Goal: Transaction & Acquisition: Purchase product/service

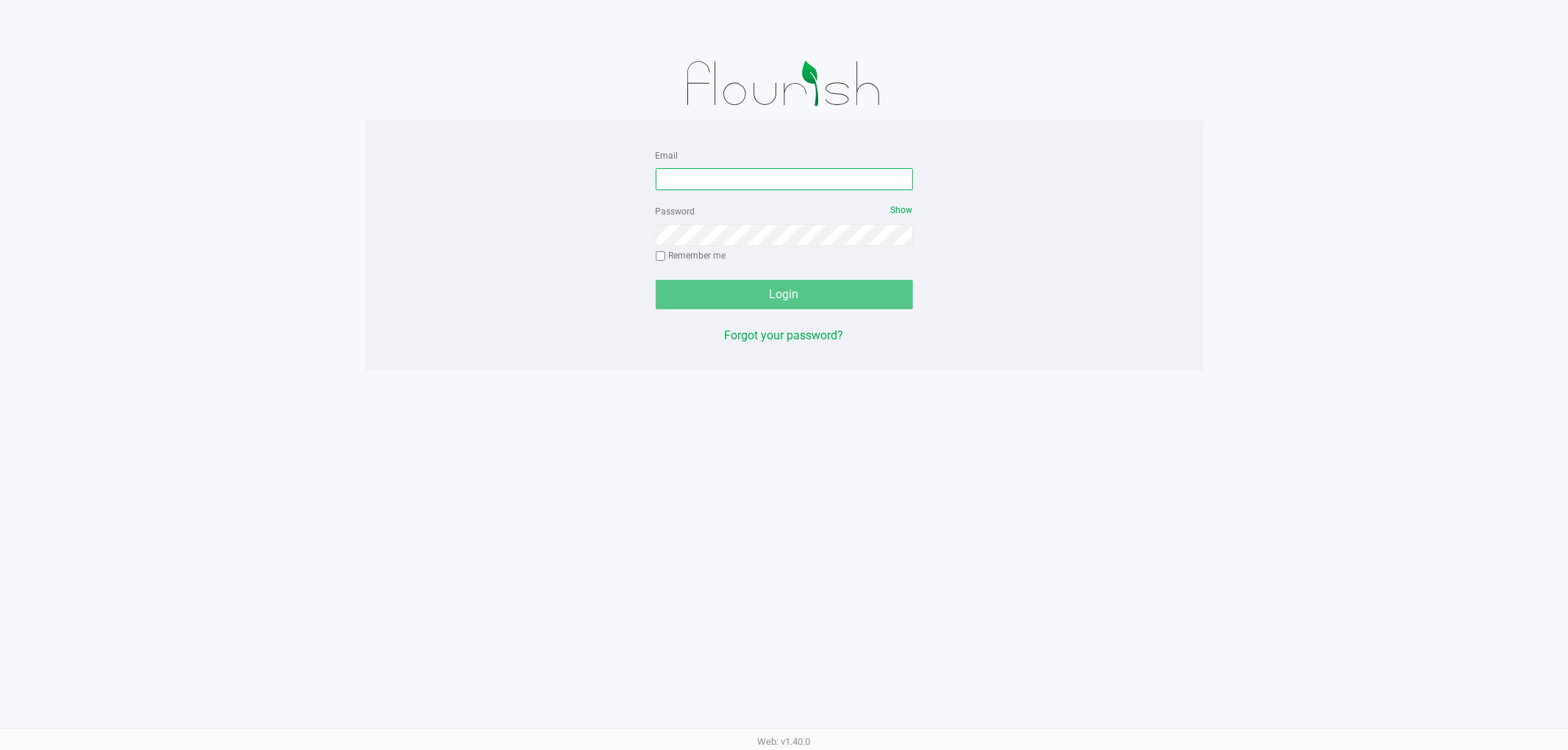
click at [758, 182] on input "Email" at bounding box center [784, 180] width 257 height 22
type input "[EMAIL_ADDRESS][DOMAIN_NAME]"
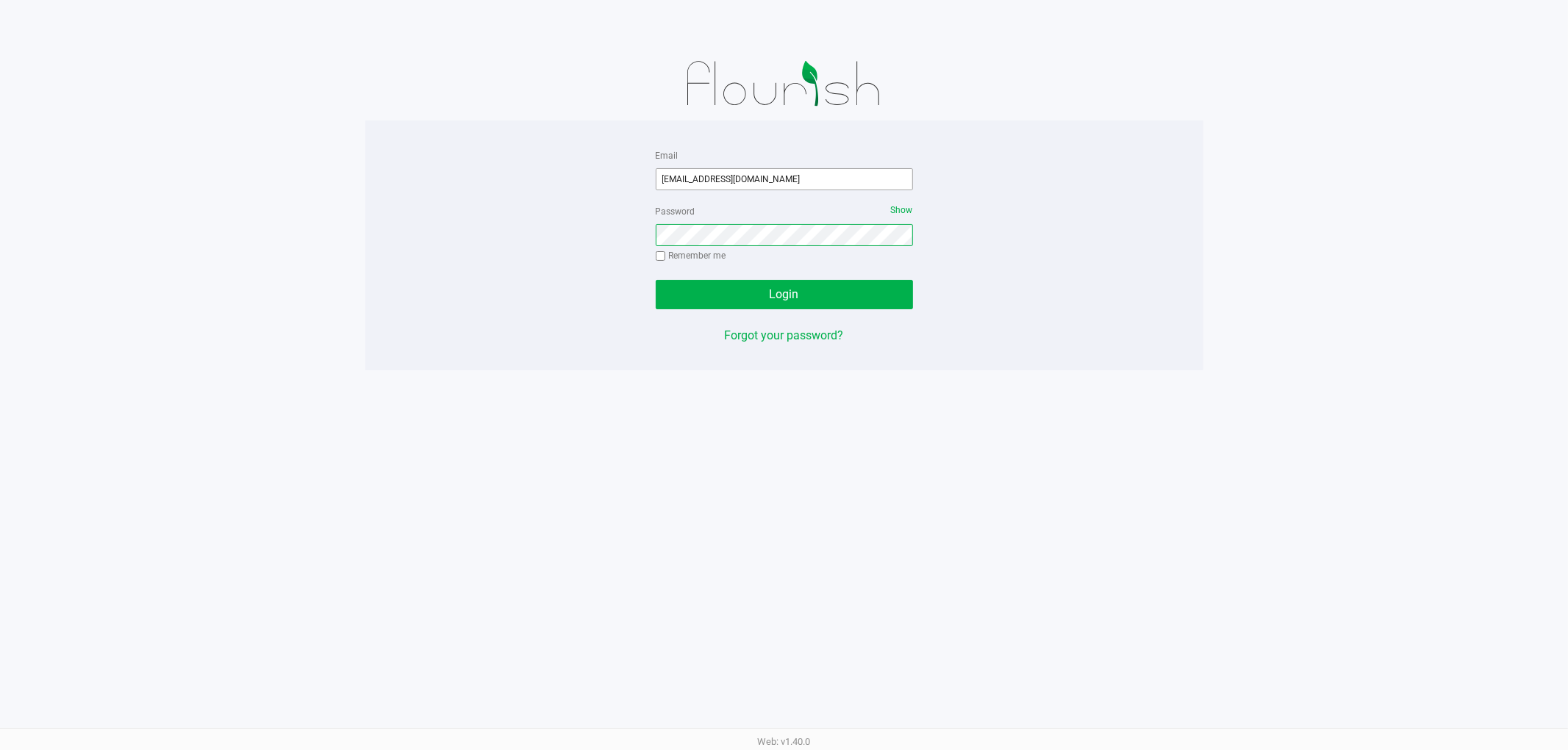
click at [656, 280] on button "Login" at bounding box center [784, 294] width 257 height 30
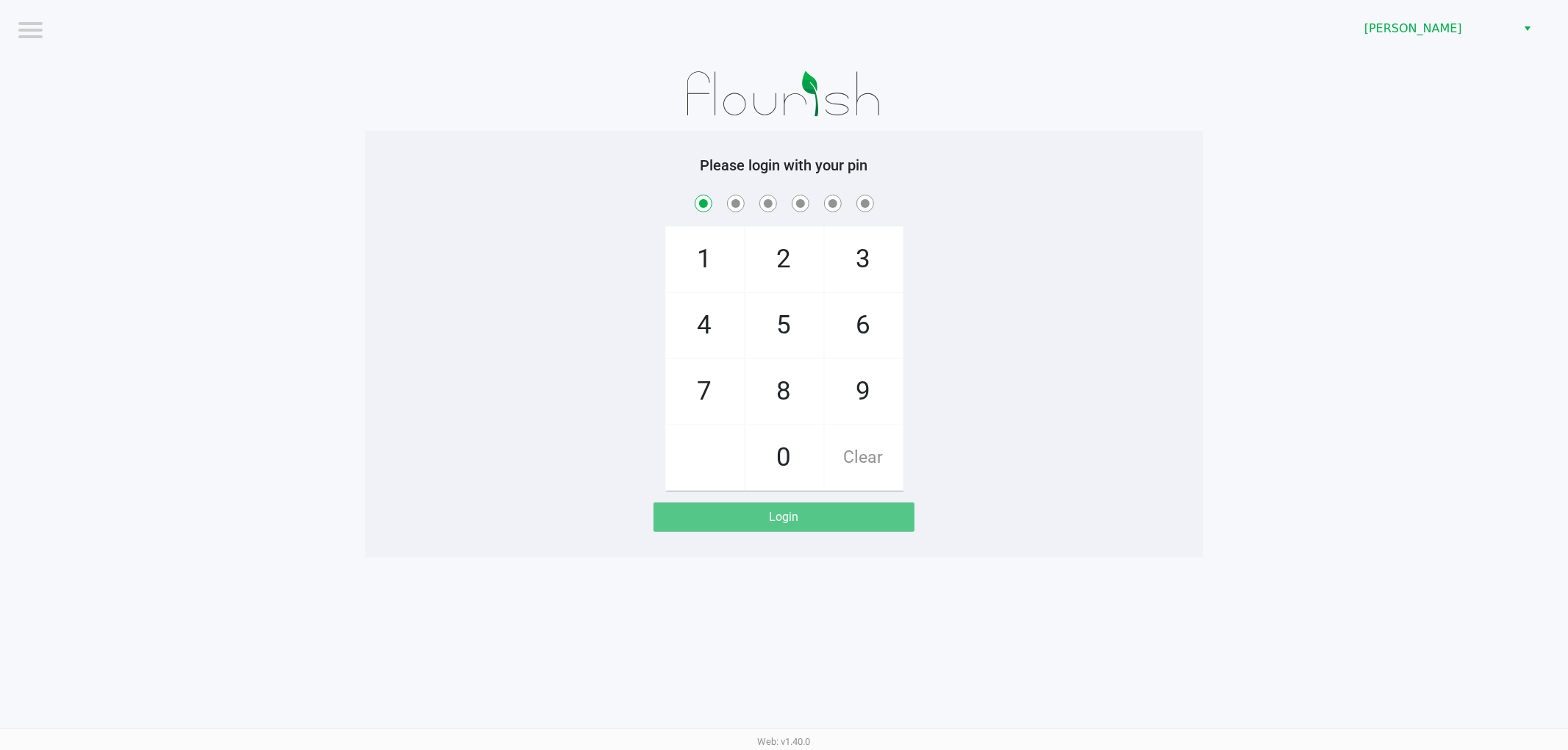
checkbox input "true"
checkbox input "false"
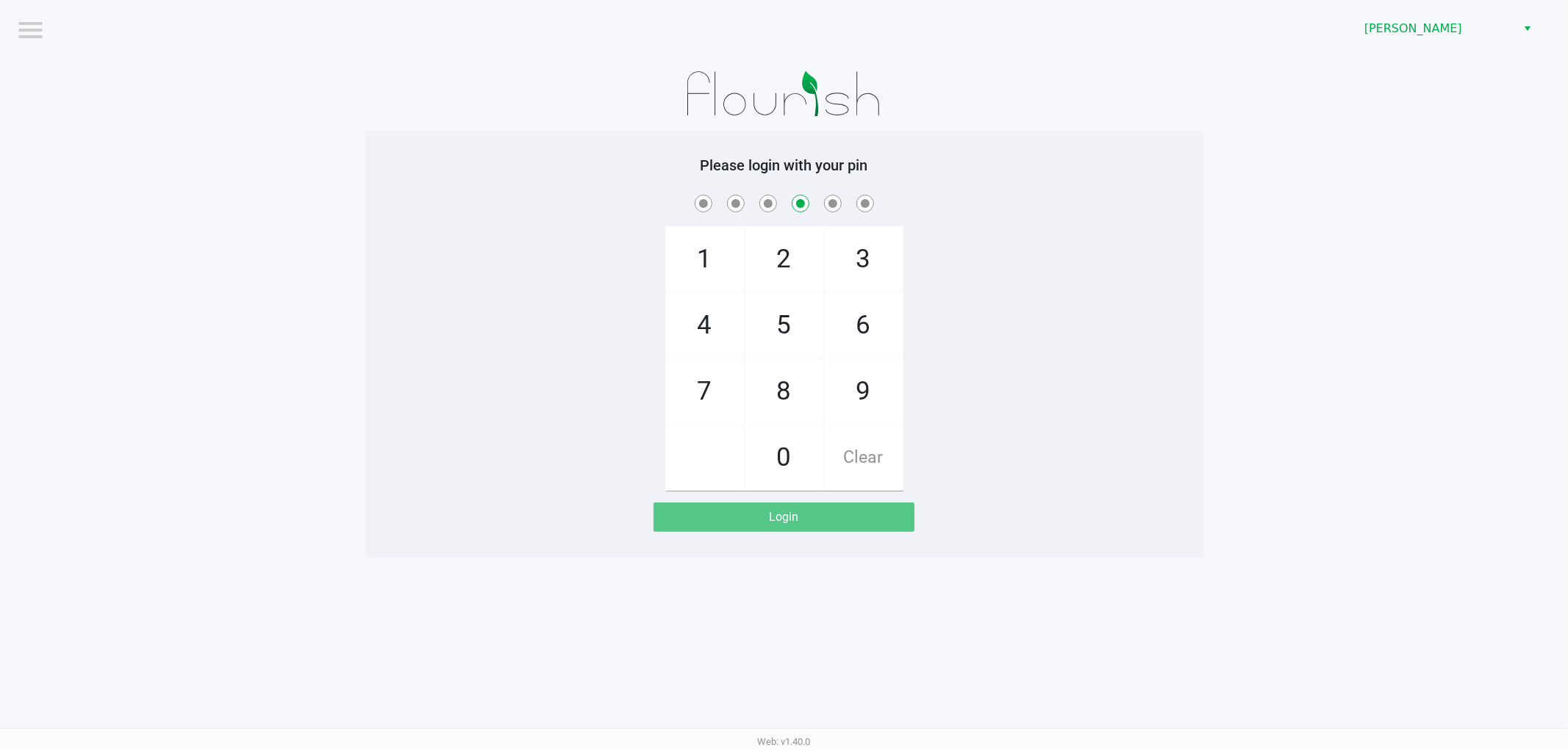
checkbox input "false"
checkbox input "true"
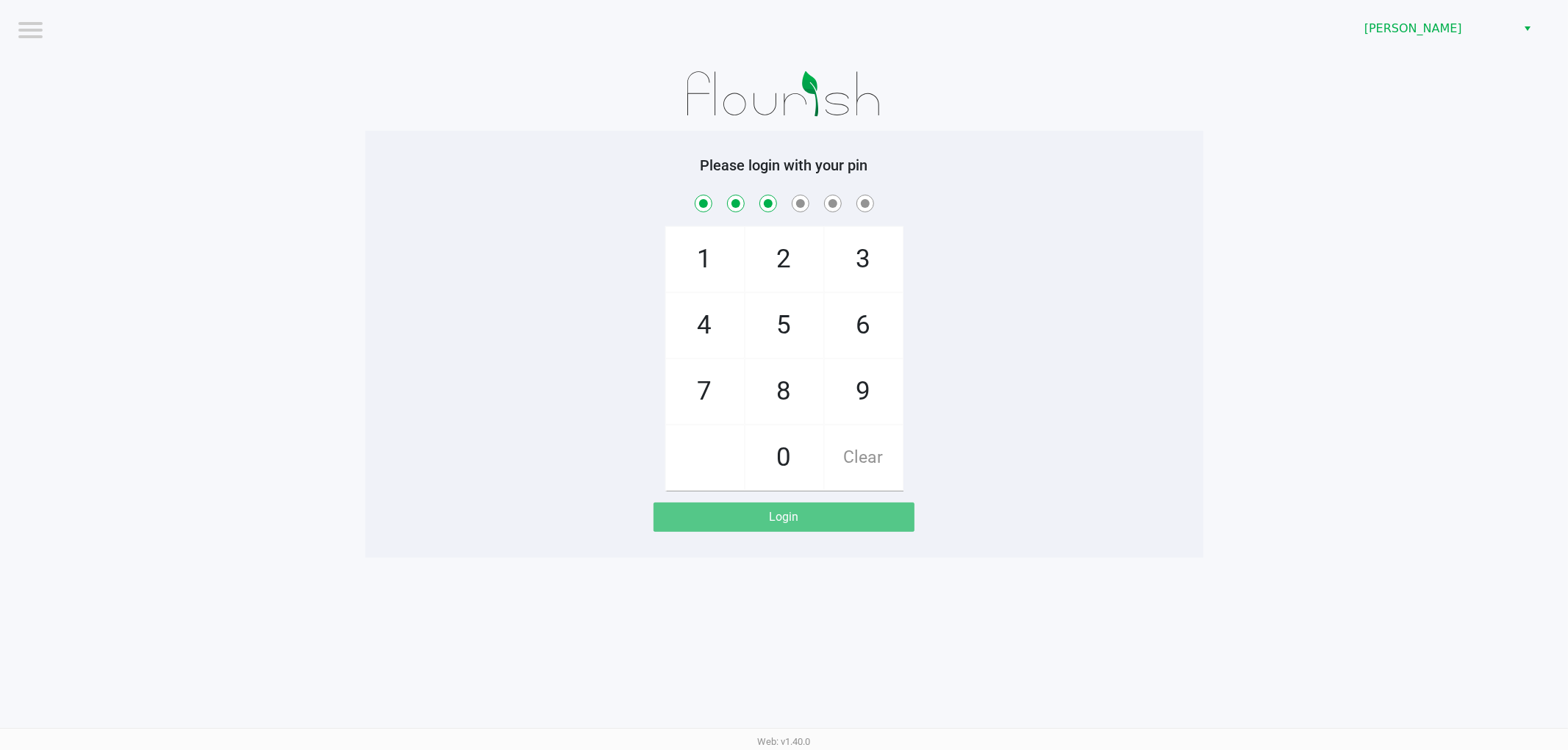
checkbox input "true"
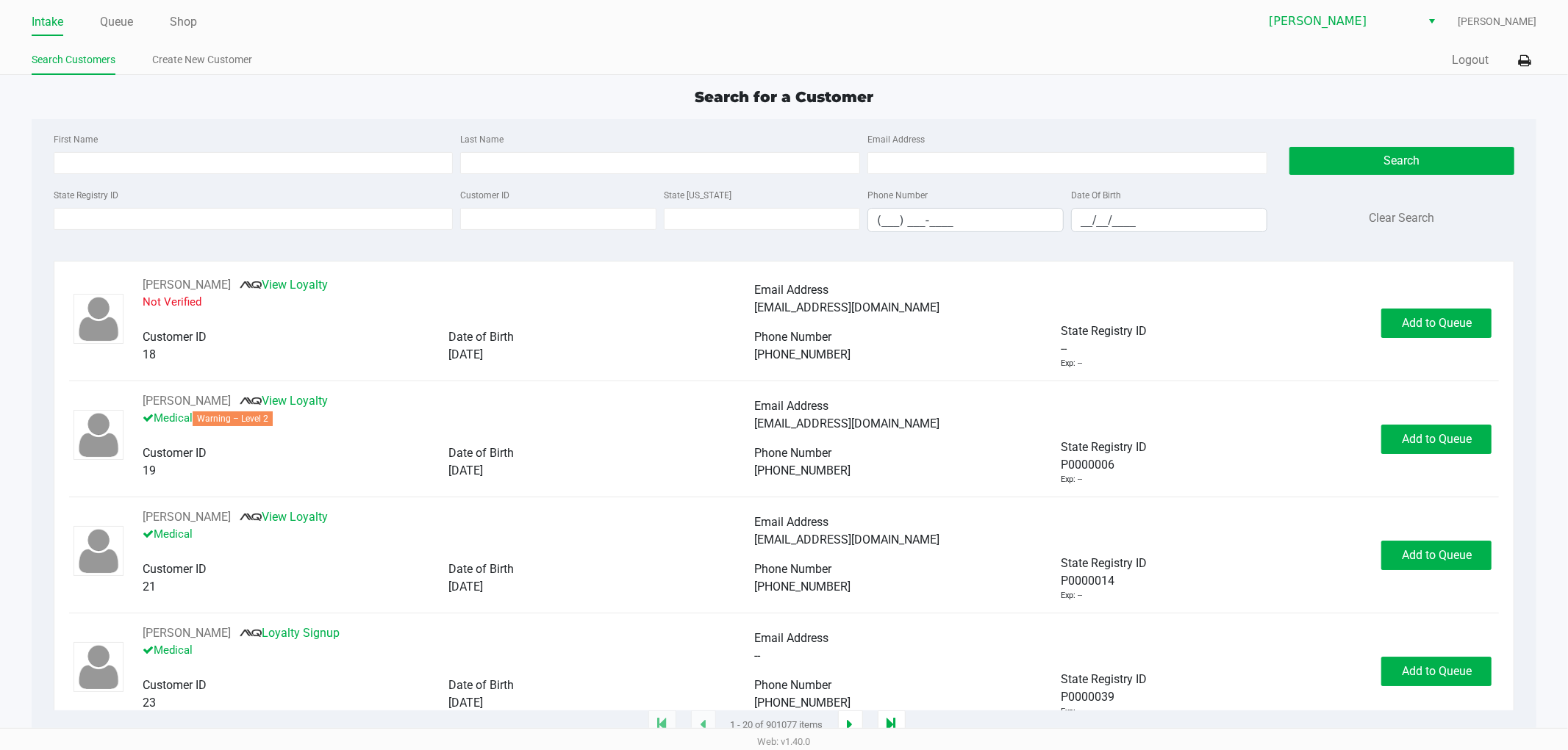
click at [409, 206] on div "State Registry ID" at bounding box center [254, 209] width 408 height 46
click at [406, 211] on input "State Registry ID" at bounding box center [254, 219] width 400 height 22
type input "9602"
click at [1082, 207] on div "Date Of Birth __/__/____" at bounding box center [1169, 209] width 204 height 46
click at [1081, 219] on input "__/__/____" at bounding box center [1169, 219] width 194 height 23
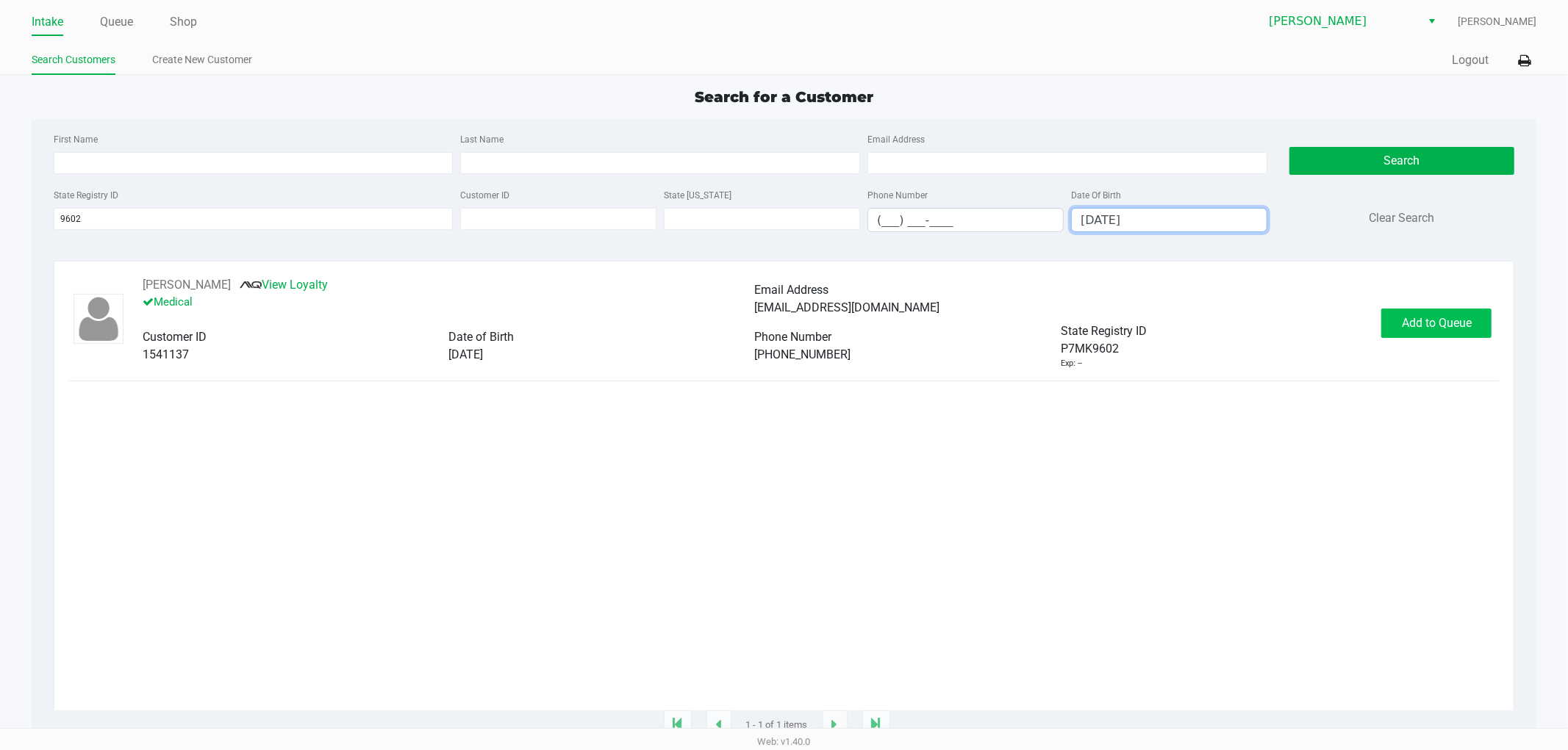
type input "07/23/1980"
click at [1434, 330] on span "Add to Queue" at bounding box center [1436, 322] width 69 height 14
click at [1434, 331] on div "Add to Queue" at bounding box center [1436, 323] width 110 height 30
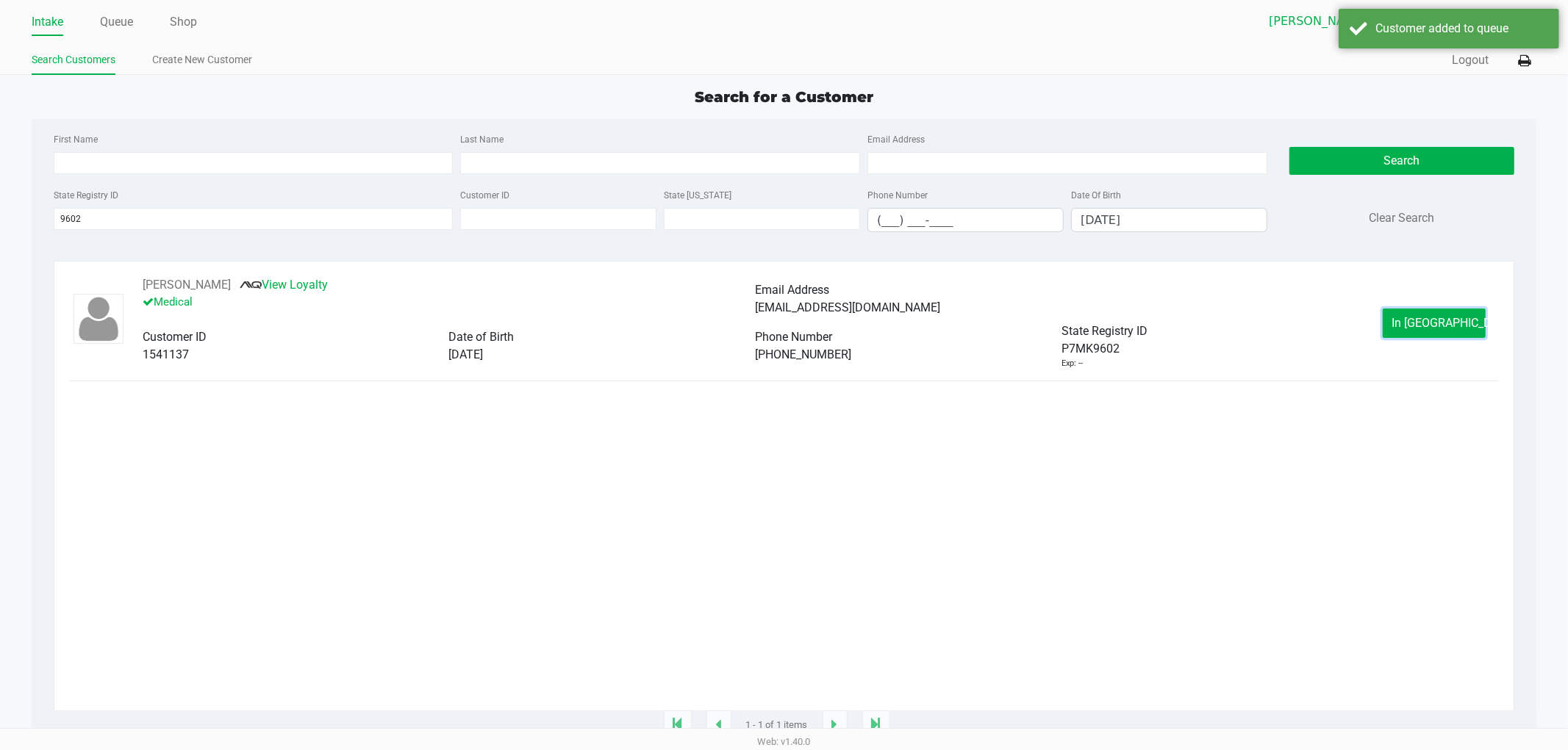
click at [1434, 330] on span "In Queue" at bounding box center [1453, 322] width 123 height 14
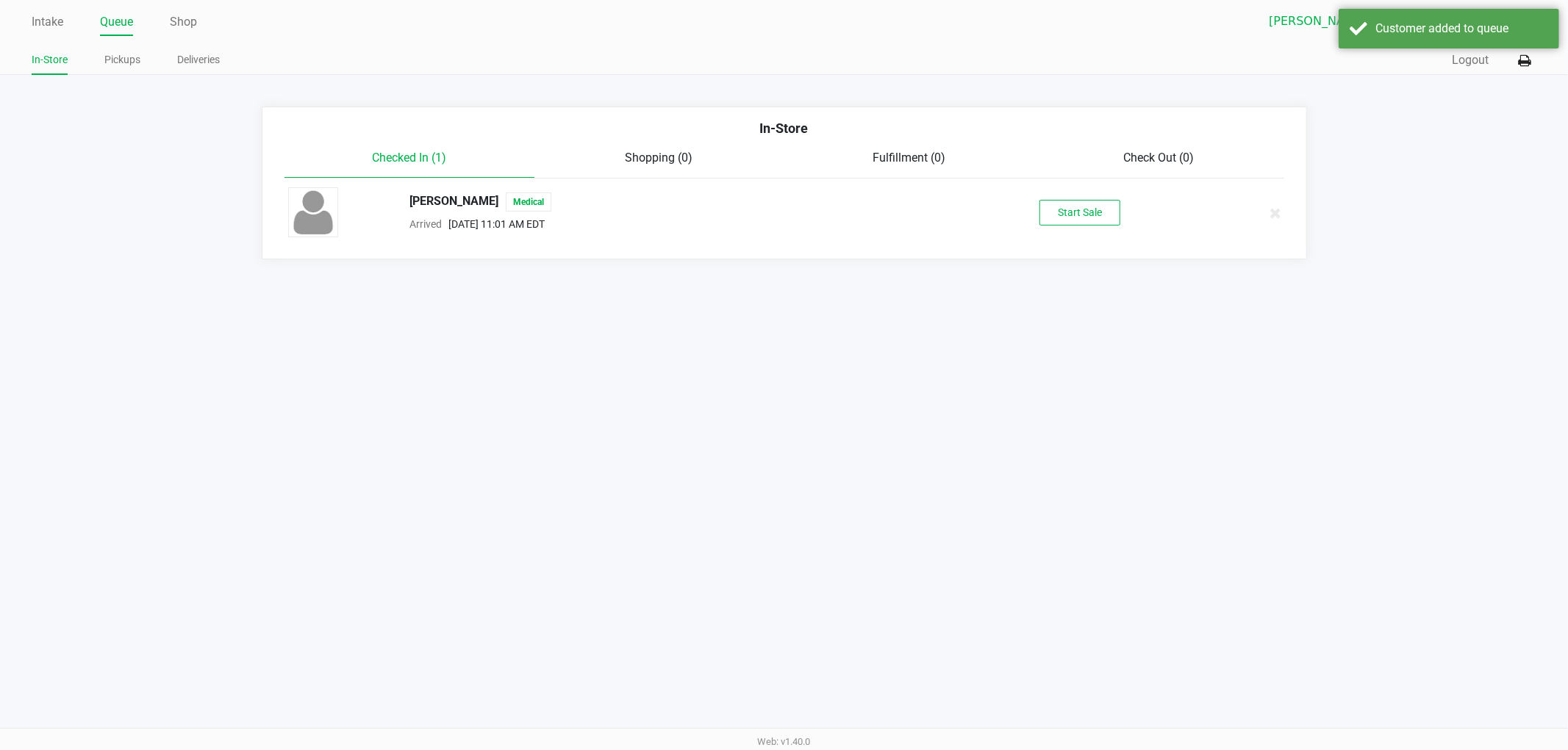
click at [1051, 226] on div "BENNY VILLARREAL Medical Arrived Sep 28, 2025 11:01 AM EDT Start Sale" at bounding box center [784, 213] width 1014 height 52
click at [1052, 226] on div "BENNY VILLARREAL Medical Arrived Sep 28, 2025 11:01 AM EDT Start Sale" at bounding box center [784, 213] width 1014 height 52
click at [1052, 225] on button "Start Sale" at bounding box center [1079, 213] width 81 height 26
click at [1052, 225] on div "Start Sale" at bounding box center [1079, 213] width 81 height 26
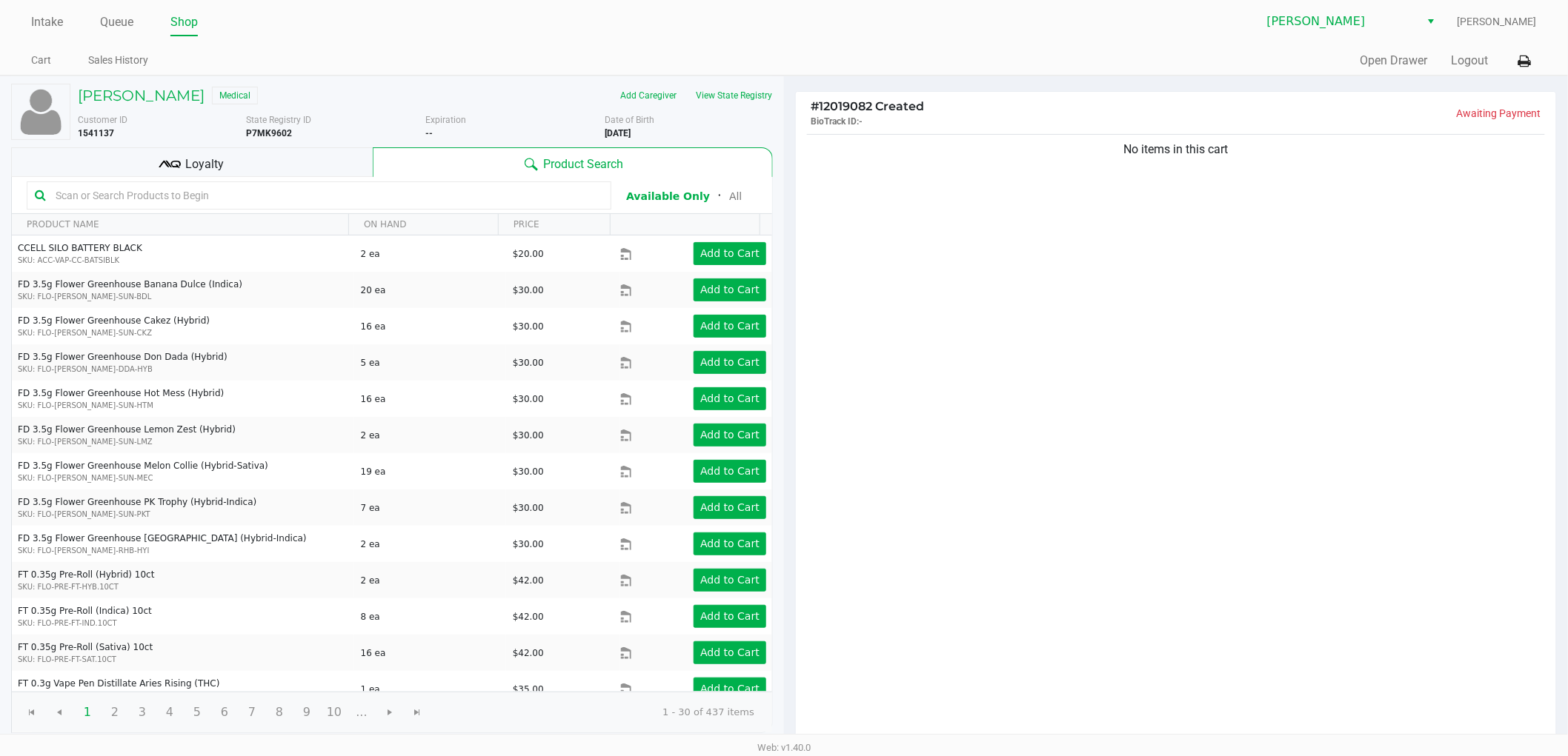
click at [252, 167] on div "Loyalty" at bounding box center [191, 162] width 361 height 30
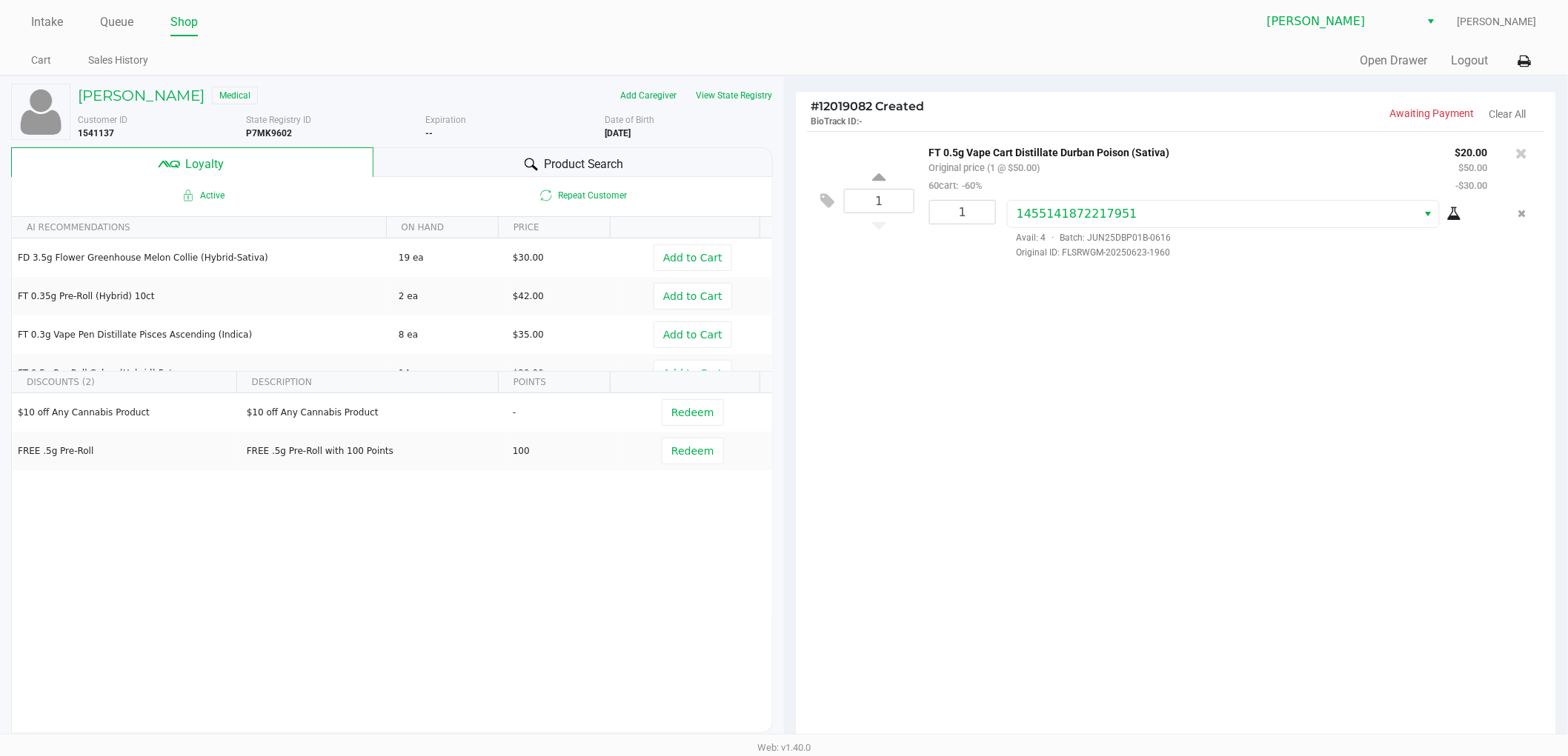
scroll to position [171, 0]
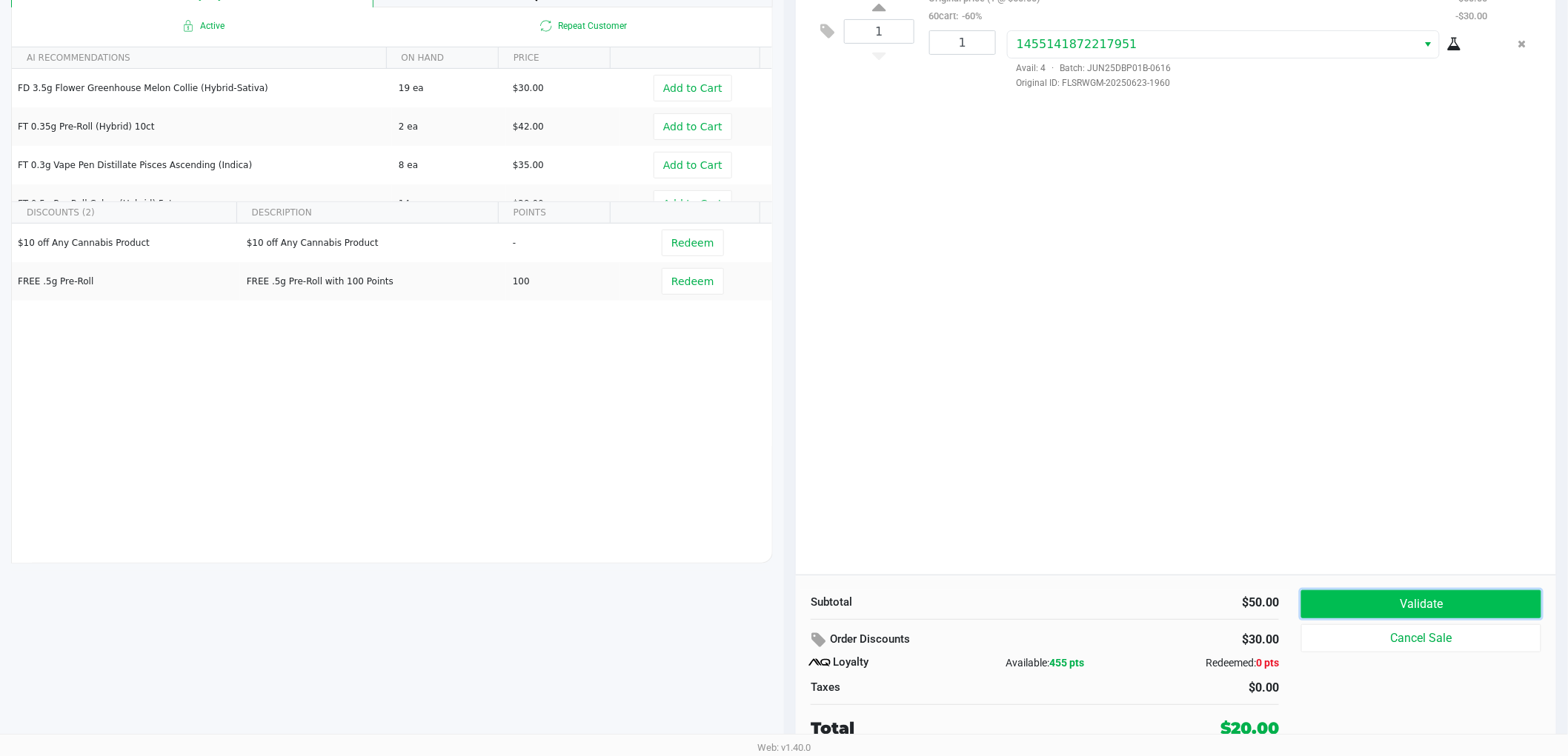
click at [1398, 603] on button "Validate" at bounding box center [1421, 605] width 240 height 28
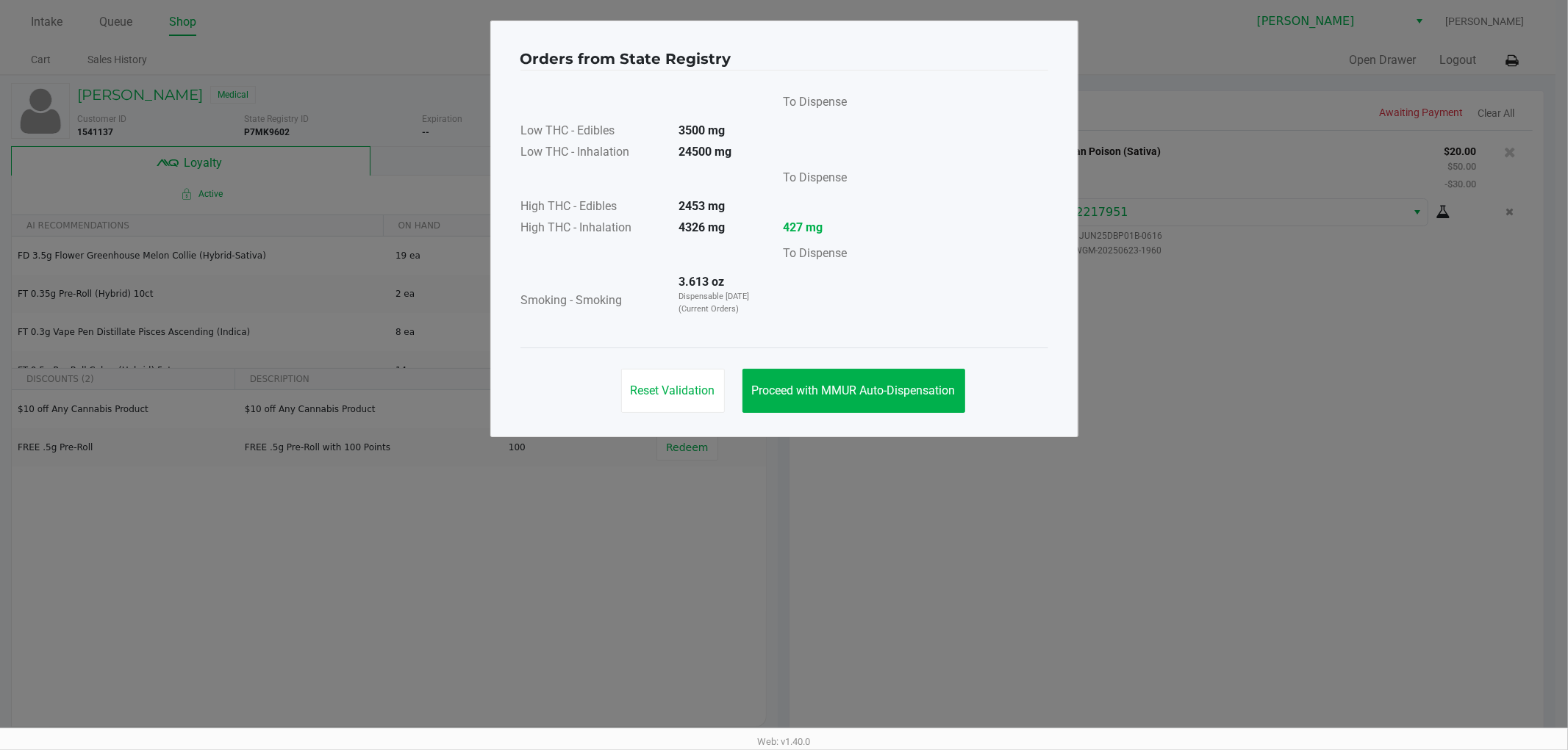
click at [917, 417] on div "Reset Validation Proceed with MMUR Auto-Dispensation" at bounding box center [784, 384] width 528 height 74
click at [917, 405] on button "Proceed with MMUR Auto-Dispensation" at bounding box center [854, 391] width 222 height 44
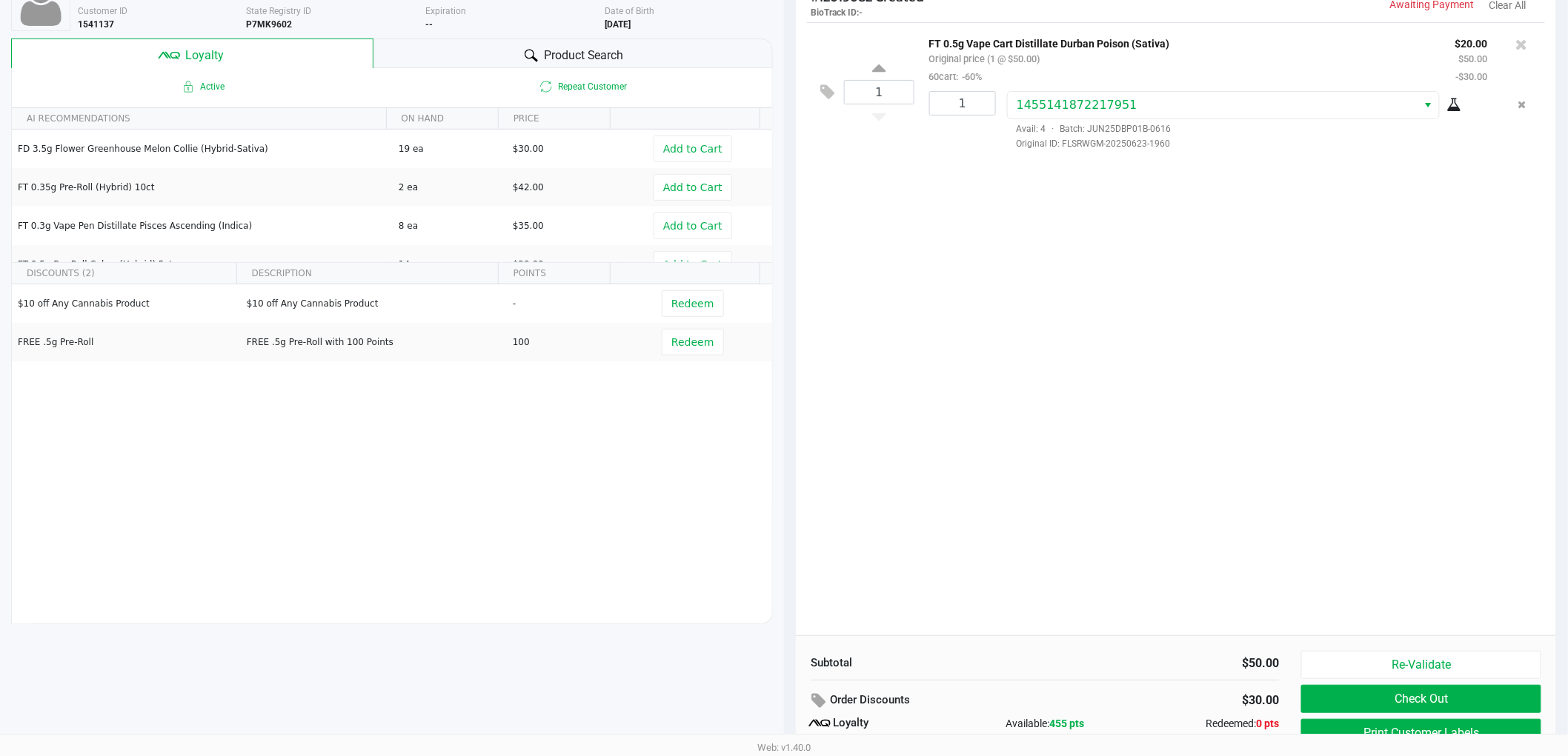
scroll to position [171, 0]
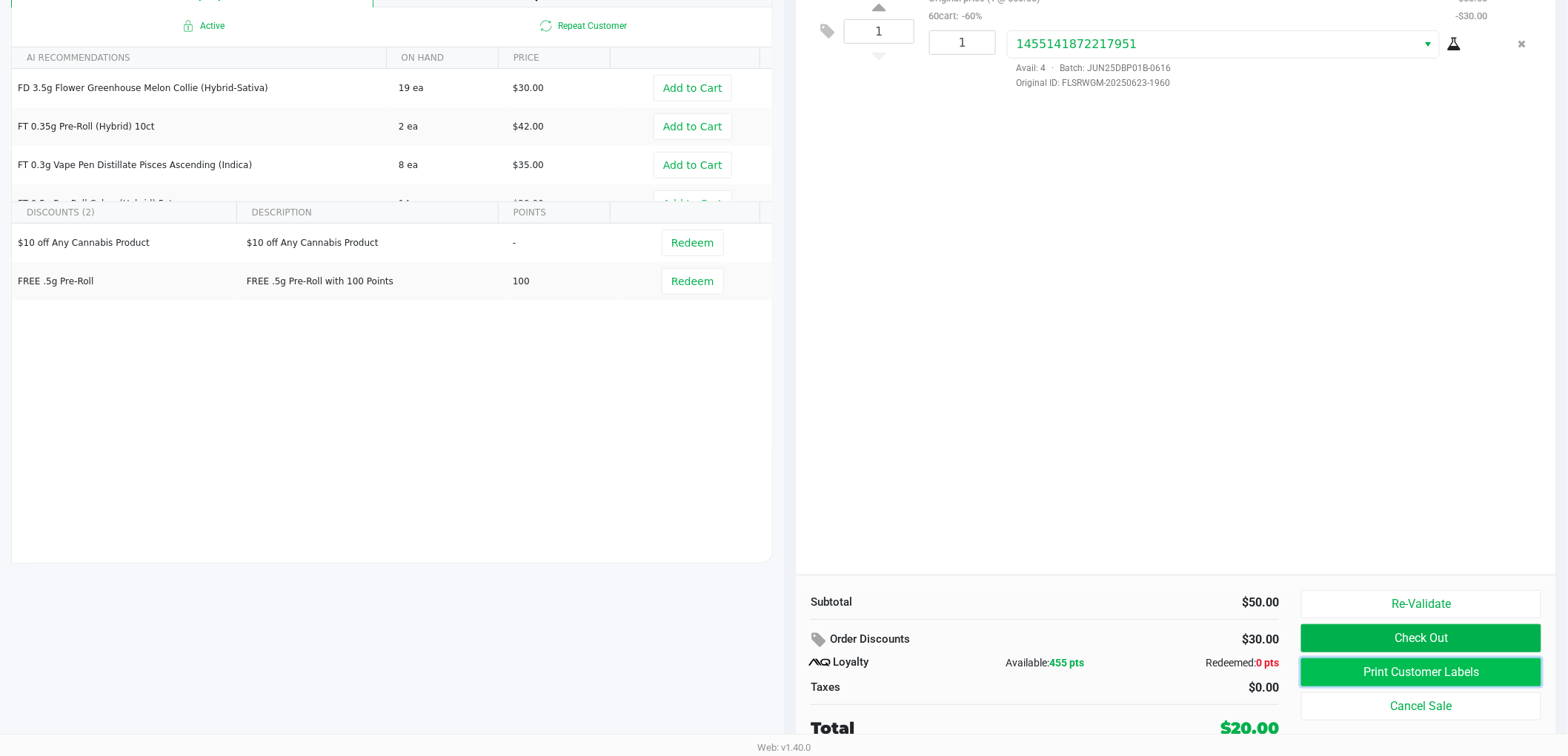
click at [1321, 681] on button "Print Customer Labels" at bounding box center [1421, 673] width 240 height 28
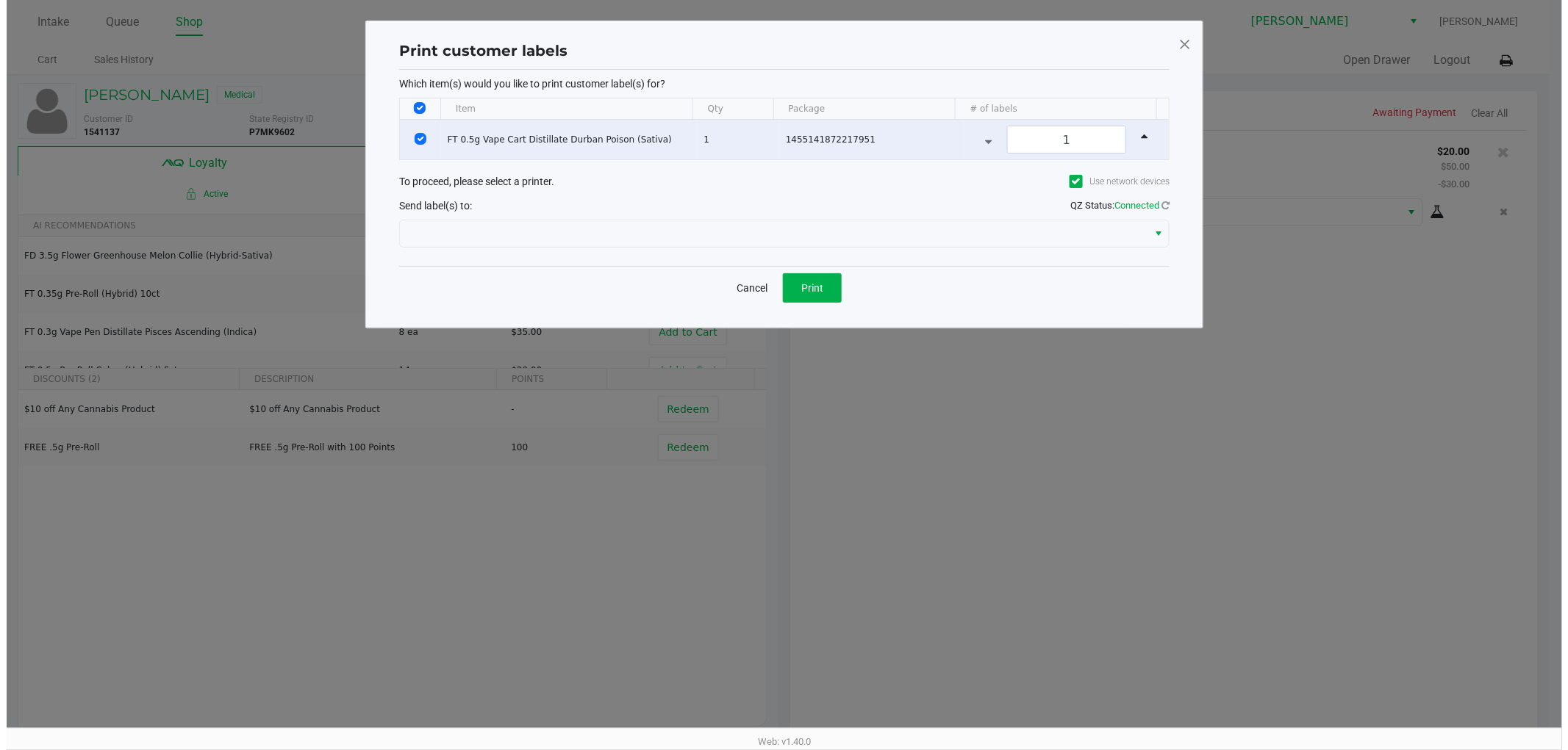
scroll to position [0, 0]
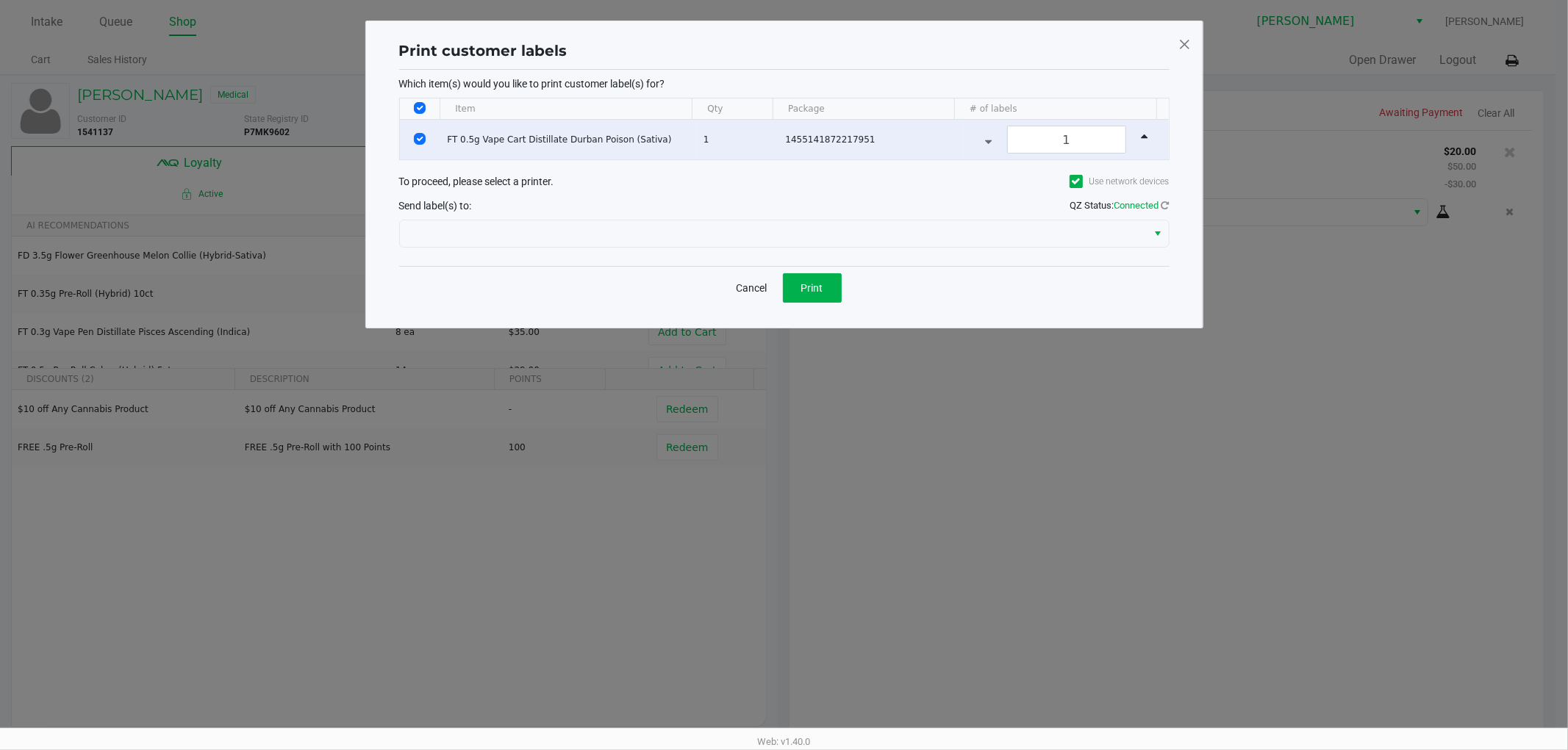
click at [847, 311] on div "Print customer labels Which item(s) would you like to print customer label(s) f…" at bounding box center [784, 174] width 778 height 277
click at [844, 267] on div "Cancel Print" at bounding box center [784, 287] width 771 height 44
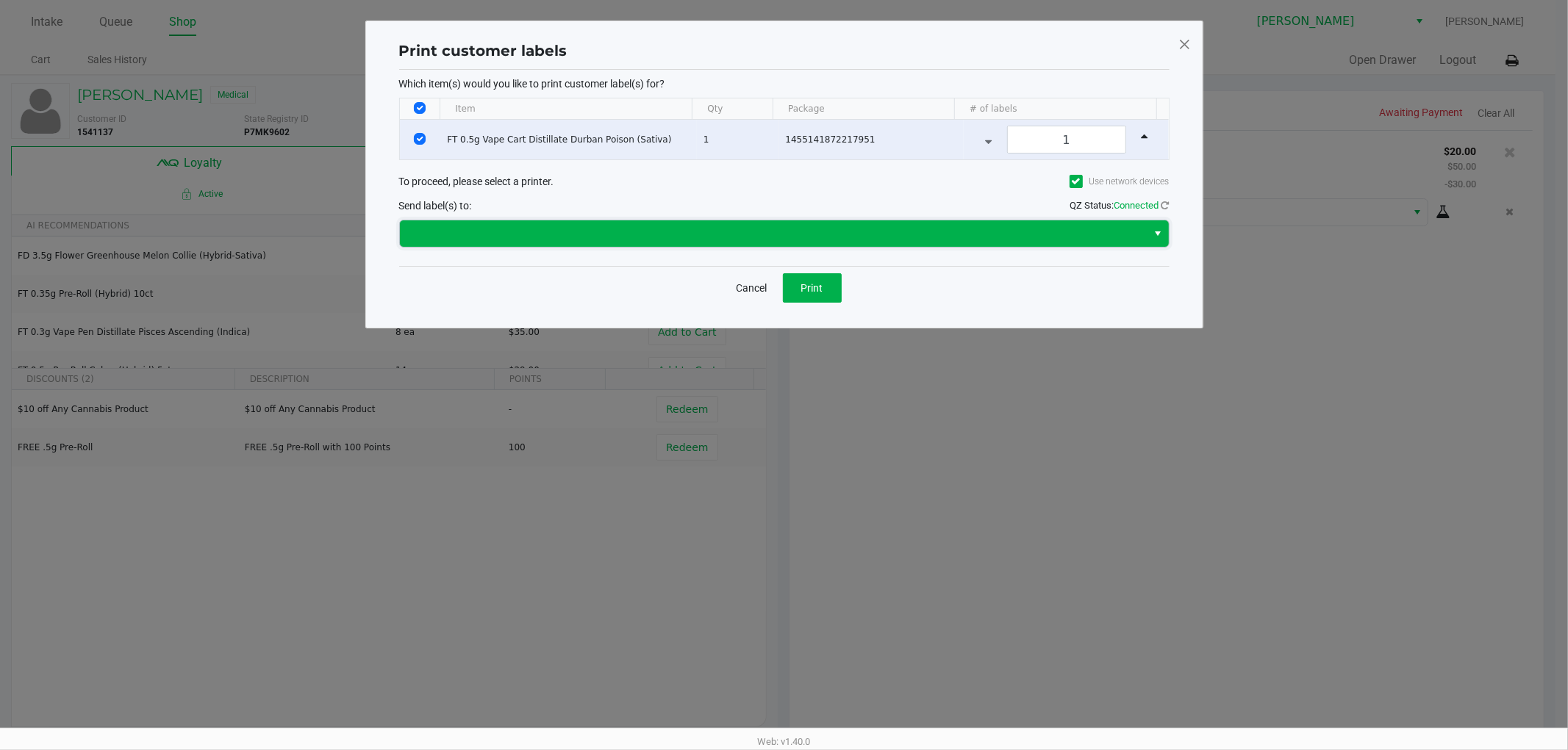
click at [877, 233] on span at bounding box center [773, 233] width 730 height 18
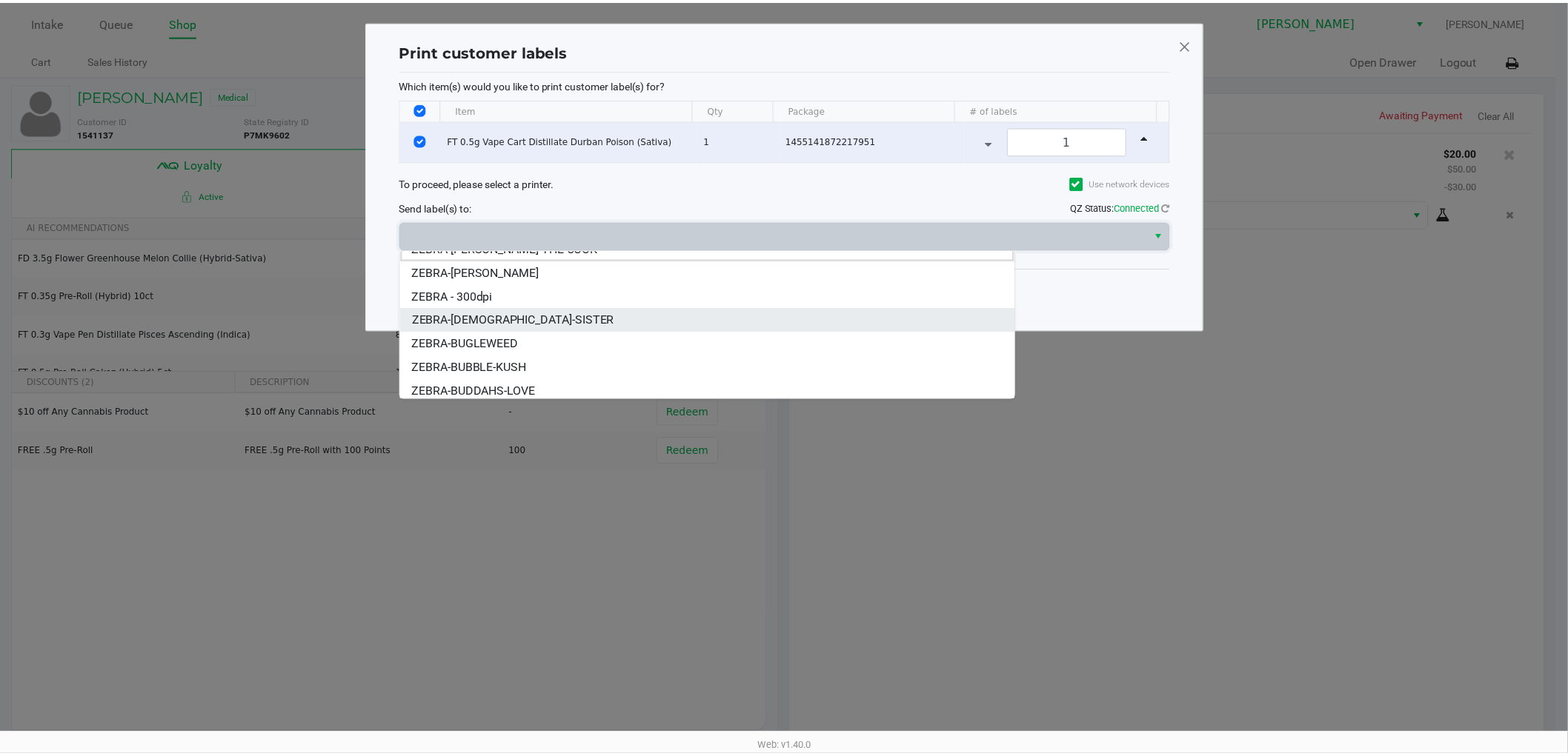
scroll to position [18, 0]
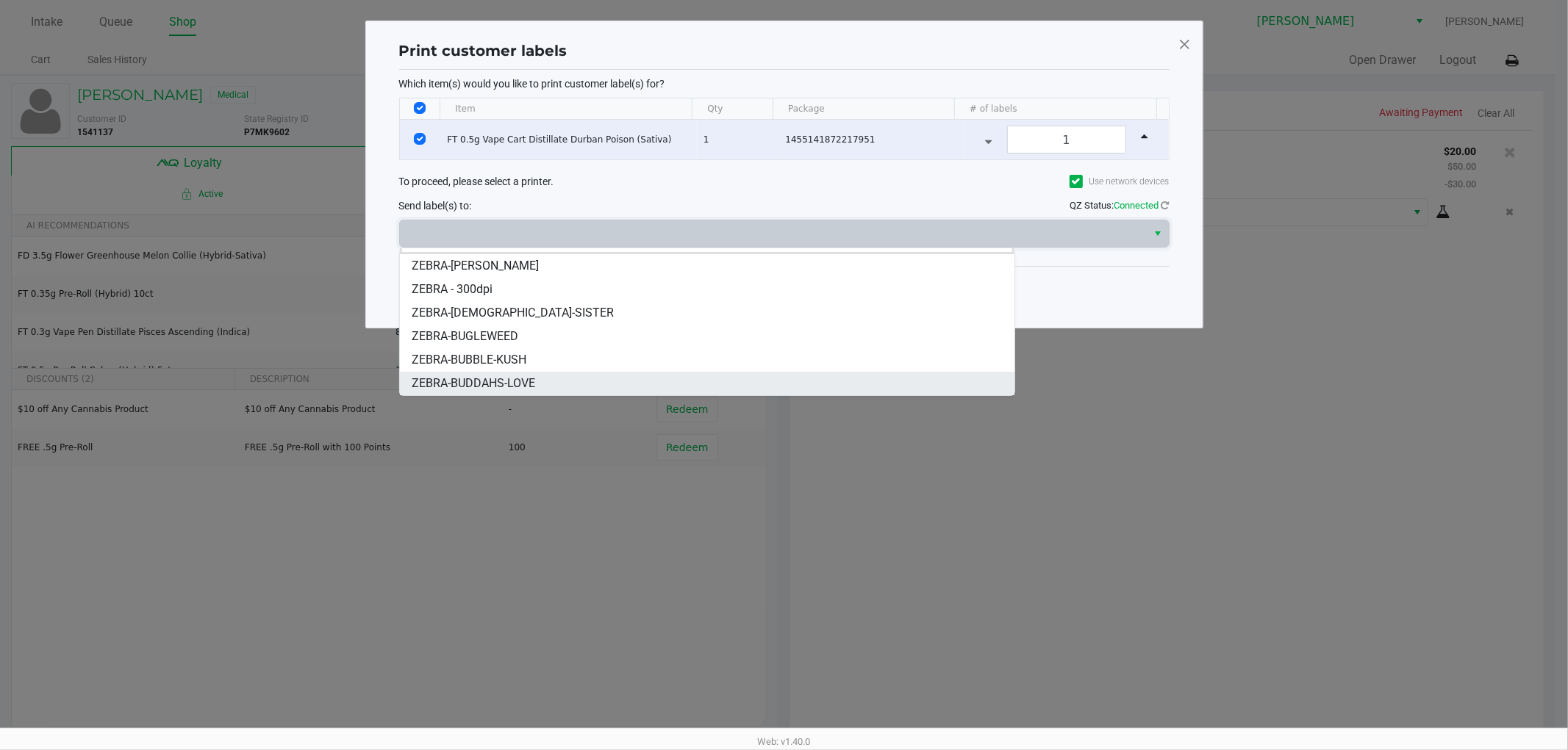
click at [517, 385] on span "ZEBRA-BUDDAHS-LOVE" at bounding box center [472, 383] width 123 height 18
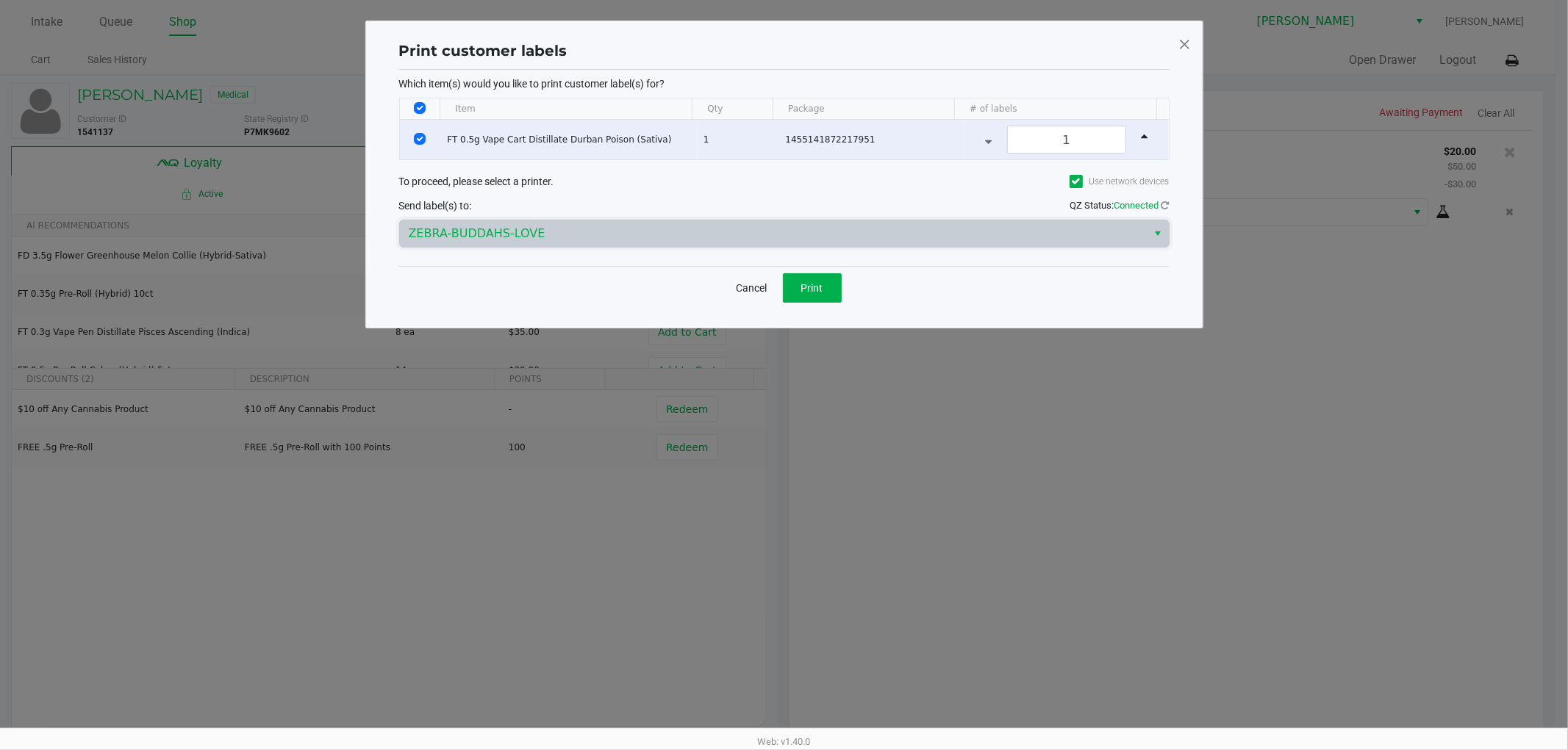
click at [814, 308] on div "Print customer labels Which item(s) would you like to print customer label(s) f…" at bounding box center [784, 174] width 778 height 277
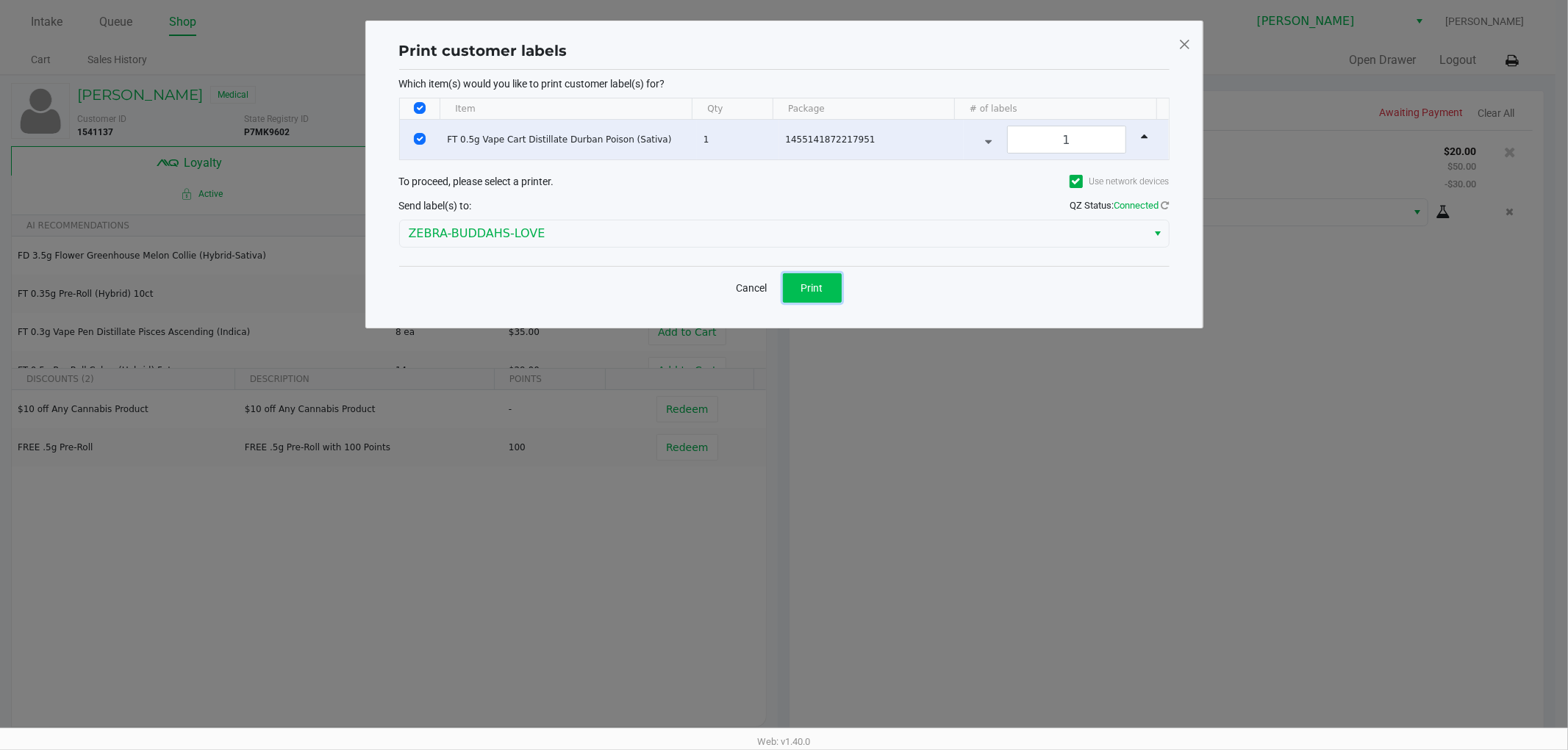
click at [818, 285] on span "Print" at bounding box center [812, 288] width 22 height 12
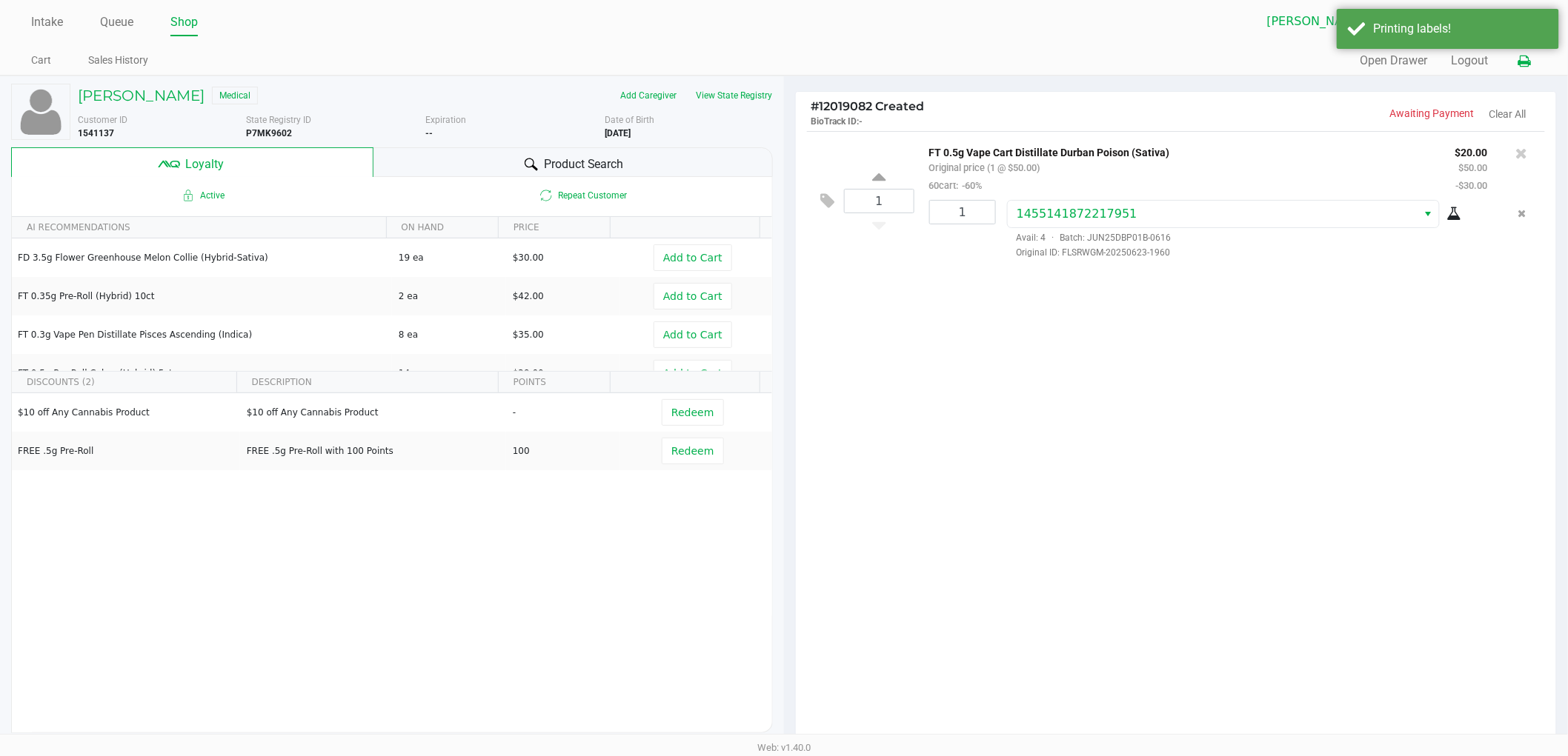
click at [1516, 54] on button at bounding box center [1525, 61] width 24 height 27
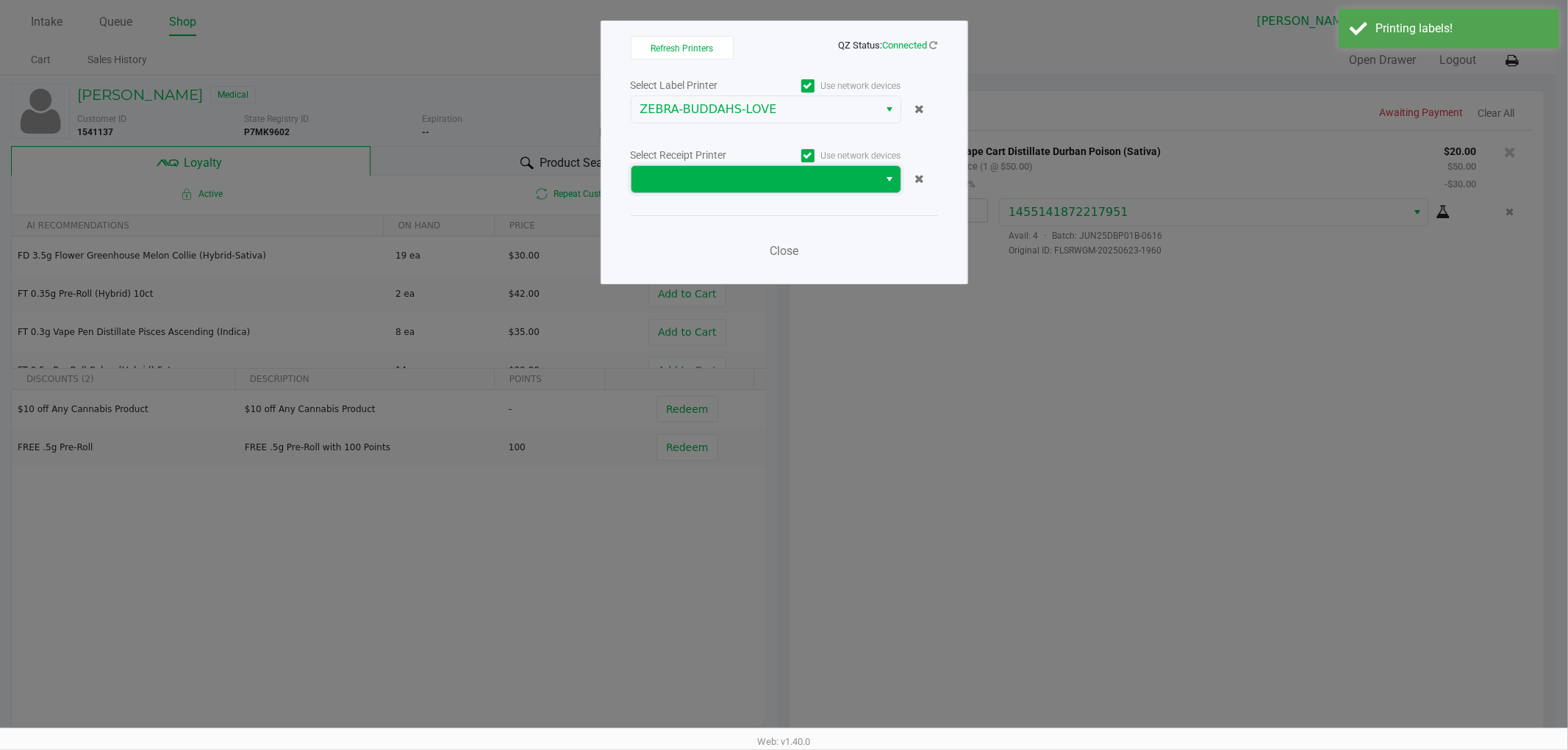
click at [701, 187] on span at bounding box center [755, 179] width 247 height 27
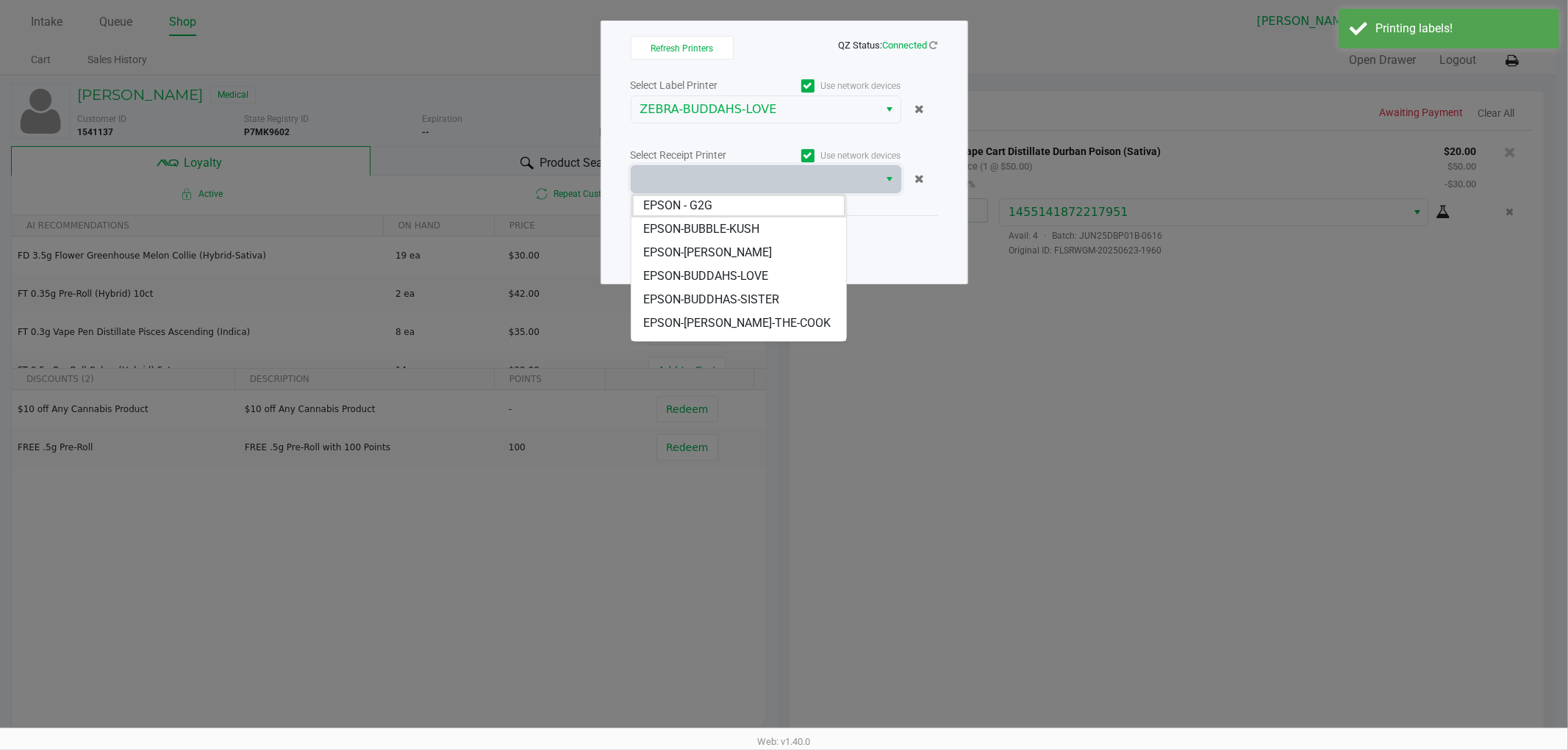
click at [750, 276] on span "EPSON-BUDDAHS-LOVE" at bounding box center [705, 276] width 125 height 18
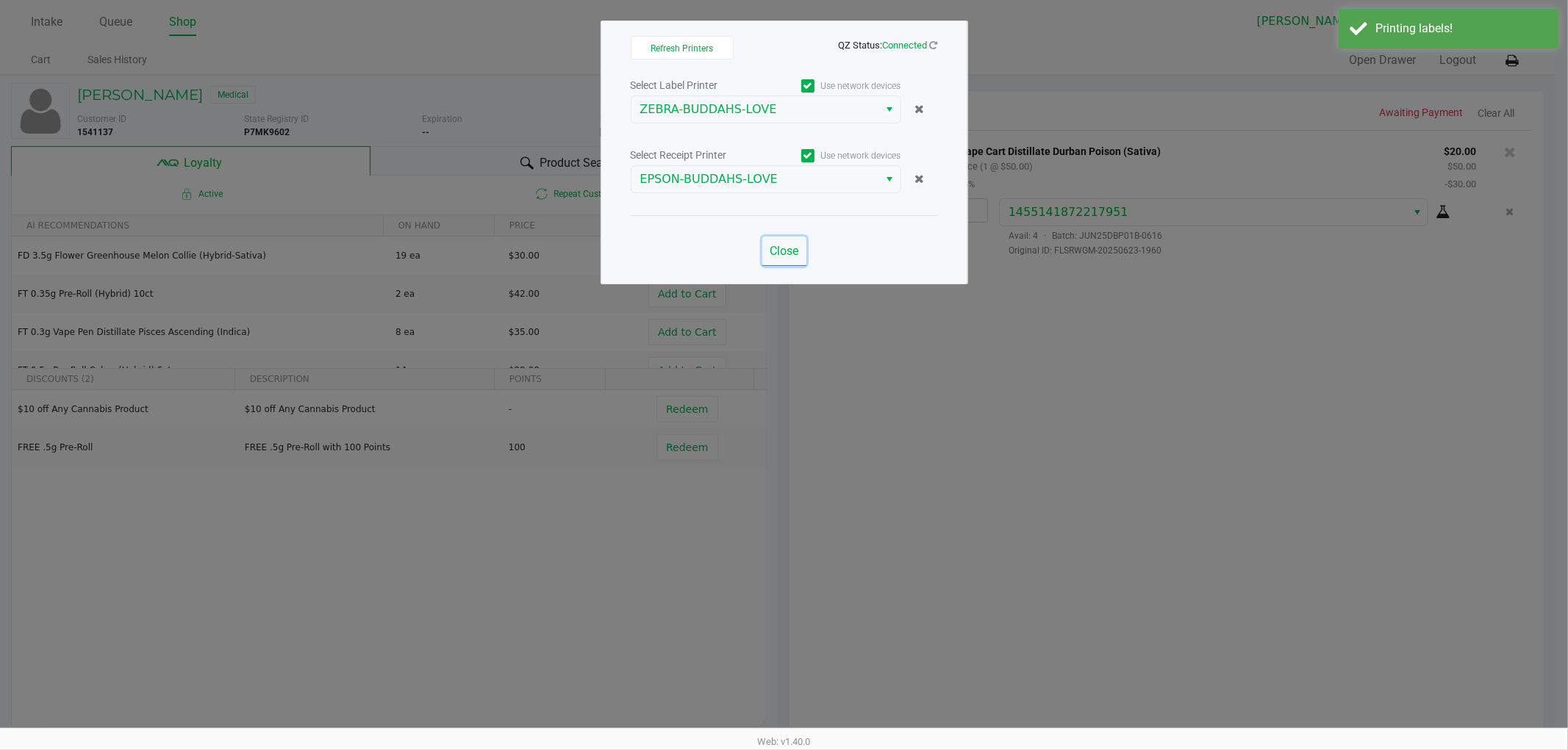
click at [783, 261] on button "Close" at bounding box center [784, 252] width 44 height 30
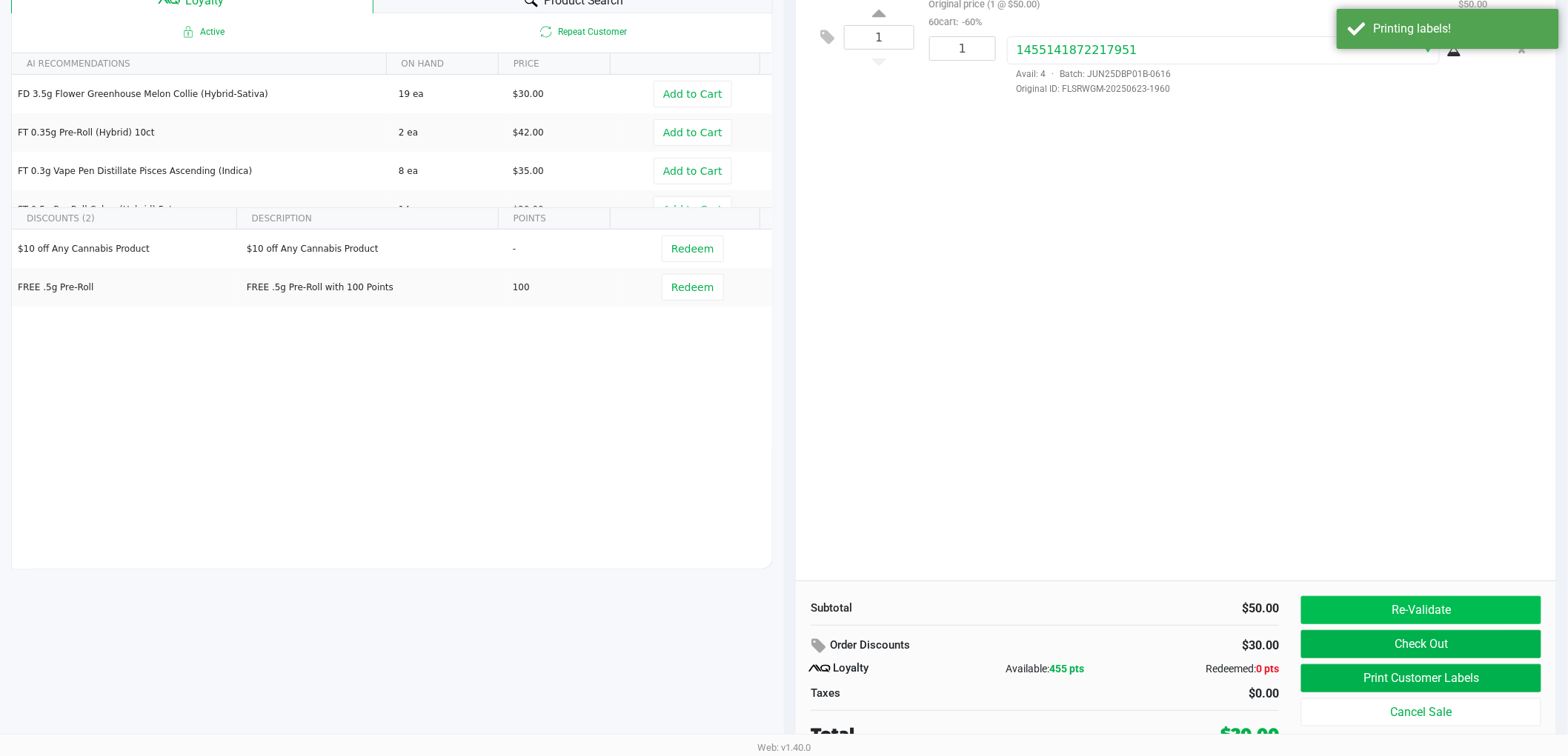
scroll to position [171, 0]
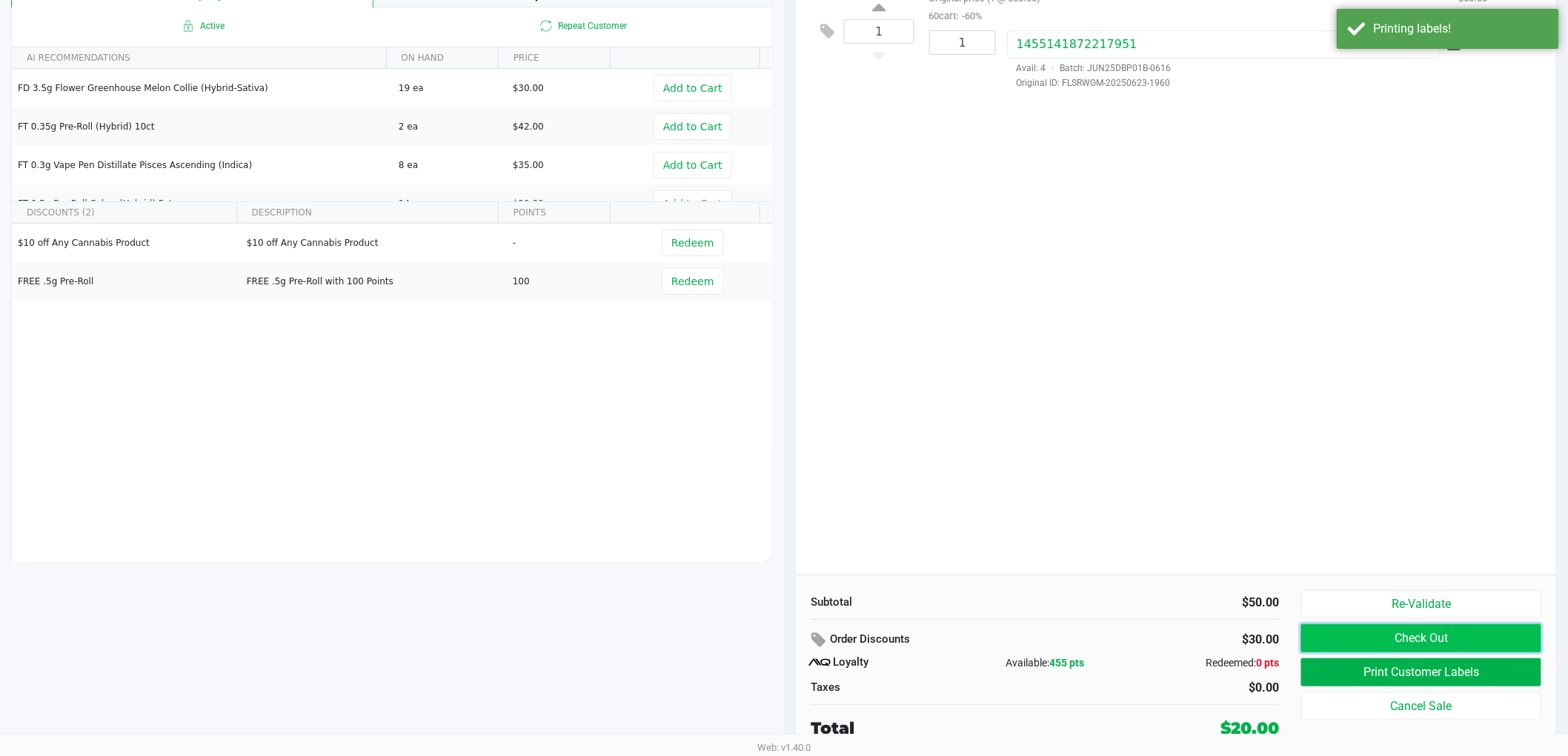
click at [1371, 641] on button "Check Out" at bounding box center [1421, 638] width 240 height 28
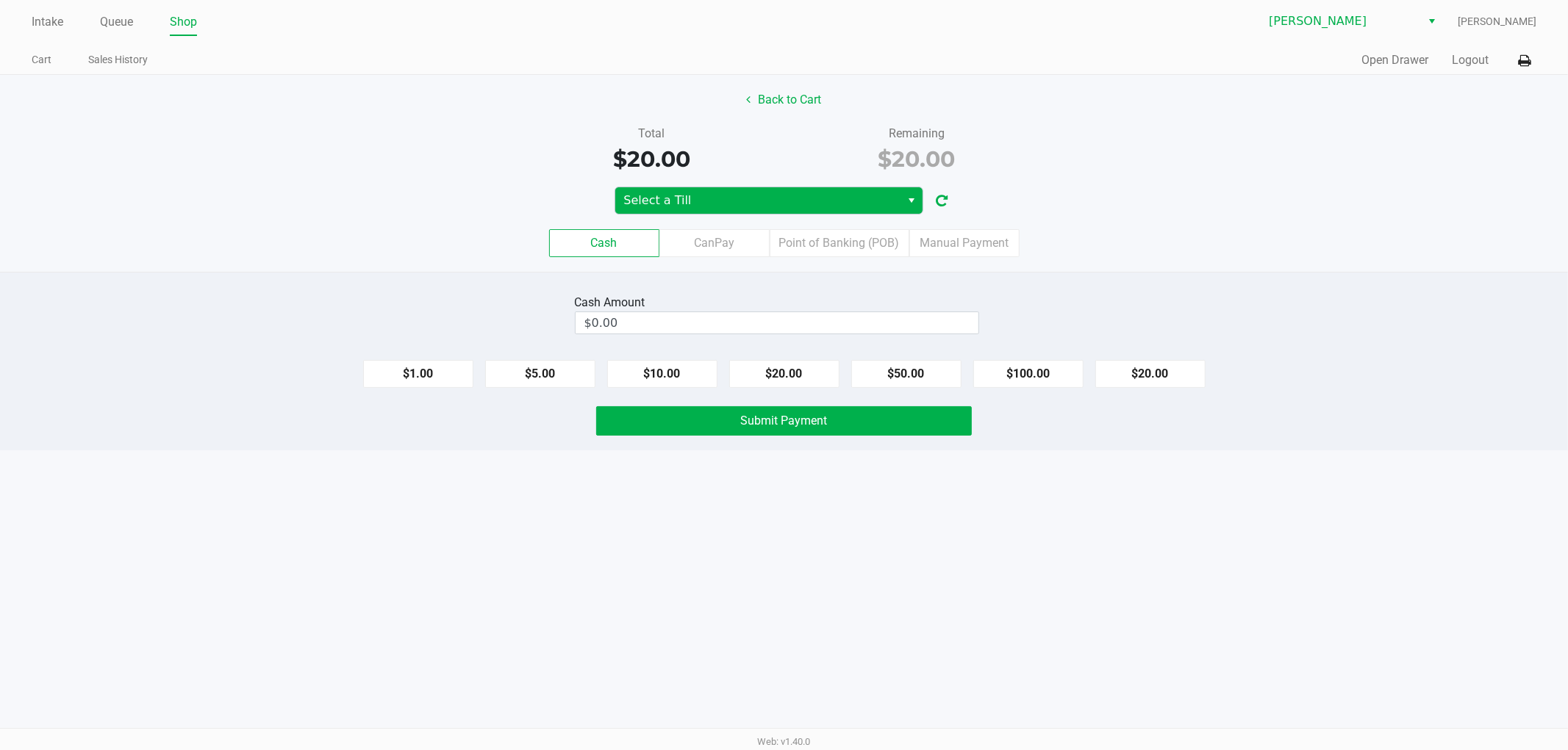
click at [743, 195] on span "Select a Till" at bounding box center [759, 200] width 269 height 18
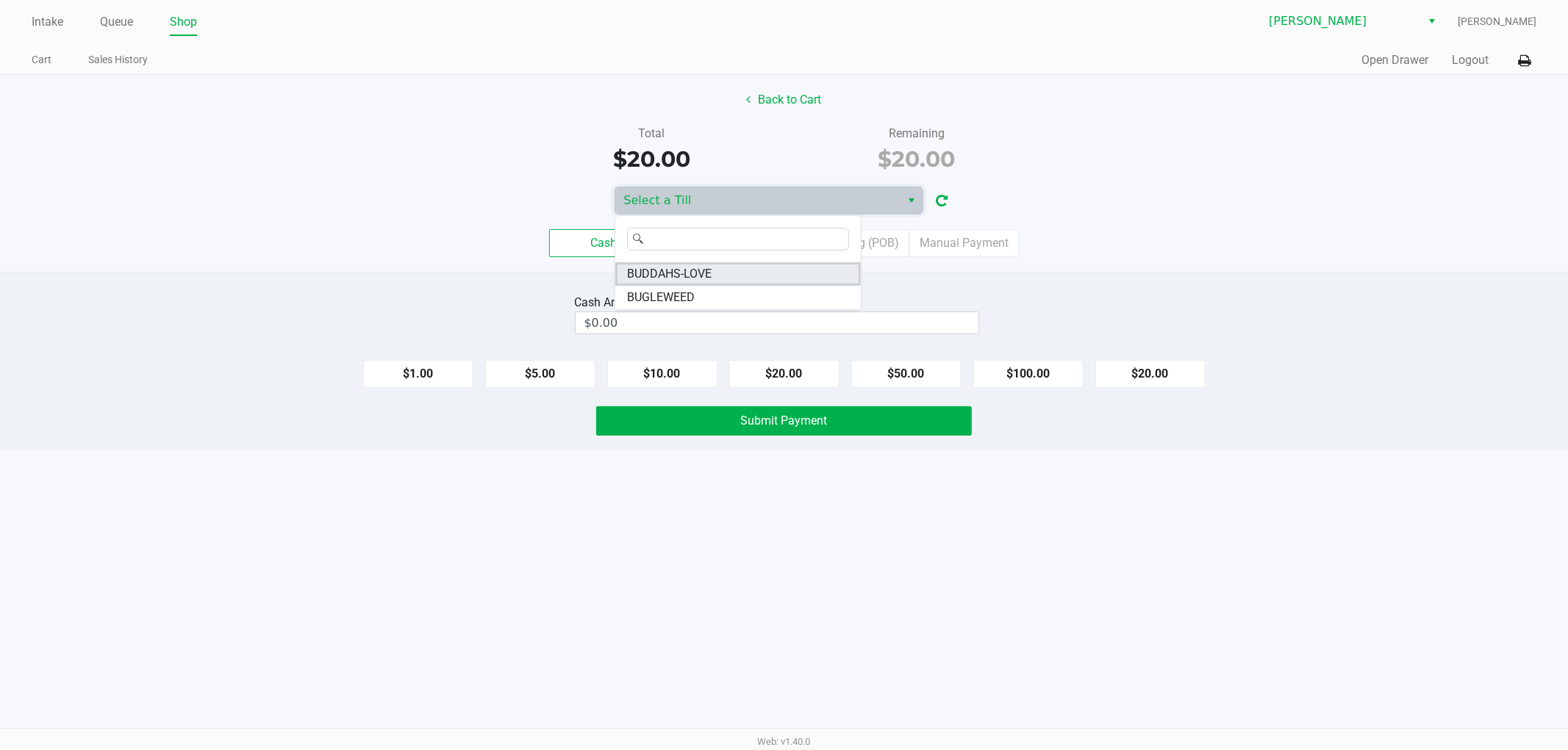
click at [847, 269] on li "BUDDAHS-LOVE" at bounding box center [737, 273] width 245 height 23
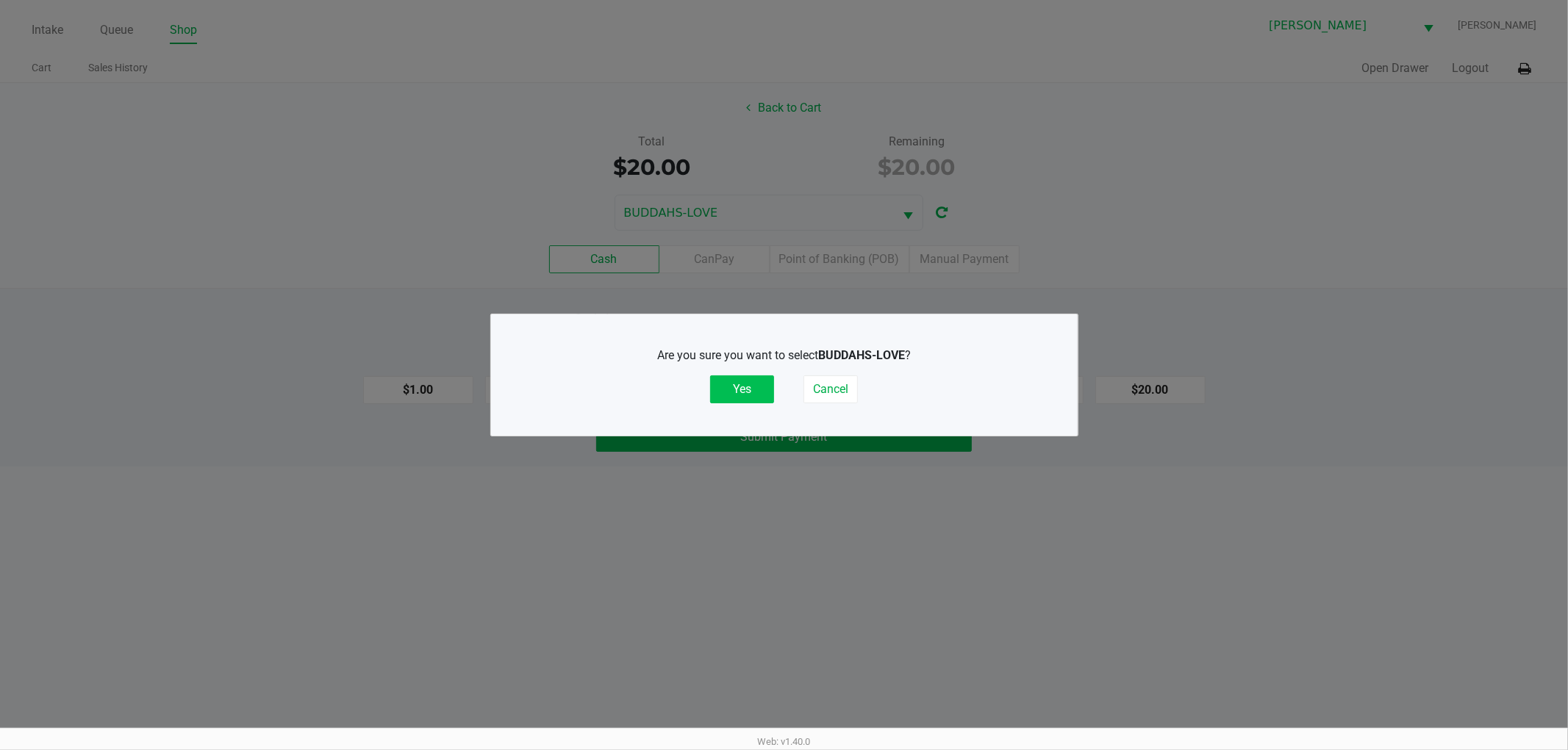
click at [746, 397] on button "Yes" at bounding box center [742, 390] width 64 height 28
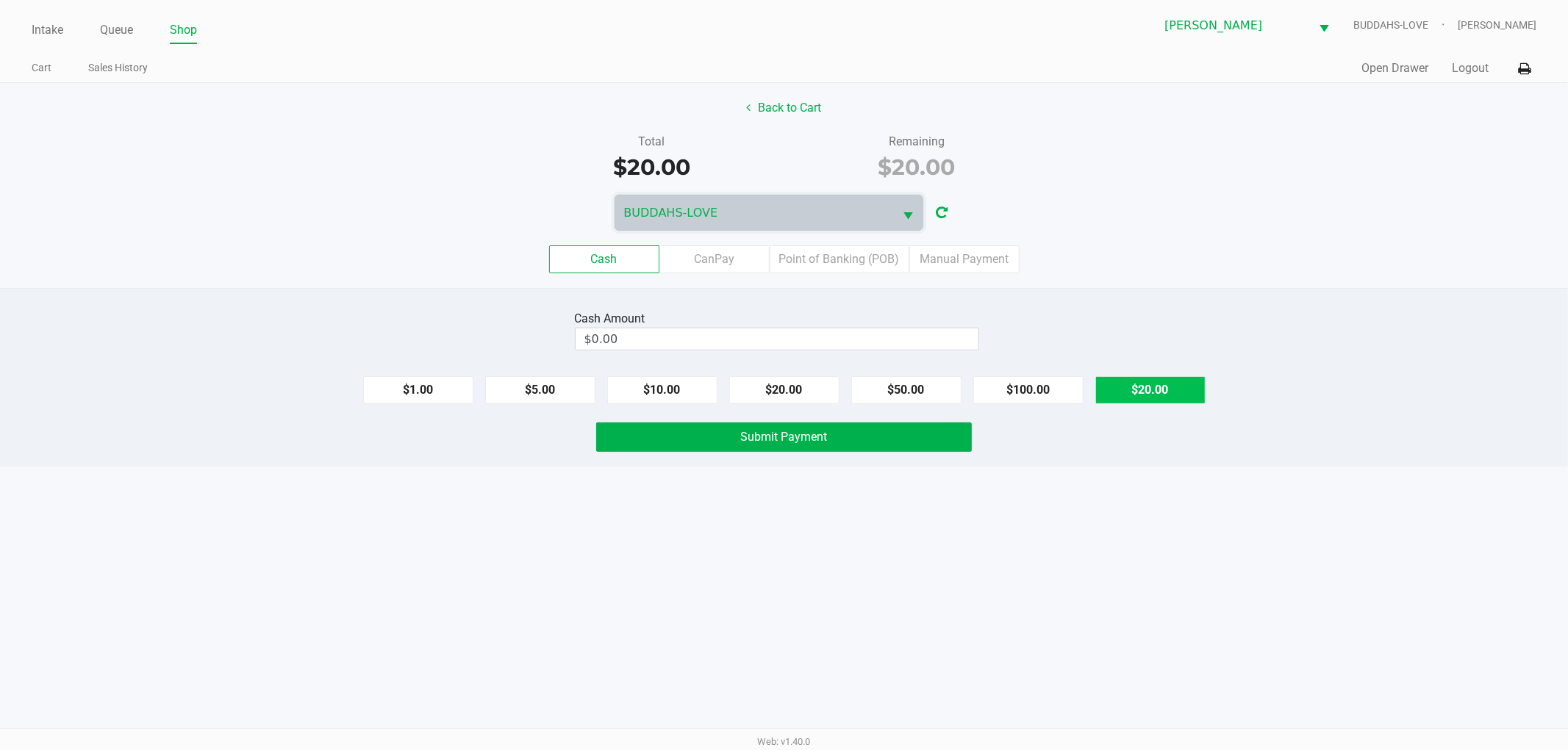
click at [1138, 394] on button "$20.00" at bounding box center [1150, 390] width 110 height 28
type input "$20.00"
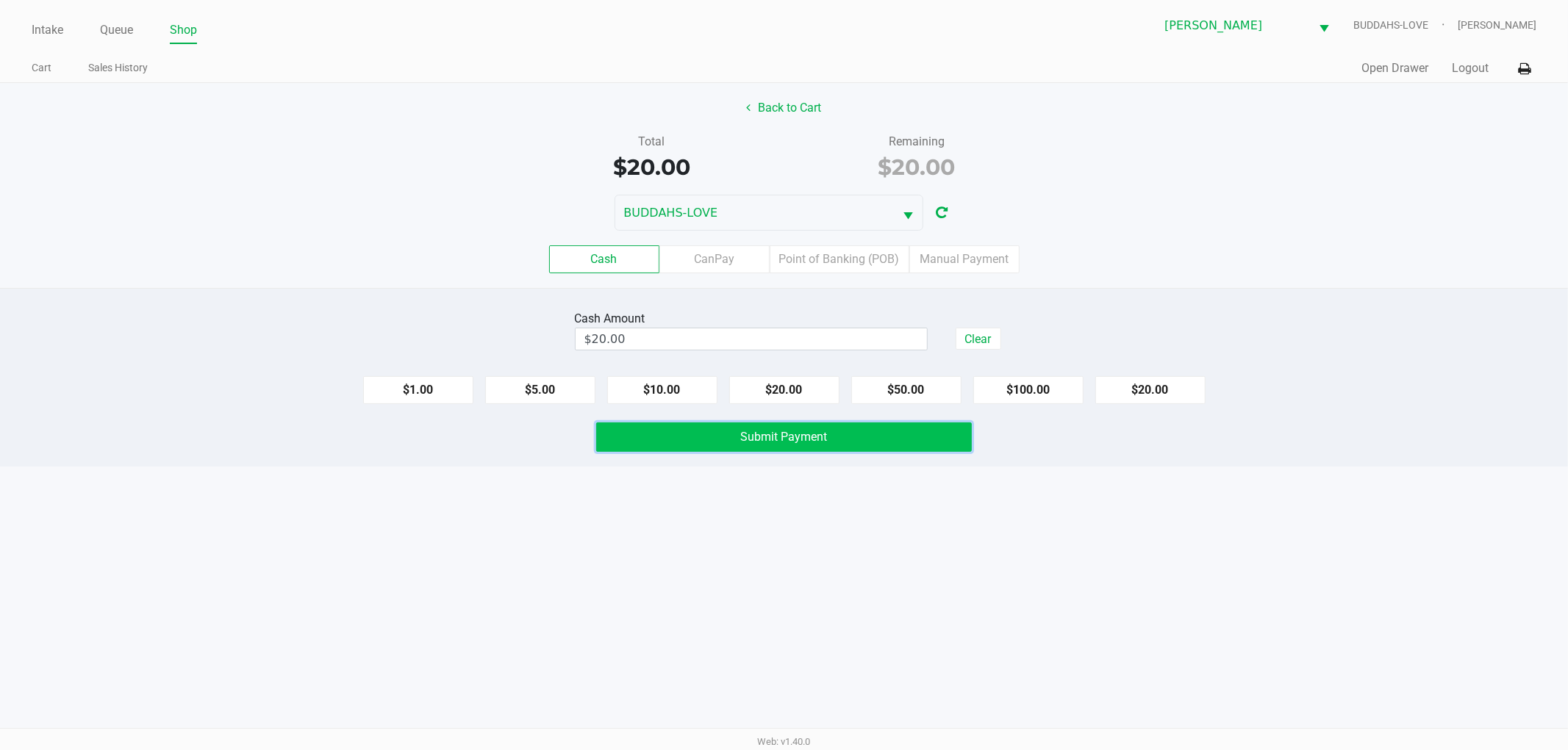
click at [810, 447] on button "Submit Payment" at bounding box center [784, 437] width 376 height 30
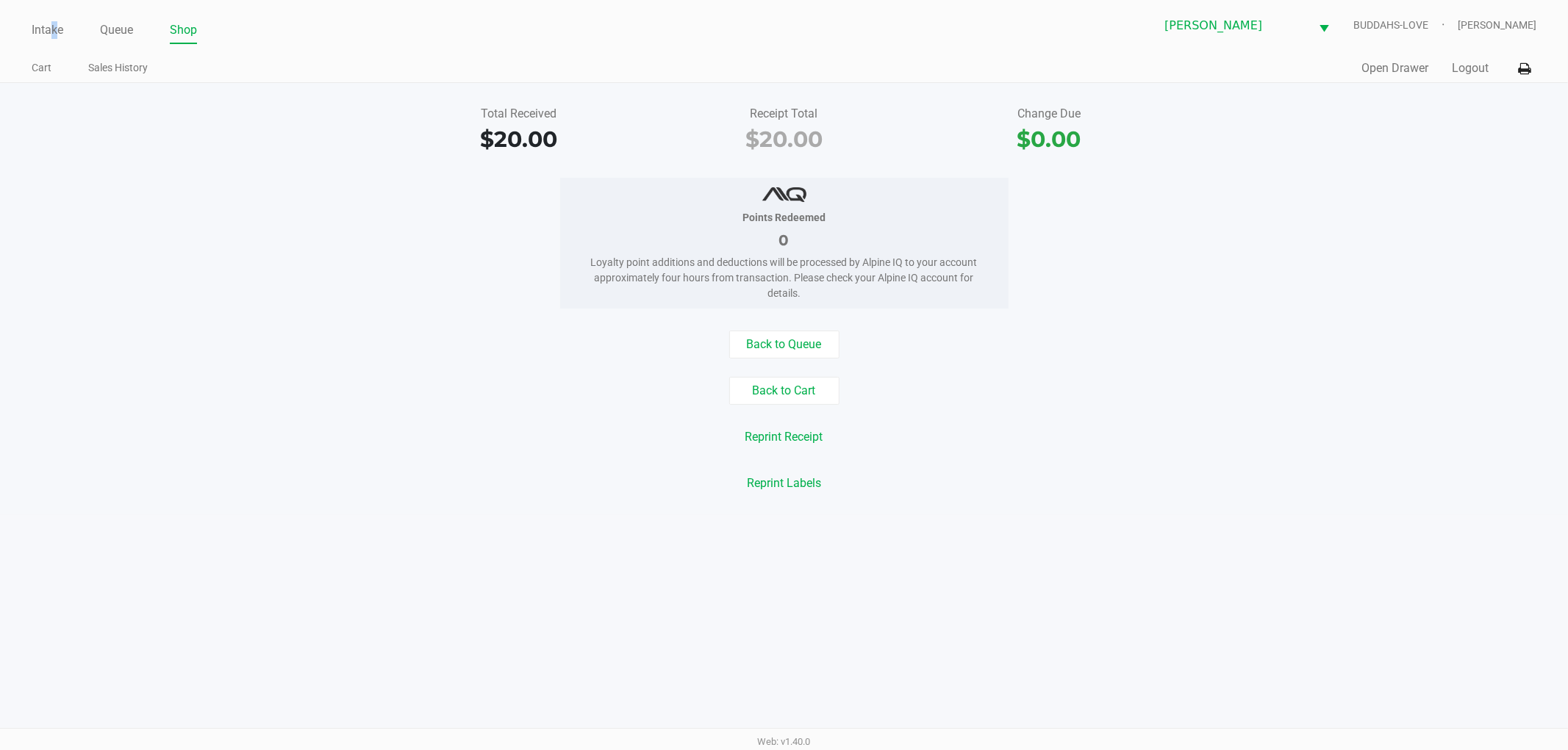
drag, startPoint x: 53, startPoint y: 41, endPoint x: 189, endPoint y: 269, distance: 265.5
click at [48, 41] on li "Intake" at bounding box center [47, 31] width 31 height 26
click at [40, 28] on link "Intake" at bounding box center [47, 30] width 31 height 20
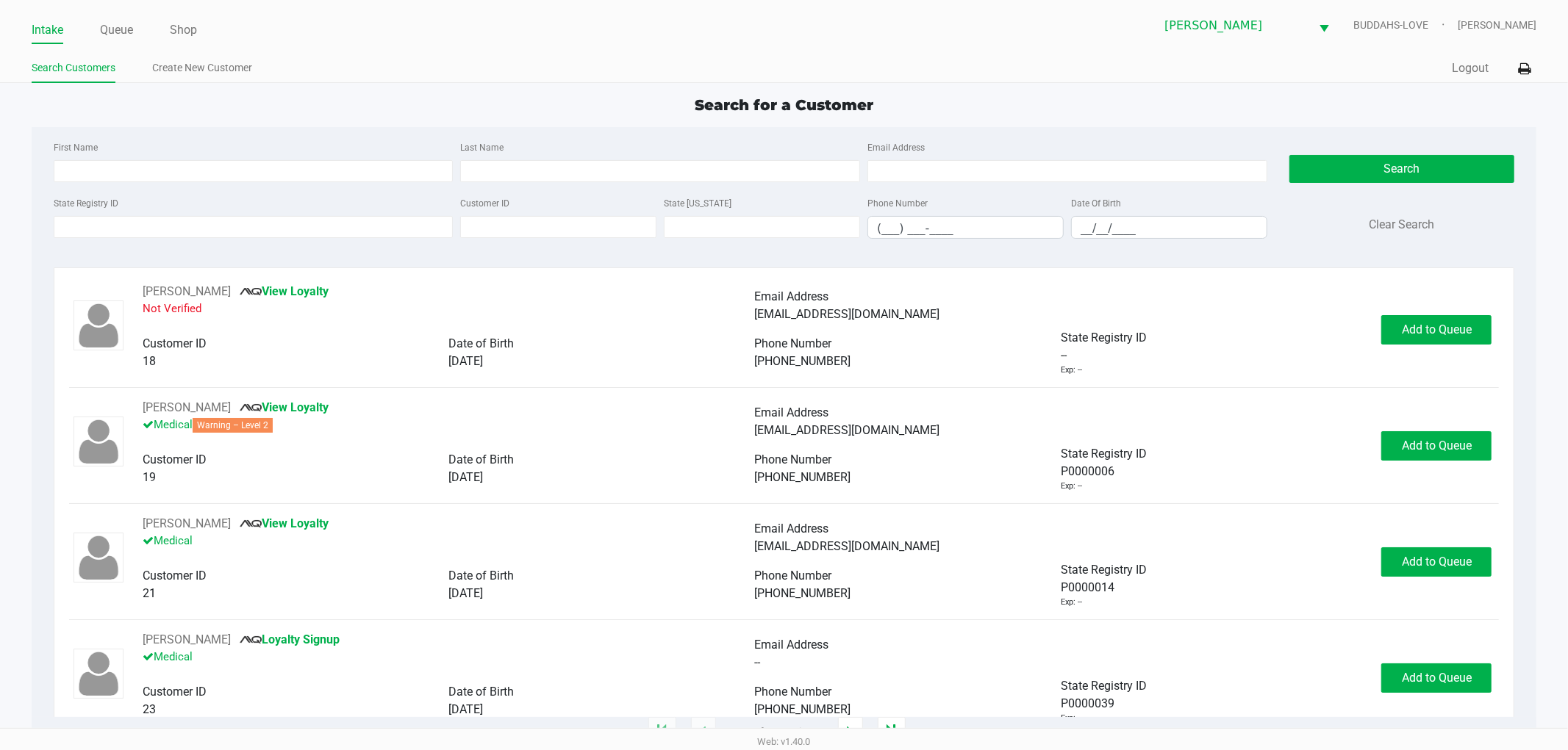
drag, startPoint x: 311, startPoint y: 254, endPoint x: 315, endPoint y: 237, distance: 17.5
click at [312, 244] on div "First Name Last Name Email Address State Registry ID Customer ID State ID Phone…" at bounding box center [784, 194] width 1484 height 134
click at [317, 233] on input "State Registry ID" at bounding box center [254, 227] width 400 height 22
type input "1073"
click at [1082, 232] on input "__/__/____" at bounding box center [1169, 228] width 194 height 23
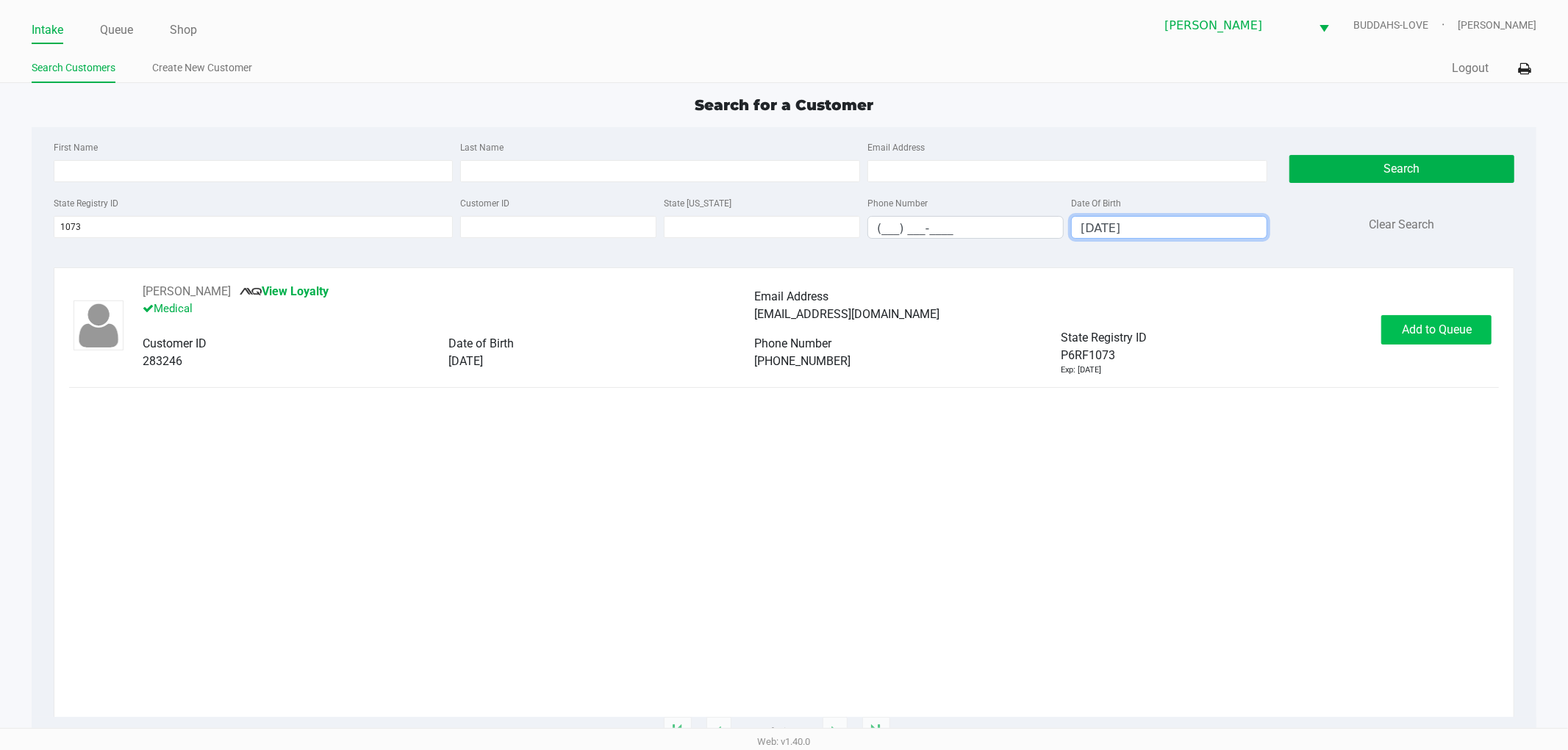
type input "11/12/1958"
click at [1420, 344] on button "Add to Queue" at bounding box center [1436, 330] width 110 height 30
click at [1420, 344] on div "Add to Queue" at bounding box center [1436, 330] width 110 height 30
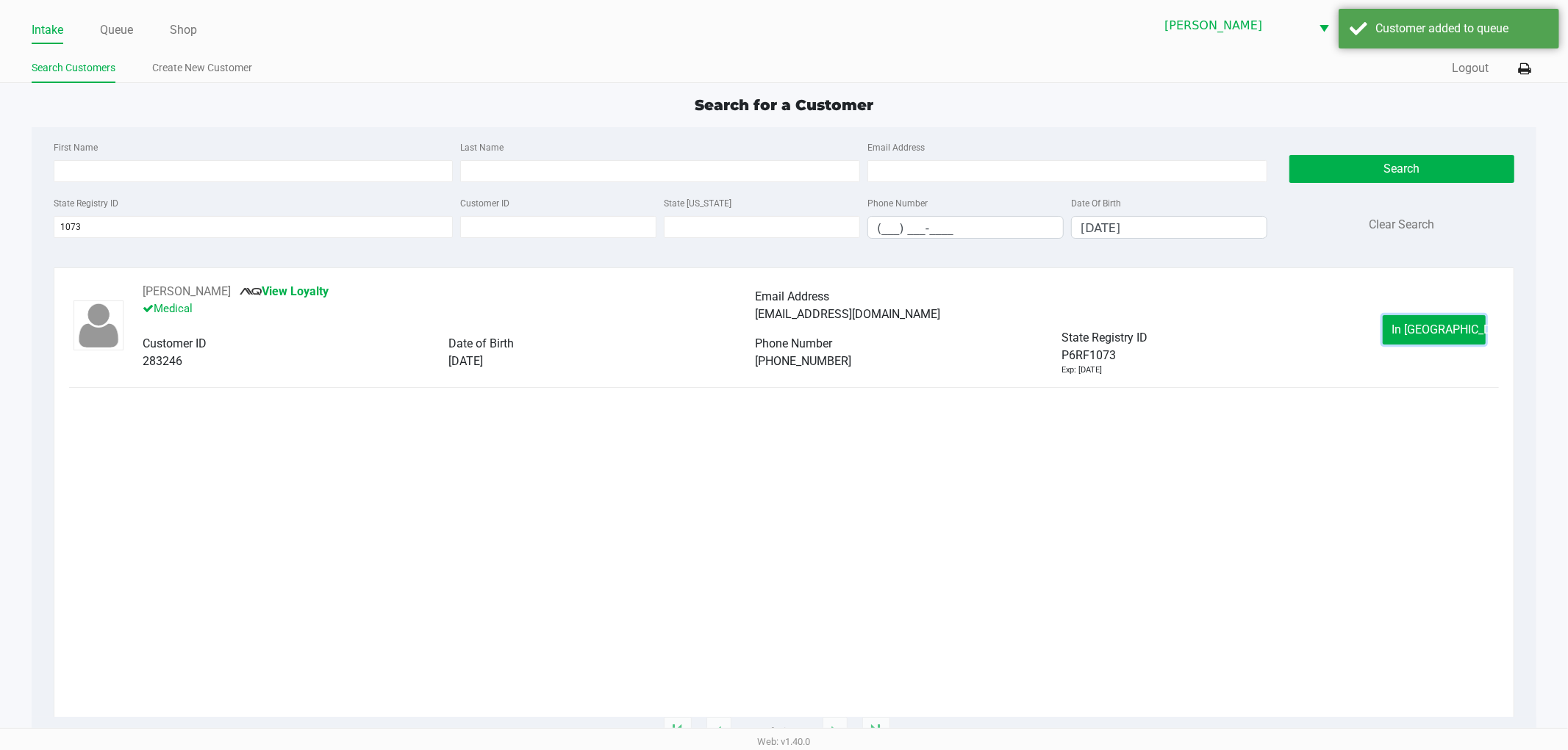
click at [1420, 344] on button "In Queue" at bounding box center [1434, 330] width 103 height 30
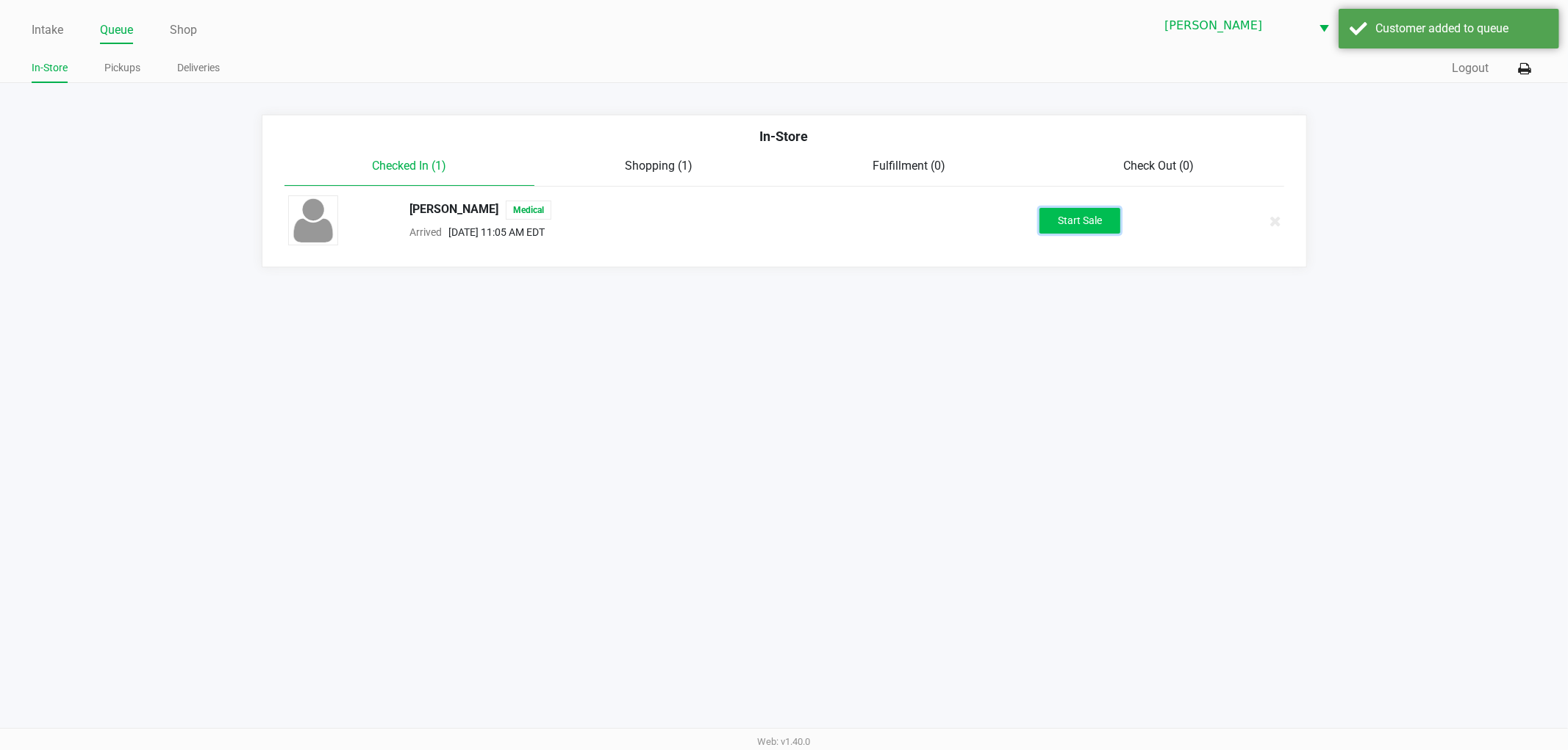
click at [1074, 220] on button "Start Sale" at bounding box center [1079, 221] width 81 height 26
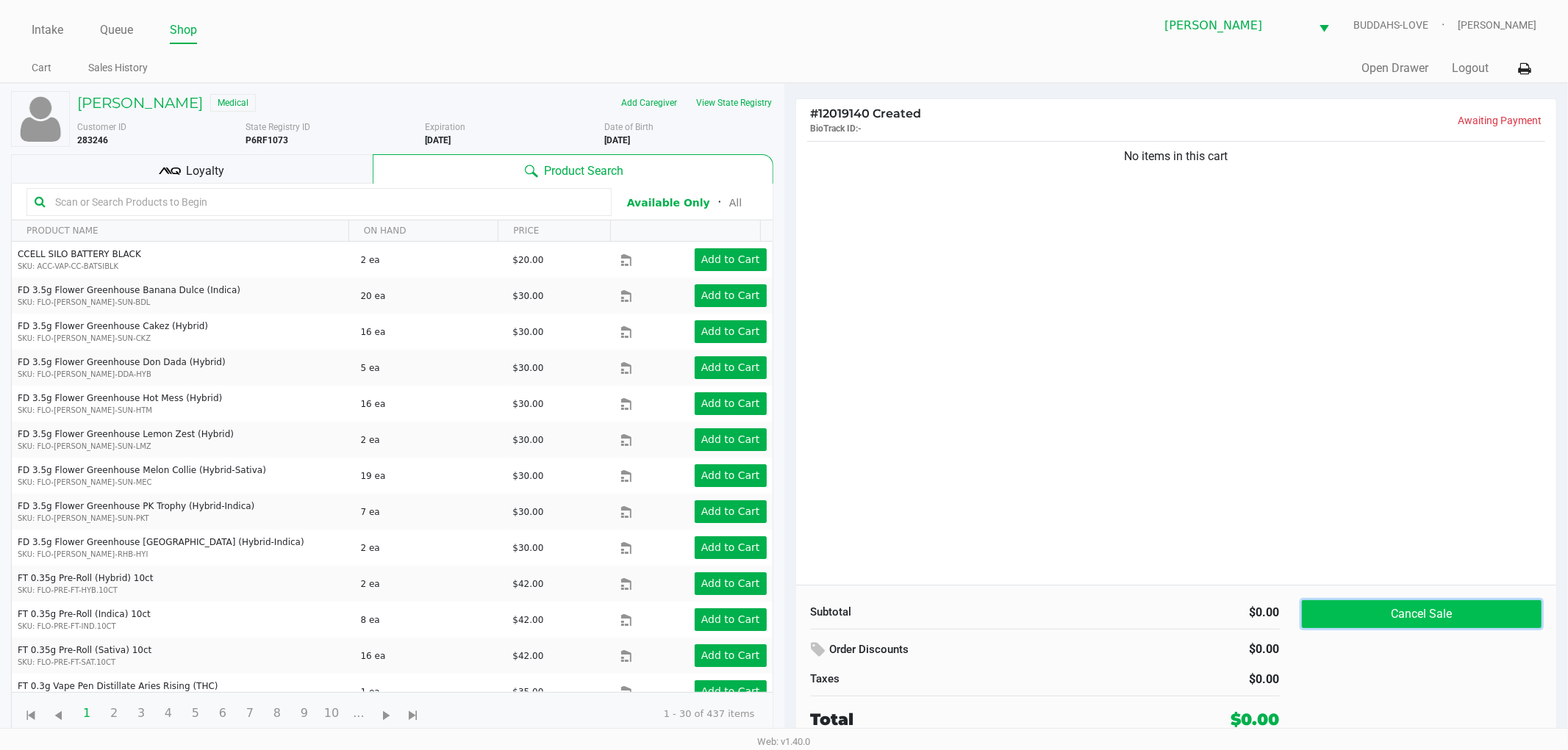
click at [1434, 607] on button "Cancel Sale" at bounding box center [1423, 614] width 241 height 28
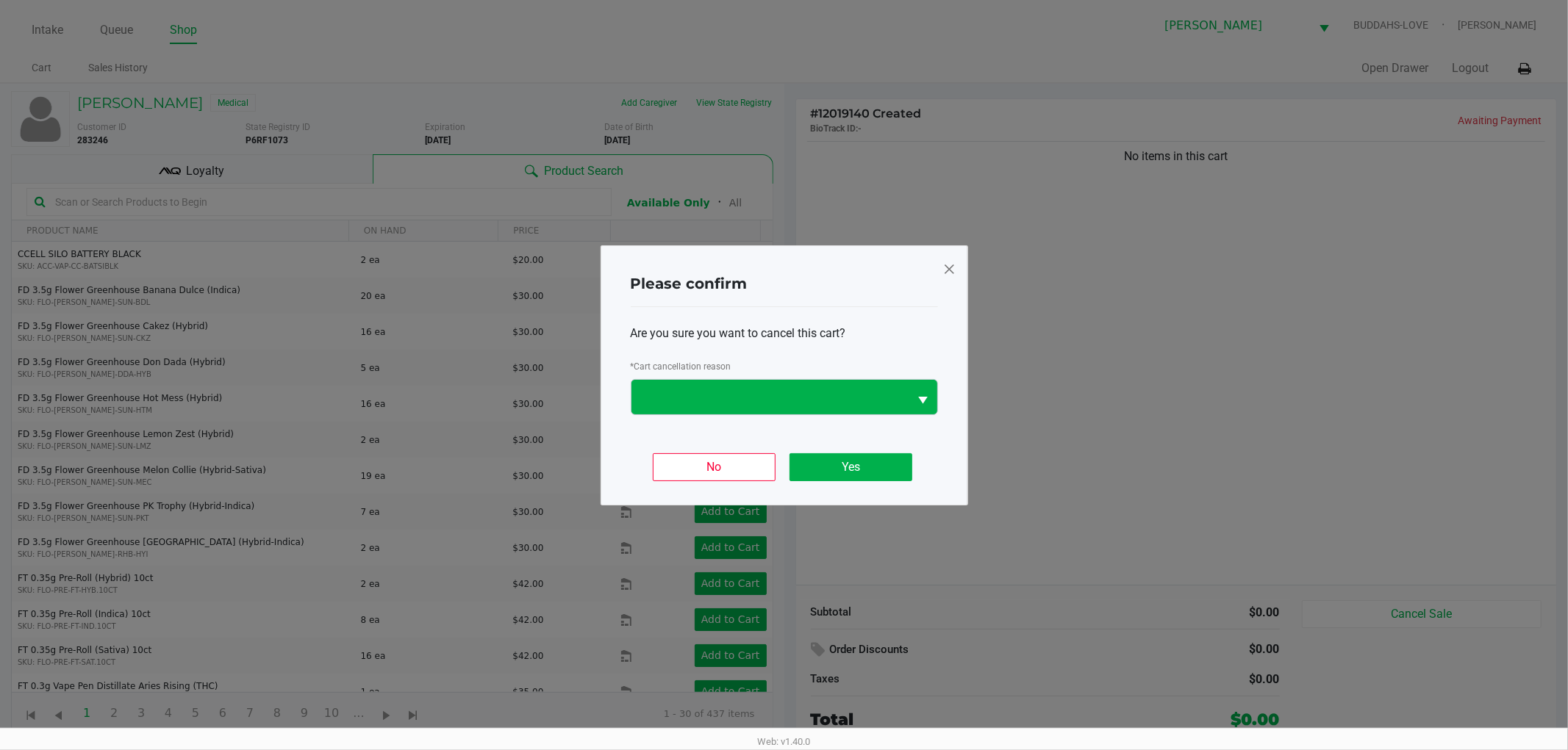
drag, startPoint x: 768, startPoint y: 355, endPoint x: 768, endPoint y: 411, distance: 56.0
click at [768, 360] on div "Are you sure you want to cancel this cart? * Cart cancellation reason" at bounding box center [784, 370] width 307 height 126
click at [768, 411] on span at bounding box center [771, 396] width 278 height 34
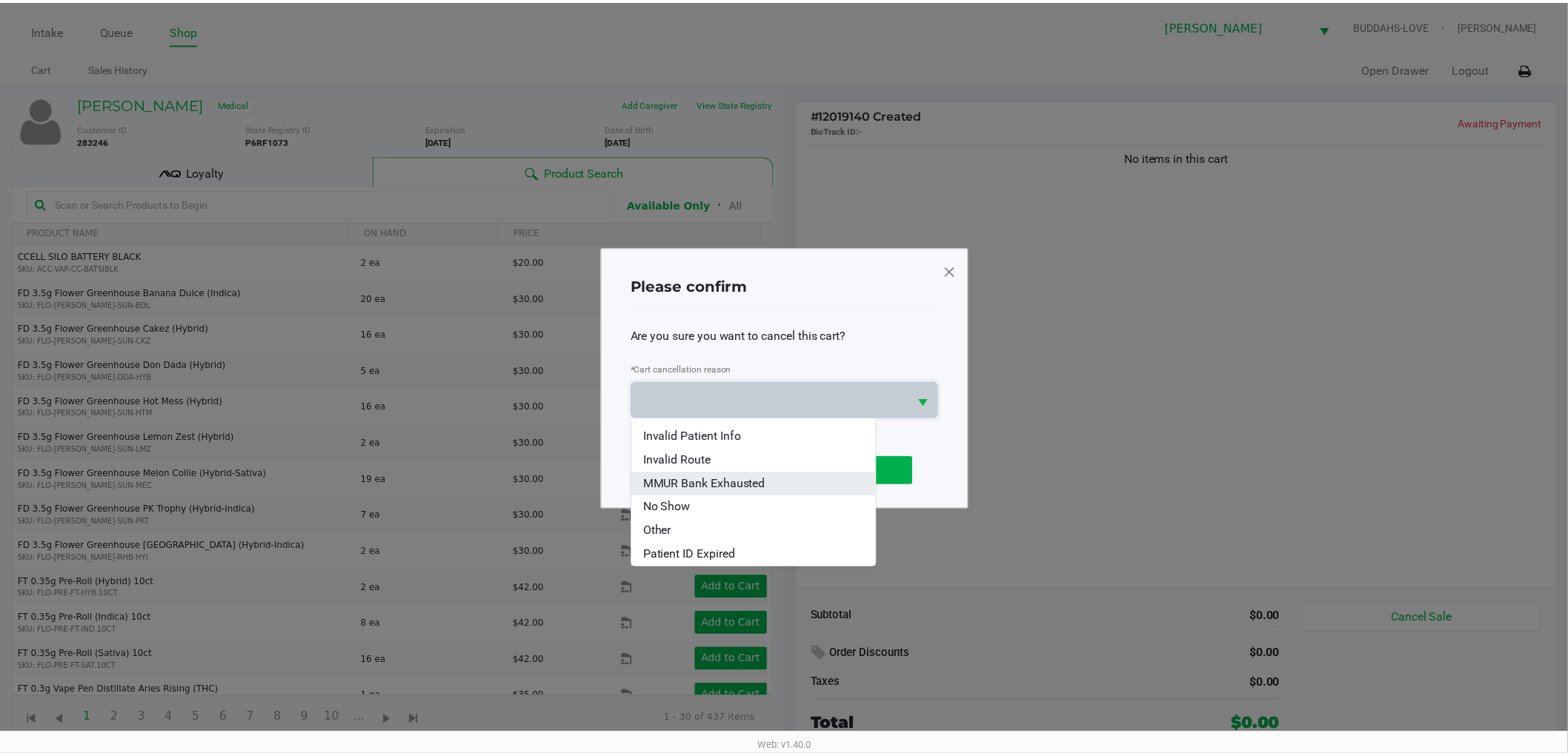
scroll to position [64, 0]
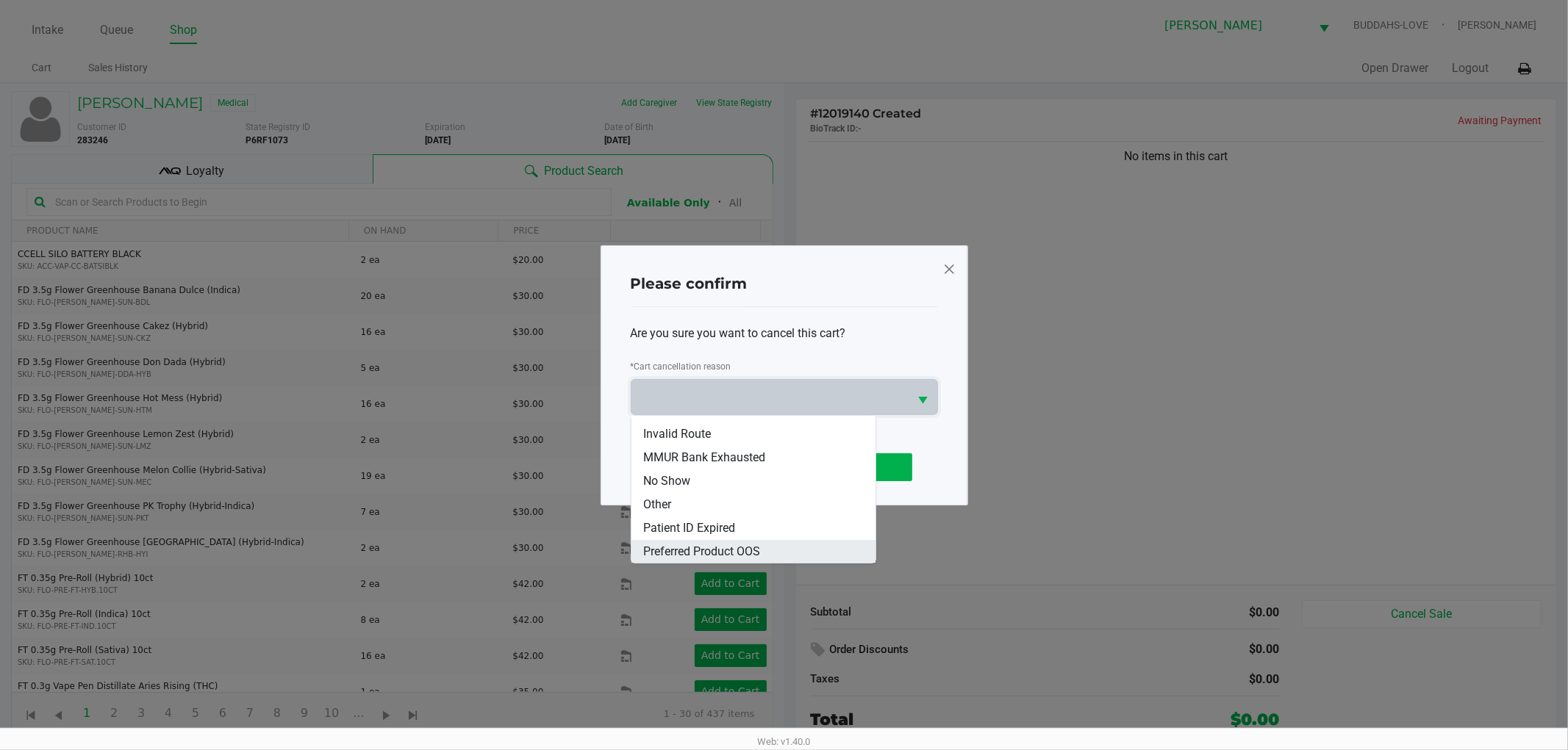
click at [721, 561] on li "Preferred Product OOS" at bounding box center [754, 551] width 245 height 23
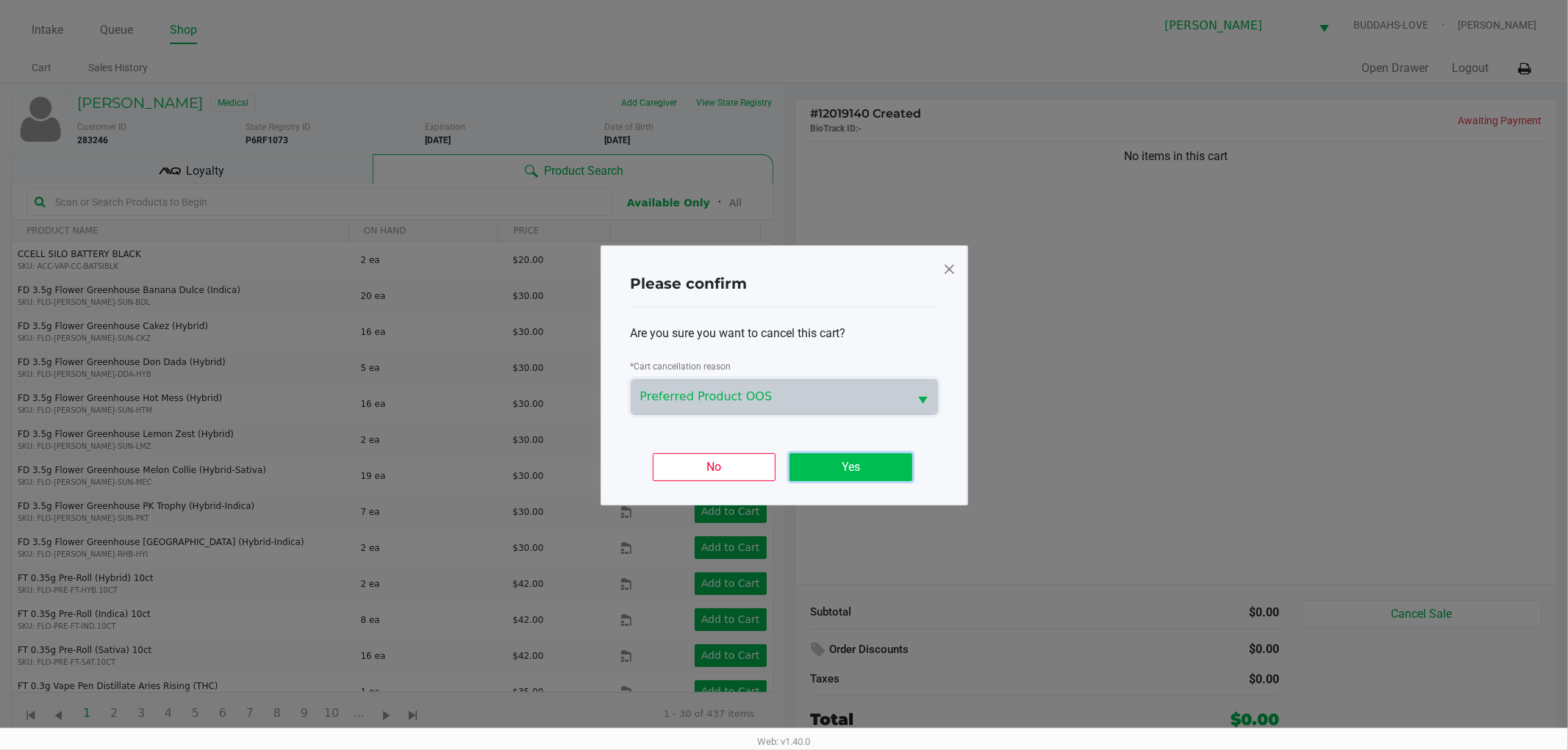
click at [900, 476] on button "Yes" at bounding box center [850, 468] width 123 height 28
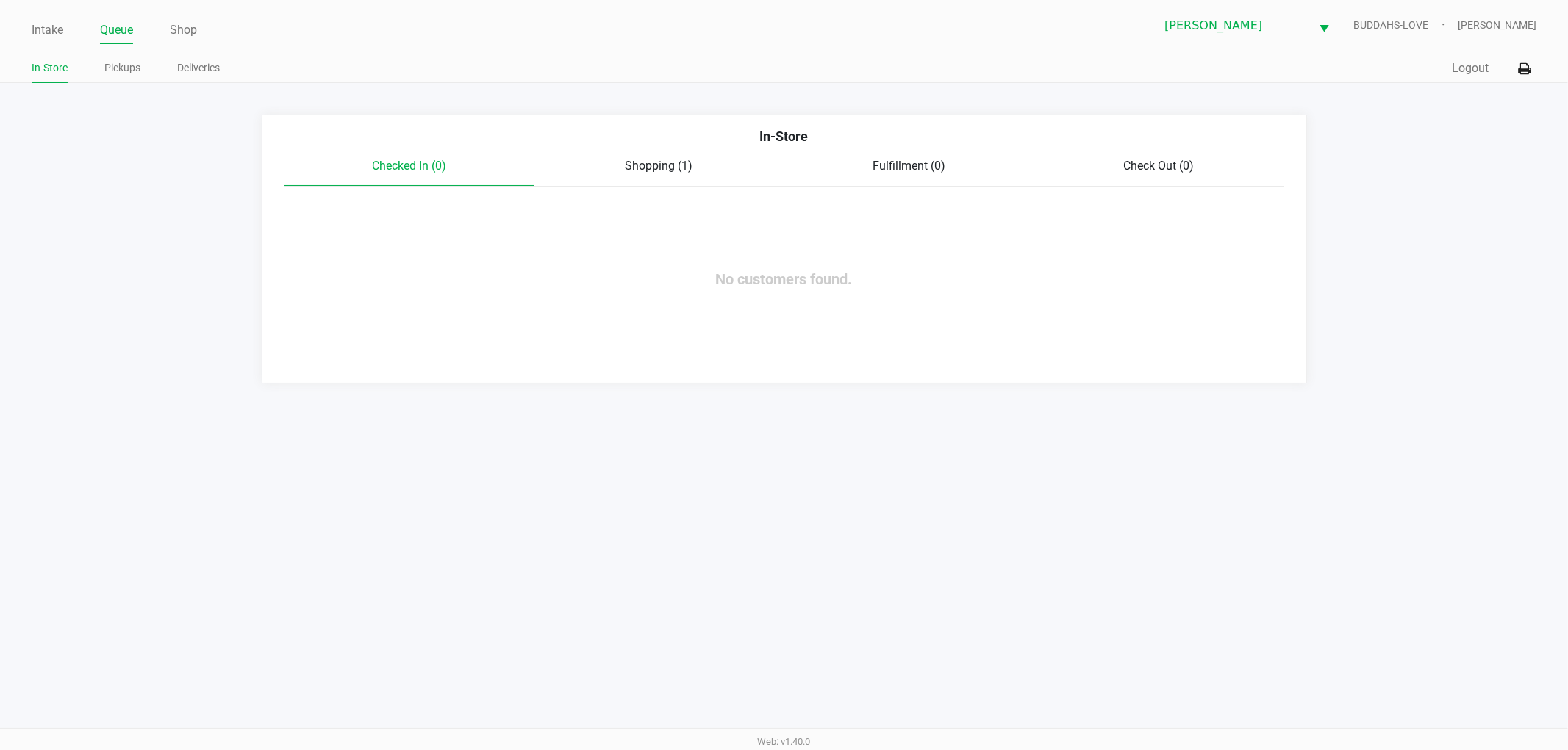
click at [50, 31] on link "Intake" at bounding box center [47, 30] width 31 height 20
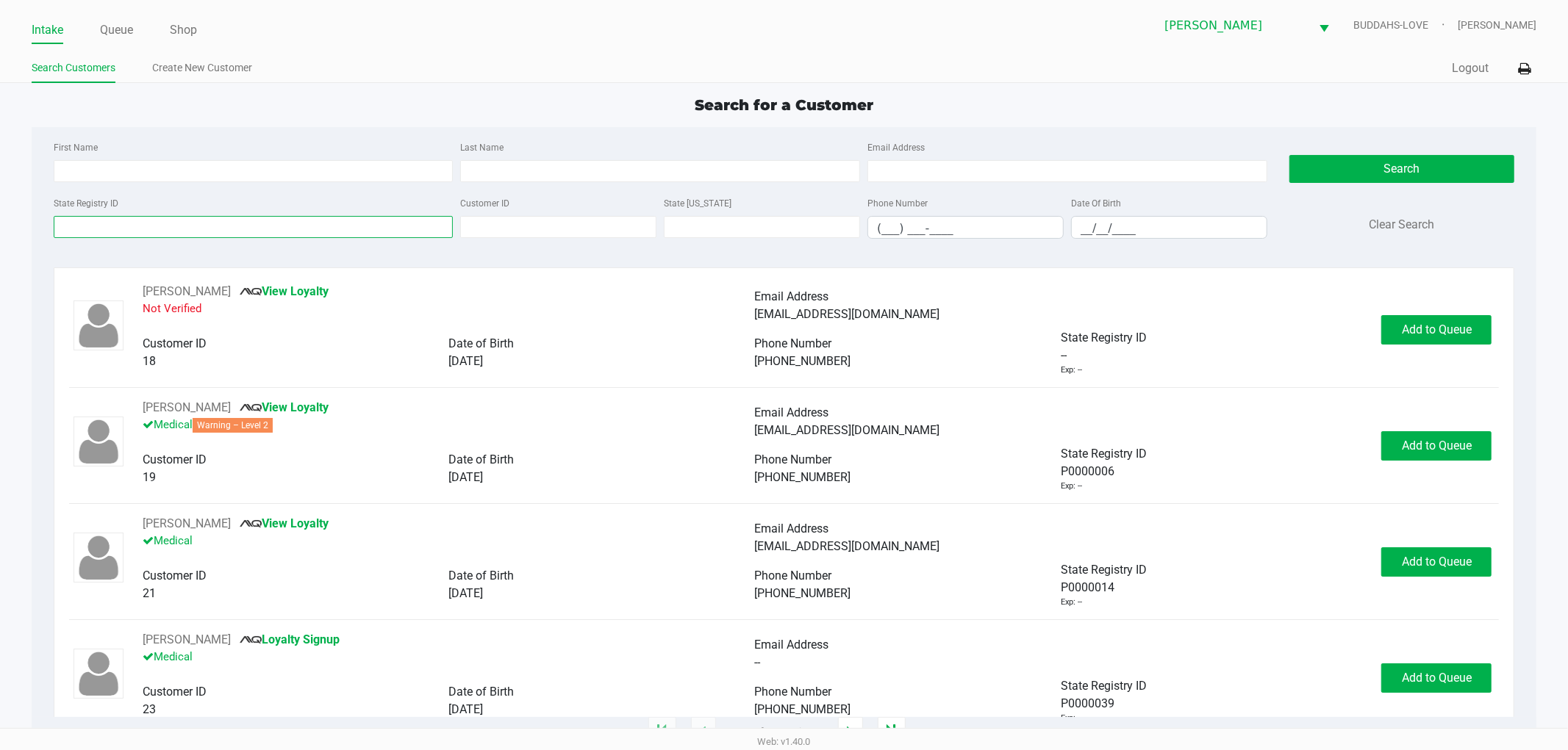
click at [130, 232] on input "State Registry ID" at bounding box center [254, 227] width 400 height 22
type input "0762"
click at [1104, 241] on div "State Registry ID 0762 Customer ID State ID Phone Number (___) ___-____ Date Of…" at bounding box center [660, 222] width 1221 height 56
click at [1101, 238] on input "__/__/____" at bounding box center [1169, 228] width 194 height 23
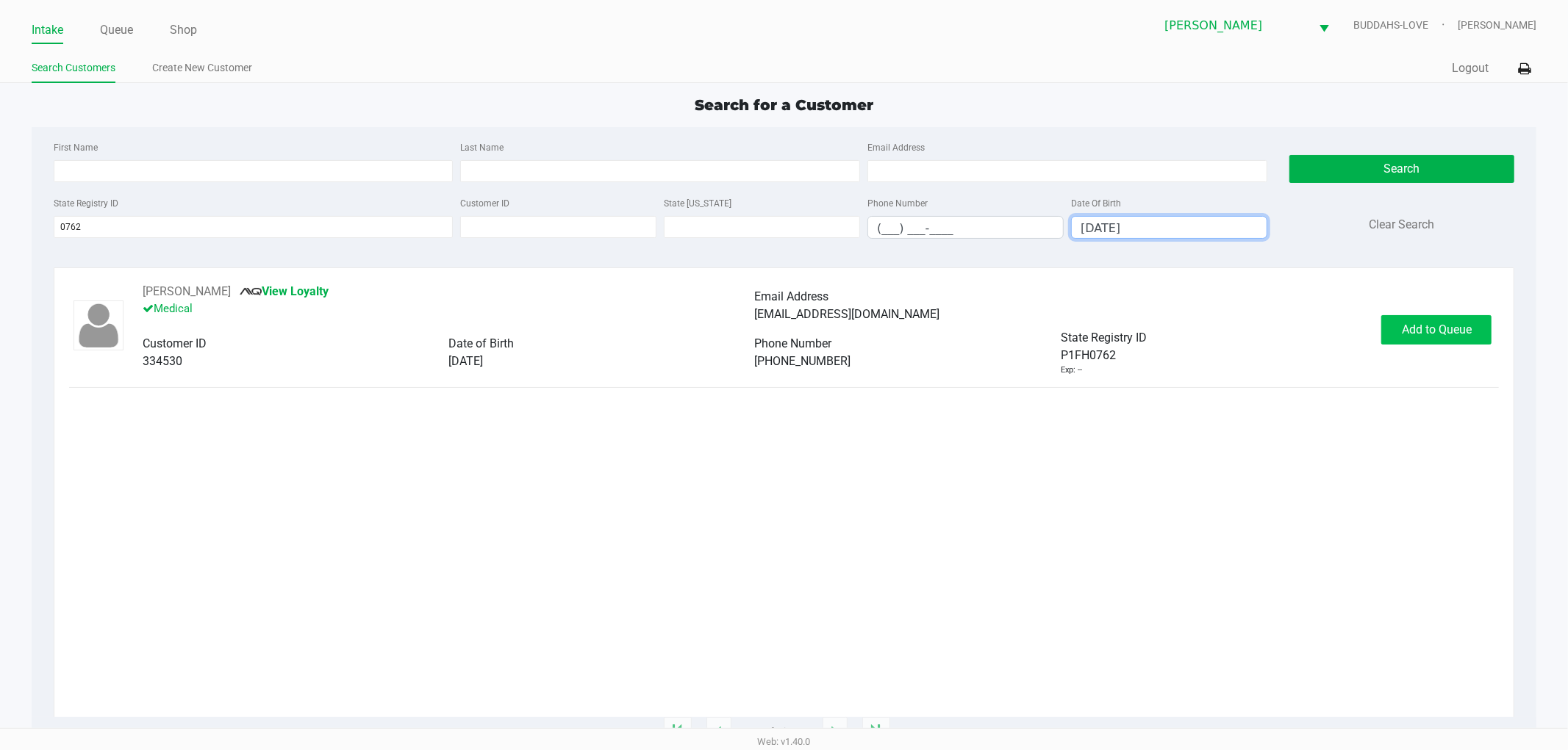
type input "03/28/1942"
click at [1475, 331] on button "Add to Queue" at bounding box center [1436, 330] width 110 height 30
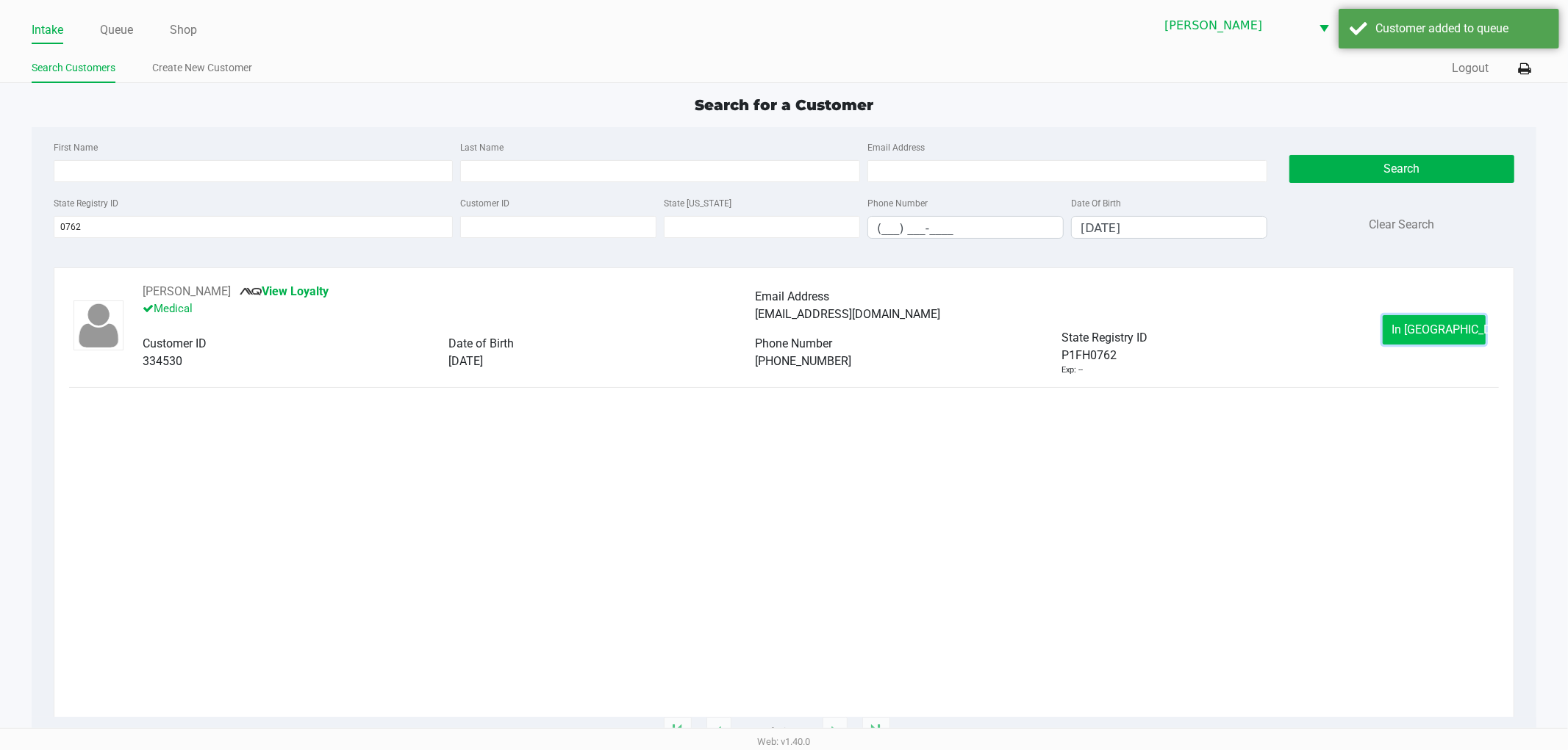
click at [1427, 340] on button "In Queue" at bounding box center [1434, 330] width 103 height 30
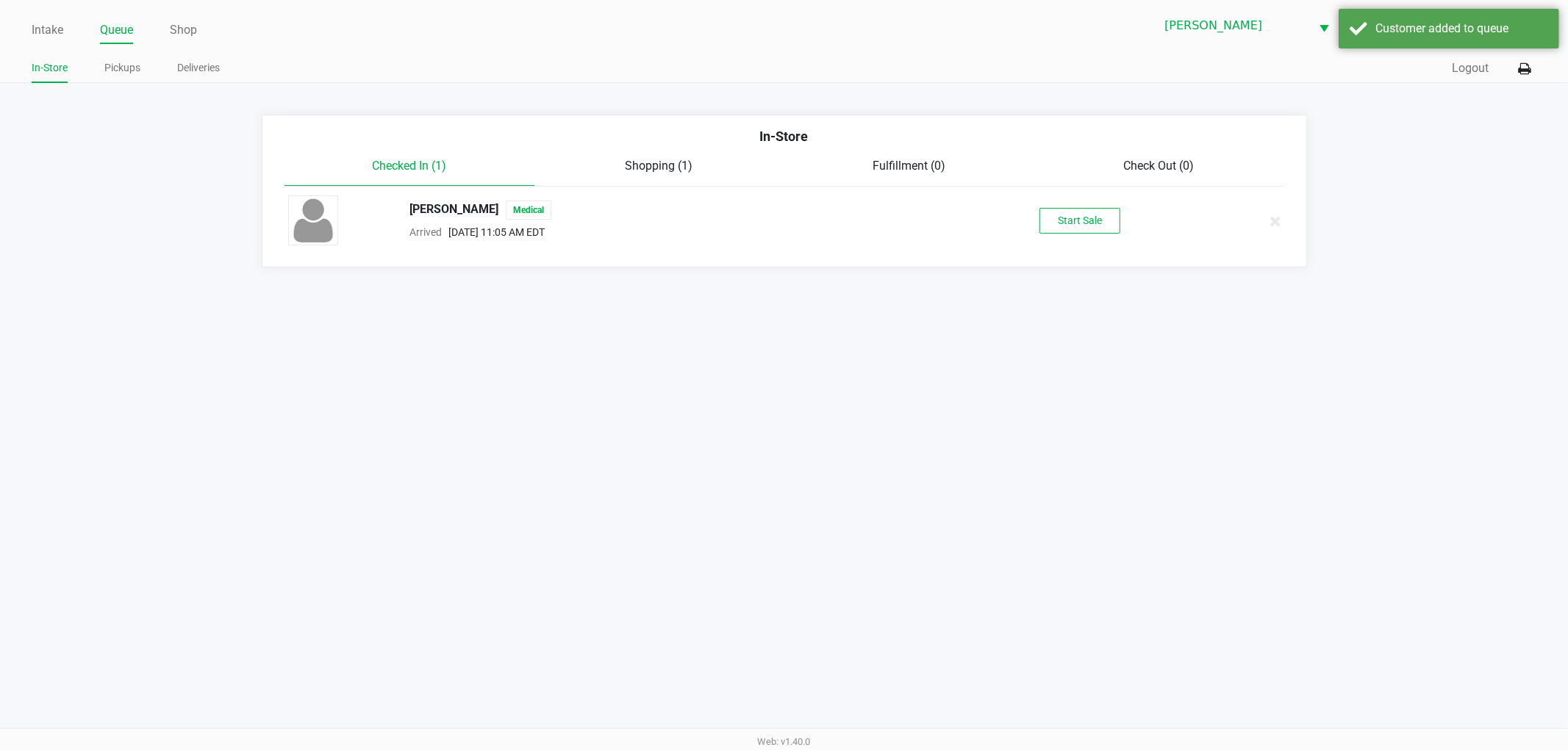
click at [1074, 235] on div "Billy GAGNON Medical Arrived Sep 28, 2025 11:05 AM EDT Start Sale" at bounding box center [784, 221] width 1014 height 52
click at [1077, 223] on button "Start Sale" at bounding box center [1079, 221] width 81 height 26
click at [1077, 223] on div "Start Sale" at bounding box center [1079, 221] width 81 height 26
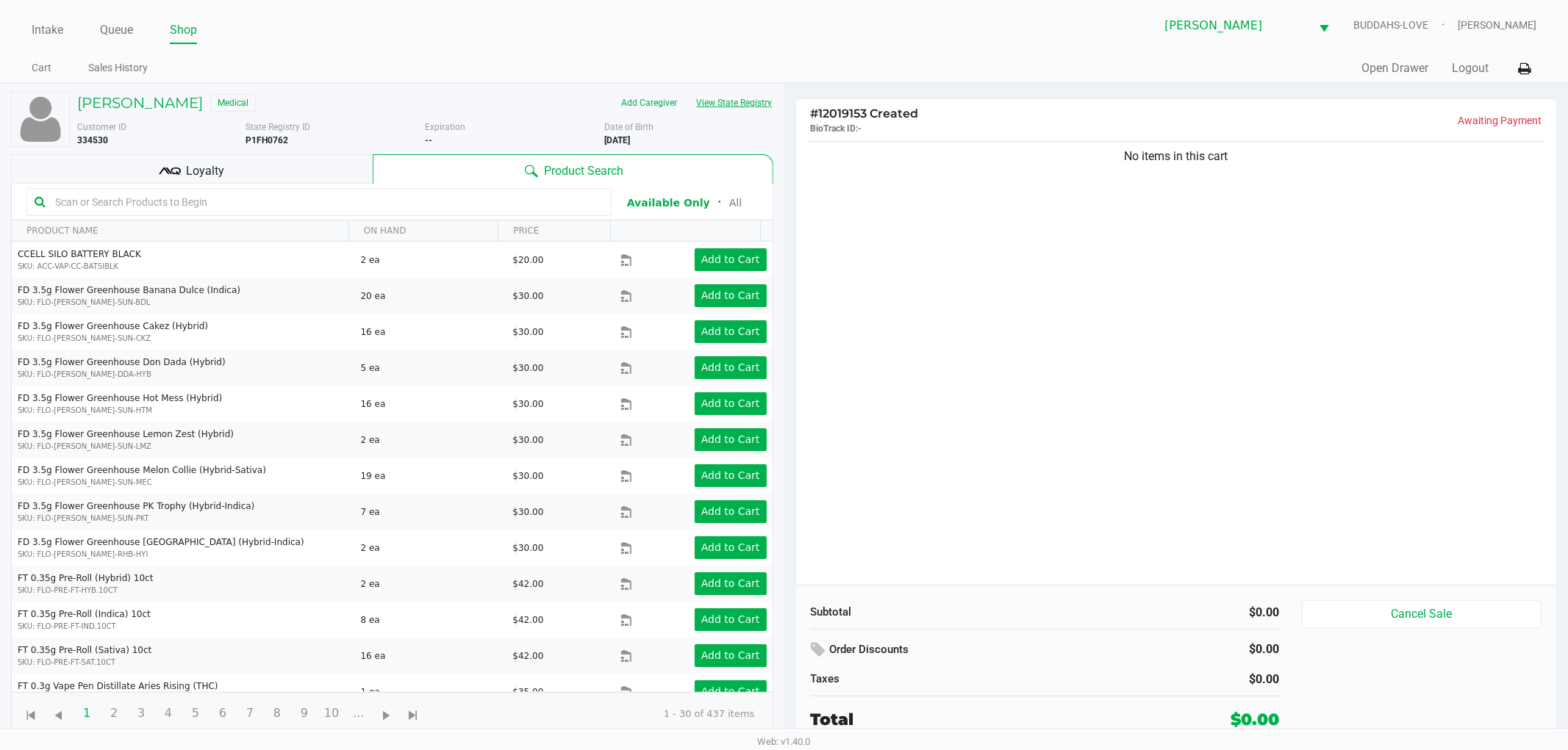
click at [752, 92] on button "View State Registry" at bounding box center [730, 102] width 86 height 23
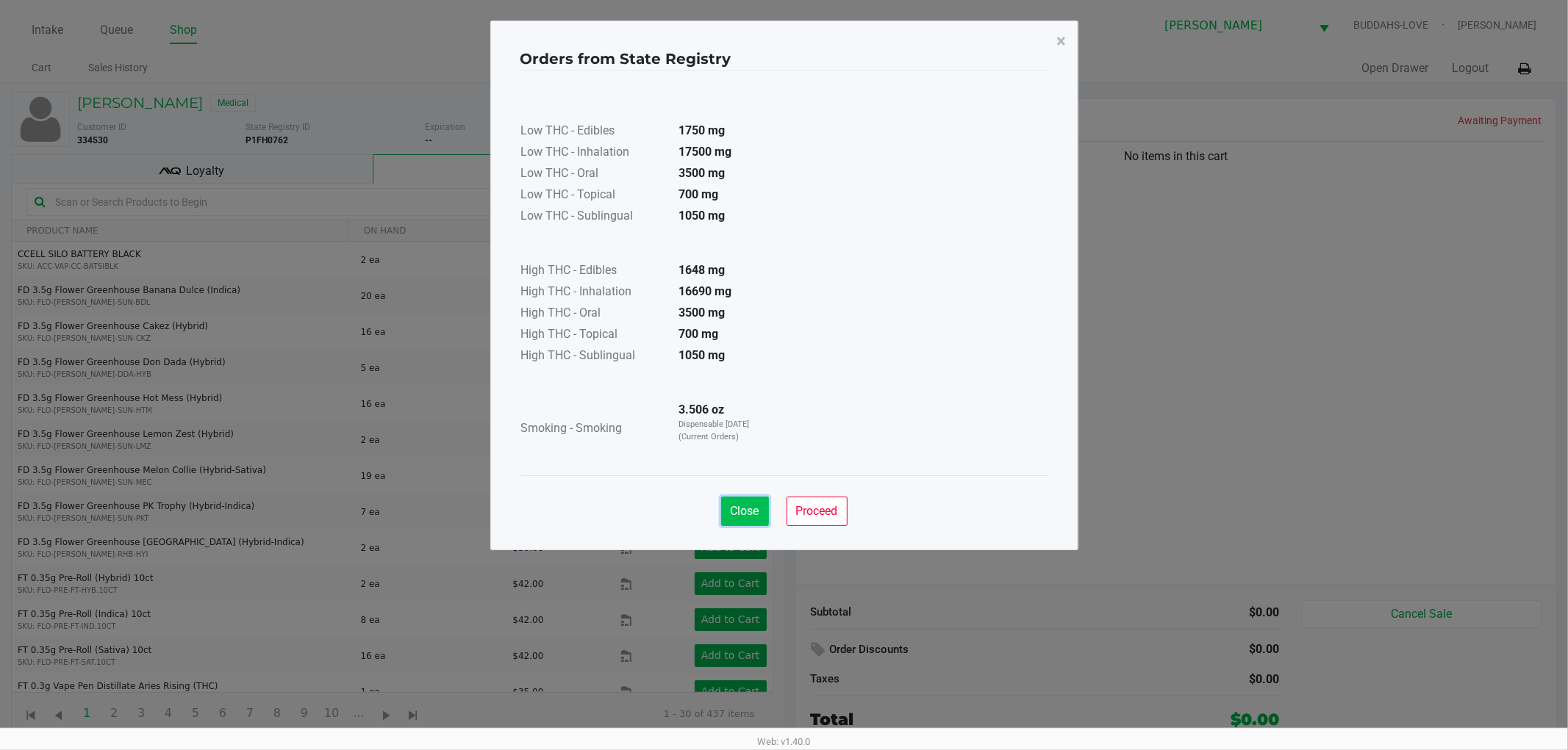
click at [747, 522] on button "Close" at bounding box center [746, 512] width 48 height 30
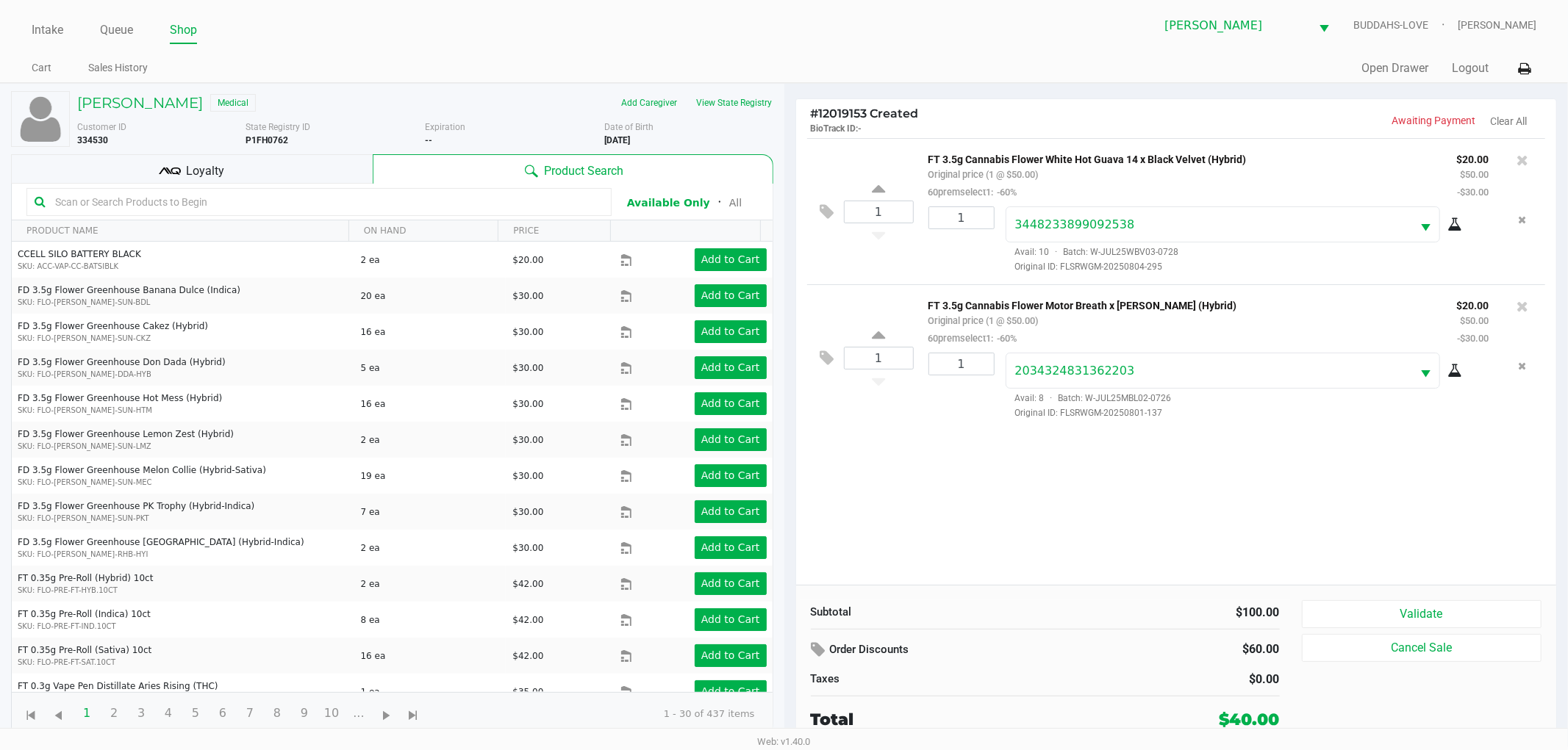
click at [236, 170] on div "Loyalty" at bounding box center [192, 169] width 362 height 30
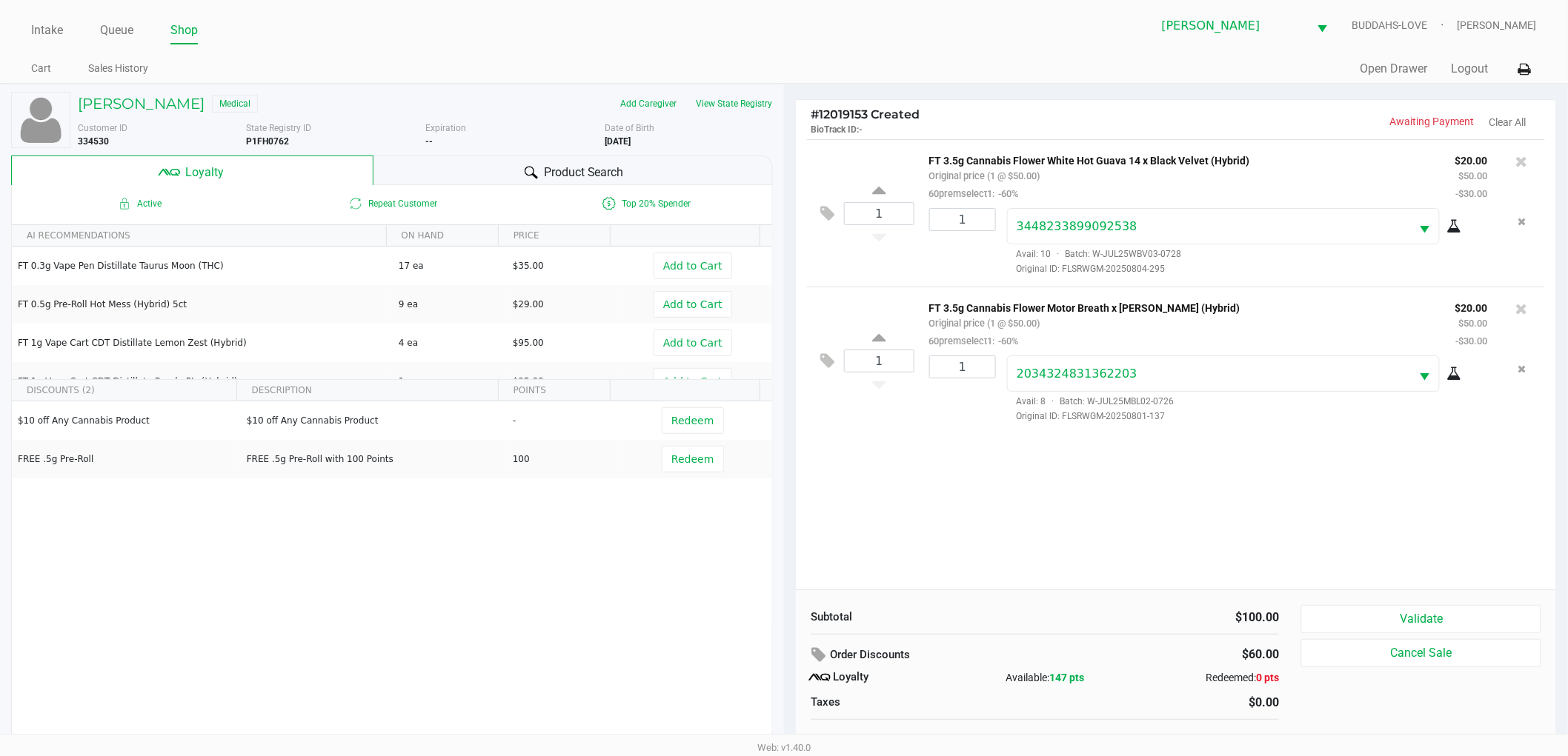
scroll to position [16, 0]
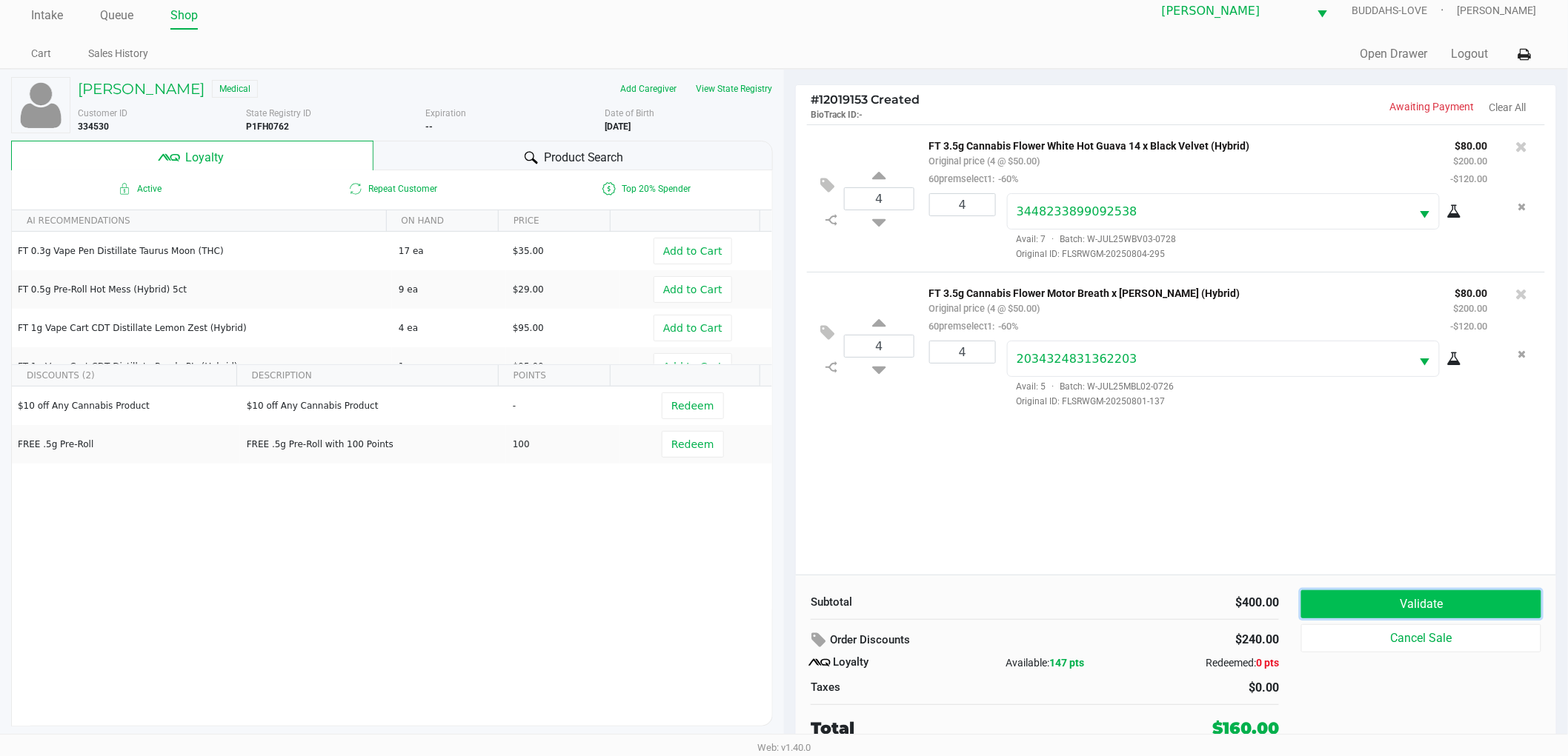
click at [1380, 595] on button "Validate" at bounding box center [1421, 605] width 240 height 28
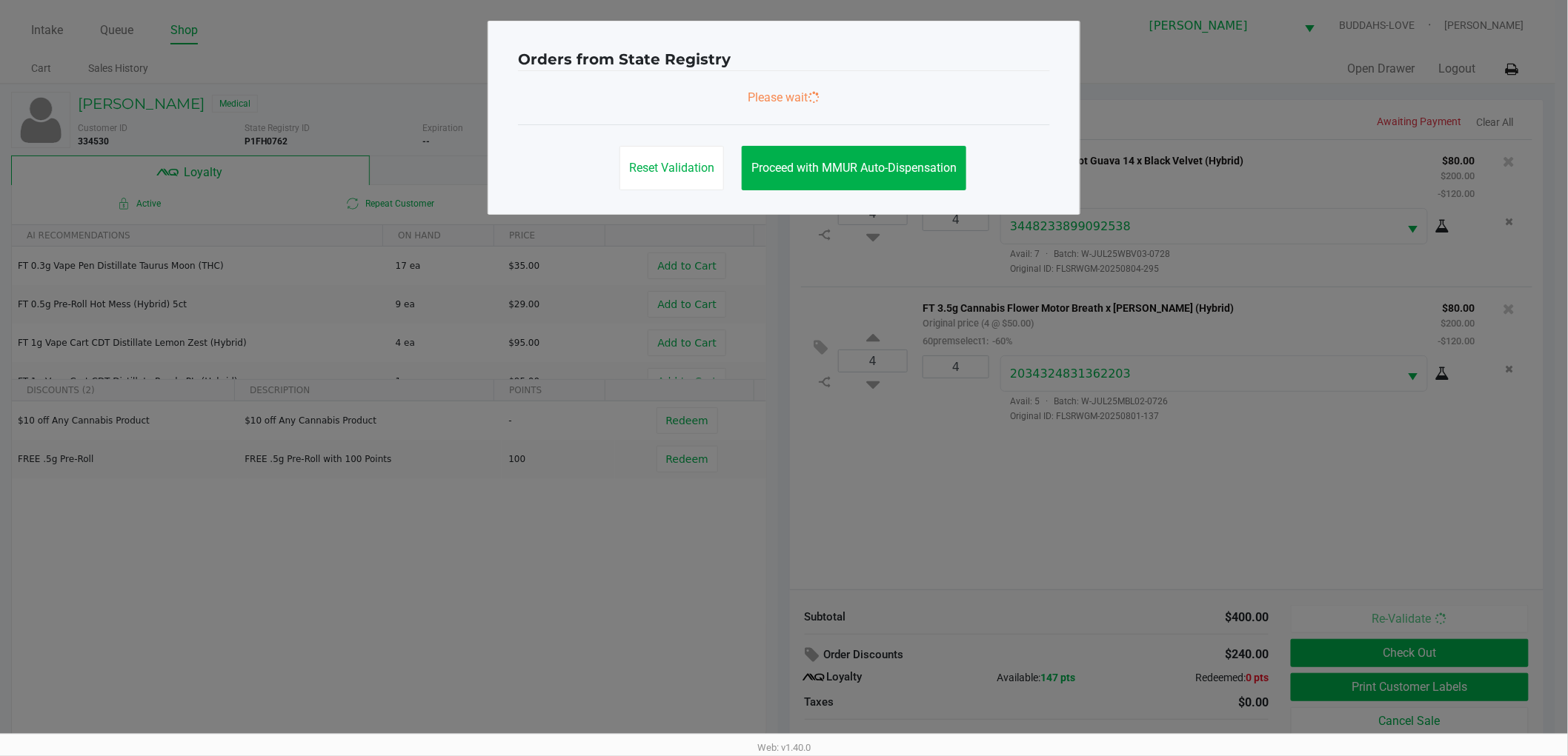
scroll to position [0, 0]
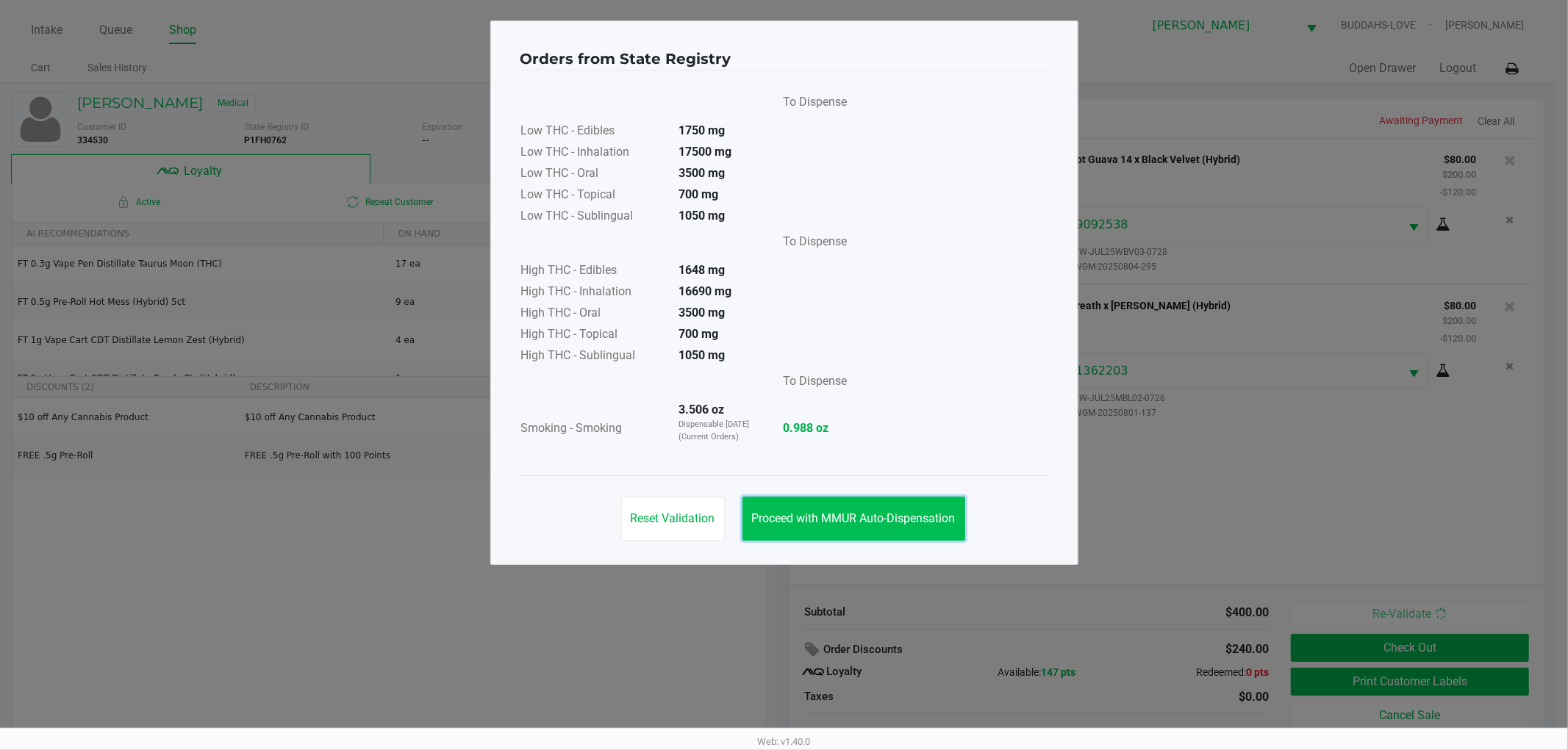
click at [868, 532] on button "Proceed with MMUR Auto-Dispensation" at bounding box center [854, 519] width 222 height 44
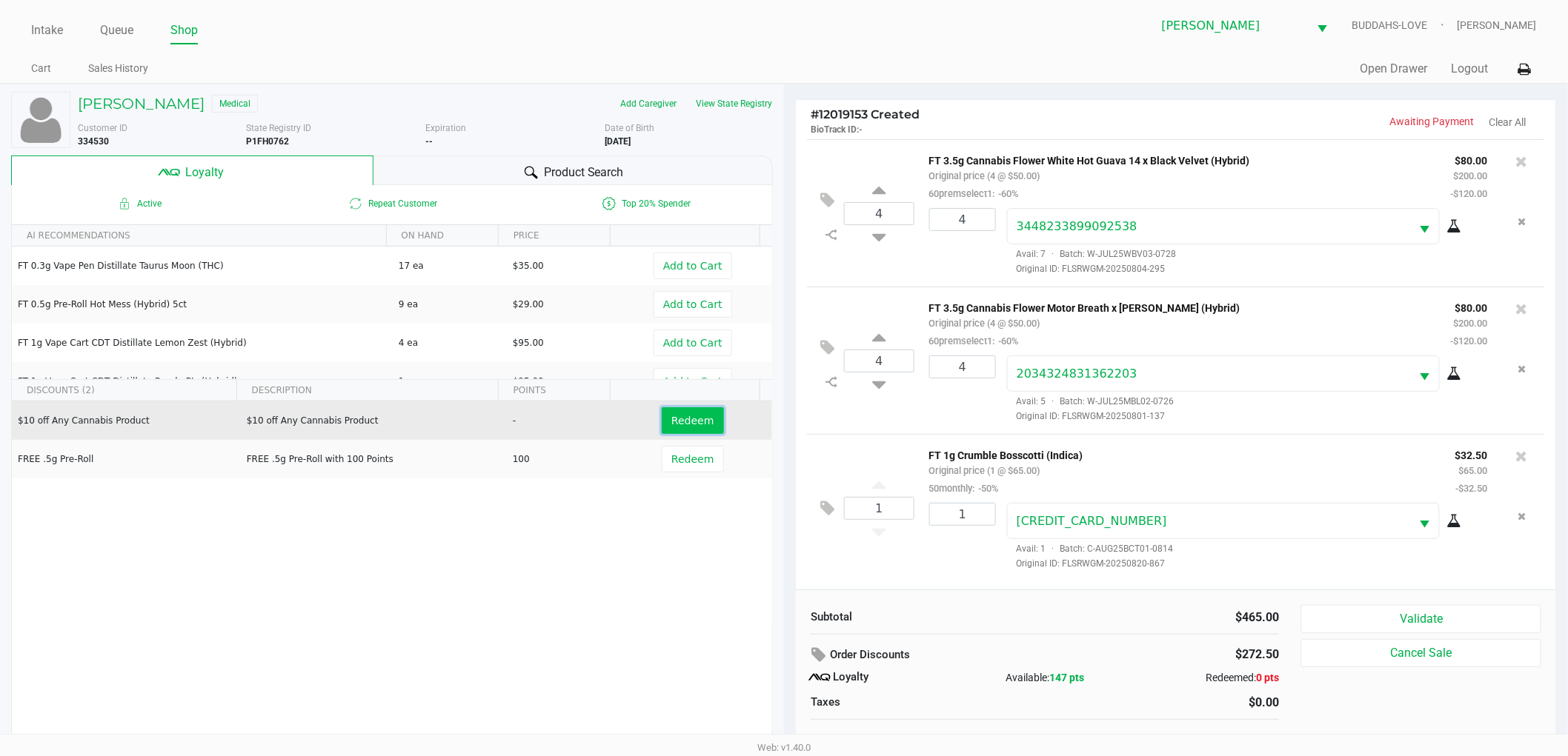
click at [672, 426] on span "Redeem" at bounding box center [692, 420] width 42 height 12
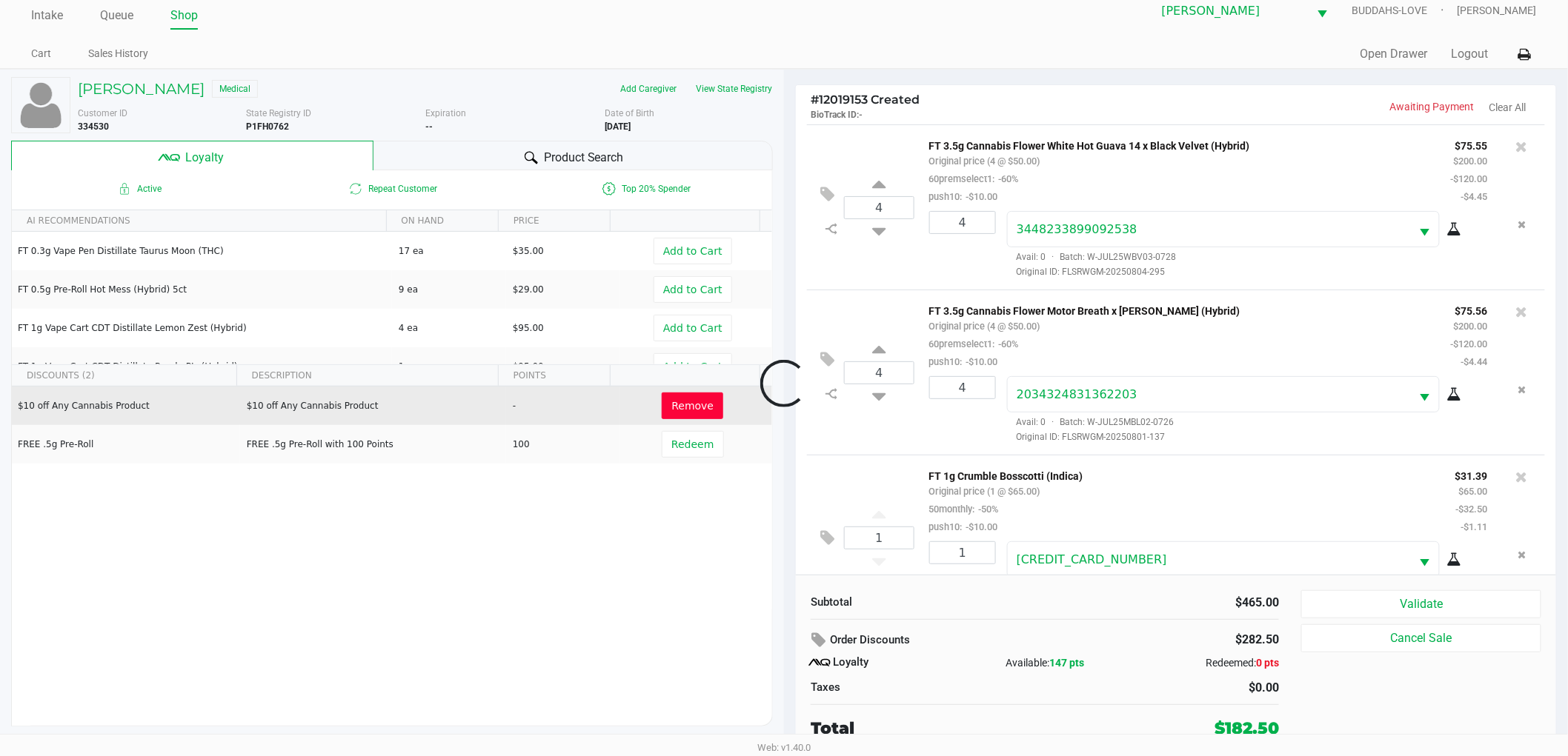
scroll to position [48, 0]
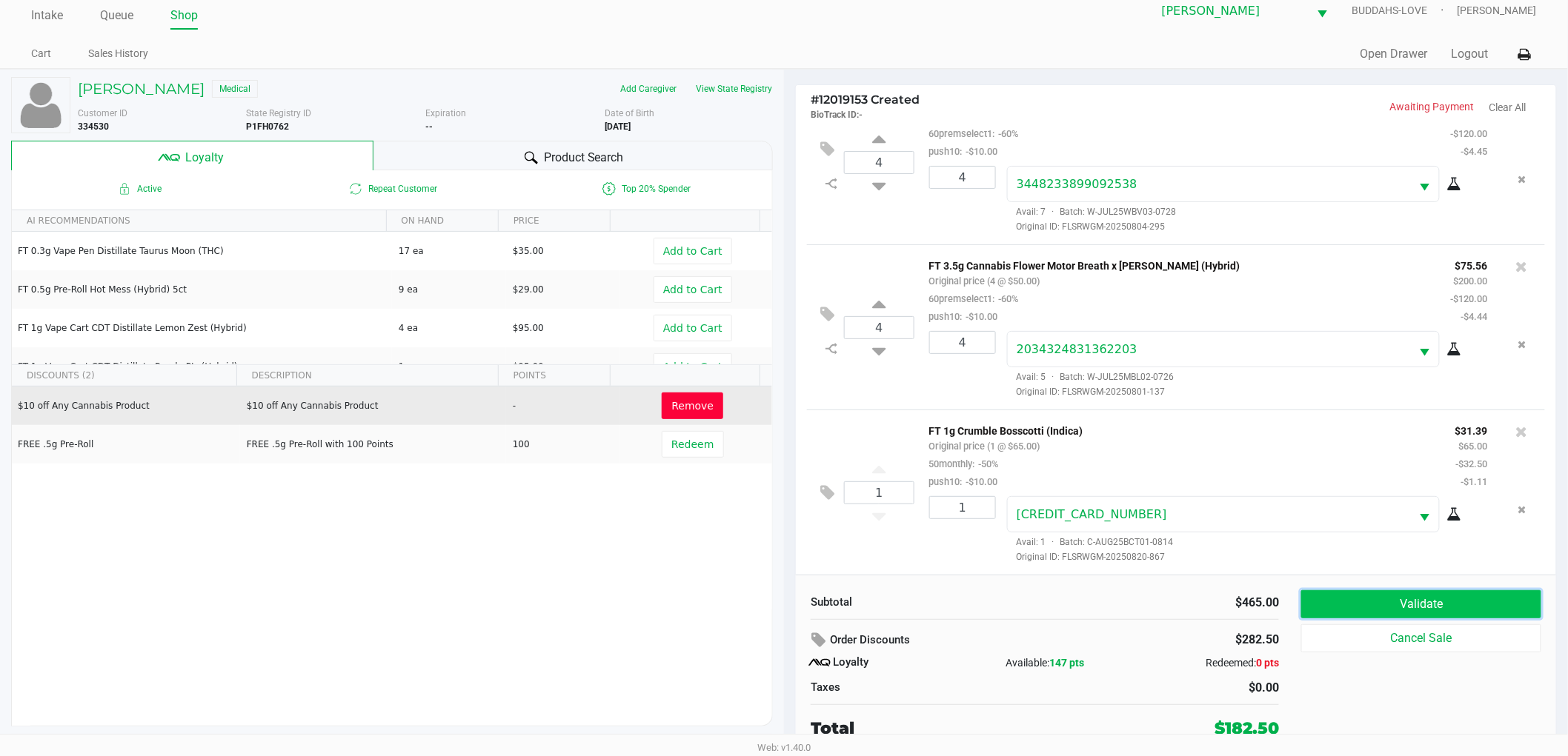
click at [1425, 605] on button "Validate" at bounding box center [1421, 605] width 240 height 28
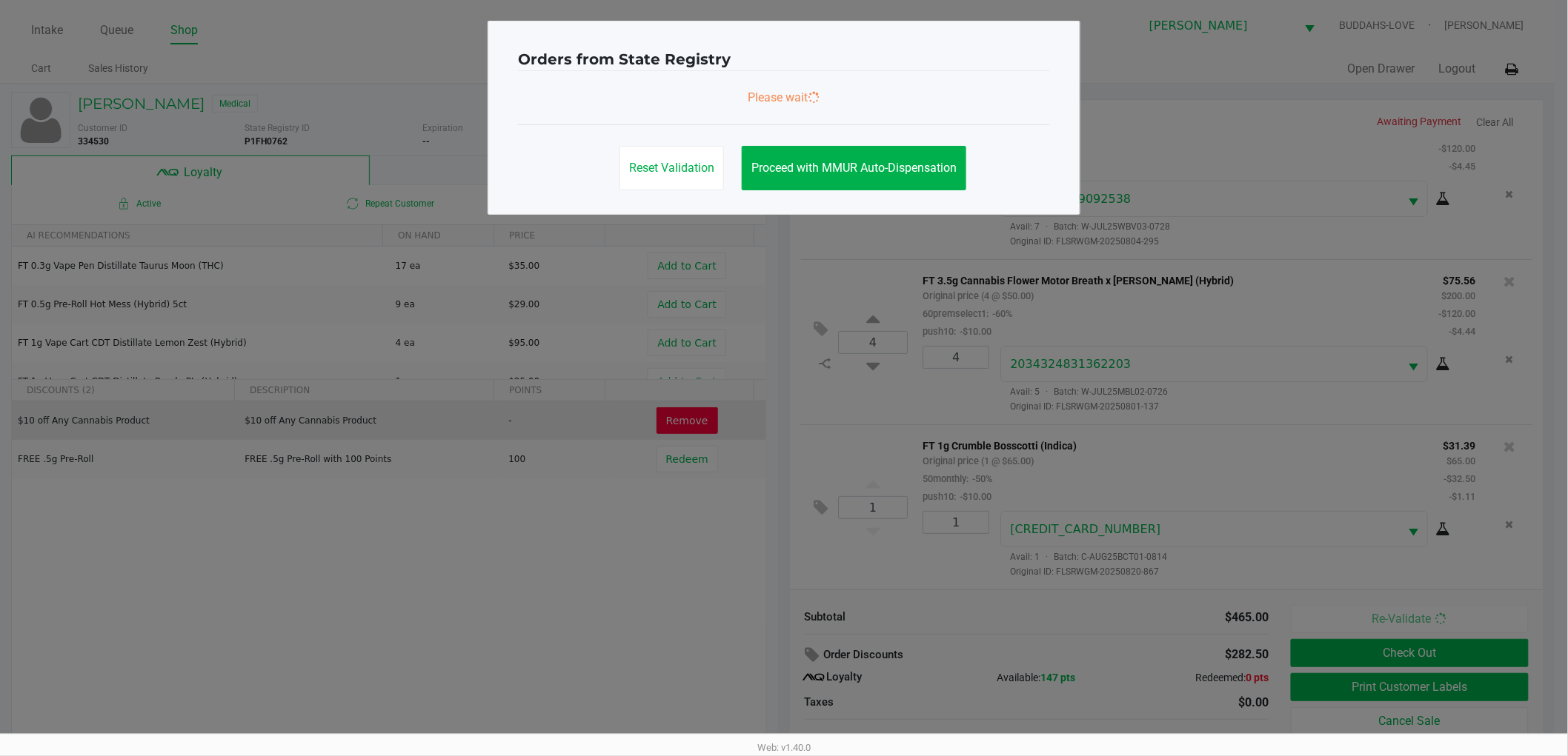
scroll to position [0, 0]
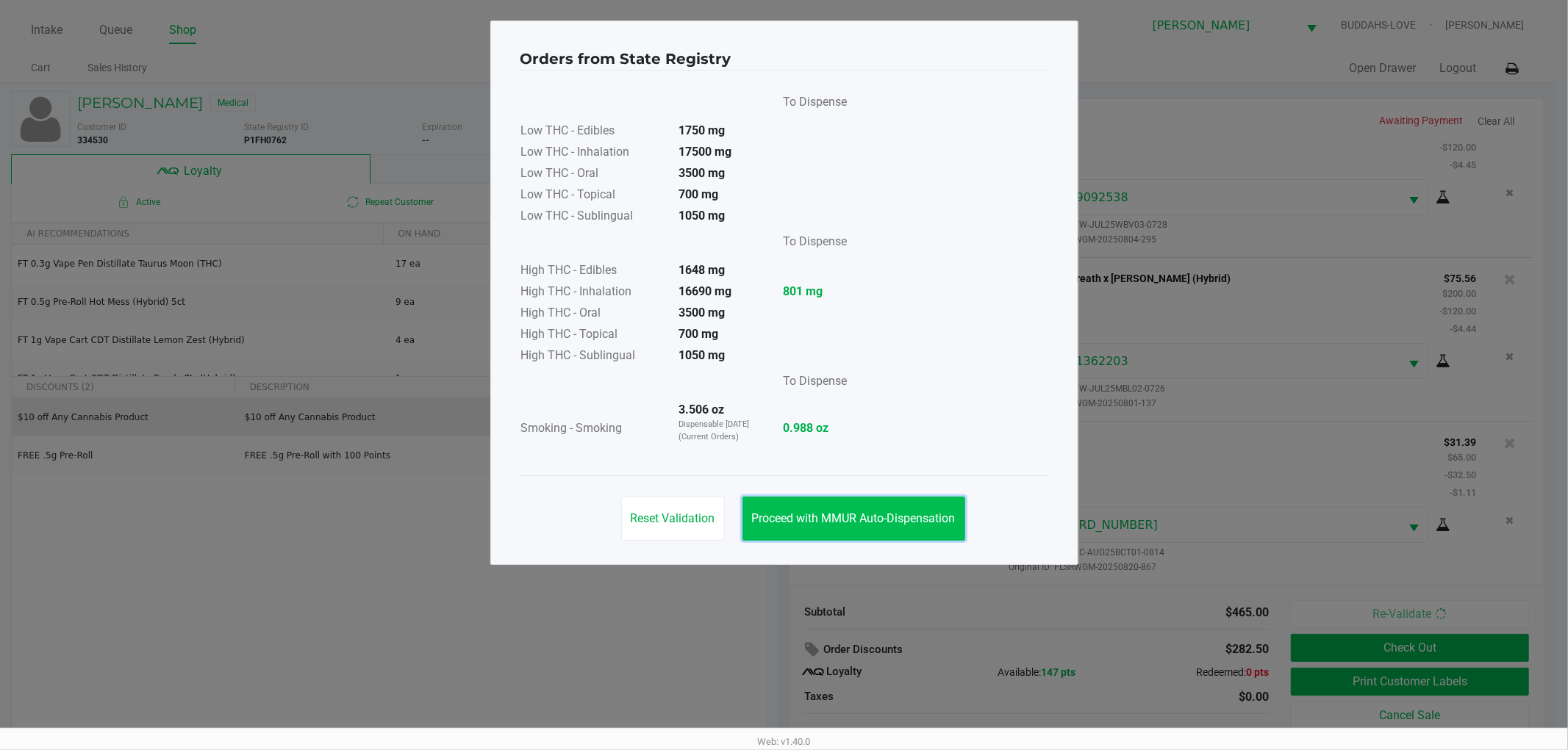
click at [850, 501] on button "Proceed with MMUR Auto-Dispensation" at bounding box center [854, 519] width 222 height 44
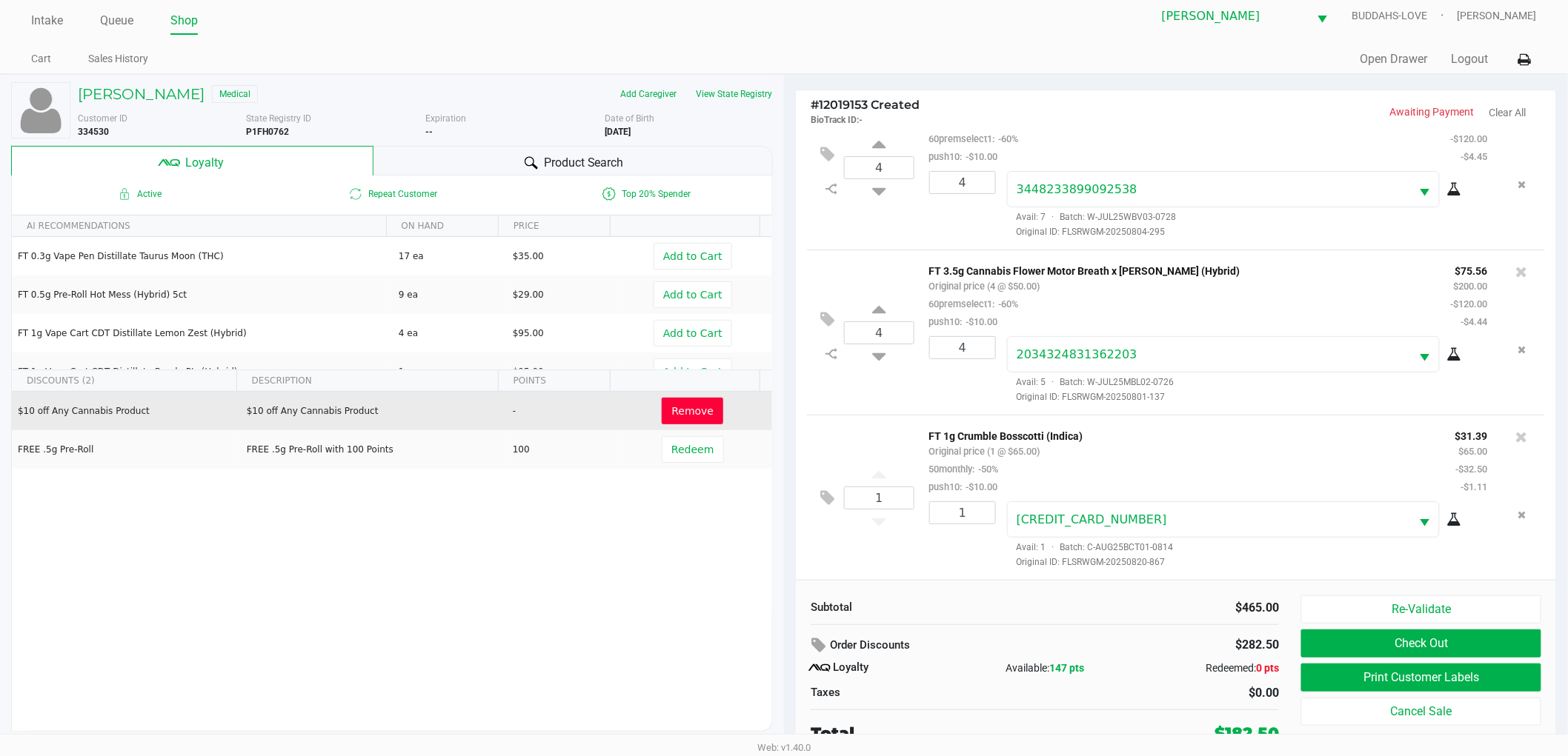
scroll to position [16, 0]
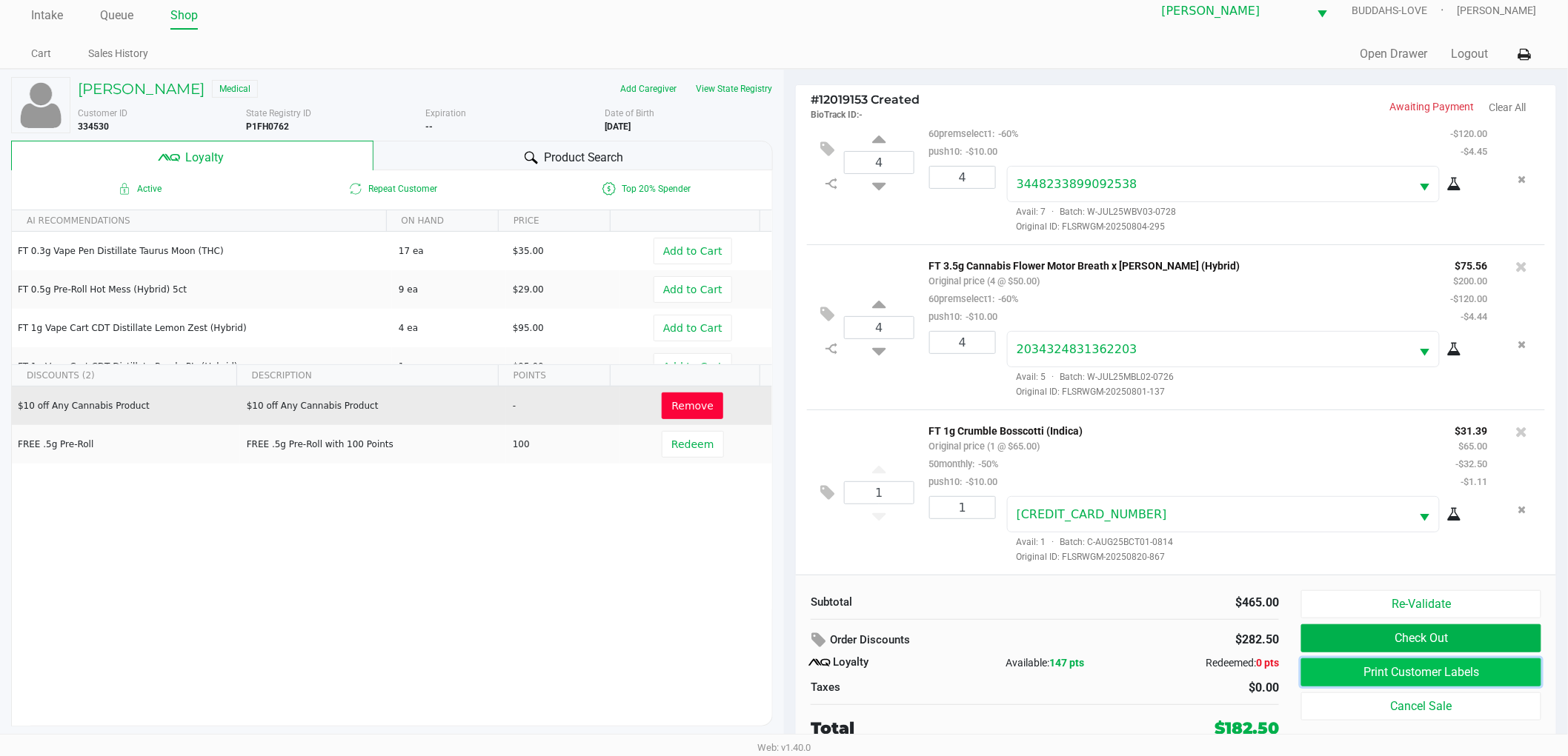
click at [1418, 674] on button "Print Customer Labels" at bounding box center [1421, 673] width 240 height 28
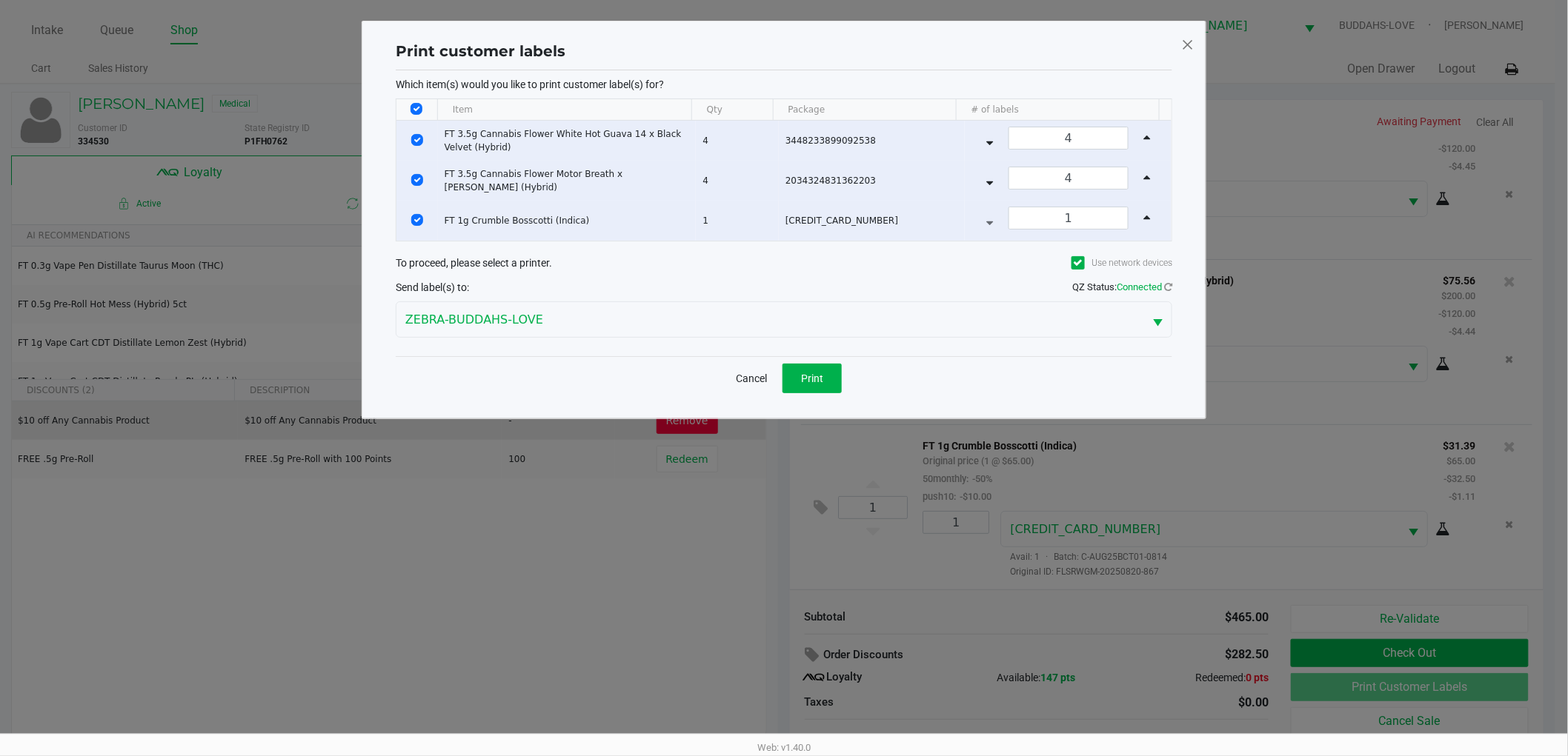
scroll to position [0, 0]
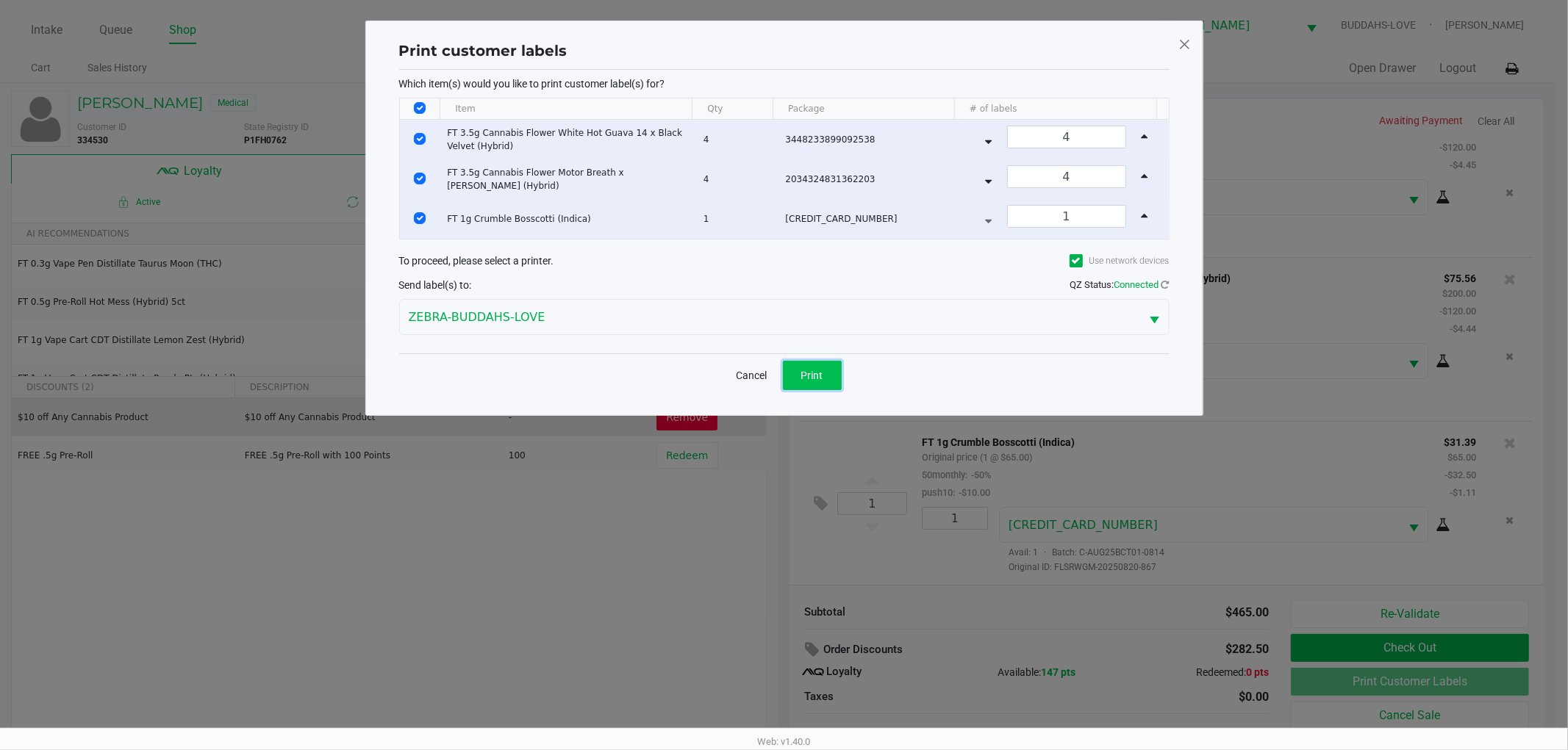
click at [811, 369] on span "Print" at bounding box center [812, 375] width 22 height 12
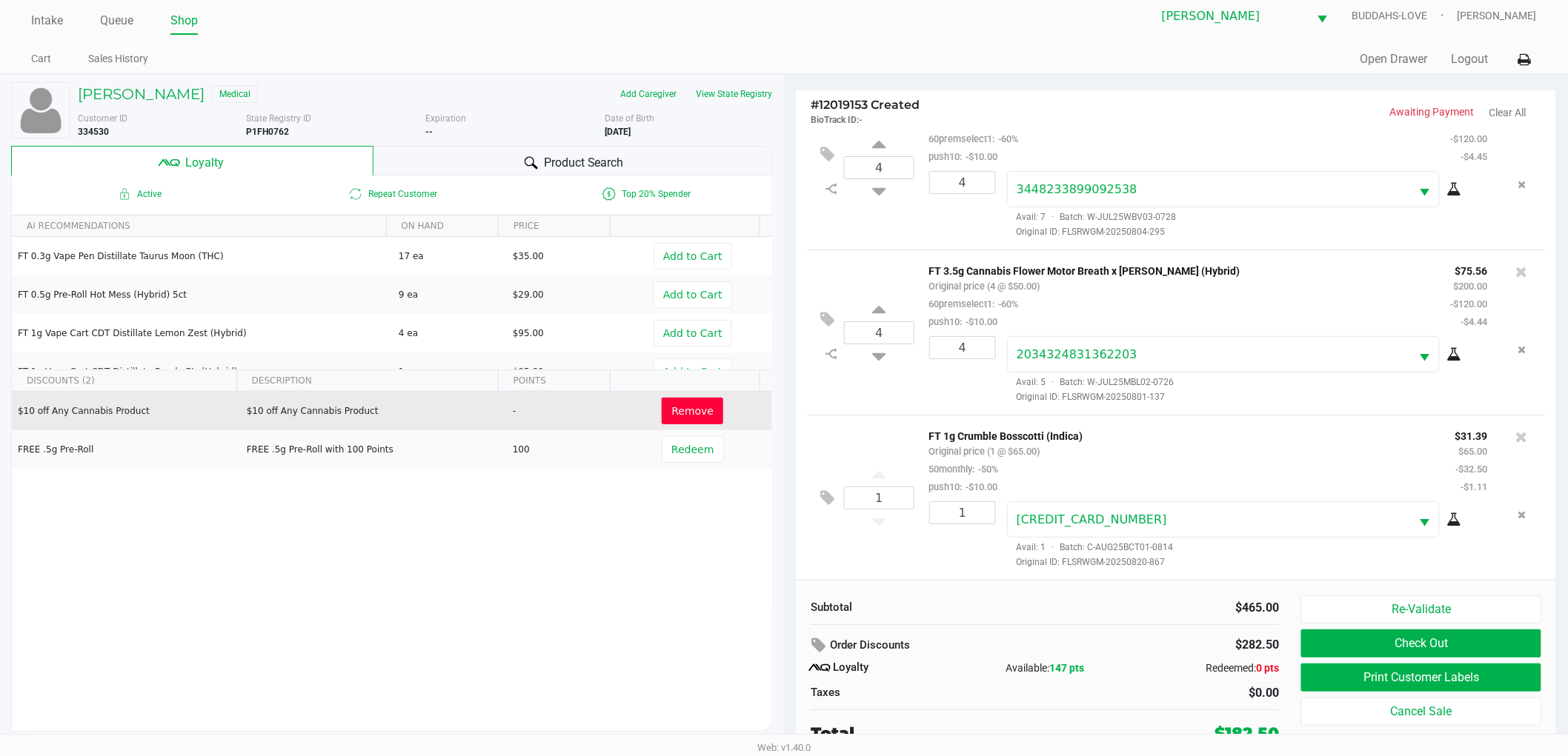
scroll to position [16, 0]
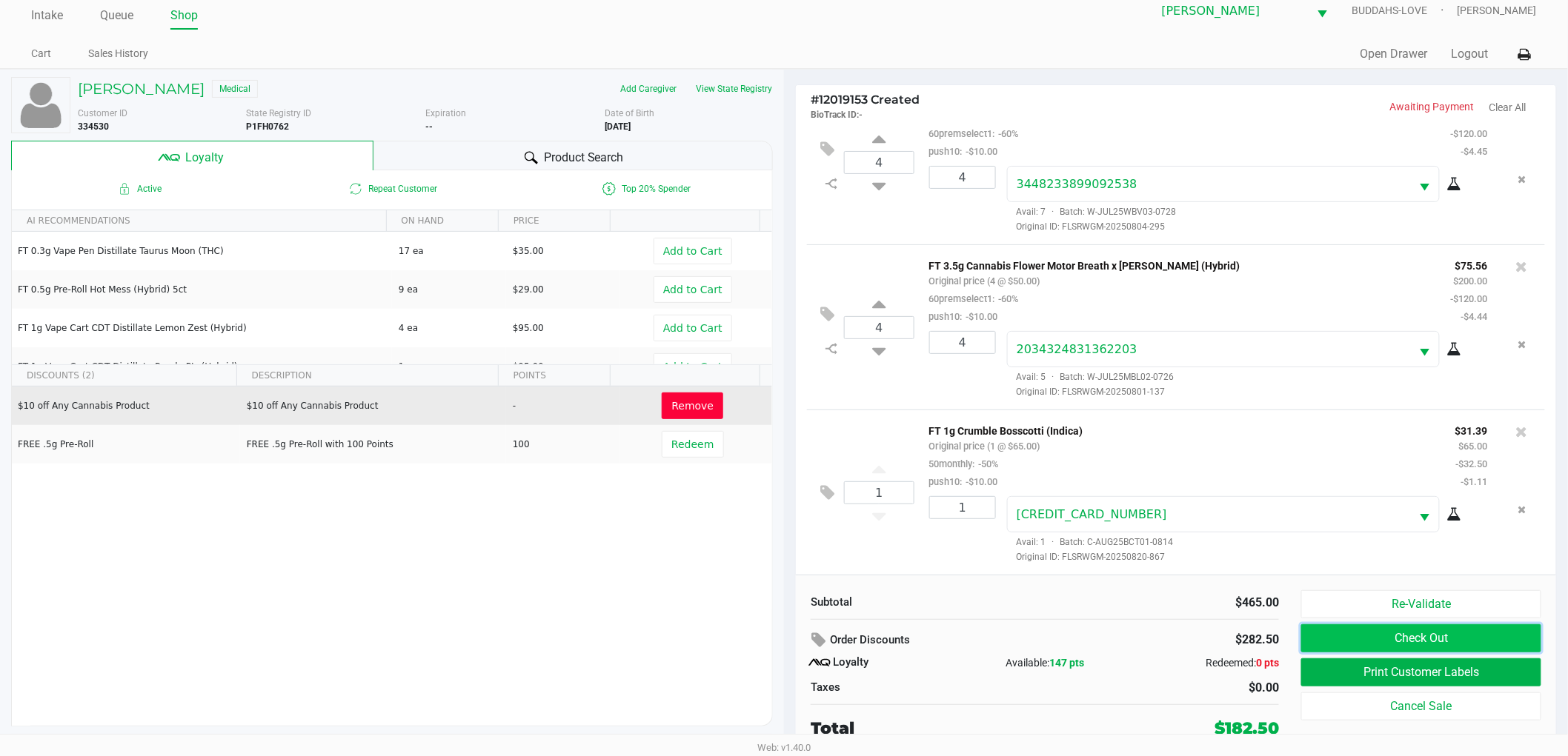
click at [1350, 641] on button "Check Out" at bounding box center [1421, 638] width 240 height 28
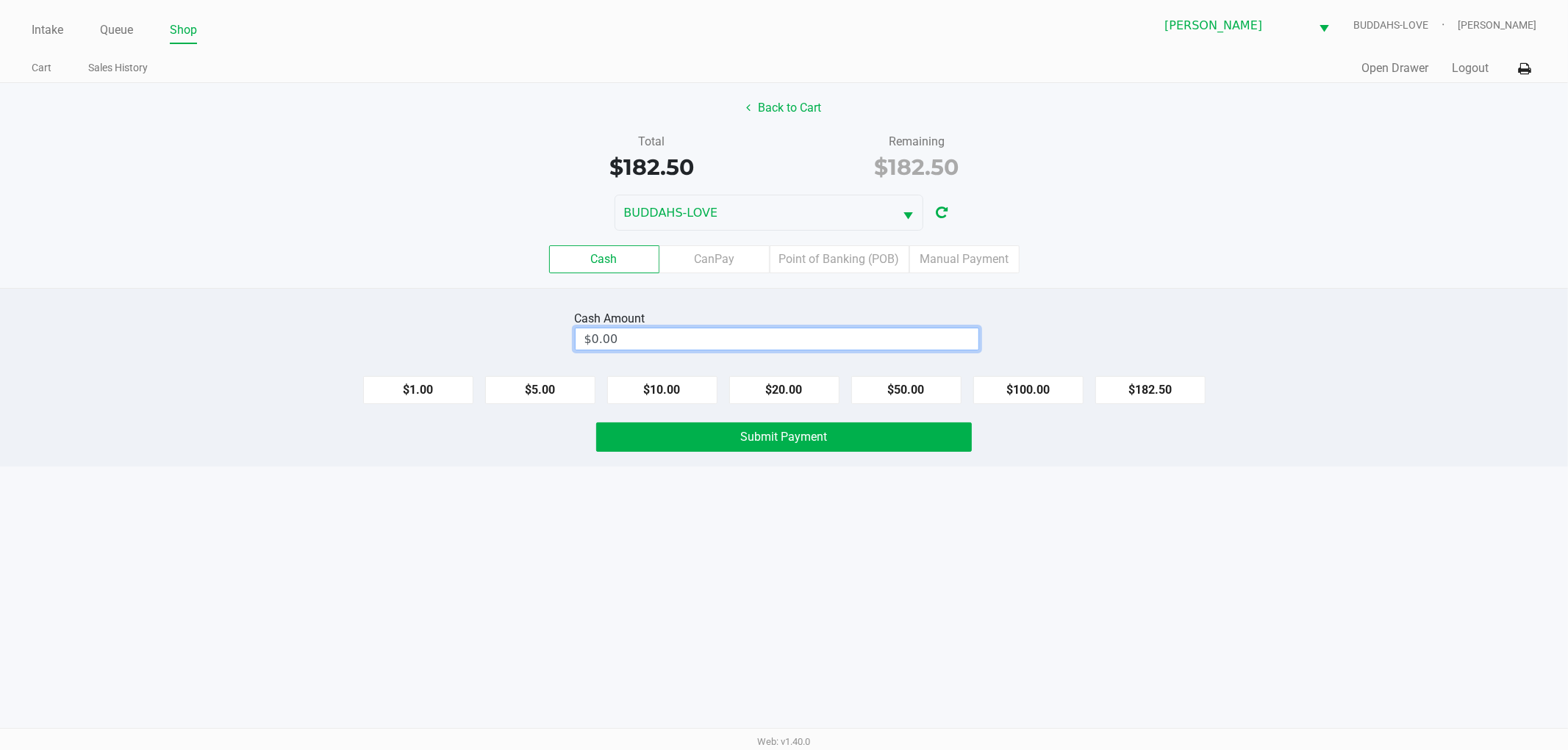
click at [890, 345] on input "$0.00" at bounding box center [776, 339] width 403 height 21
type input "$185.00"
click at [930, 443] on button "Submit Payment" at bounding box center [784, 437] width 376 height 30
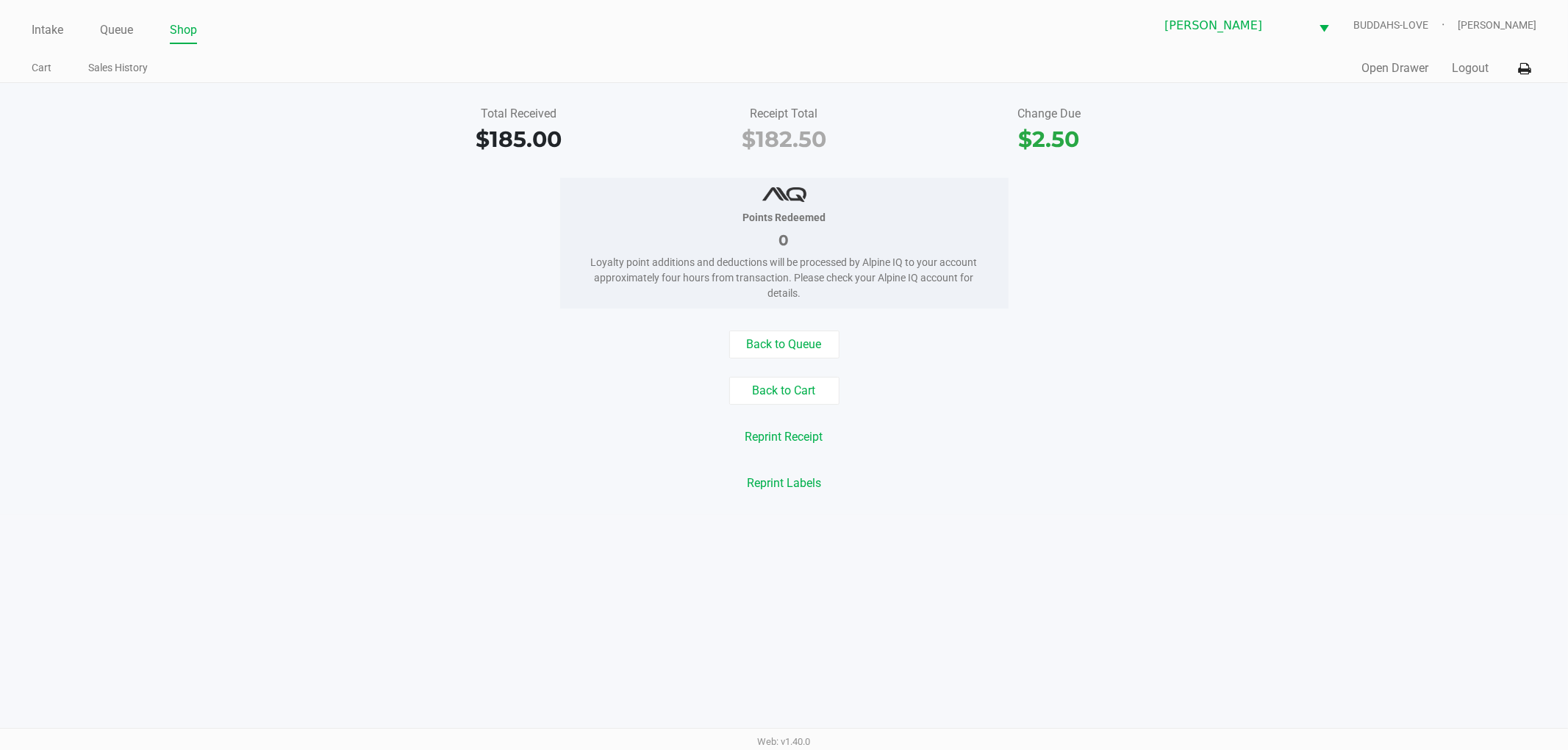
click at [52, 23] on link "Intake" at bounding box center [47, 30] width 31 height 20
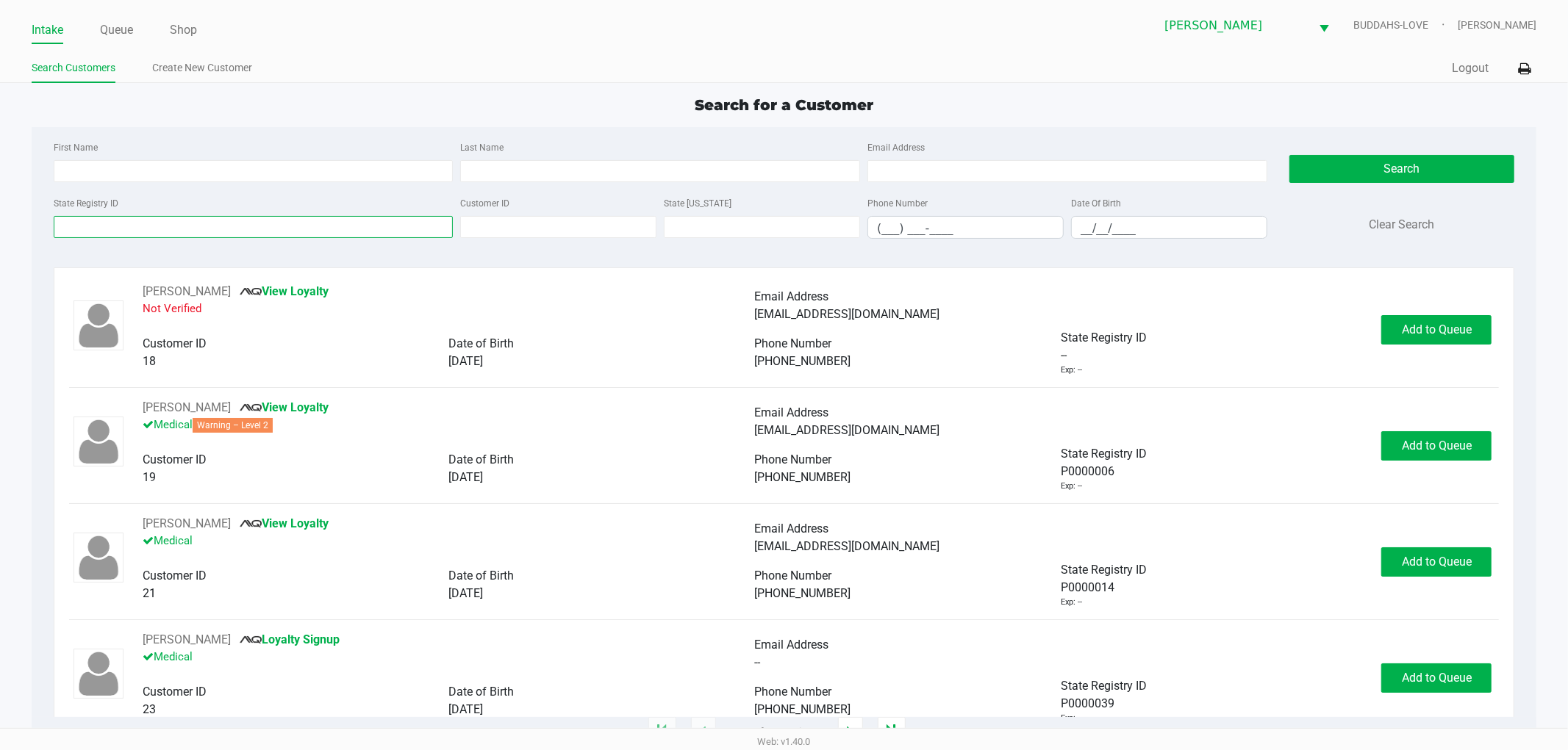
click at [383, 225] on input "State Registry ID" at bounding box center [254, 227] width 400 height 22
type input "4734"
click at [1084, 232] on input "__/__/____" at bounding box center [1169, 228] width 194 height 23
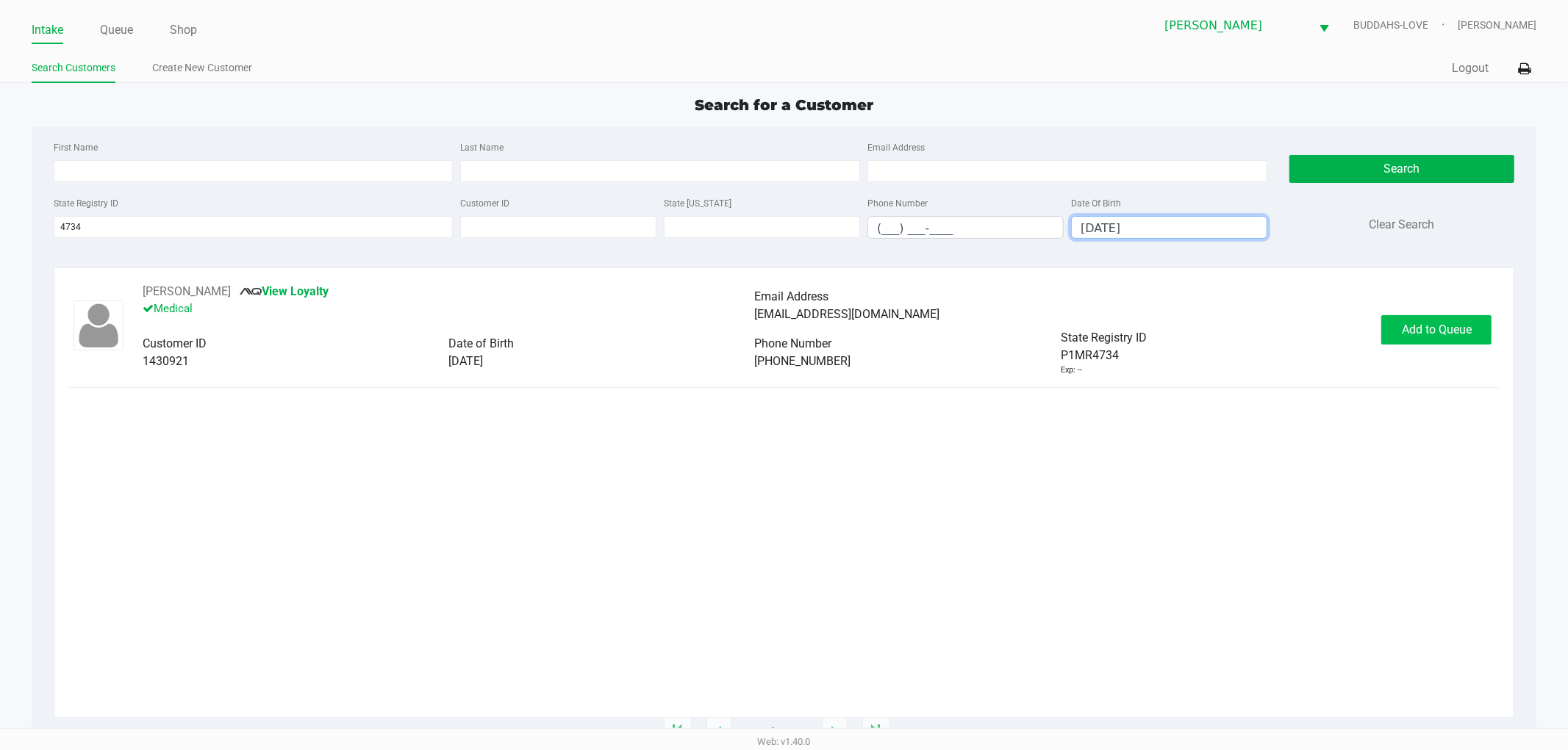
type input "07/28/1963"
click at [1409, 323] on span "Add to Queue" at bounding box center [1436, 329] width 69 height 14
click at [1409, 323] on div "Add to Queue" at bounding box center [1436, 330] width 110 height 30
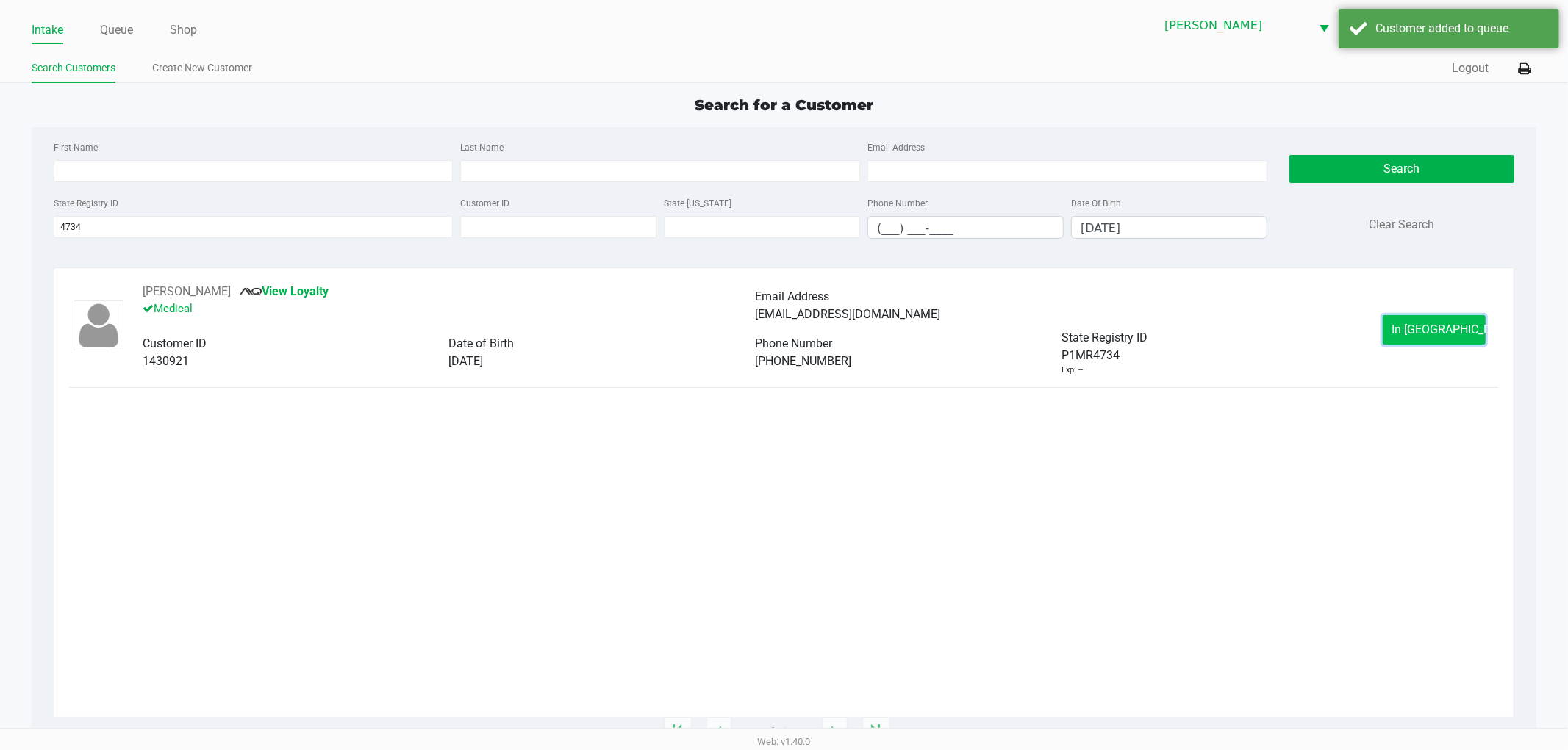
click at [1410, 323] on button "In Queue" at bounding box center [1434, 330] width 103 height 30
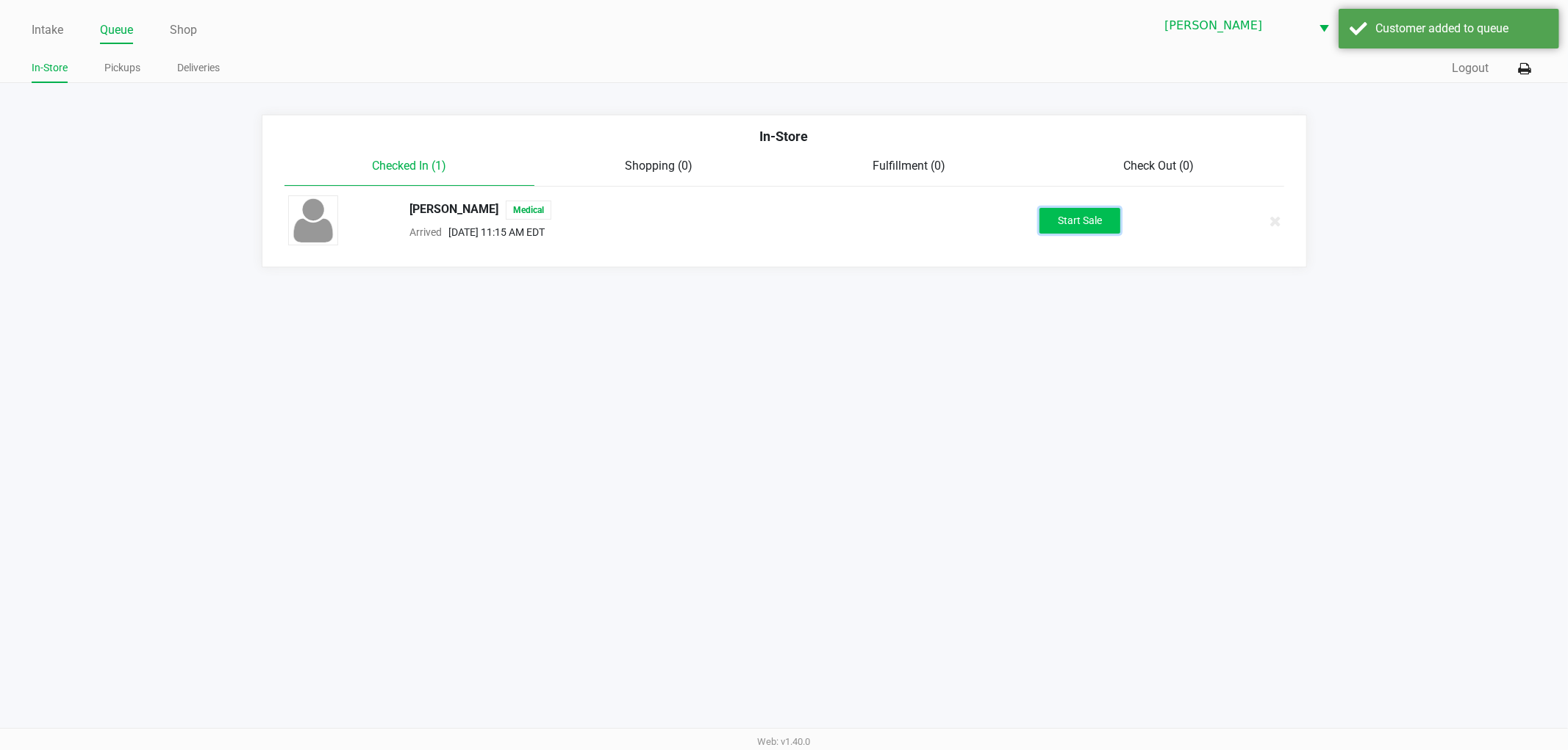
click at [1053, 210] on button "Start Sale" at bounding box center [1079, 221] width 81 height 26
click at [1053, 210] on div "Start Sale" at bounding box center [1079, 221] width 81 height 26
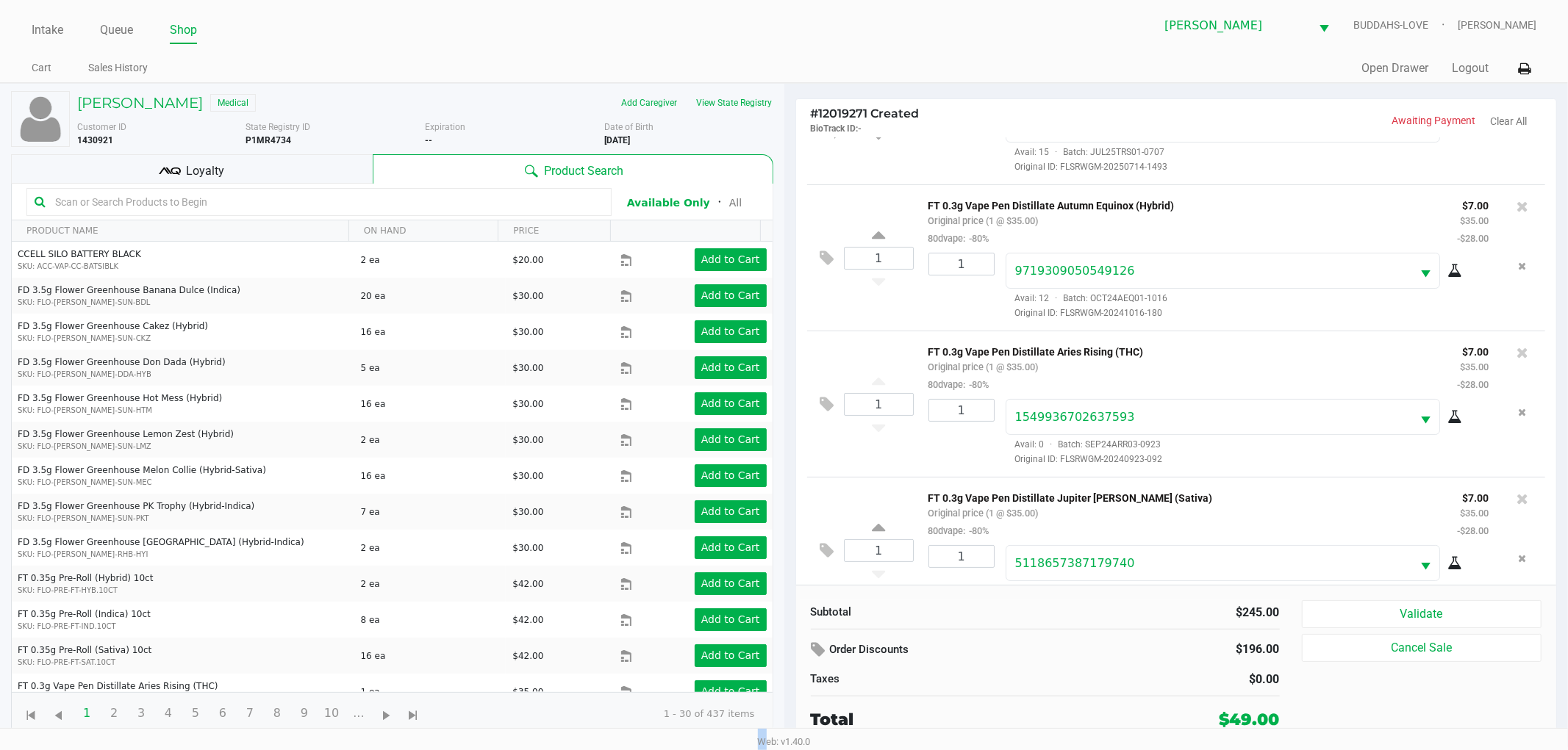
scroll to position [435, 0]
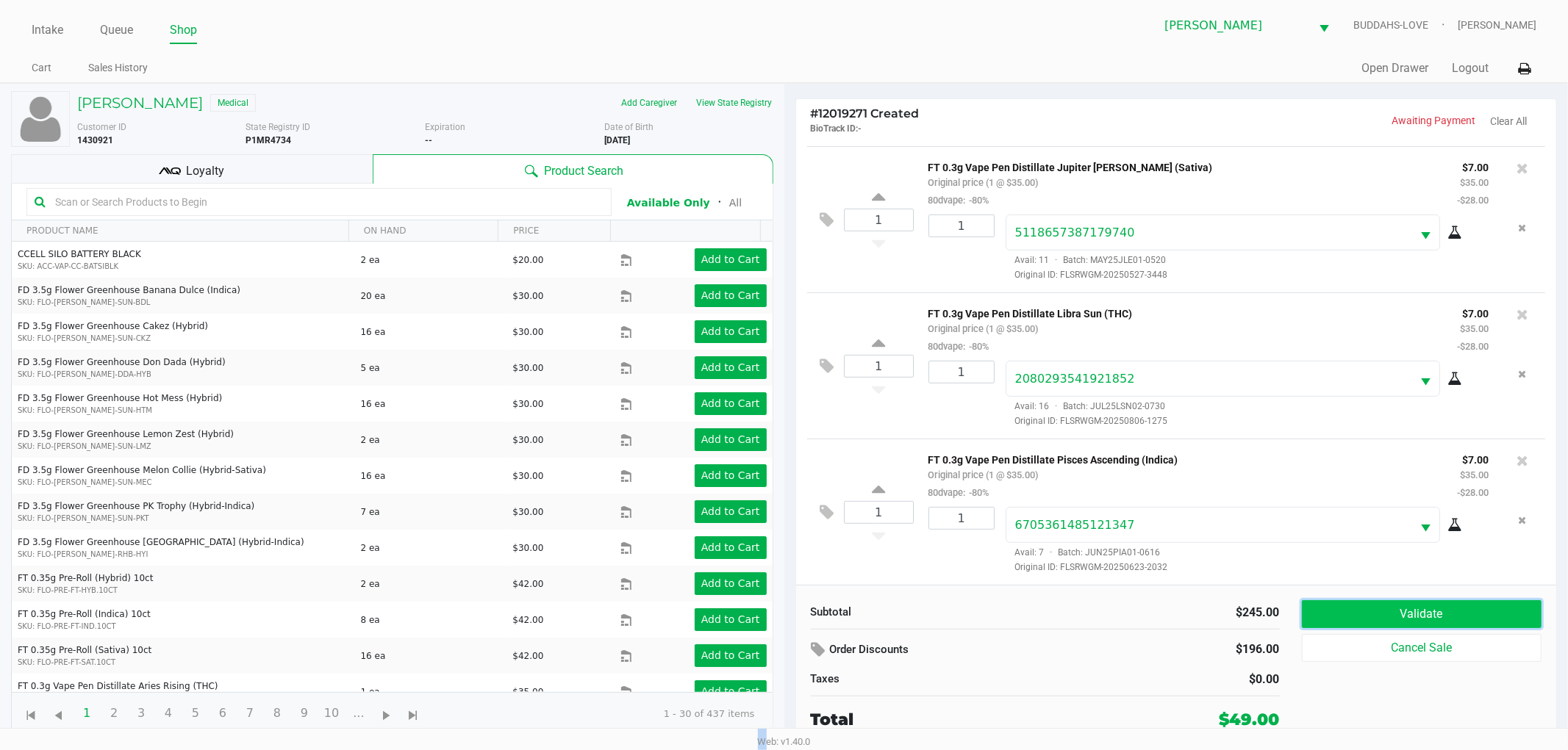
click at [1427, 619] on button "Validate" at bounding box center [1423, 614] width 241 height 28
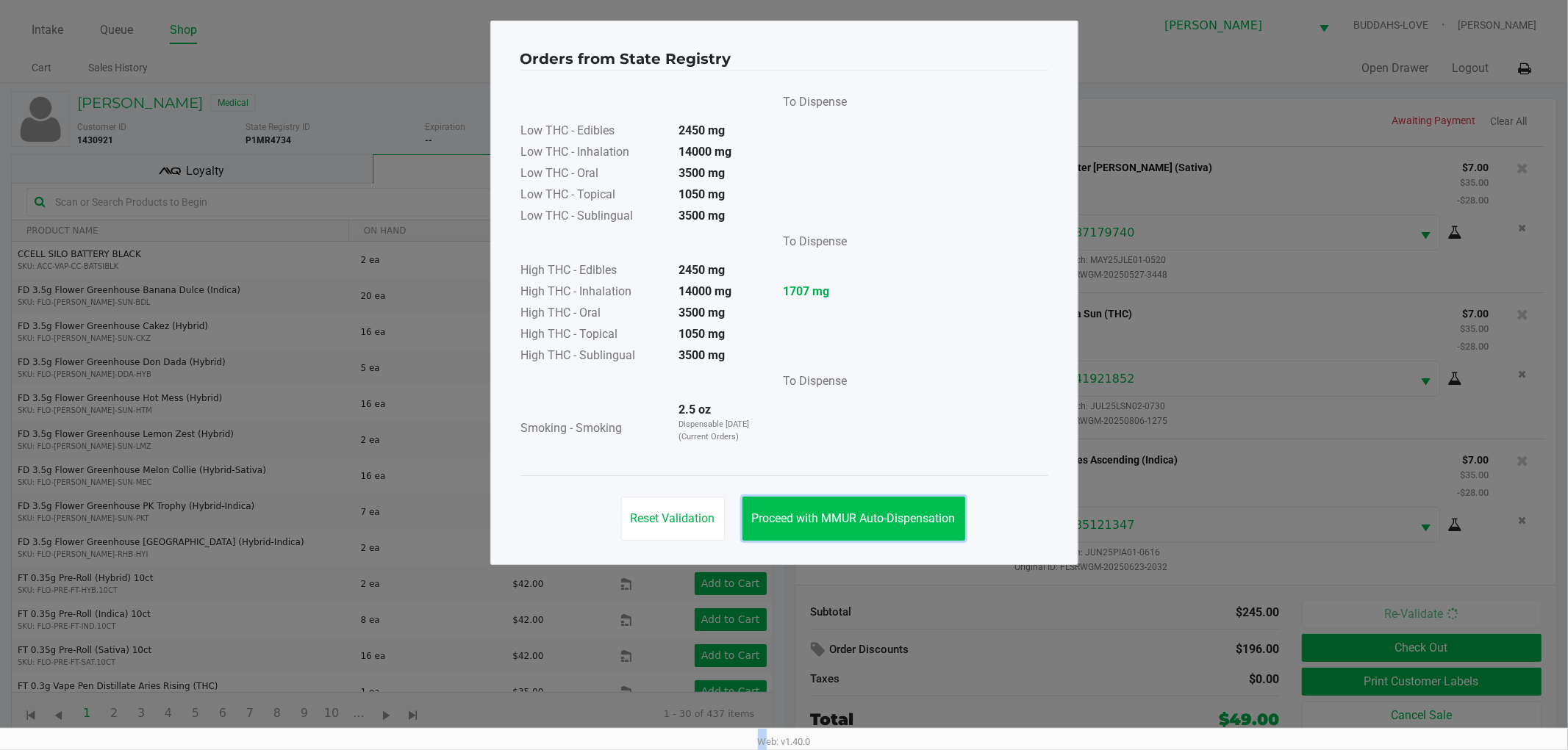
click at [935, 515] on span "Proceed with MMUR Auto-Dispensation" at bounding box center [854, 518] width 204 height 14
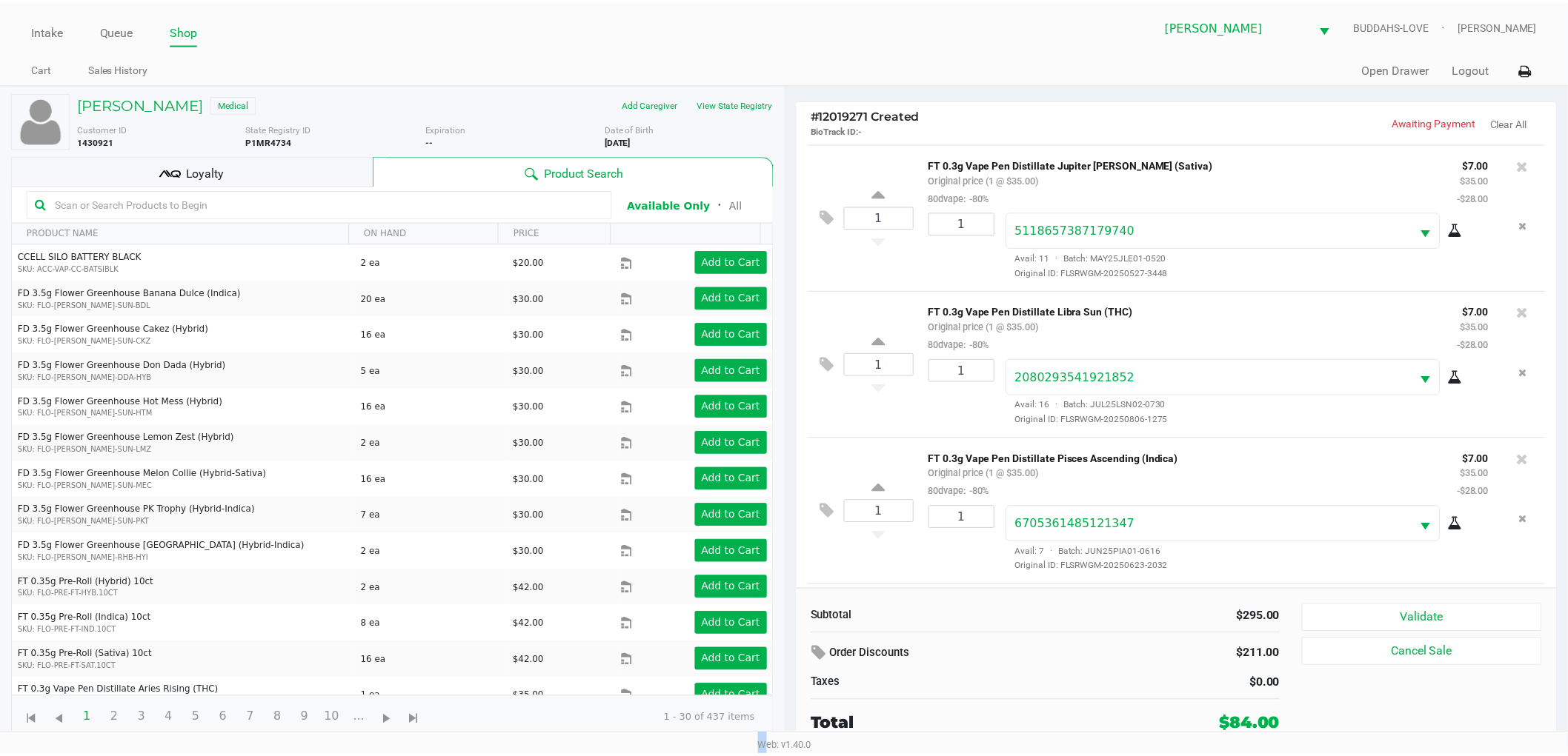
scroll to position [587, 0]
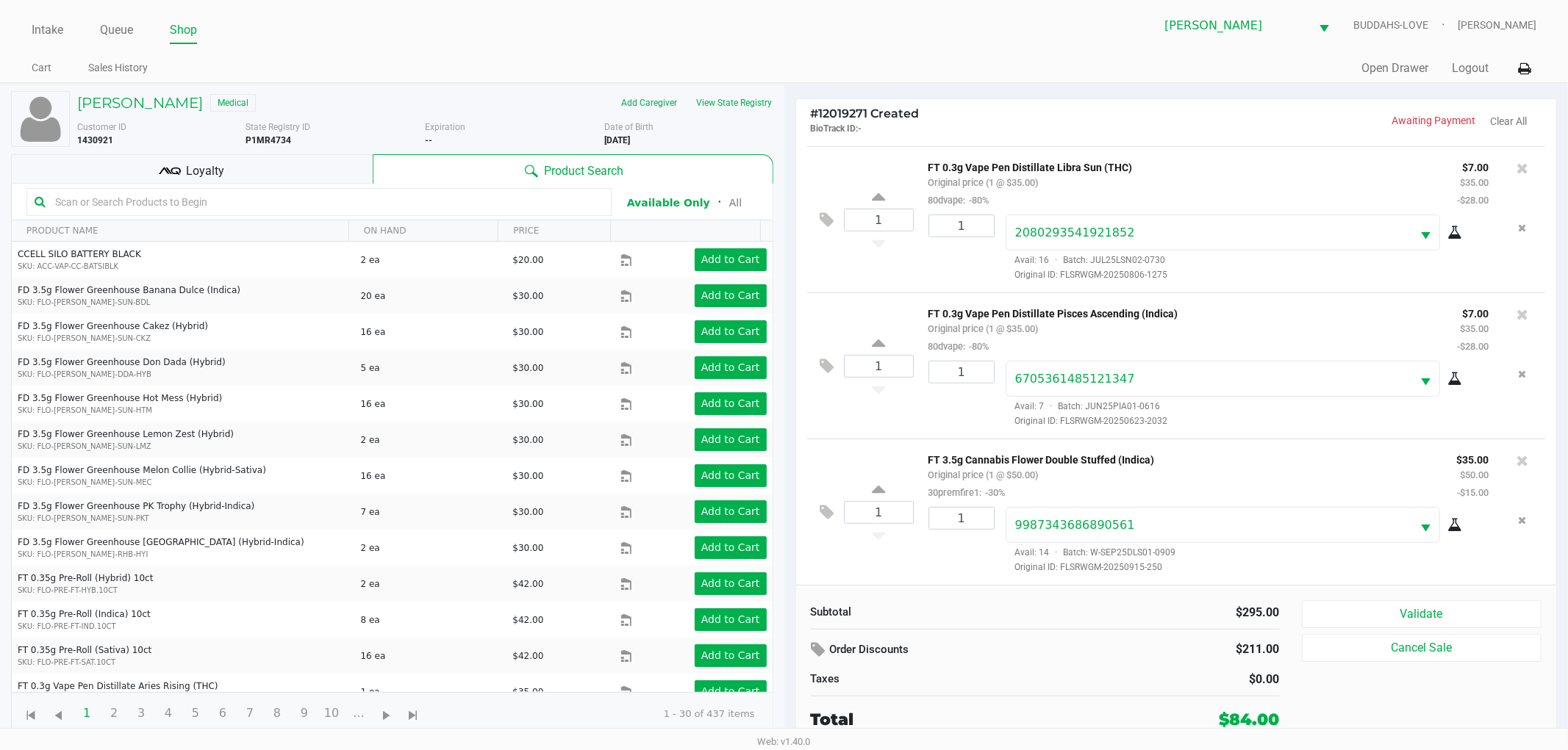
click at [247, 168] on div "Loyalty" at bounding box center [192, 169] width 362 height 30
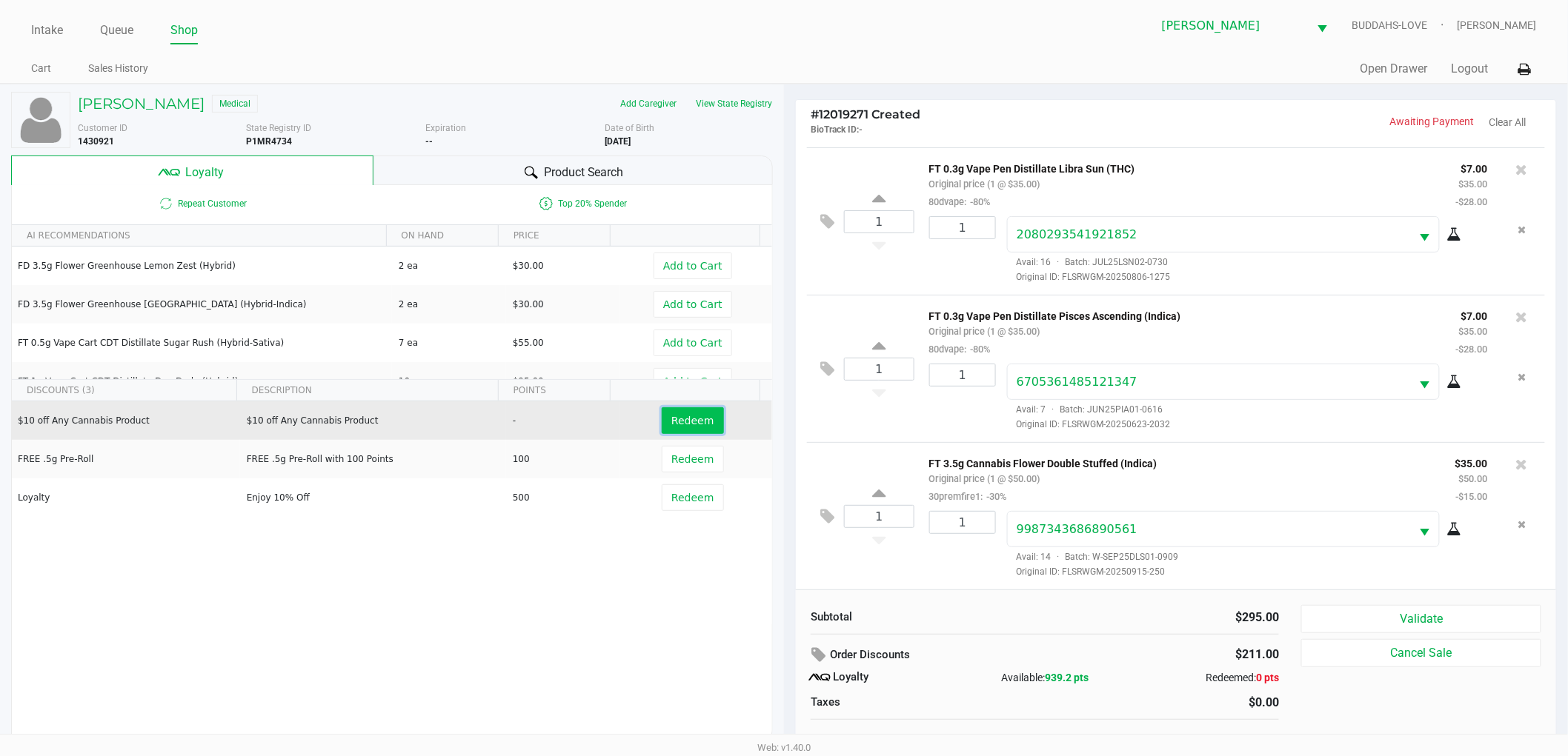
click at [701, 420] on button "Redeem" at bounding box center [693, 421] width 62 height 27
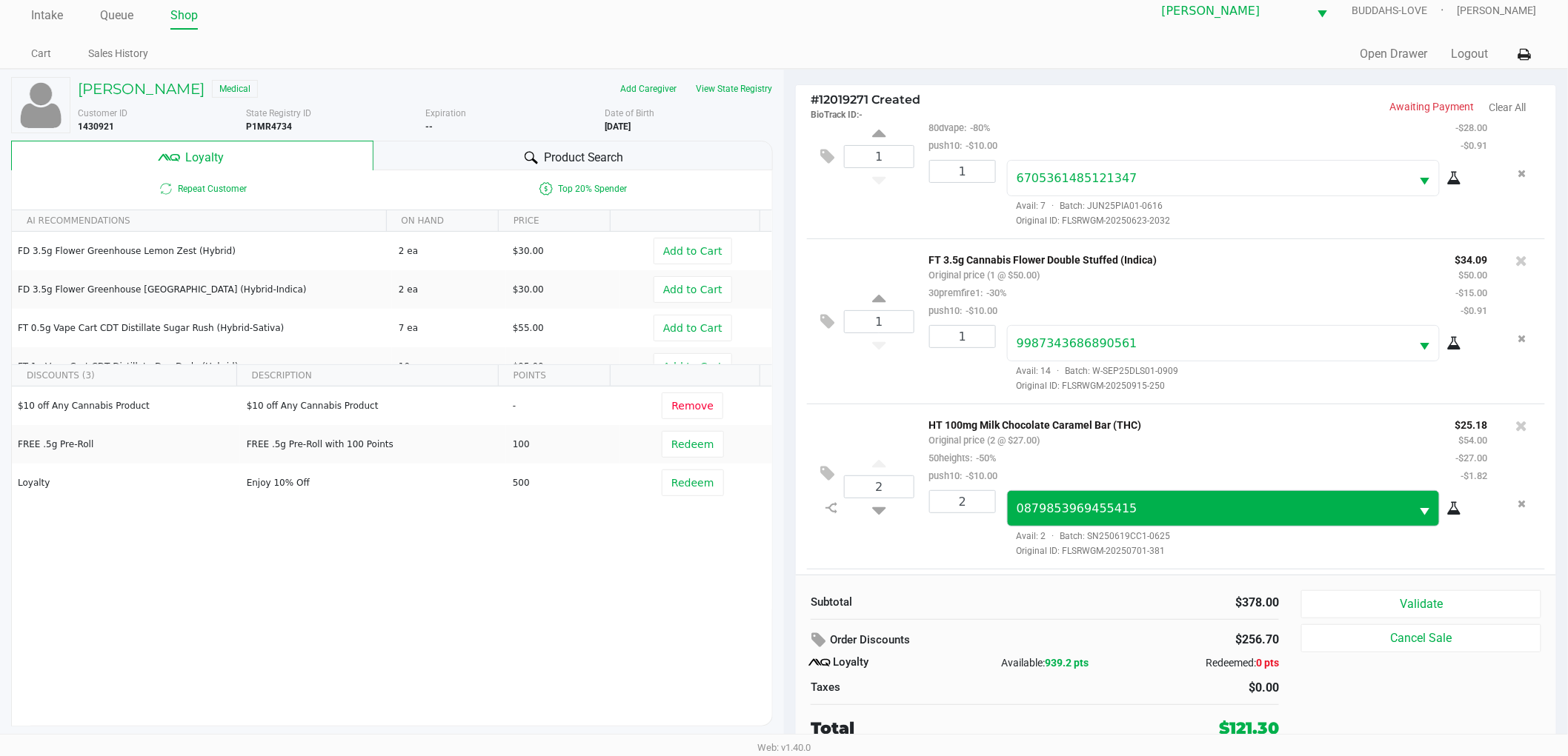
scroll to position [1043, 0]
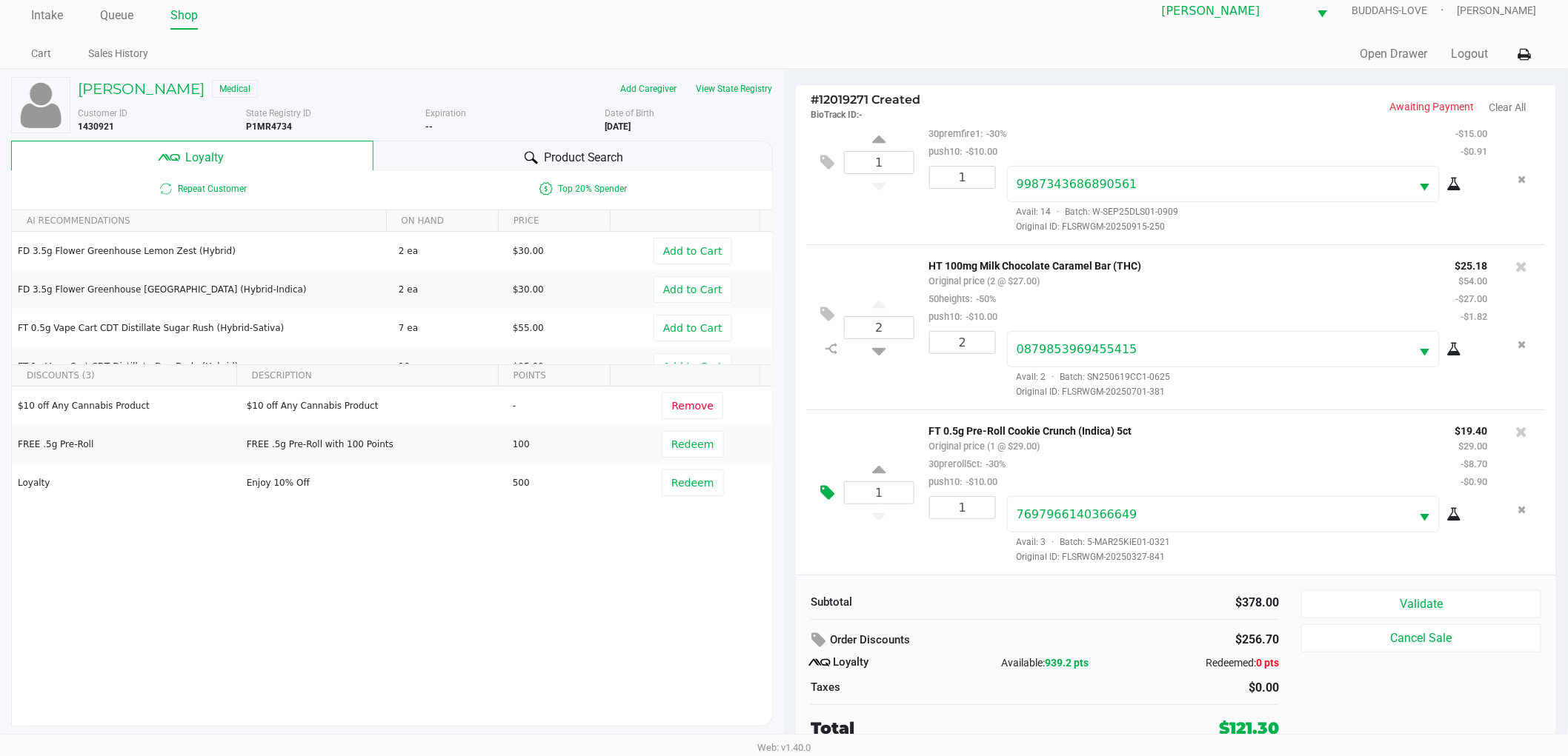
click at [830, 498] on icon at bounding box center [827, 493] width 14 height 17
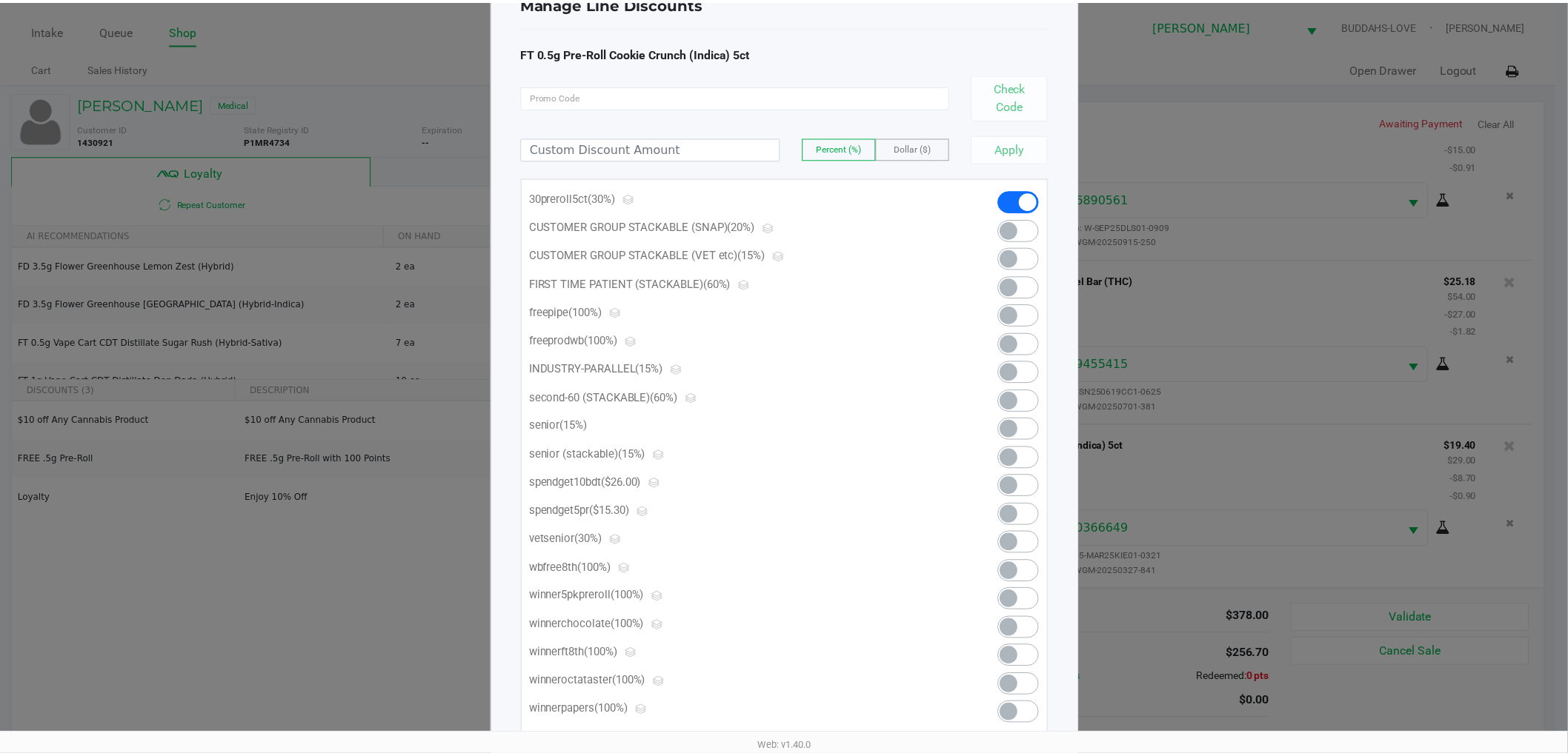
scroll to position [0, 0]
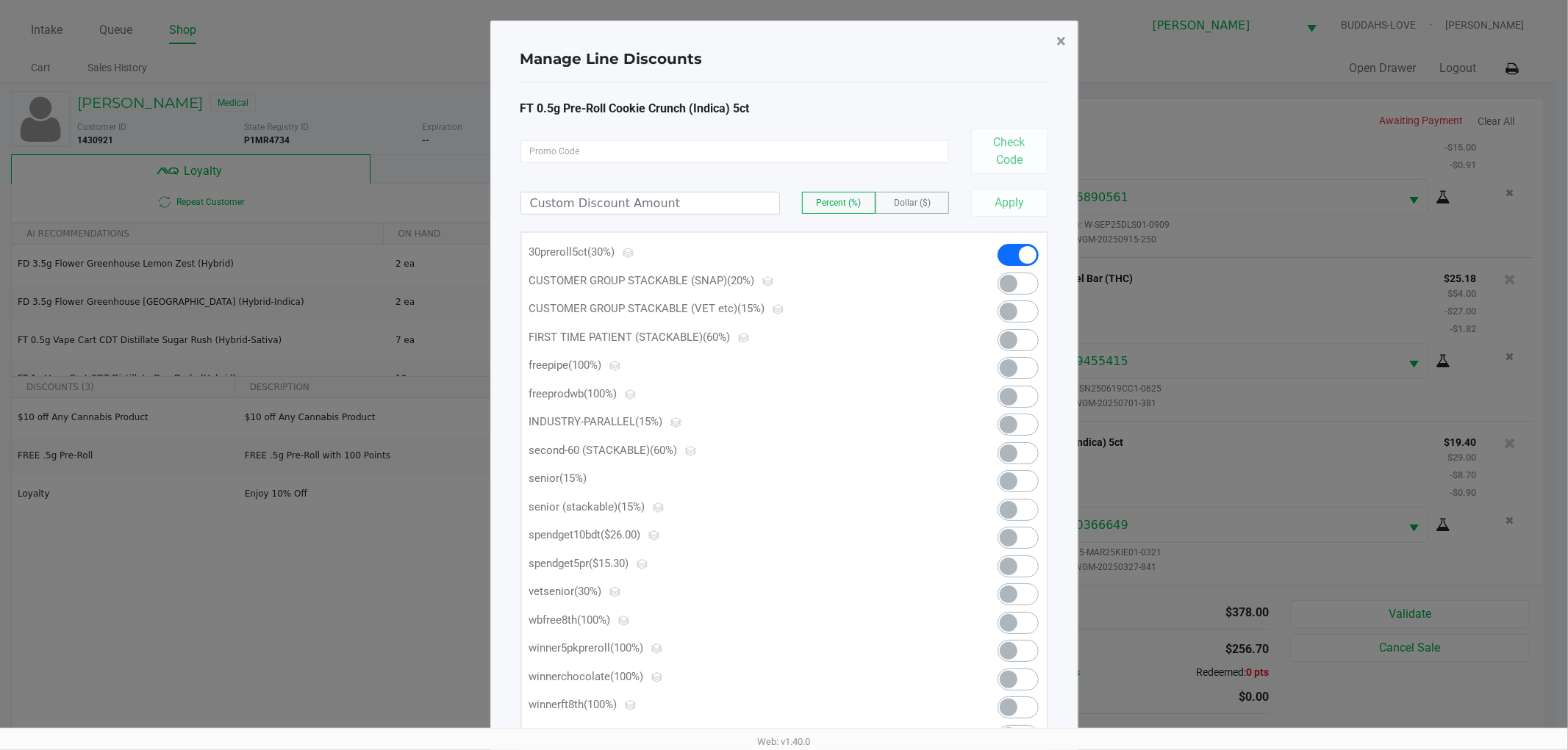
click at [1067, 37] on button "×" at bounding box center [1062, 41] width 33 height 41
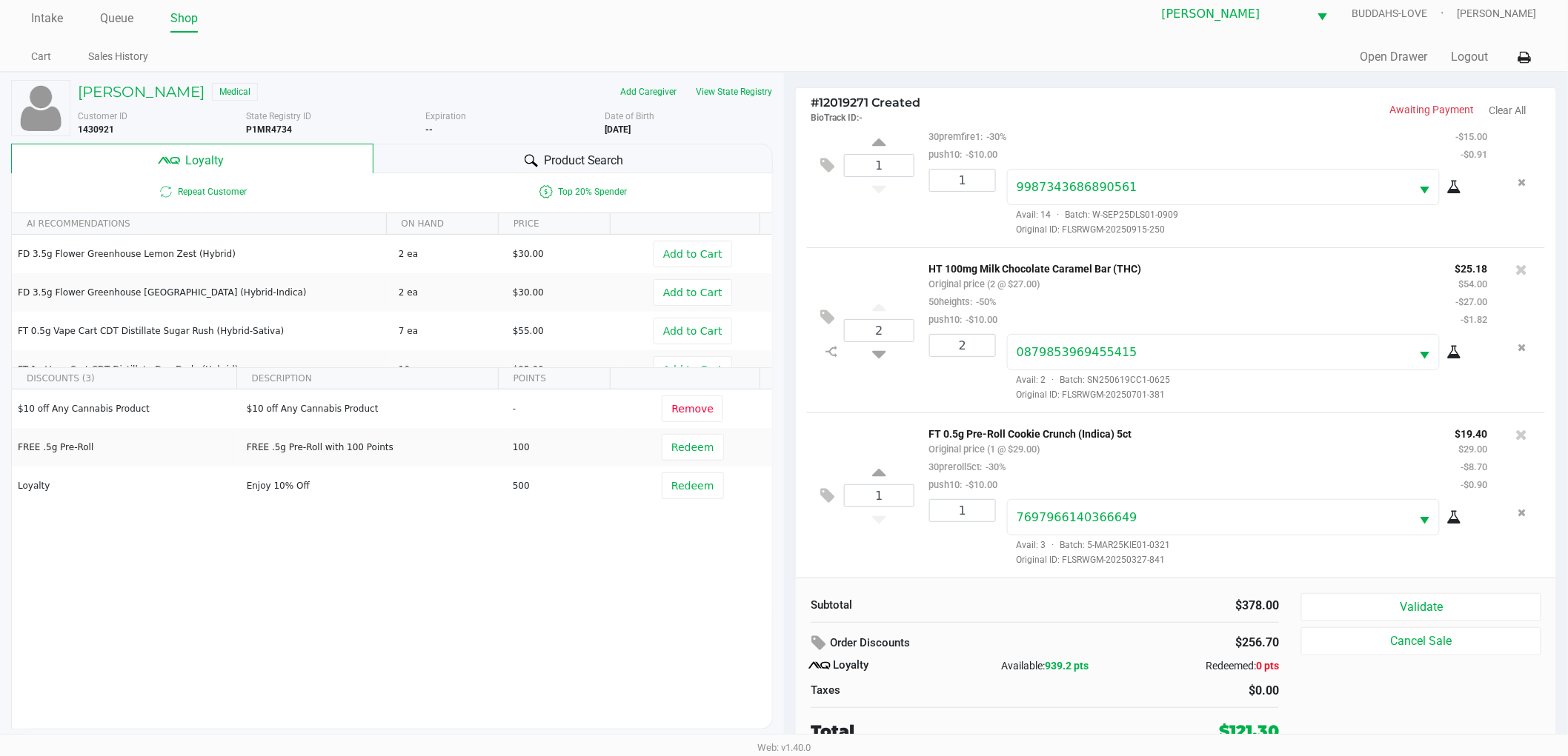
scroll to position [16, 0]
click at [831, 495] on icon at bounding box center [827, 493] width 14 height 17
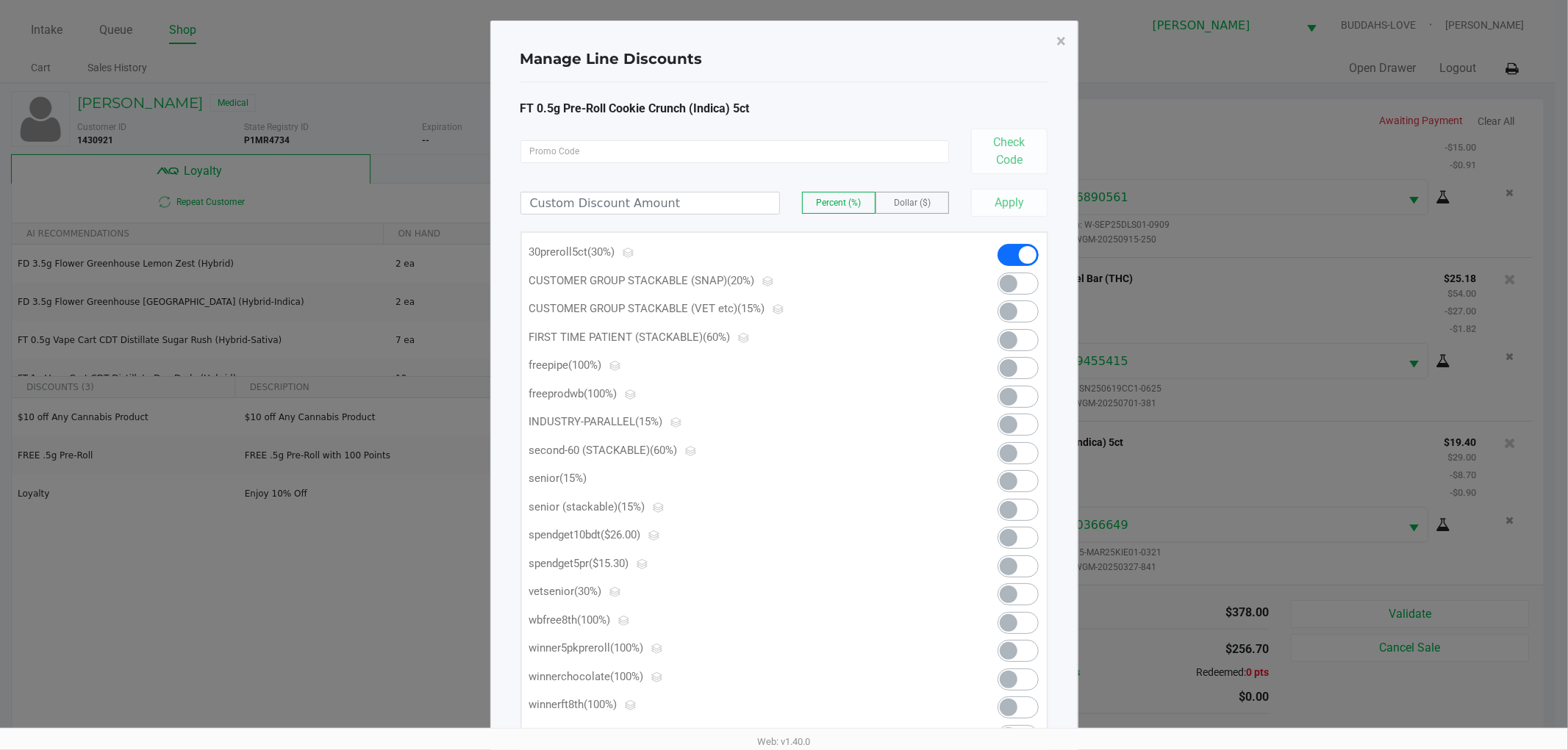
click at [1007, 569] on span at bounding box center [1008, 566] width 18 height 18
click at [1066, 42] on span "×" at bounding box center [1061, 41] width 9 height 20
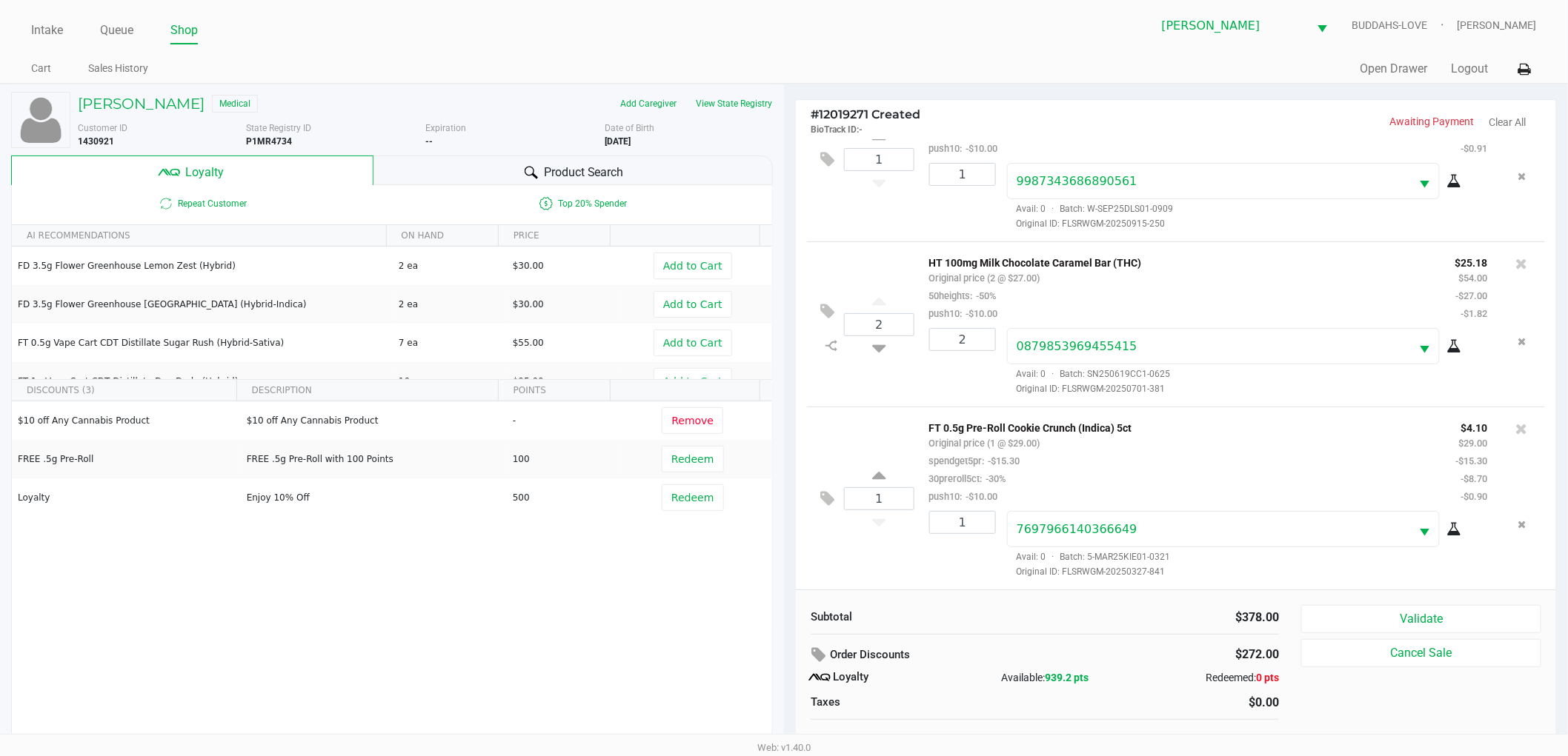
scroll to position [1061, 0]
click at [1358, 620] on button "Validate" at bounding box center [1421, 619] width 240 height 28
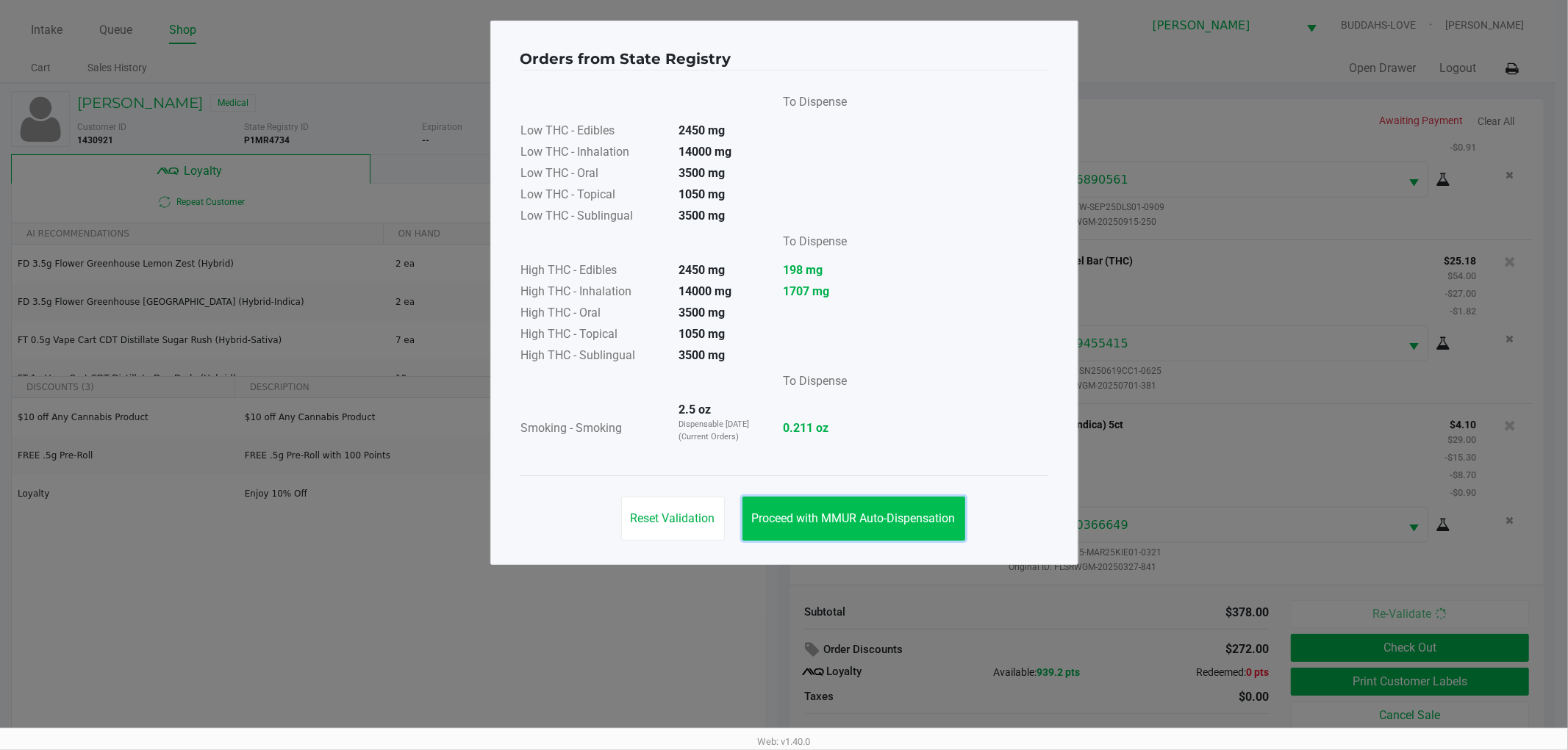
click at [785, 508] on button "Proceed with MMUR Auto-Dispensation" at bounding box center [854, 519] width 222 height 44
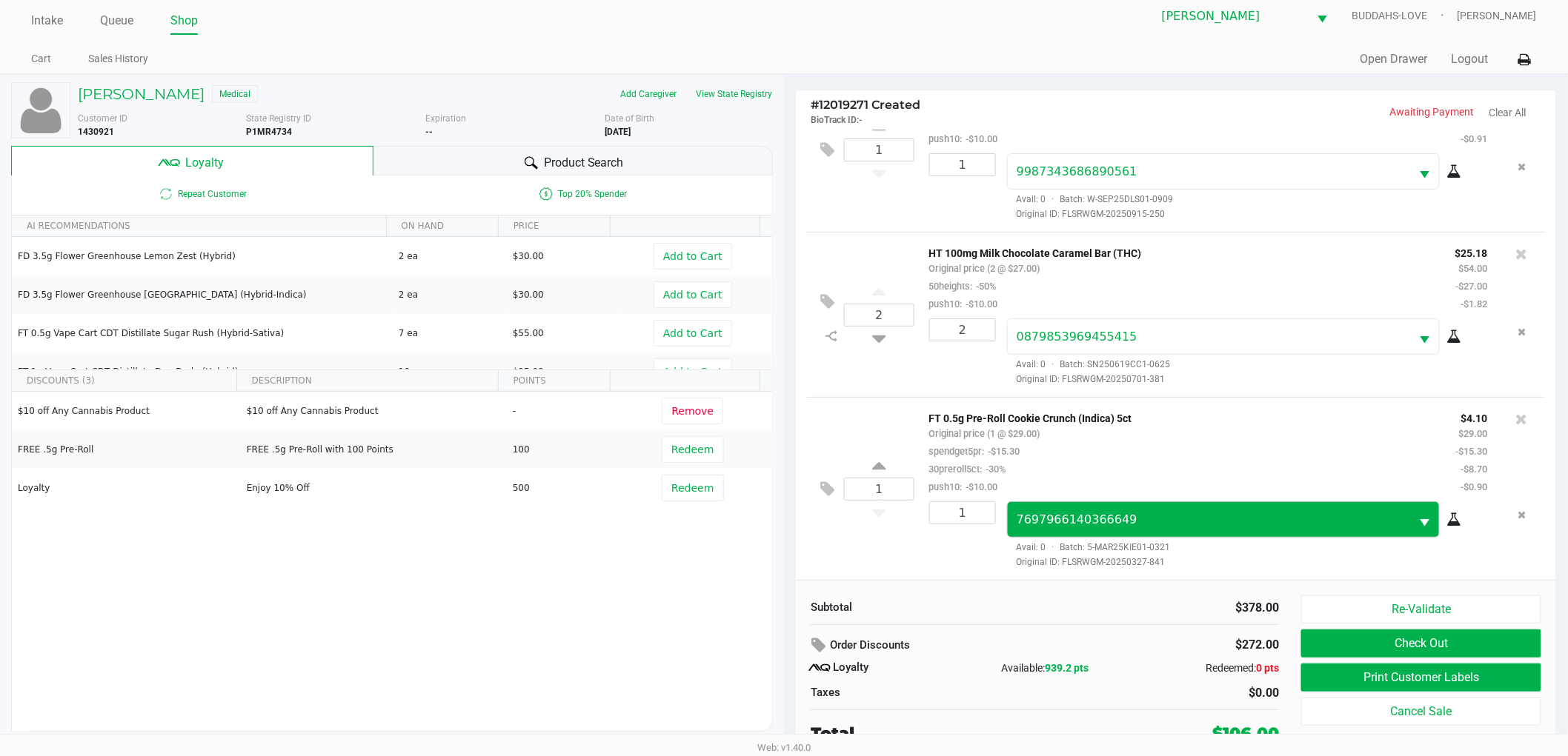
scroll to position [16, 0]
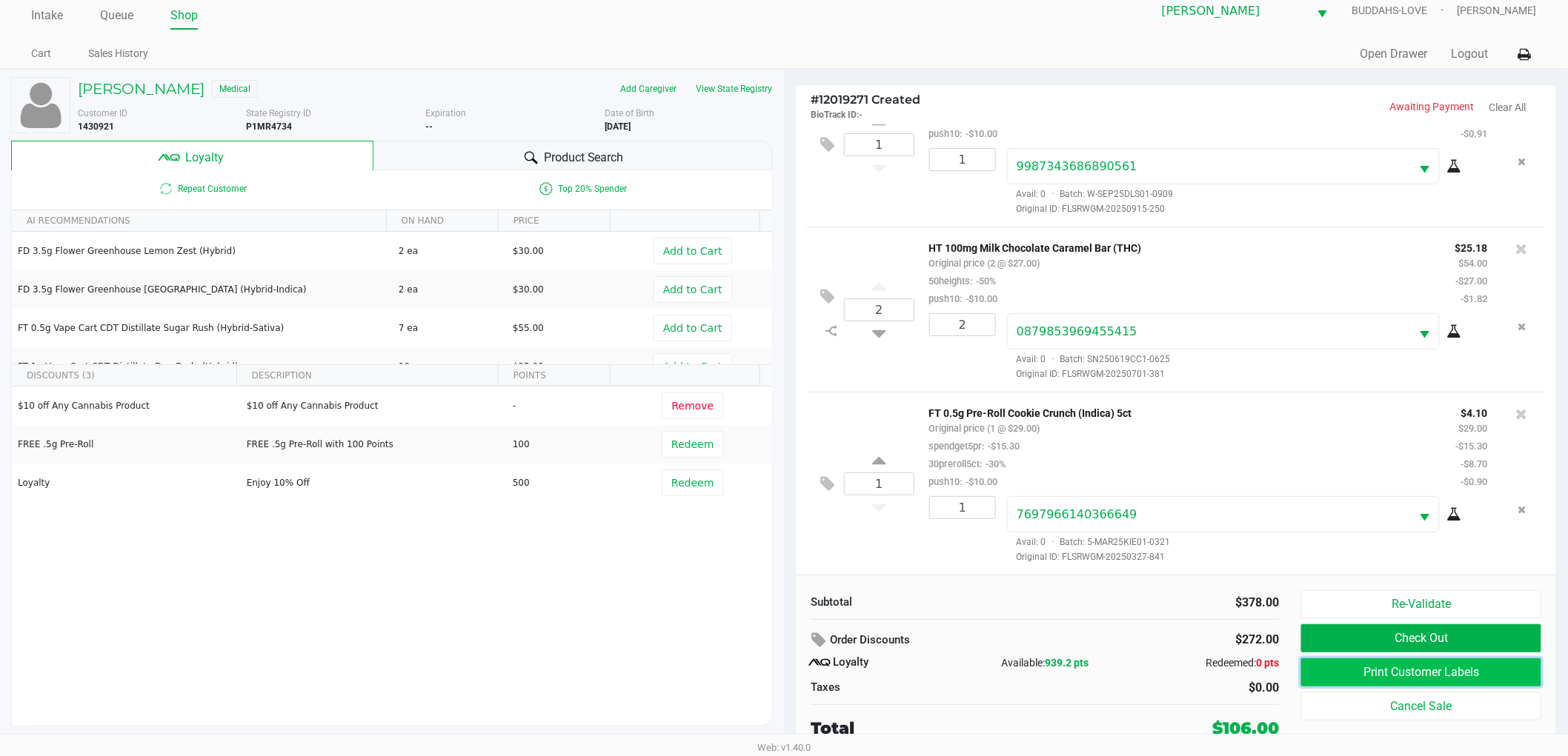
click at [1324, 672] on button "Print Customer Labels" at bounding box center [1421, 673] width 240 height 28
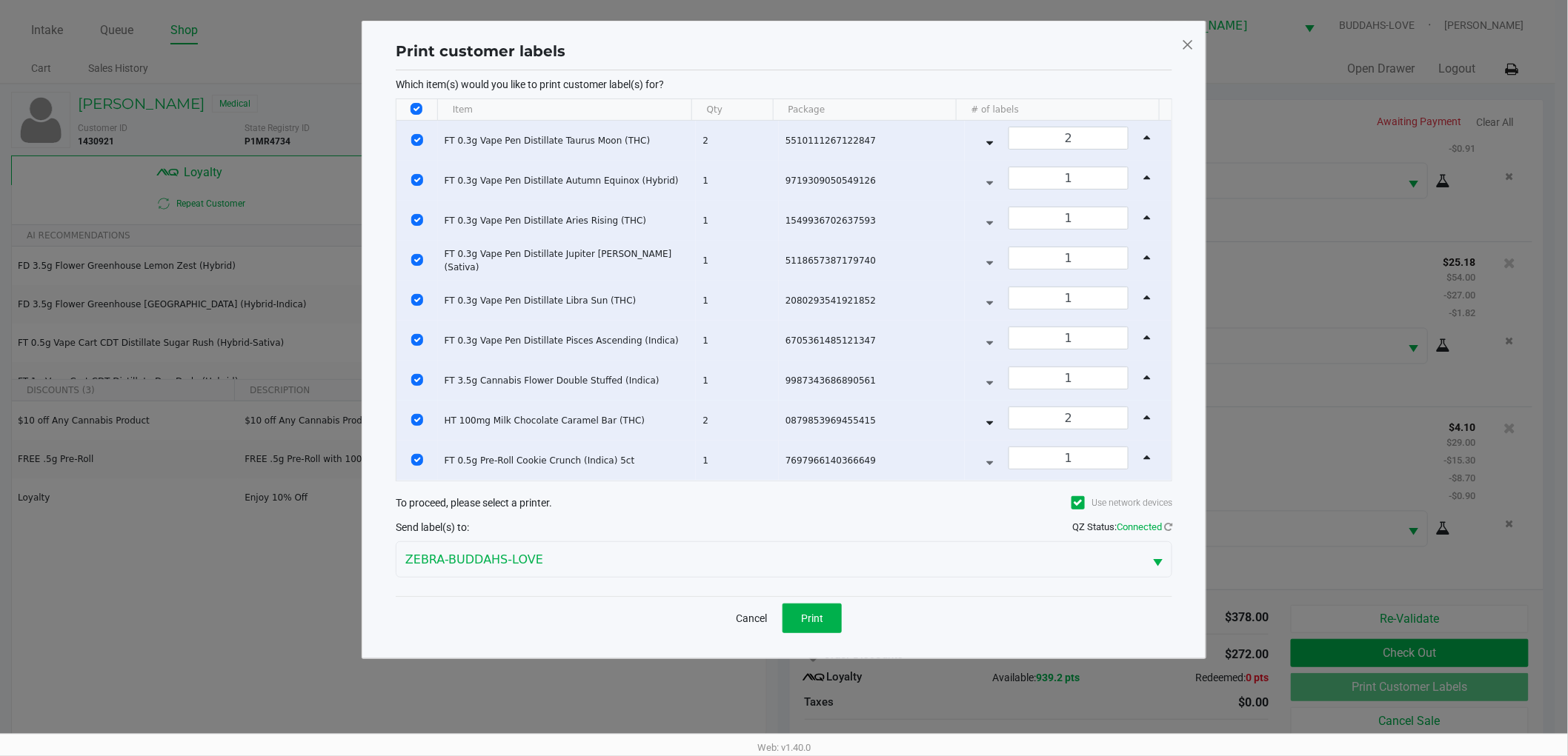
scroll to position [0, 0]
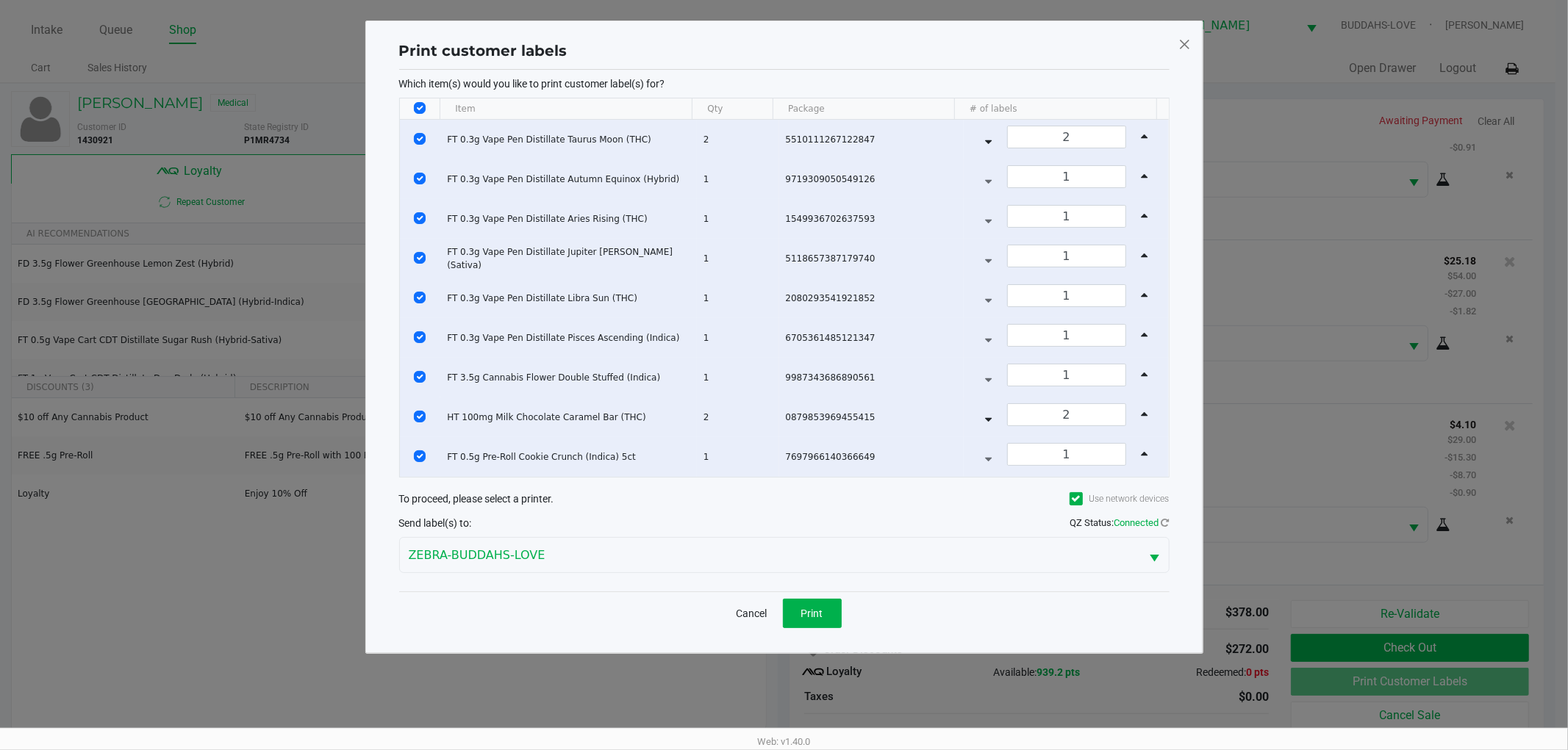
click at [822, 631] on div "Cancel Print" at bounding box center [784, 613] width 771 height 44
click at [834, 612] on button "Print" at bounding box center [811, 614] width 58 height 30
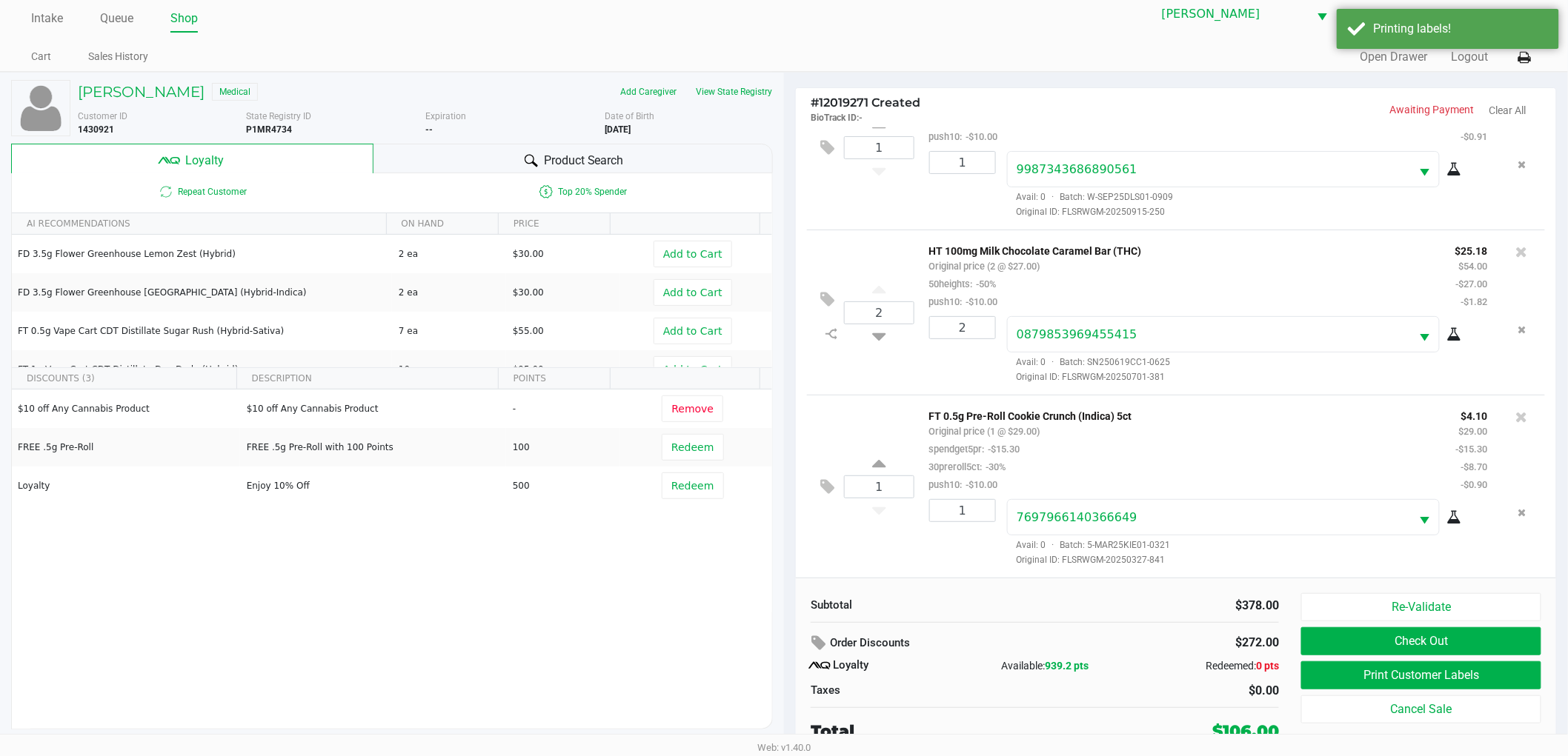
scroll to position [16, 0]
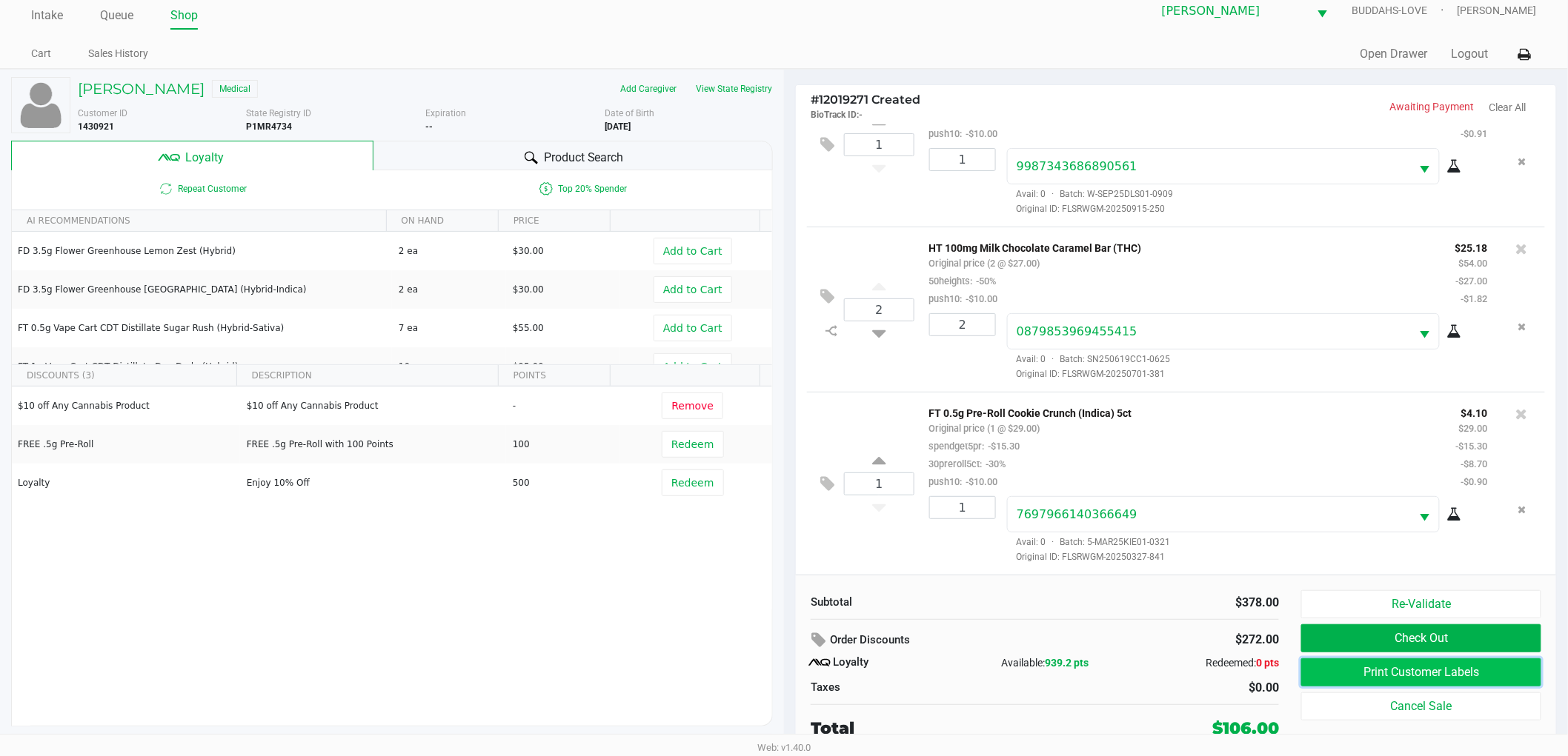
click at [1383, 676] on button "Print Customer Labels" at bounding box center [1421, 673] width 240 height 28
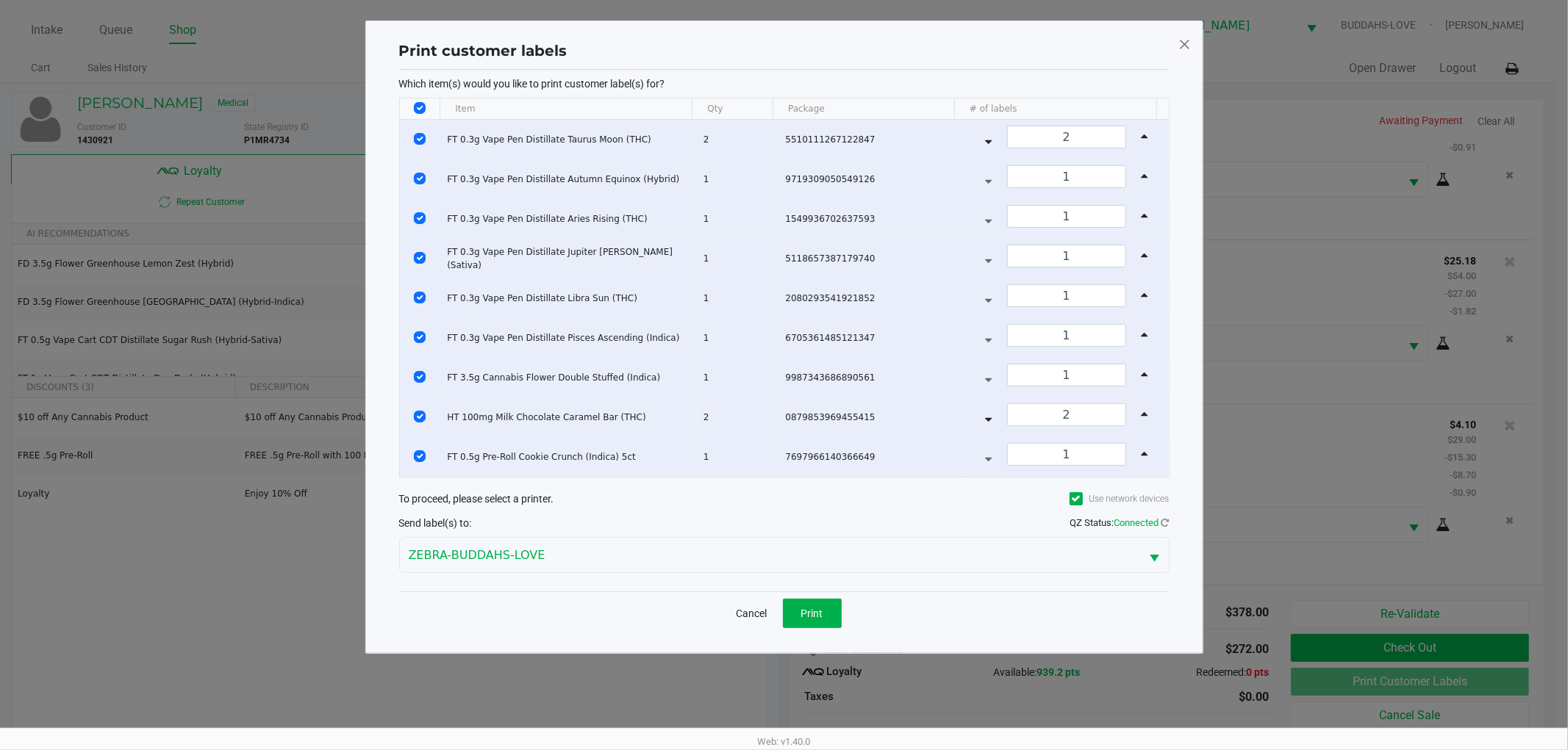
click at [417, 110] on input "Select All Rows" at bounding box center [420, 107] width 12 height 12
checkbox input "false"
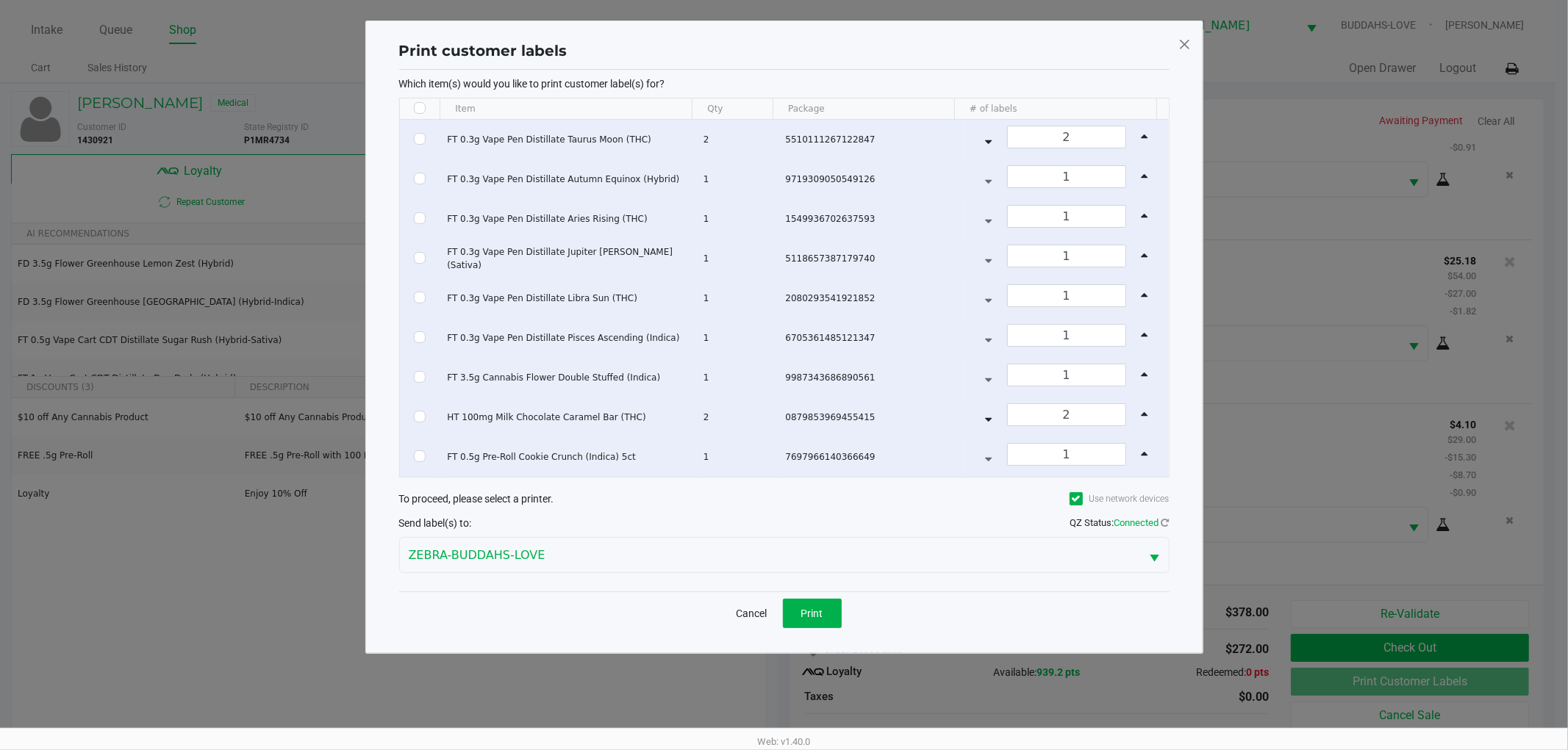
checkbox input "false"
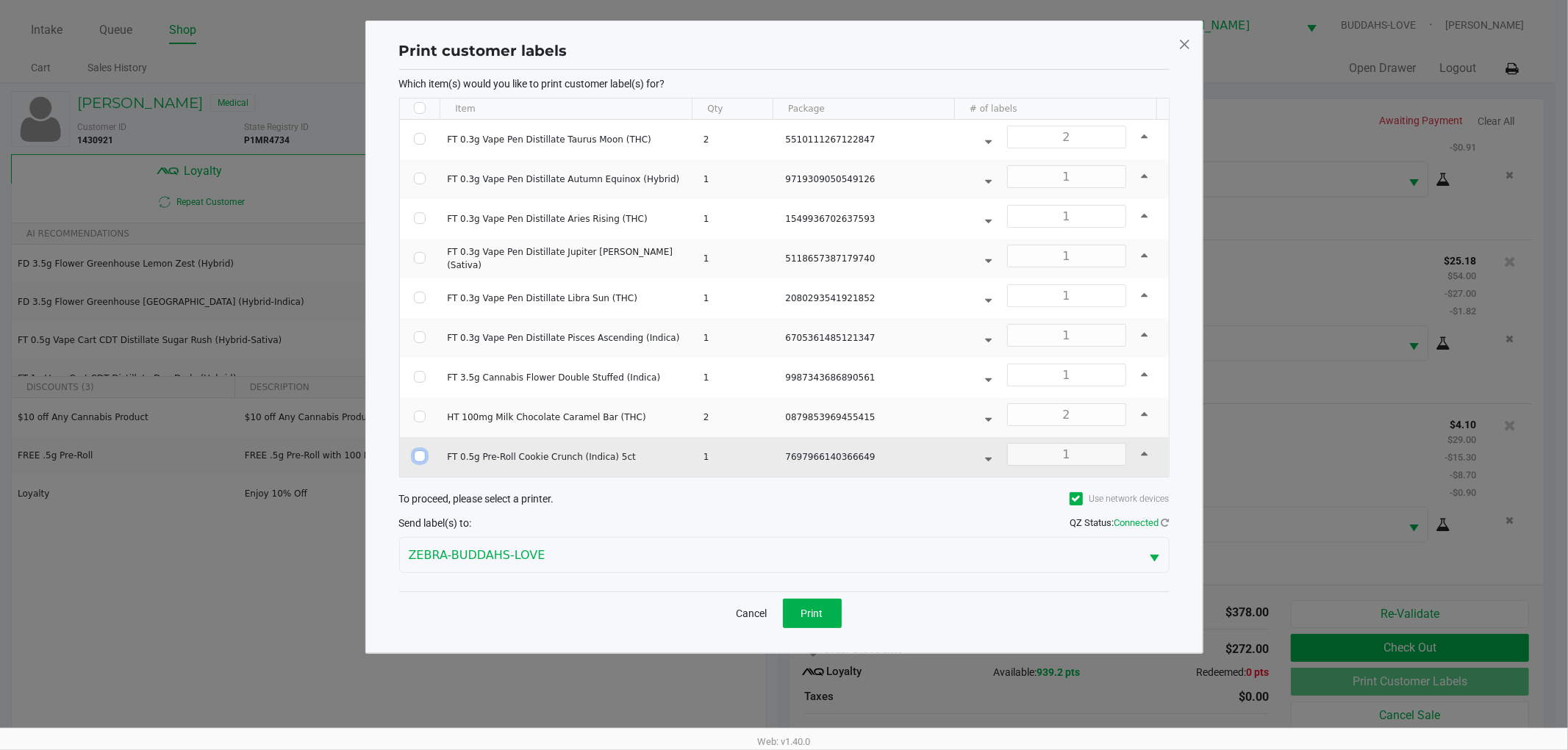
click at [416, 461] on input "Select Row" at bounding box center [420, 456] width 12 height 12
checkbox input "true"
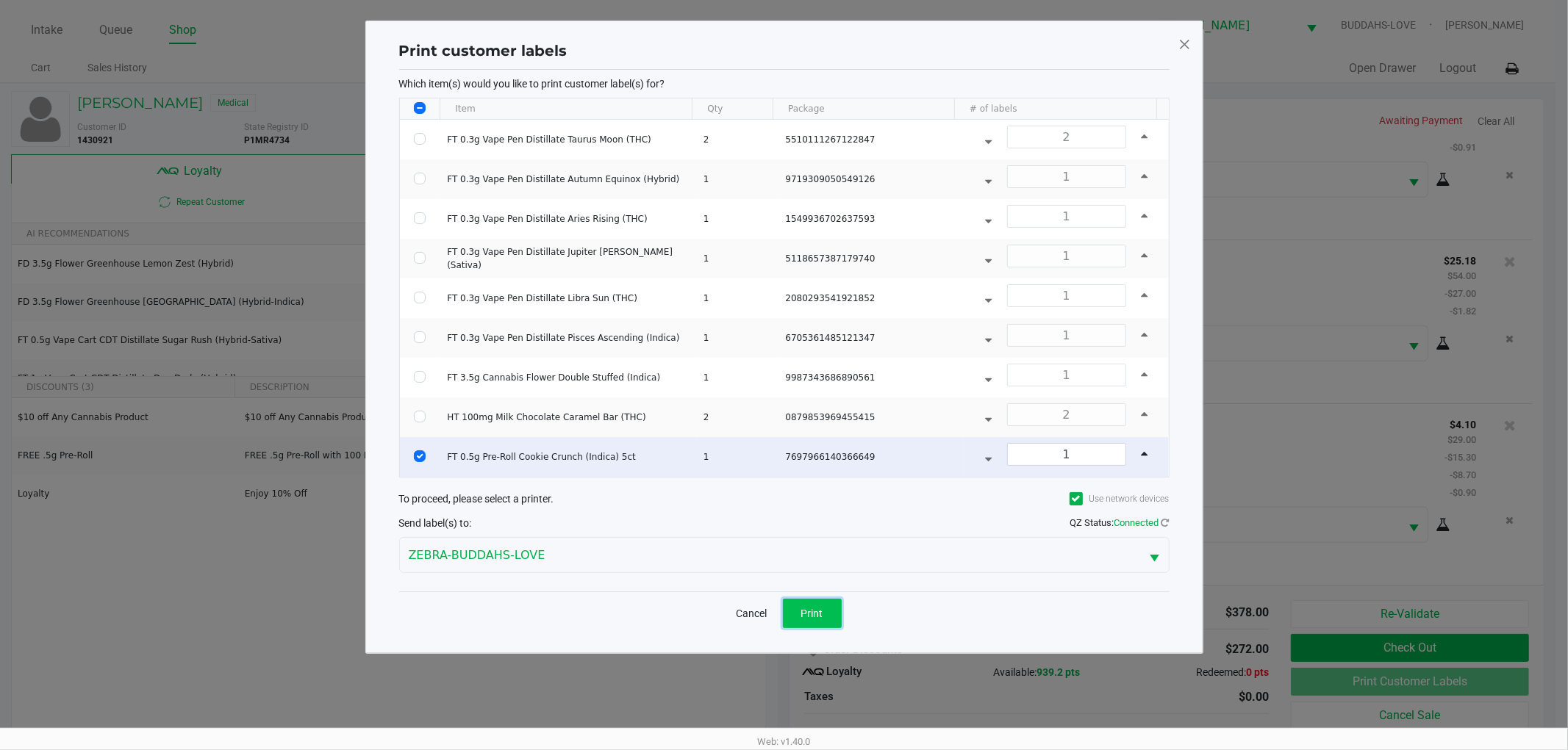
click at [825, 619] on button "Print" at bounding box center [811, 614] width 58 height 30
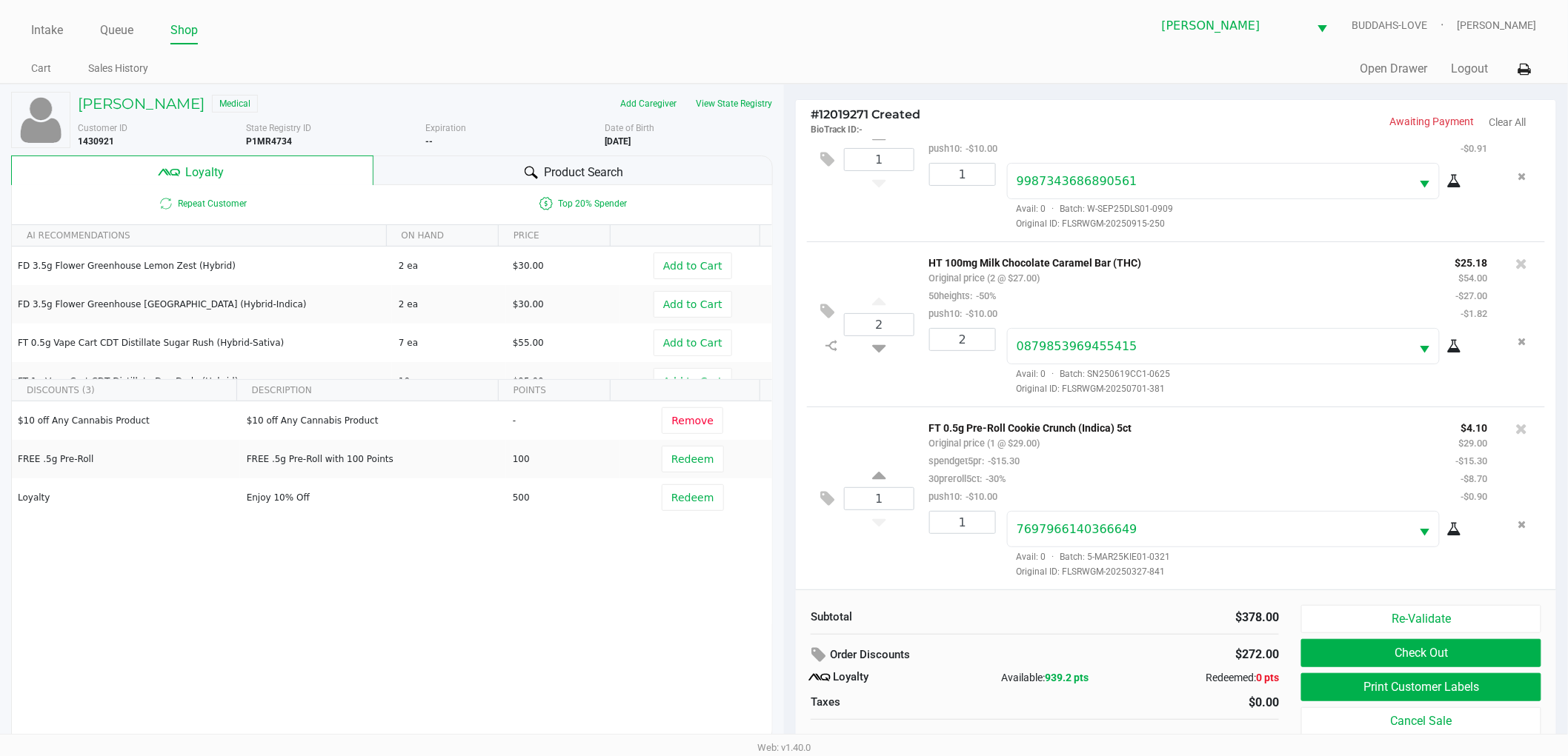
scroll to position [16, 0]
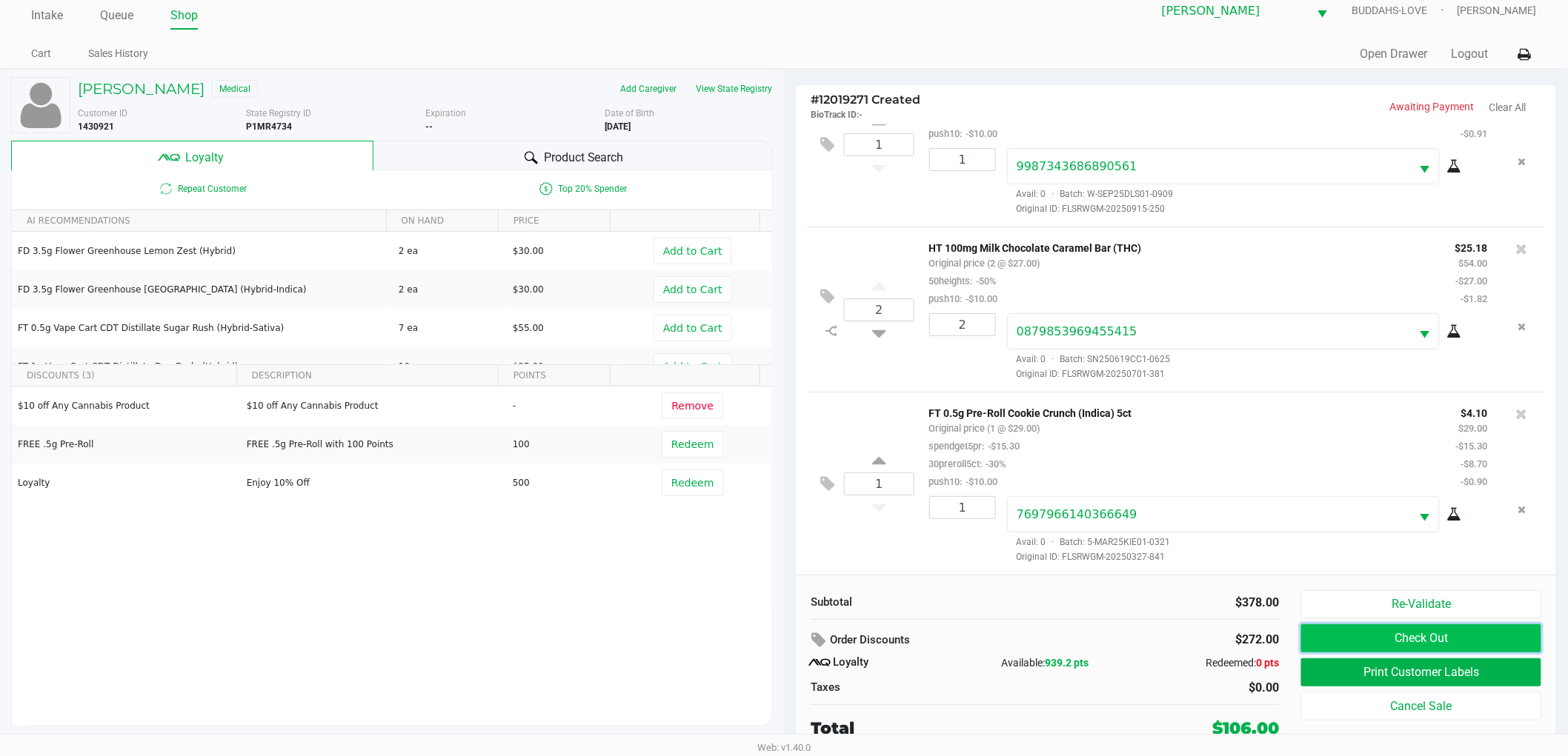
click at [1379, 641] on button "Check Out" at bounding box center [1421, 638] width 240 height 28
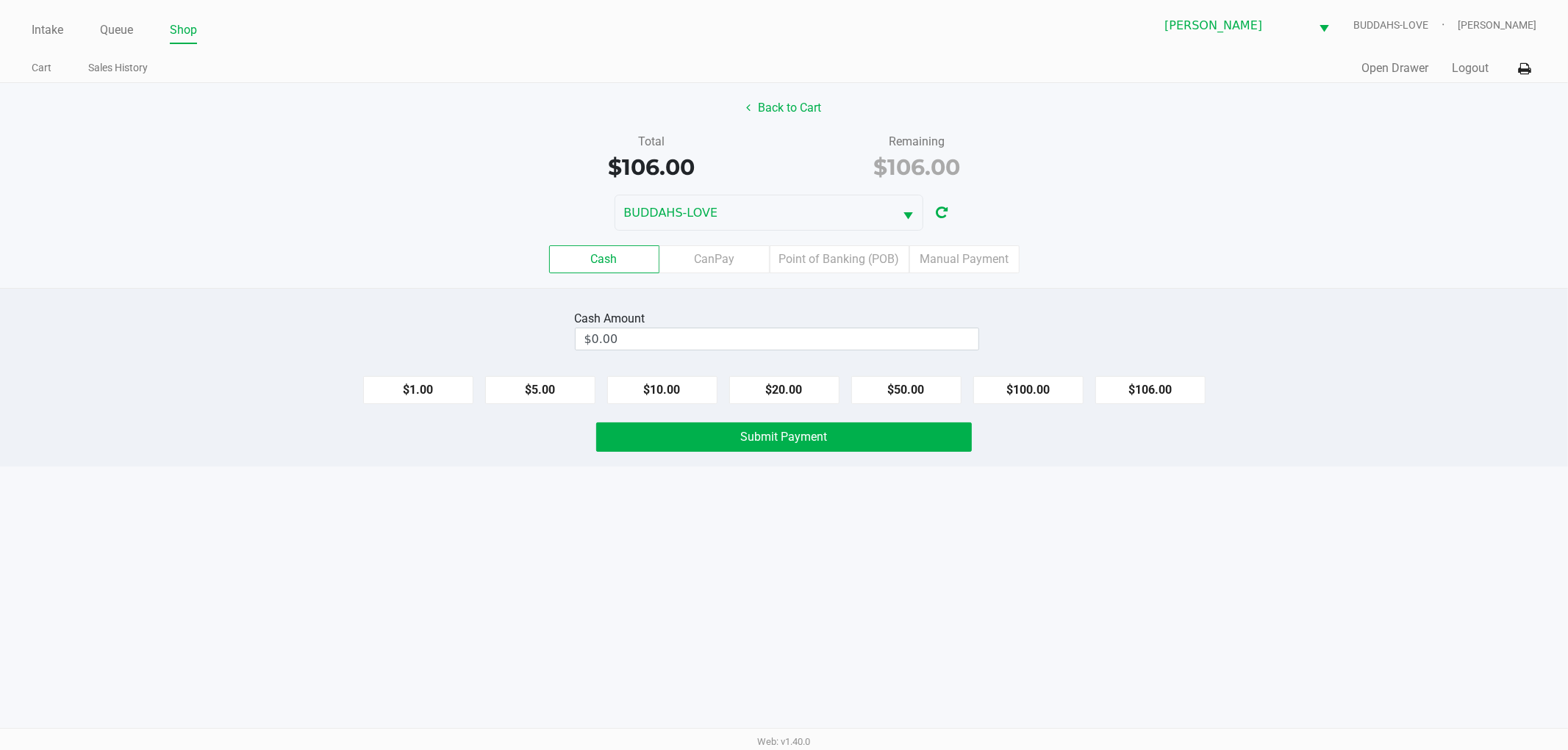
click at [1133, 395] on button "$106.00" at bounding box center [1150, 390] width 110 height 28
type input "$106.00"
click at [922, 452] on button "Submit Payment" at bounding box center [784, 437] width 376 height 30
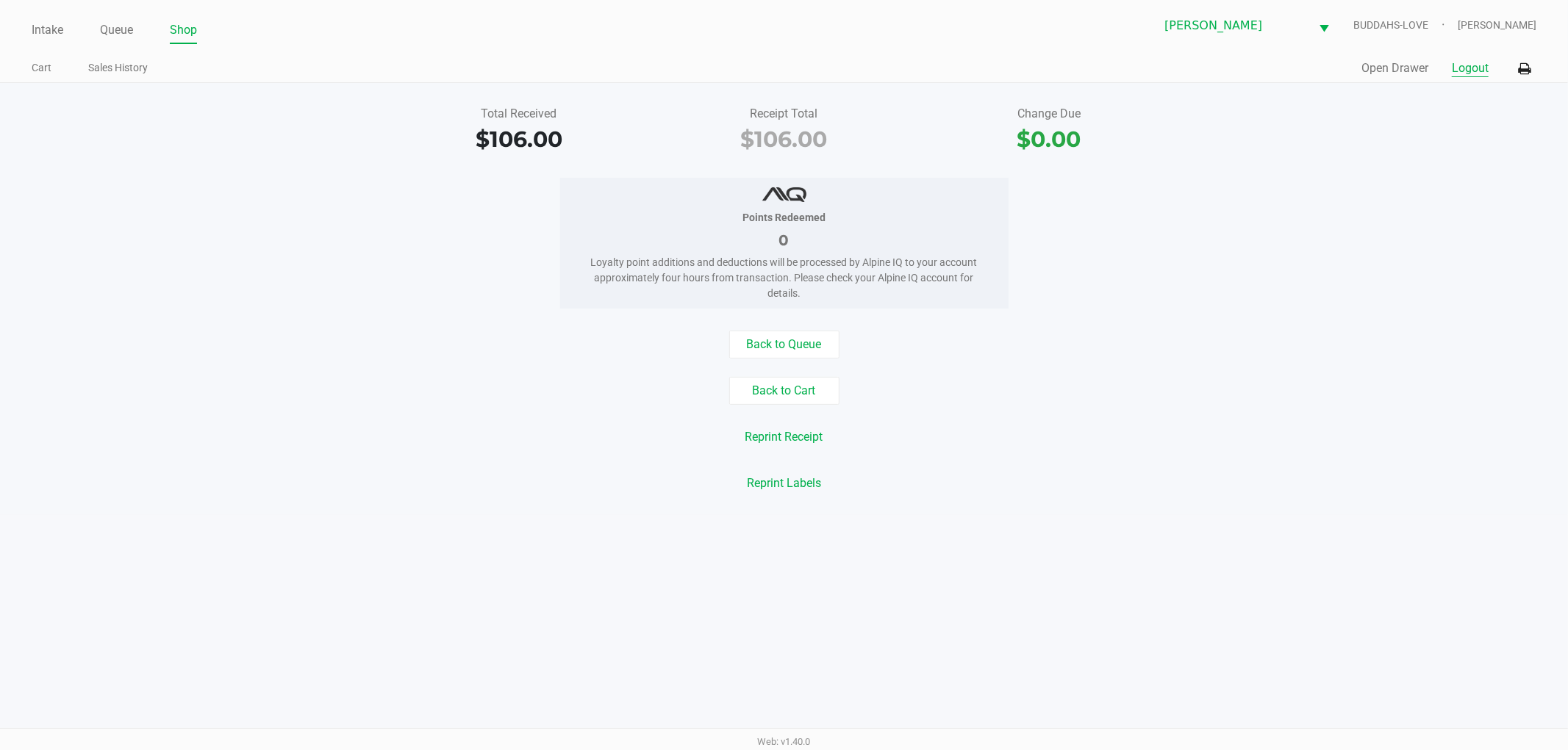
click at [1468, 59] on button "Logout" at bounding box center [1471, 68] width 37 height 18
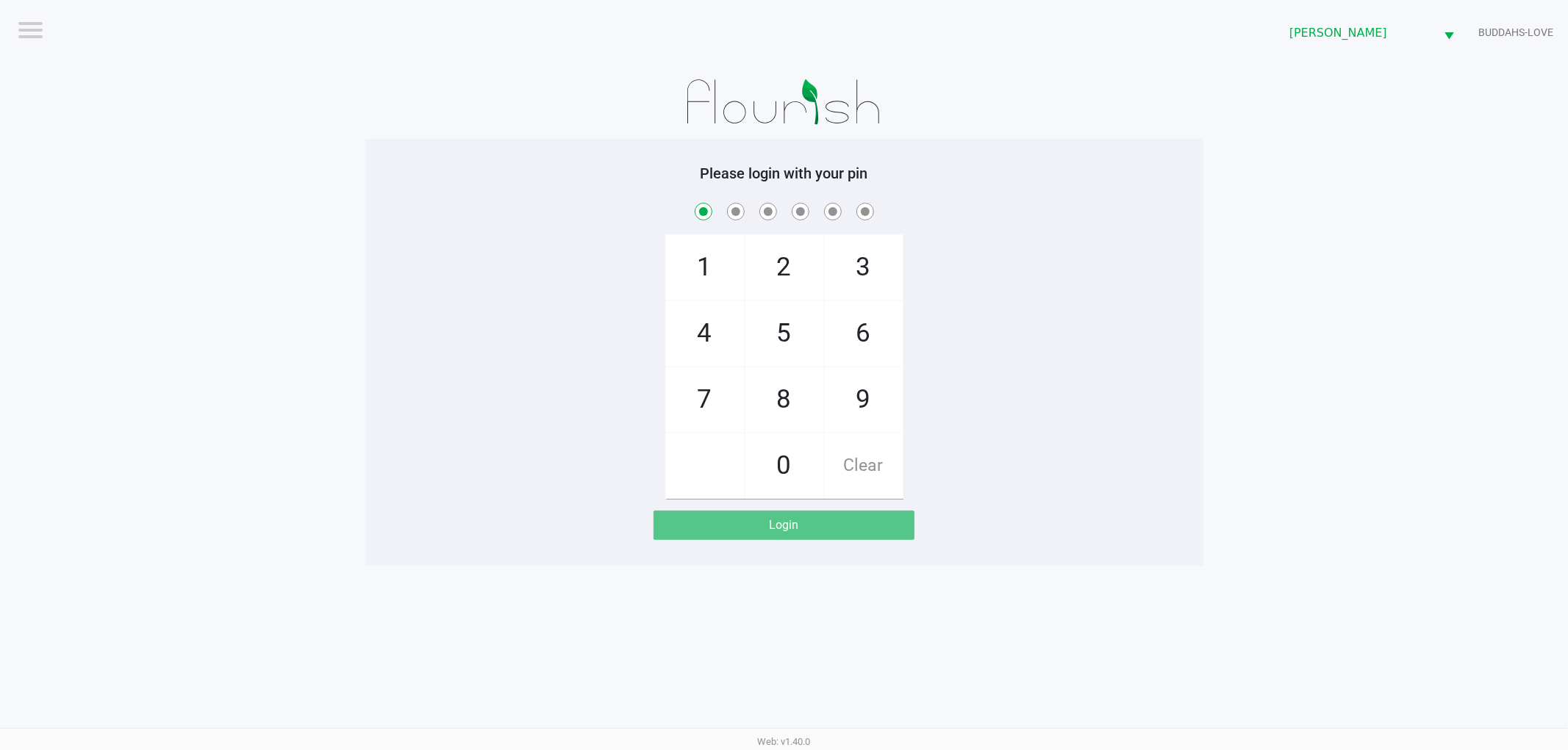
checkbox input "true"
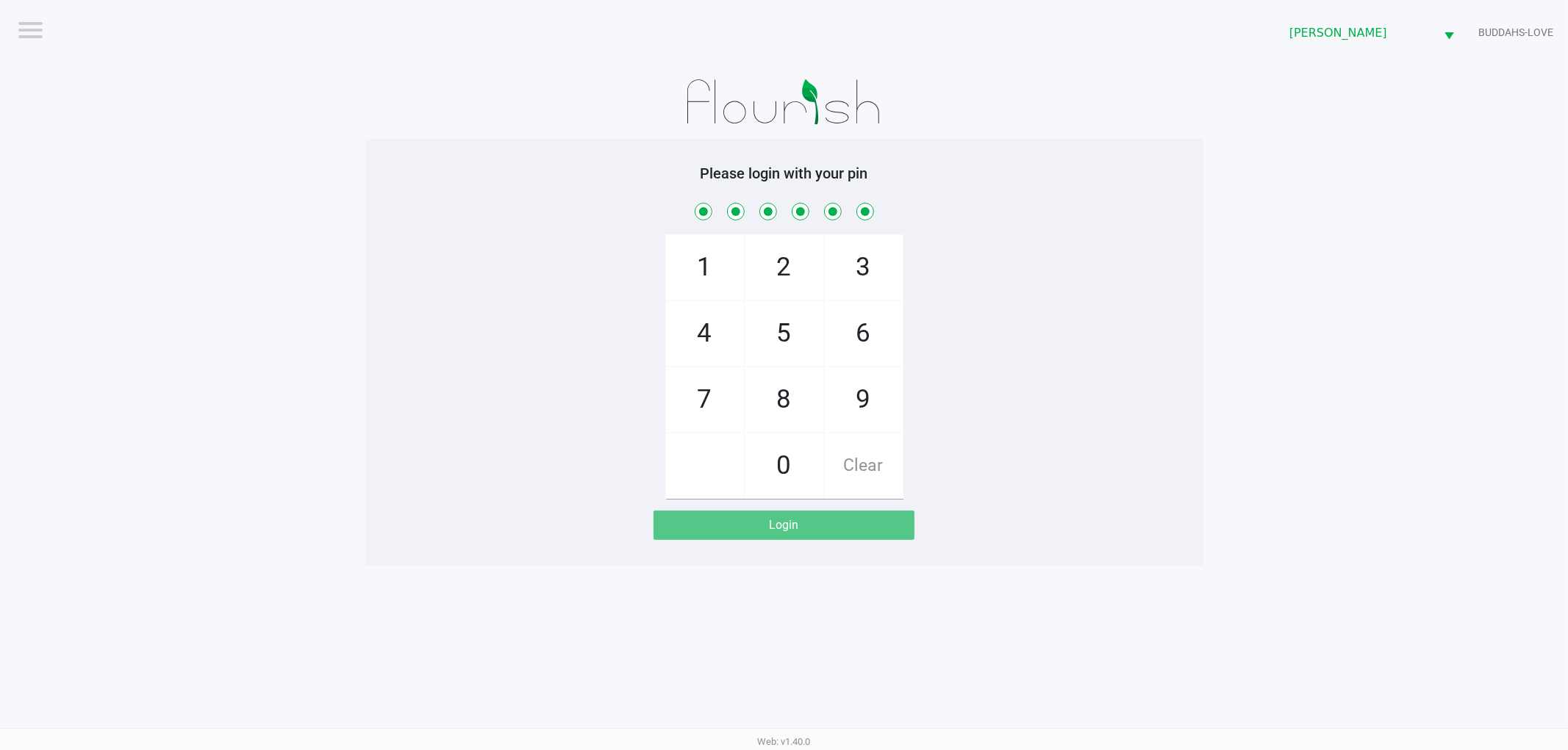
checkbox input "true"
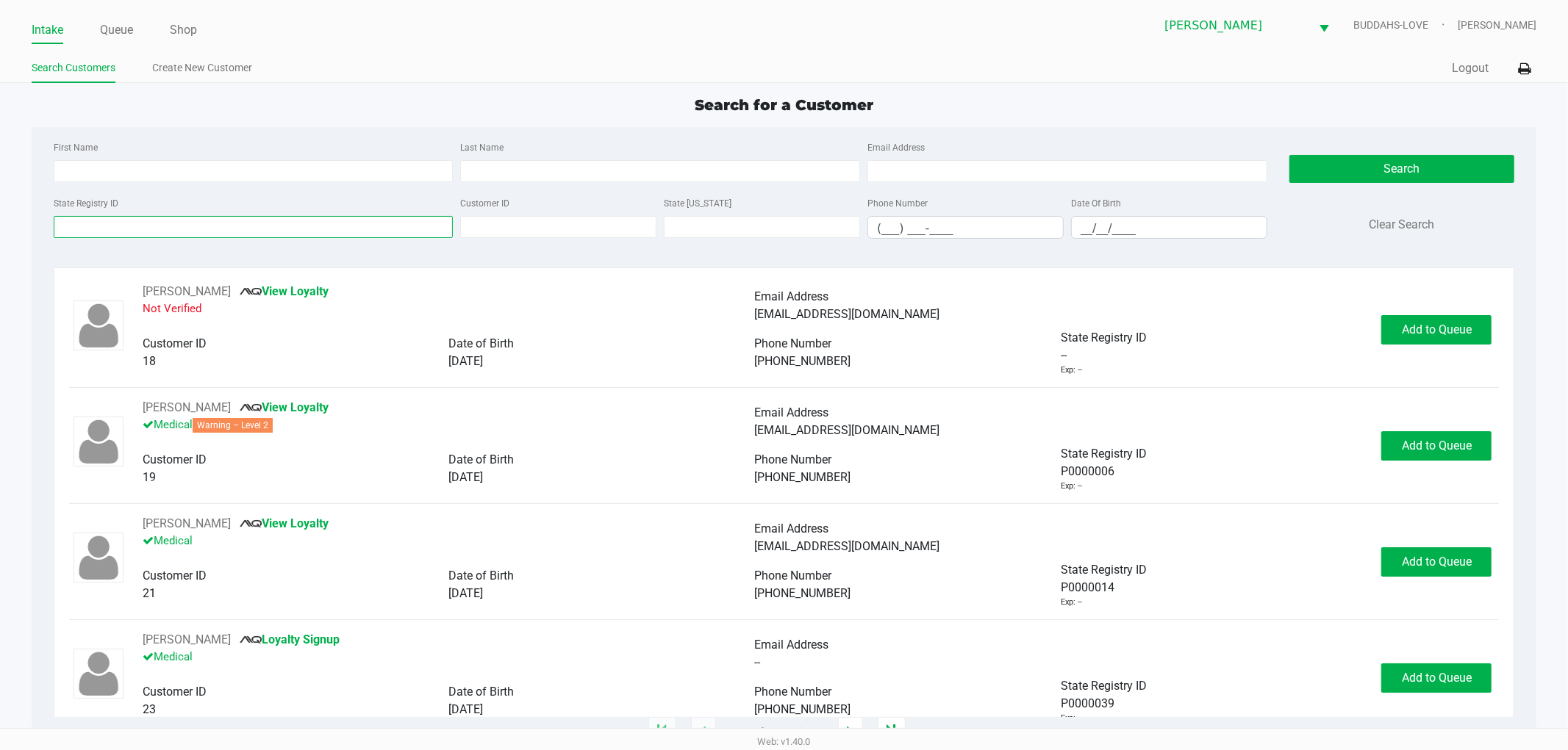
click at [256, 228] on input "State Registry ID" at bounding box center [254, 227] width 400 height 22
type input "0344"
click at [1085, 230] on input "__/__/____" at bounding box center [1169, 228] width 194 height 23
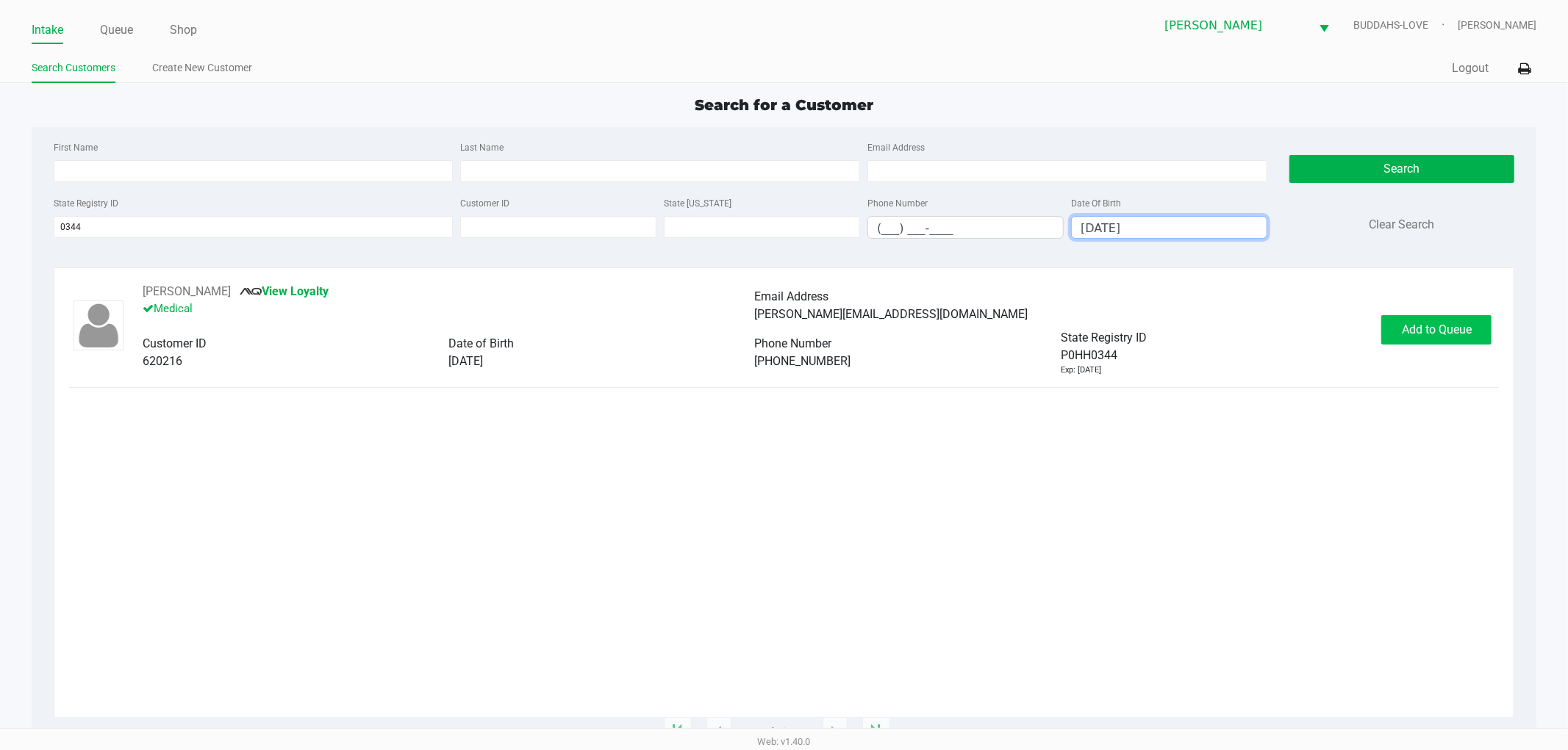
type input "09/03/1986"
click at [1429, 333] on span "Add to Queue" at bounding box center [1436, 329] width 69 height 14
click at [1429, 333] on div "Add to Queue" at bounding box center [1436, 330] width 110 height 30
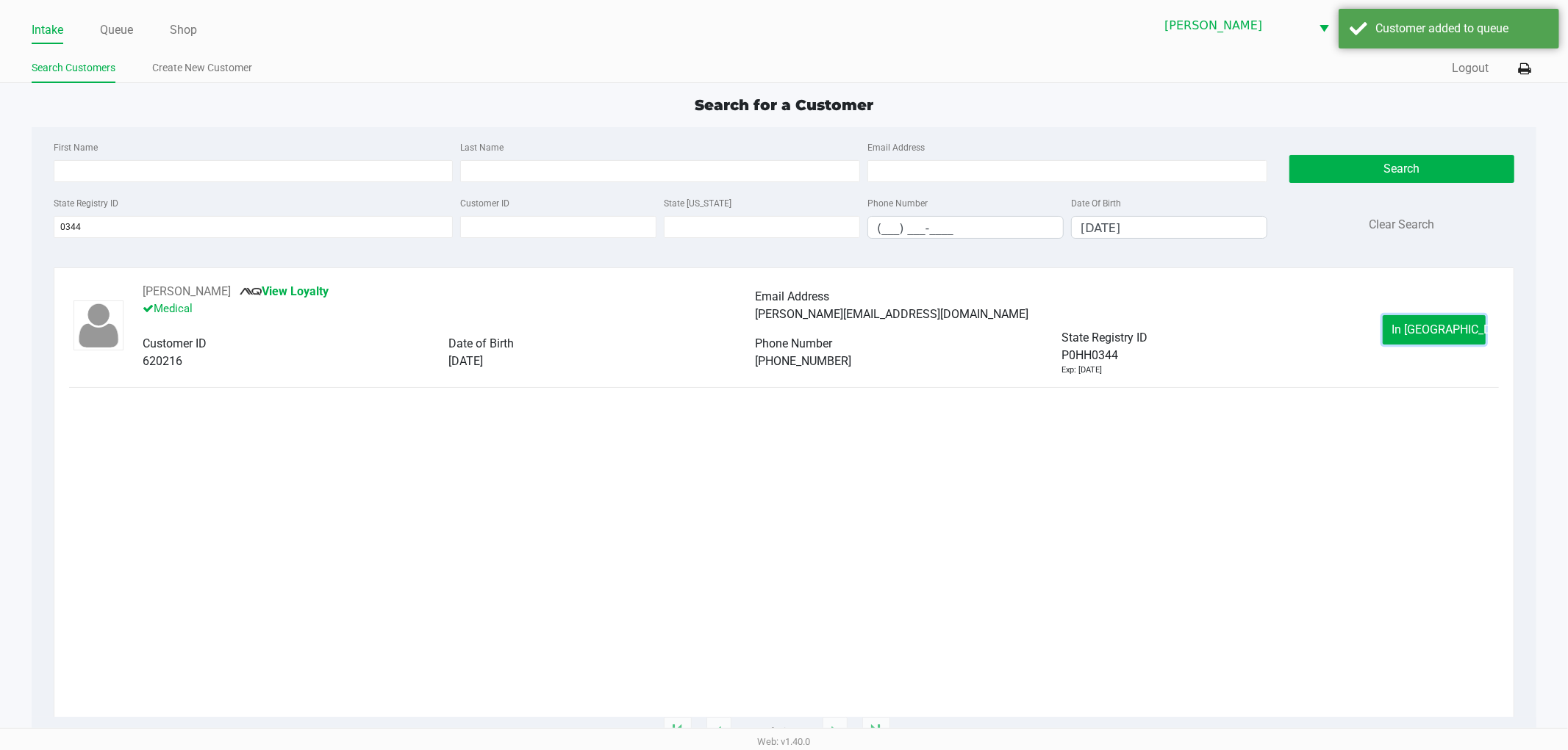
click at [1429, 333] on span "In Queue" at bounding box center [1453, 329] width 123 height 14
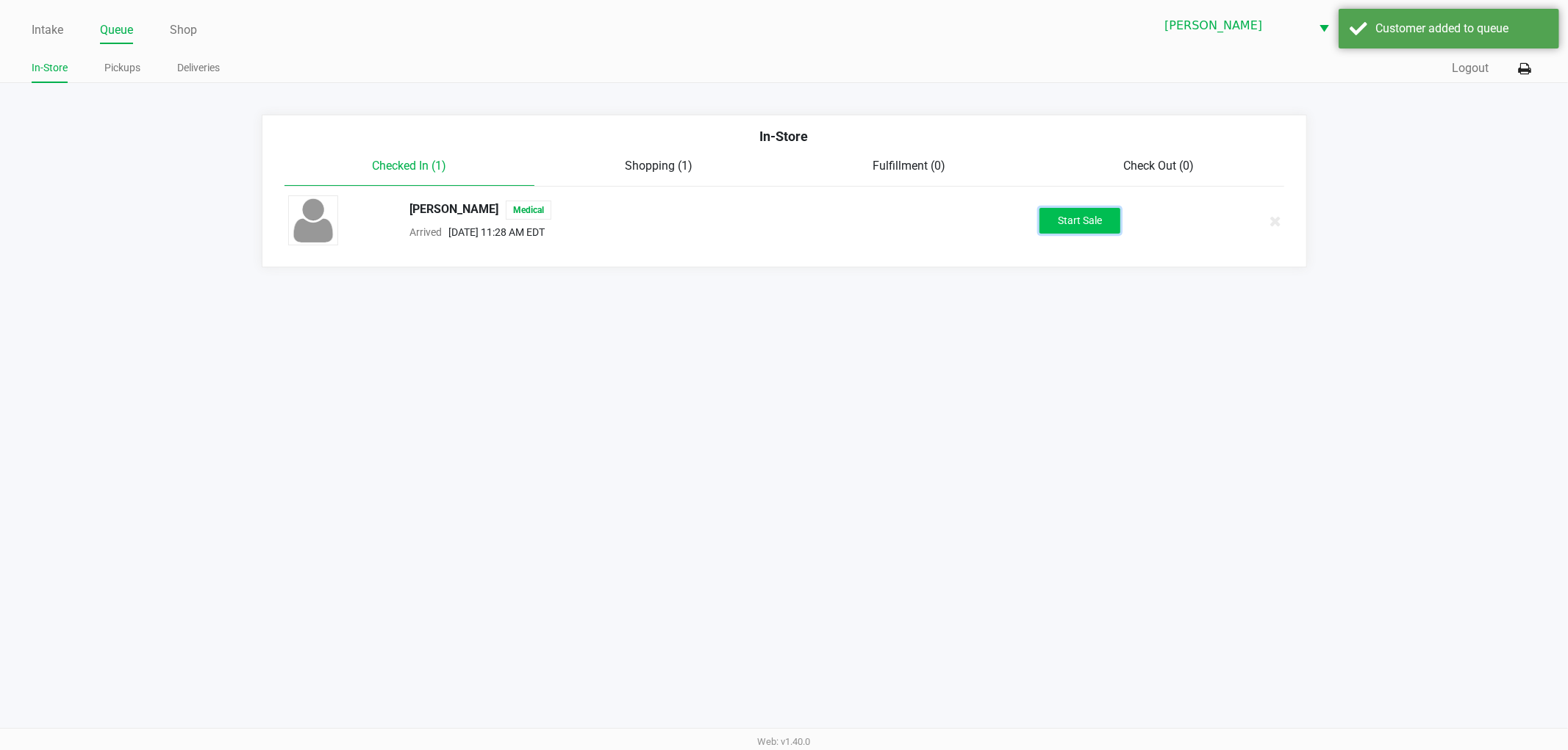
click at [1051, 222] on button "Start Sale" at bounding box center [1079, 221] width 81 height 26
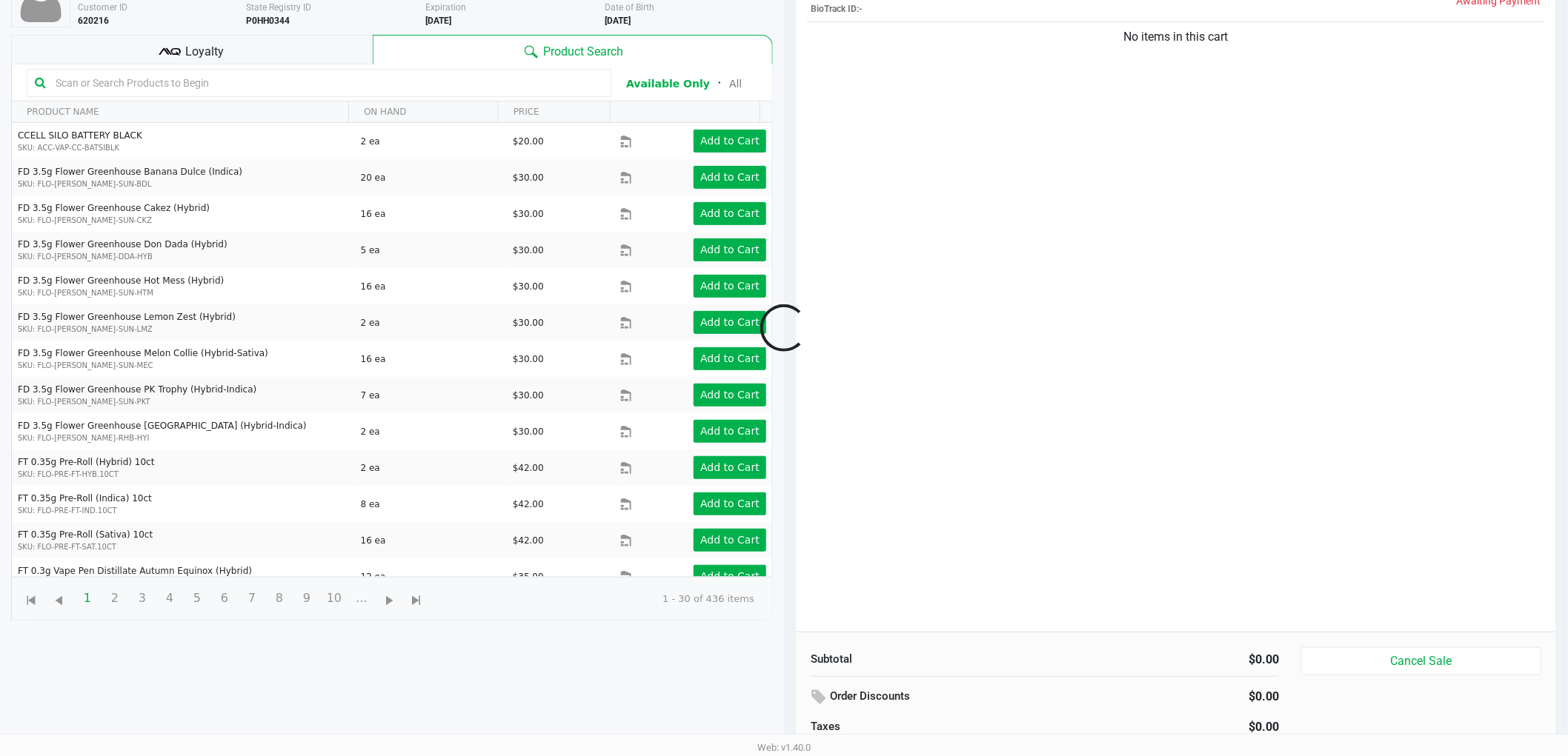
scroll to position [161, 0]
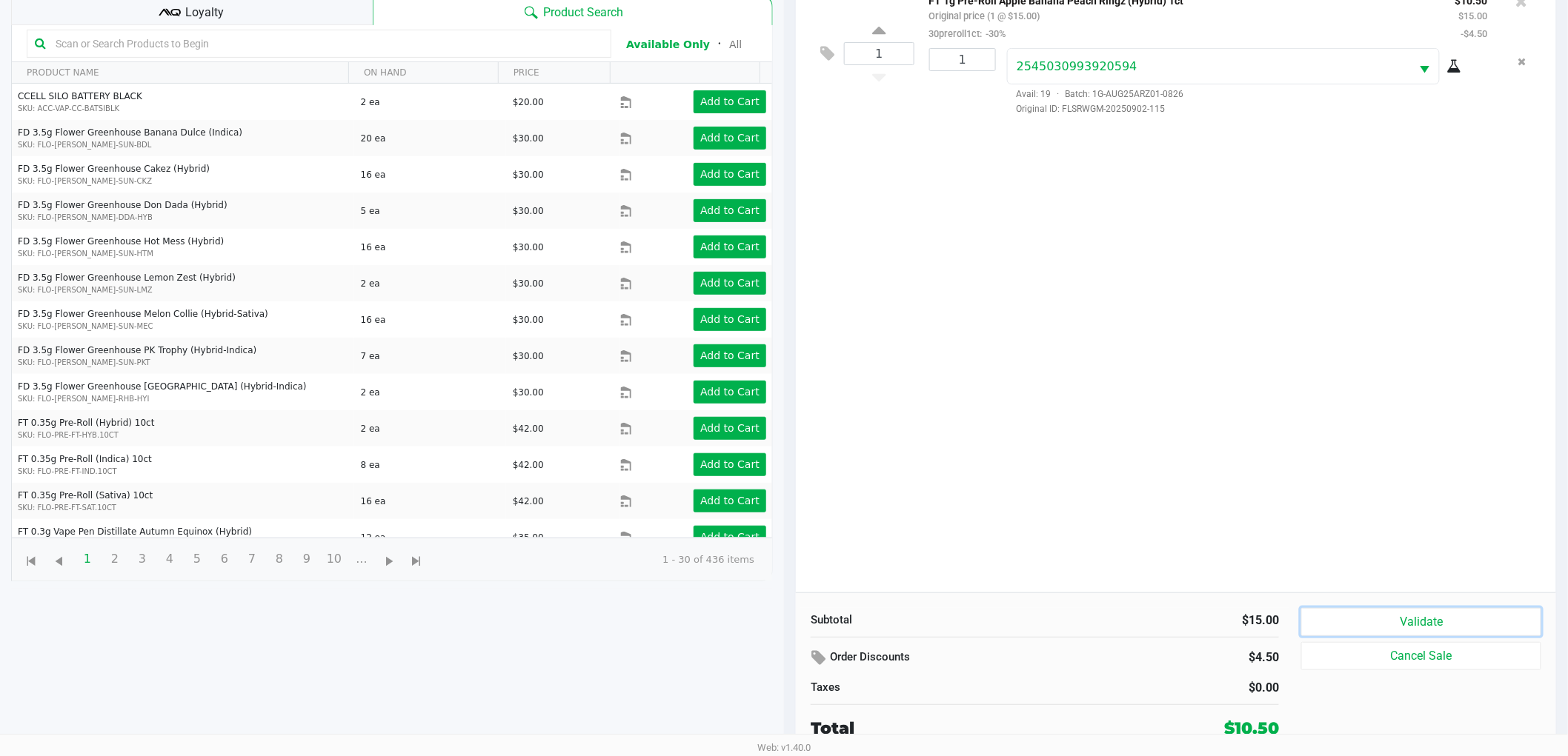
click at [1428, 609] on button "Validate" at bounding box center [1421, 623] width 240 height 28
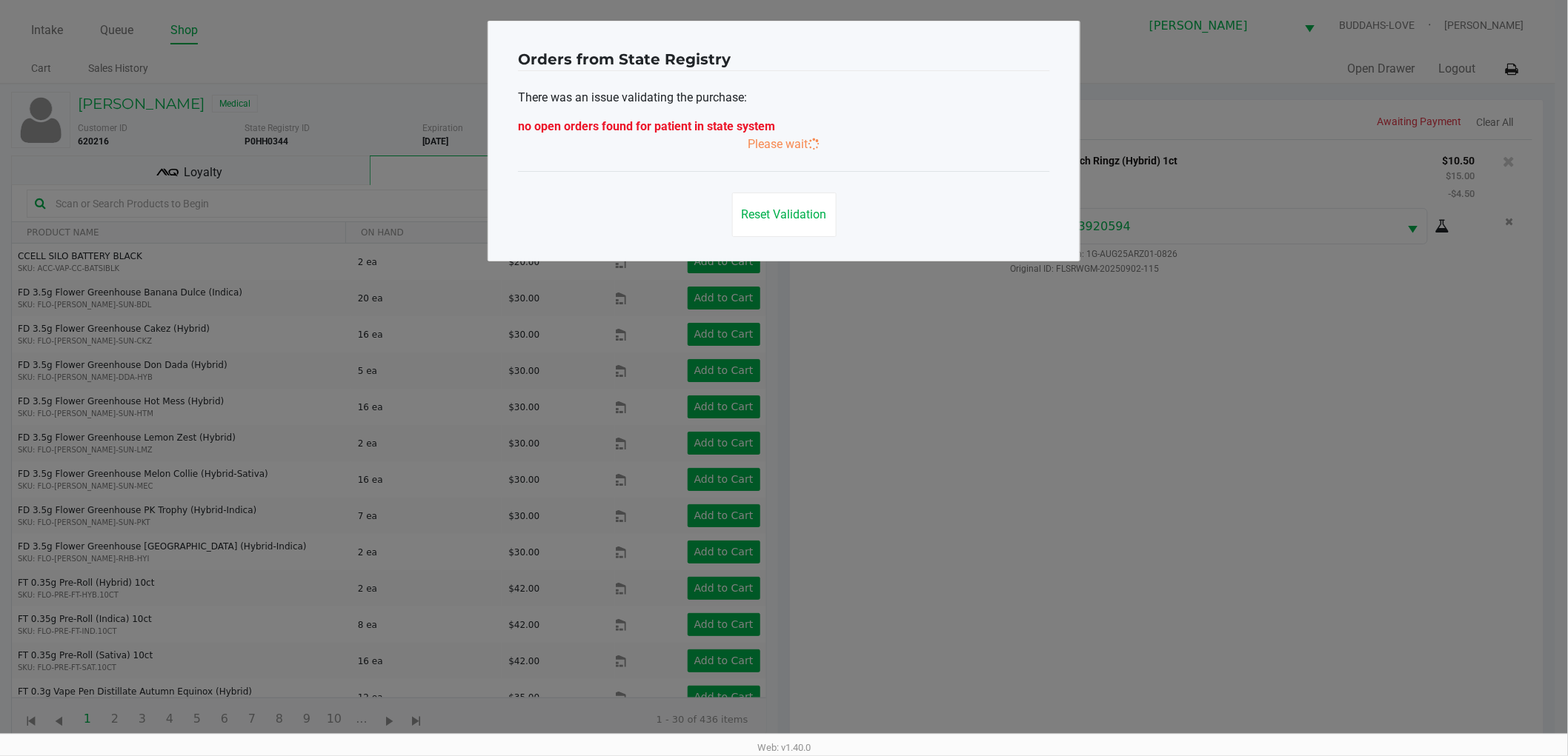
scroll to position [0, 0]
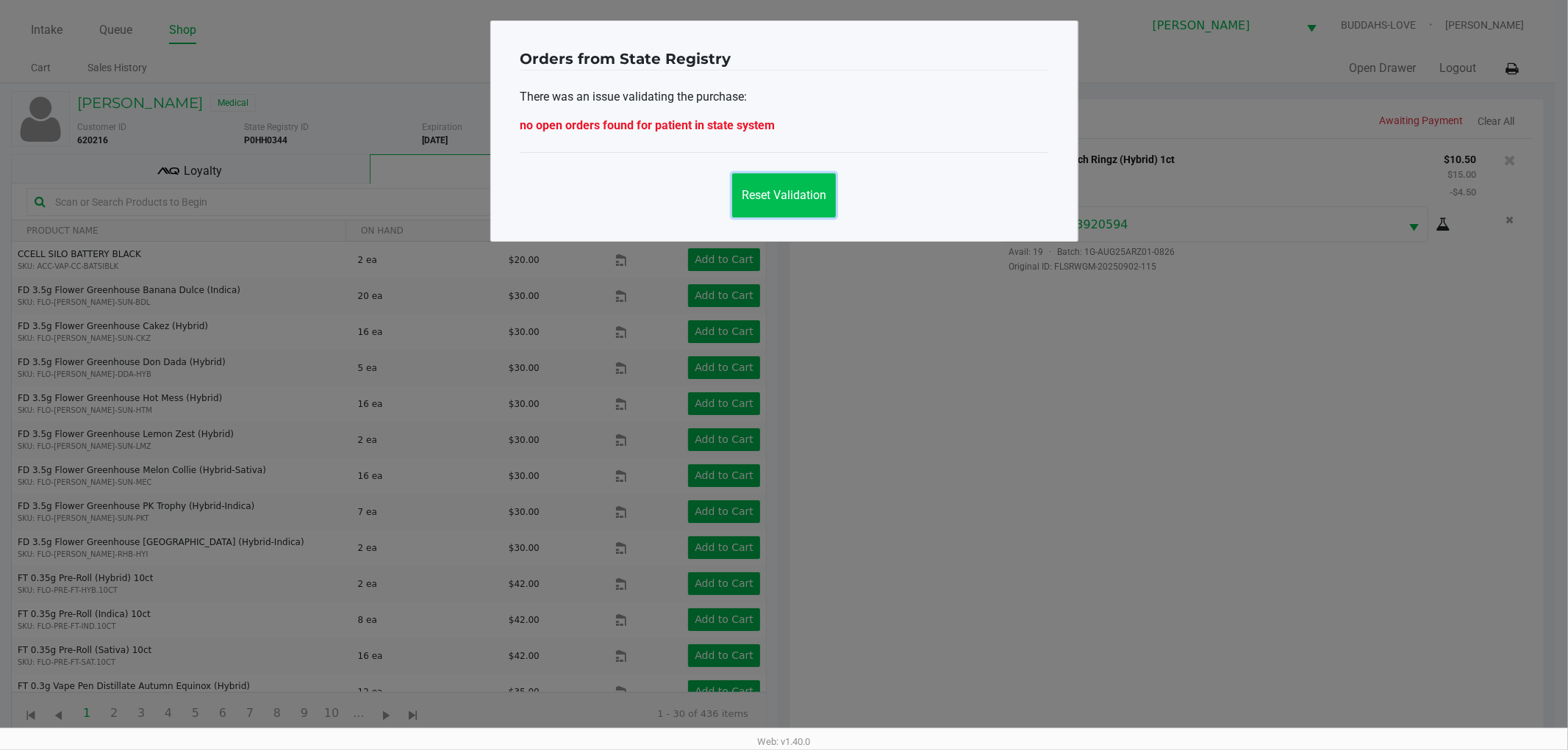
click at [784, 182] on button "Reset Validation" at bounding box center [784, 195] width 104 height 44
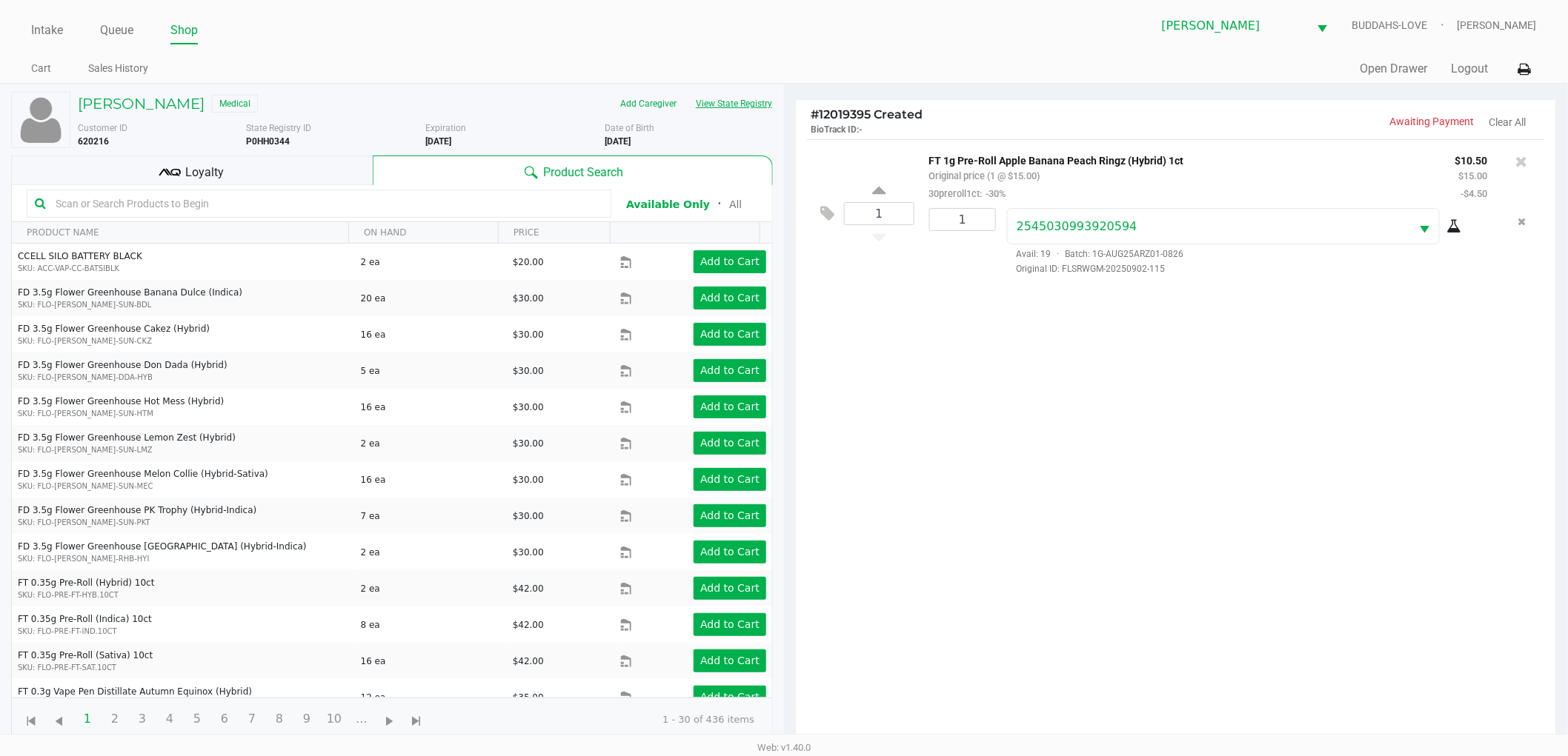
click at [751, 94] on button "View State Registry" at bounding box center [729, 103] width 87 height 23
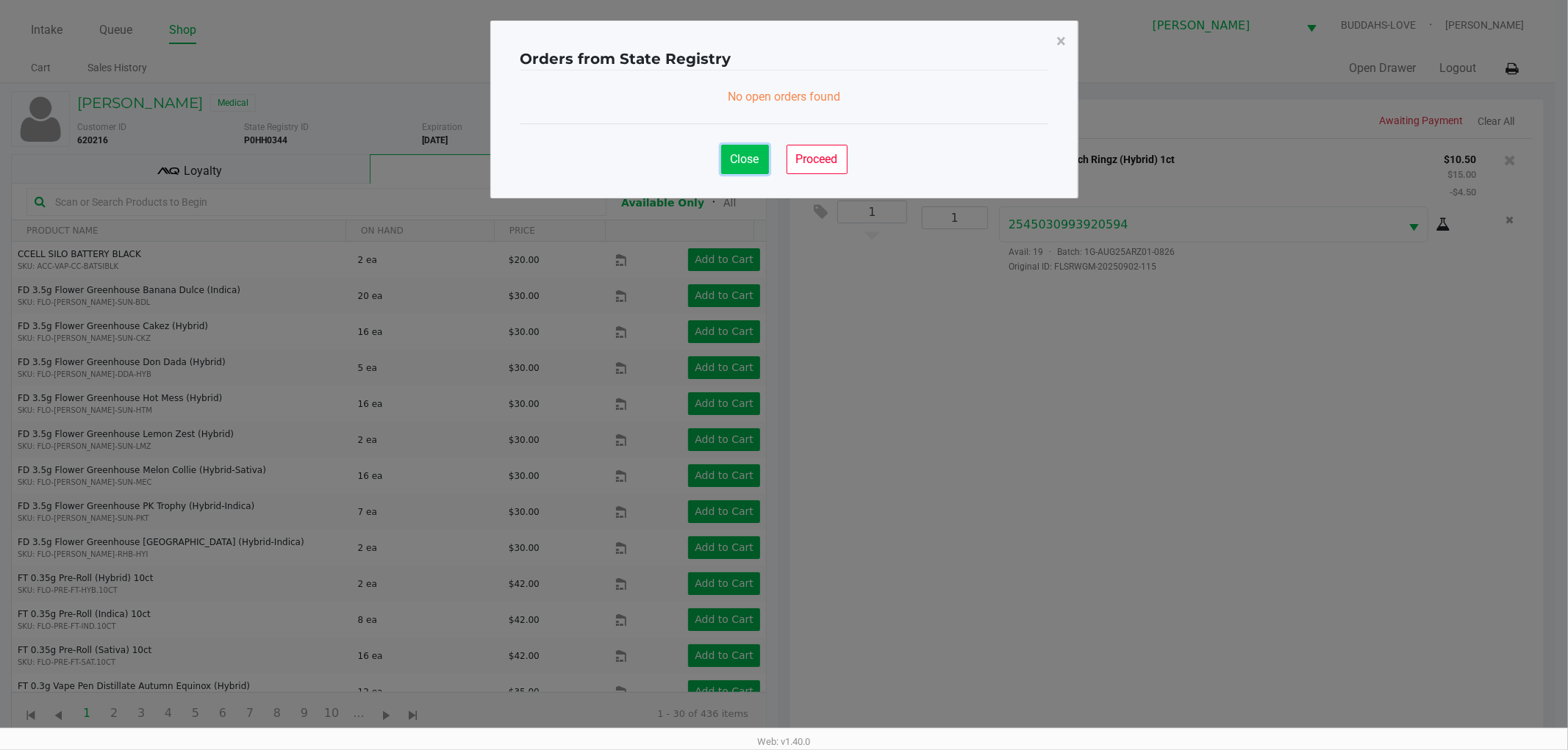
click at [766, 157] on button "Close" at bounding box center [746, 159] width 48 height 30
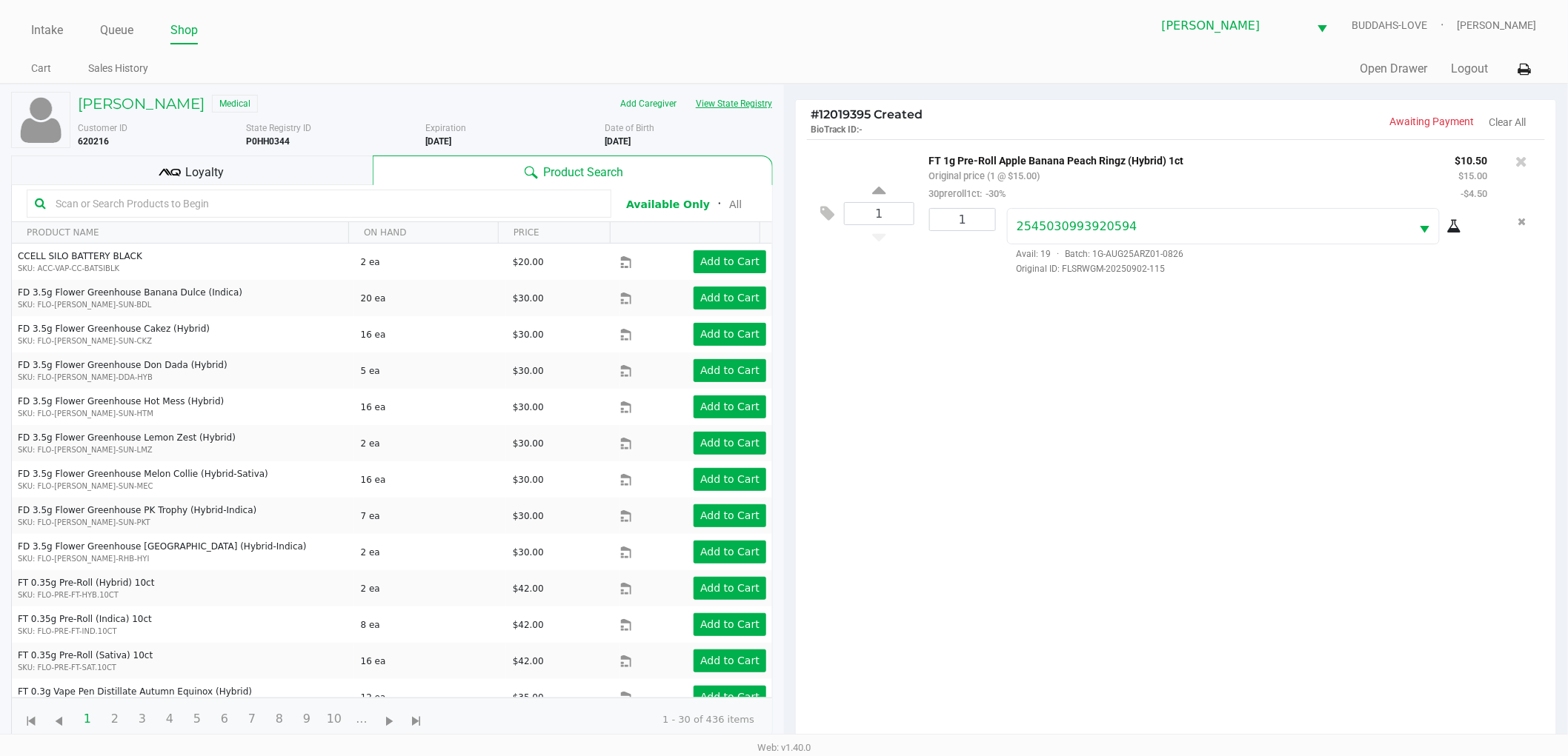
click at [706, 99] on button "View State Registry" at bounding box center [729, 103] width 87 height 23
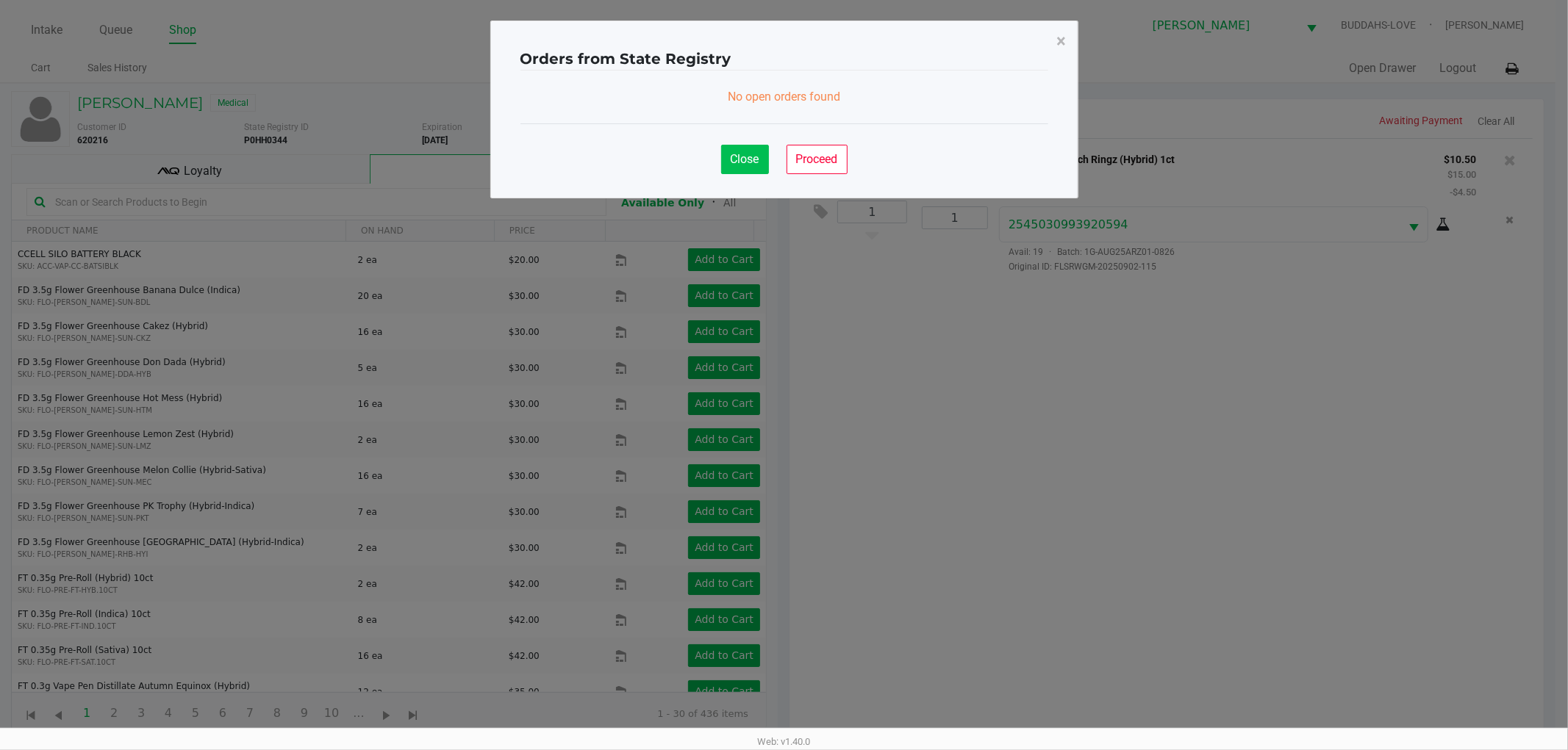
click at [752, 152] on span "Close" at bounding box center [745, 158] width 29 height 14
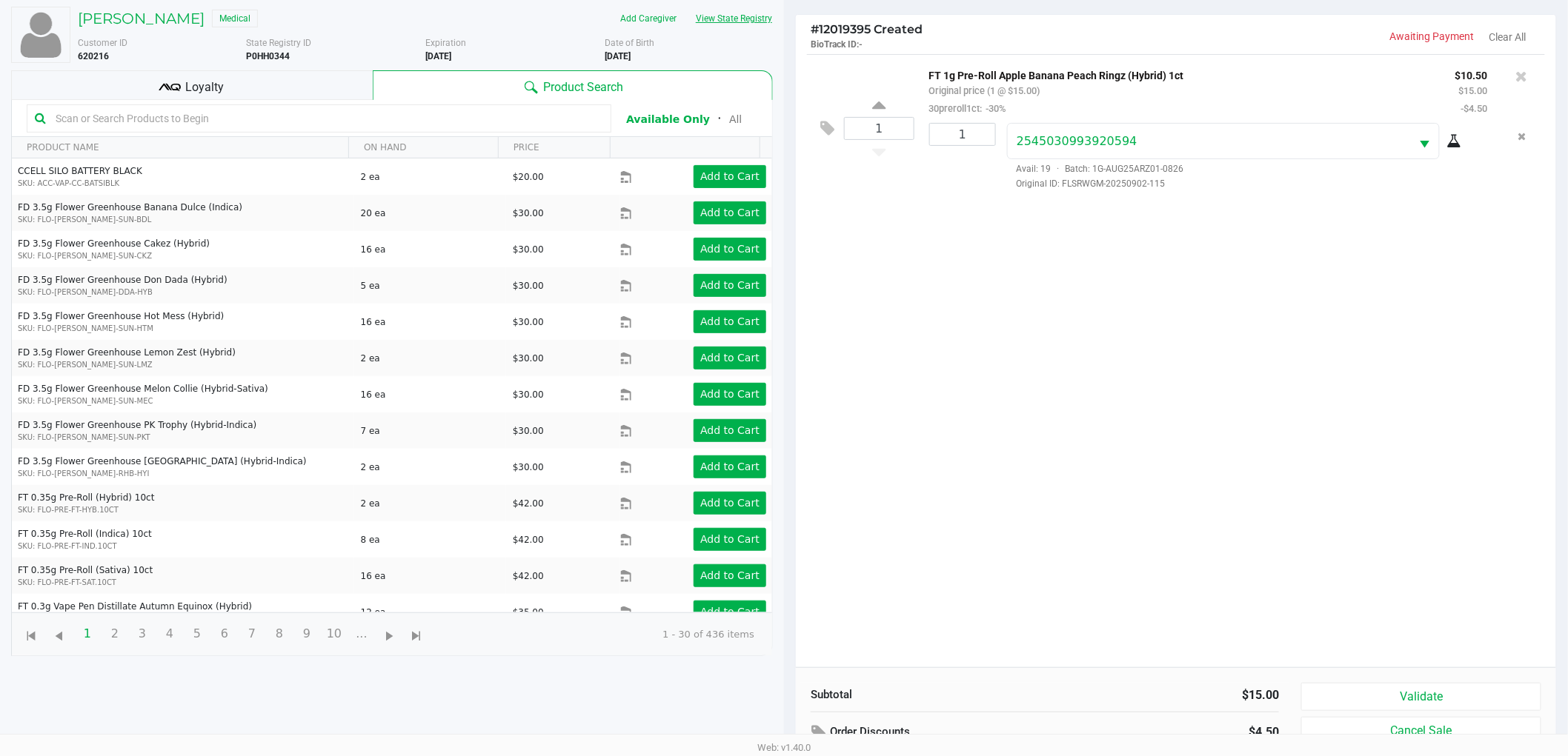
scroll to position [161, 0]
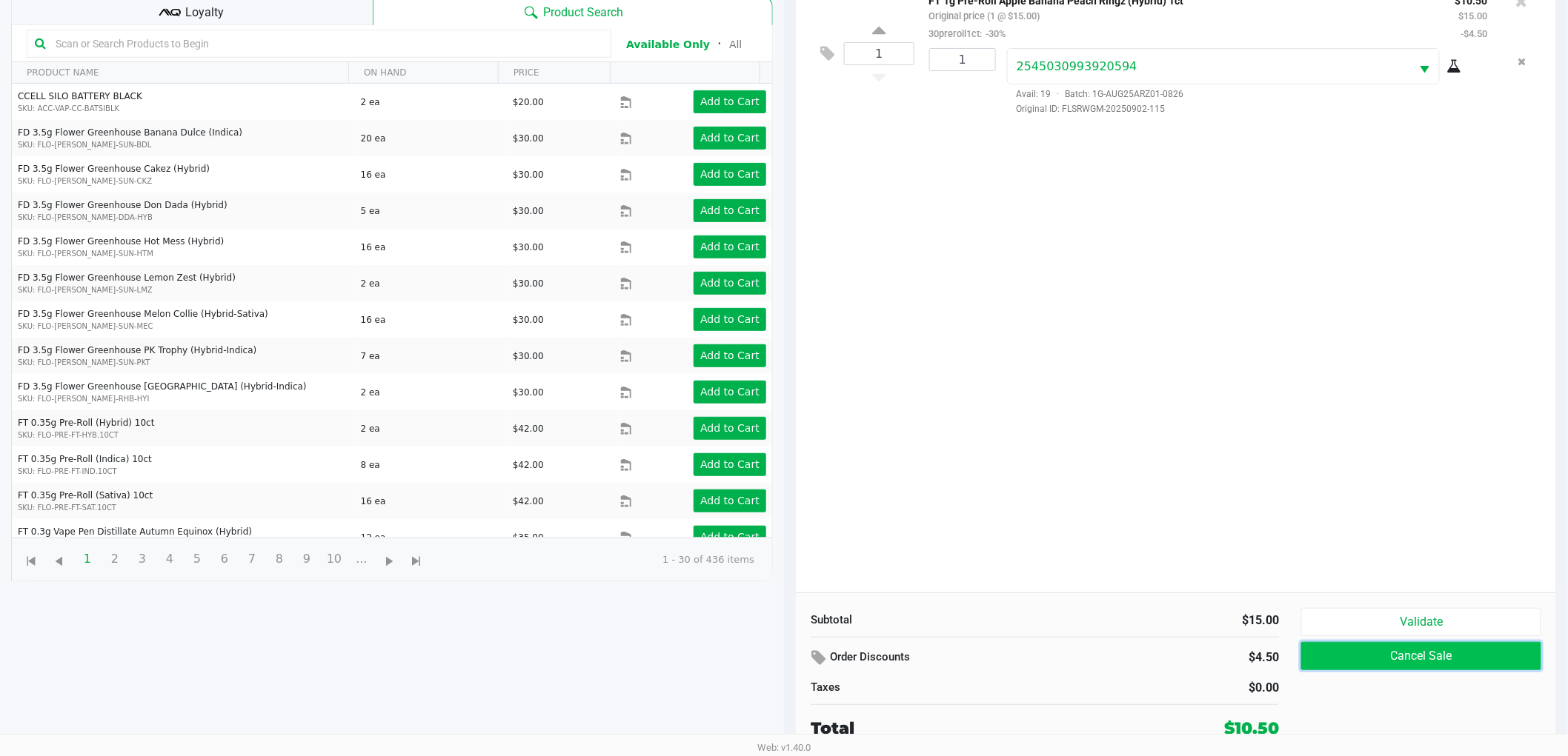
click at [1409, 656] on button "Cancel Sale" at bounding box center [1421, 656] width 240 height 28
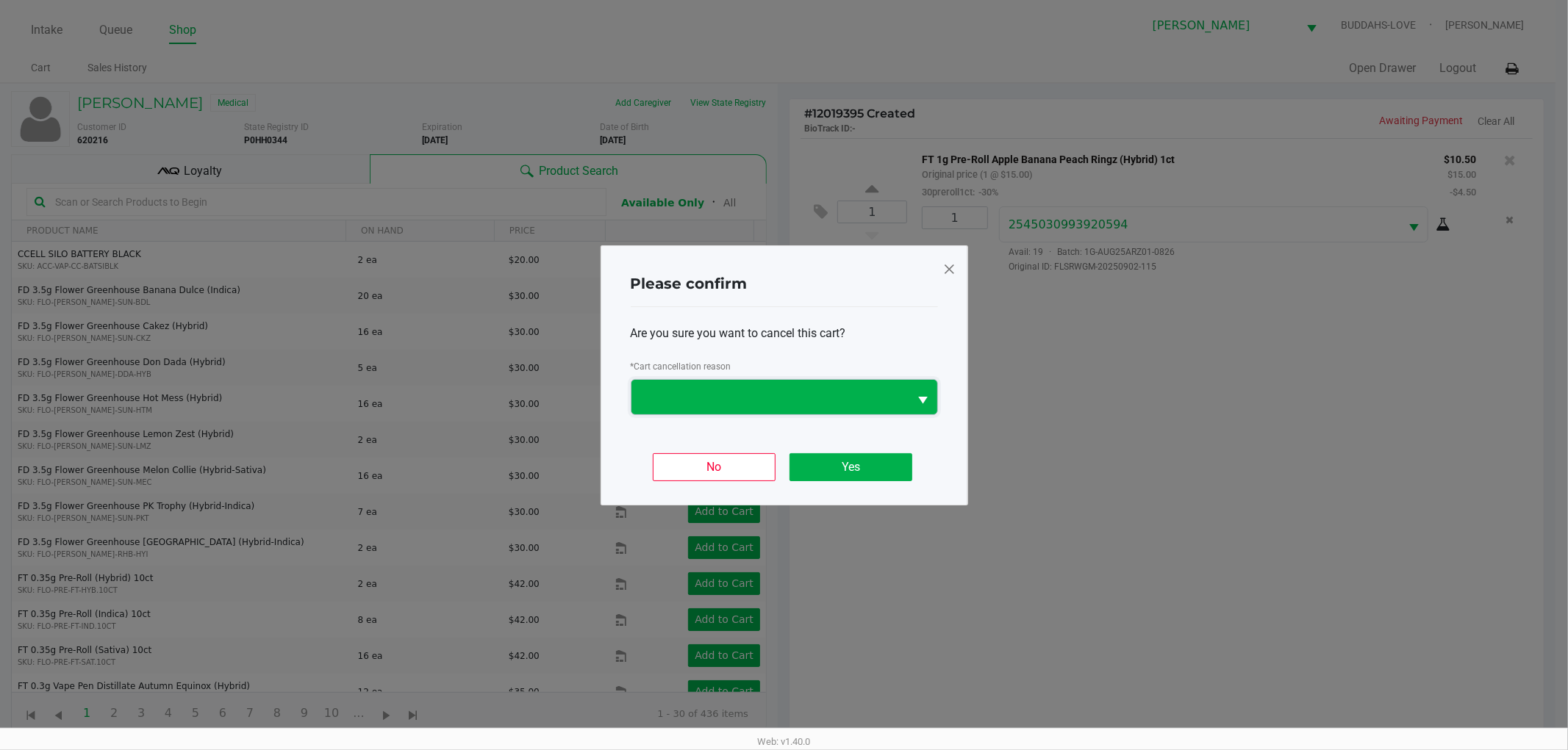
click at [908, 401] on span at bounding box center [771, 396] width 278 height 34
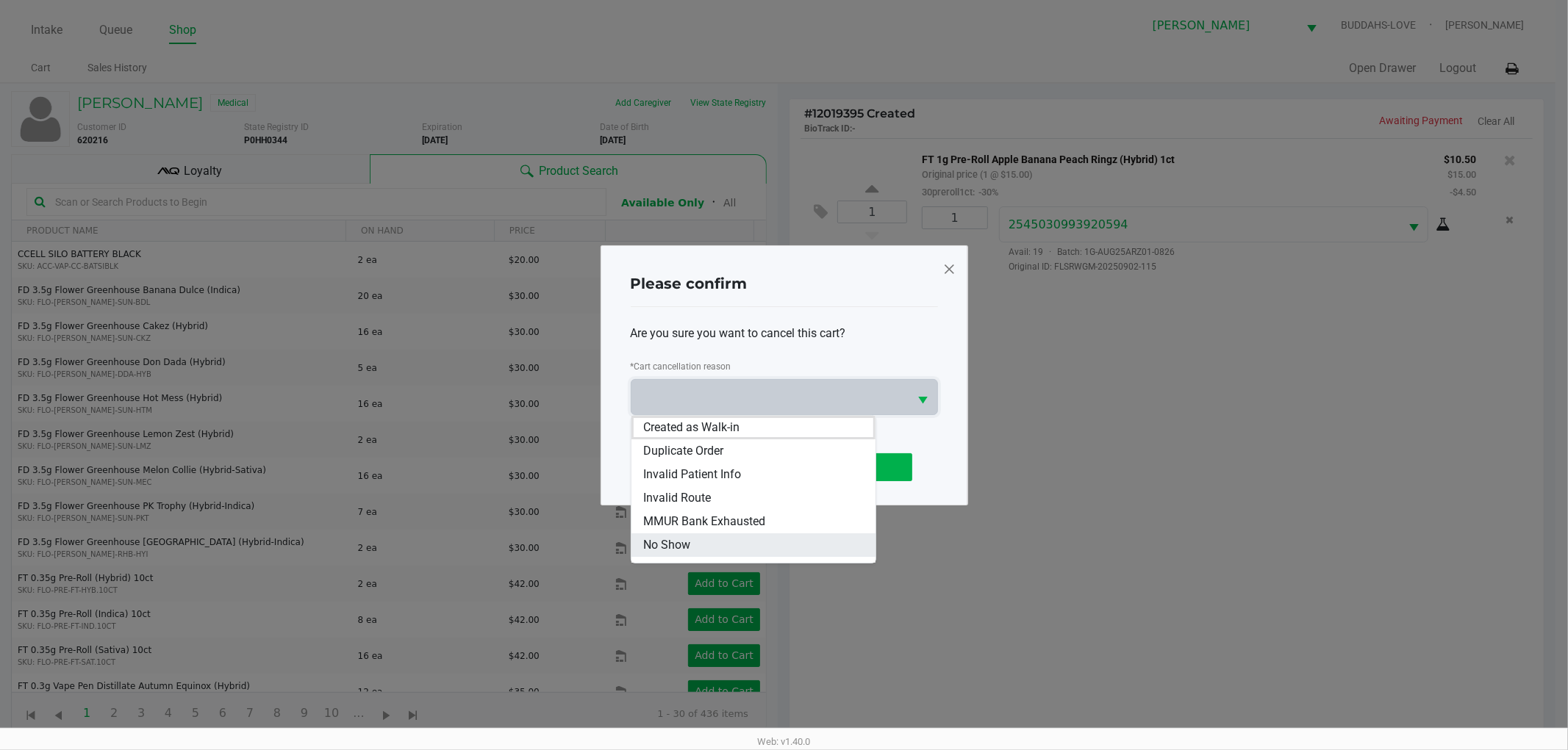
click at [728, 537] on li "No Show" at bounding box center [754, 544] width 245 height 23
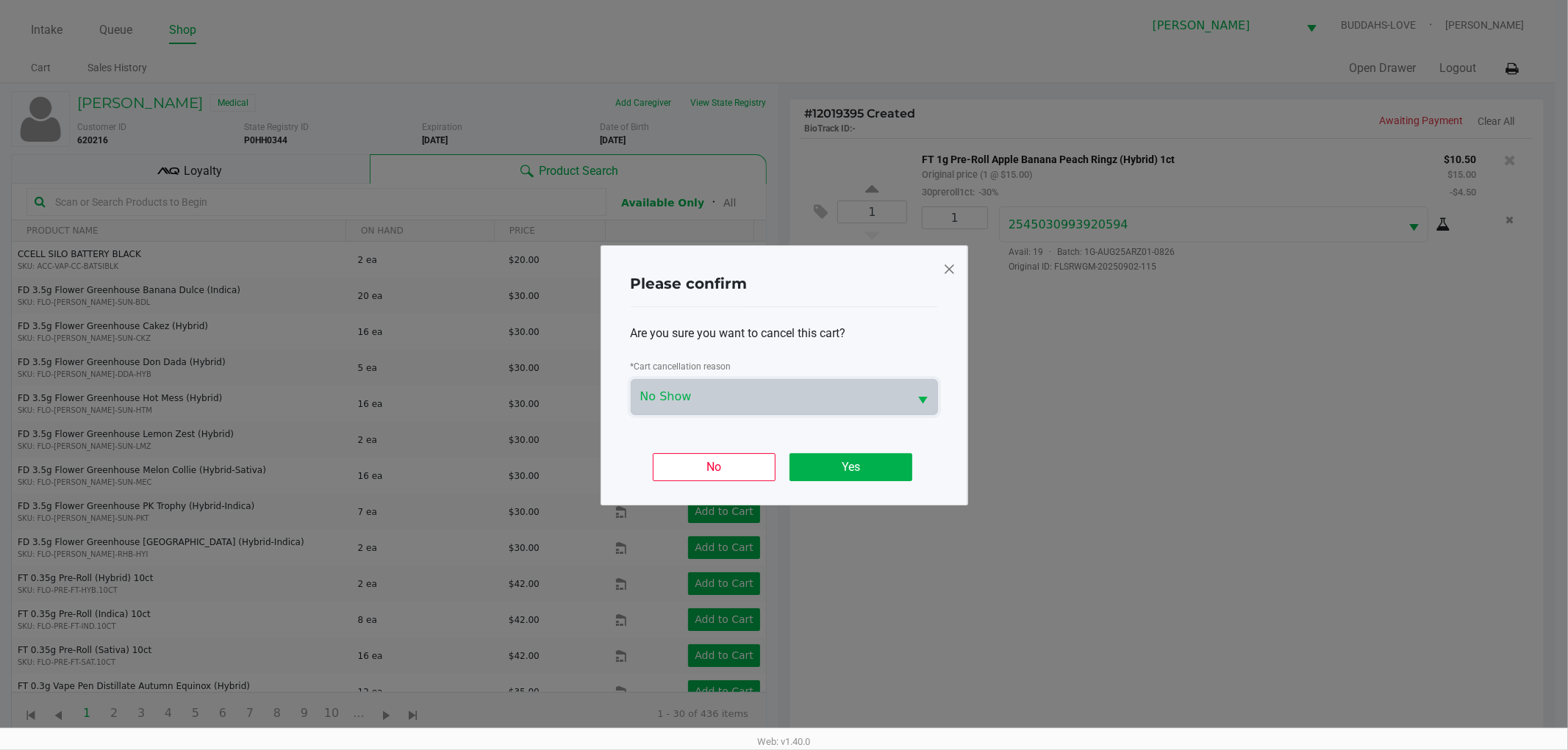
click at [704, 418] on div "Are you sure you want to cancel this cart? * Cart cancellation reason No Show" at bounding box center [784, 370] width 307 height 126
click at [713, 401] on span "No Show" at bounding box center [770, 396] width 260 height 18
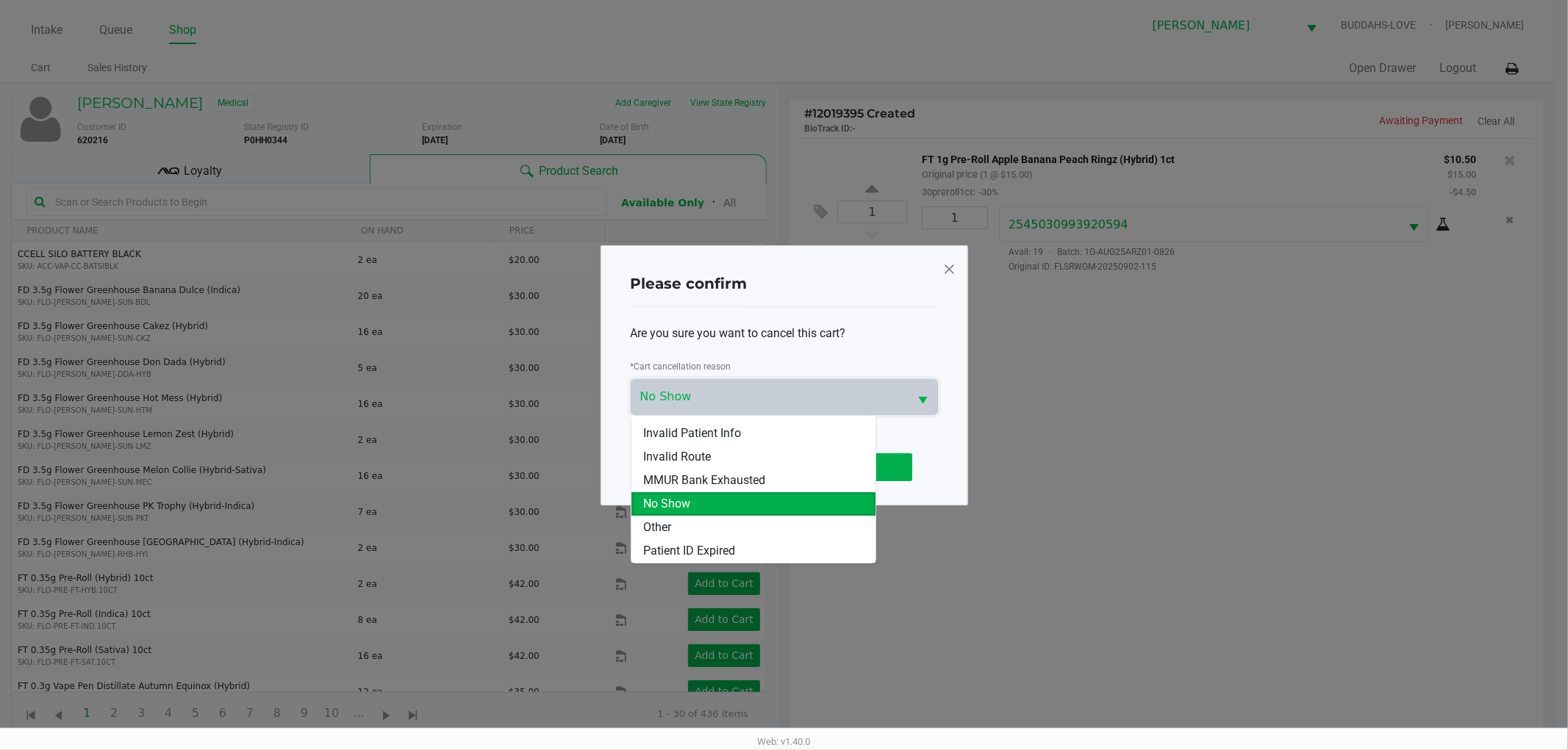
scroll to position [64, 0]
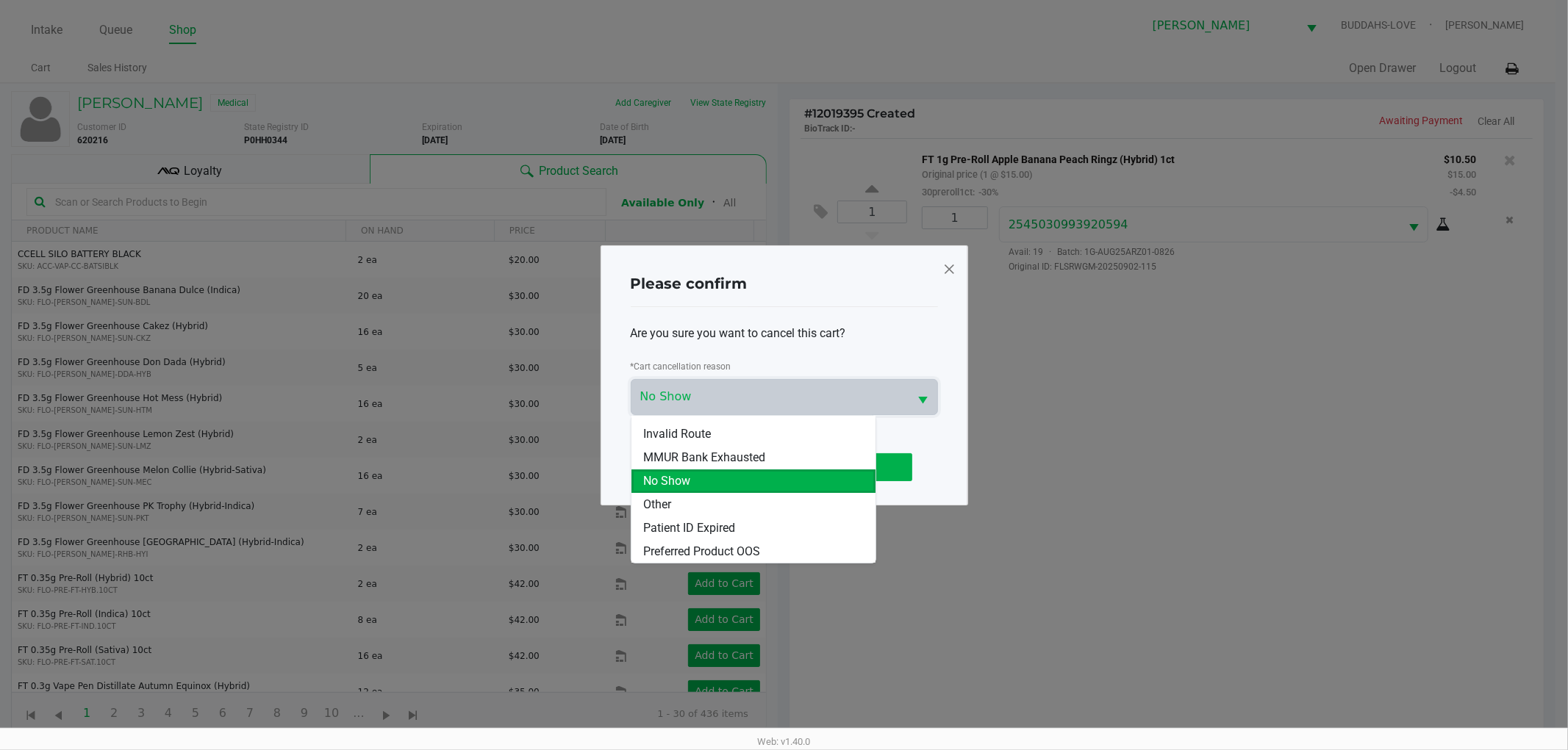
click at [729, 486] on li "No Show" at bounding box center [754, 481] width 245 height 23
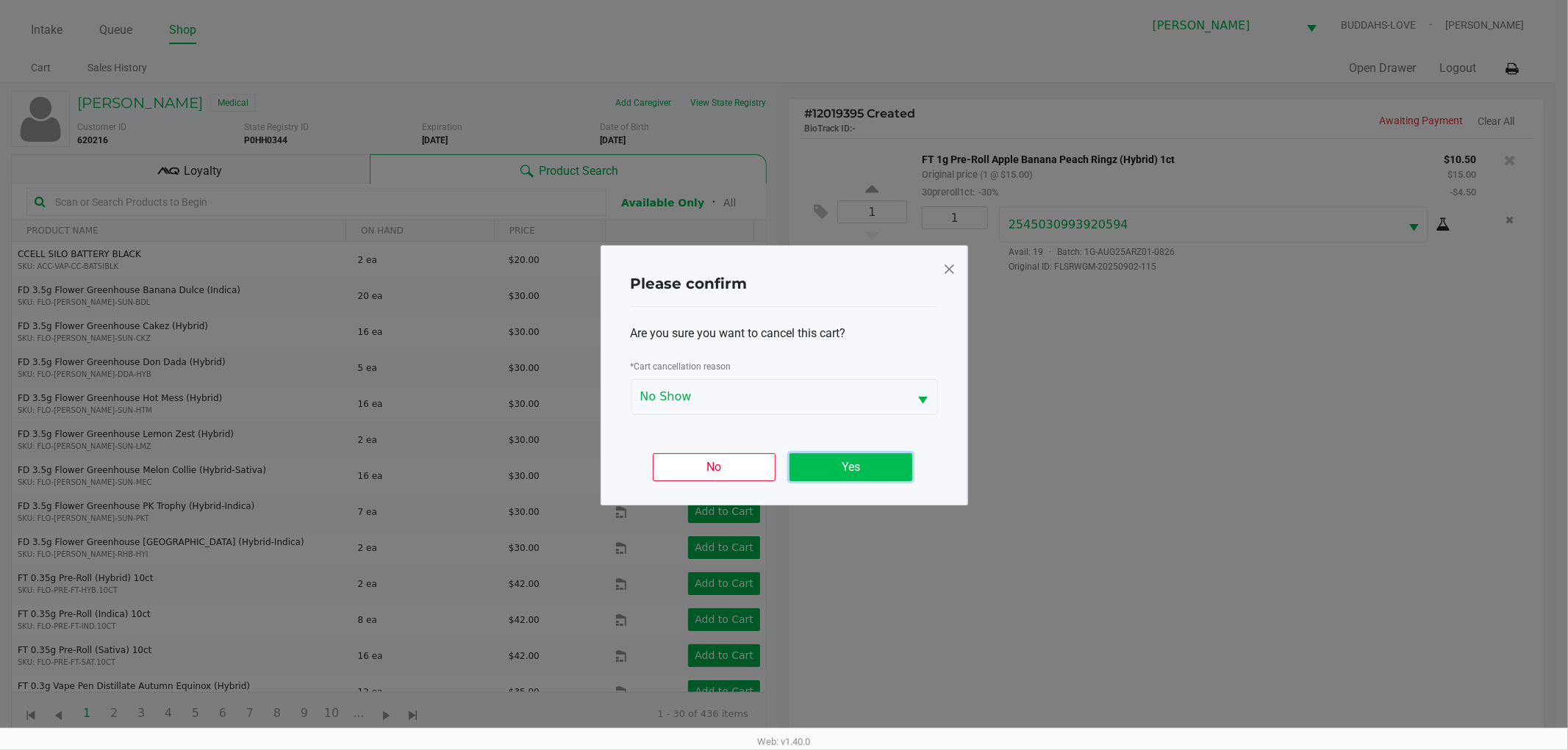
click at [829, 461] on button "Yes" at bounding box center [850, 468] width 123 height 28
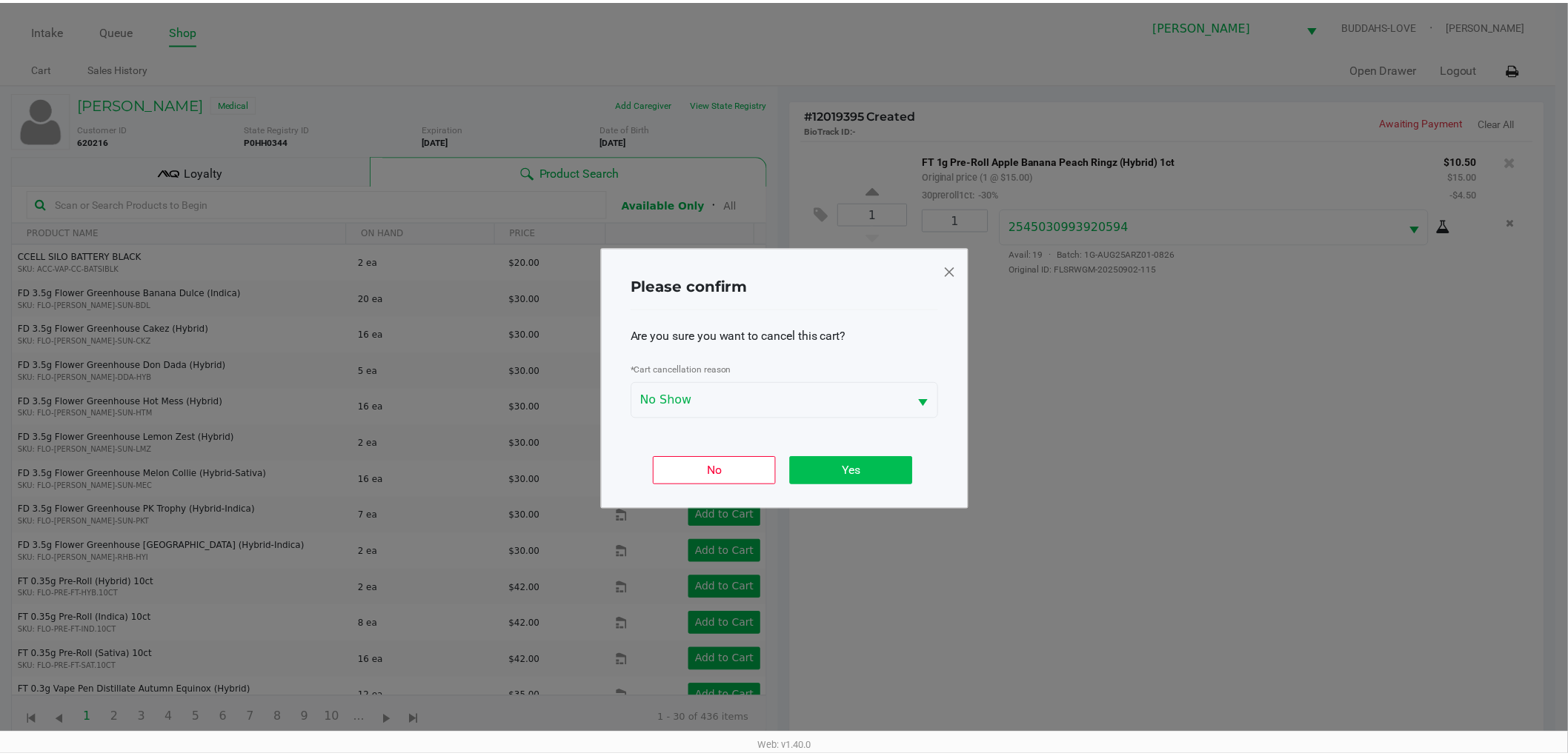
scroll to position [161, 0]
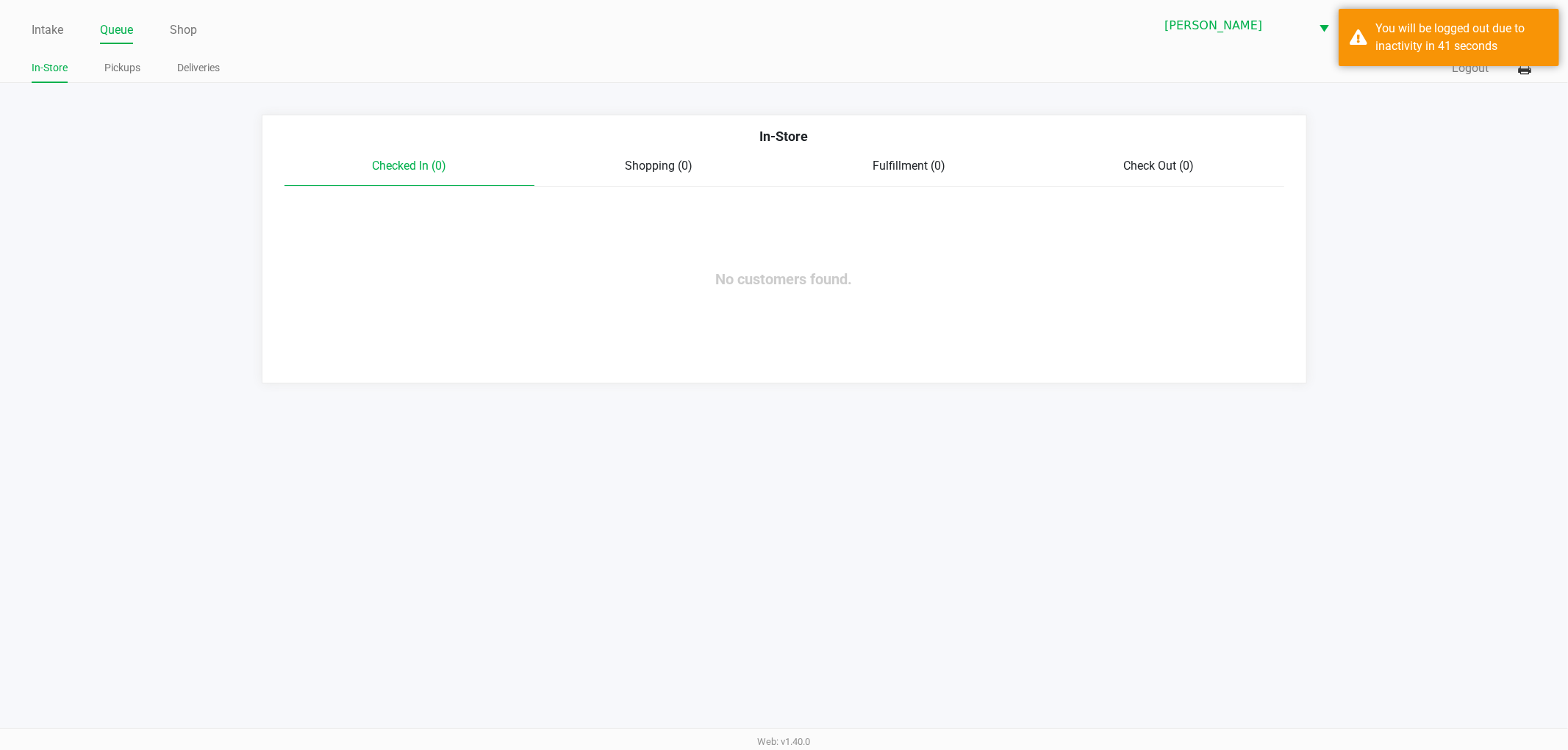
click at [1224, 568] on div "Intake Queue Shop Sebring WC BUDDAHS-LOVE Kaili Fernandez In-Store Pickups Deli…" at bounding box center [784, 375] width 1568 height 750
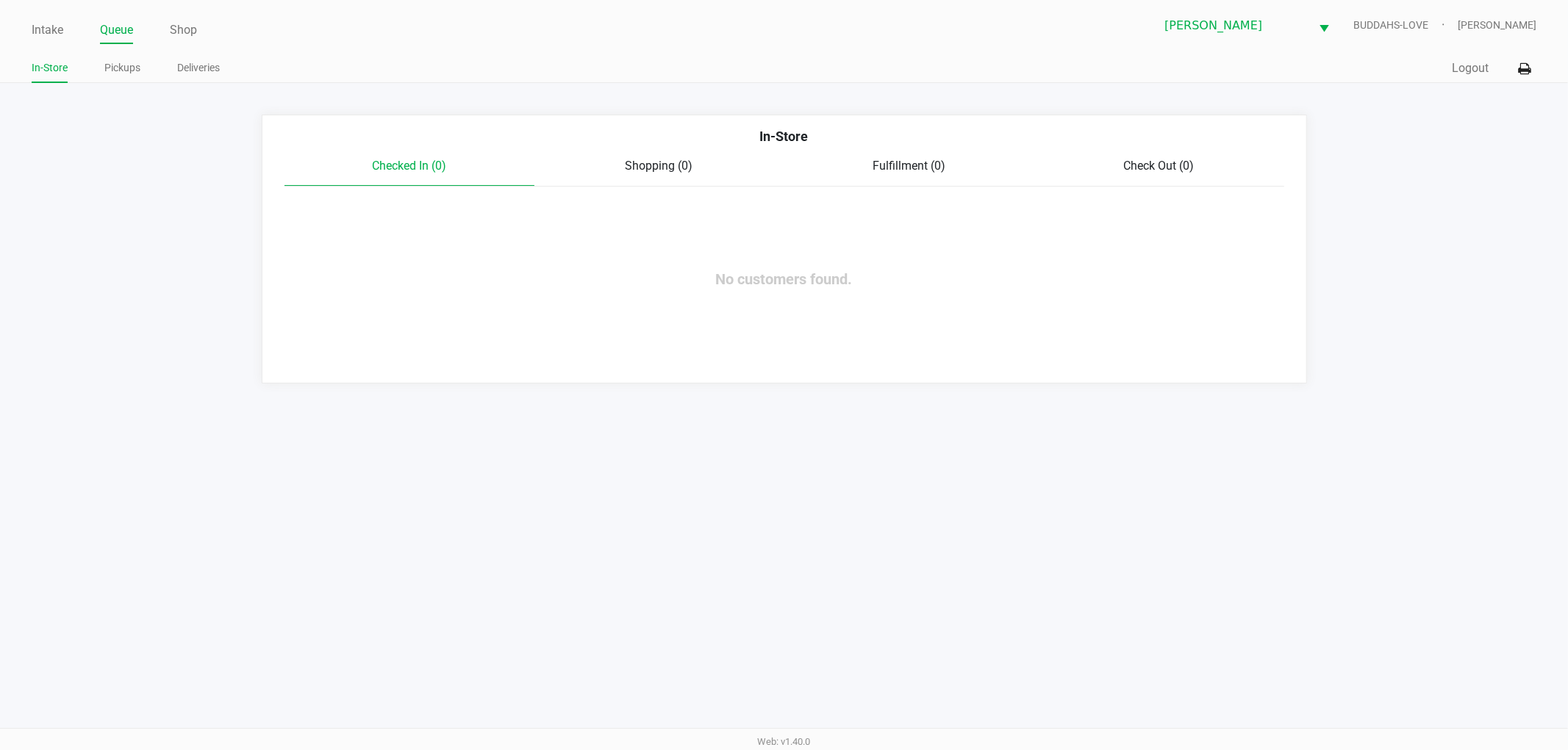
click at [69, 22] on ul "Intake Queue Shop" at bounding box center [408, 31] width 753 height 25
click at [65, 32] on ul "Intake Queue Shop" at bounding box center [408, 31] width 753 height 25
click at [58, 32] on link "Intake" at bounding box center [47, 30] width 31 height 20
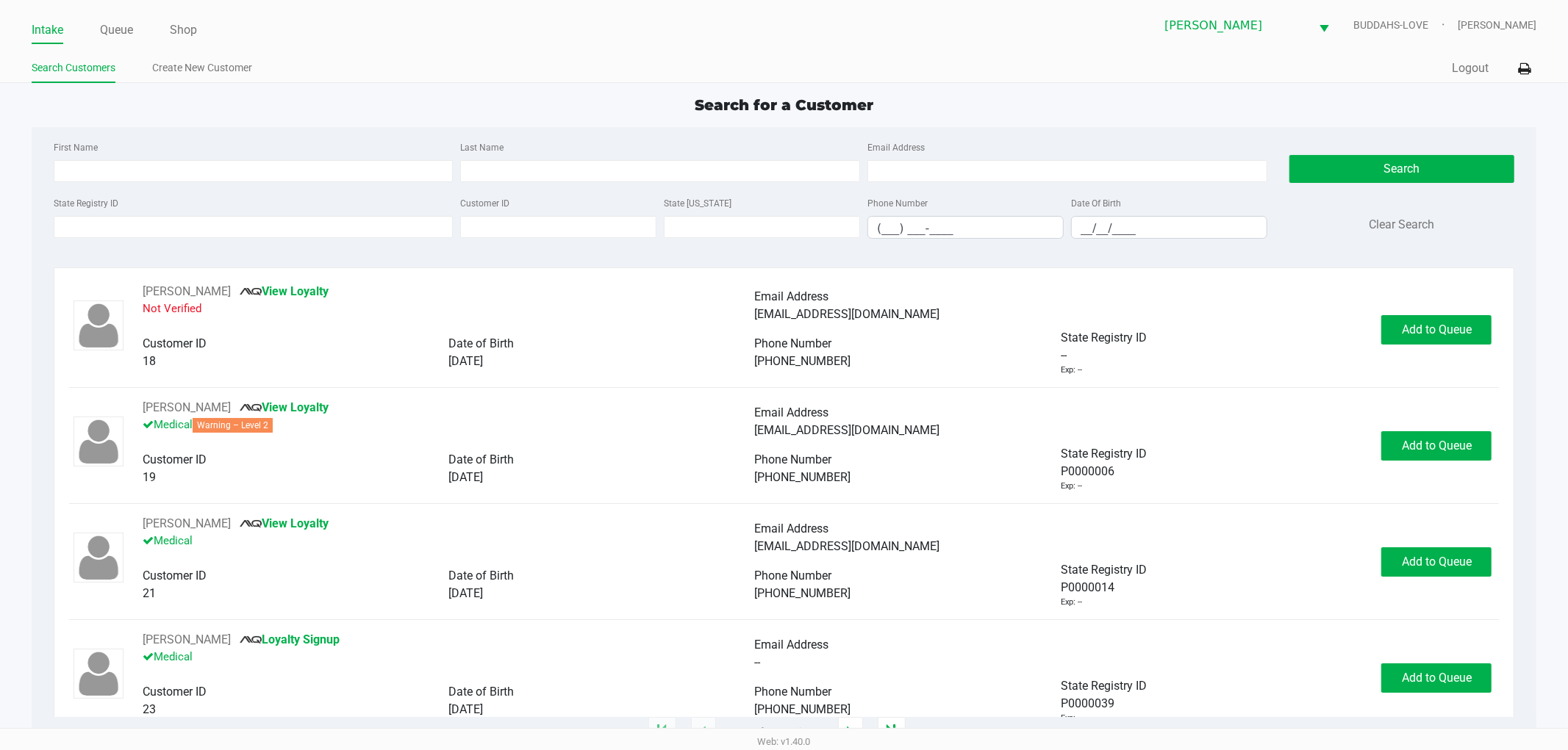
click at [84, 210] on label "State Registry ID" at bounding box center [86, 204] width 65 height 13
click at [84, 216] on input "State Registry ID" at bounding box center [254, 227] width 400 height 22
click at [127, 31] on link "Queue" at bounding box center [117, 30] width 33 height 20
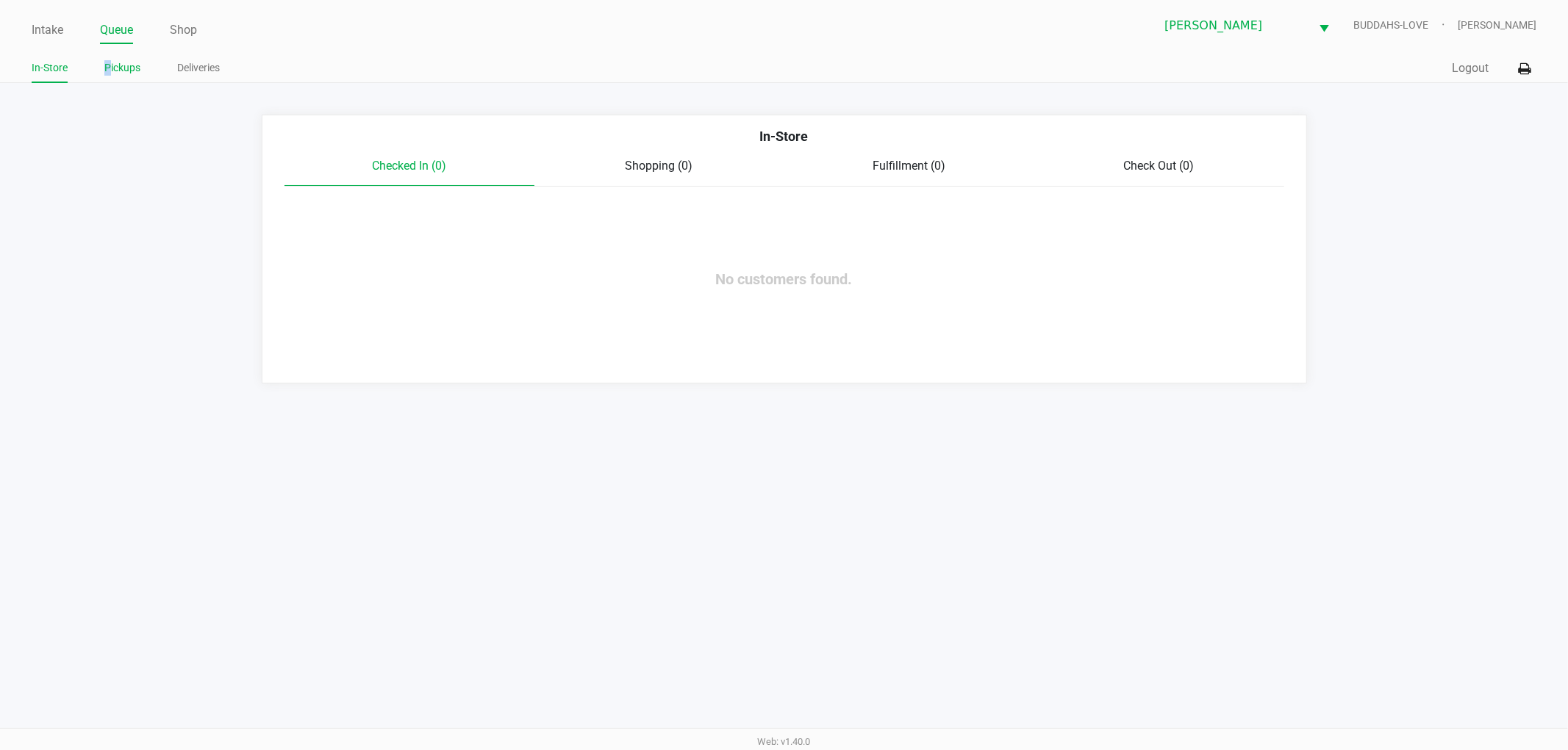
click at [107, 69] on link "Pickups" at bounding box center [122, 68] width 36 height 19
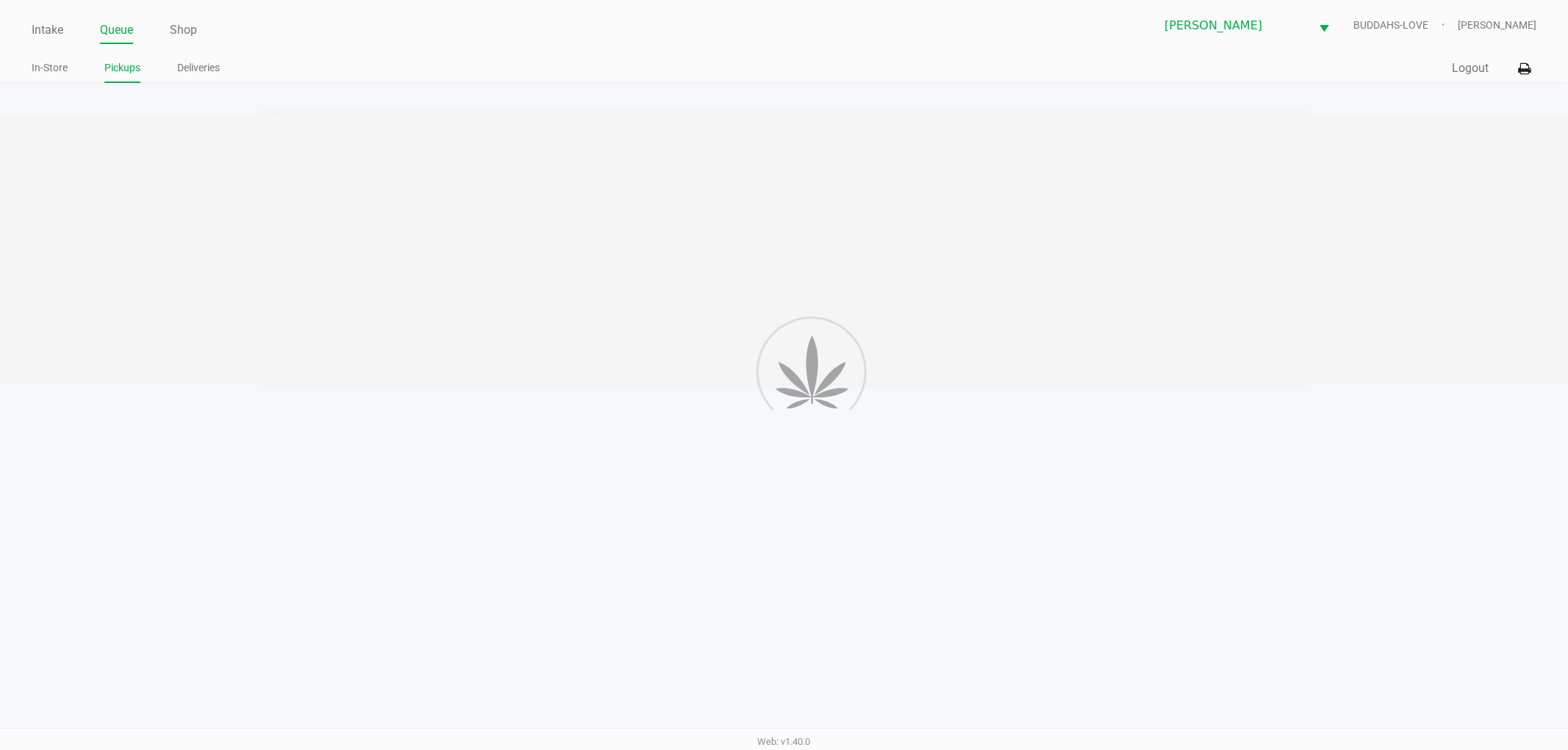
click at [125, 59] on link "Pickups" at bounding box center [122, 68] width 36 height 19
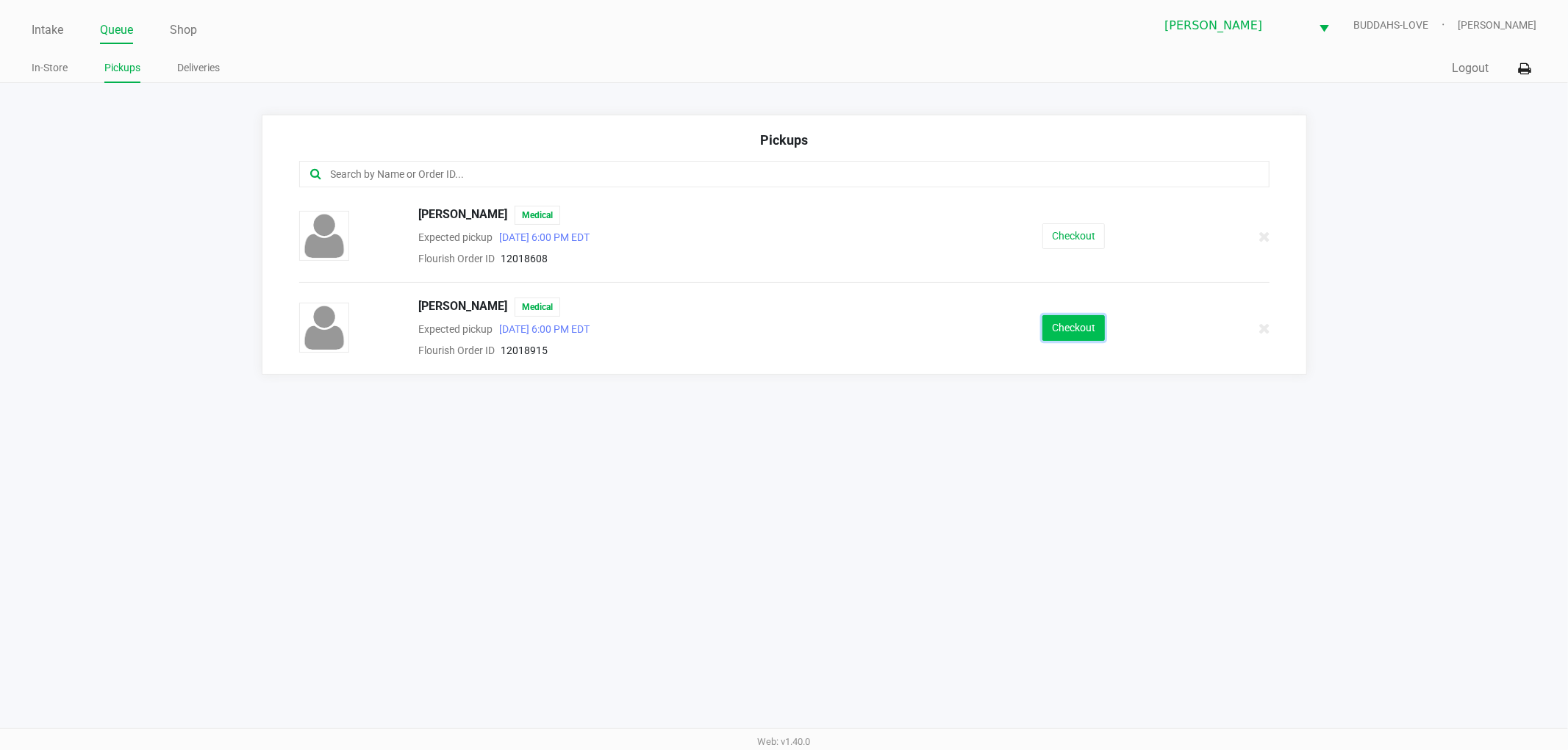
click at [1047, 331] on button "Checkout" at bounding box center [1073, 328] width 62 height 26
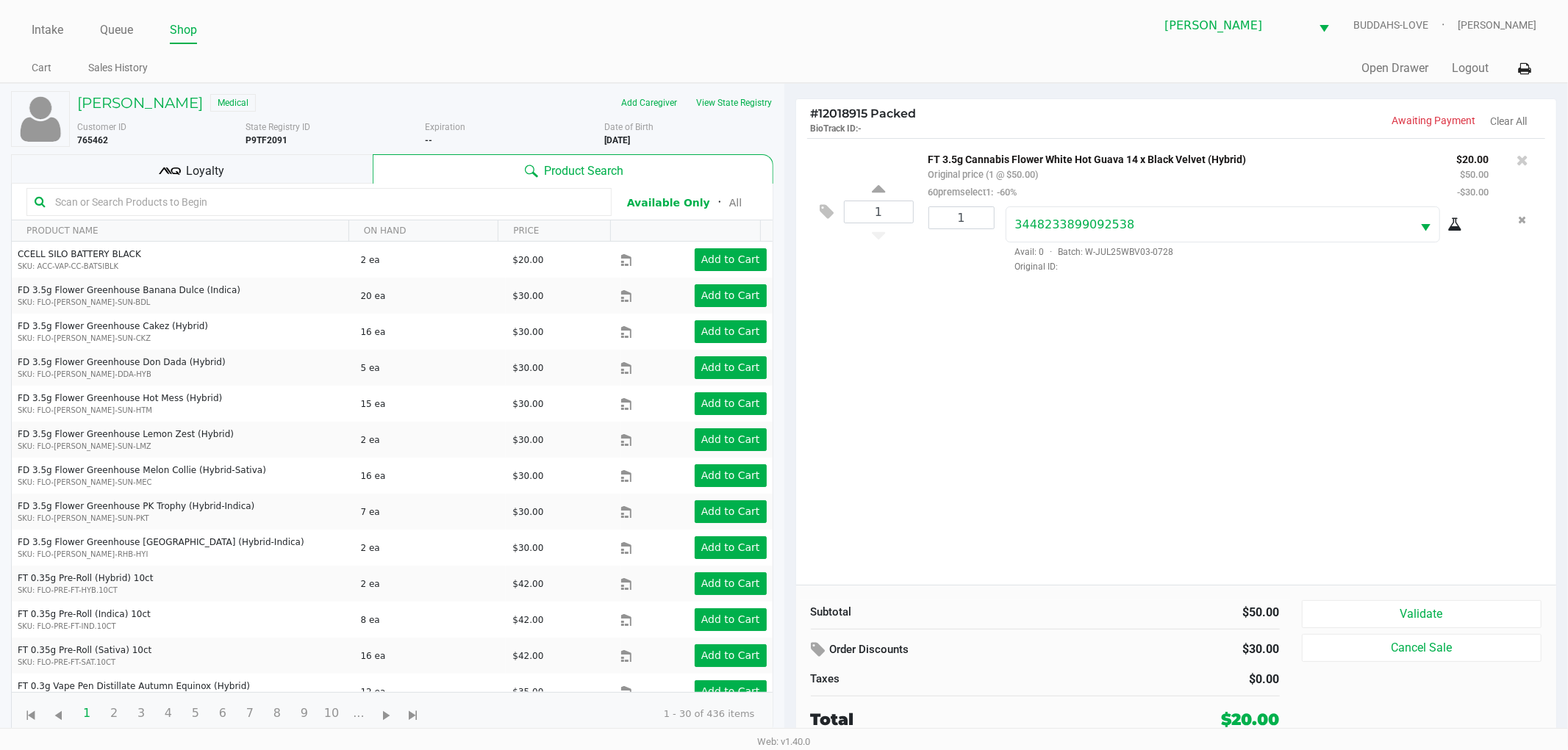
click at [246, 169] on div "Loyalty" at bounding box center [192, 169] width 362 height 30
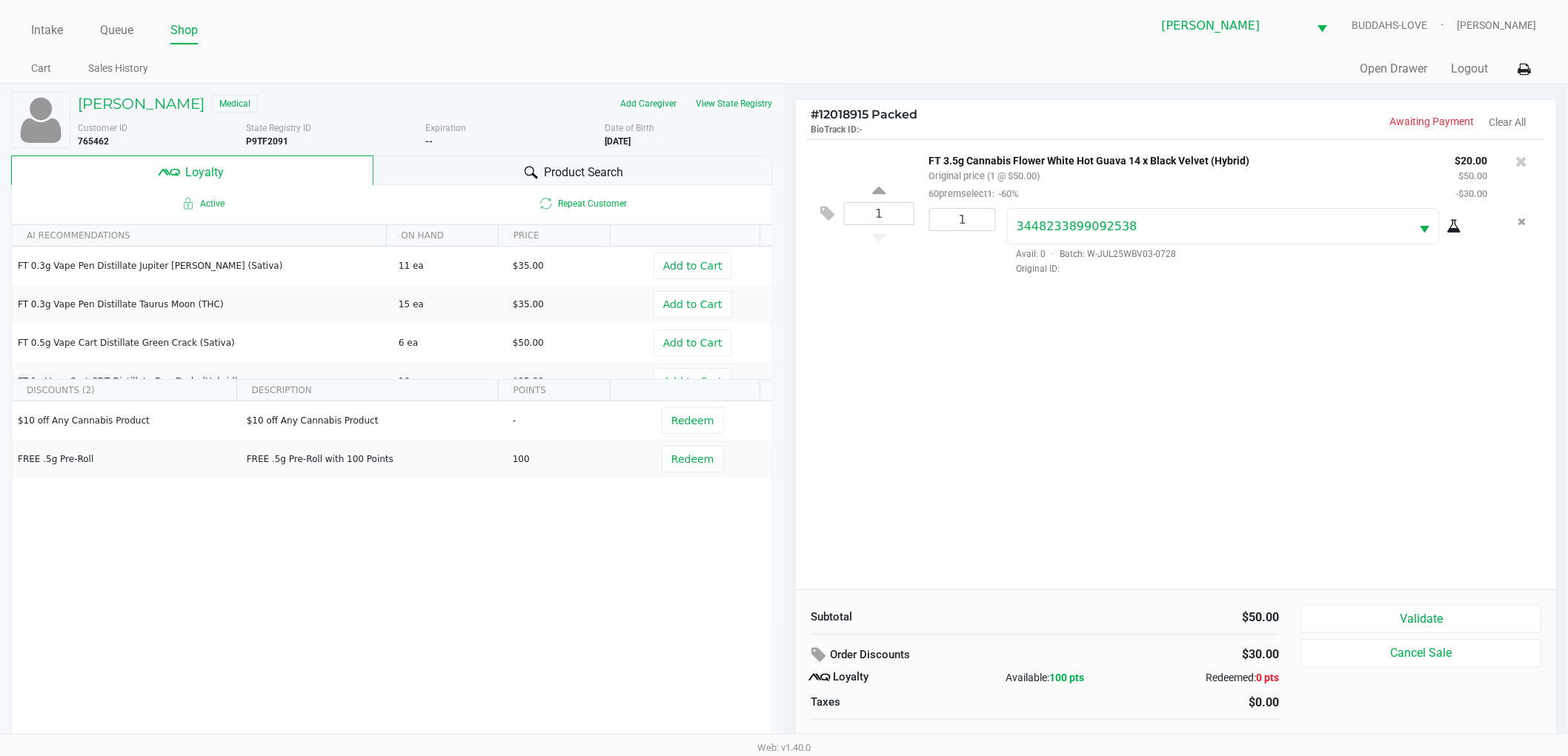
scroll to position [16, 0]
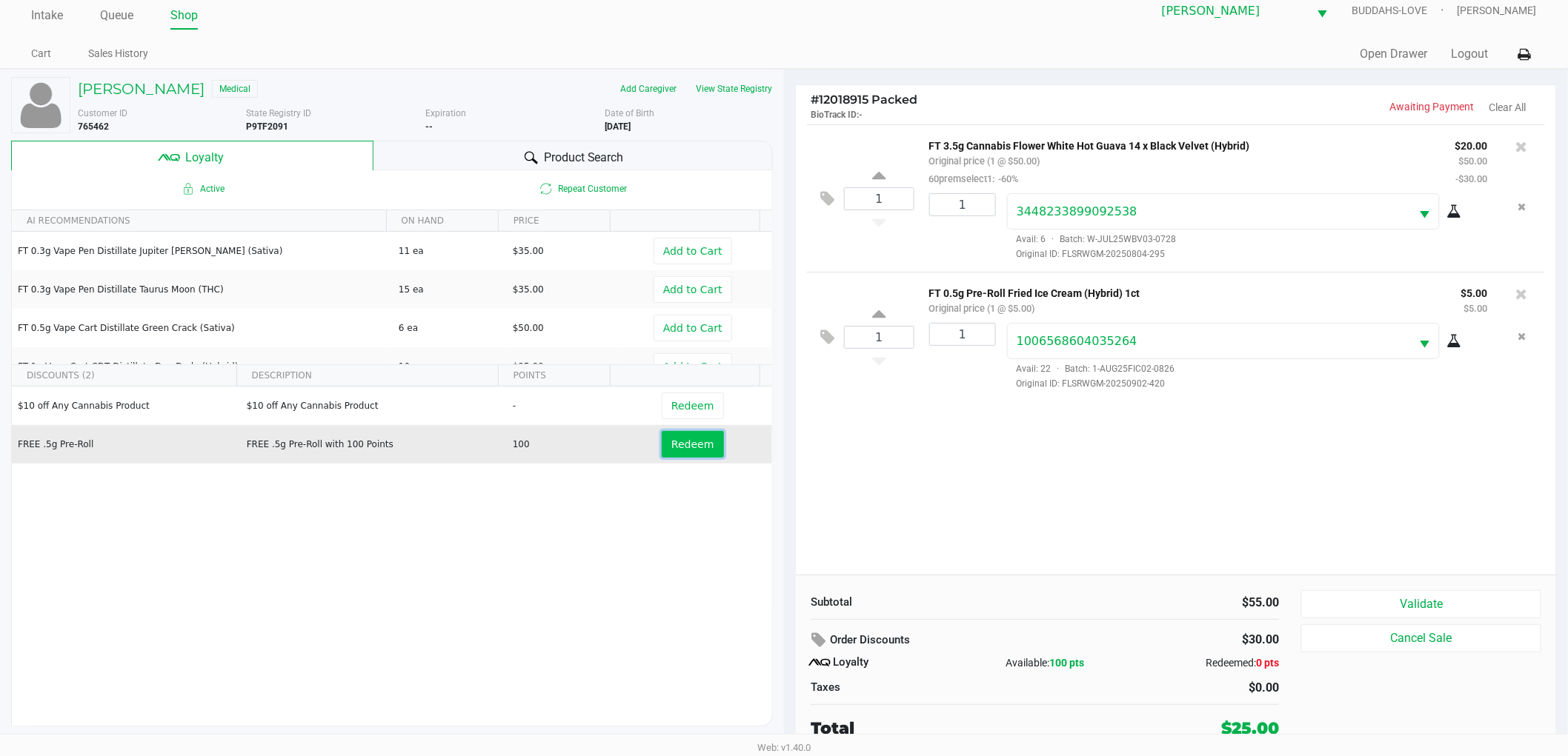
click at [676, 456] on button "Redeem" at bounding box center [693, 444] width 62 height 27
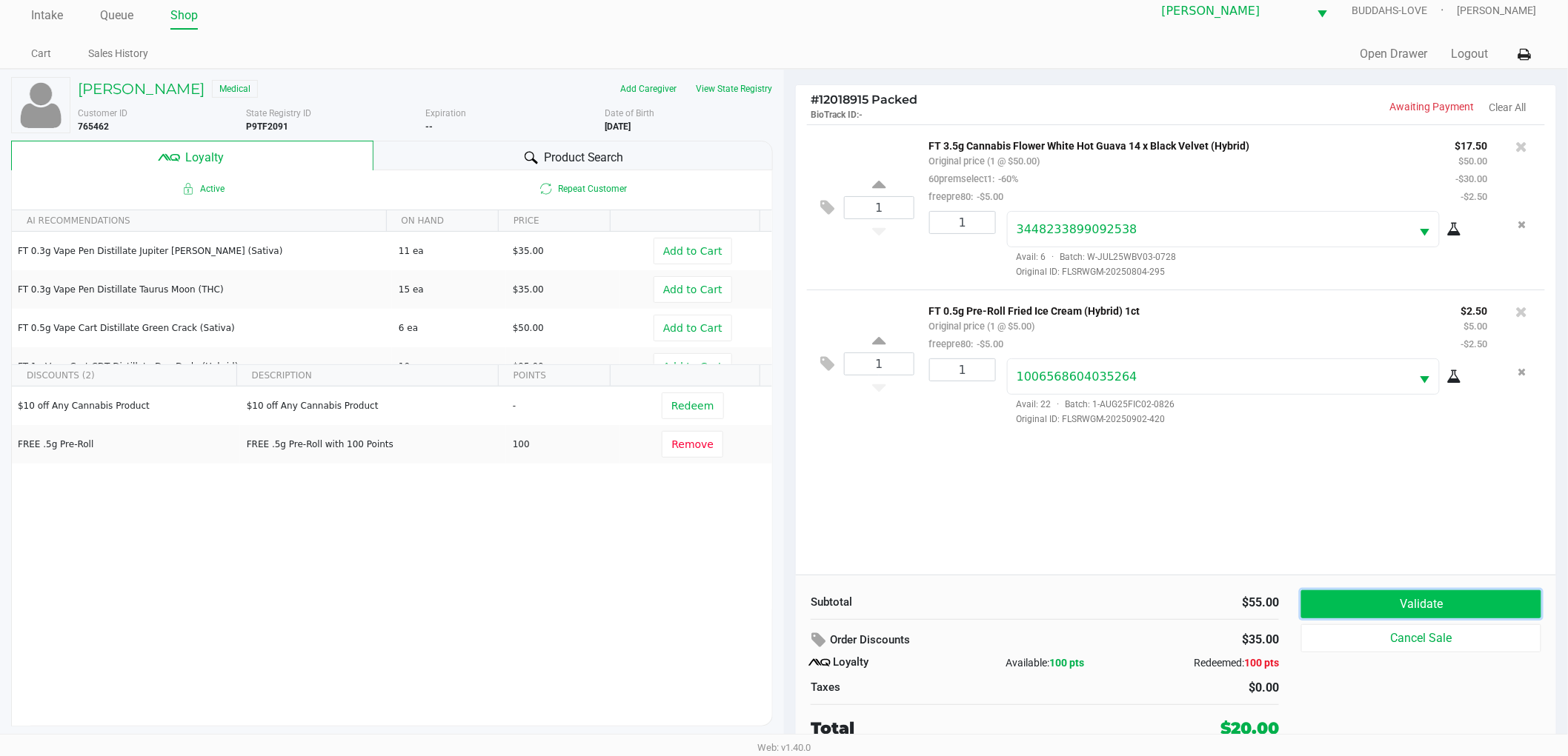
click at [1372, 595] on button "Validate" at bounding box center [1421, 605] width 240 height 28
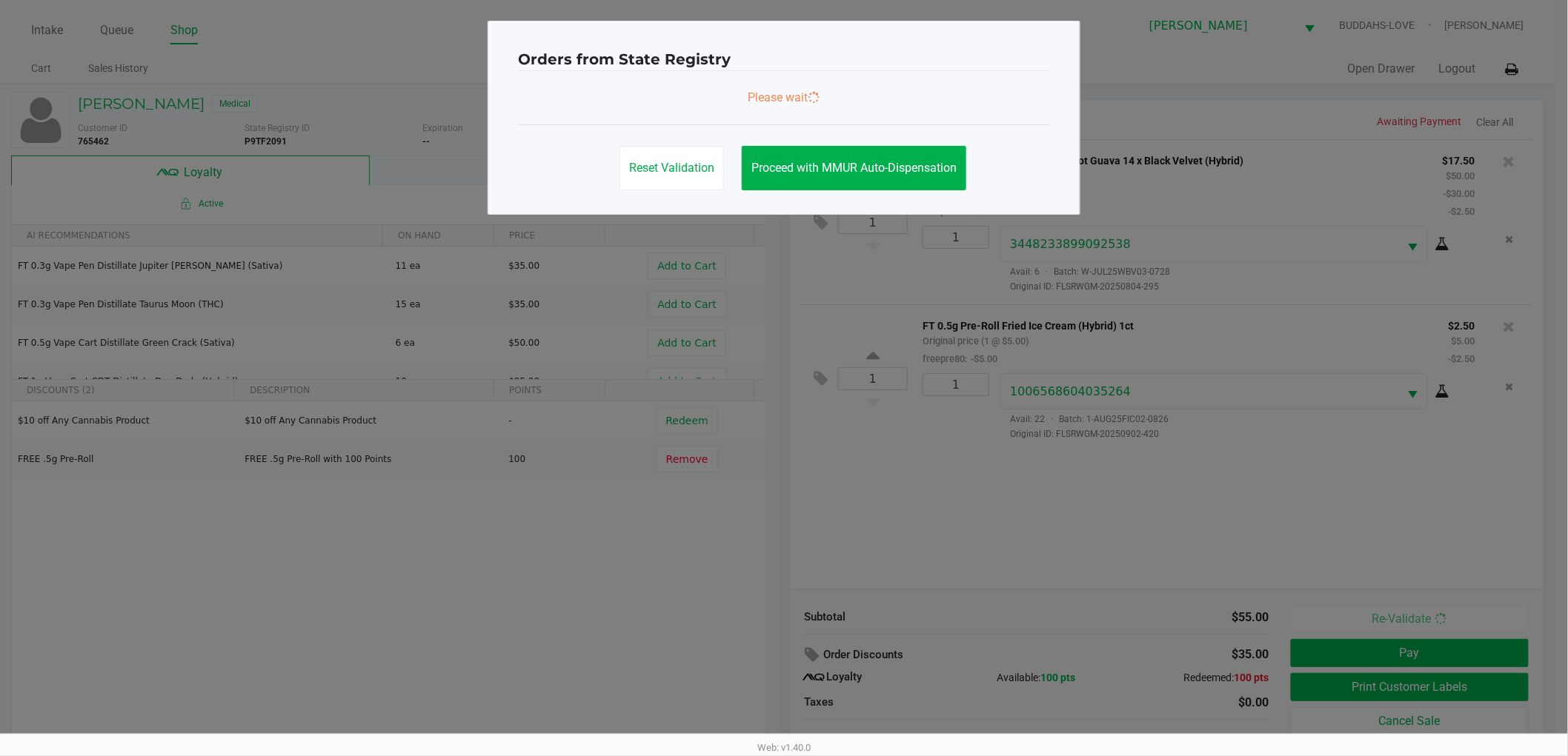
scroll to position [0, 0]
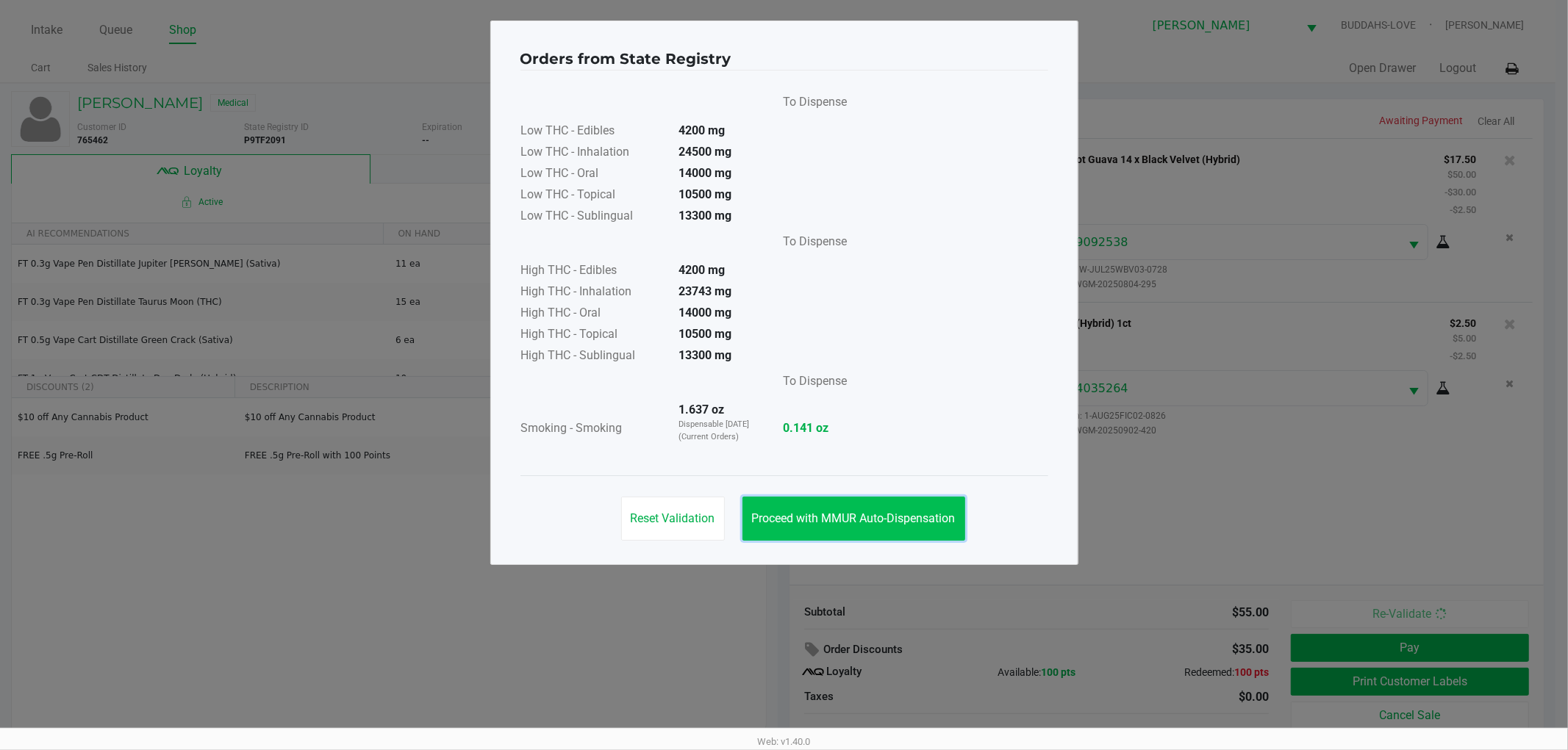
click at [930, 526] on button "Proceed with MMUR Auto-Dispensation" at bounding box center [854, 519] width 222 height 44
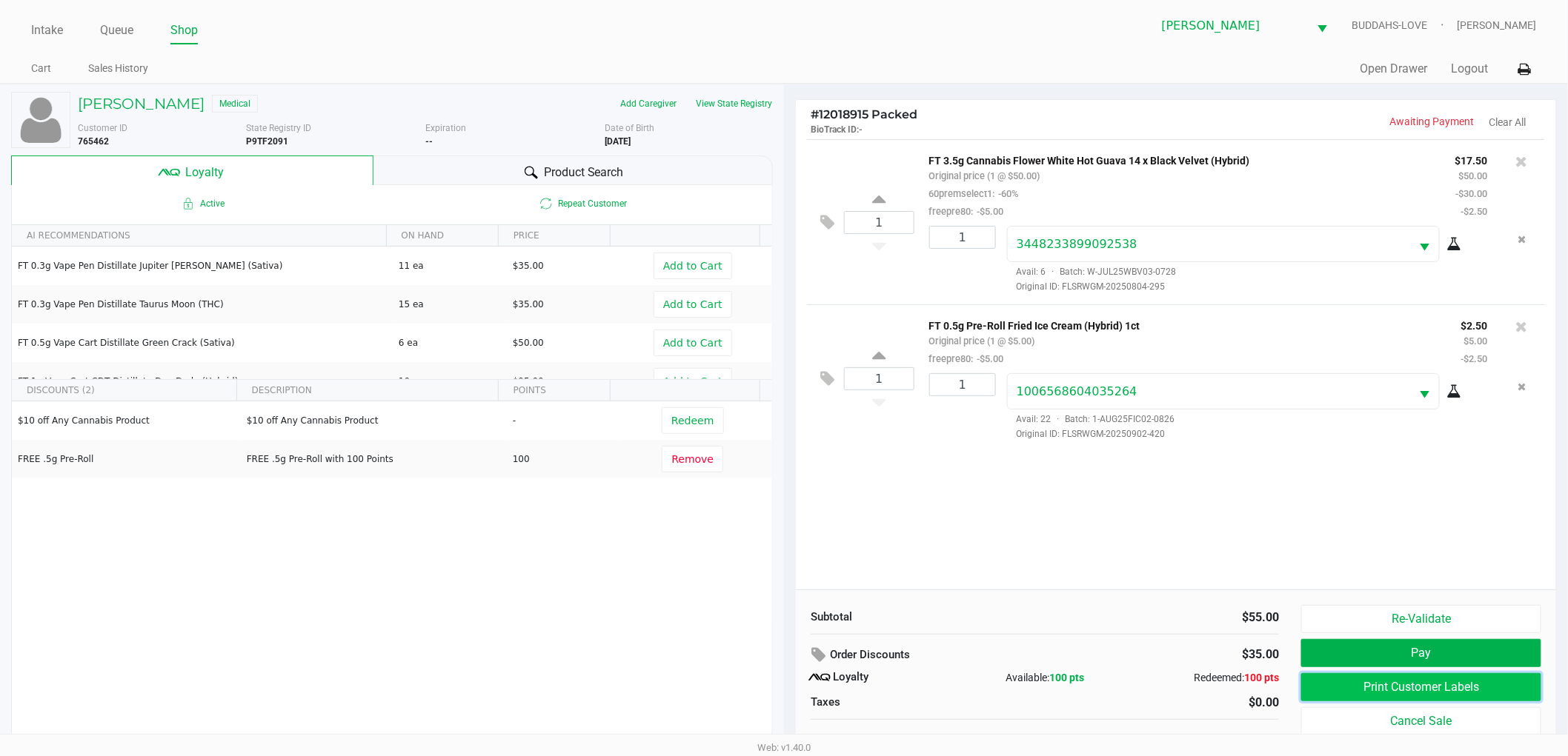
click at [1386, 685] on button "Print Customer Labels" at bounding box center [1421, 687] width 240 height 28
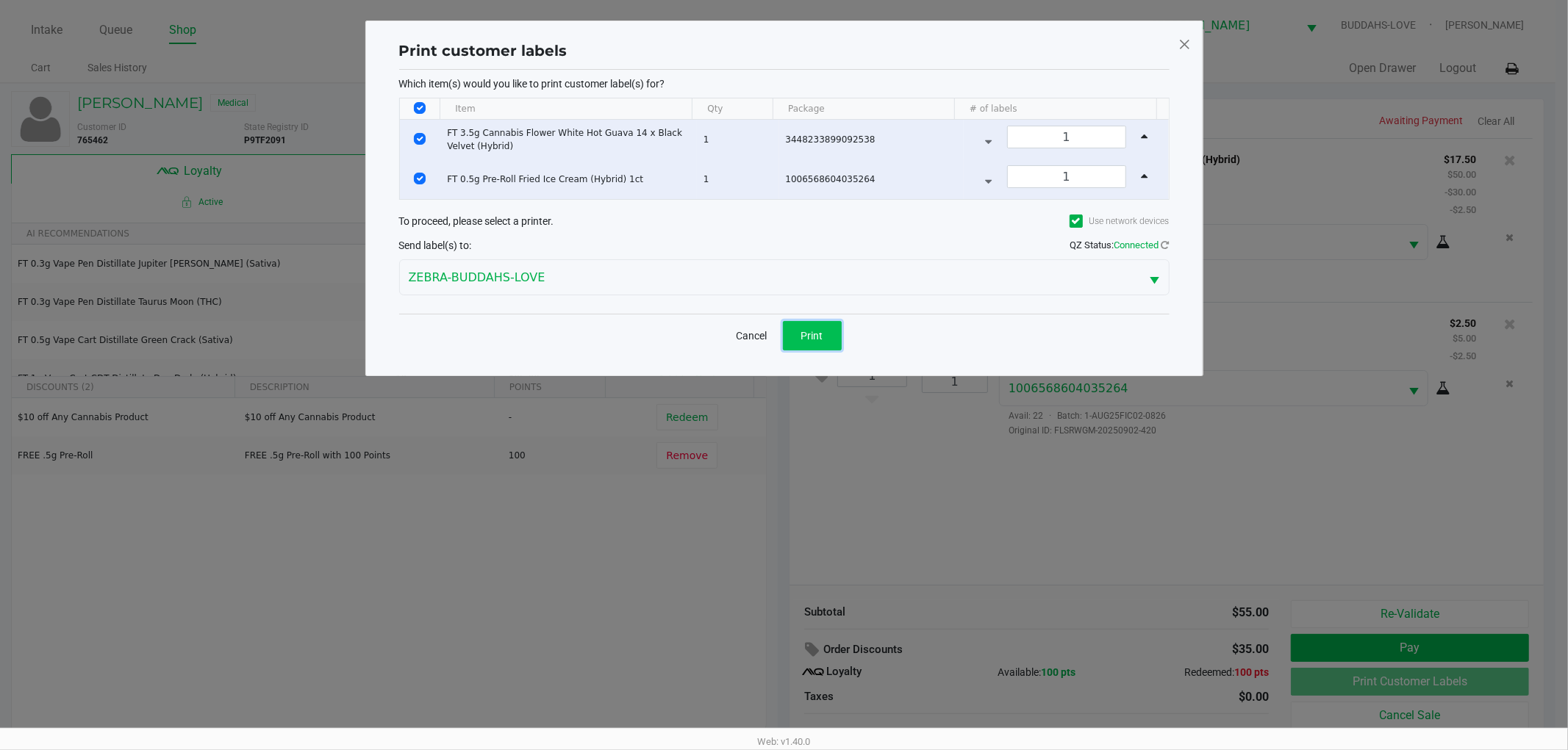
click at [819, 342] on button "Print" at bounding box center [811, 336] width 58 height 30
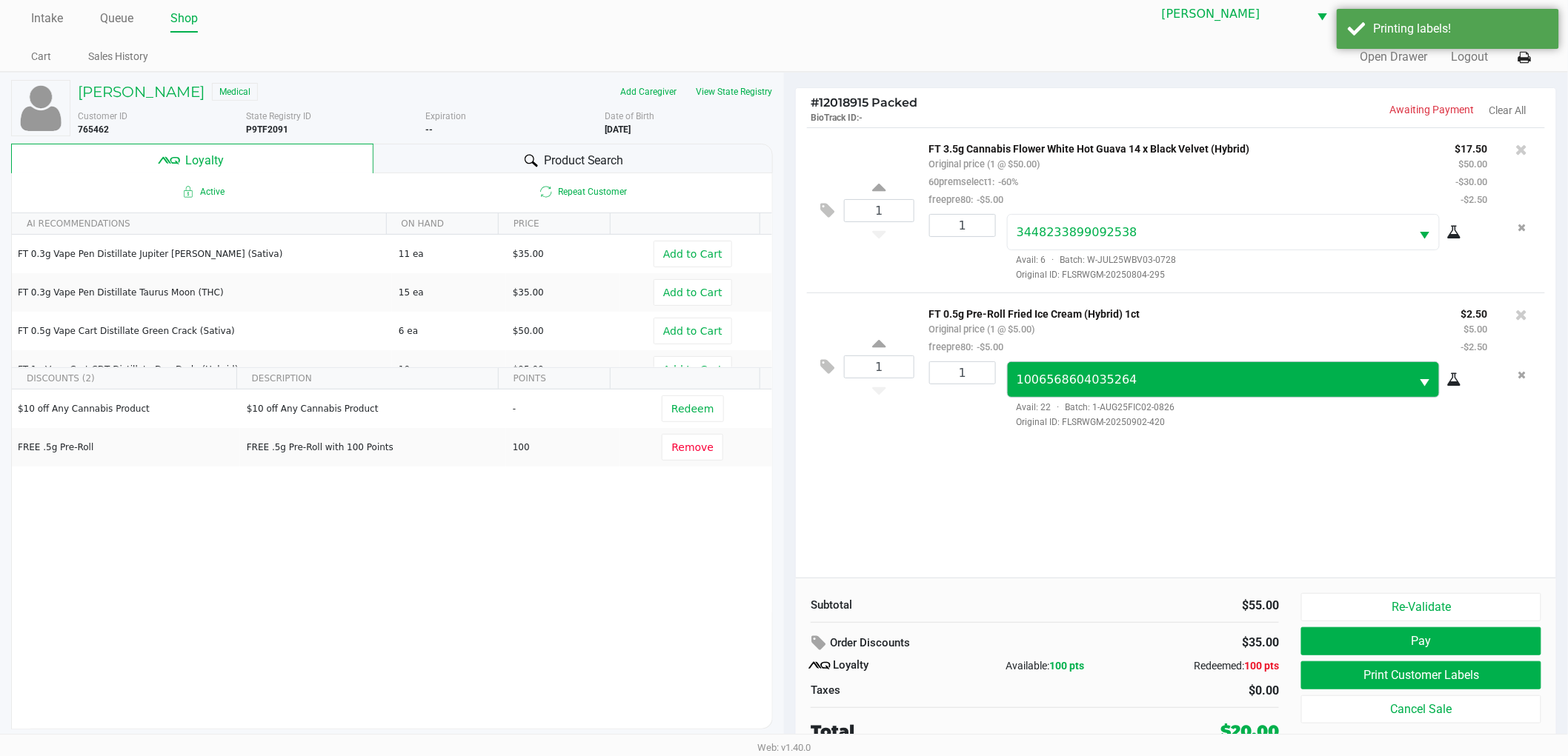
scroll to position [16, 0]
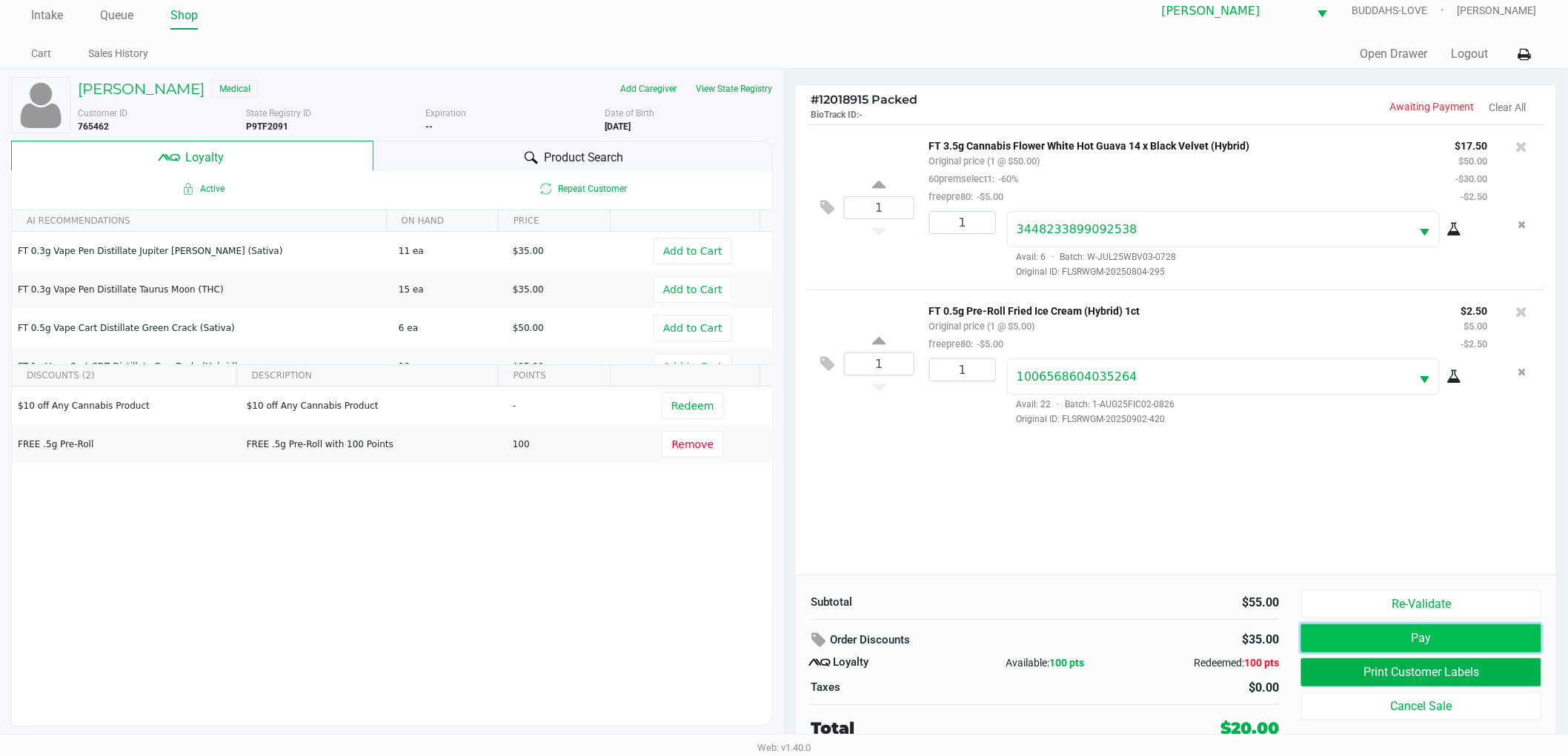
click at [1330, 646] on button "Pay" at bounding box center [1421, 638] width 240 height 28
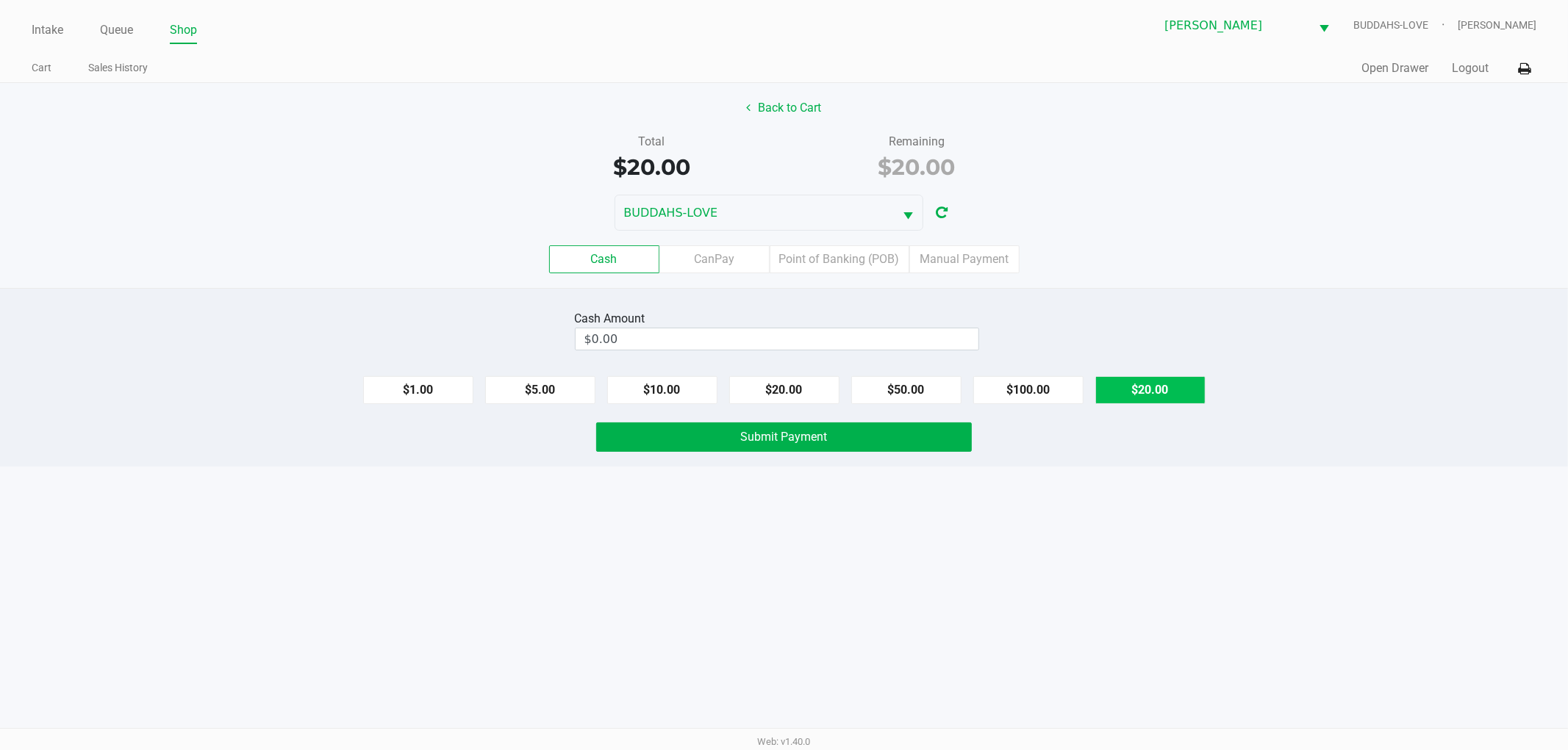
click at [1154, 405] on button "$20.00" at bounding box center [1150, 390] width 110 height 28
type input "$20.00"
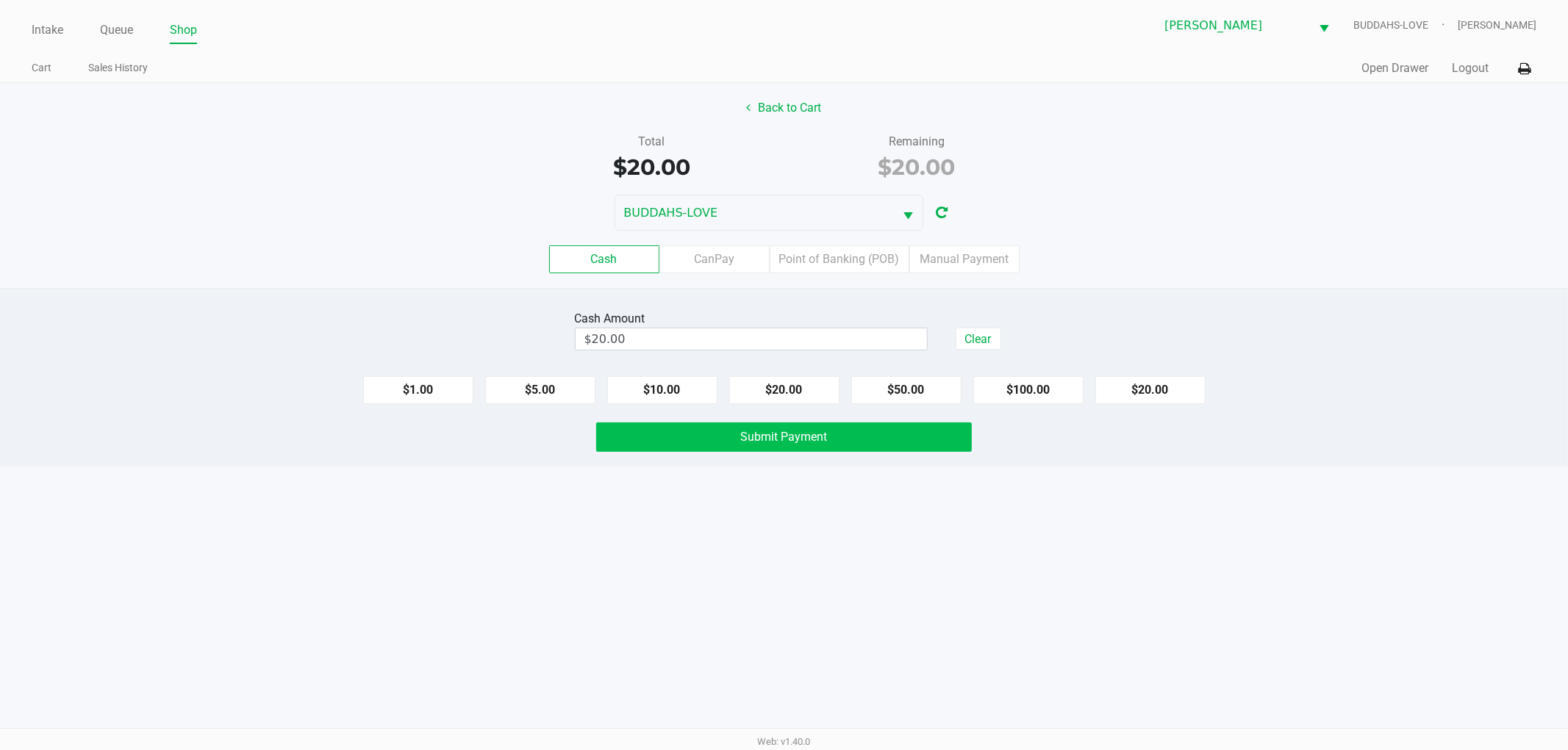
click at [718, 451] on button "Submit Payment" at bounding box center [784, 437] width 376 height 30
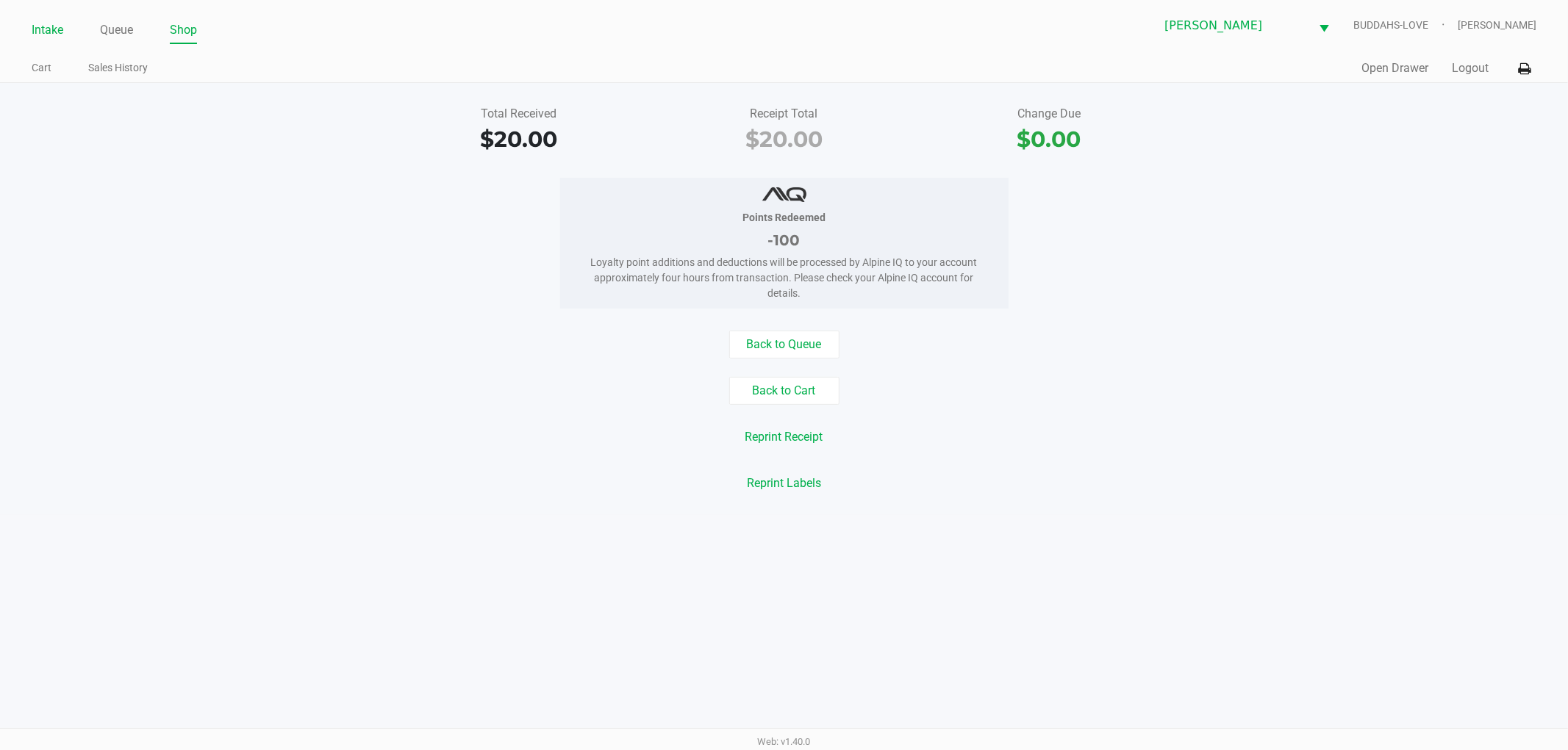
click at [41, 34] on link "Intake" at bounding box center [47, 30] width 31 height 20
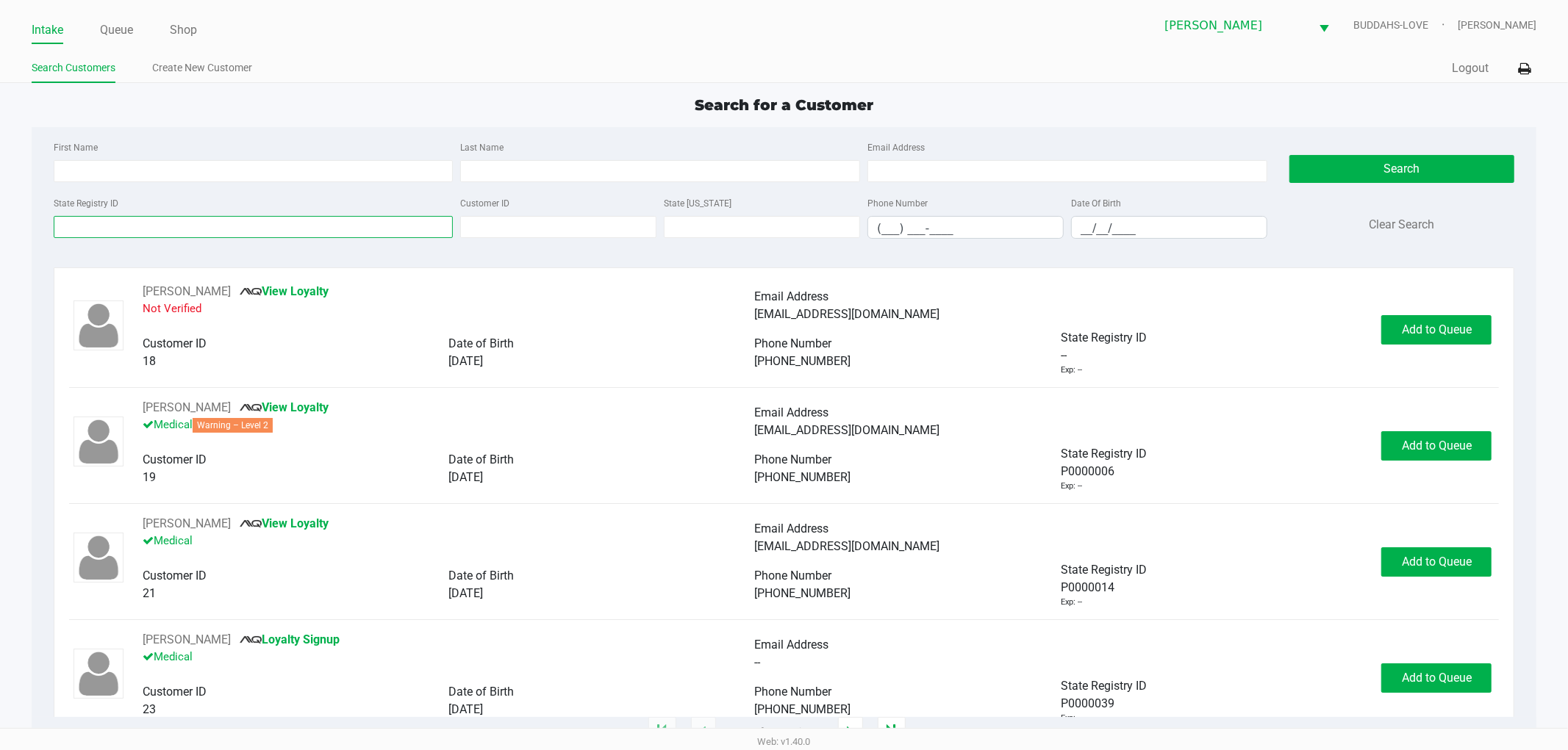
click at [94, 230] on input "State Registry ID" at bounding box center [254, 227] width 400 height 22
click at [119, 165] on input "First Name" at bounding box center [254, 171] width 400 height 22
type input "autumn"
type input "perez"
click at [1103, 229] on input "__/__/____" at bounding box center [1169, 228] width 194 height 23
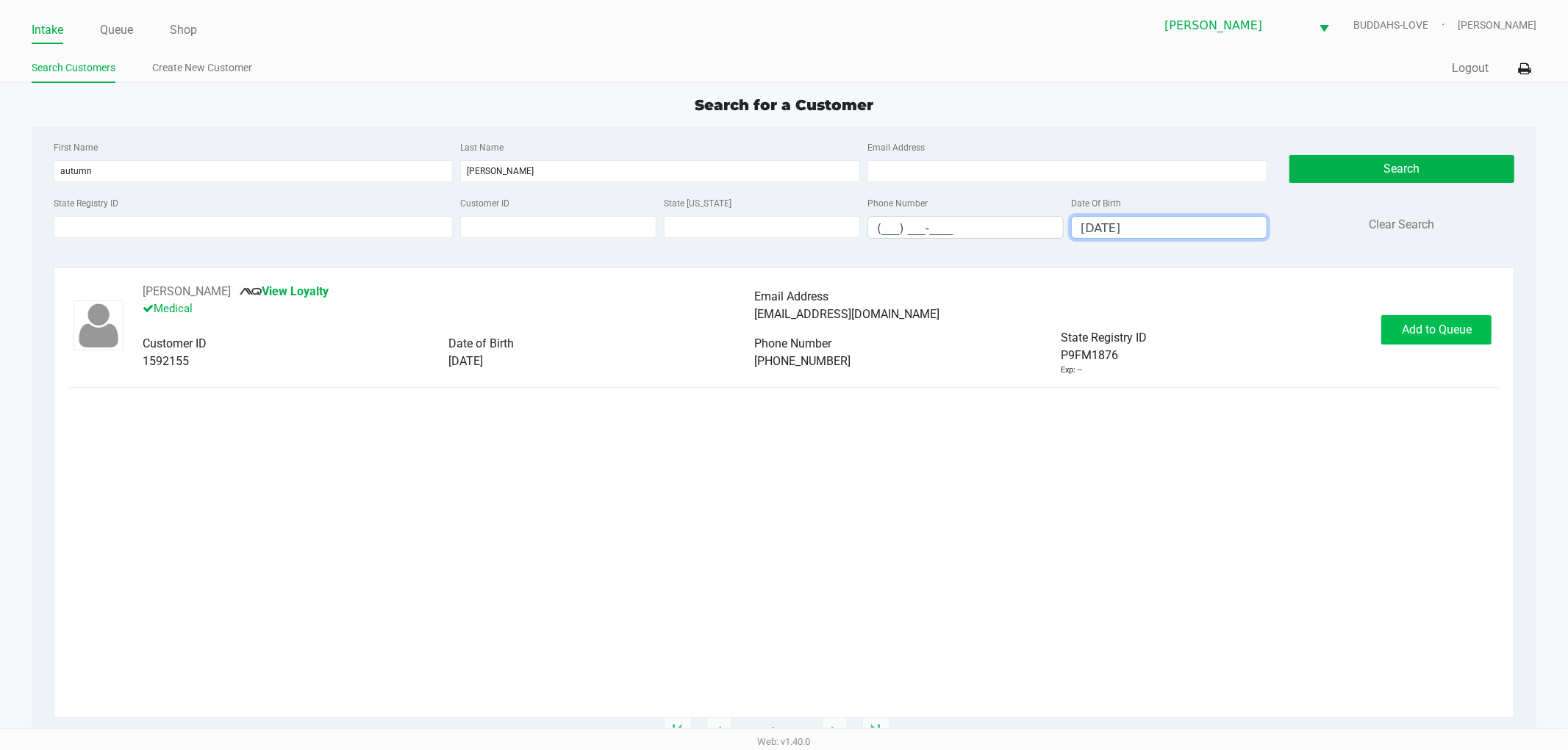
type input "09/29/1995"
click at [1445, 339] on button "Add to Queue" at bounding box center [1436, 330] width 110 height 30
click at [1445, 339] on div "Add to Queue" at bounding box center [1436, 330] width 110 height 30
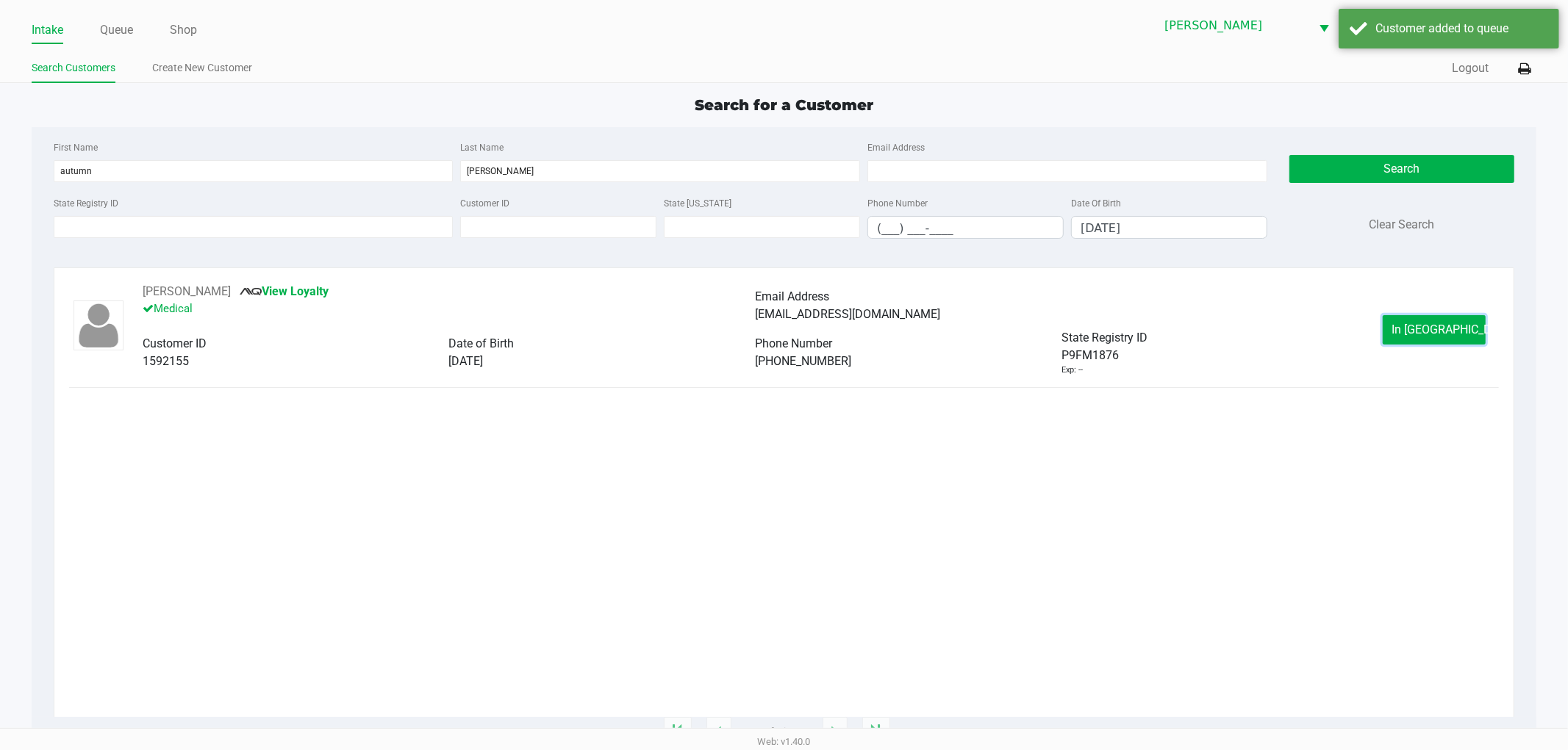
click at [1445, 339] on button "In Queue" at bounding box center [1434, 330] width 103 height 30
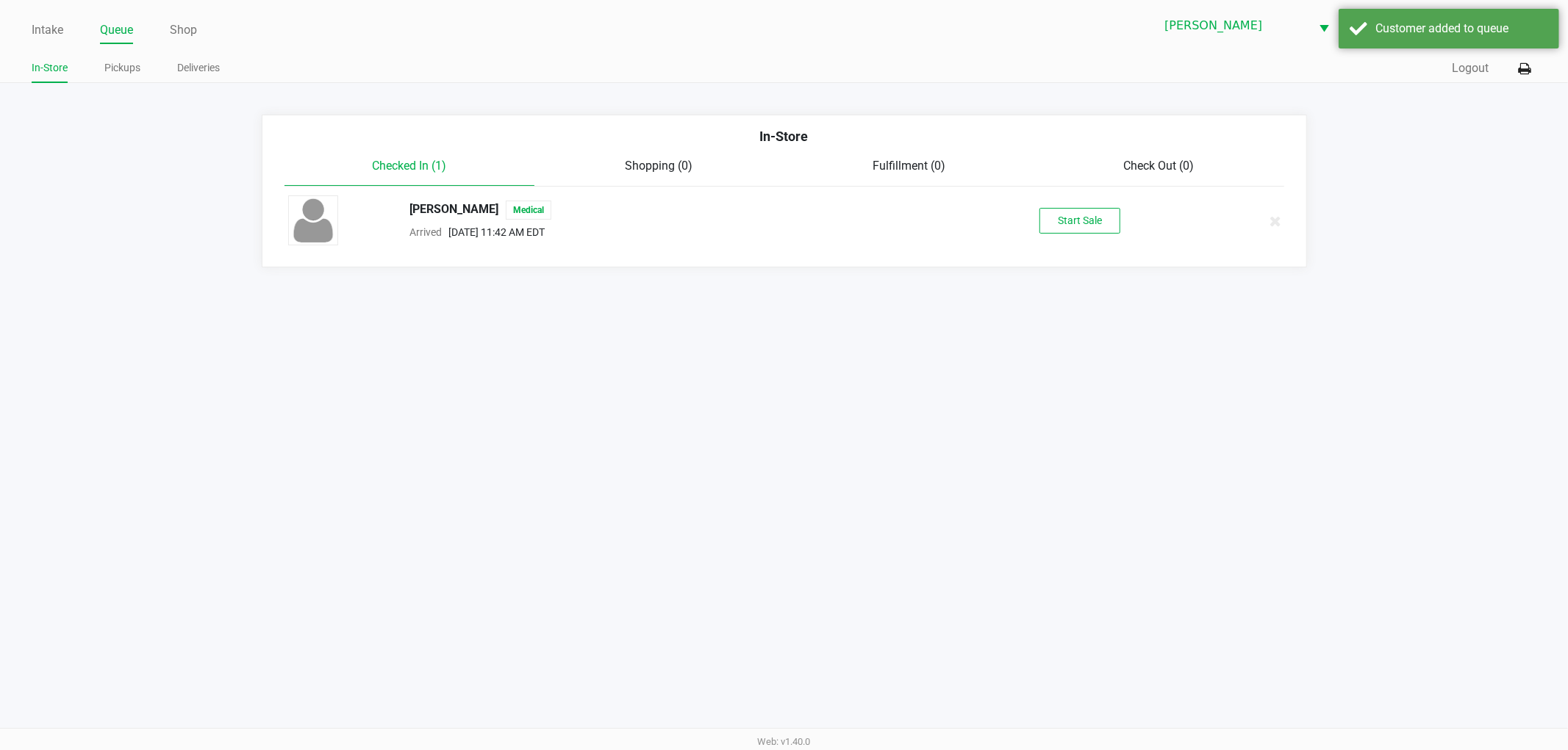
click at [1119, 241] on div "AUTUMN PEREZ Medical Arrived Sep 28, 2025 11:42 AM EDT Start Sale" at bounding box center [784, 221] width 1014 height 52
click at [1112, 226] on button "Start Sale" at bounding box center [1079, 221] width 81 height 26
click at [1112, 226] on div "Start Sale" at bounding box center [1079, 221] width 81 height 26
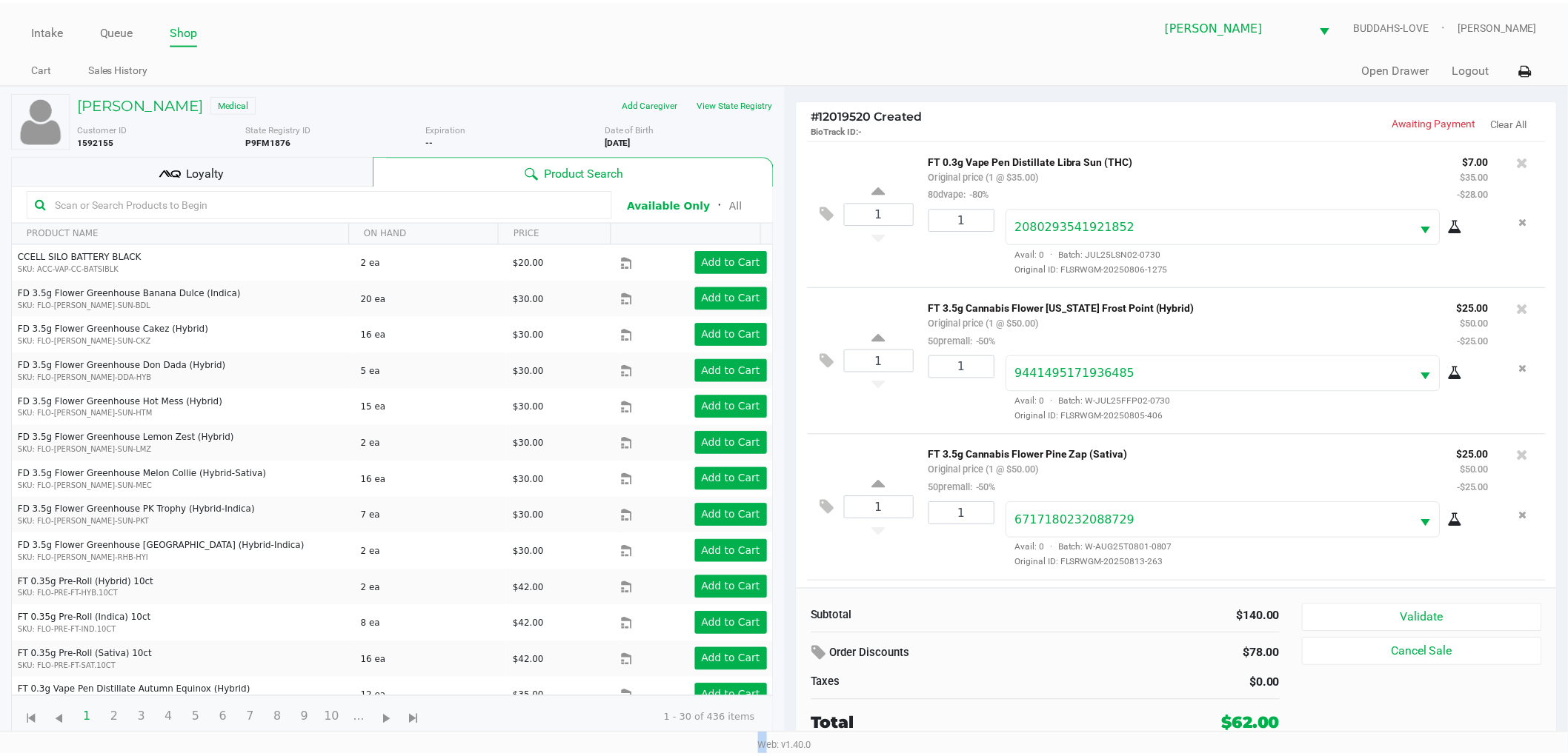
scroll to position [124, 0]
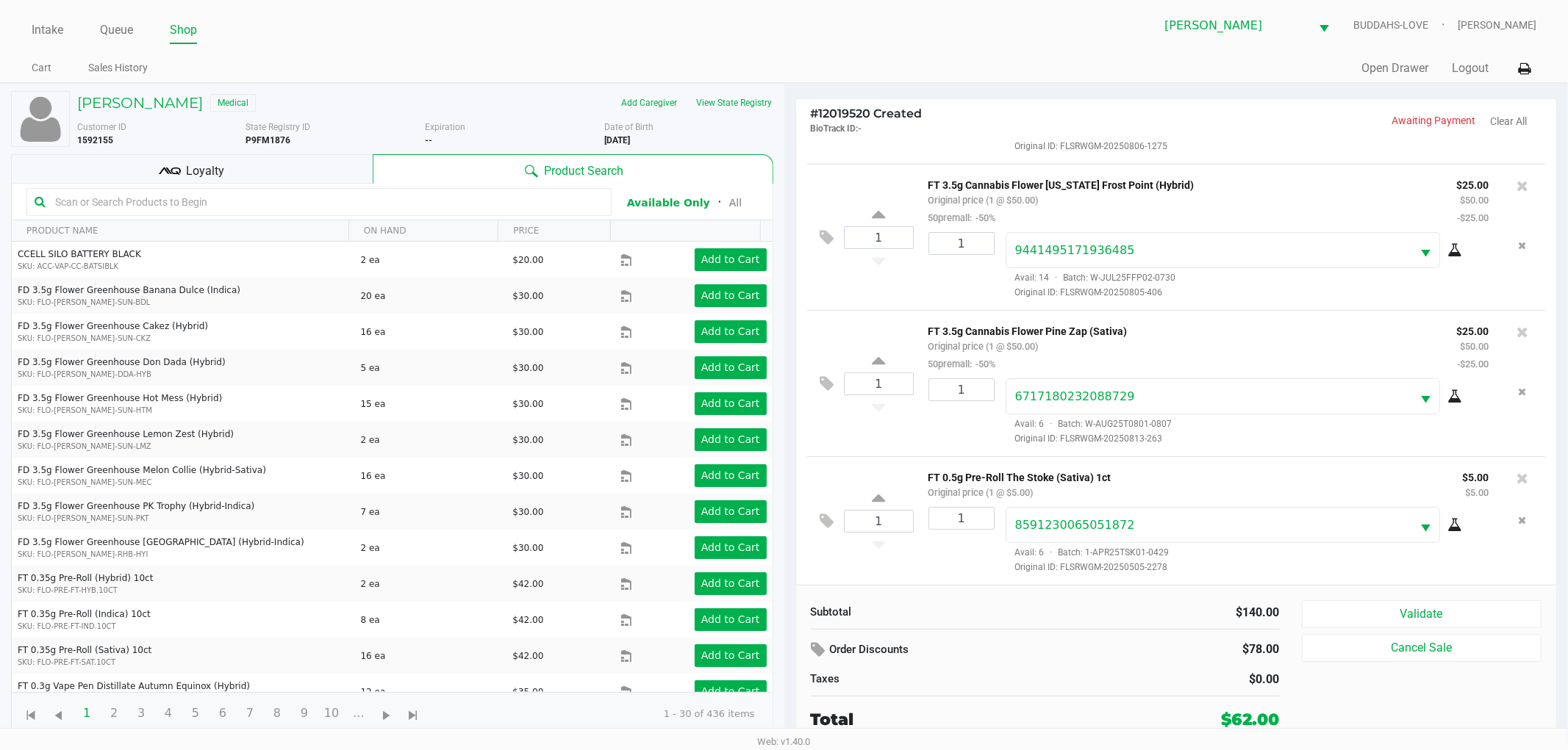
click at [1336, 600] on div "Subtotal $140.00 Order Discounts $78.00 Taxes $0.00 Total $62.00 Validate Cance…" at bounding box center [1176, 666] width 760 height 162
click at [1445, 599] on div "Subtotal $140.00 Order Discounts $78.00 Taxes $0.00 Total $62.00 Validate Cance…" at bounding box center [1176, 666] width 760 height 162
click at [1427, 611] on button "Validate" at bounding box center [1423, 614] width 241 height 28
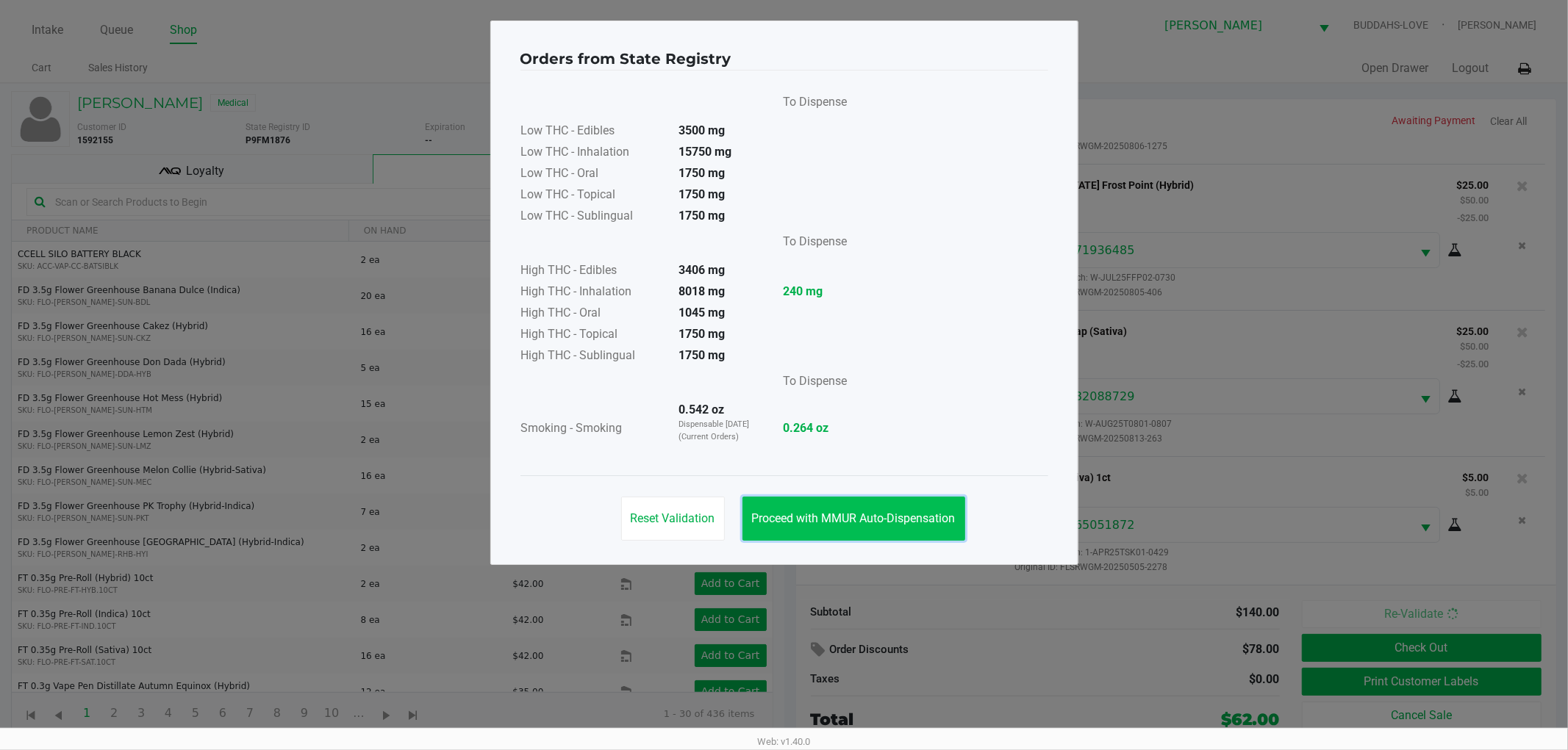
drag, startPoint x: 916, startPoint y: 520, endPoint x: 901, endPoint y: 518, distance: 15.1
click at [915, 522] on span "Proceed with MMUR Auto-Dispensation" at bounding box center [854, 518] width 204 height 14
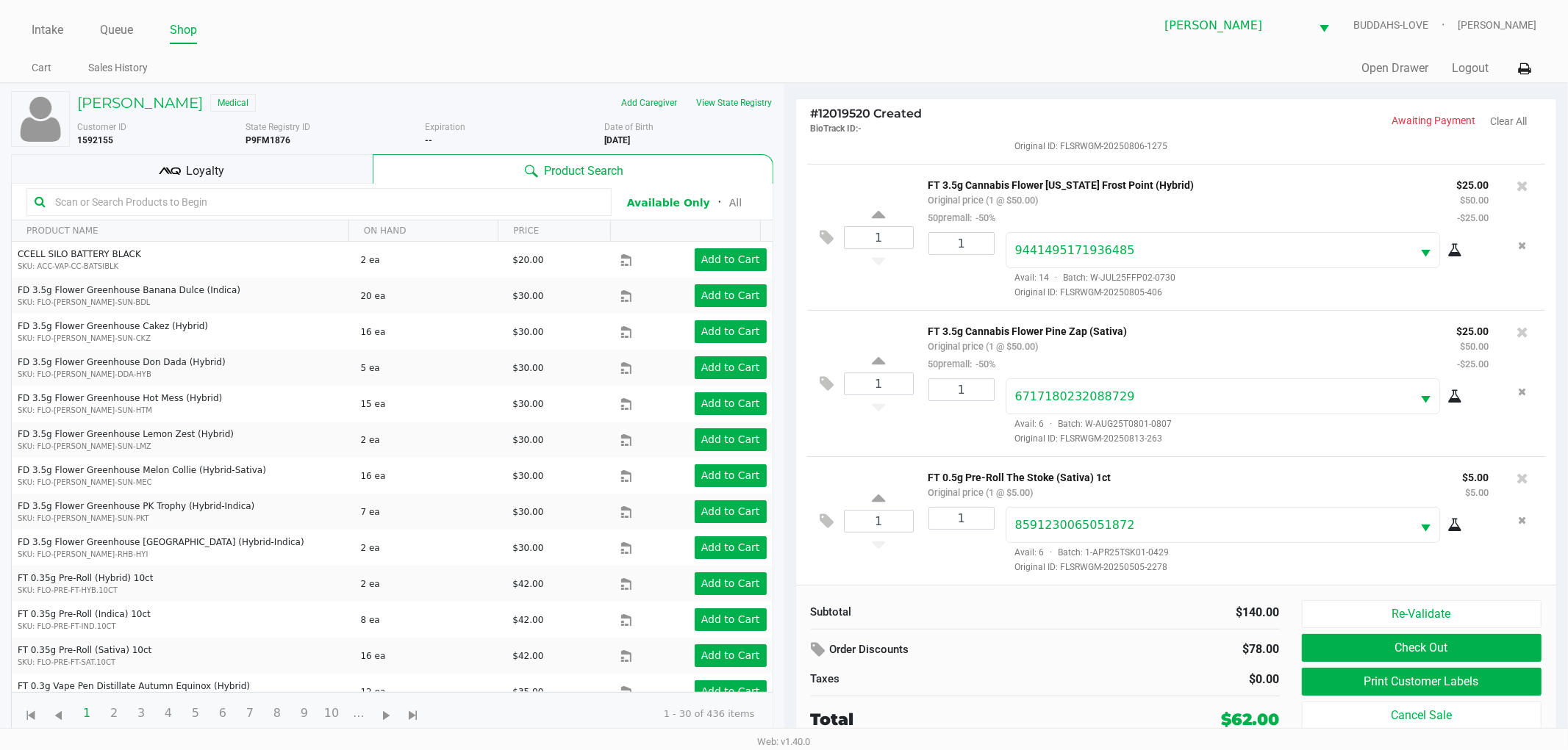
drag, startPoint x: 152, startPoint y: 147, endPoint x: 152, endPoint y: 167, distance: 20.0
click at [152, 152] on div "AUTUMN PEREZ Medical Add Caregiver View State Registry Customer ID 1592155 Stat…" at bounding box center [392, 413] width 762 height 659
click at [152, 167] on div "Loyalty" at bounding box center [192, 169] width 362 height 30
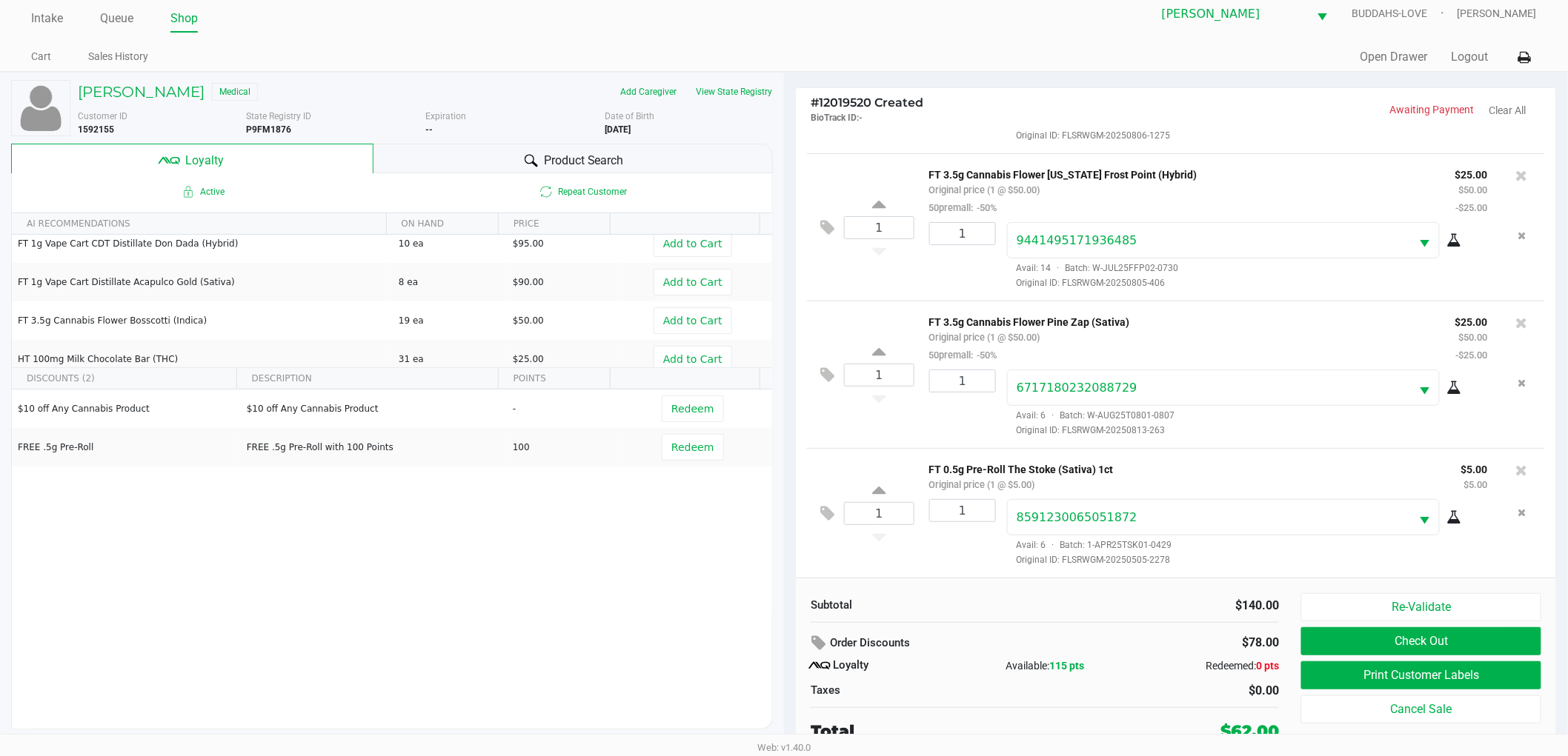
scroll to position [16, 0]
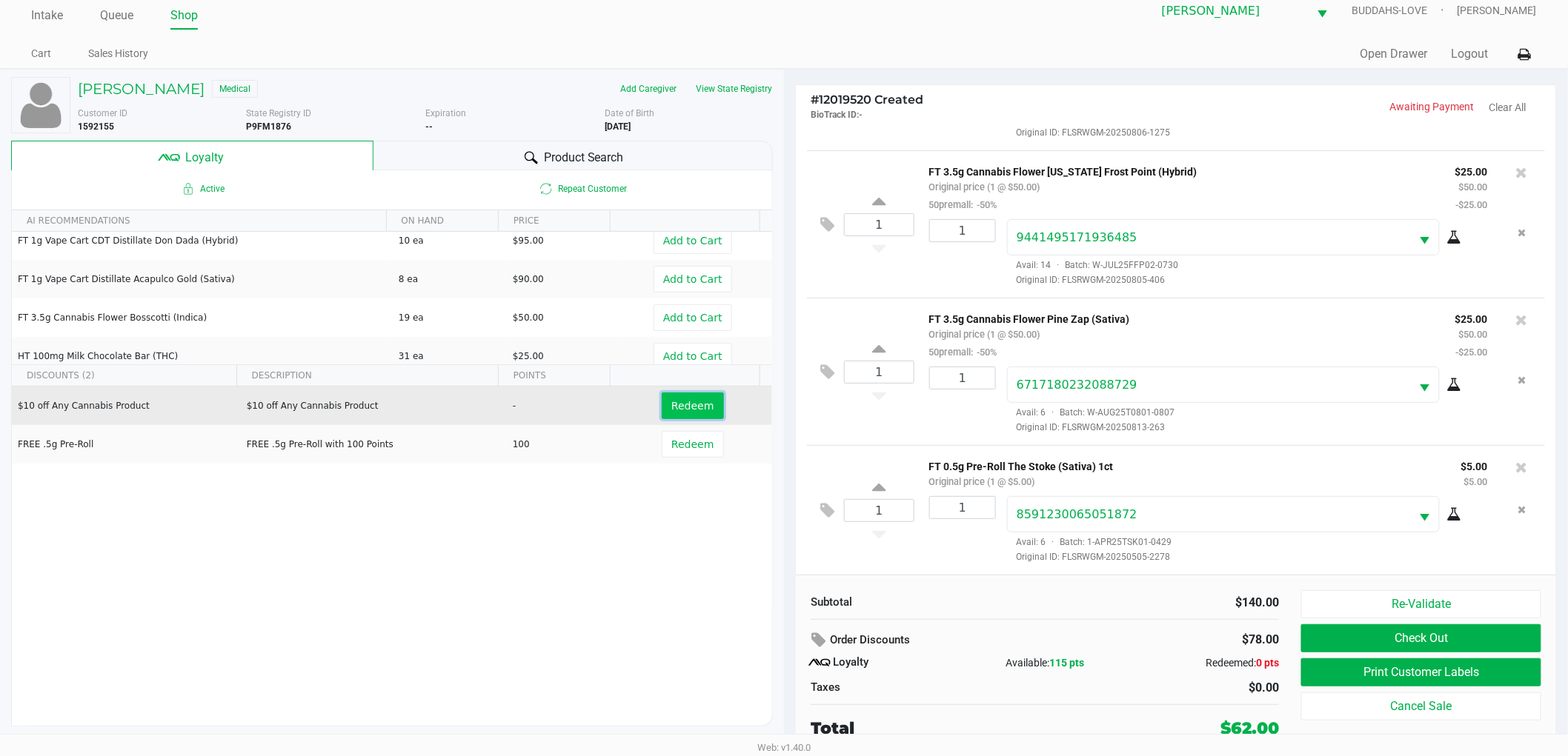
click at [686, 393] on button "Redeem" at bounding box center [693, 406] width 62 height 27
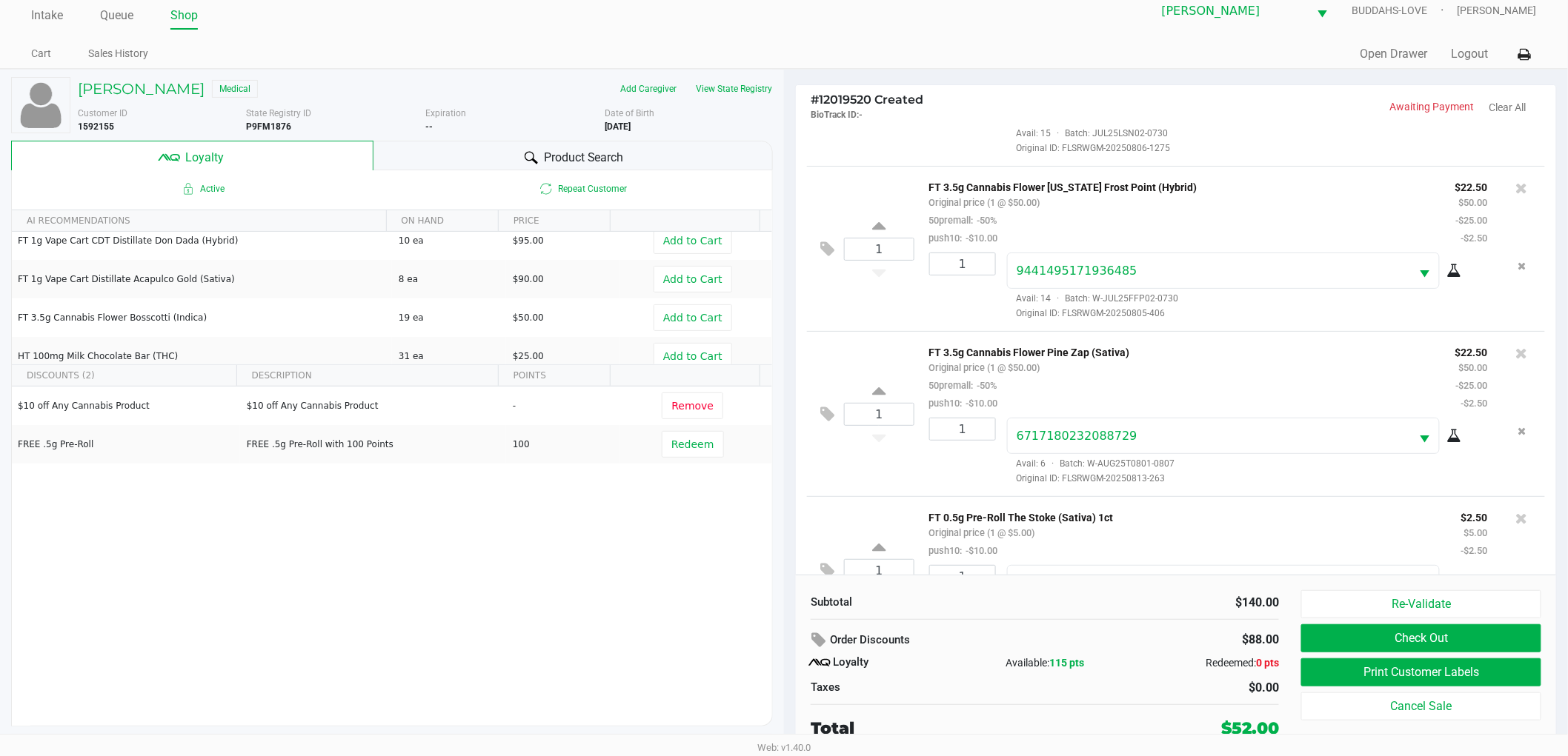
scroll to position [196, 0]
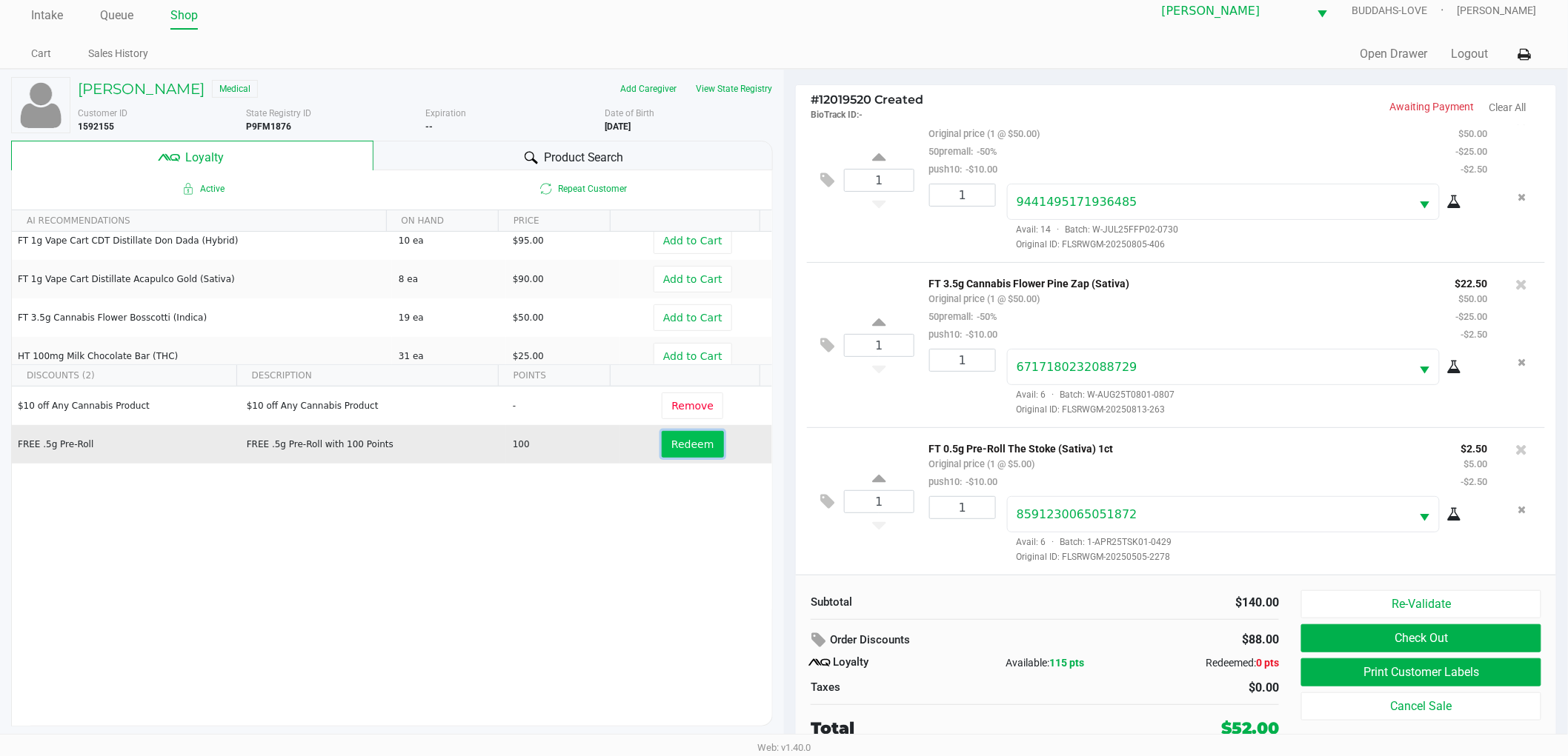
click at [693, 439] on span "Redeem" at bounding box center [692, 444] width 42 height 12
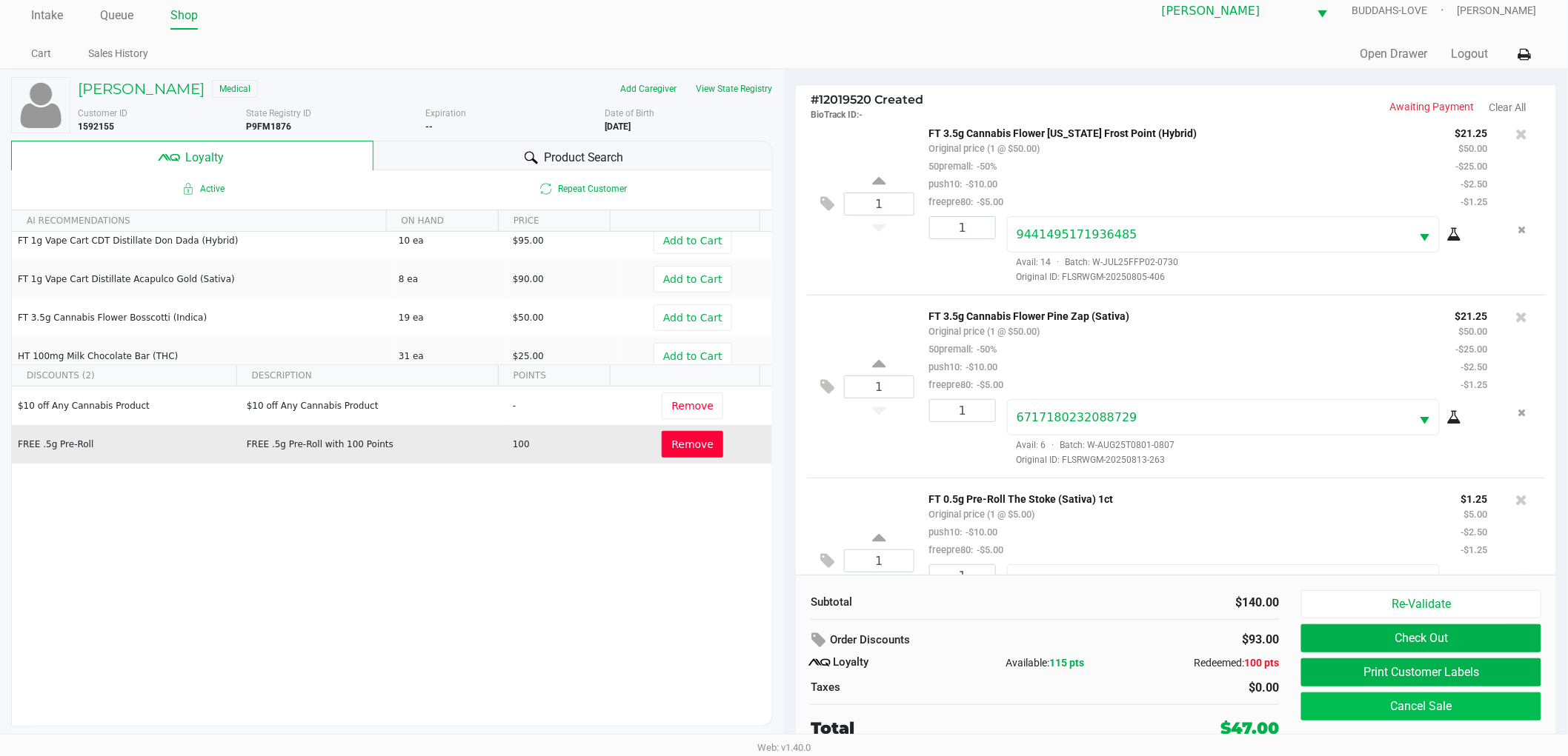
scroll to position [267, 0]
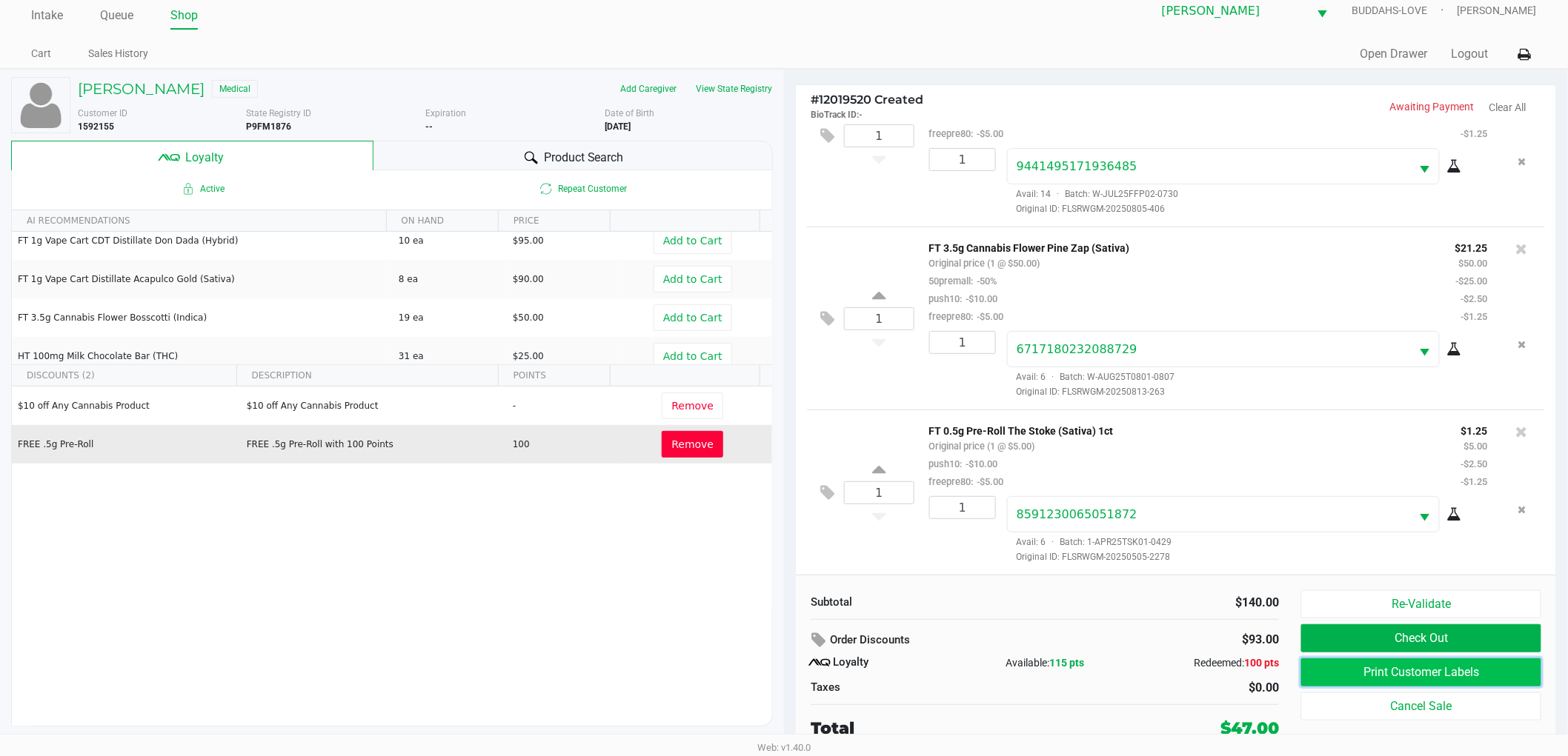
click at [1465, 663] on button "Print Customer Labels" at bounding box center [1421, 673] width 240 height 28
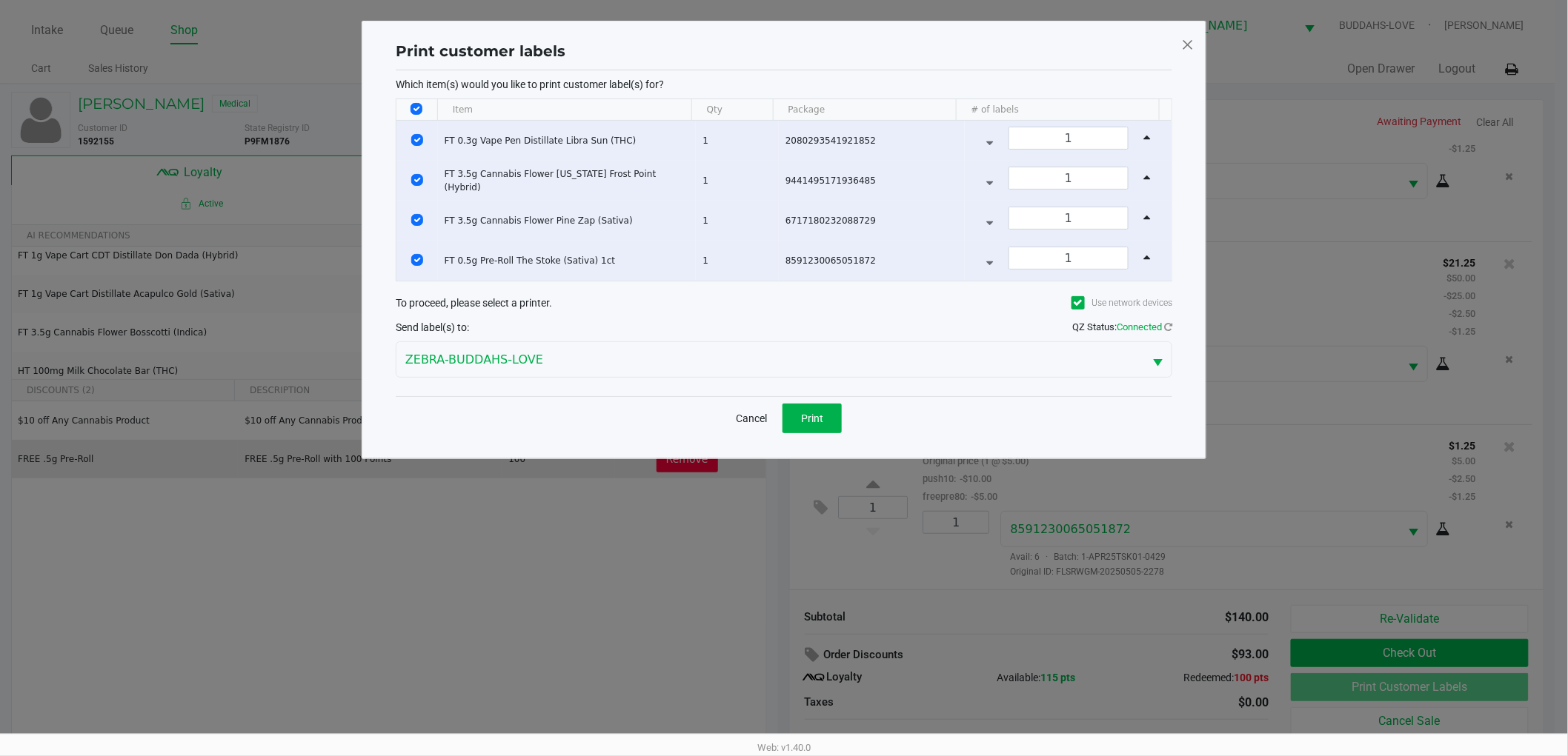
scroll to position [0, 0]
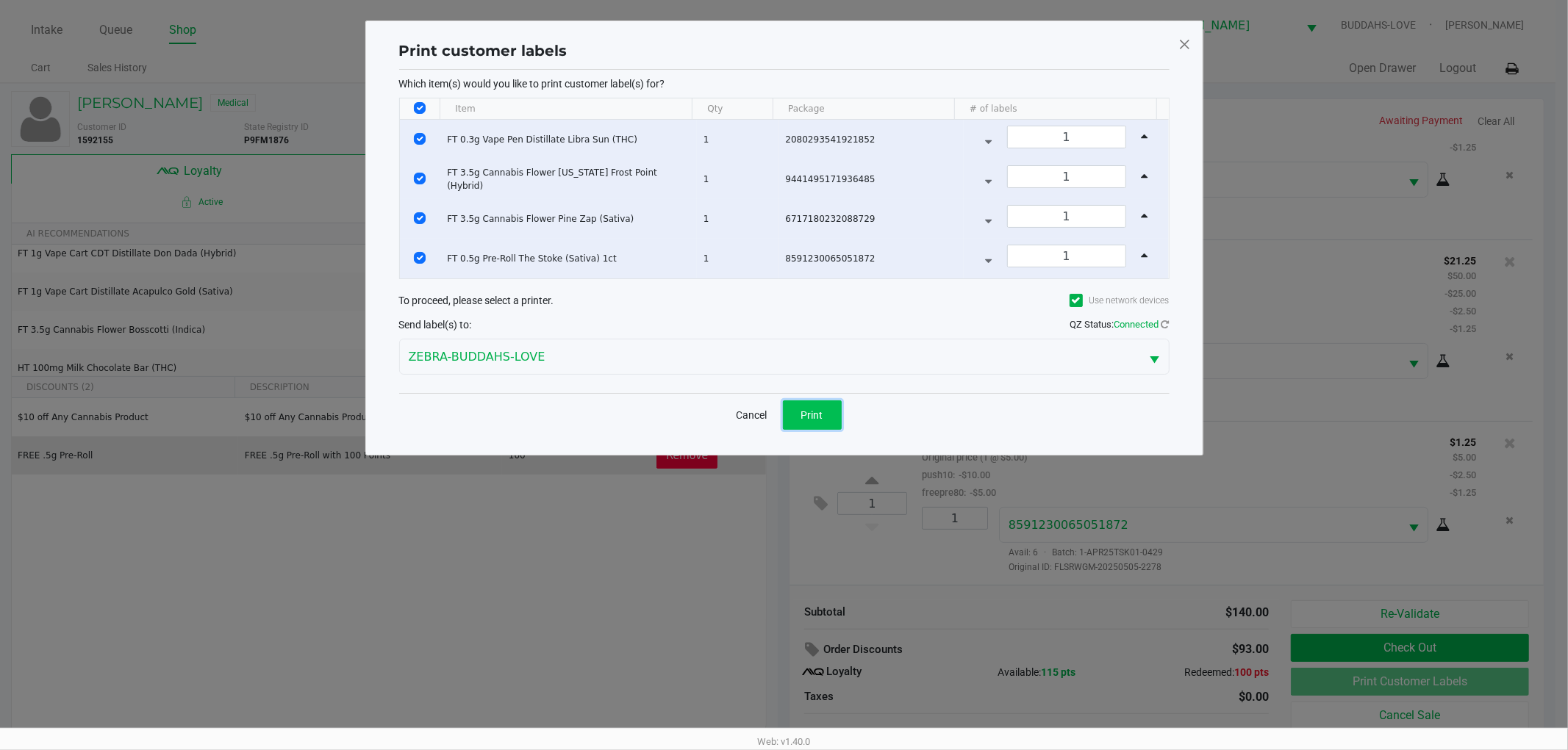
drag, startPoint x: 832, startPoint y: 418, endPoint x: 832, endPoint y: 437, distance: 19.0
click at [832, 419] on button "Print" at bounding box center [811, 416] width 58 height 30
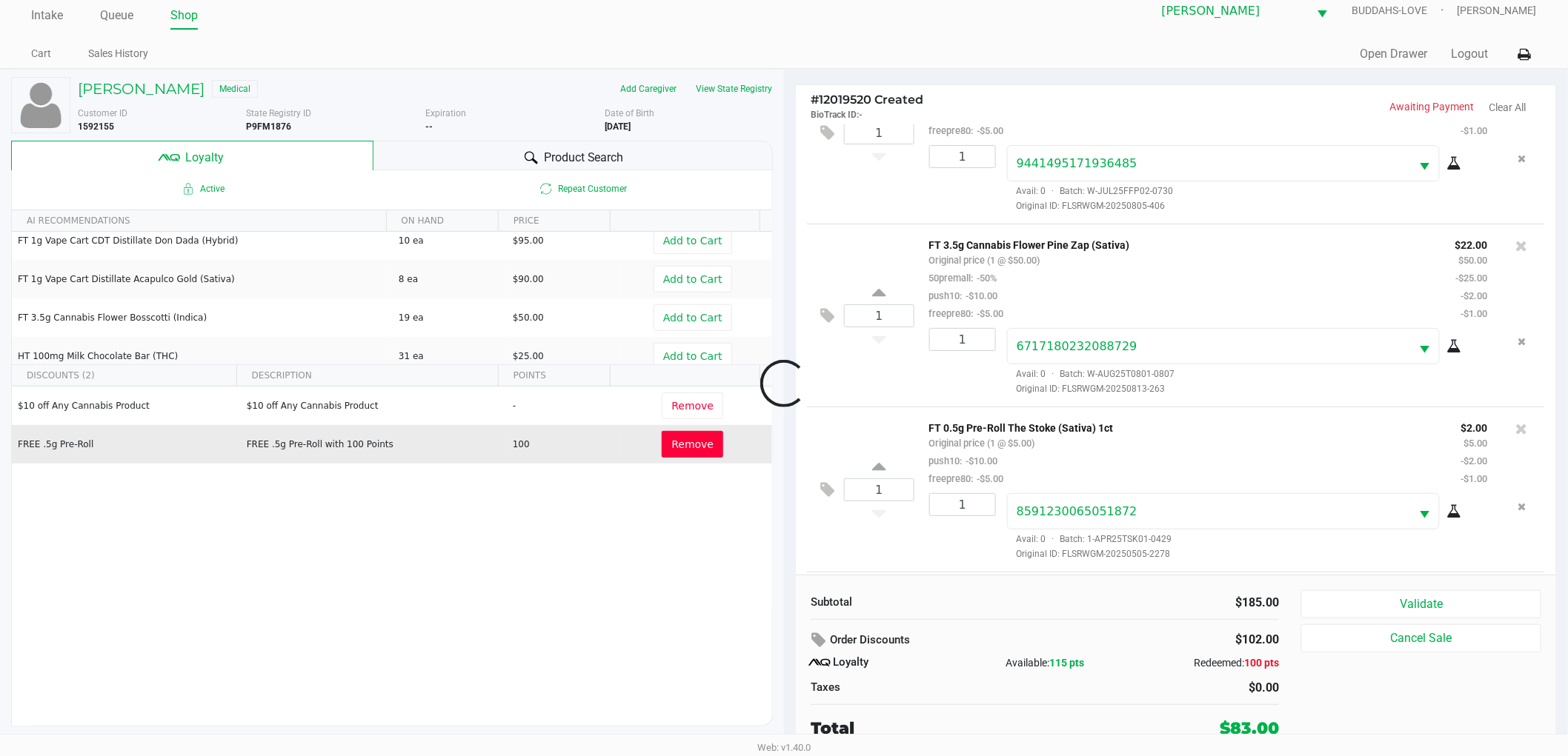
scroll to position [450, 0]
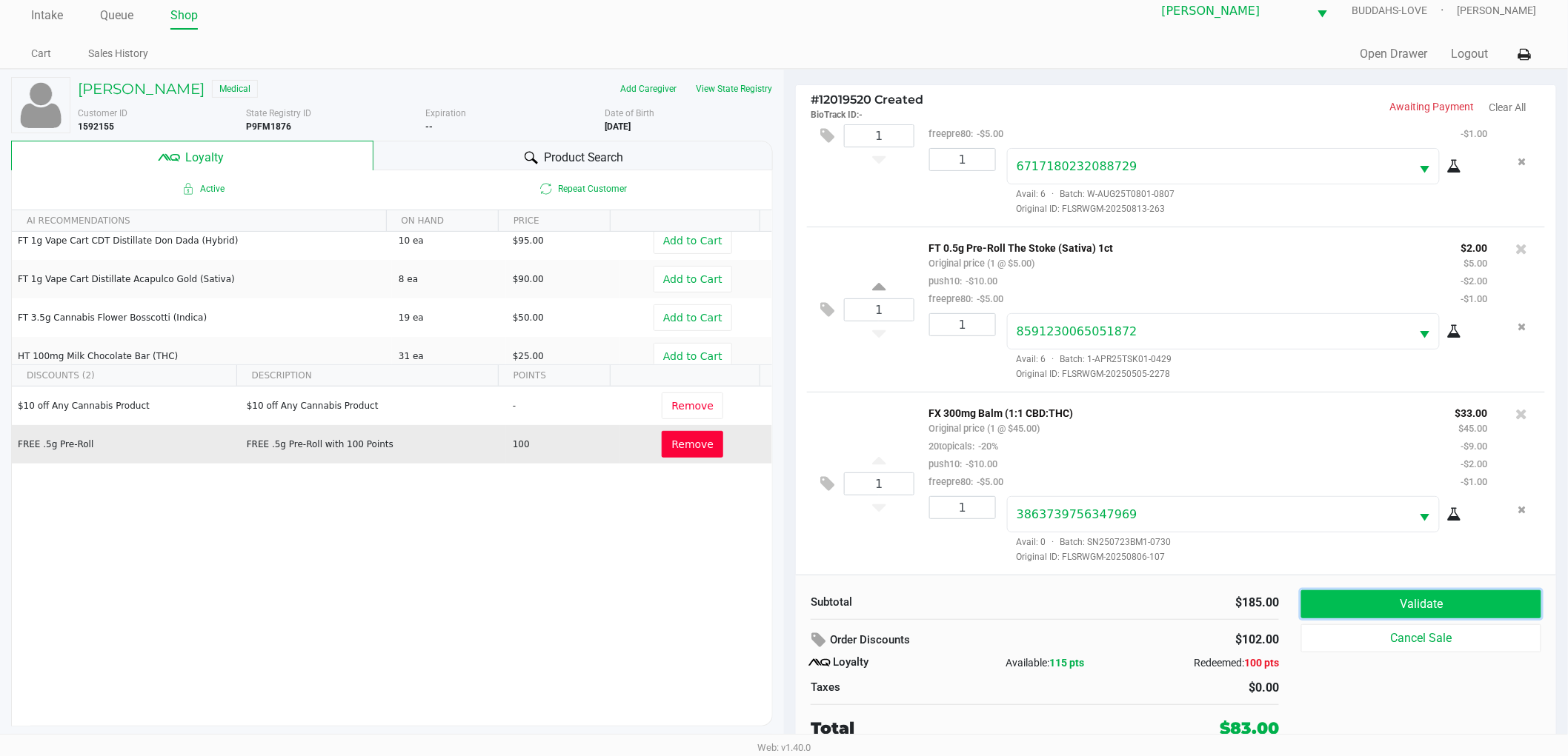
click at [1333, 595] on button "Validate" at bounding box center [1421, 605] width 240 height 28
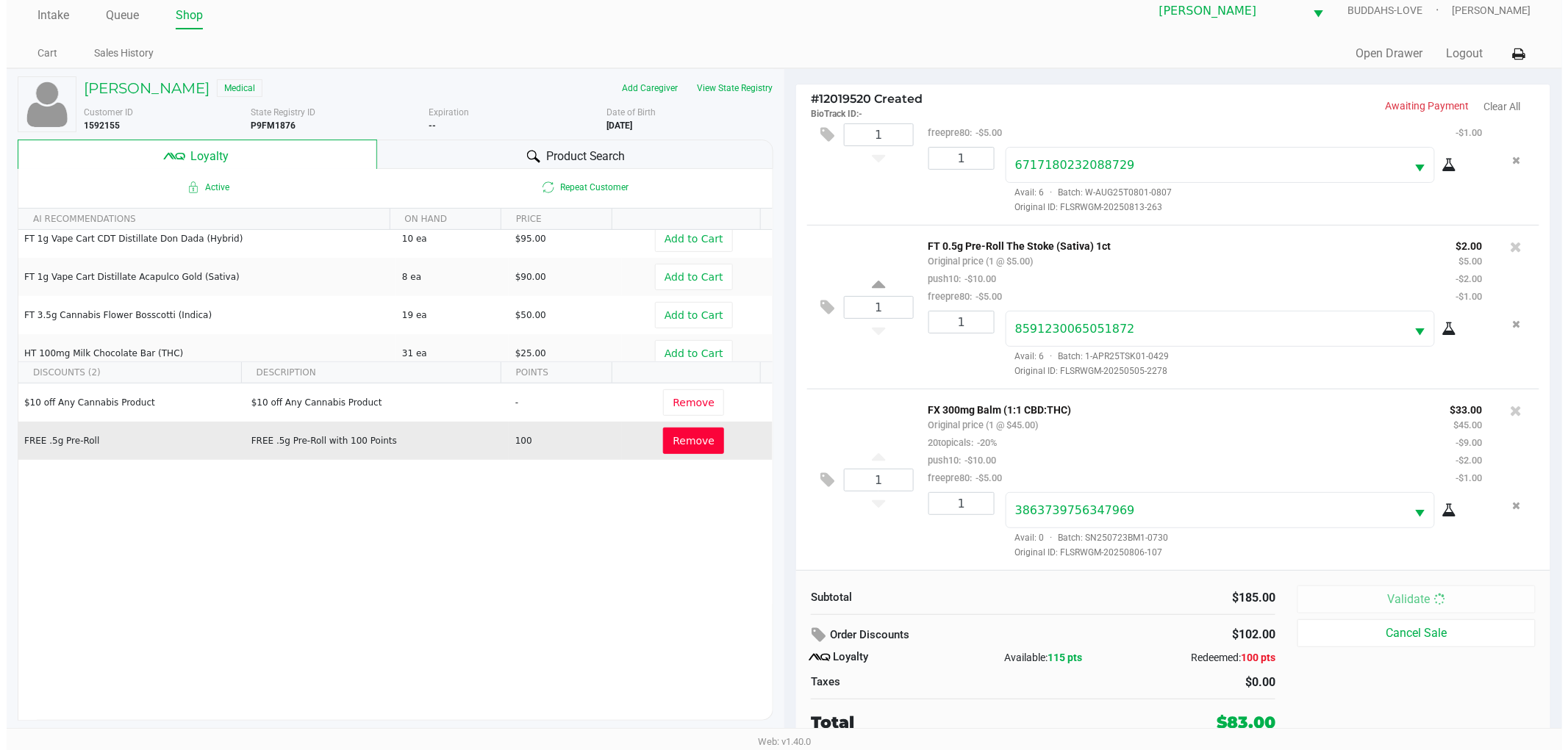
scroll to position [0, 0]
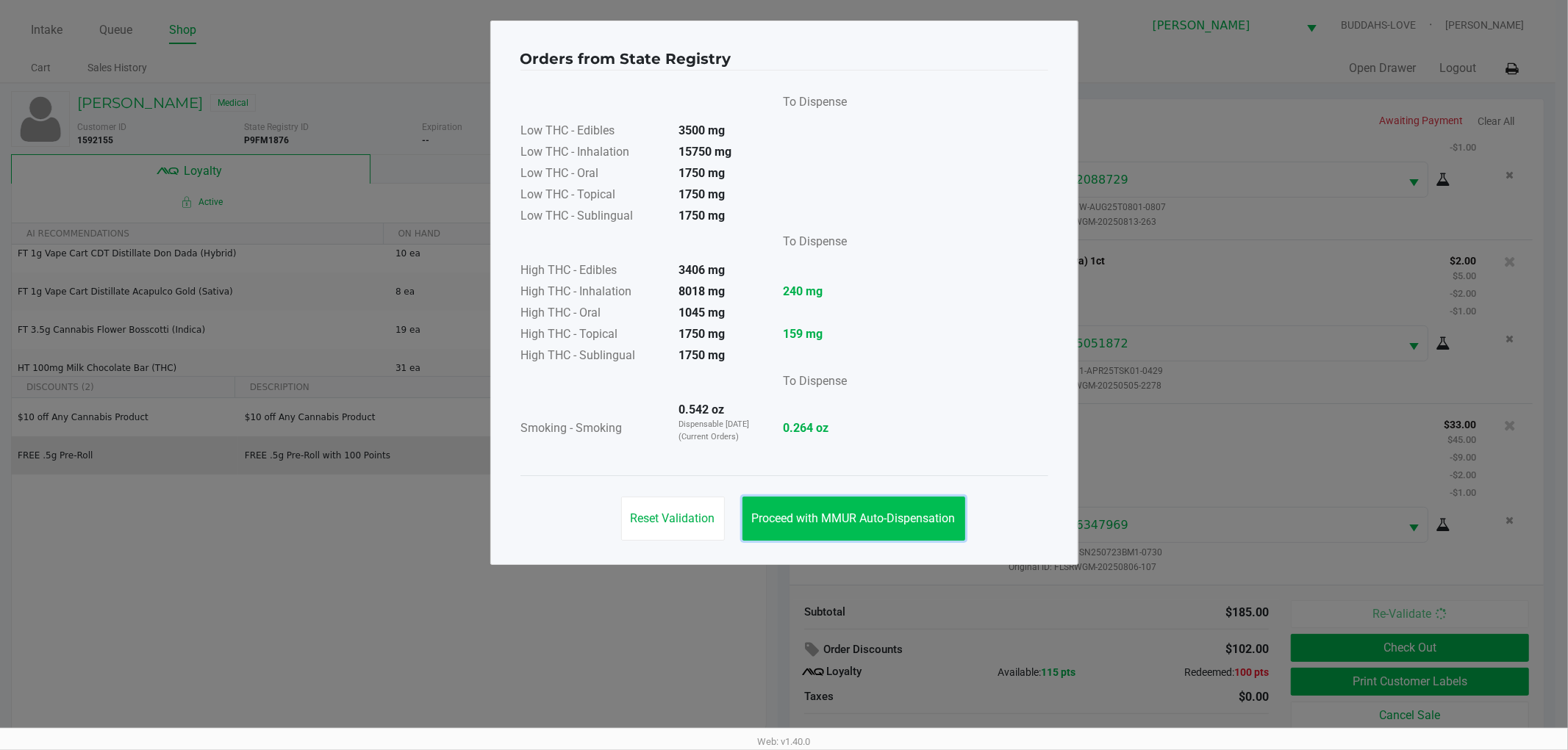
click at [855, 518] on span "Proceed with MMUR Auto-Dispensation" at bounding box center [854, 518] width 204 height 14
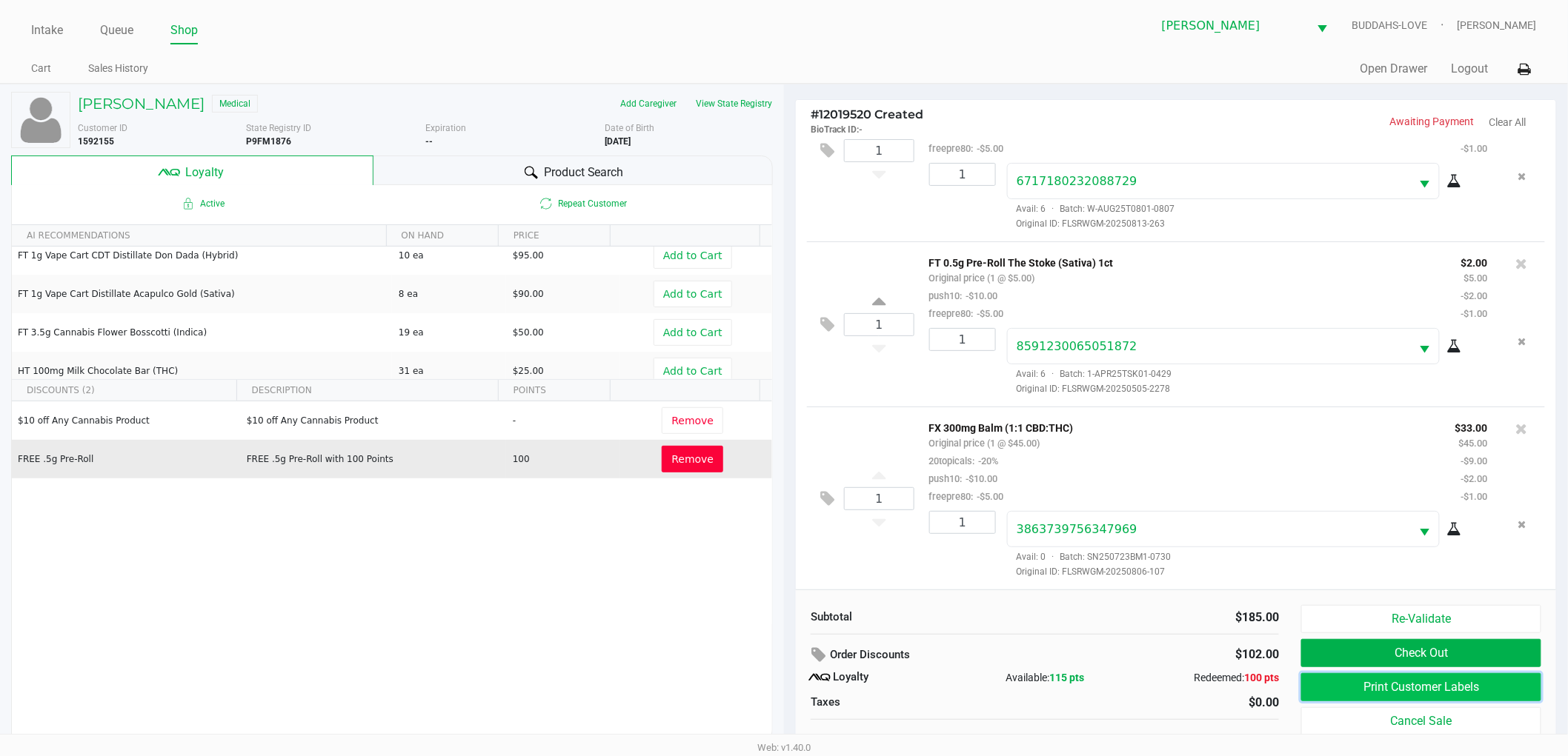
click at [1411, 684] on button "Print Customer Labels" at bounding box center [1421, 687] width 240 height 28
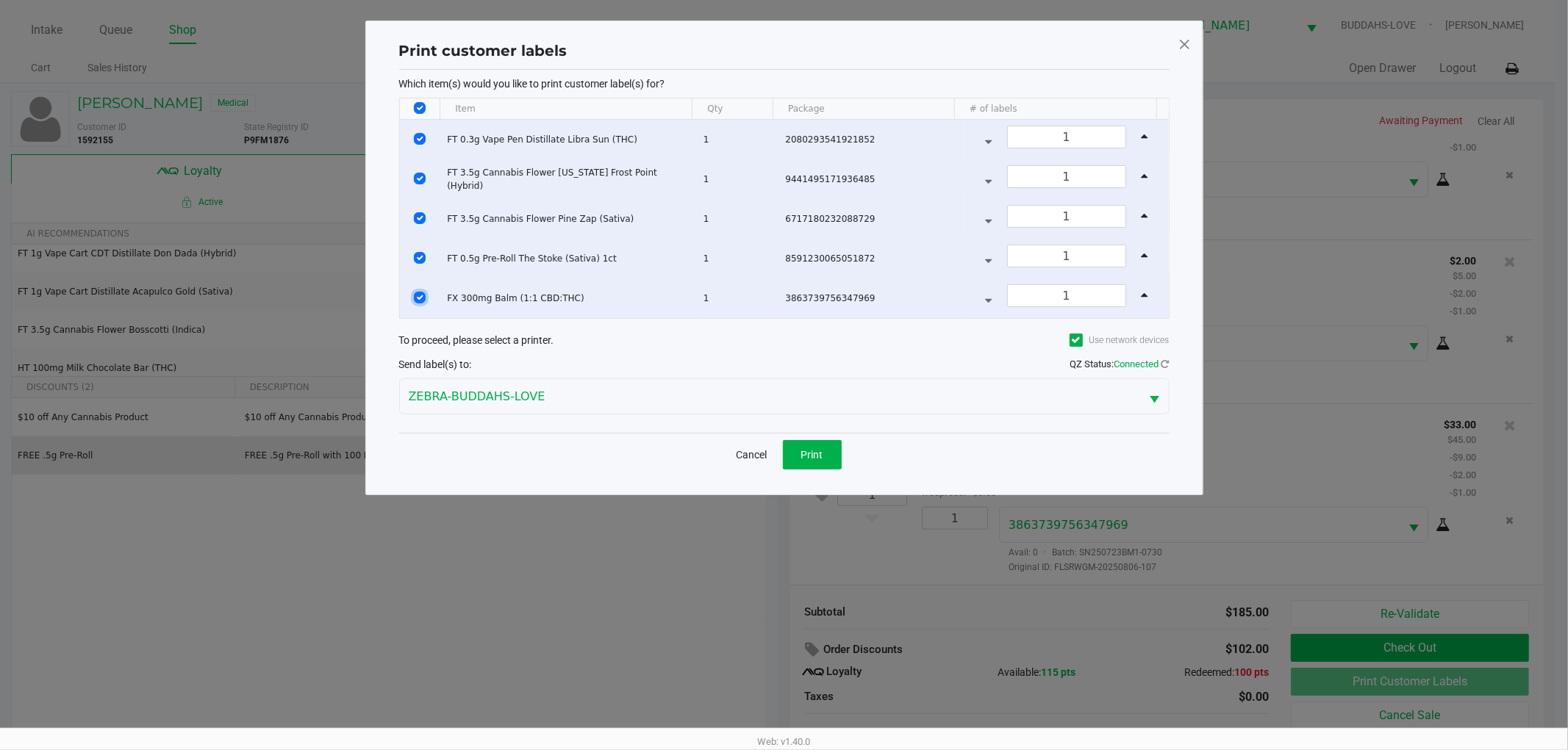
click at [419, 301] on input "Select Row" at bounding box center [420, 297] width 12 height 12
checkbox input "false"
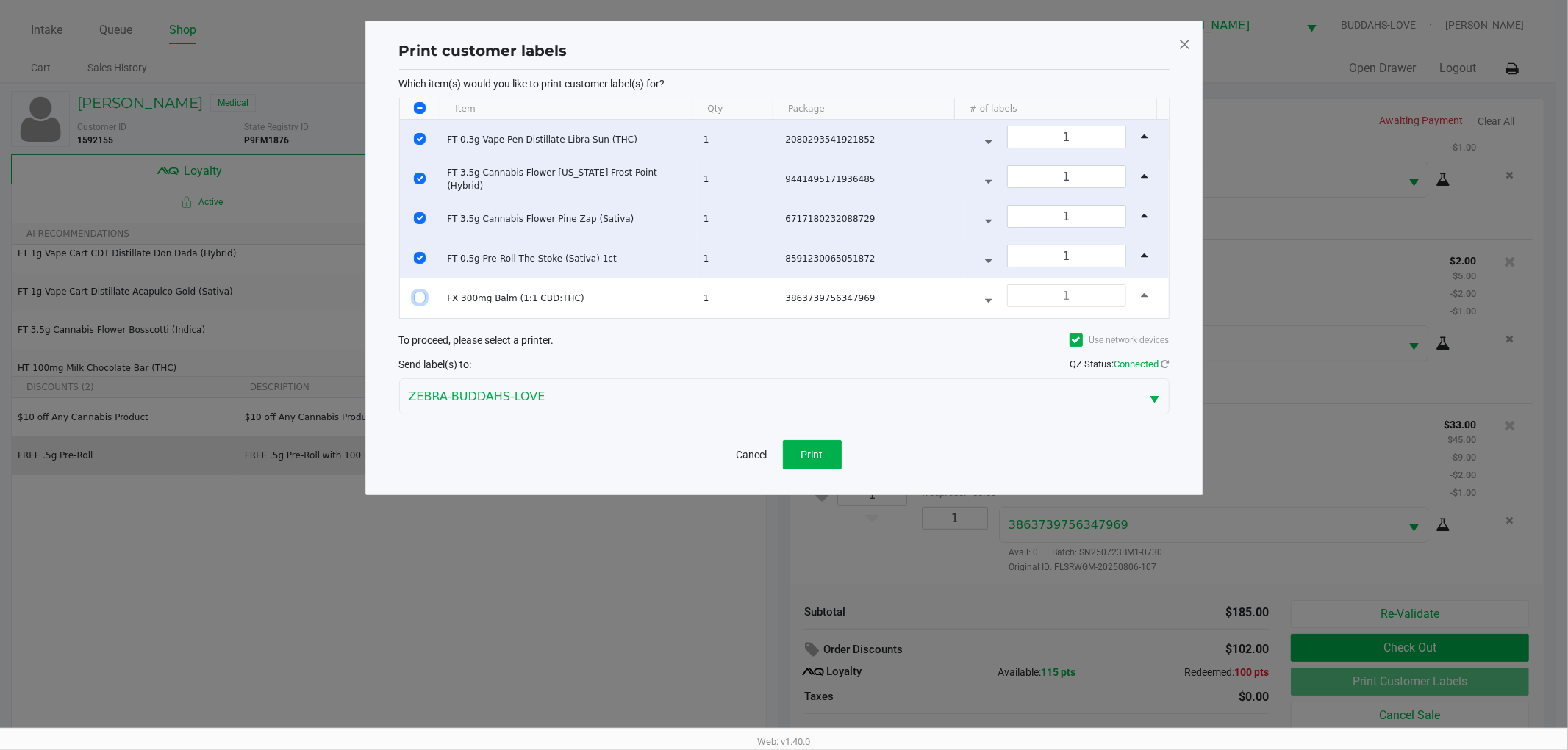
drag, startPoint x: 415, startPoint y: 301, endPoint x: 405, endPoint y: 152, distance: 149.3
click at [412, 301] on td "Data table" at bounding box center [420, 298] width 41 height 40
click at [425, 108] on input "Select All Rows" at bounding box center [420, 107] width 12 height 12
checkbox input "true"
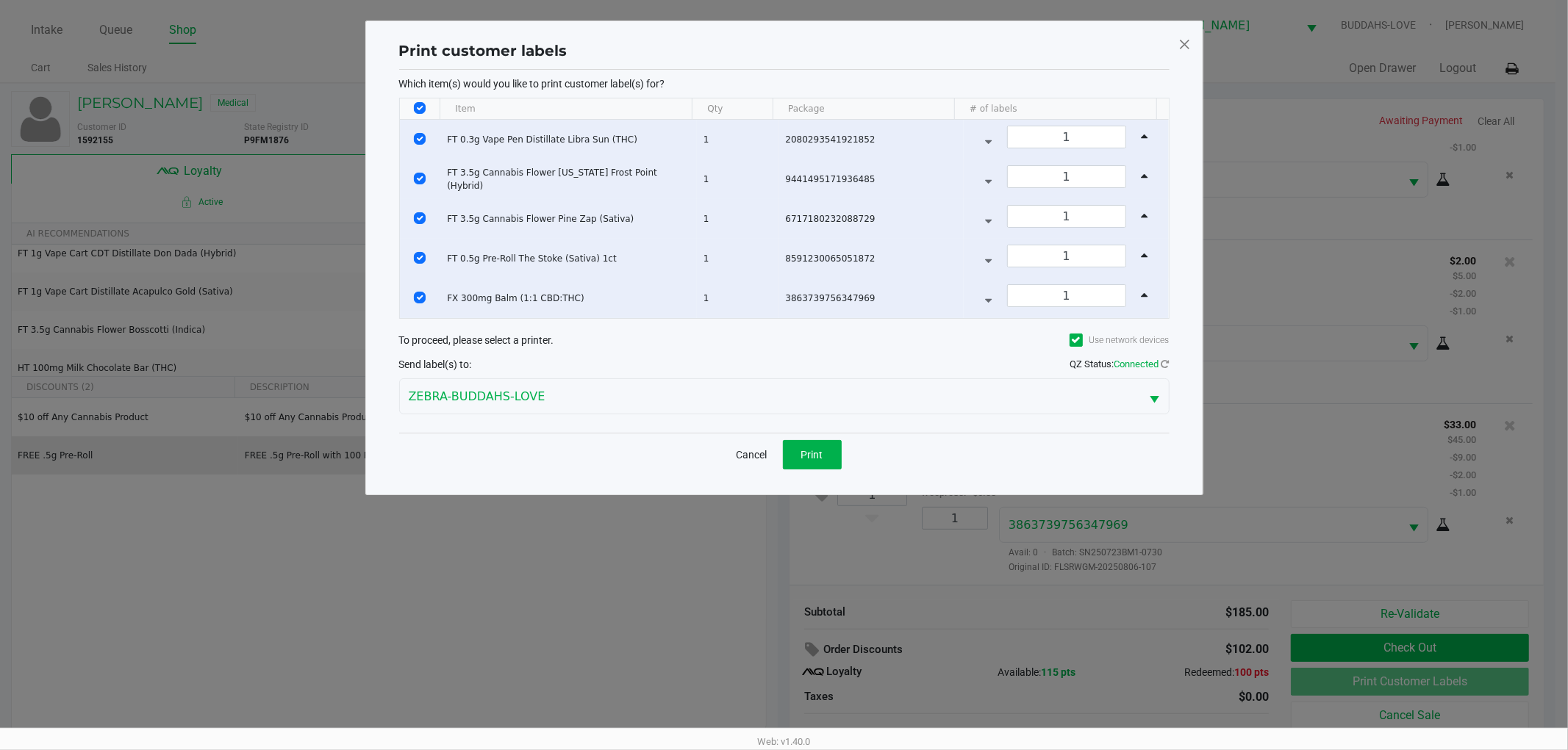
click at [419, 98] on kendo-grid "Item Qty Package # of labels FT 0.3g Vape Pen Distillate Libra Sun (THC) 1 2080…" at bounding box center [784, 208] width 771 height 221
click at [416, 105] on input "Select All Rows" at bounding box center [420, 107] width 12 height 12
checkbox input "false"
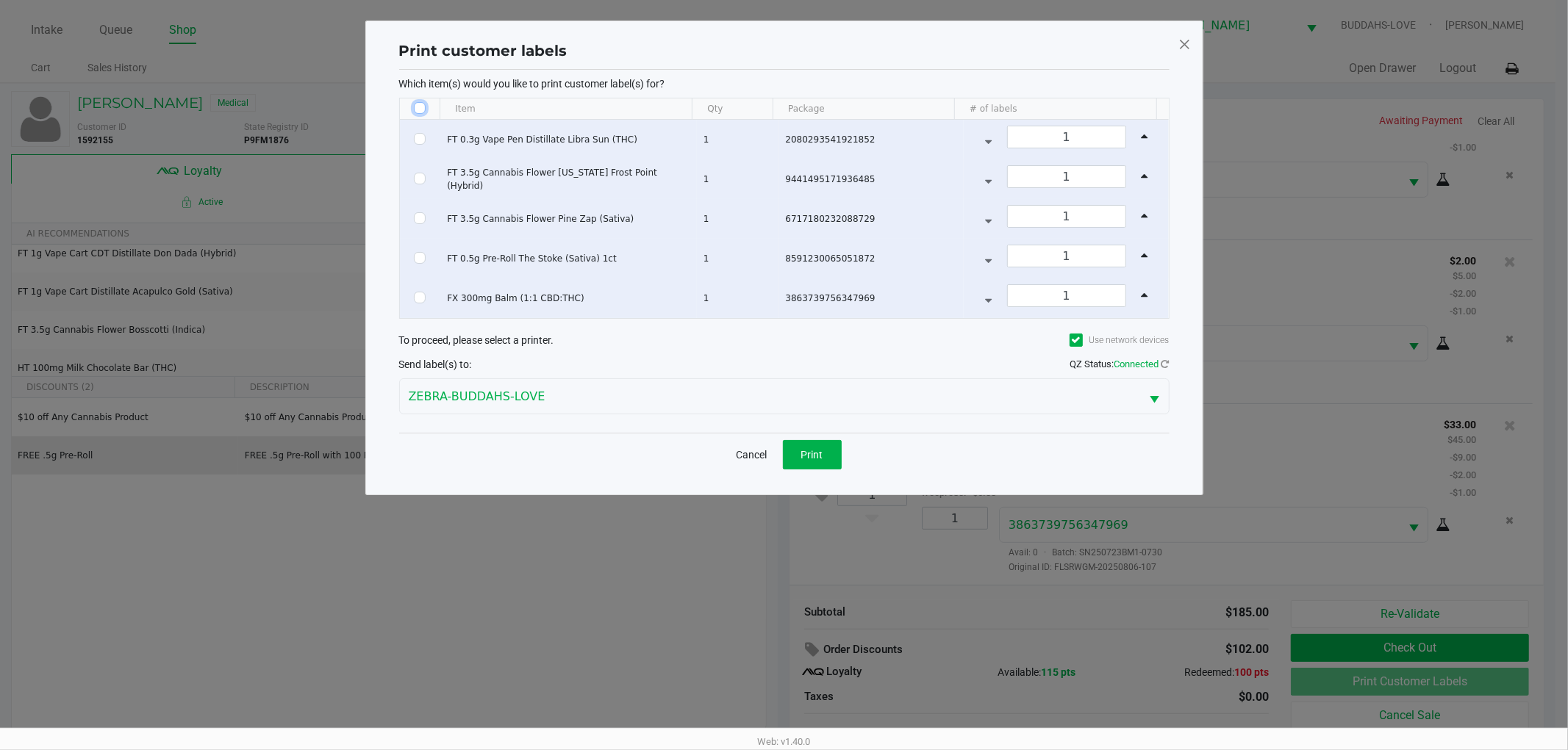
checkbox input "false"
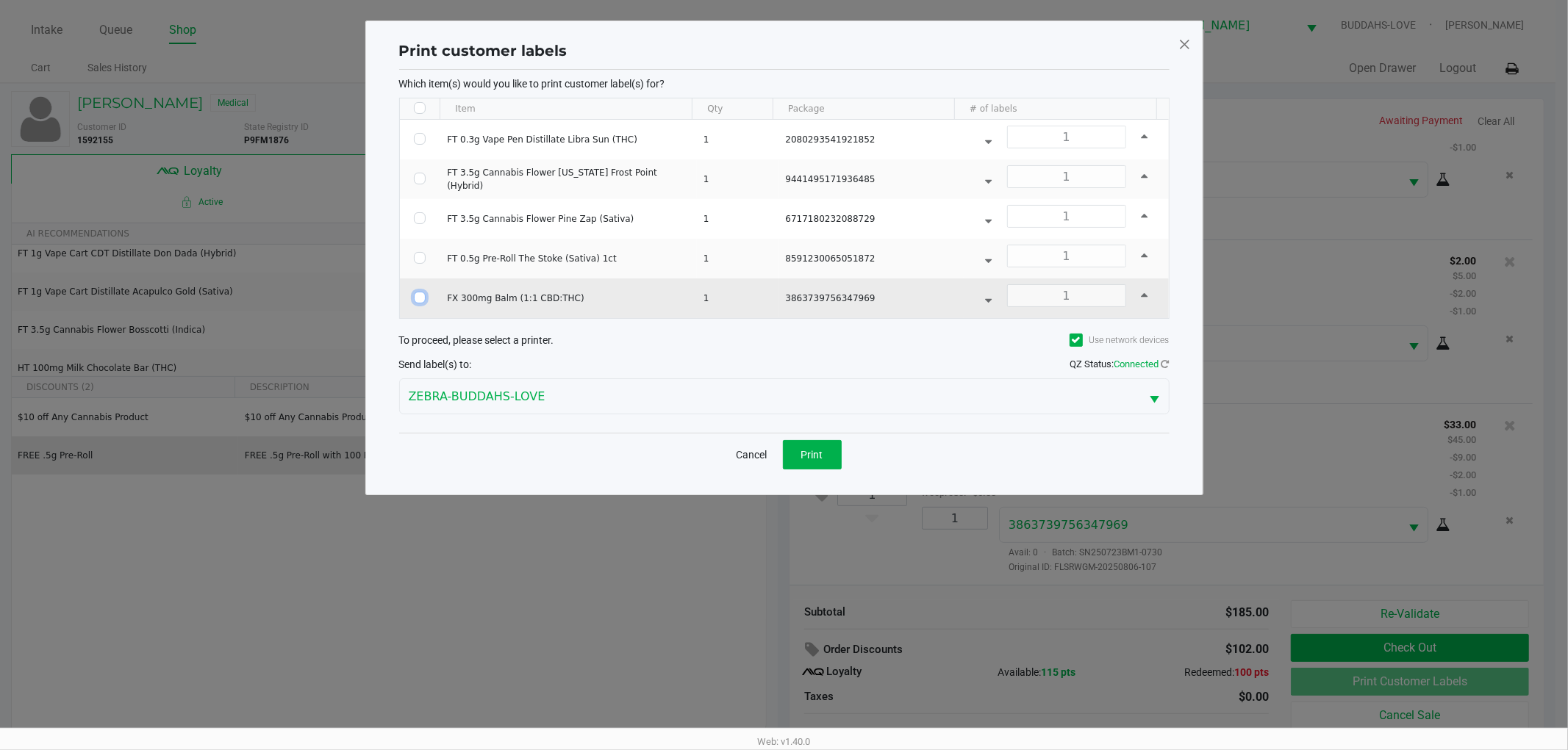
drag, startPoint x: 422, startPoint y: 302, endPoint x: 655, endPoint y: 419, distance: 260.7
click at [422, 303] on input "Select Row" at bounding box center [420, 297] width 12 height 12
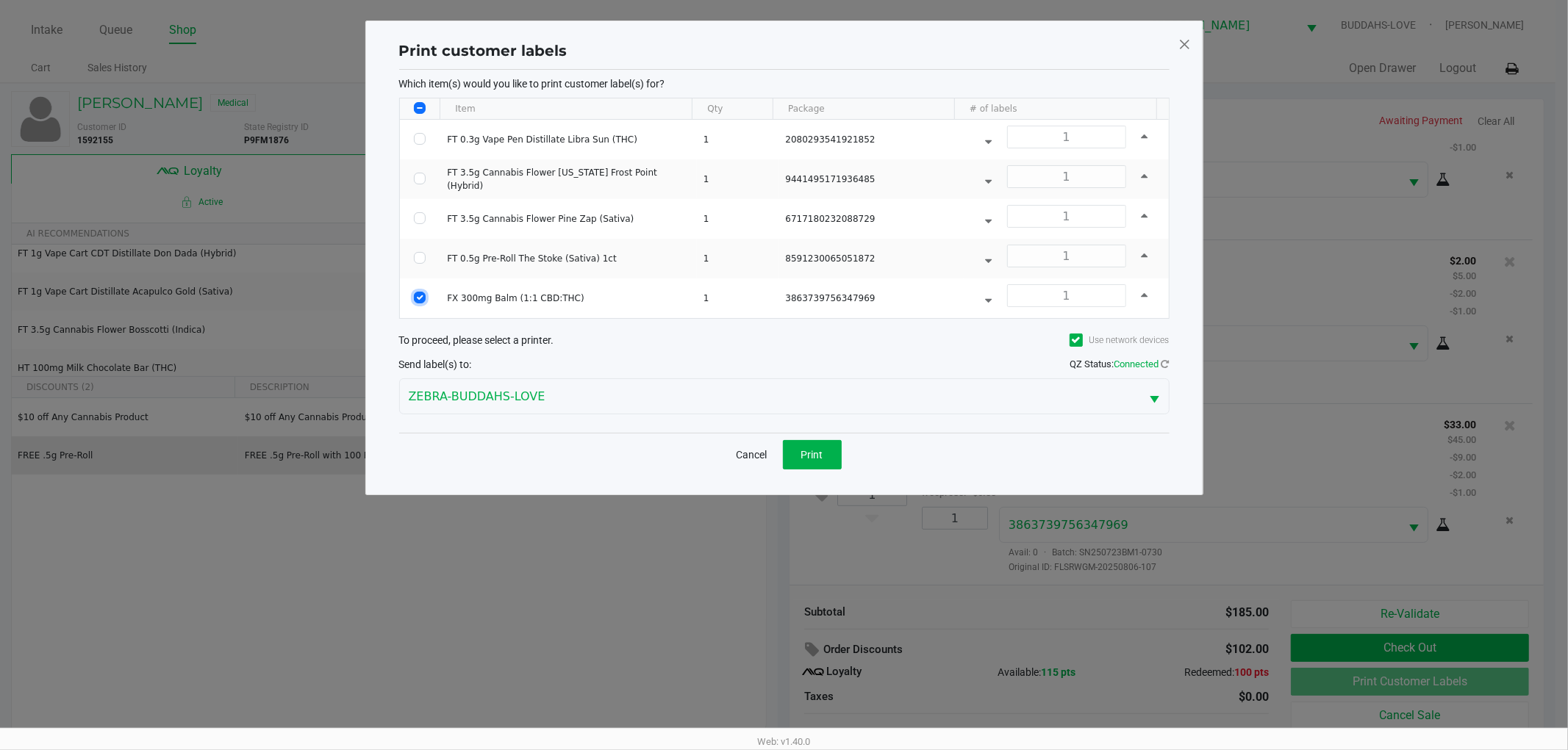
checkbox input "true"
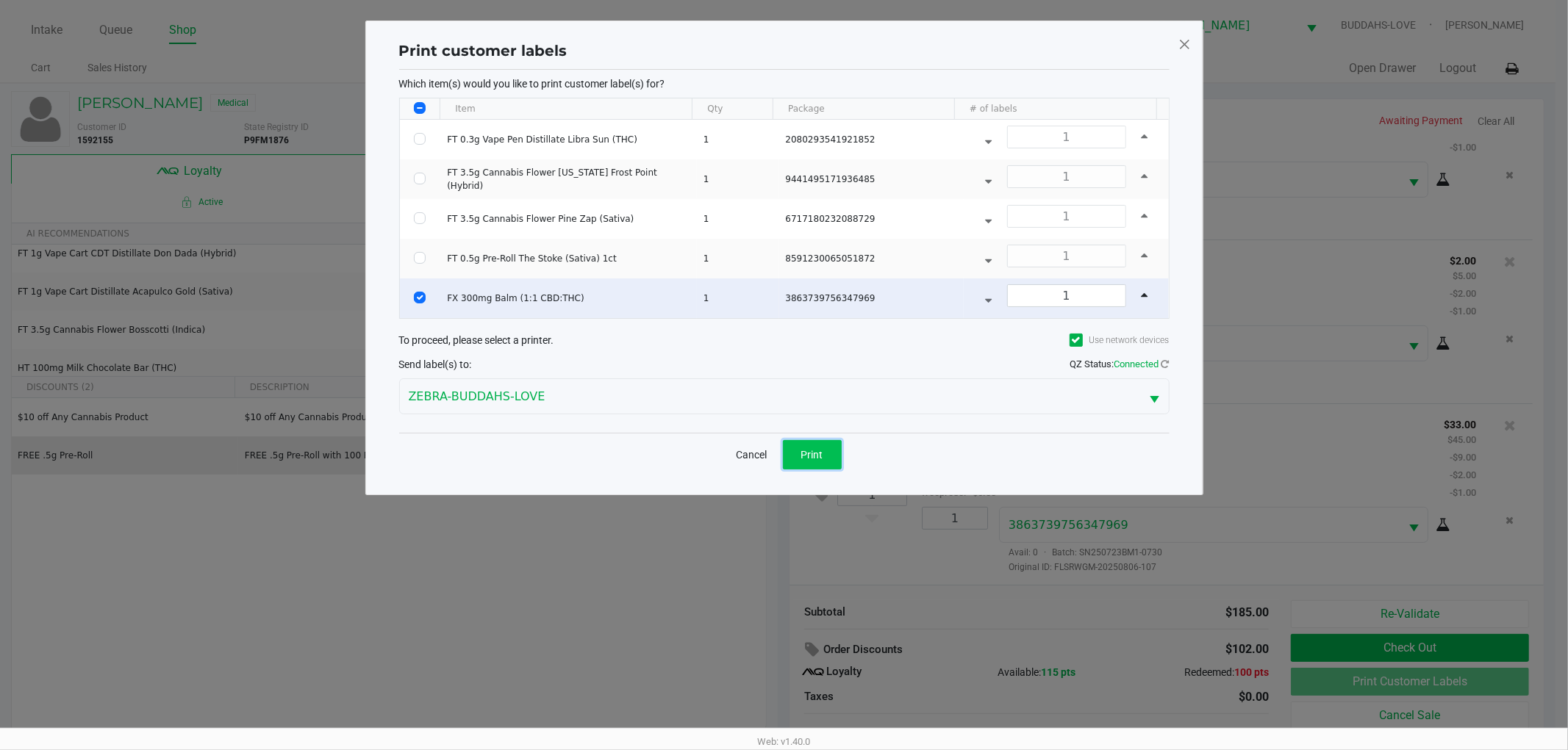
click at [804, 469] on button "Print" at bounding box center [811, 455] width 58 height 30
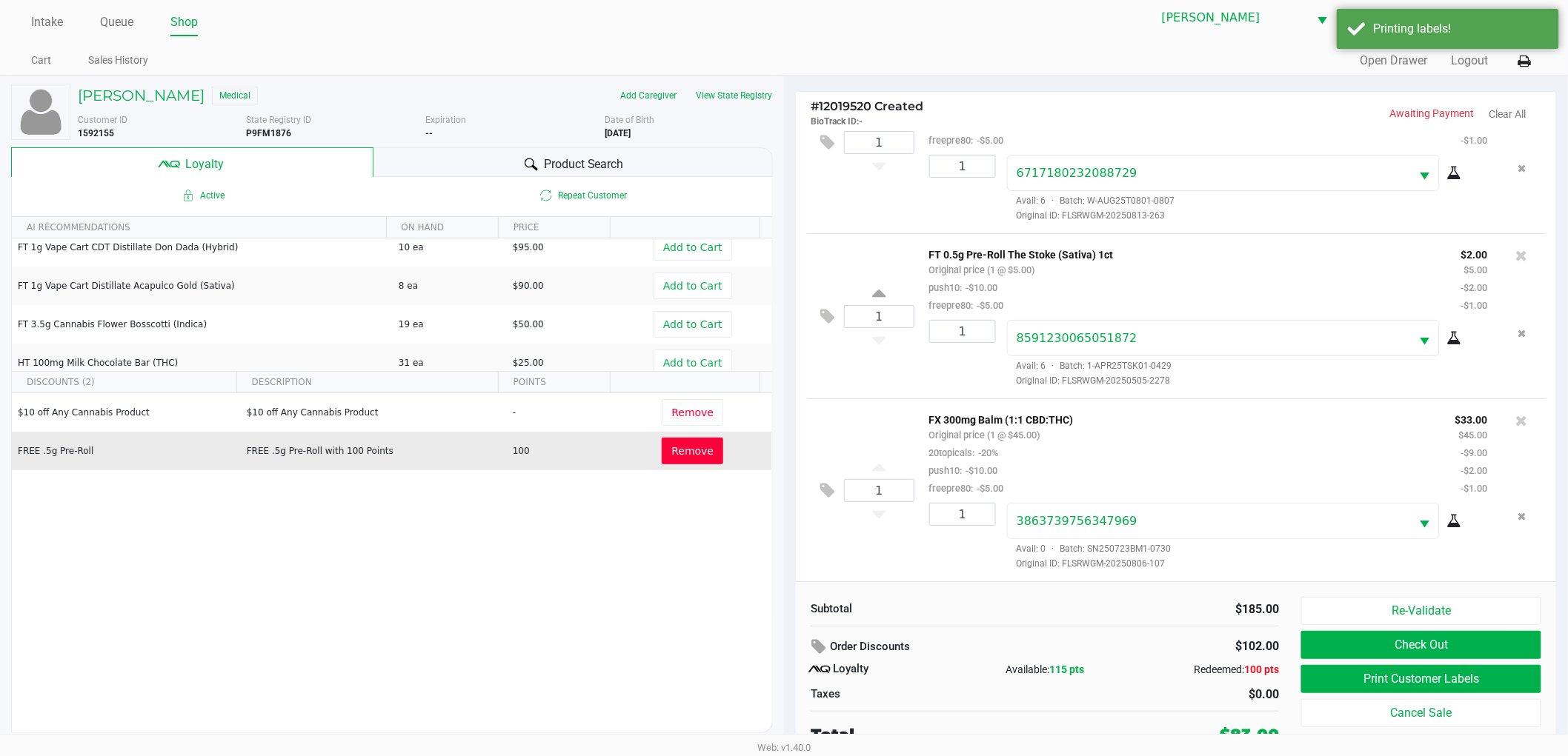
scroll to position [16, 0]
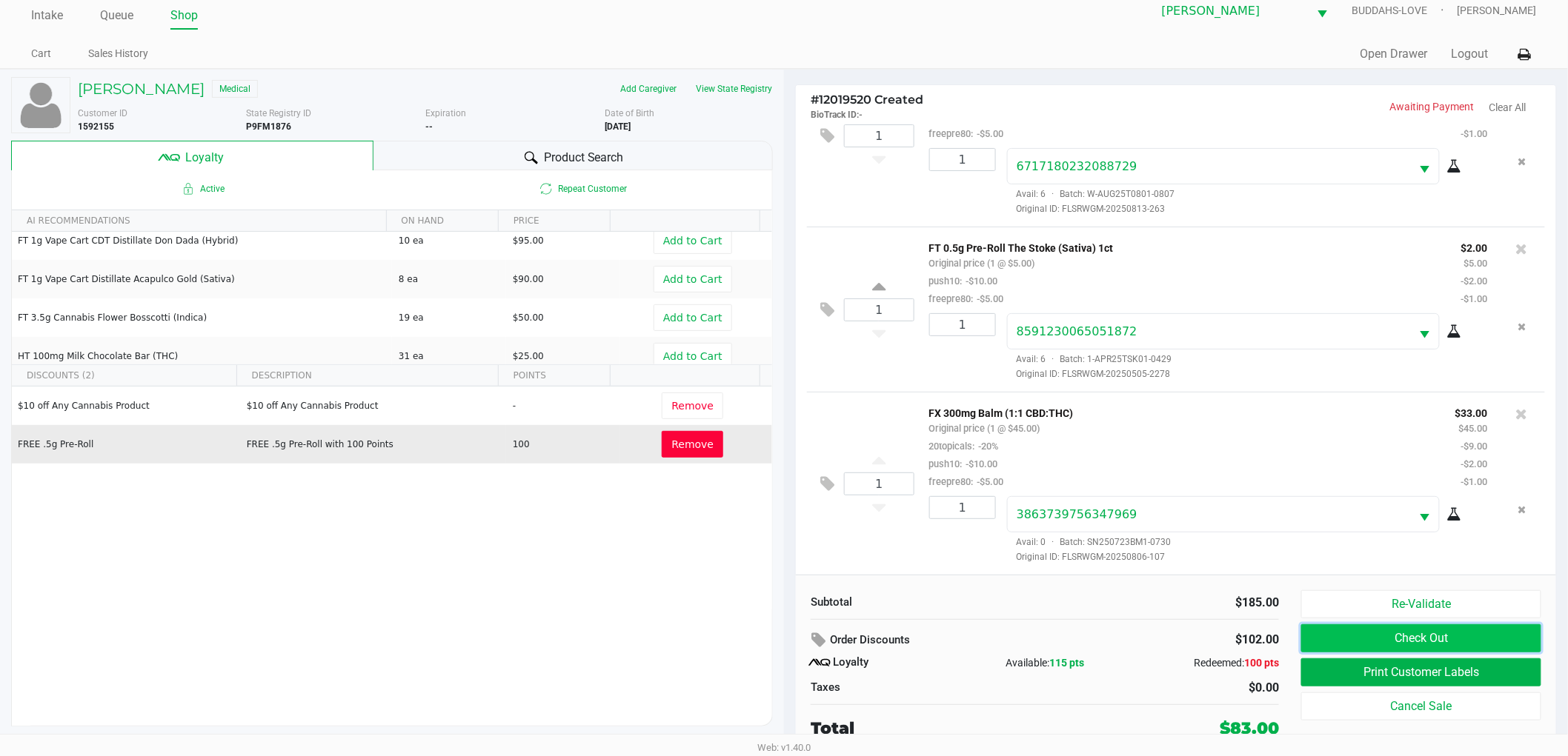
click at [1466, 646] on button "Check Out" at bounding box center [1421, 638] width 240 height 28
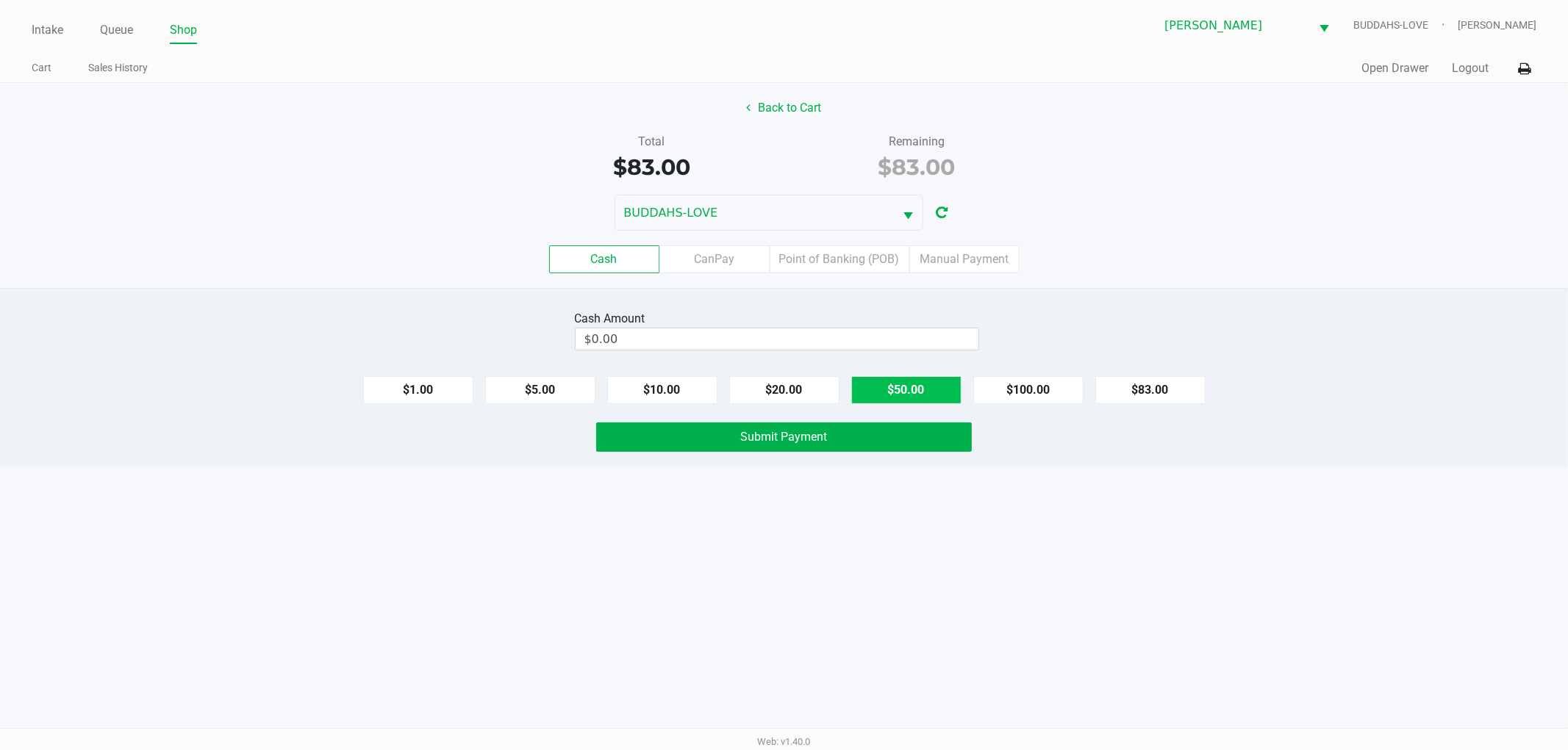
click at [1156, 390] on button "$83.00" at bounding box center [1150, 390] width 110 height 28
type input "$83.00"
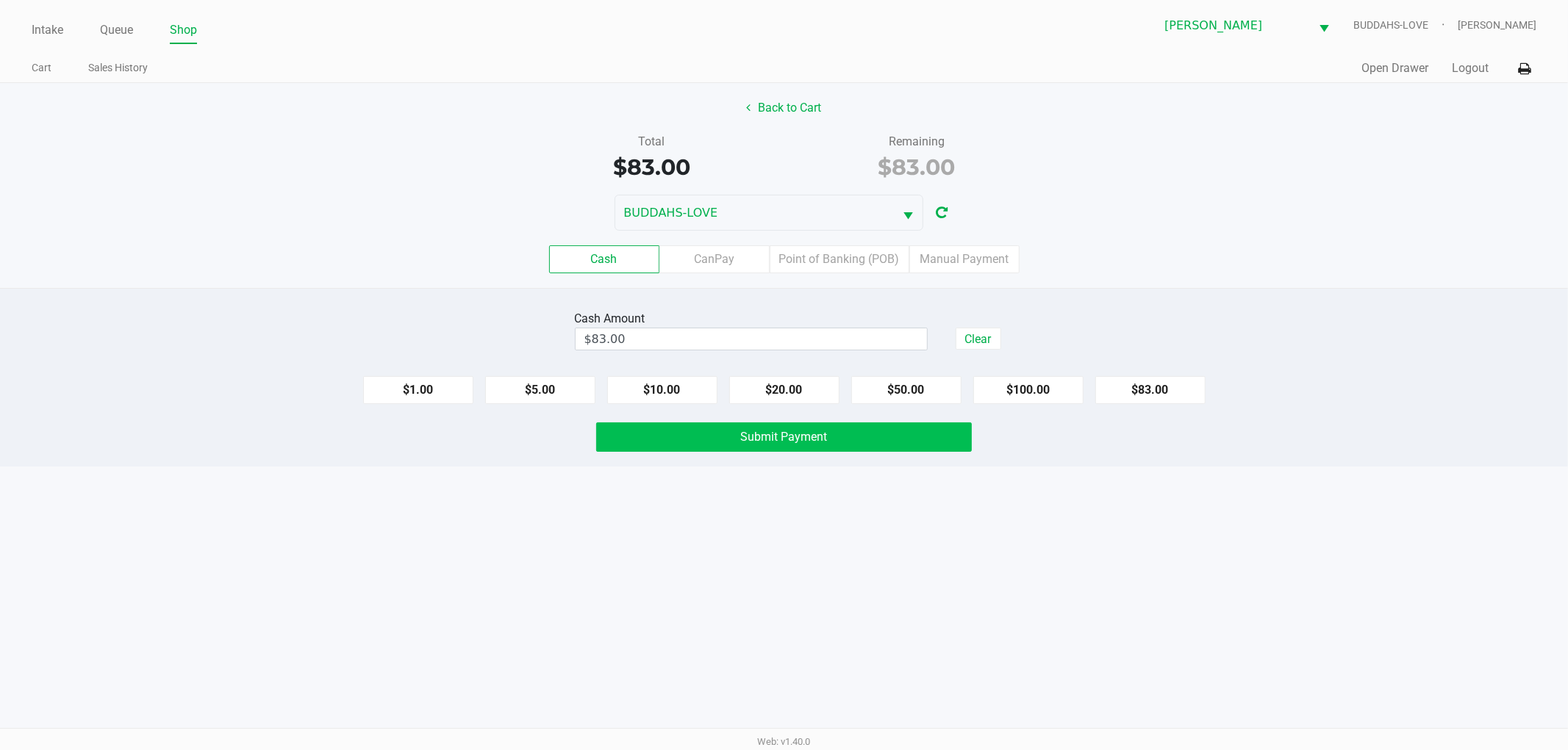
click at [729, 436] on button "Submit Payment" at bounding box center [784, 437] width 376 height 30
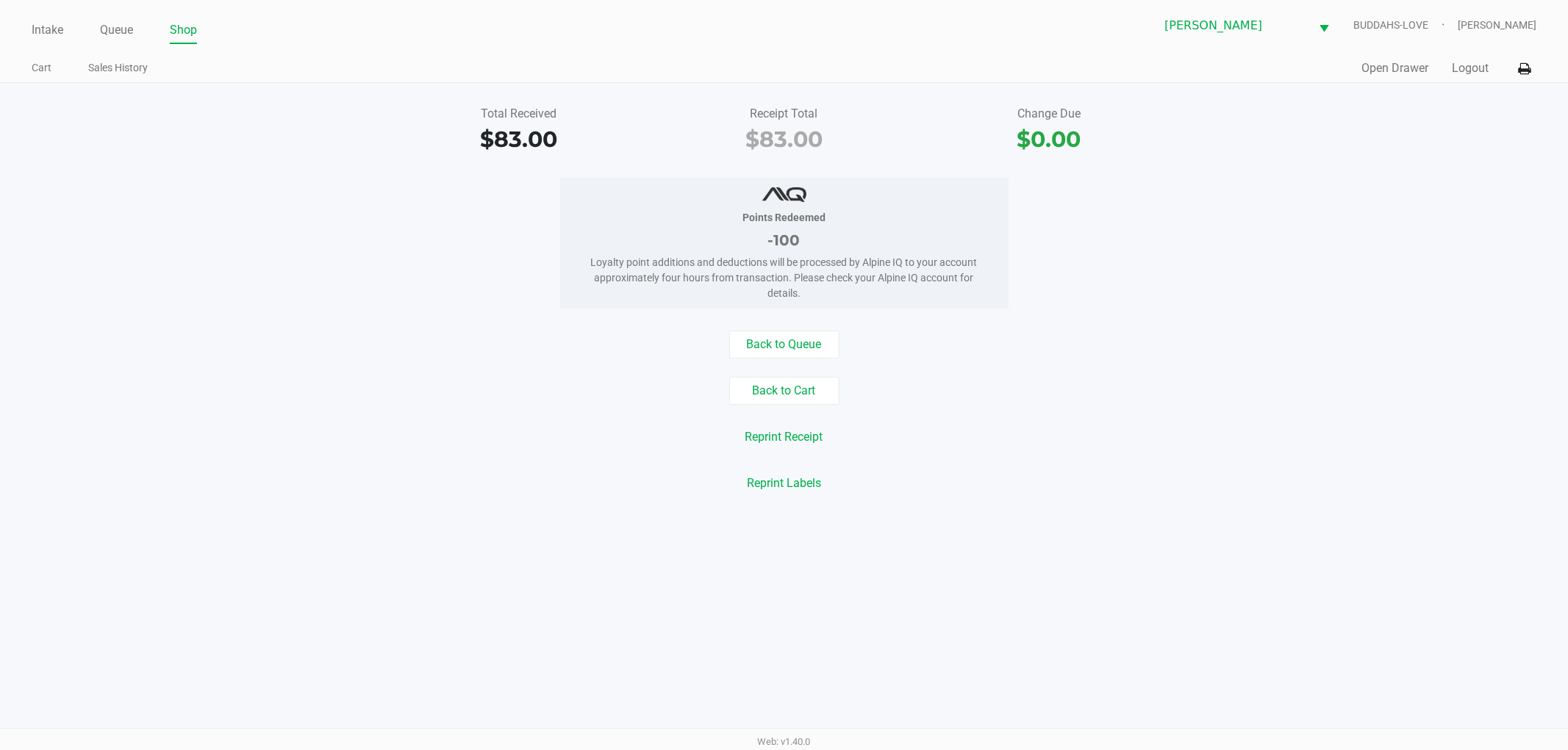
click at [1454, 83] on div "Total Received $83.00 Receipt Total $83.00 Change Due $0.00 Points Redeemed -10…" at bounding box center [784, 299] width 1568 height 432
click at [1457, 76] on button "Logout" at bounding box center [1471, 68] width 37 height 18
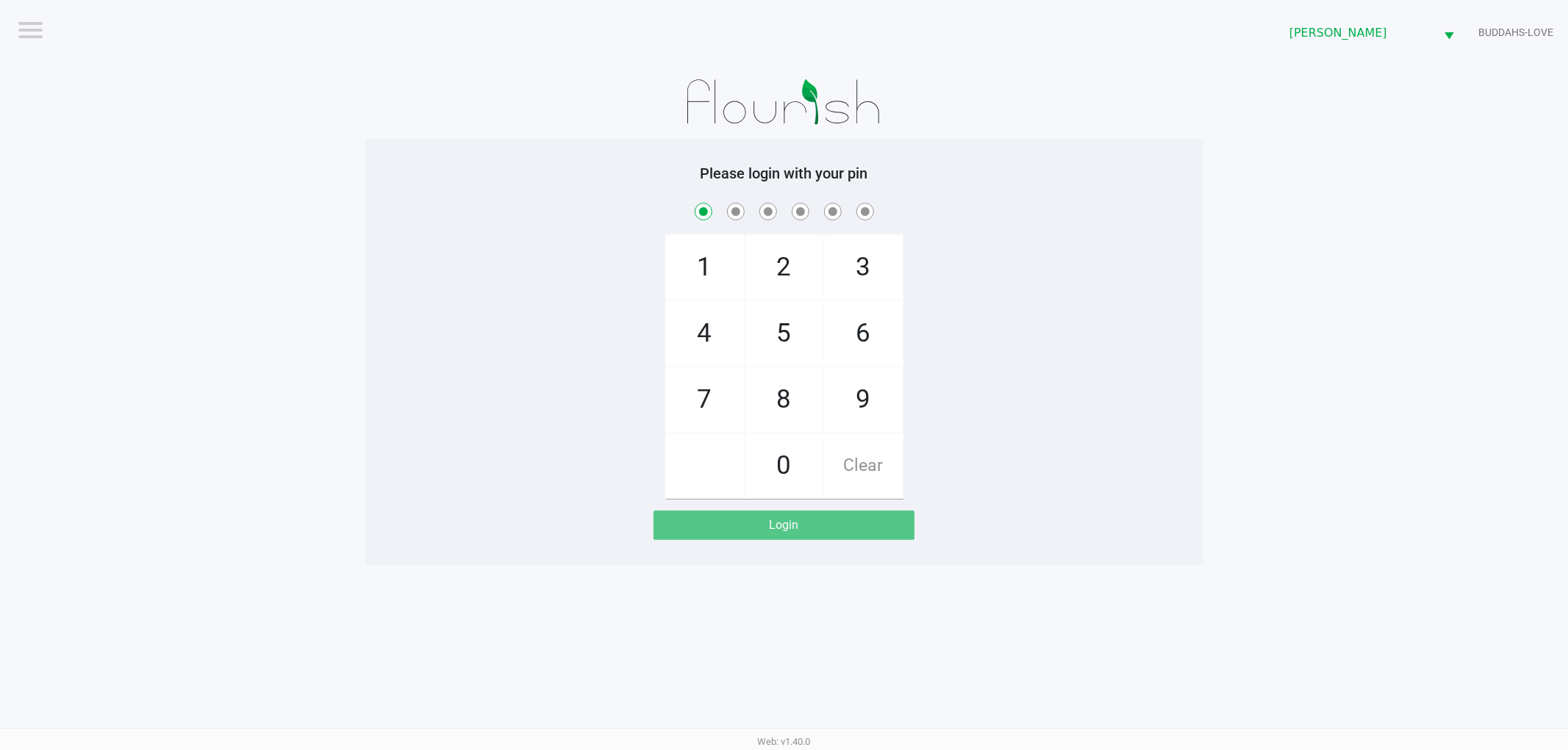
checkbox input "true"
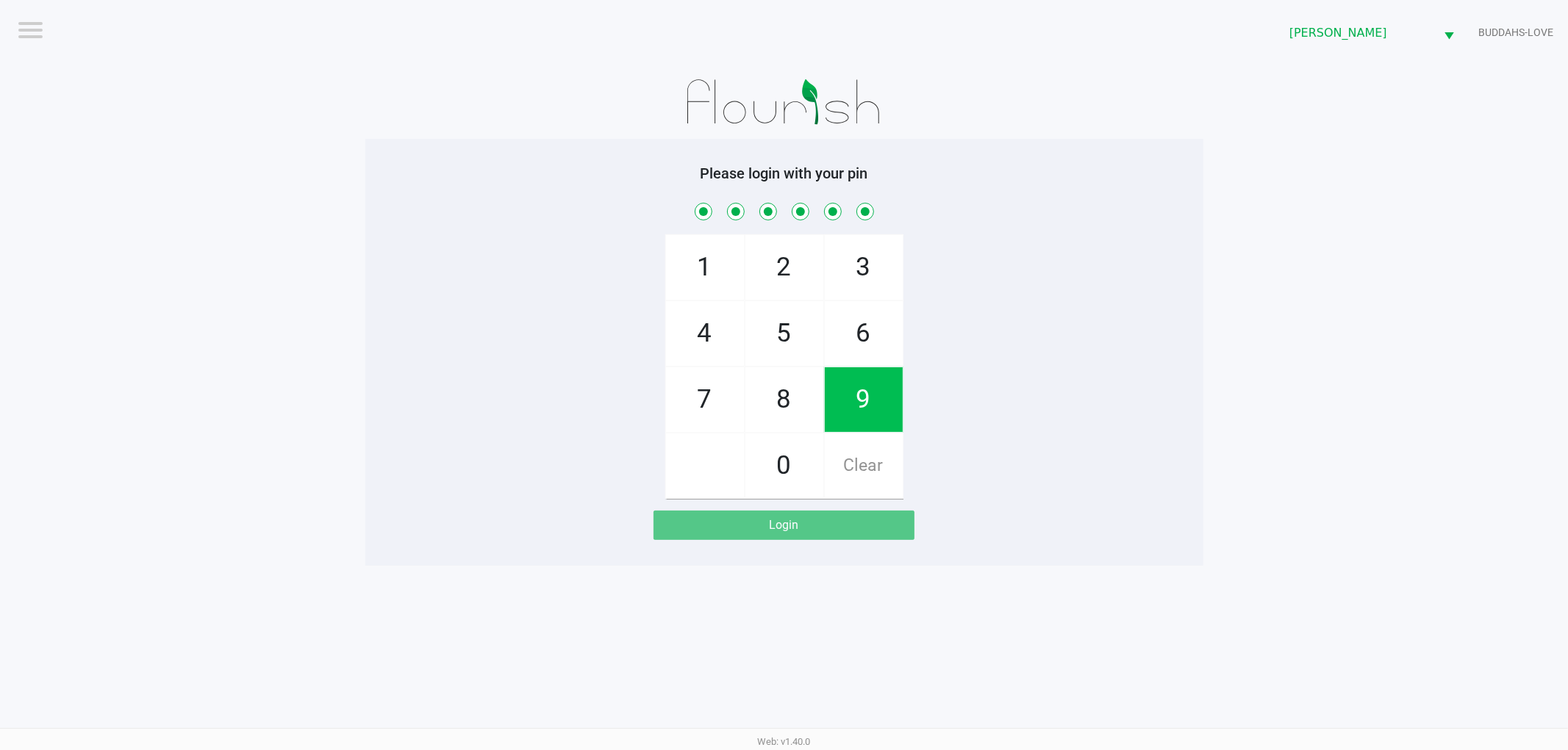
checkbox input "true"
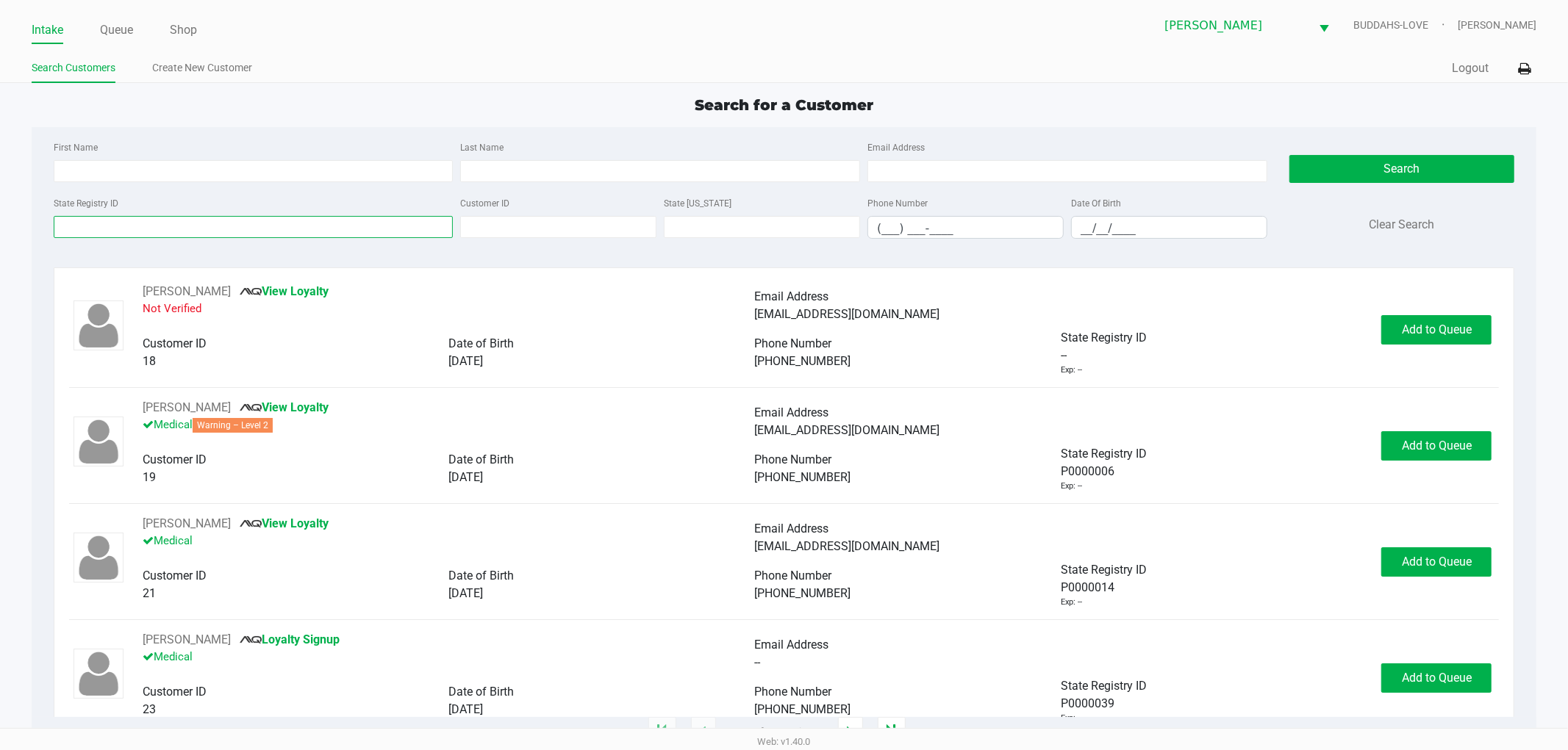
click at [144, 236] on input "State Registry ID" at bounding box center [254, 227] width 400 height 22
type input "3477"
click at [1091, 239] on kendo-maskedtextbox "__/__/____" at bounding box center [1169, 227] width 196 height 23
click at [1091, 237] on input "__/__/____" at bounding box center [1169, 228] width 194 height 23
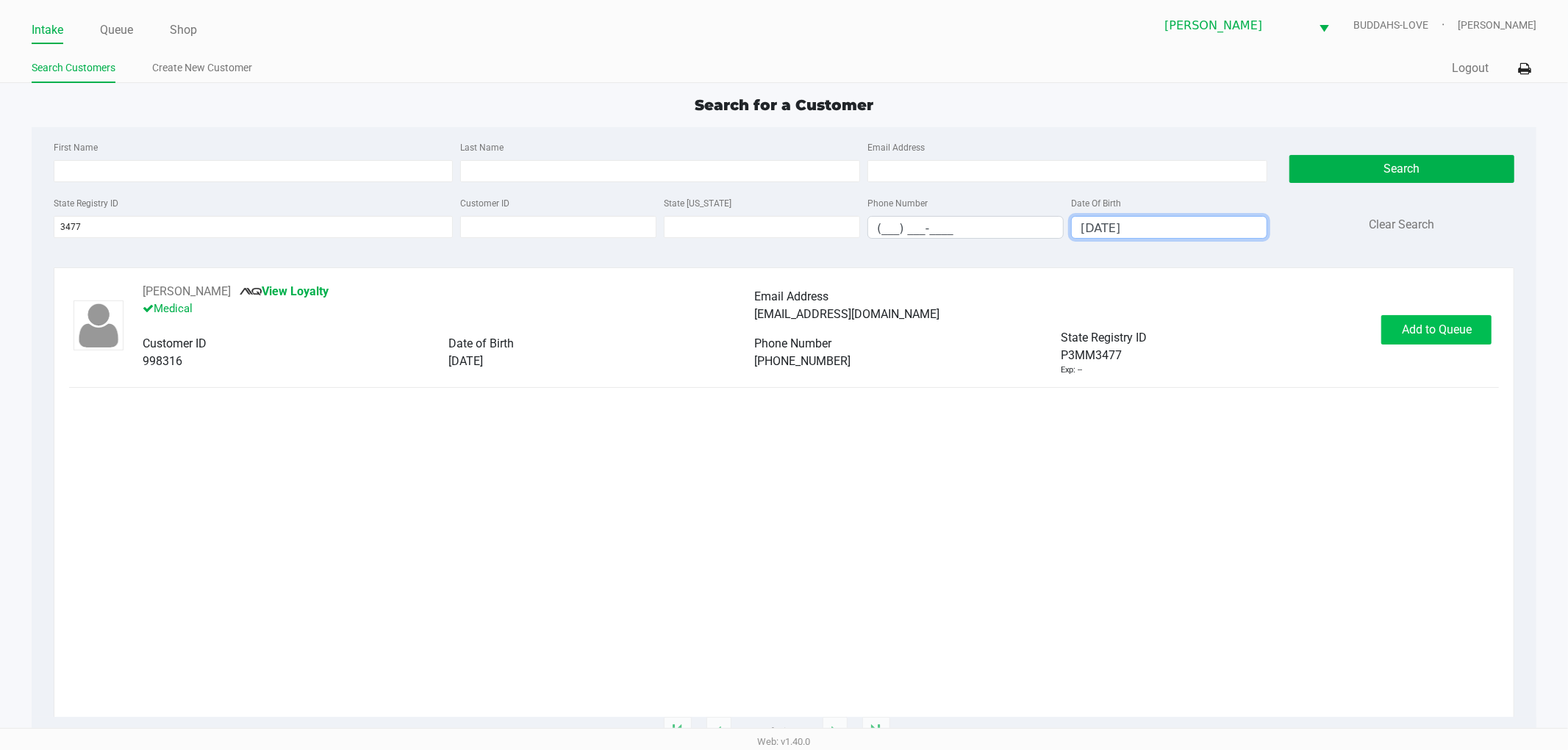
type input "05/04/1995"
click at [1458, 342] on button "Add to Queue" at bounding box center [1436, 330] width 110 height 30
click at [1458, 342] on div "Add to Queue" at bounding box center [1436, 330] width 110 height 30
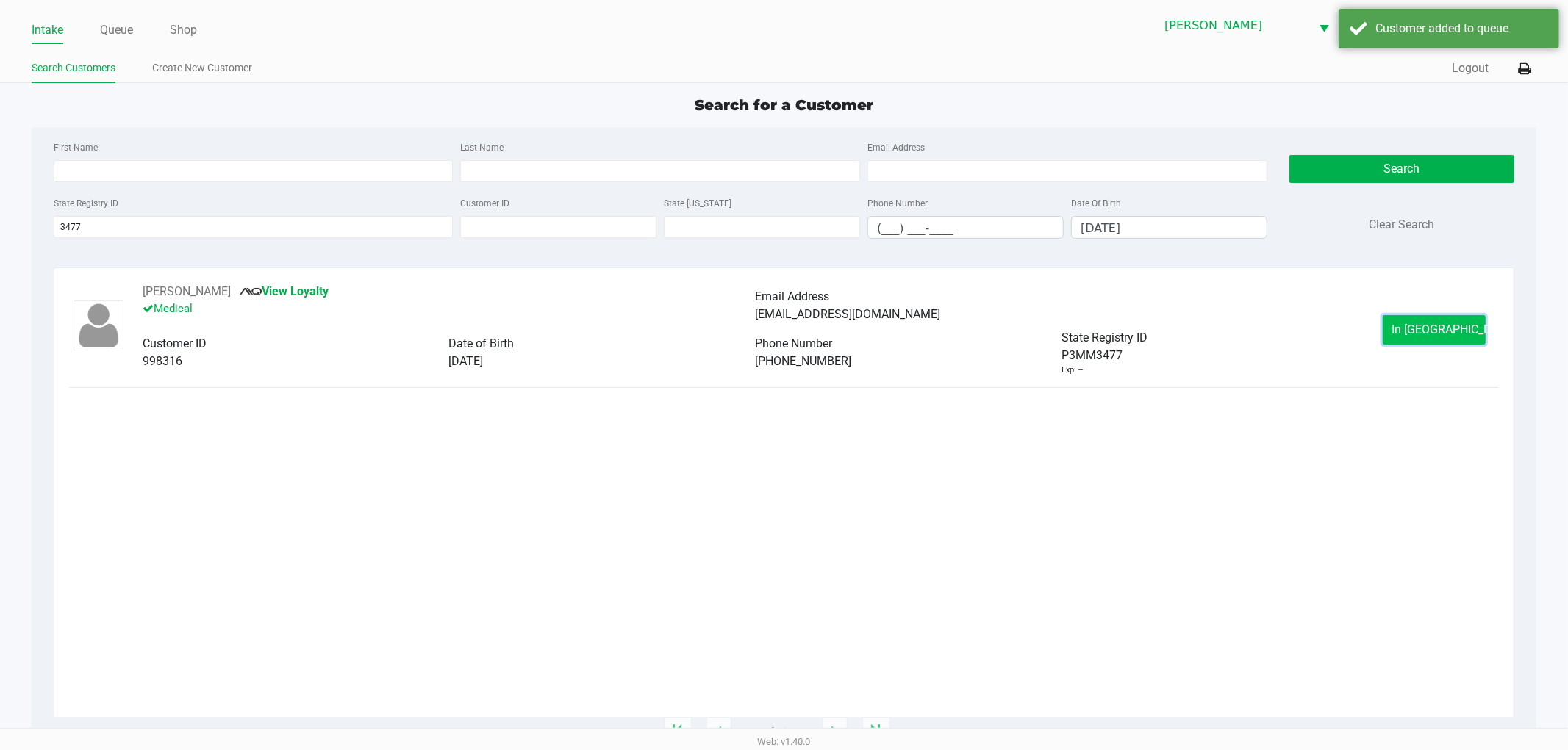
click at [1453, 341] on button "In Queue" at bounding box center [1434, 330] width 103 height 30
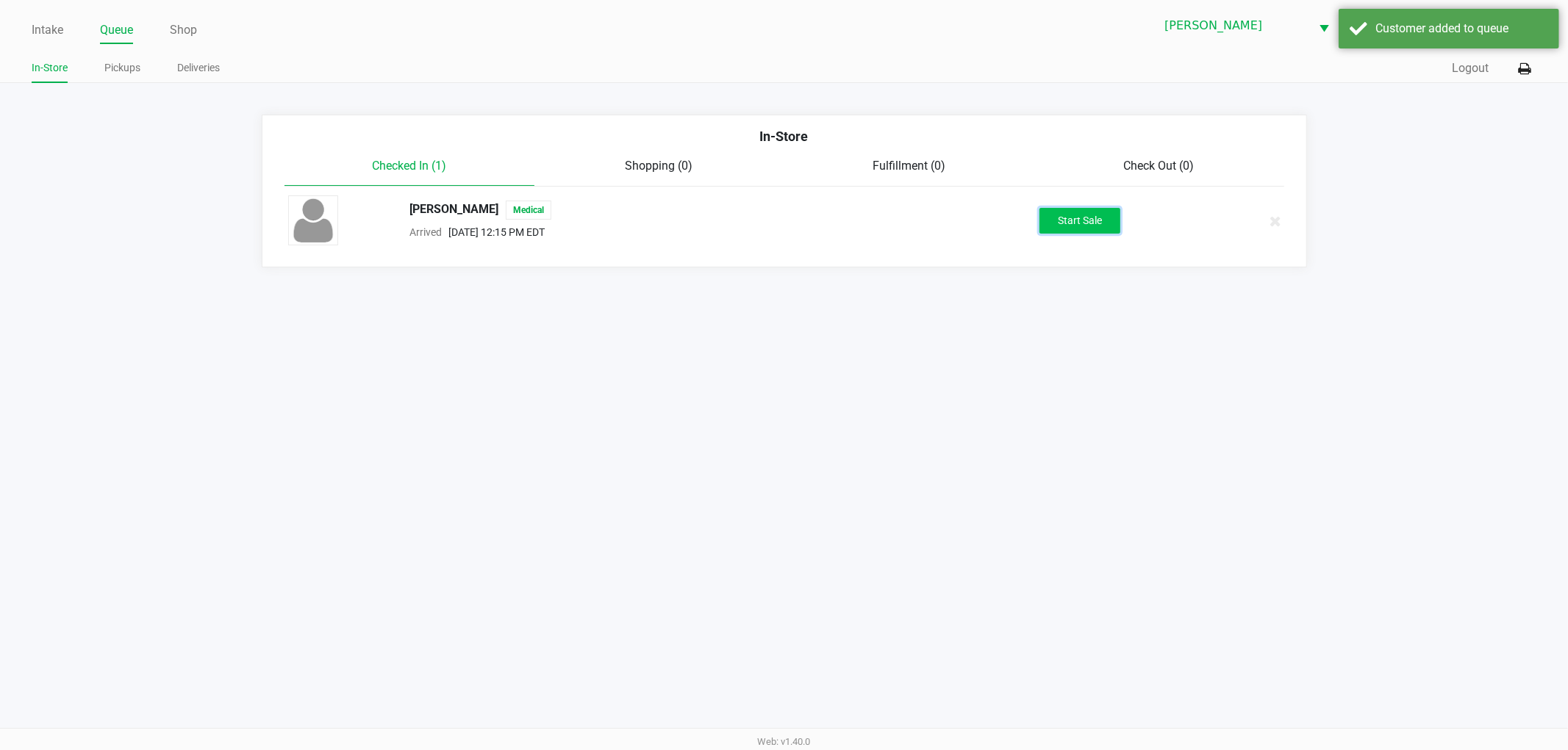
click at [1069, 225] on button "Start Sale" at bounding box center [1079, 221] width 81 height 26
click at [1069, 225] on div "Start Sale" at bounding box center [1079, 221] width 81 height 26
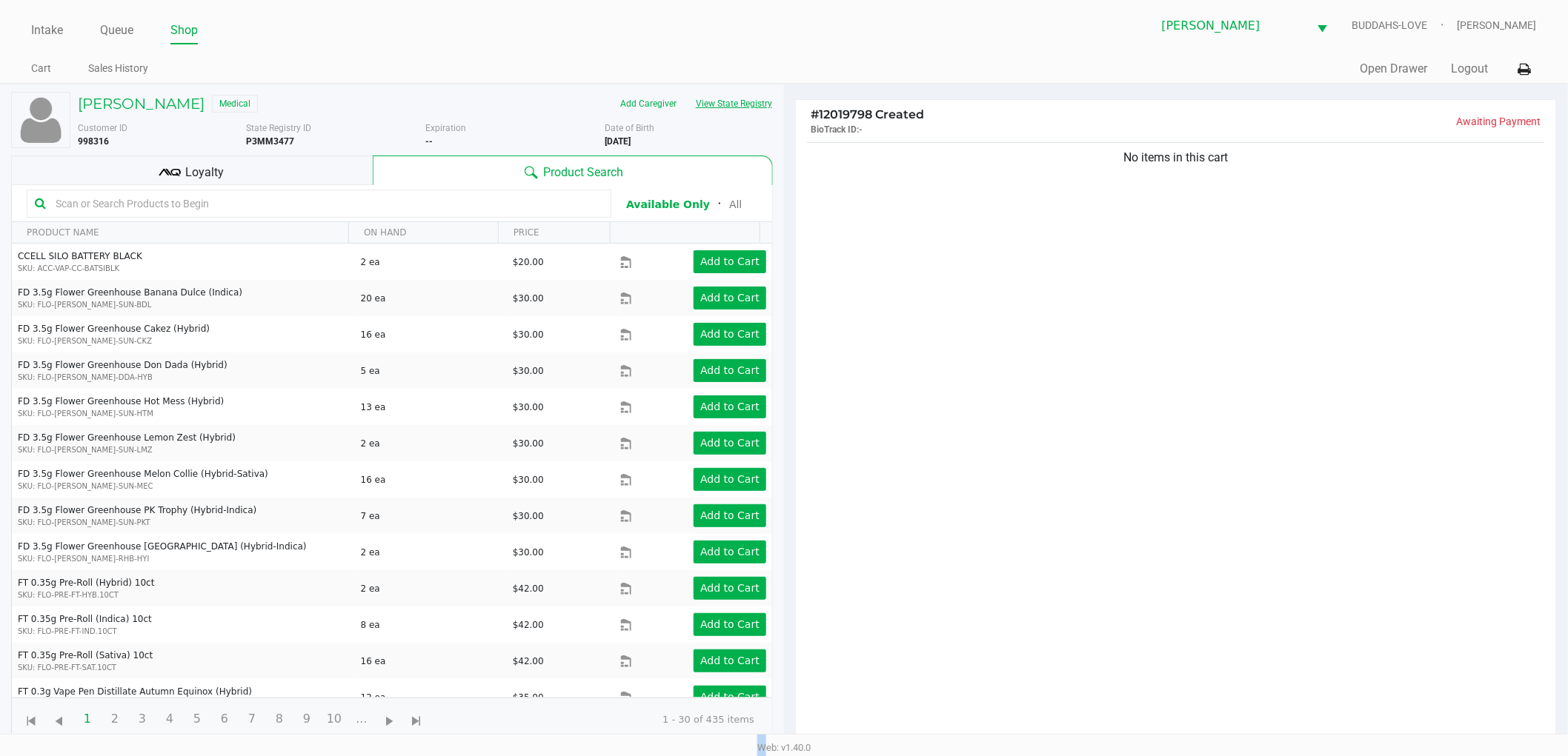
click at [762, 105] on button "View State Registry" at bounding box center [729, 103] width 87 height 23
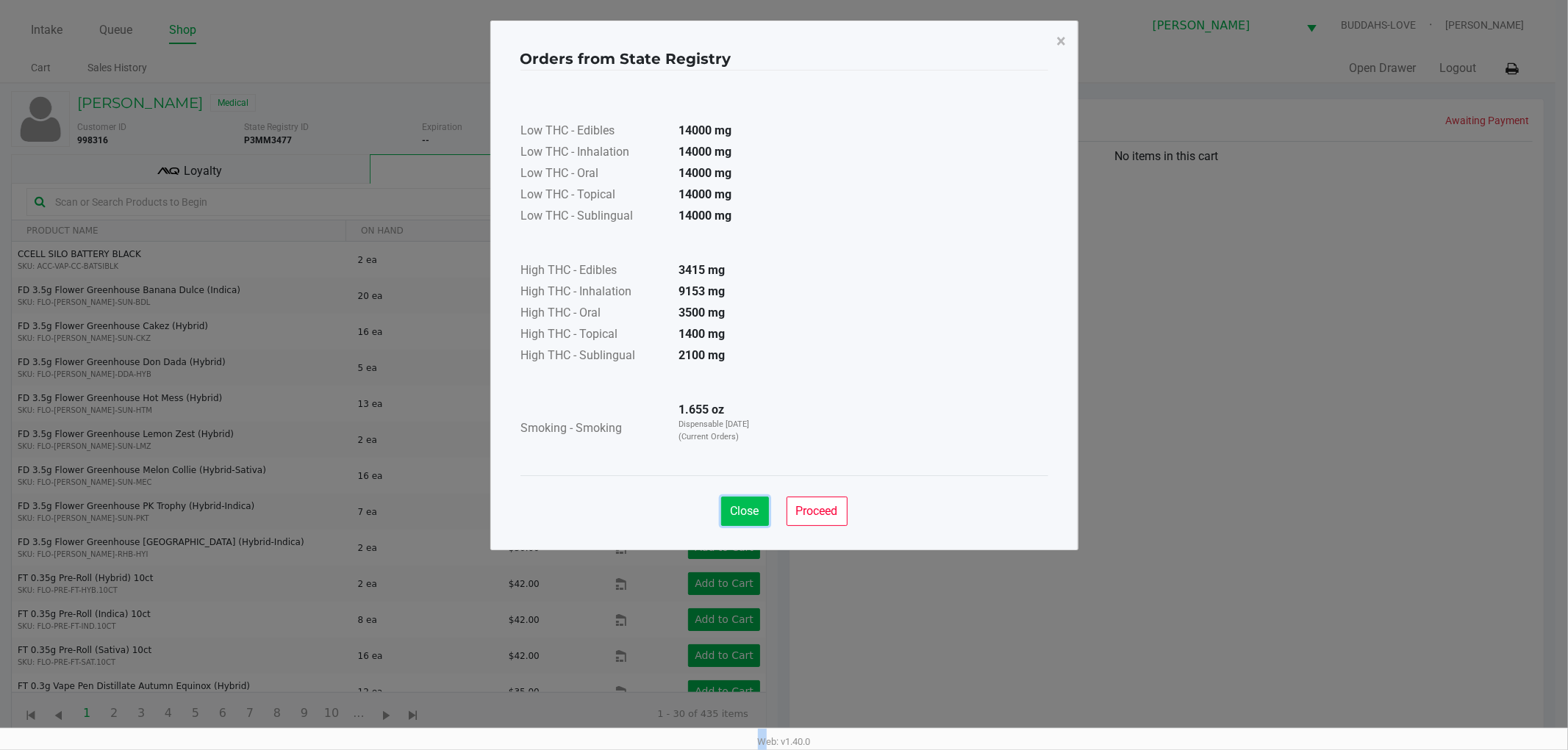
click at [737, 511] on span "Close" at bounding box center [745, 510] width 29 height 14
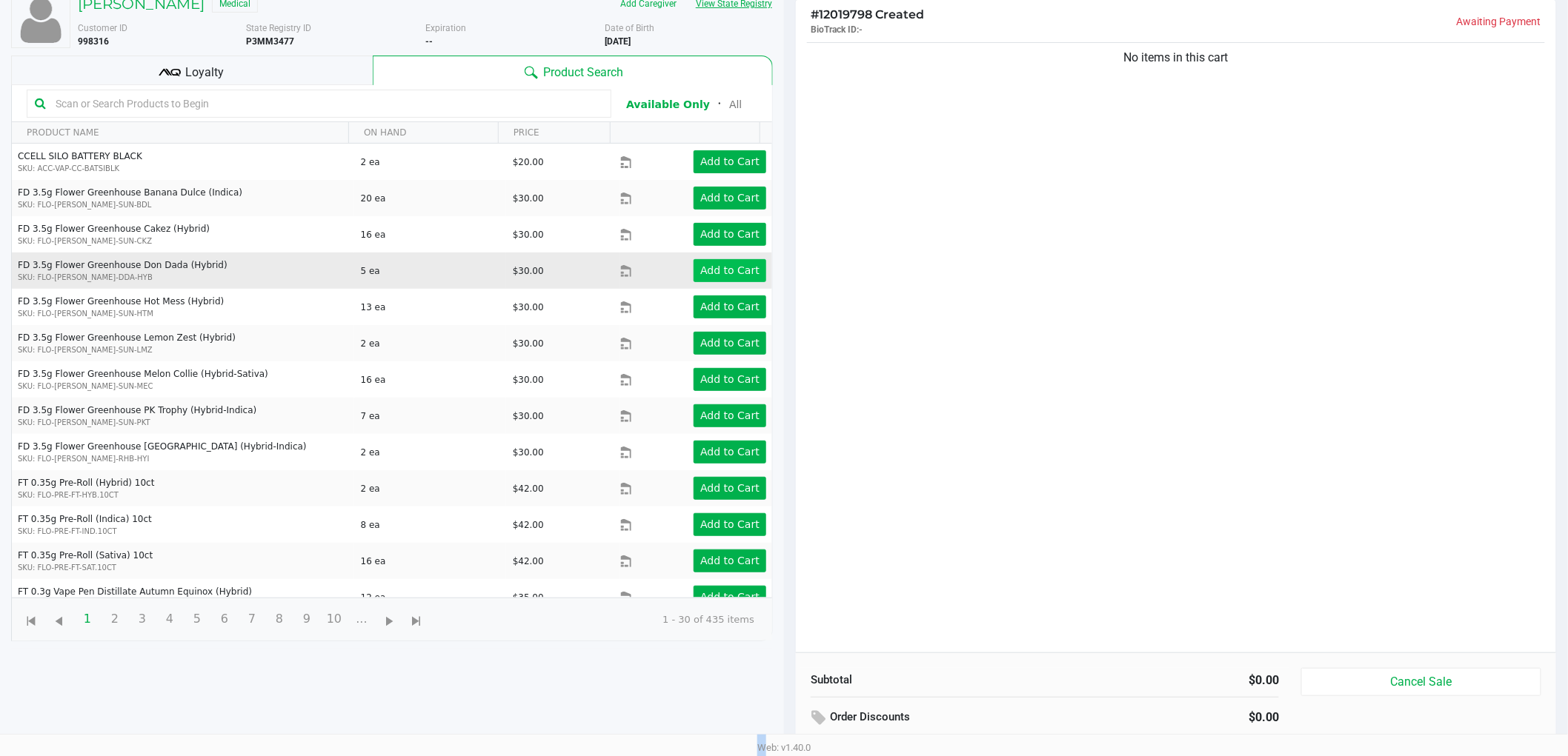
scroll to position [161, 0]
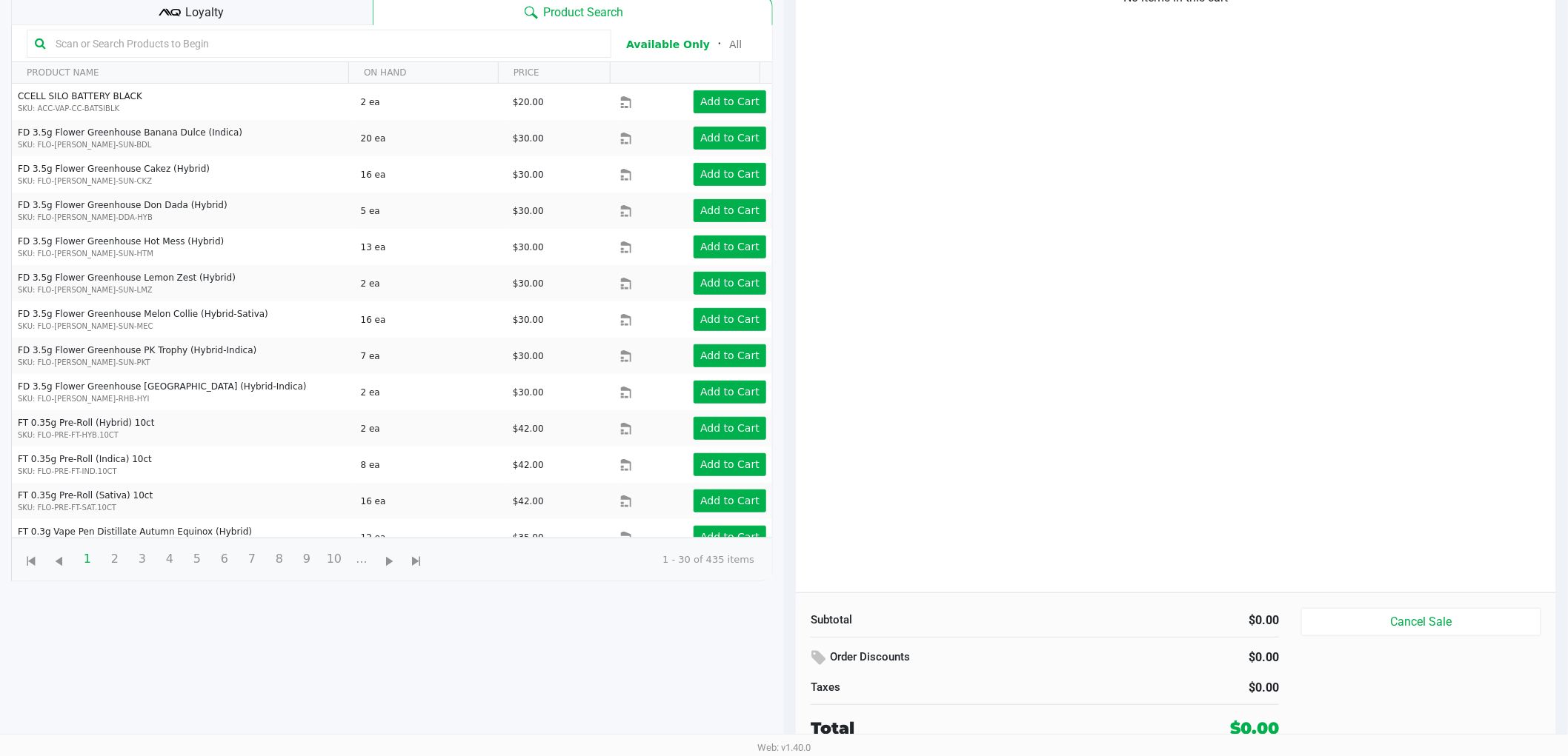
click at [308, 25] on kendo-grid-toolbar "Available Only ᛫ All" at bounding box center [392, 44] width 760 height 37
click at [318, 22] on div "Loyalty" at bounding box center [191, 10] width 361 height 30
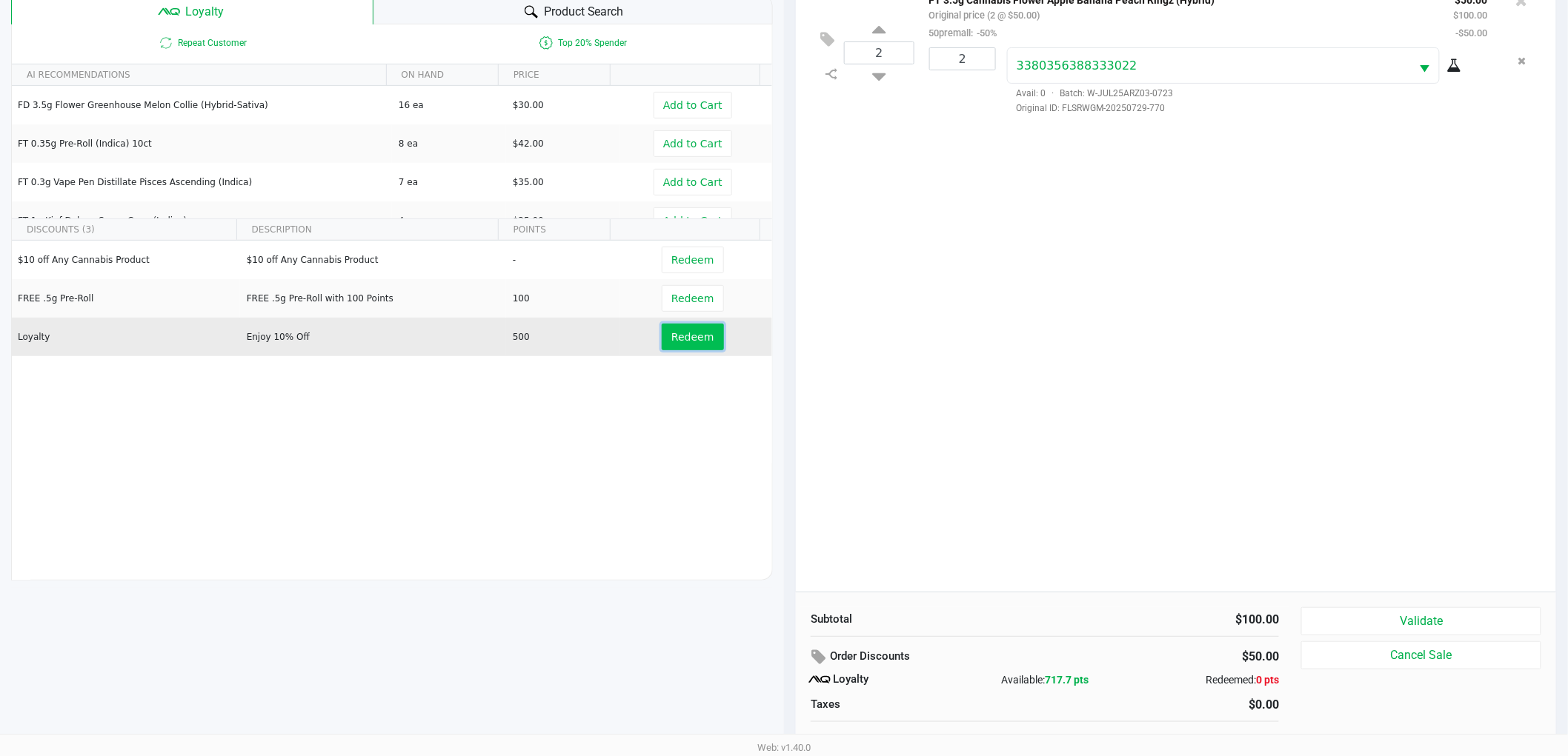
click at [699, 335] on span "Redeem" at bounding box center [692, 337] width 42 height 12
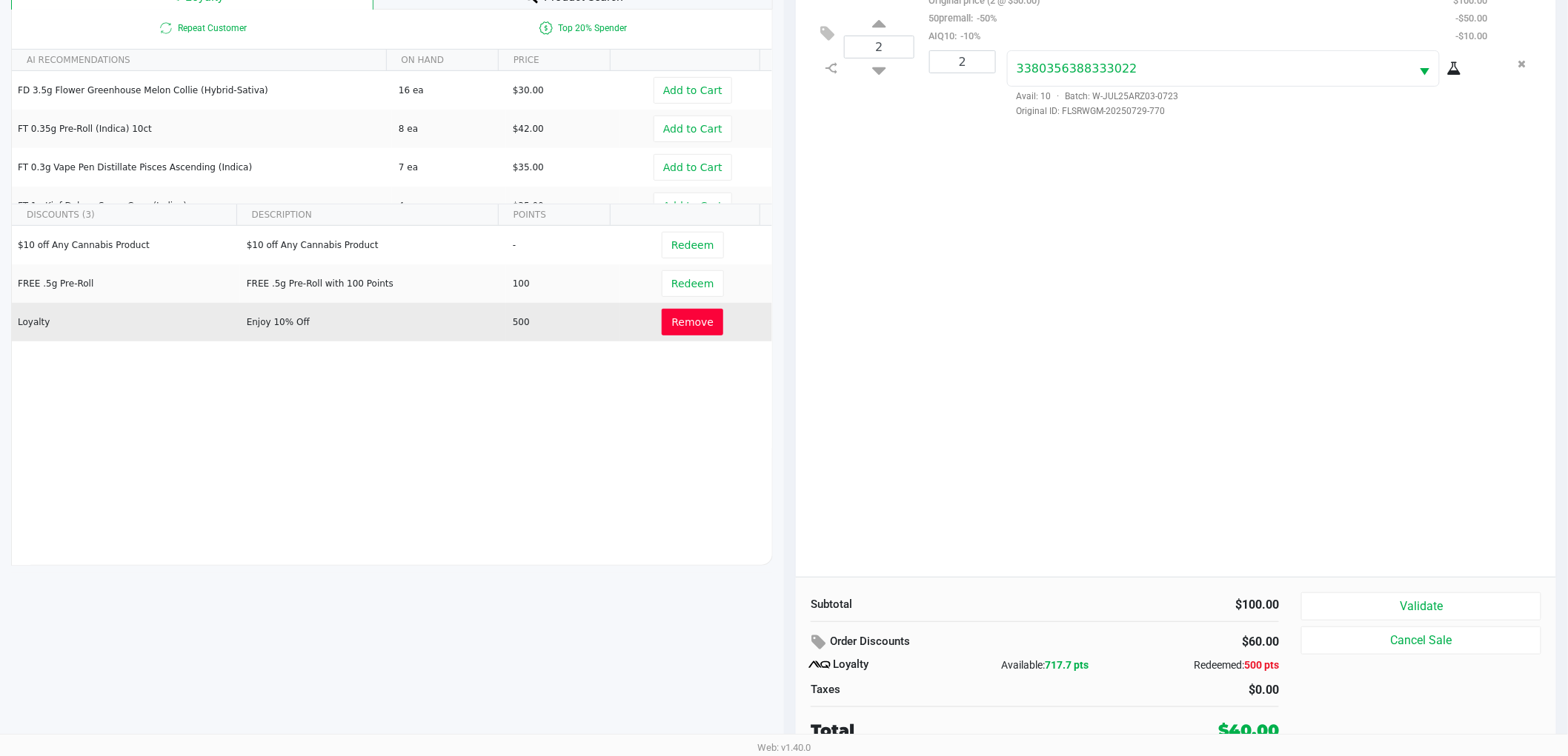
scroll to position [178, 0]
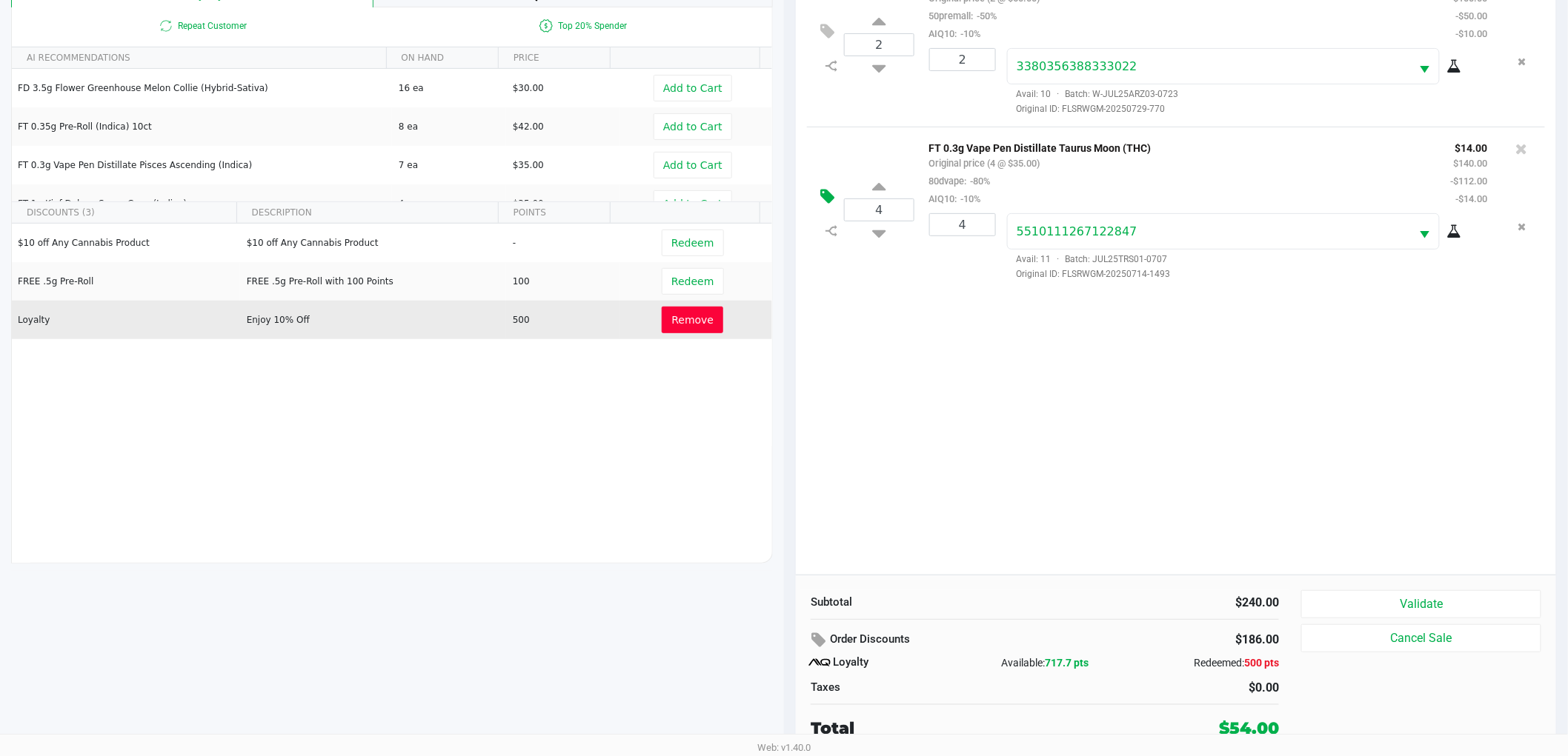
click at [827, 206] on button at bounding box center [831, 197] width 26 height 35
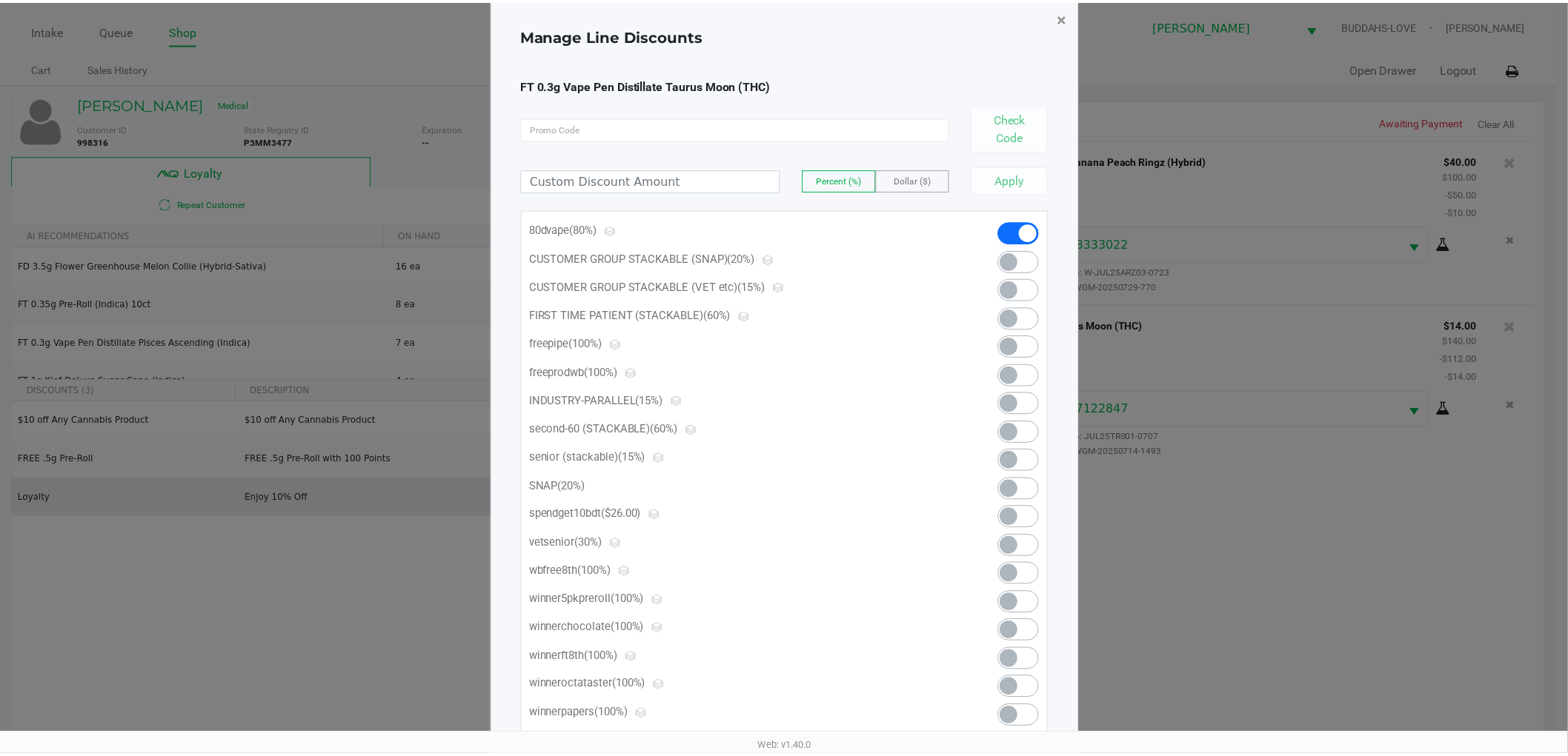
scroll to position [0, 0]
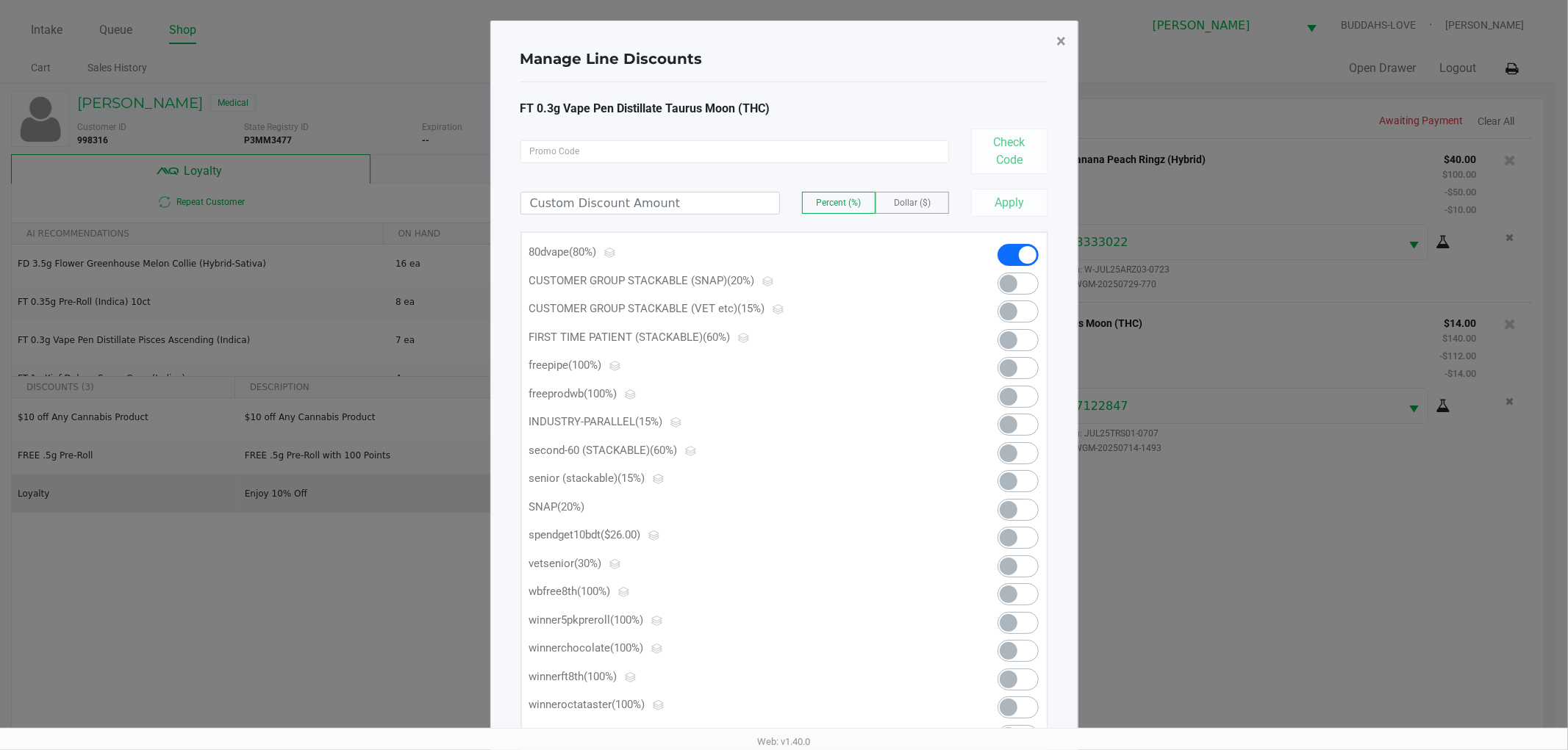
click at [1057, 56] on button "×" at bounding box center [1062, 41] width 33 height 41
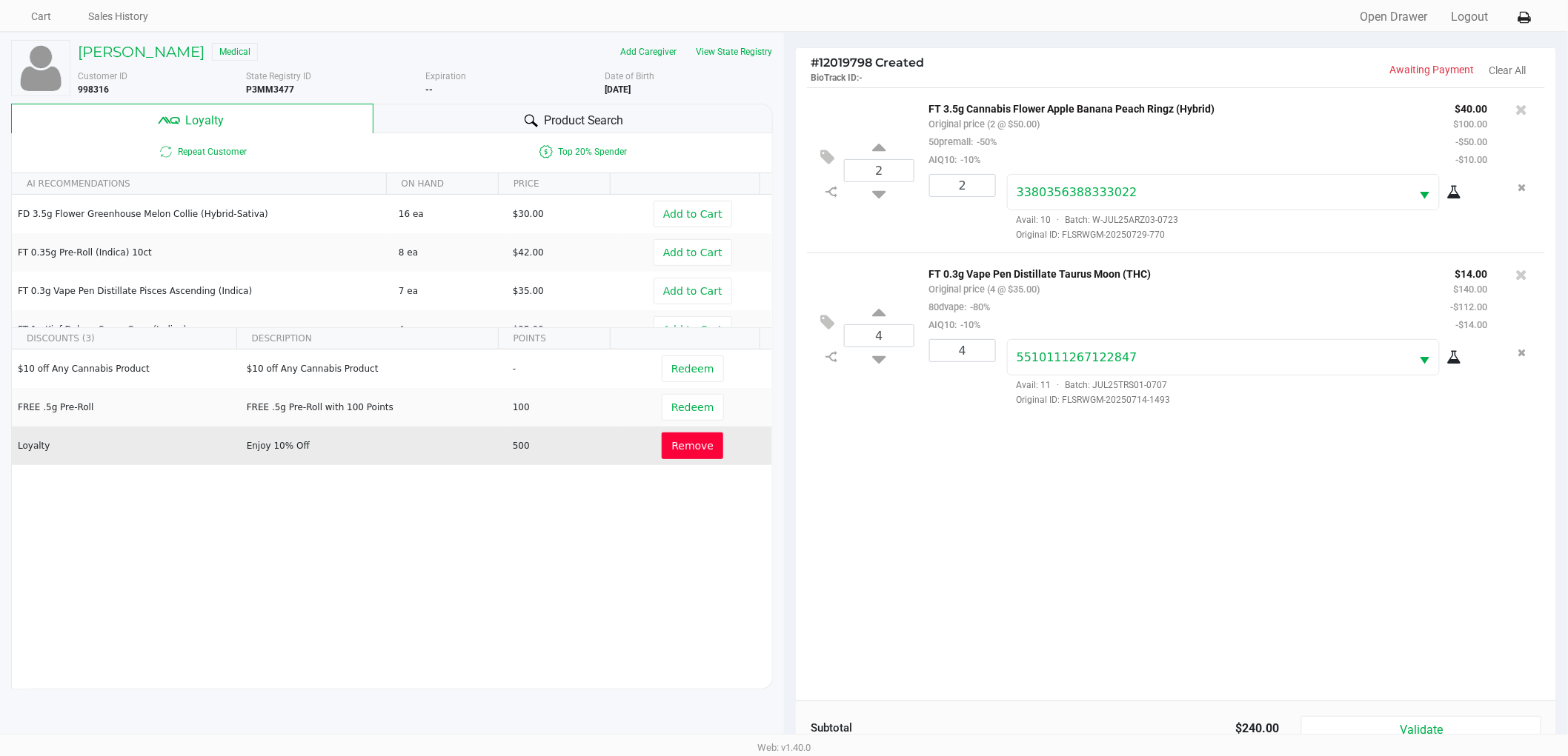
scroll to position [178, 0]
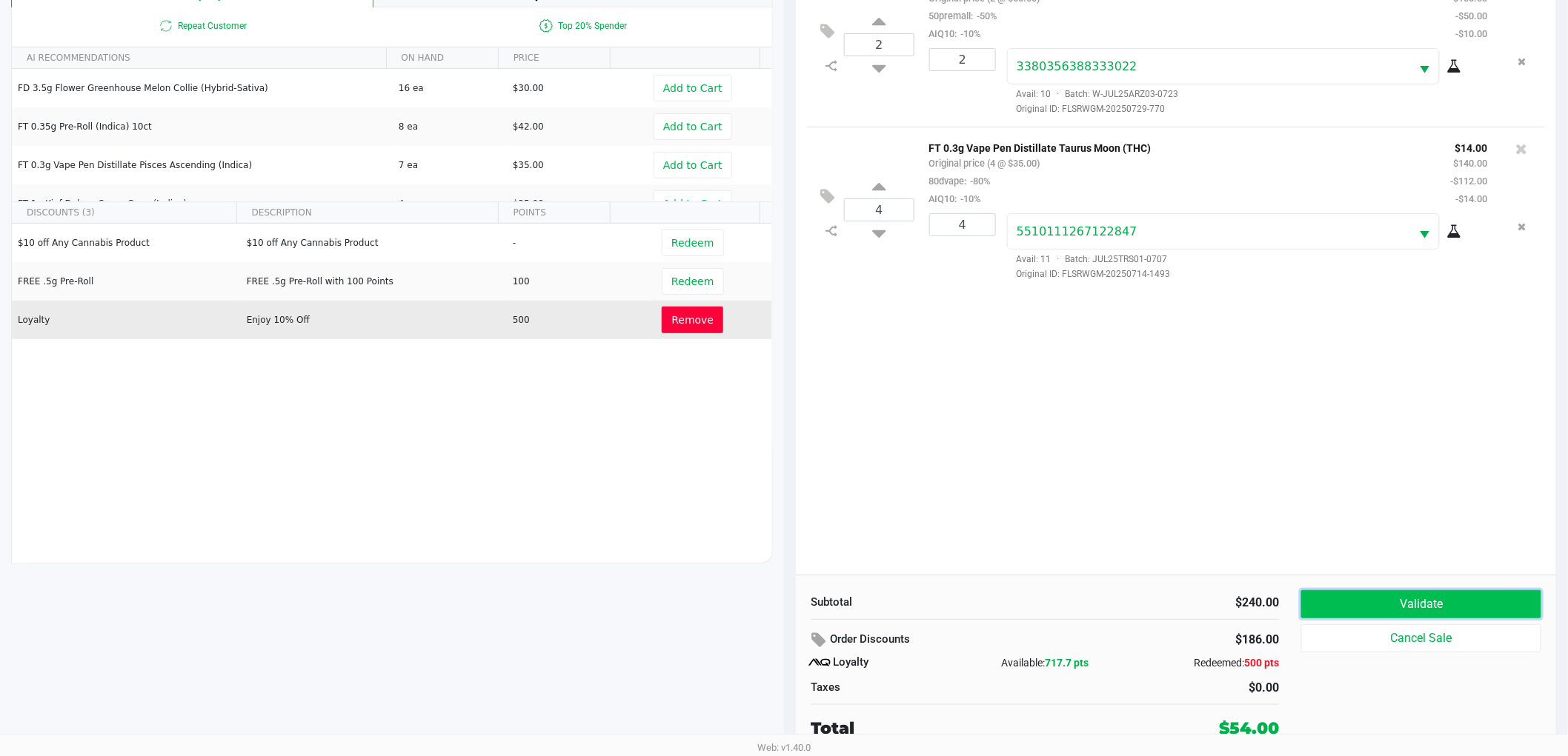
click at [1449, 596] on button "Validate" at bounding box center [1421, 605] width 240 height 28
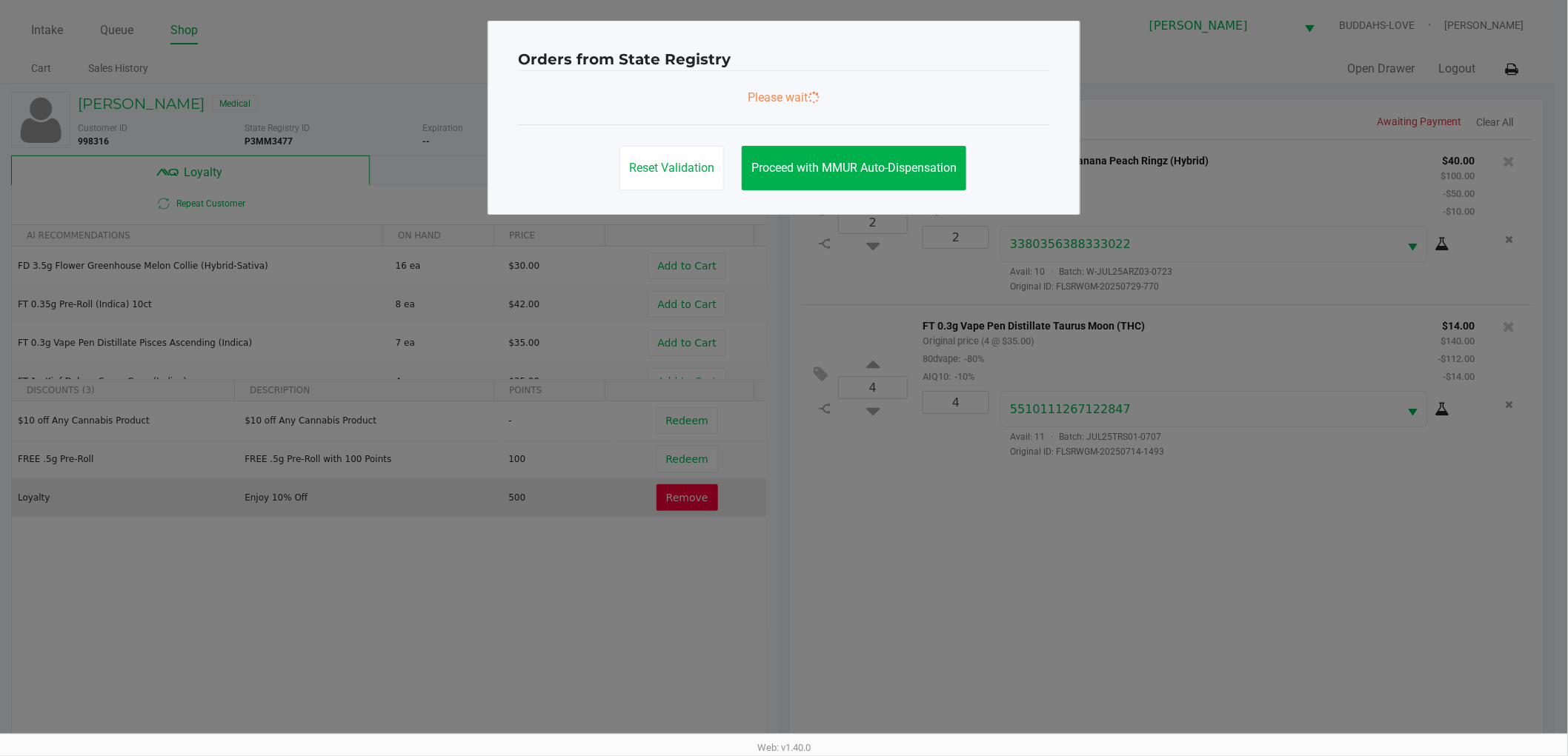
scroll to position [0, 0]
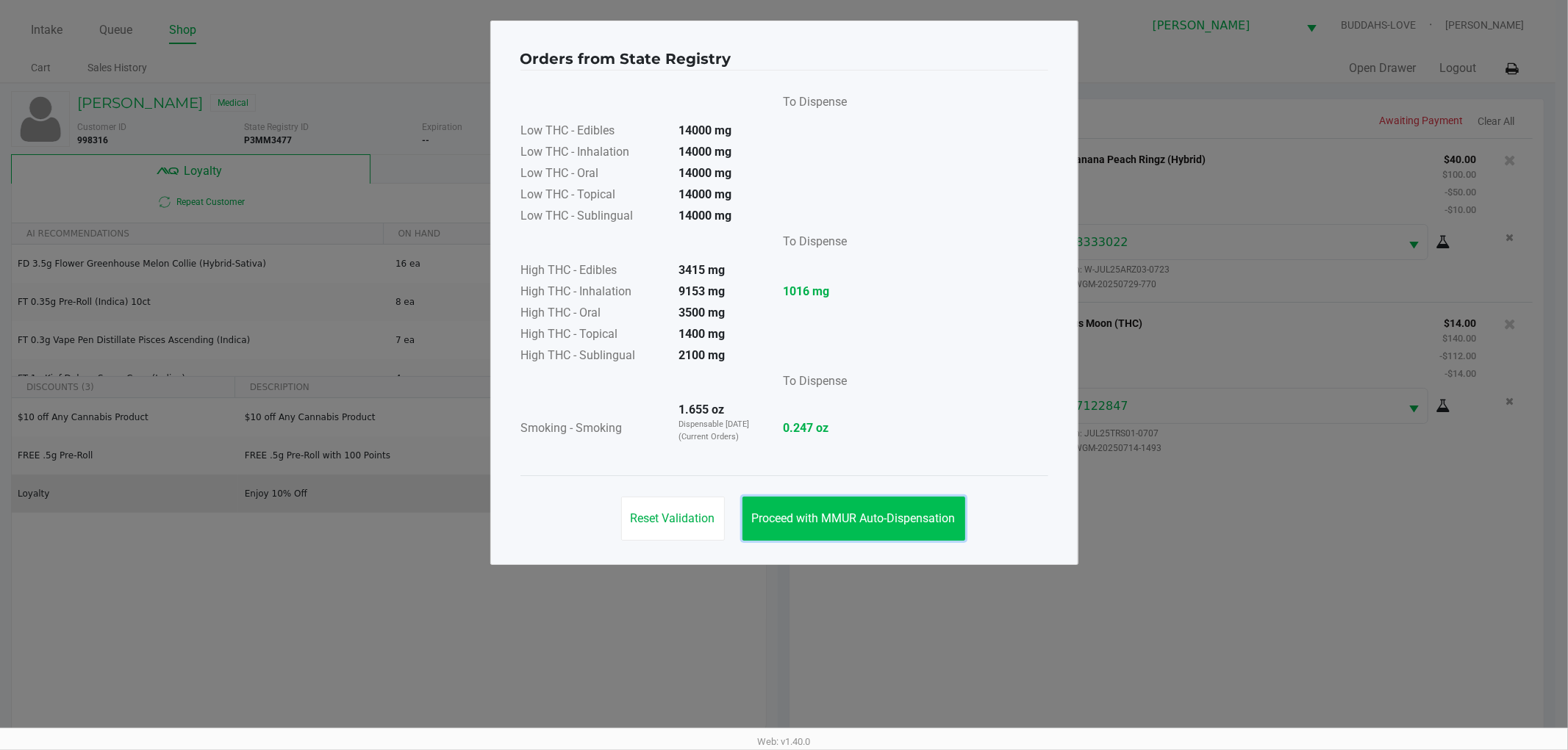
click at [911, 522] on span "Proceed with MMUR Auto-Dispensation" at bounding box center [854, 518] width 204 height 14
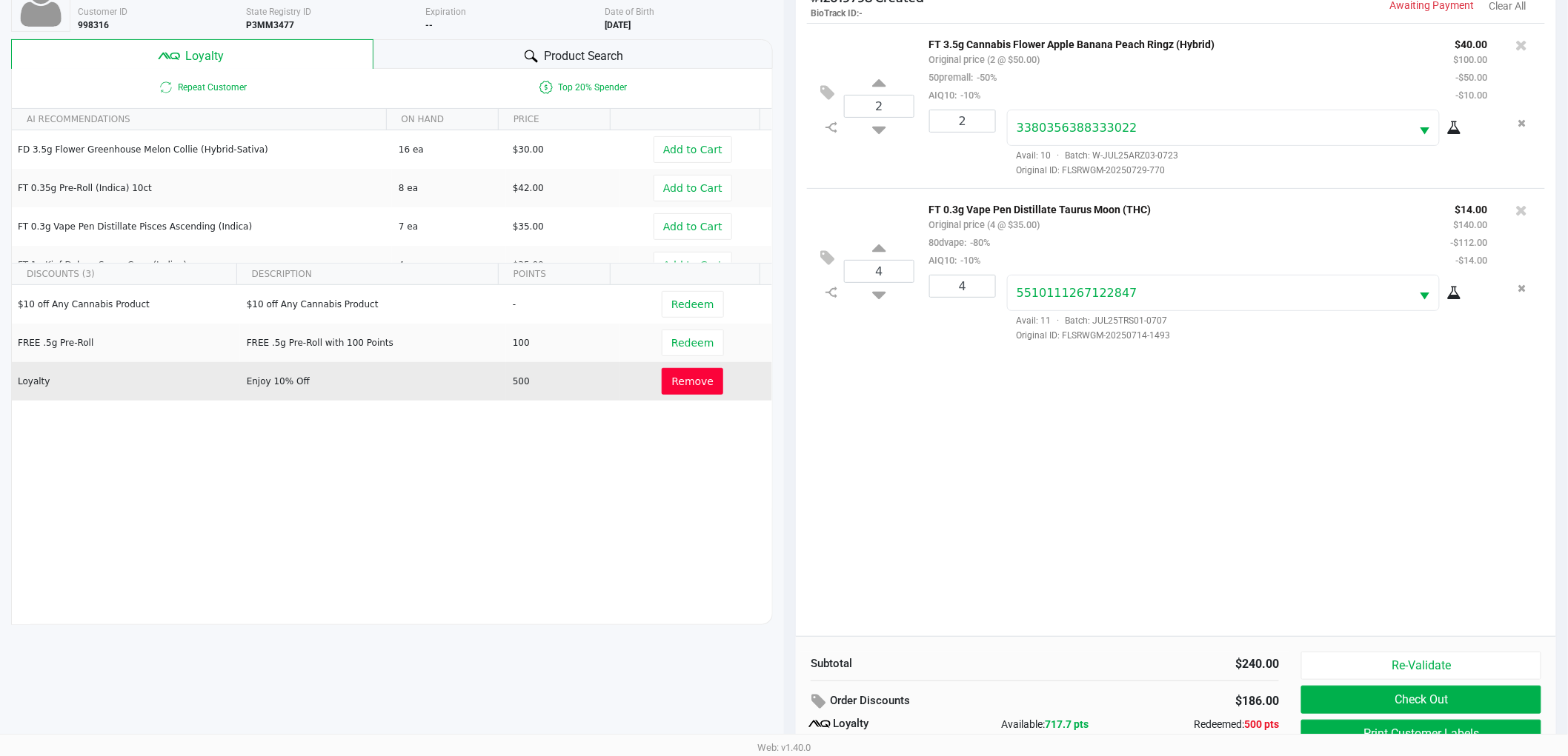
scroll to position [178, 0]
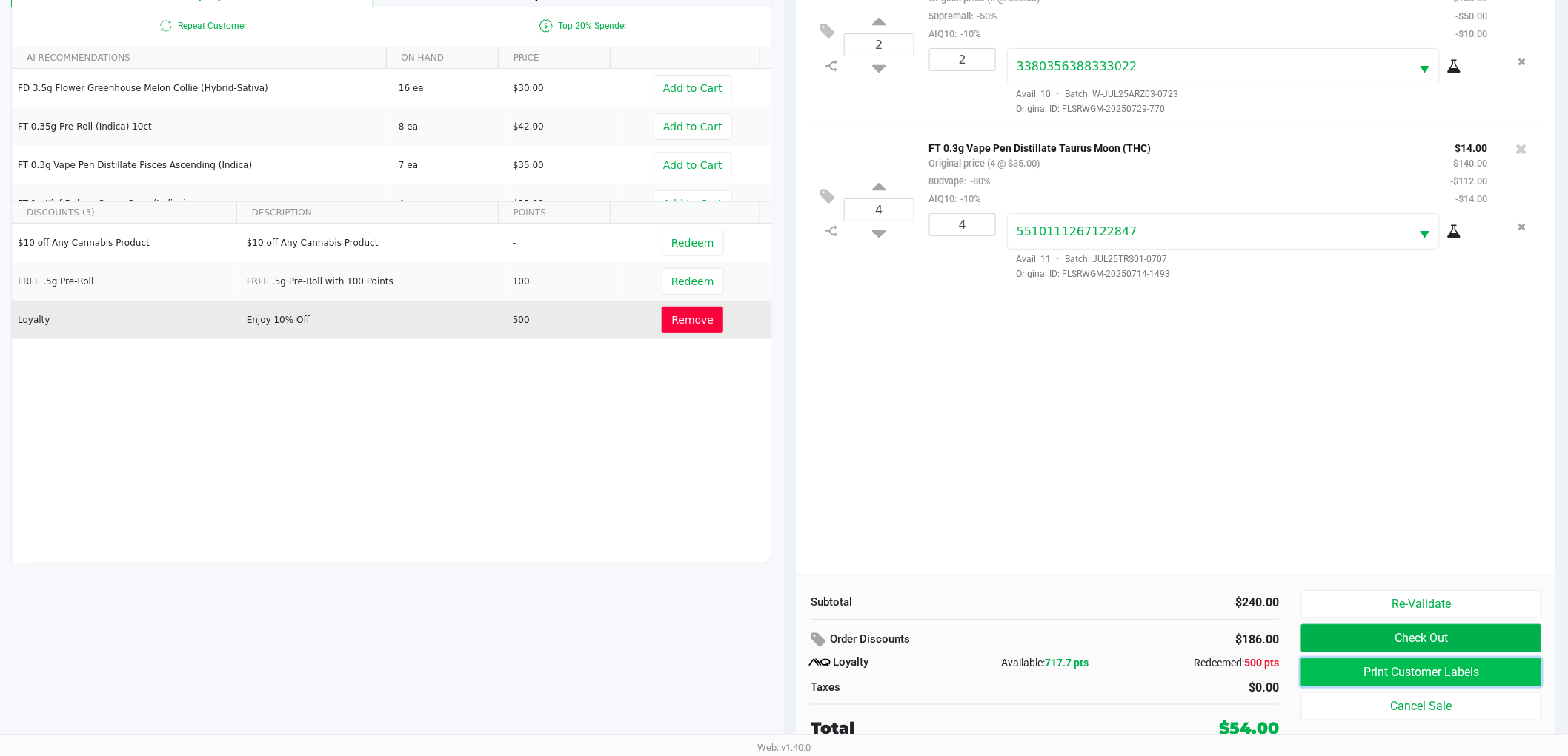
click at [1403, 663] on button "Print Customer Labels" at bounding box center [1421, 673] width 240 height 28
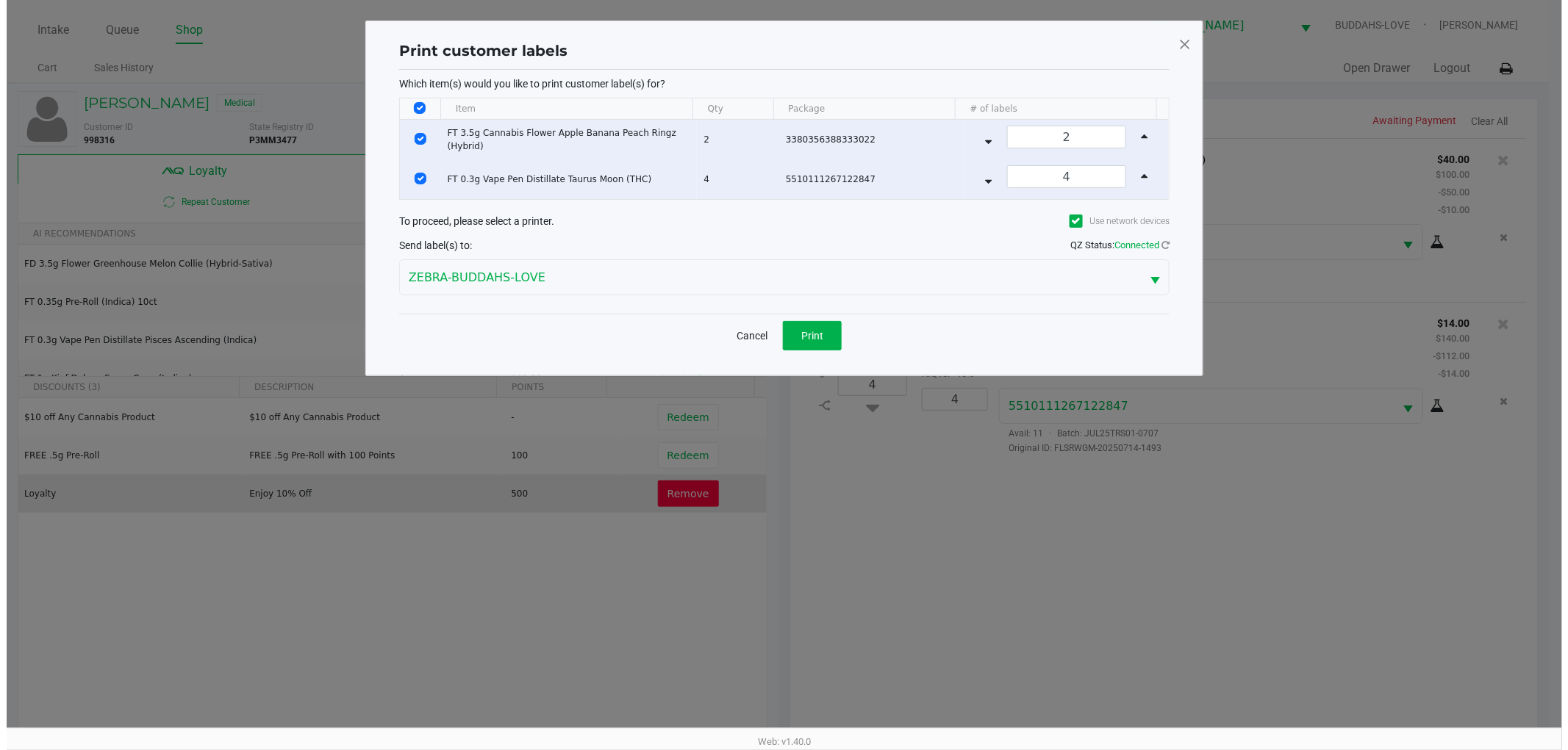
scroll to position [0, 0]
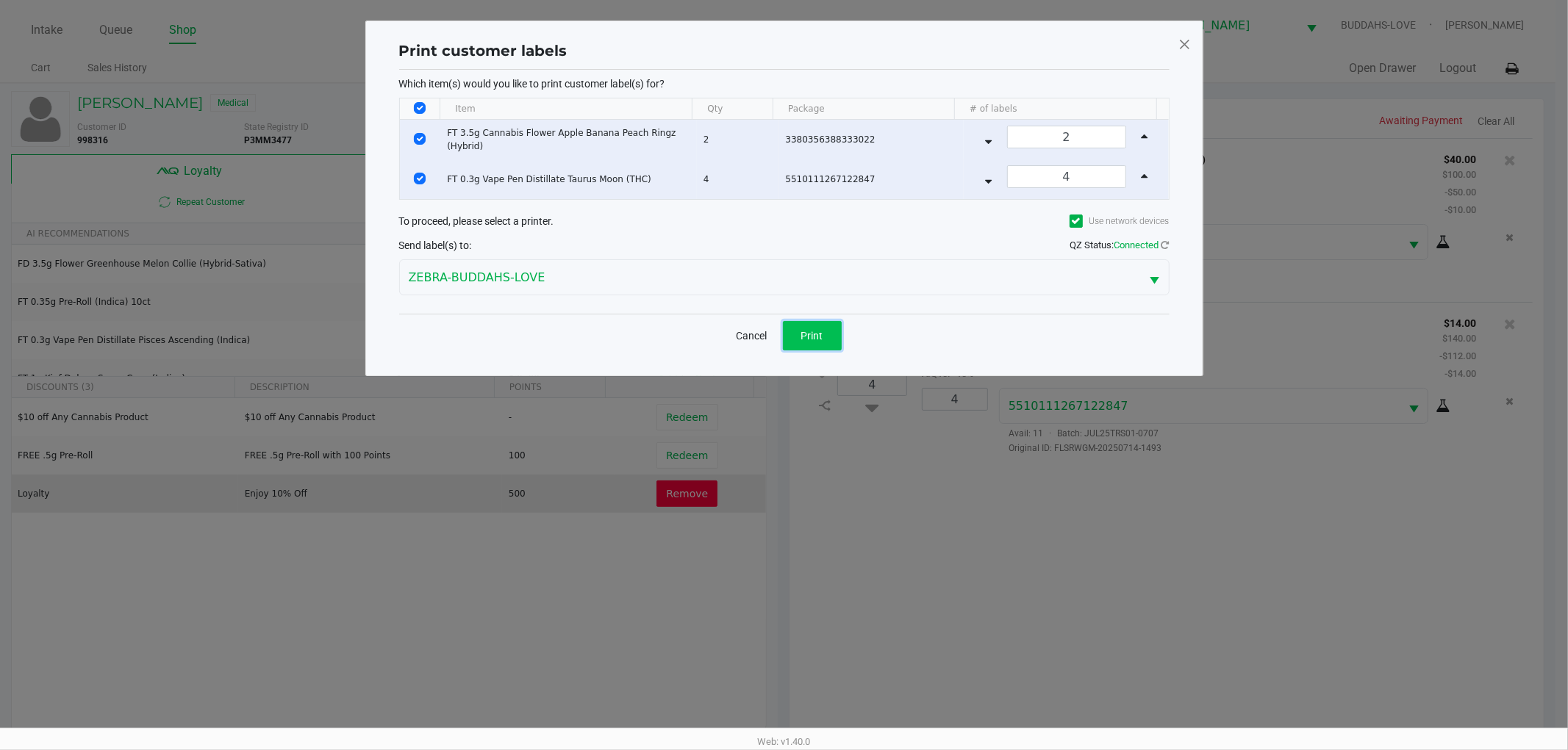
click at [792, 340] on button "Print" at bounding box center [811, 336] width 58 height 30
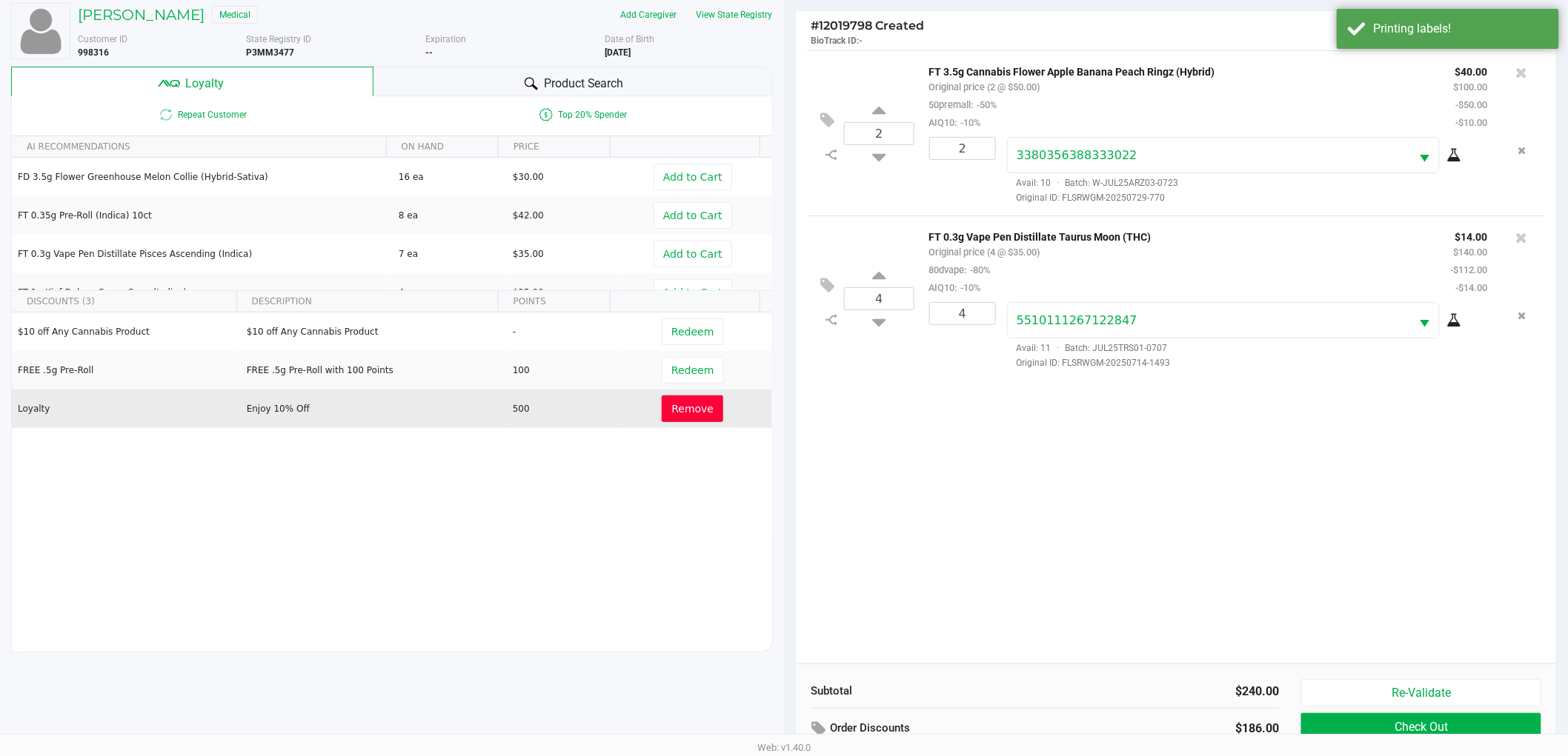
scroll to position [178, 0]
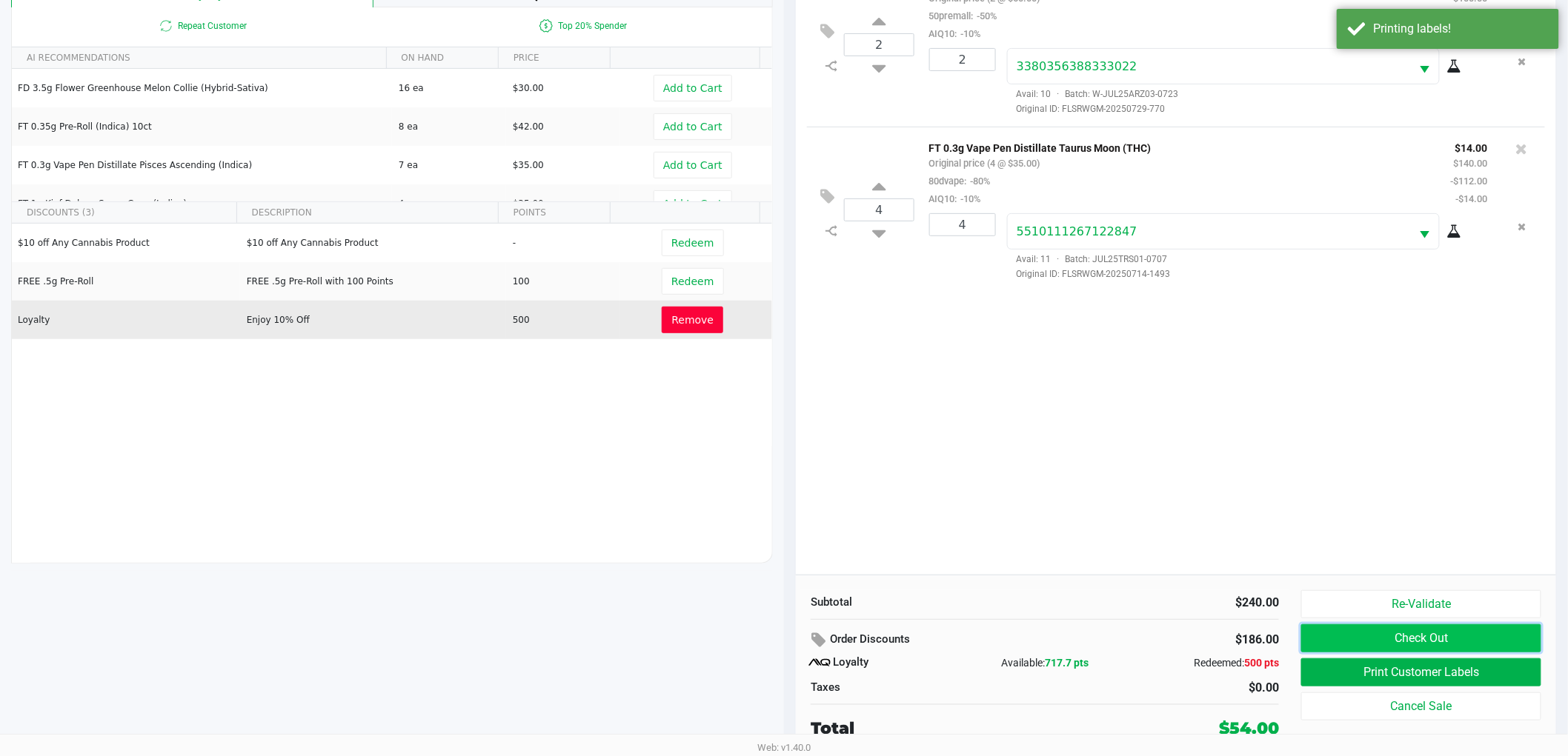
click at [1446, 652] on button "Check Out" at bounding box center [1421, 638] width 240 height 28
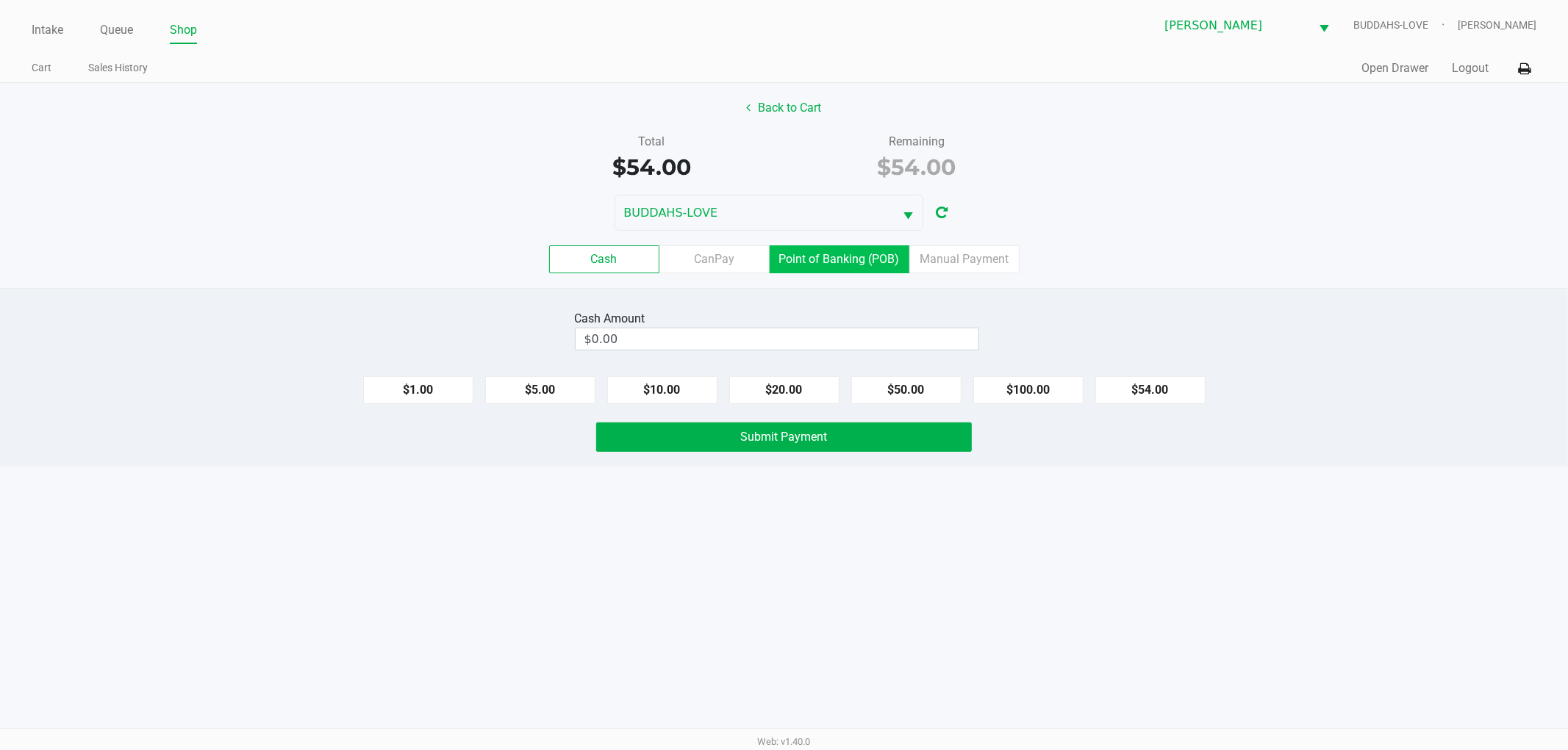
click at [778, 108] on button "Back to Cart" at bounding box center [784, 108] width 94 height 28
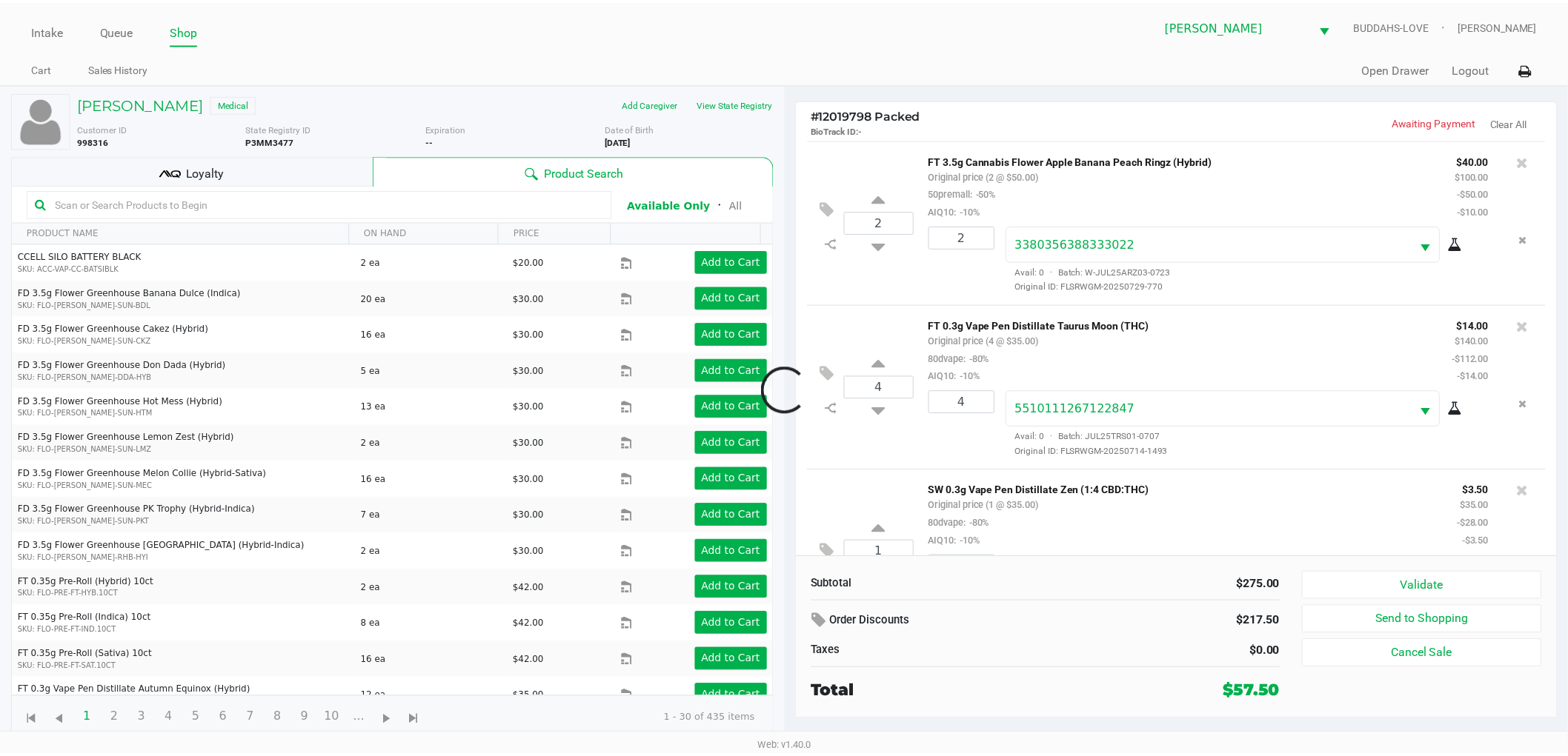
scroll to position [79, 0]
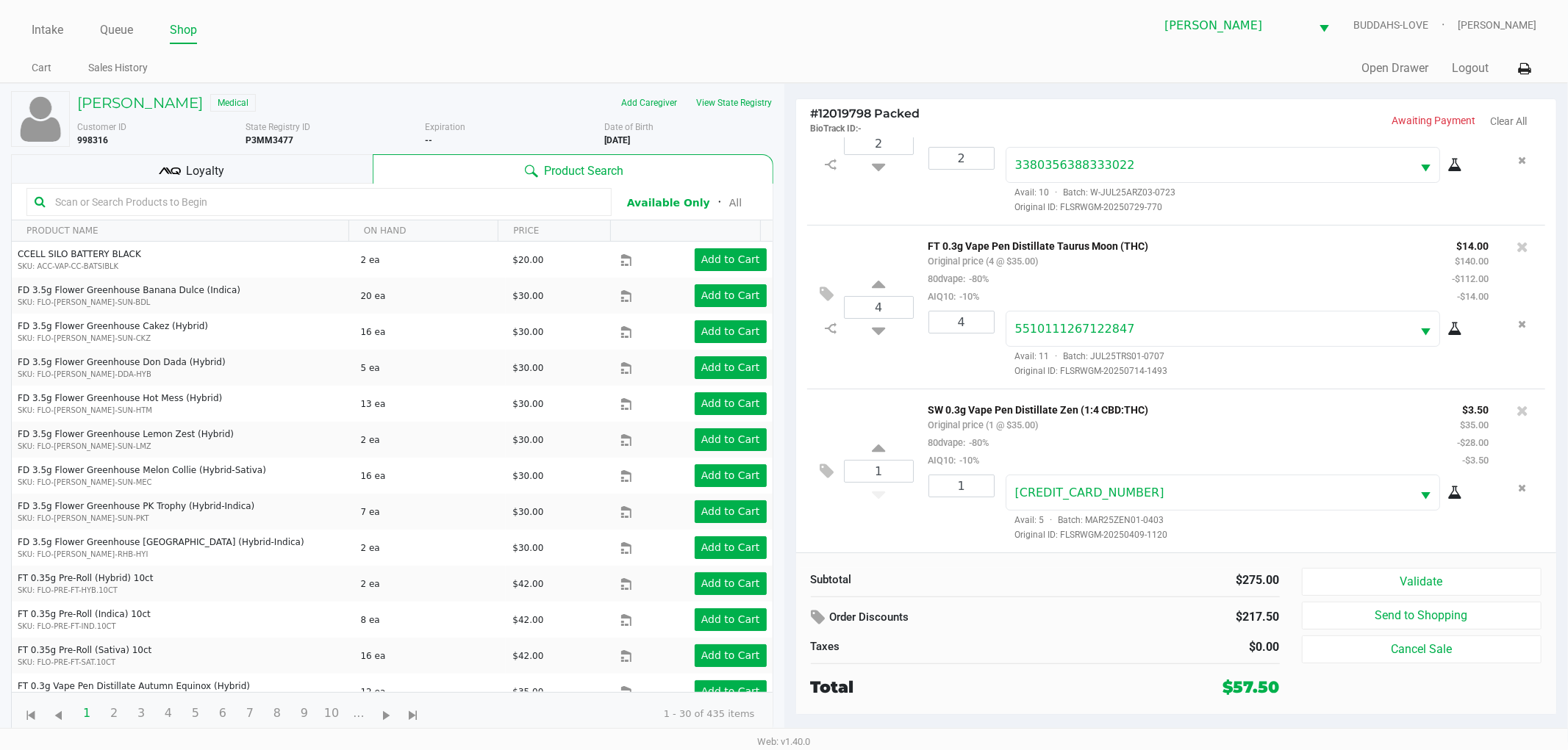
click at [1367, 556] on div "Subtotal $275.00 Order Discounts $217.50 Taxes $0.00 Total $57.50 Validate Send…" at bounding box center [1176, 633] width 760 height 162
click at [1370, 574] on button "Validate" at bounding box center [1423, 582] width 241 height 28
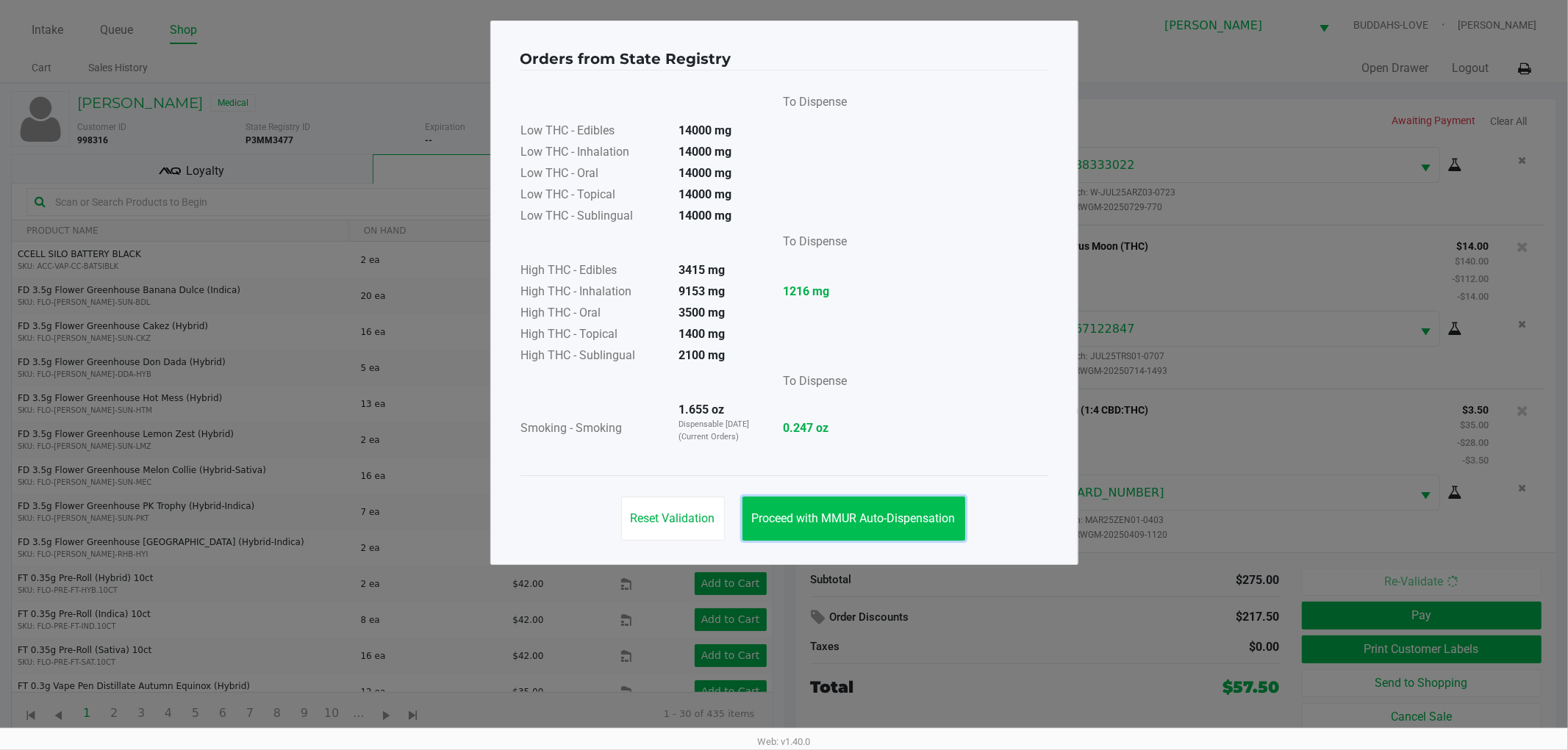
drag, startPoint x: 927, startPoint y: 519, endPoint x: 1304, endPoint y: 495, distance: 377.8
click at [927, 516] on span "Proceed with MMUR Auto-Dispensation" at bounding box center [854, 518] width 204 height 14
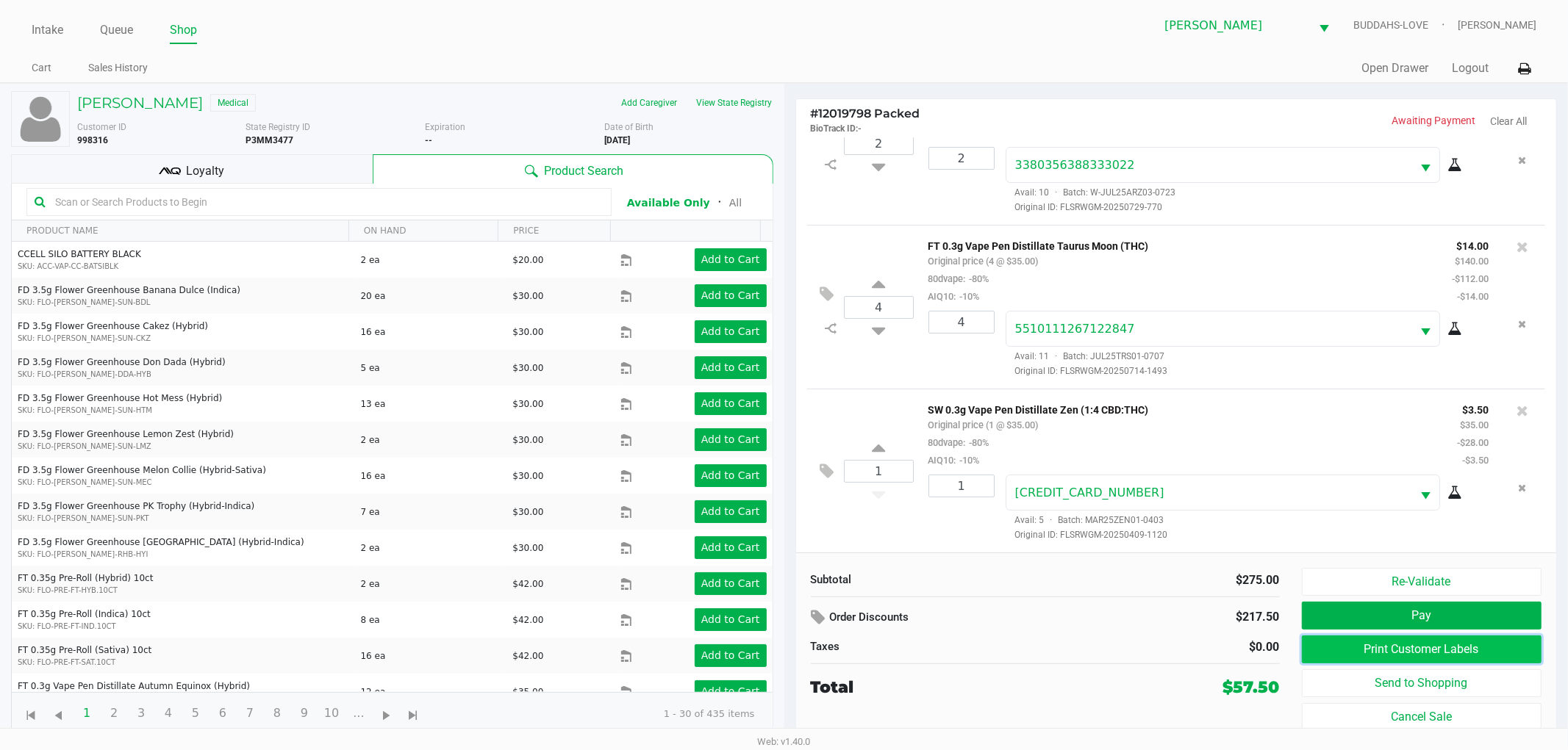
click at [1327, 646] on button "Print Customer Labels" at bounding box center [1423, 650] width 241 height 28
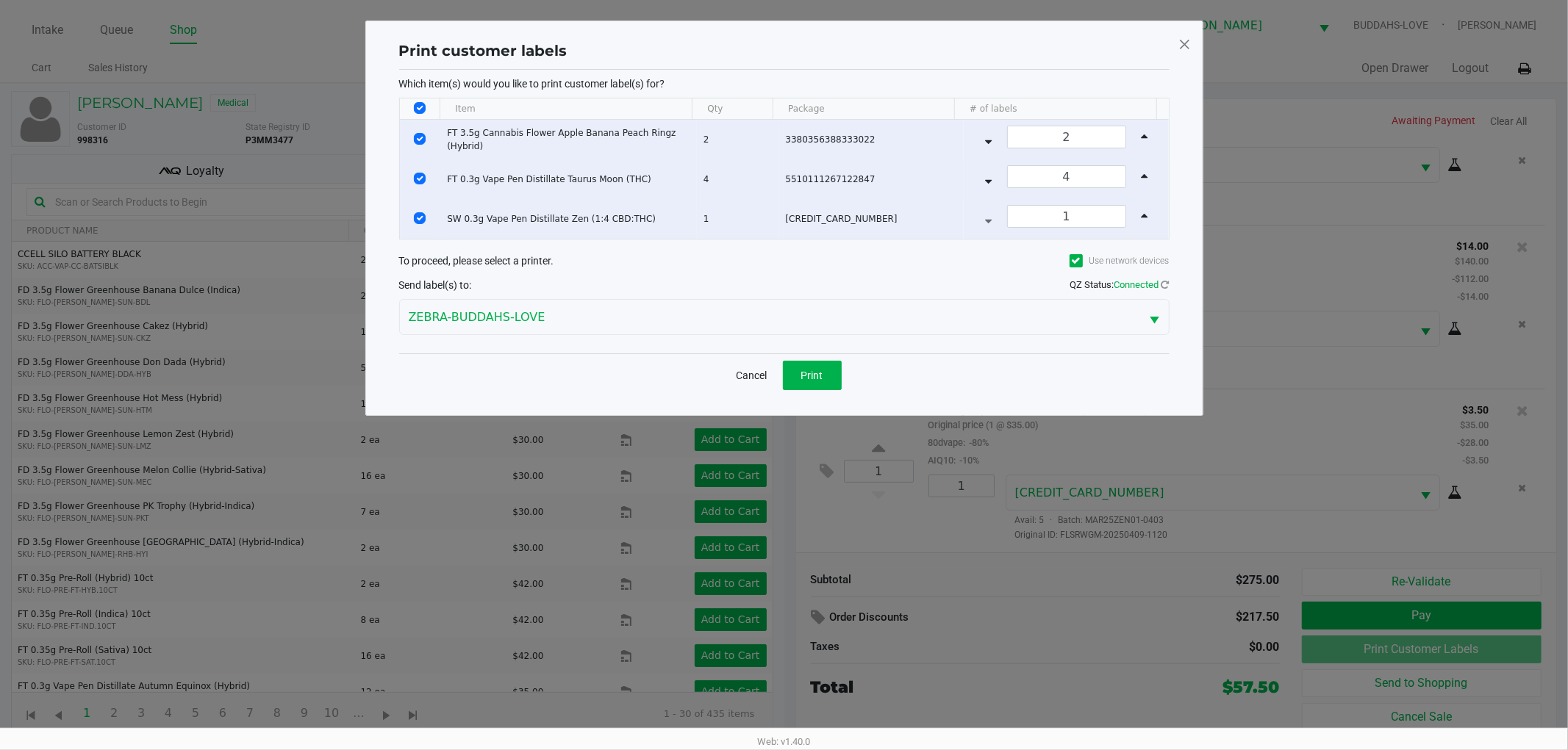
click at [411, 111] on th "Data table" at bounding box center [420, 108] width 41 height 21
click at [416, 113] on input "Select All Rows" at bounding box center [420, 107] width 12 height 12
checkbox input "false"
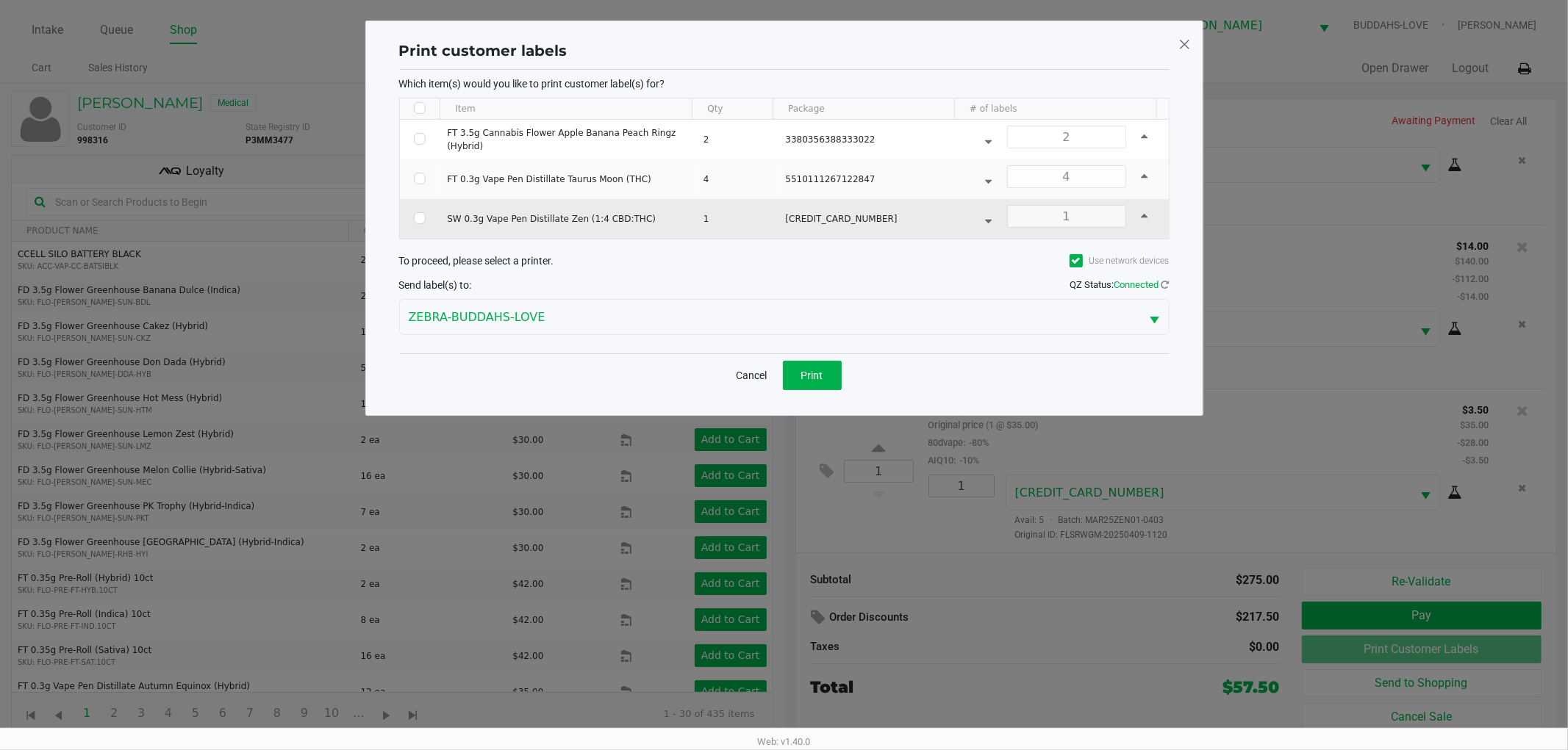
click at [417, 224] on td "Data table" at bounding box center [420, 219] width 41 height 40
click at [421, 216] on input "Select Row" at bounding box center [420, 218] width 12 height 12
checkbox input "true"
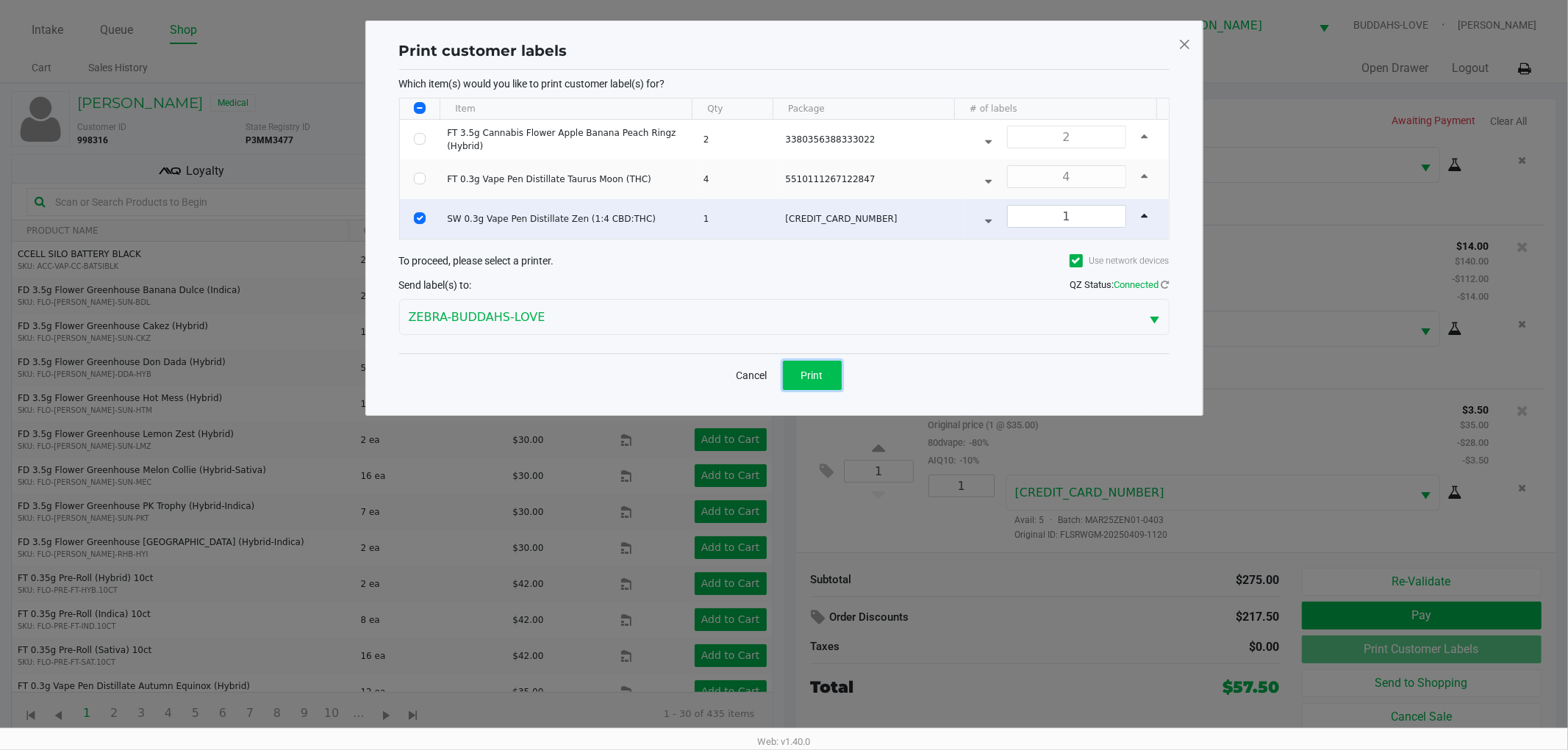
click at [834, 383] on button "Print" at bounding box center [811, 376] width 58 height 30
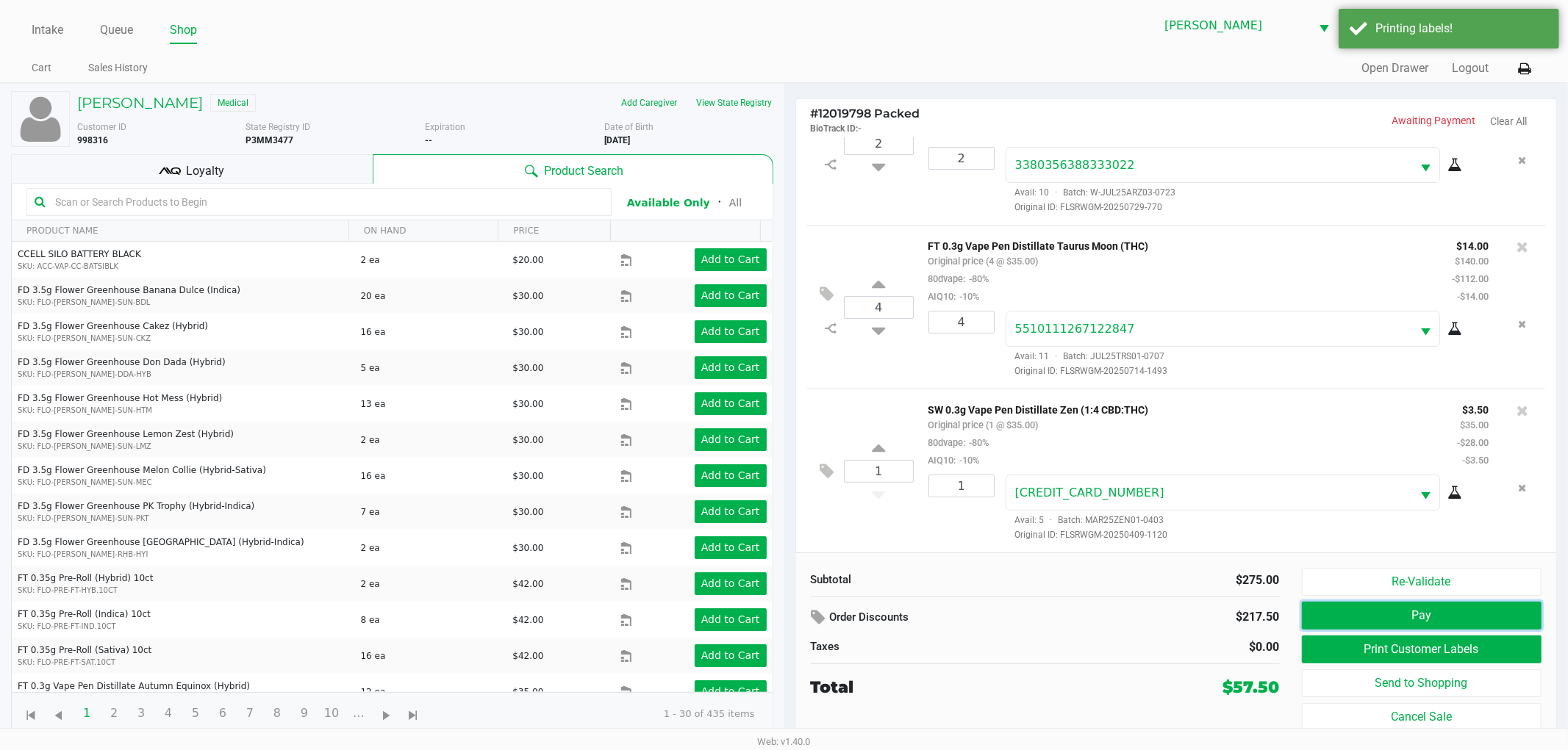
click at [1413, 610] on button "Pay" at bounding box center [1423, 616] width 241 height 28
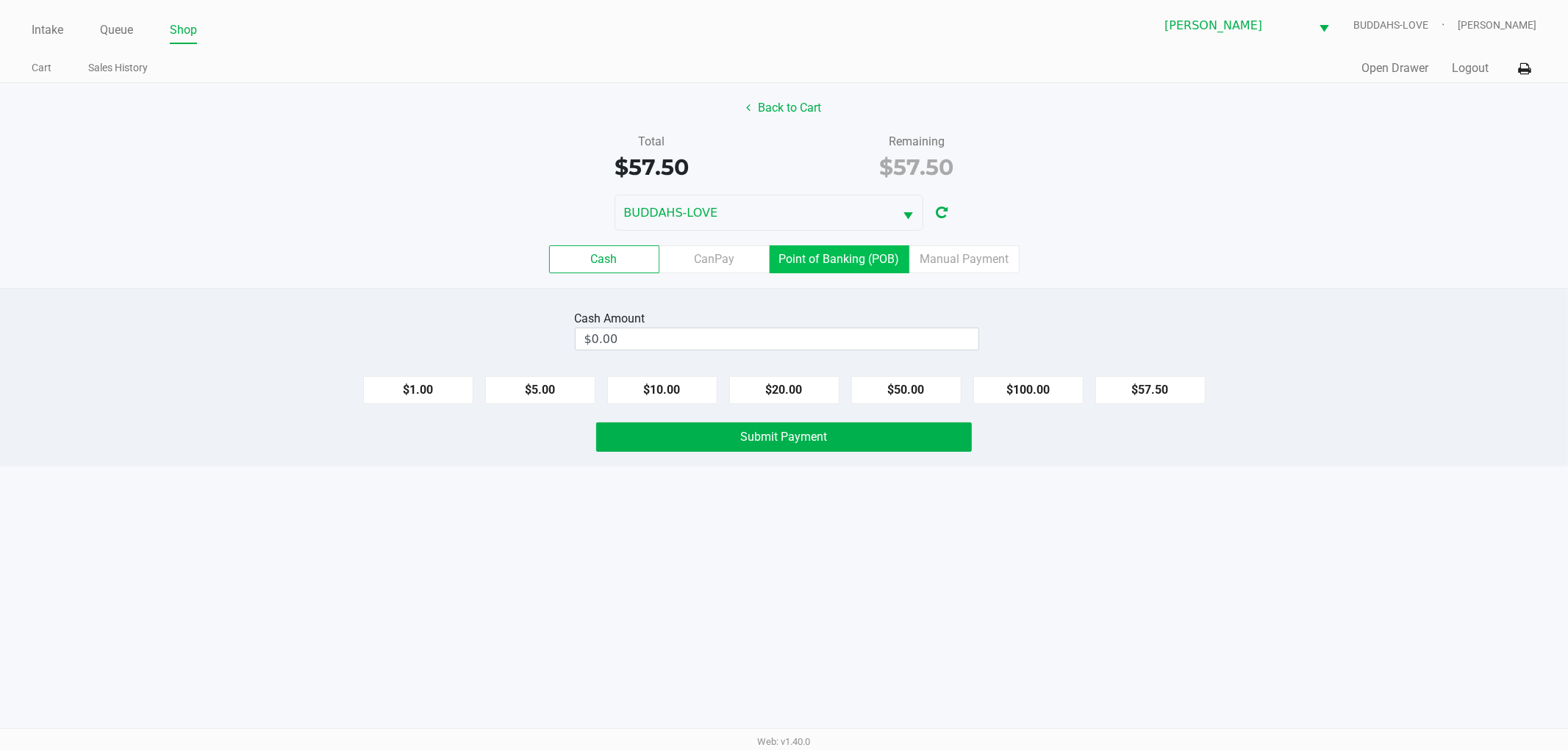
click at [858, 267] on label "Point of Banking (POB)" at bounding box center [839, 259] width 140 height 28
click at [0, 0] on 7 "Point of Banking (POB)" at bounding box center [0, 0] width 0 height 0
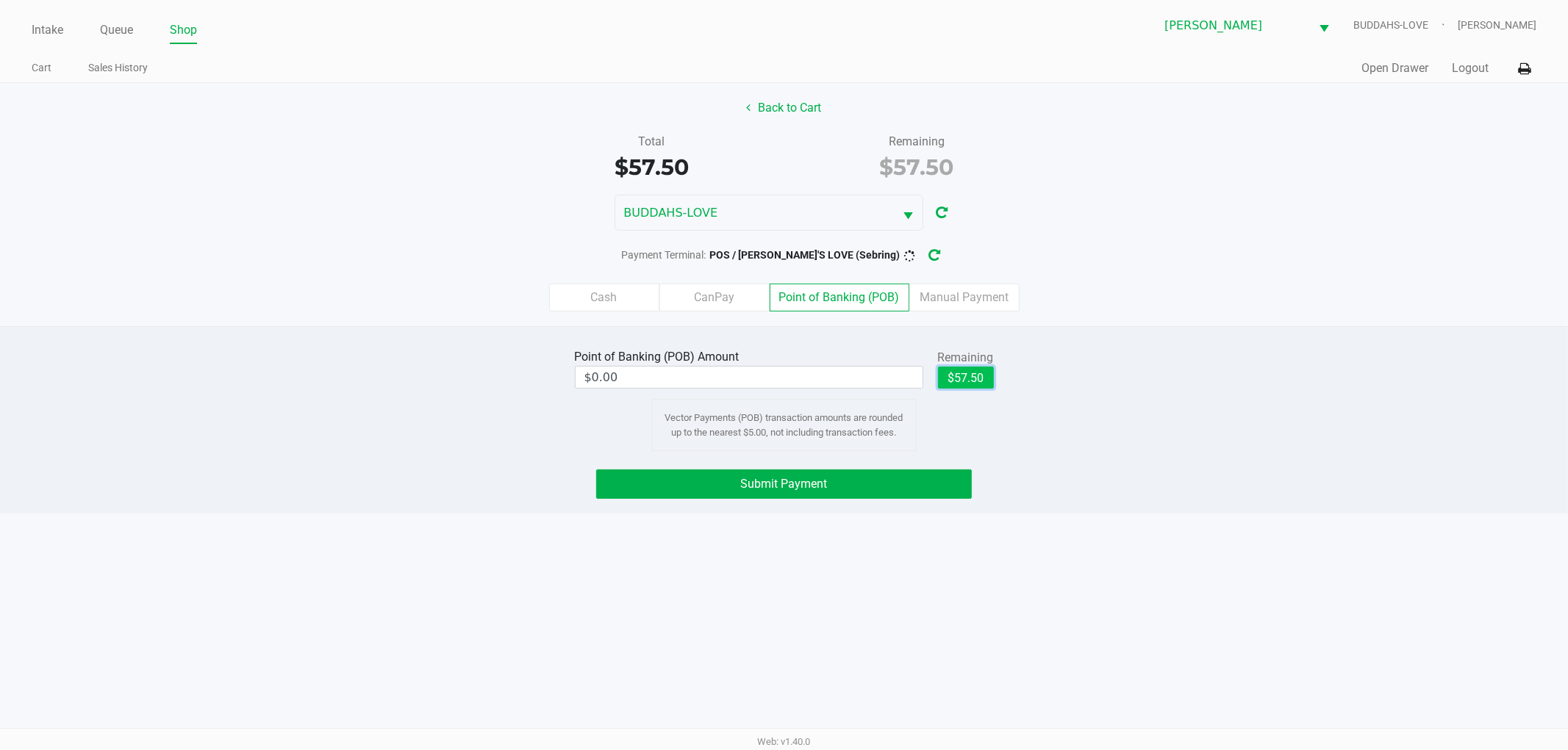
click at [985, 385] on button "$57.50" at bounding box center [966, 378] width 56 height 22
type input "$57.50"
click at [882, 497] on button "Submit Payment" at bounding box center [784, 484] width 376 height 30
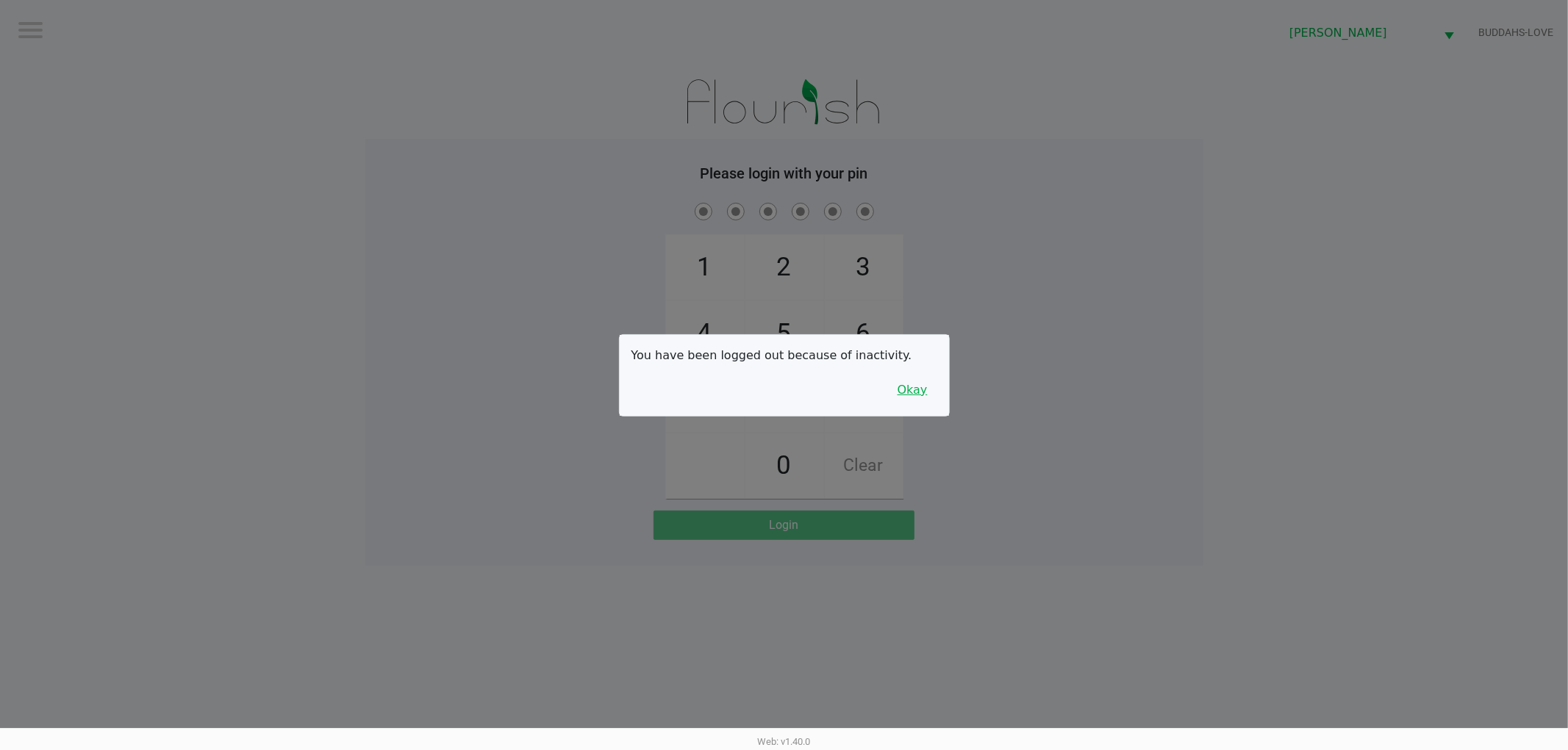
click at [928, 390] on button "Okay" at bounding box center [912, 390] width 49 height 28
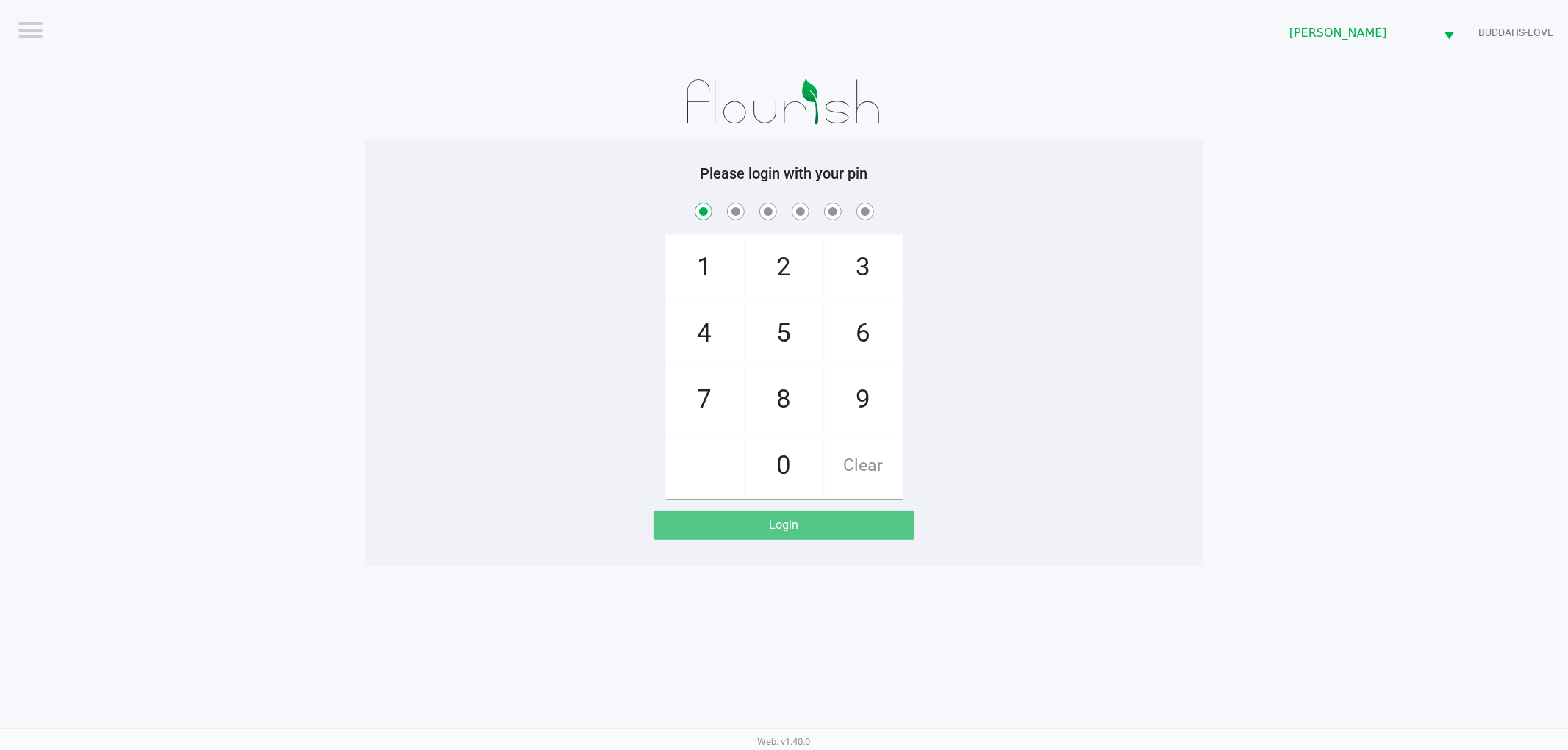
checkbox input "true"
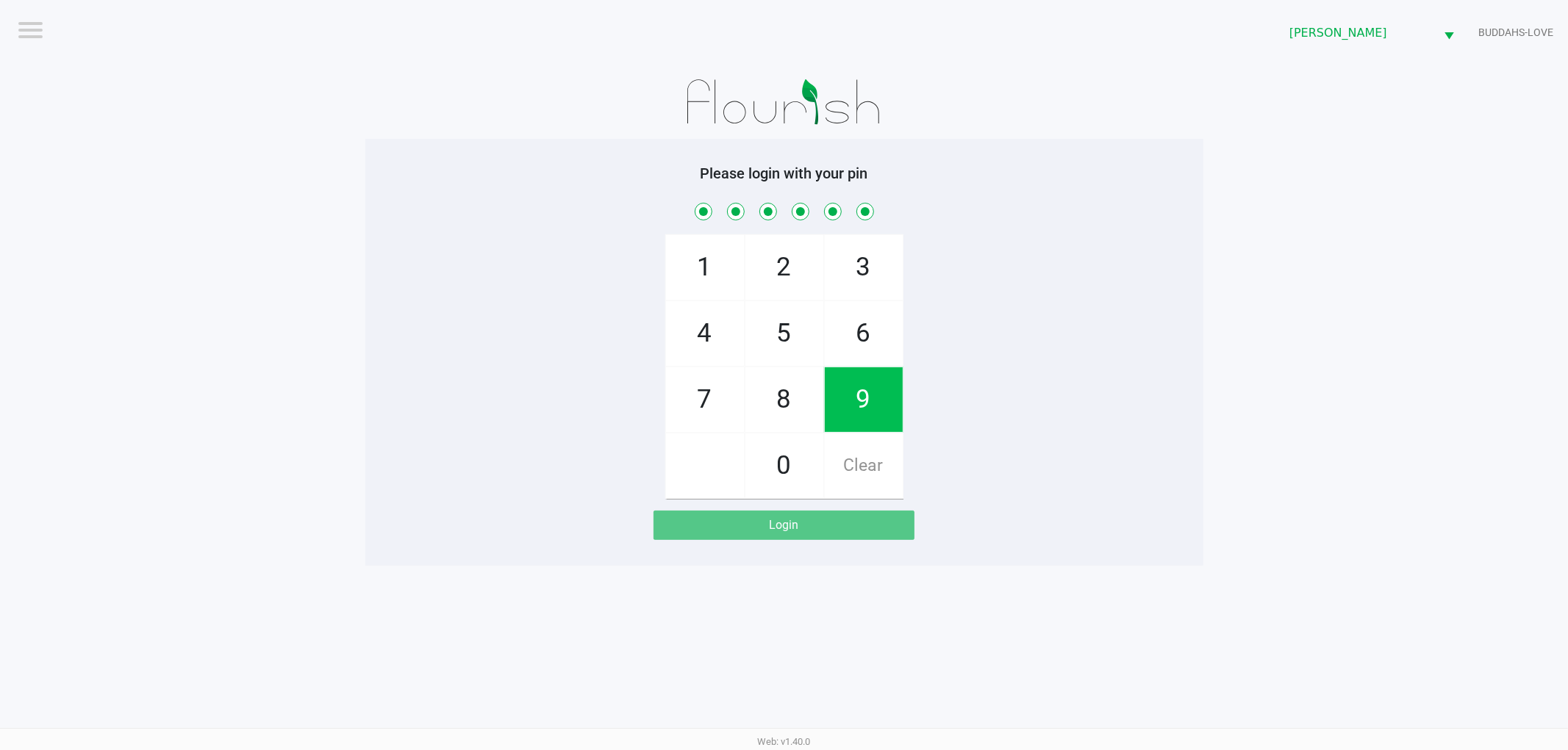
checkbox input "true"
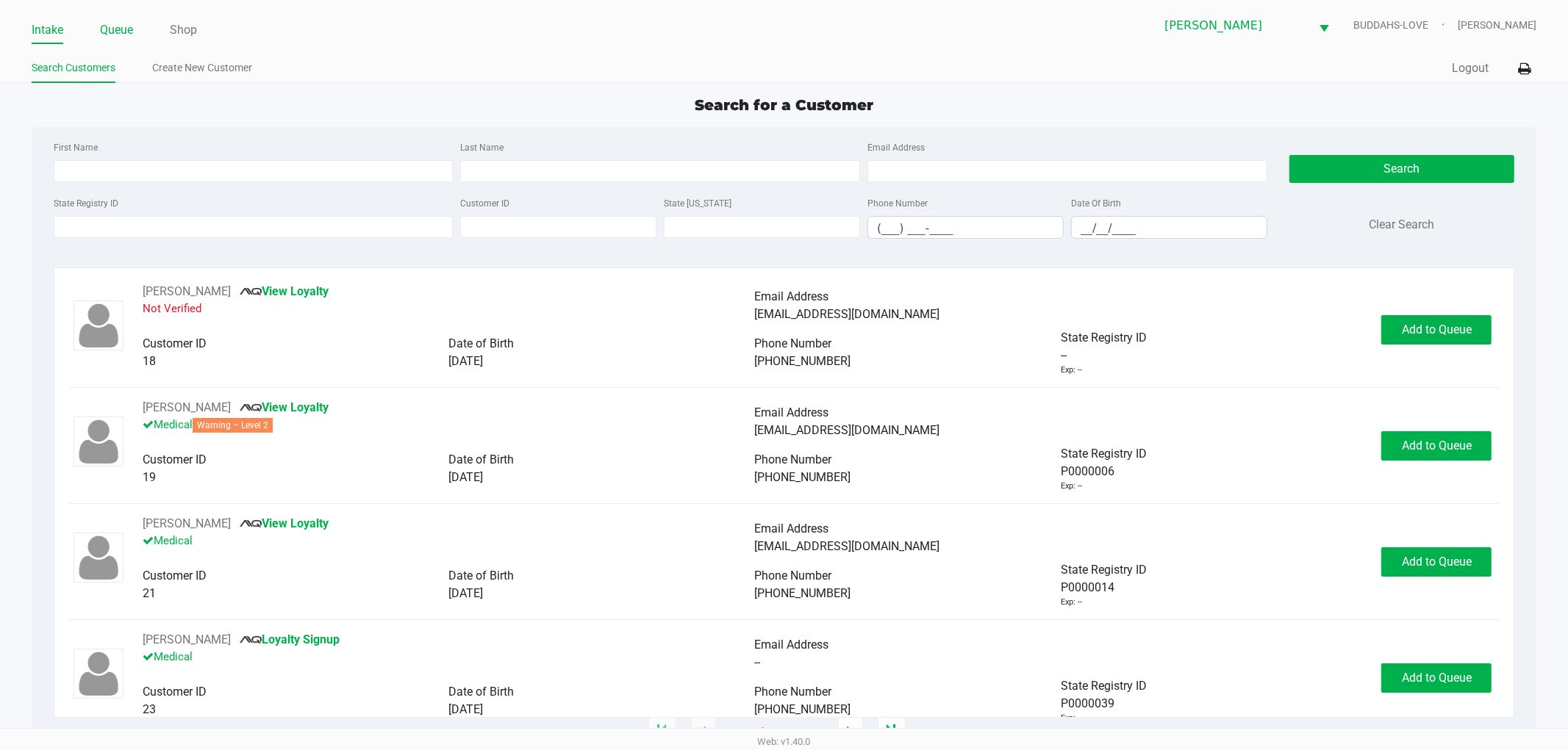
click at [119, 23] on link "Queue" at bounding box center [117, 30] width 33 height 20
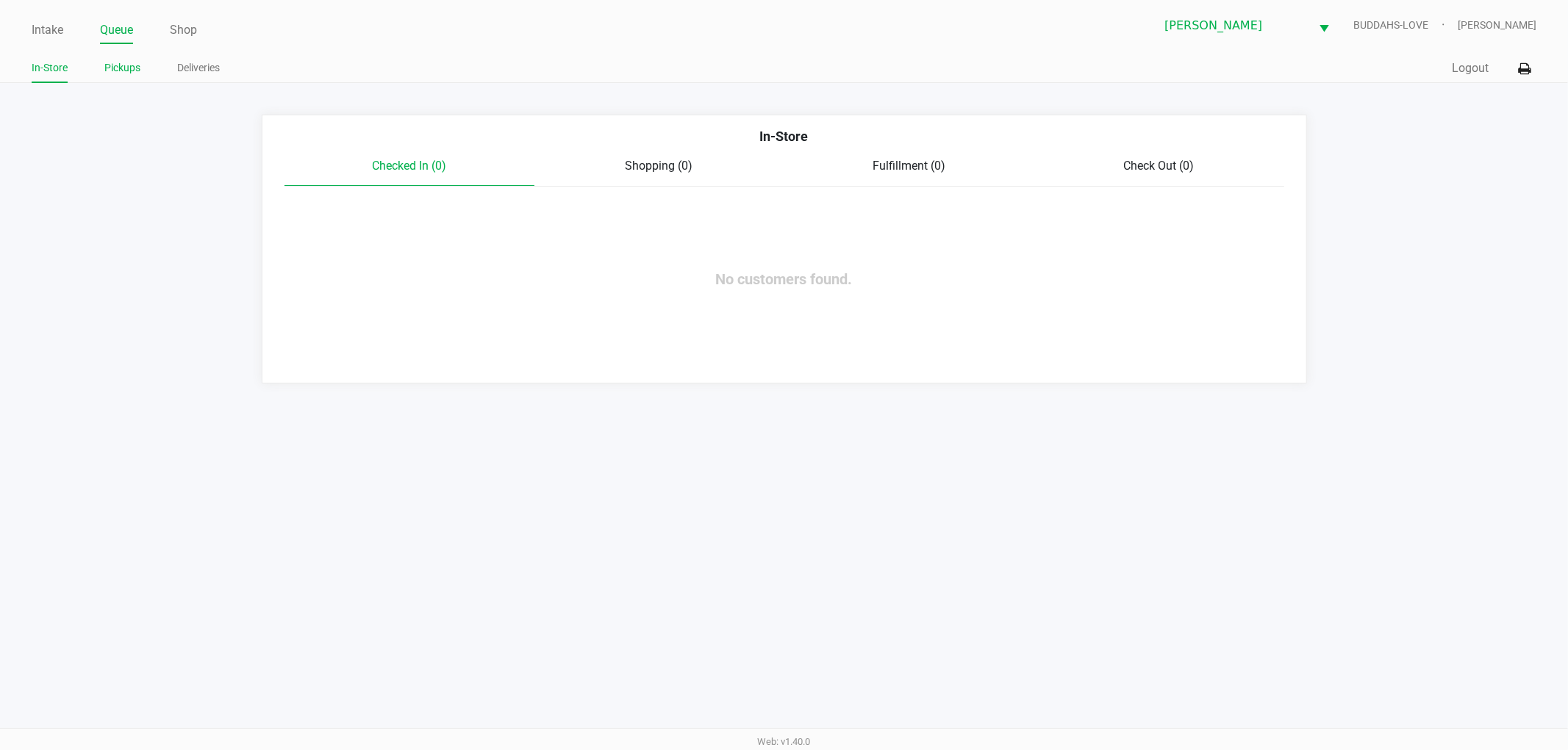
drag, startPoint x: 98, startPoint y: 87, endPoint x: 119, endPoint y: 77, distance: 23.3
click at [108, 83] on app-point-of-sale "Intake Queue Shop Sebring WC BUDDAHS-LOVE Kaili Fernandez In-Store Pickups Deli…" at bounding box center [784, 192] width 1568 height 383
click at [119, 77] on link "Pickups" at bounding box center [122, 68] width 36 height 19
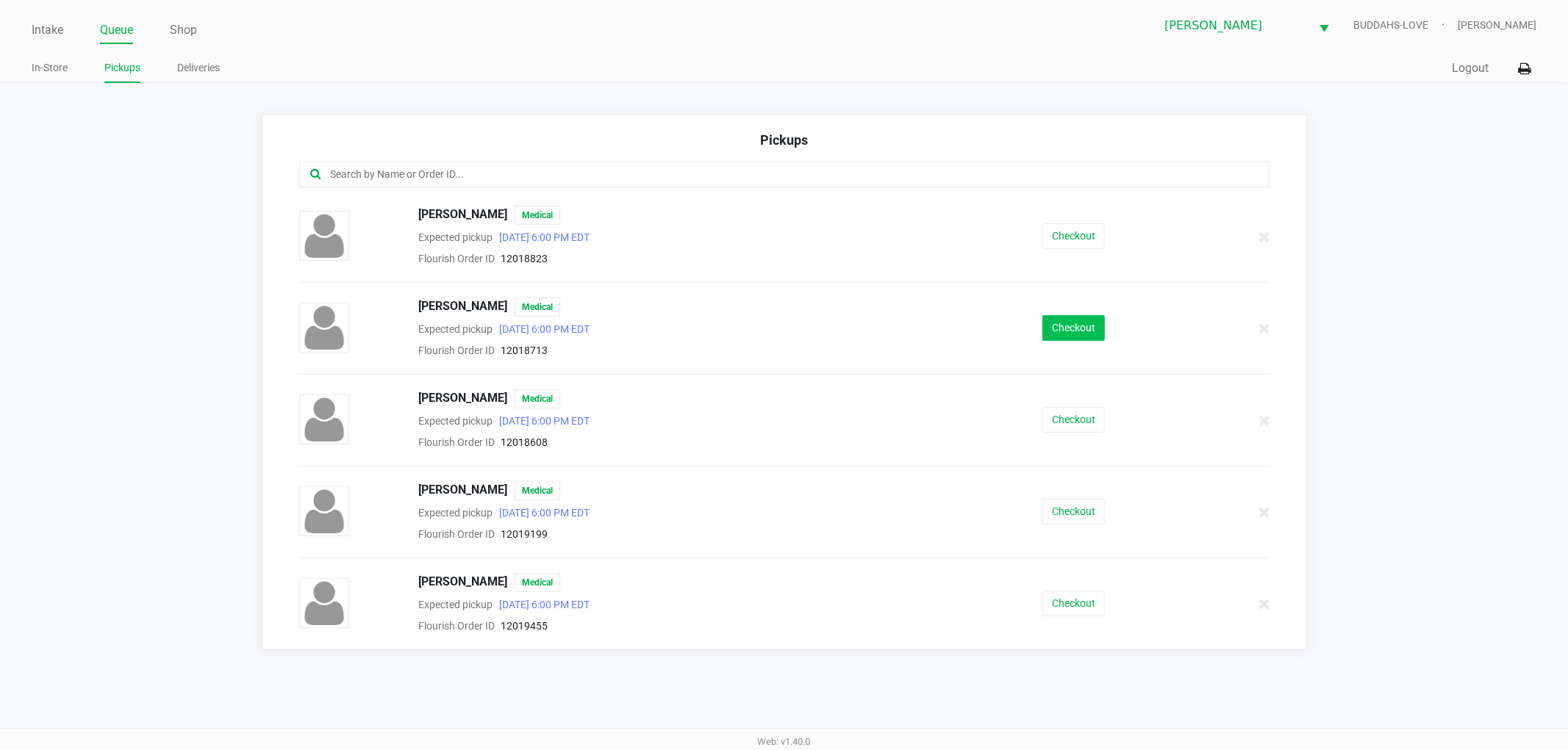
click at [1085, 333] on button "Checkout" at bounding box center [1073, 328] width 62 height 26
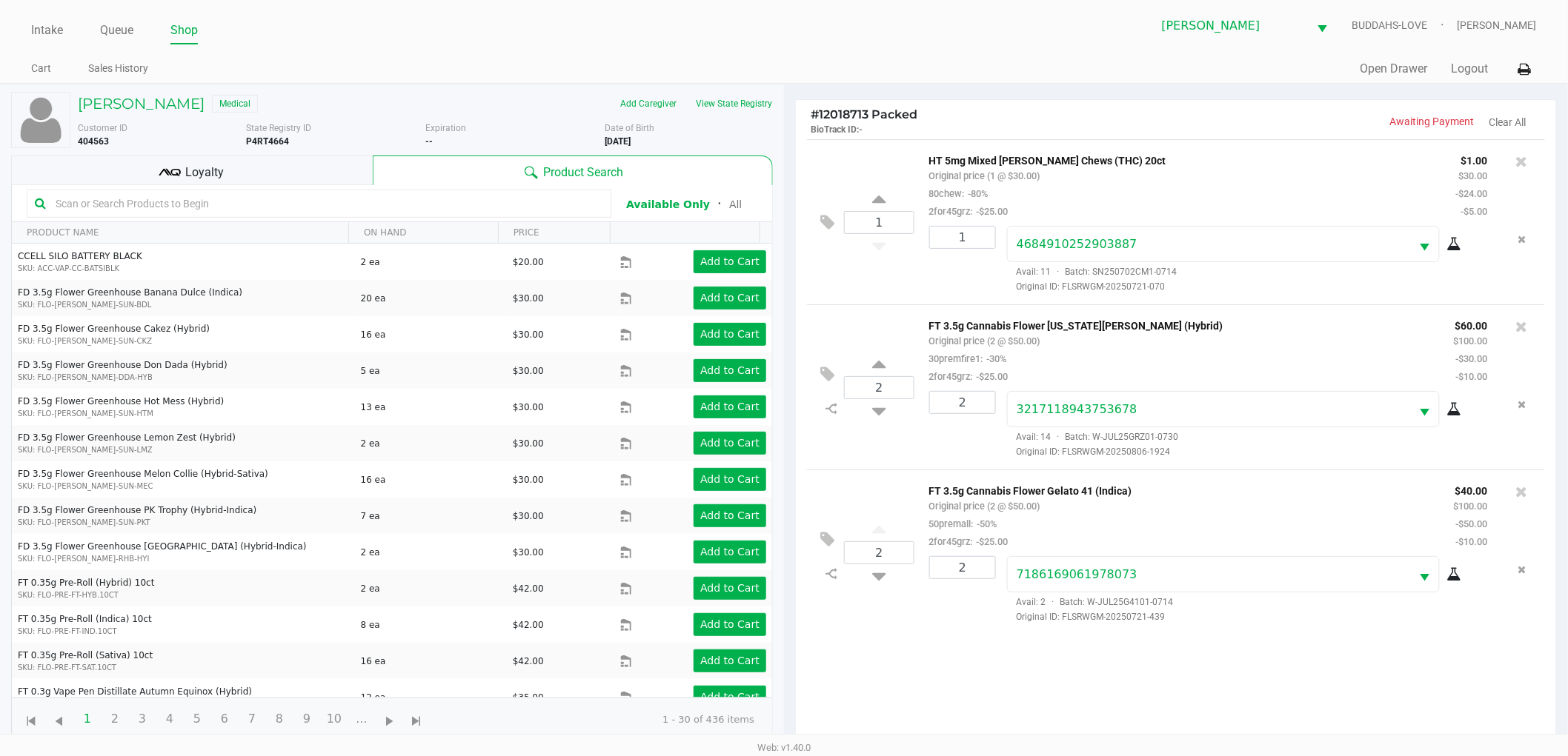
scroll to position [161, 0]
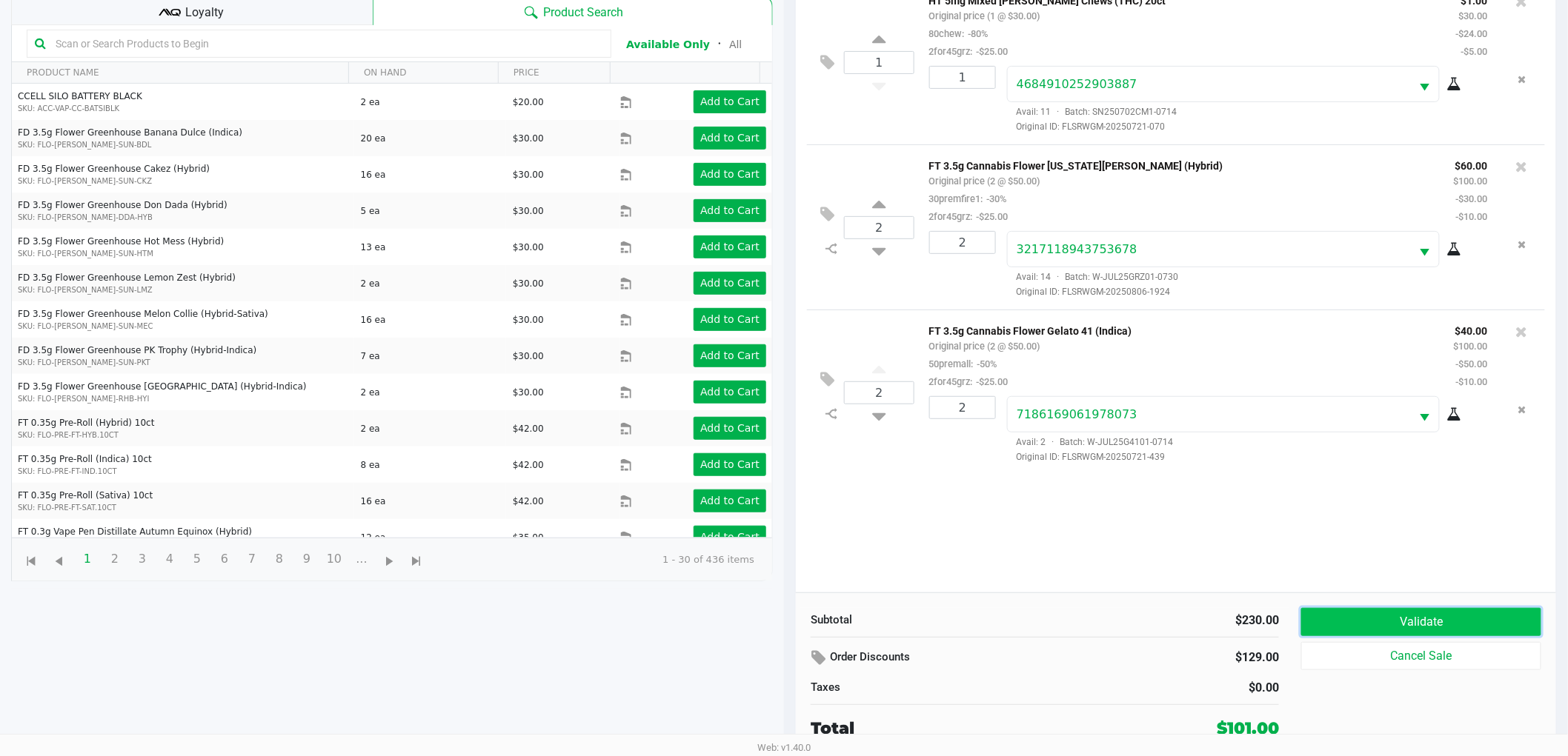
click at [1401, 609] on button "Validate" at bounding box center [1421, 623] width 240 height 28
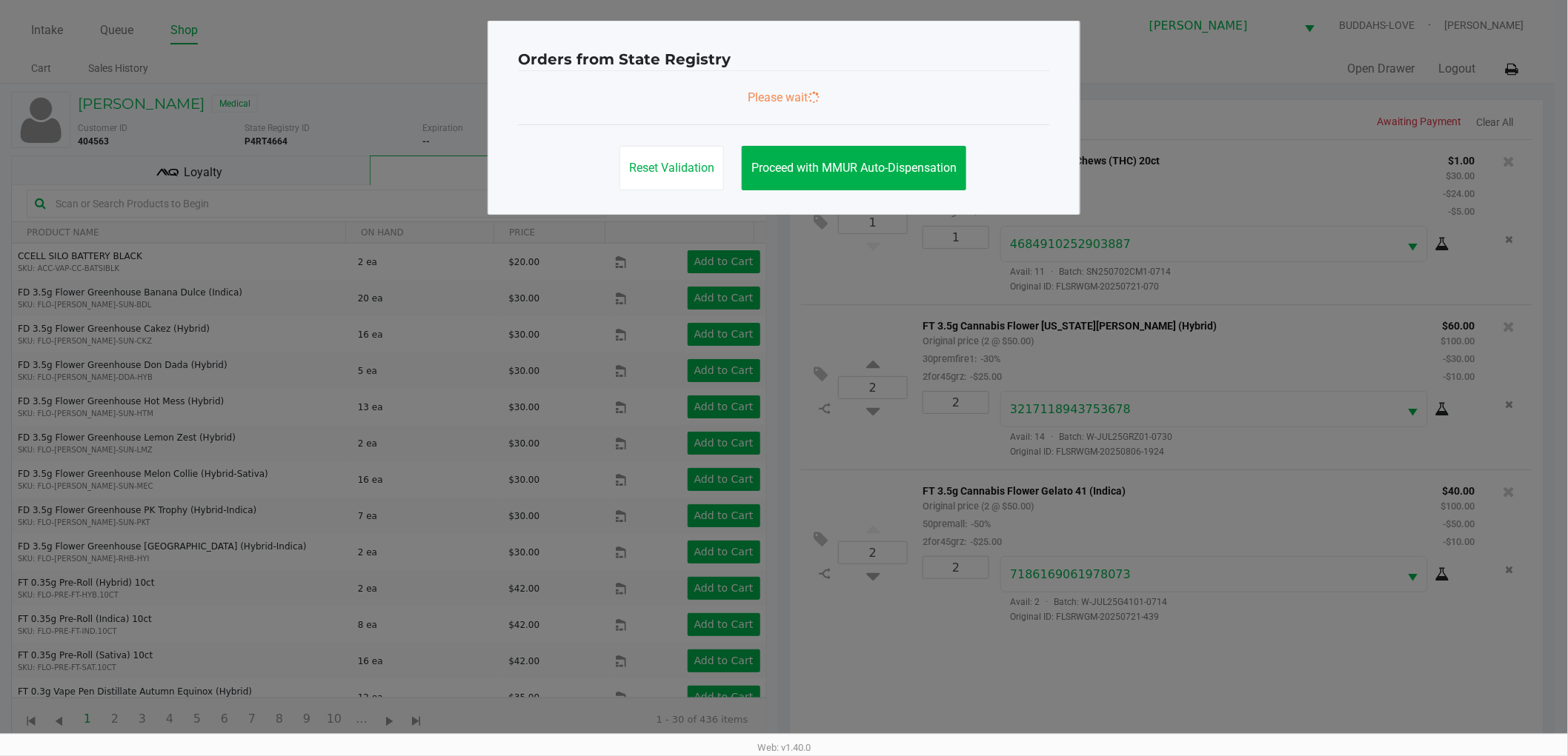
scroll to position [0, 0]
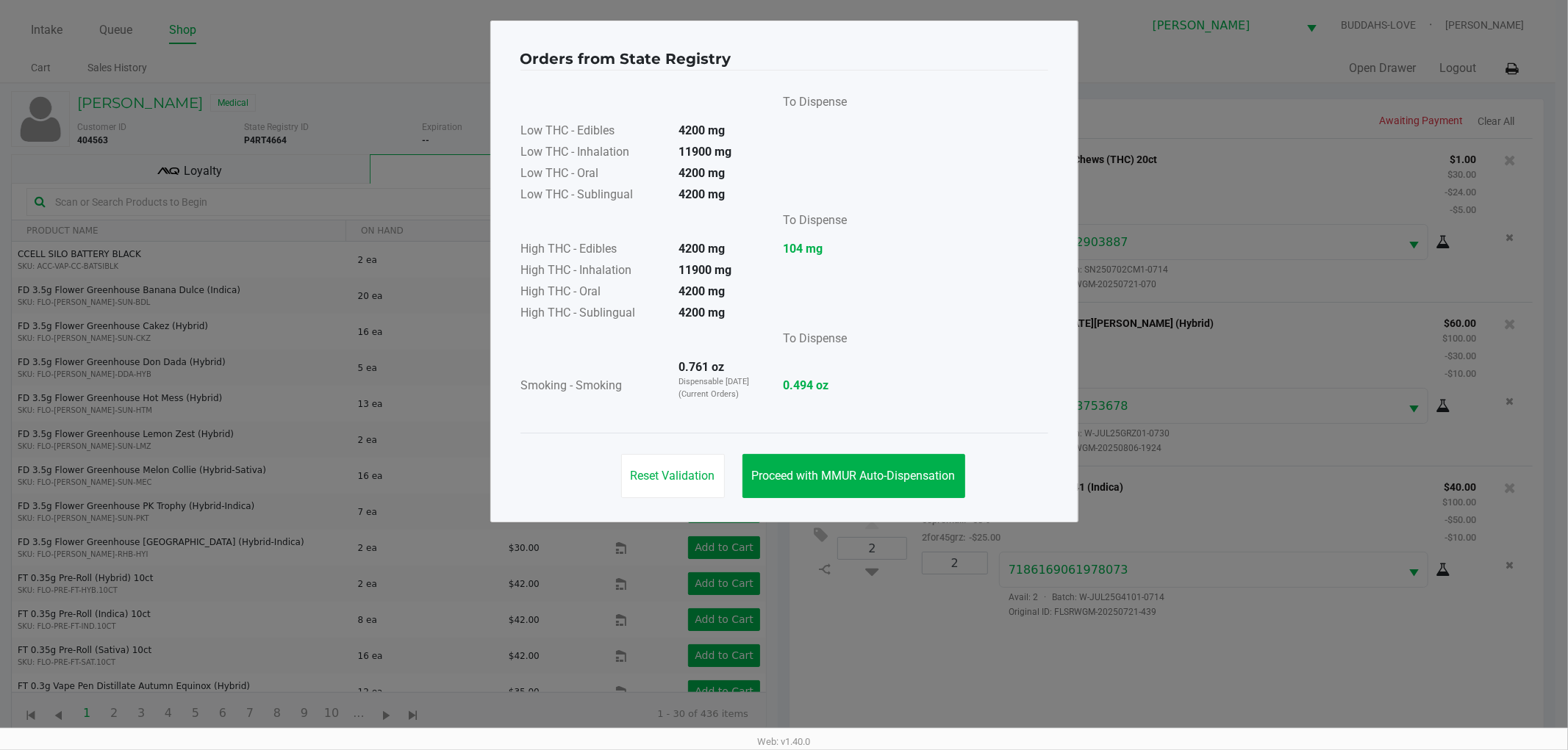
drag, startPoint x: 957, startPoint y: 513, endPoint x: 953, endPoint y: 487, distance: 26.3
click at [957, 507] on div "Orders from State Registry To Dispense Low THC - Edibles 4200 mg Low THC - Inha…" at bounding box center [784, 271] width 588 height 502
click at [953, 487] on button "Proceed with MMUR Auto-Dispensation" at bounding box center [854, 477] width 222 height 44
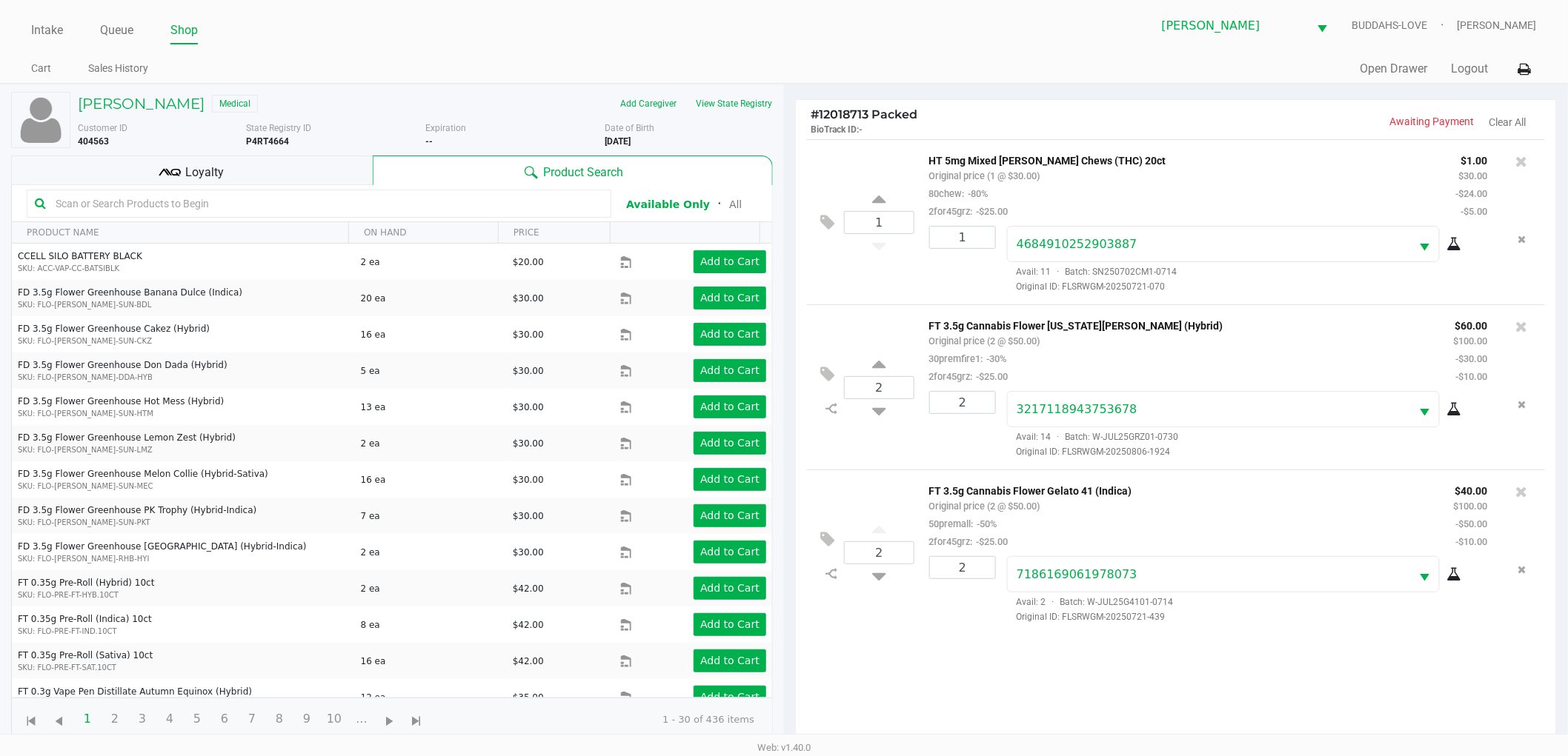
click at [329, 181] on div "Loyalty" at bounding box center [191, 171] width 361 height 30
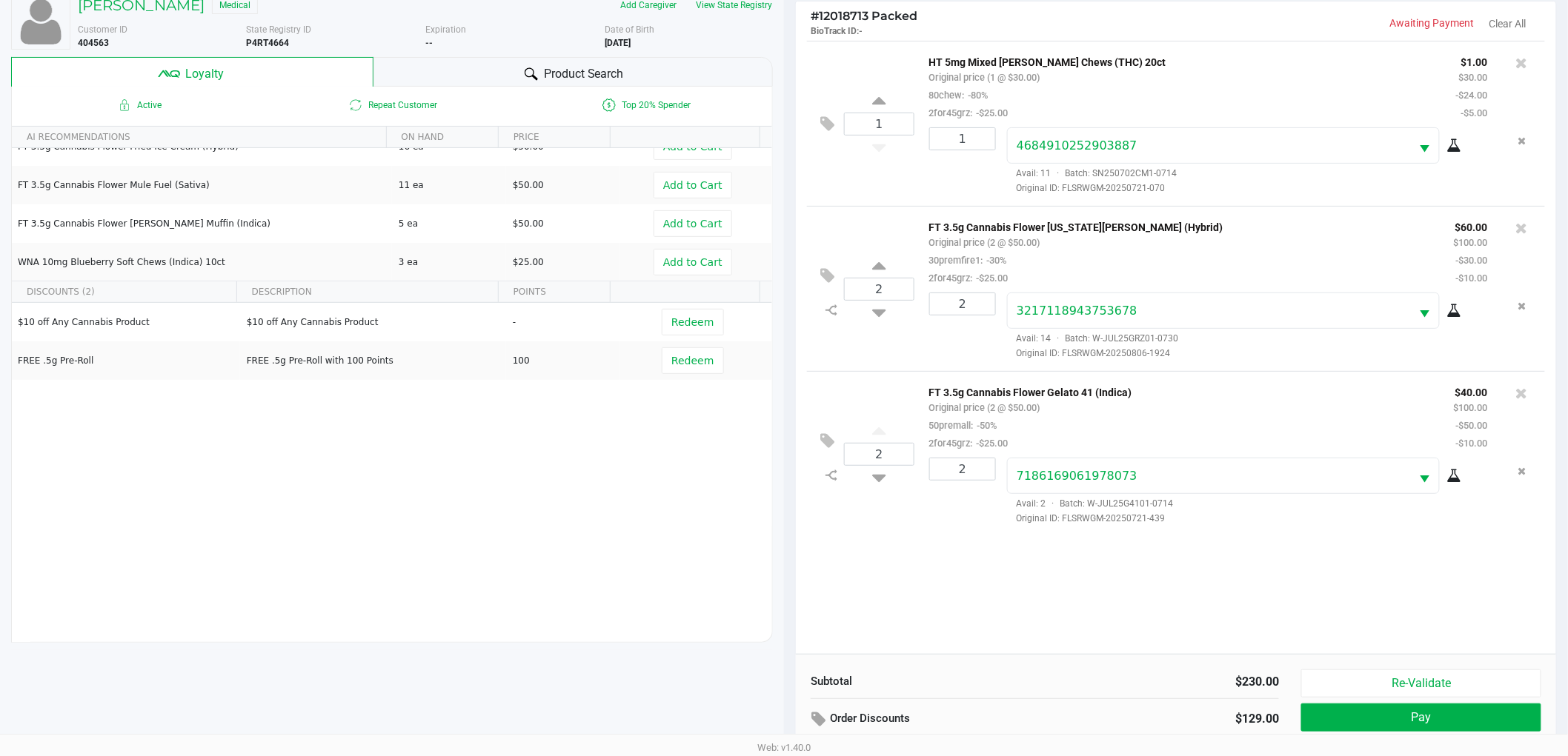
scroll to position [178, 0]
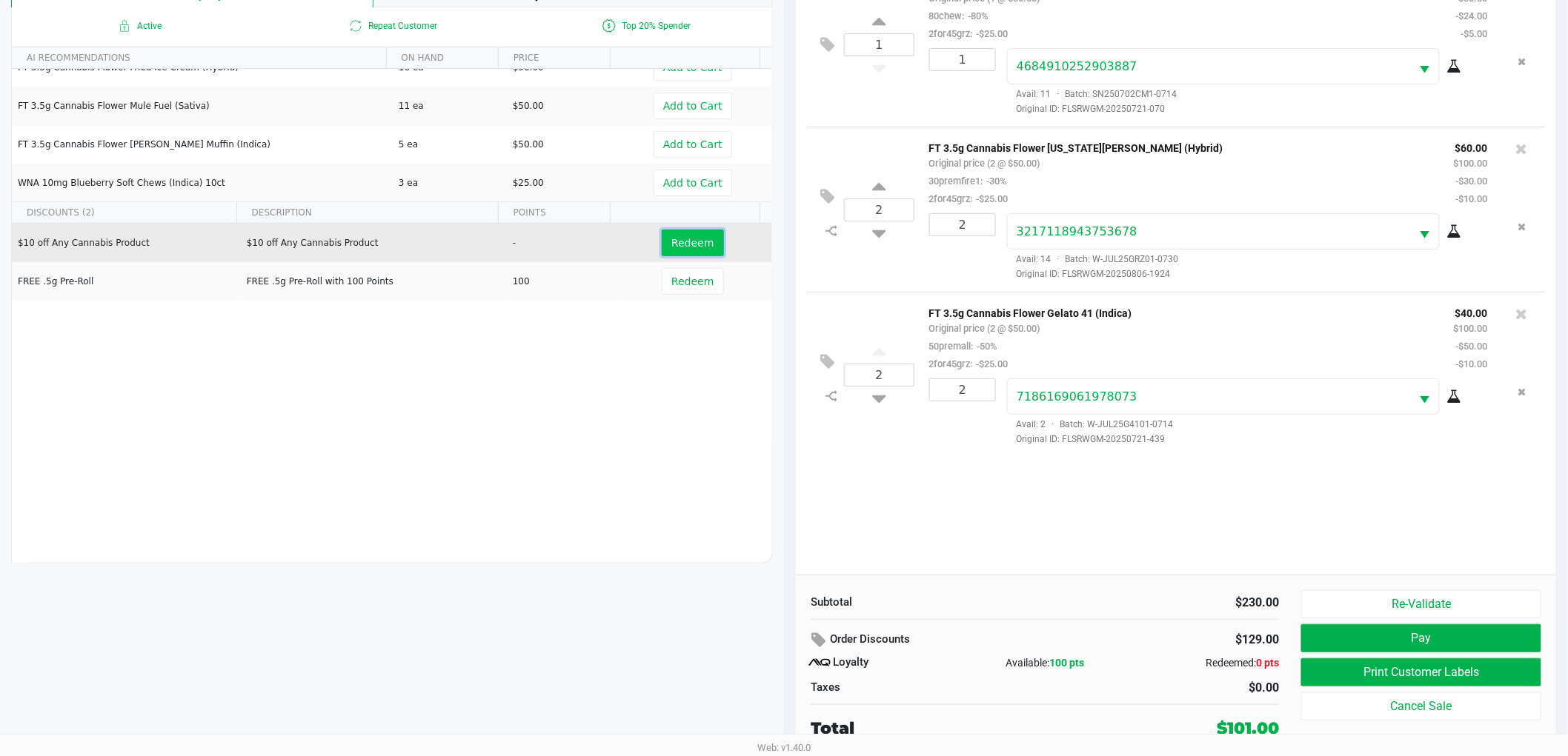
click at [671, 239] on span "Redeem" at bounding box center [692, 243] width 42 height 12
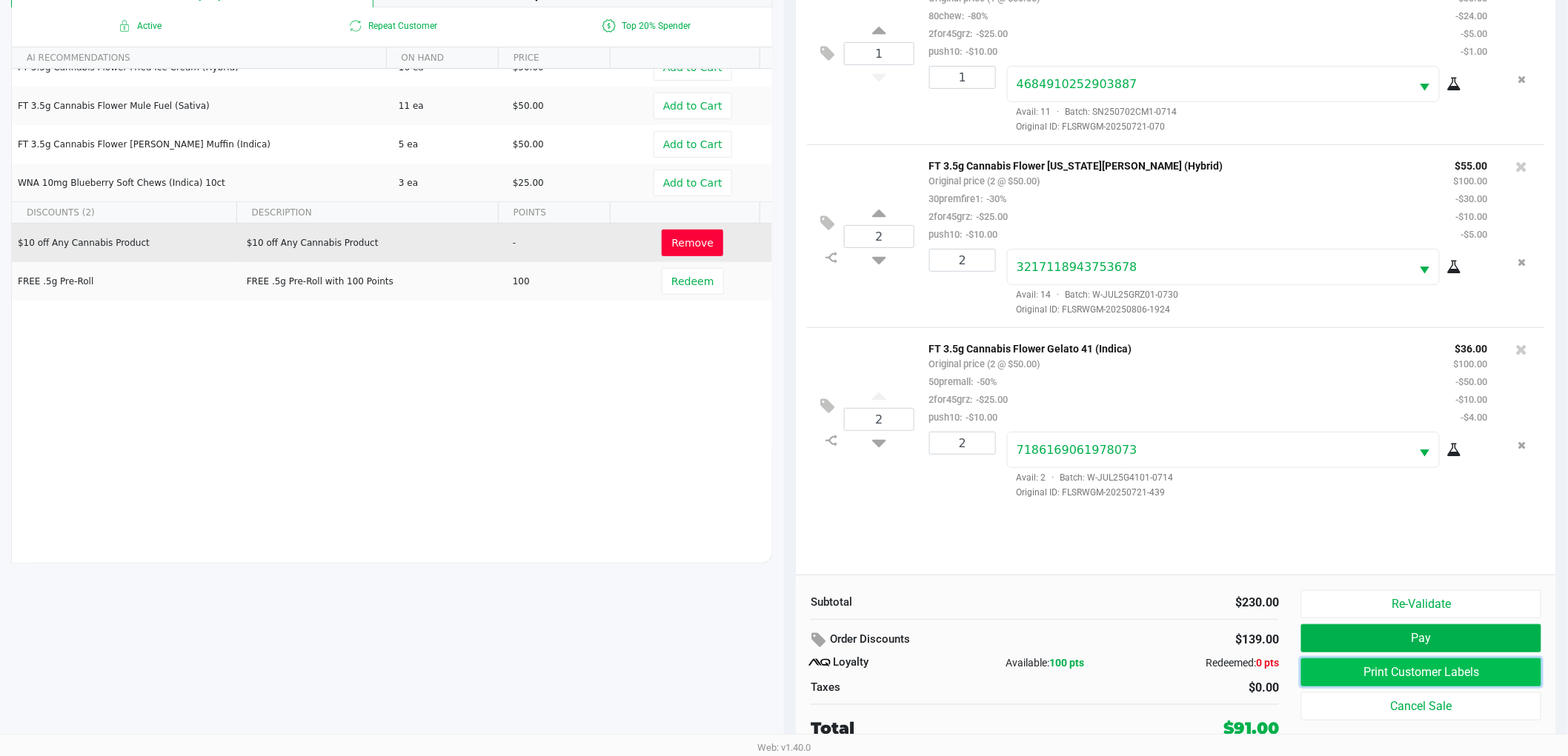
click at [1412, 671] on button "Print Customer Labels" at bounding box center [1421, 673] width 240 height 28
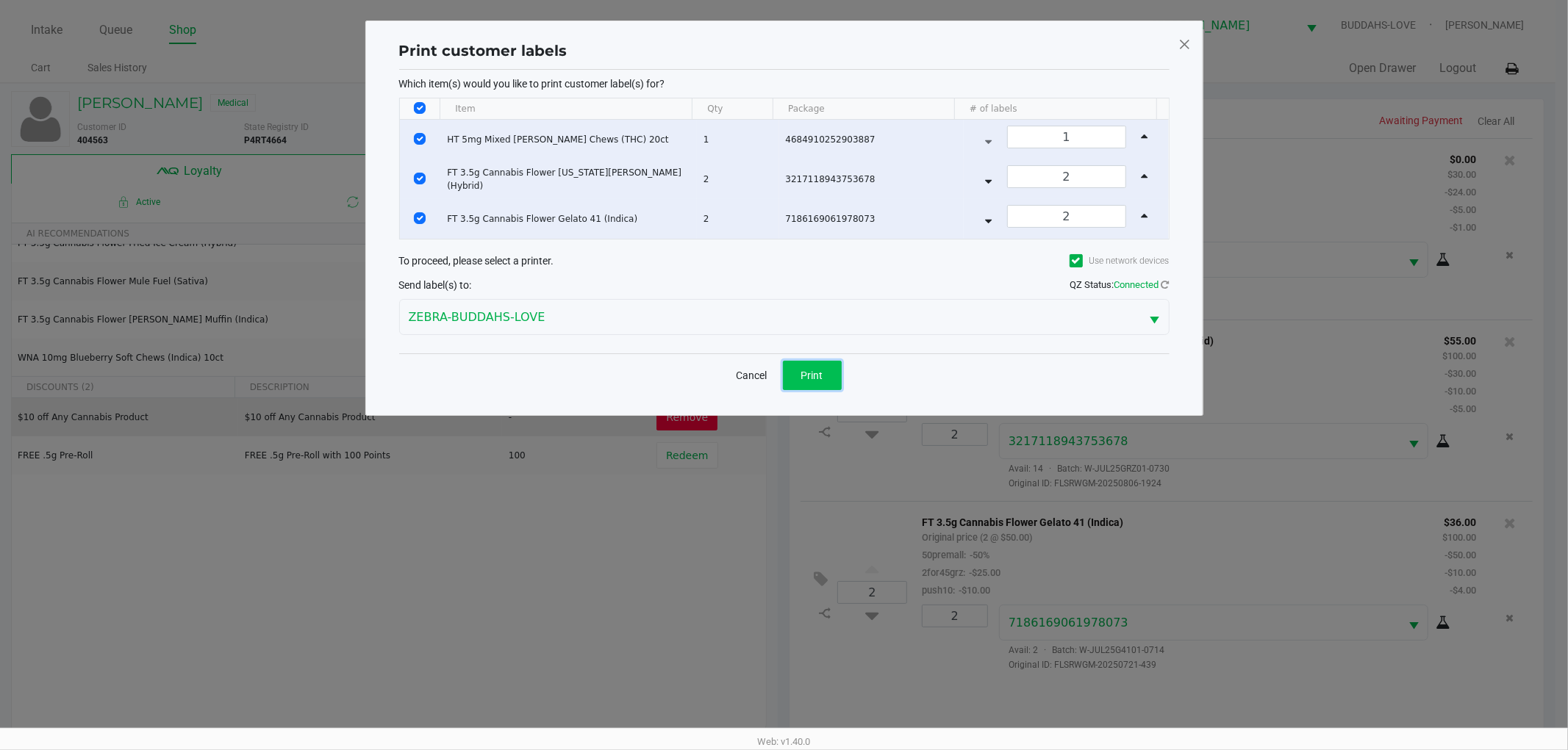
click at [819, 376] on span "Print" at bounding box center [812, 375] width 22 height 12
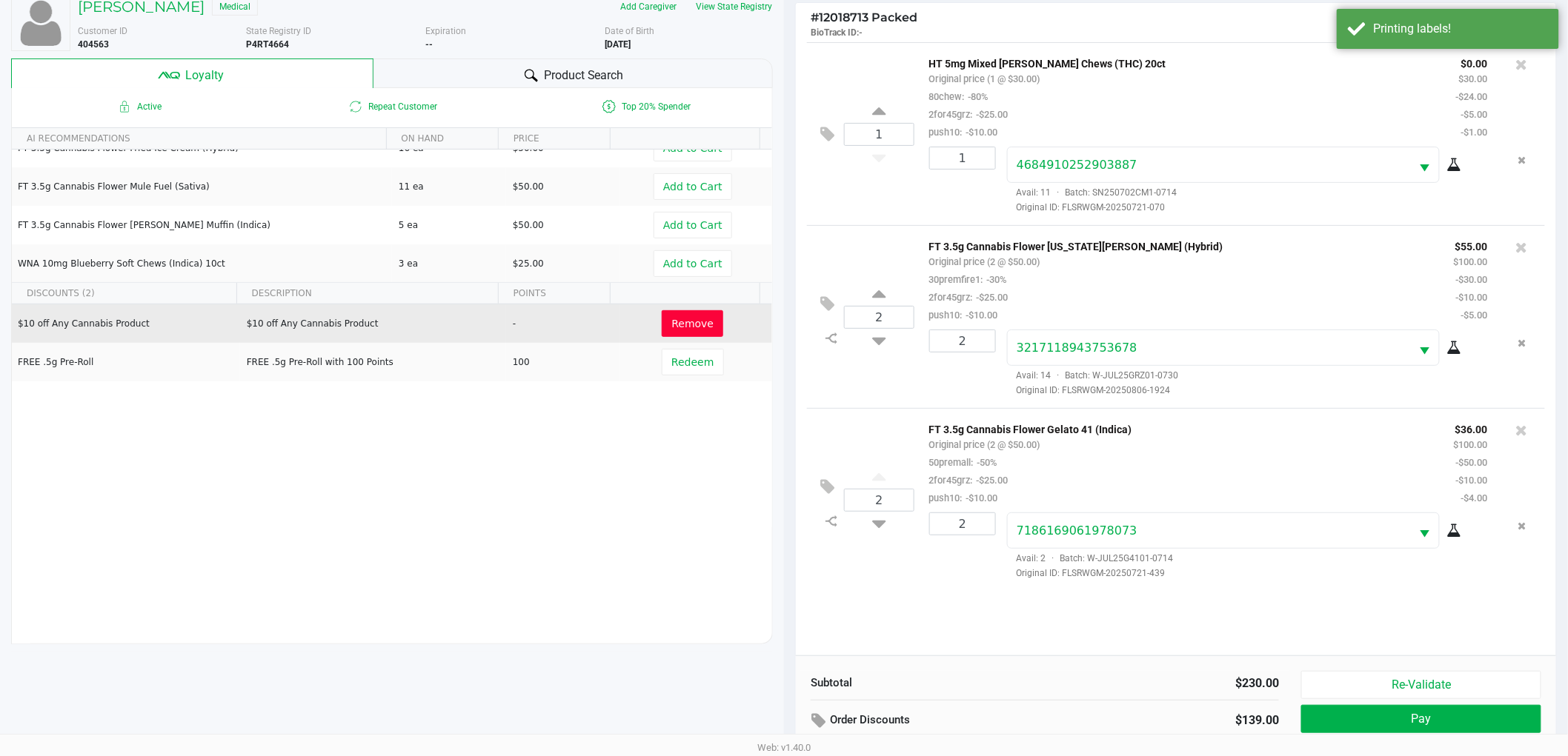
scroll to position [178, 0]
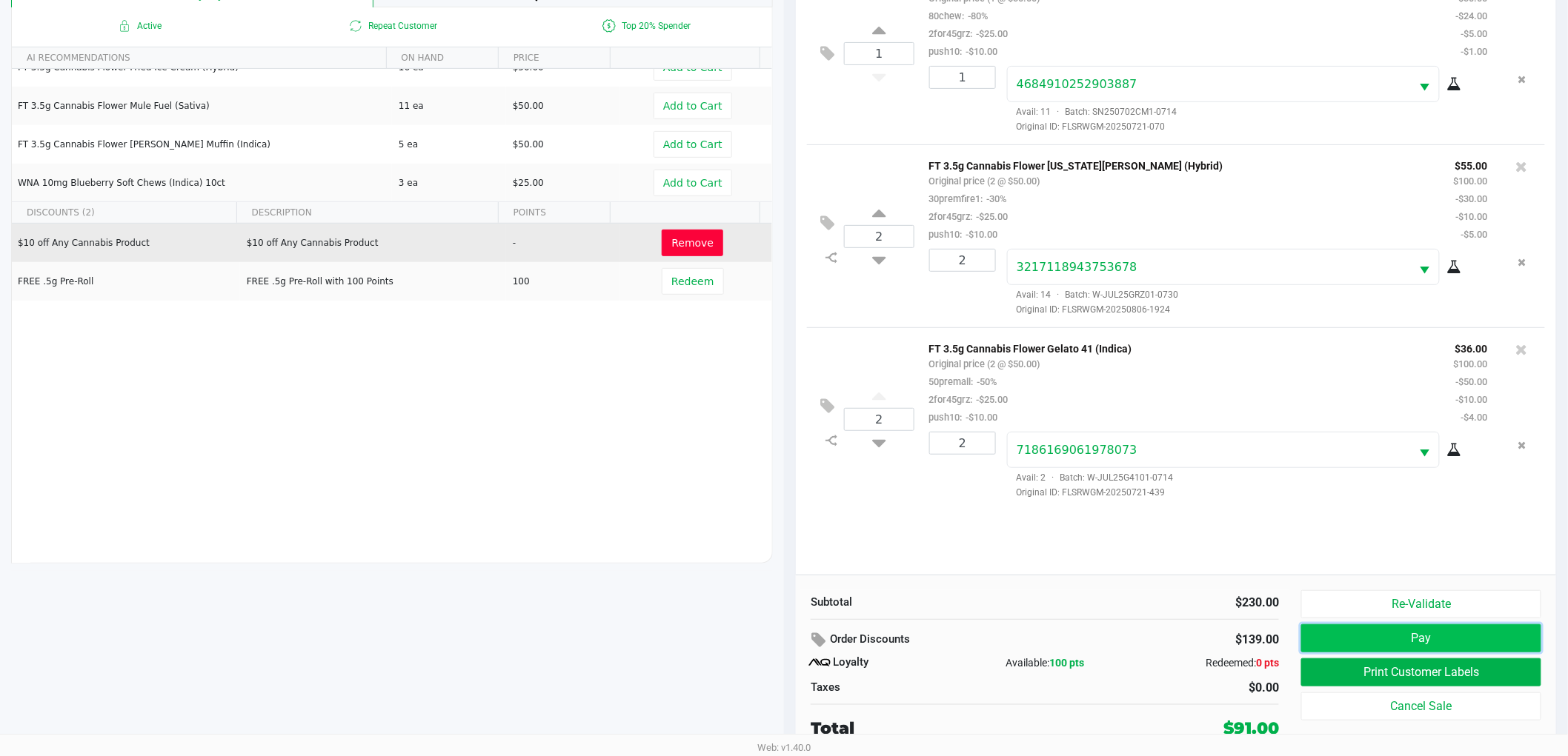
click at [1461, 641] on button "Pay" at bounding box center [1421, 638] width 240 height 28
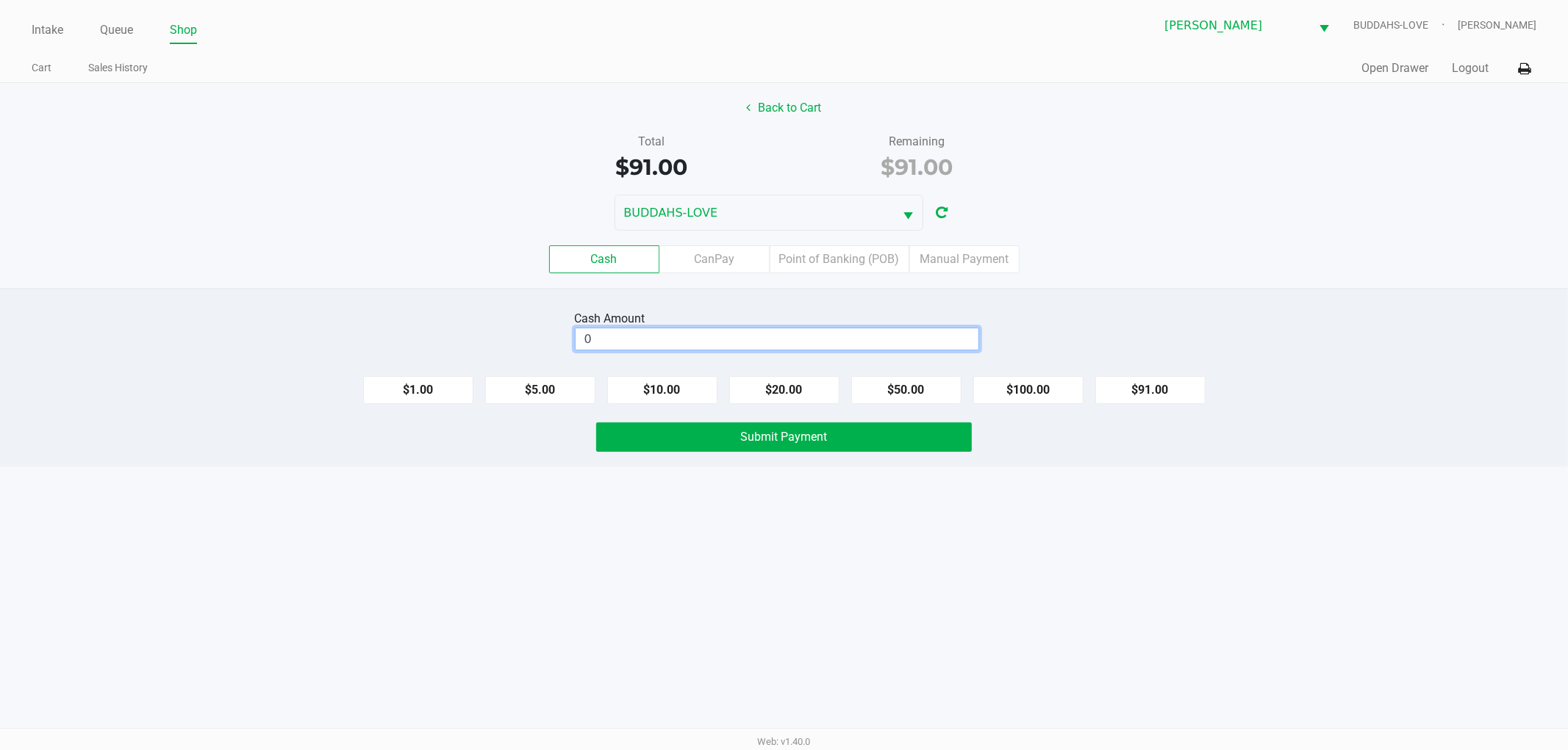
click at [898, 339] on input "0" at bounding box center [776, 339] width 403 height 21
type input "$101.00"
click at [748, 451] on button "Submit Payment" at bounding box center [784, 437] width 376 height 30
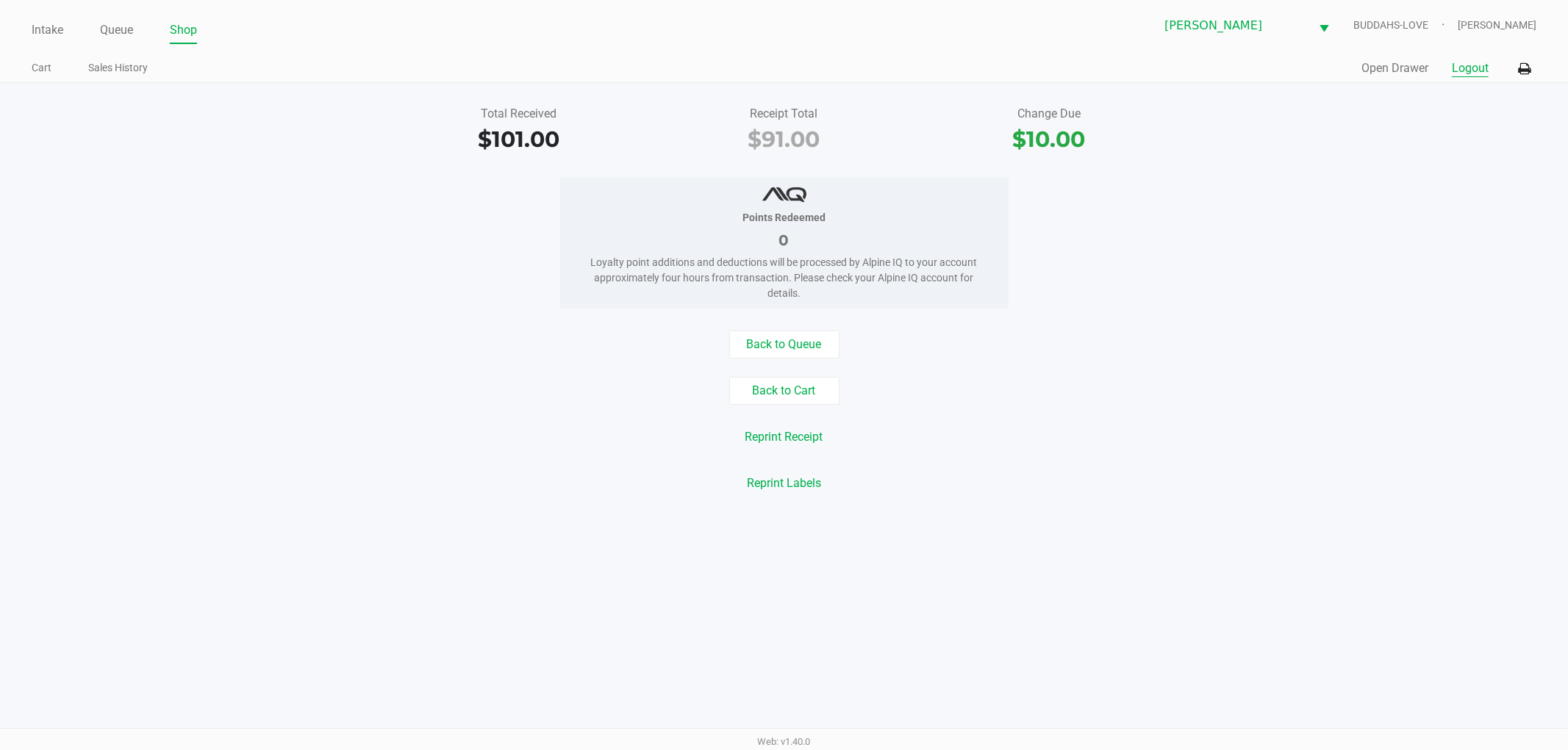
click at [1478, 64] on button "Logout" at bounding box center [1471, 68] width 37 height 18
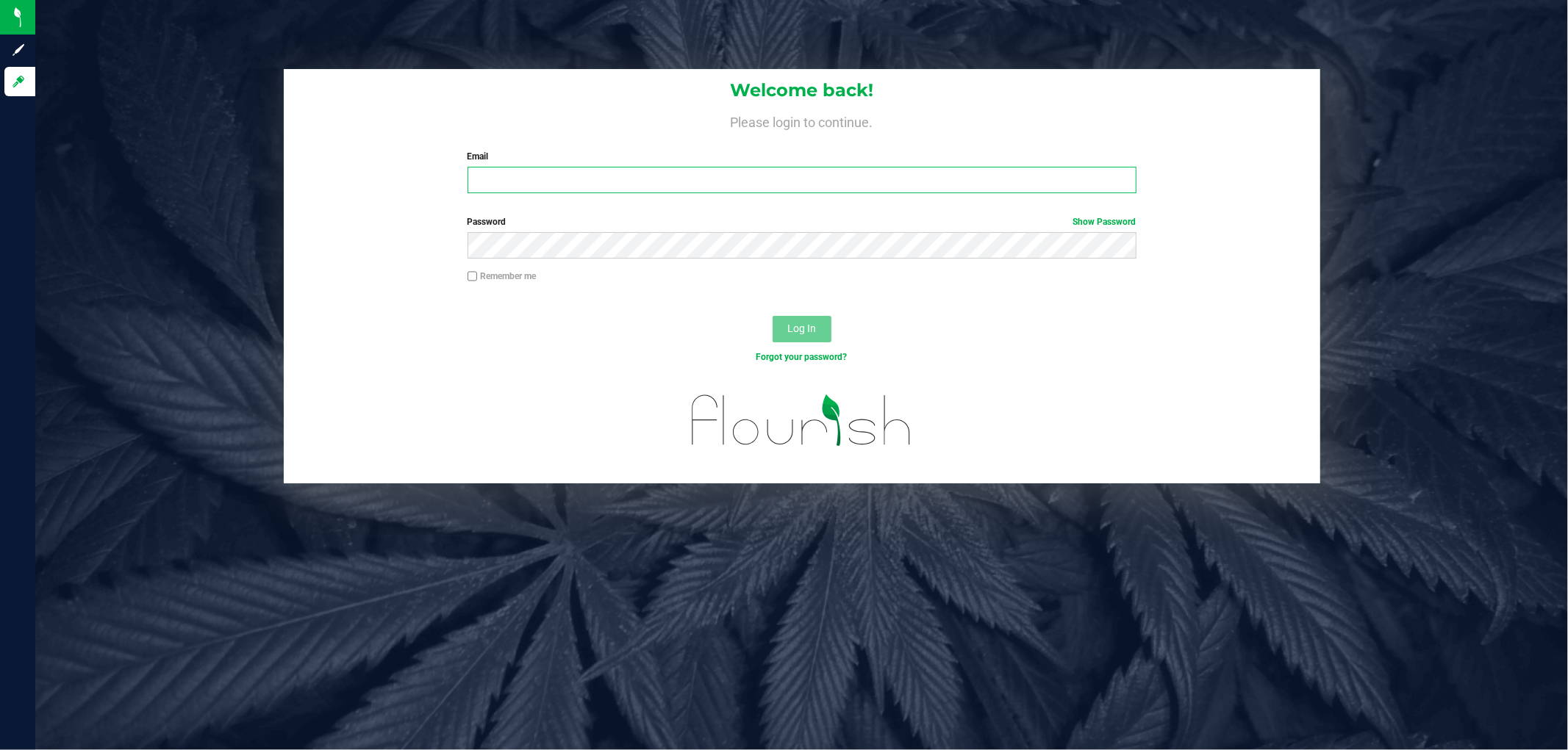
click at [583, 183] on input "Email" at bounding box center [802, 180] width 669 height 27
type input "[EMAIL_ADDRESS][DOMAIN_NAME]"
click at [772, 316] on button "Log In" at bounding box center [801, 329] width 58 height 27
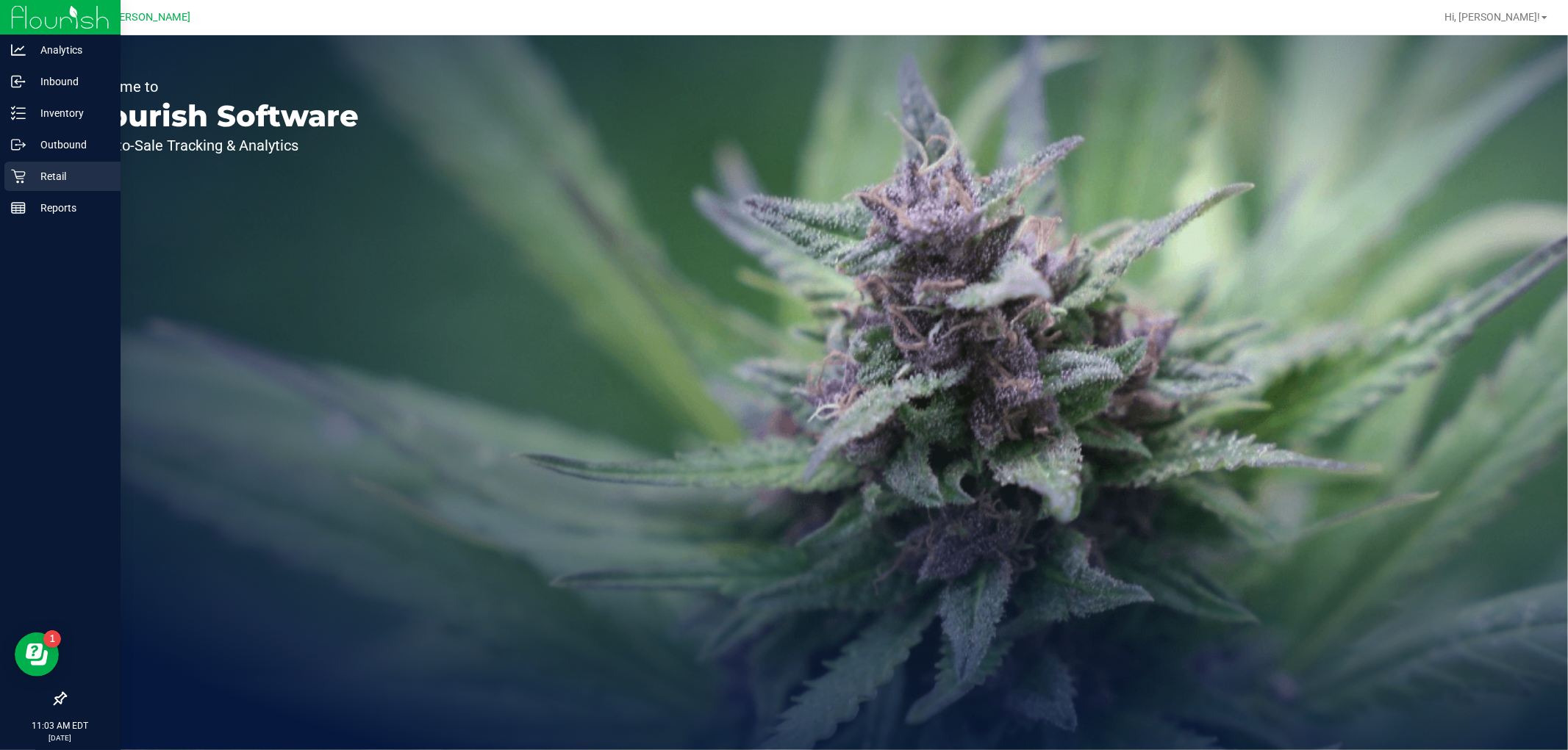
click at [11, 177] on icon at bounding box center [19, 177] width 15 height 15
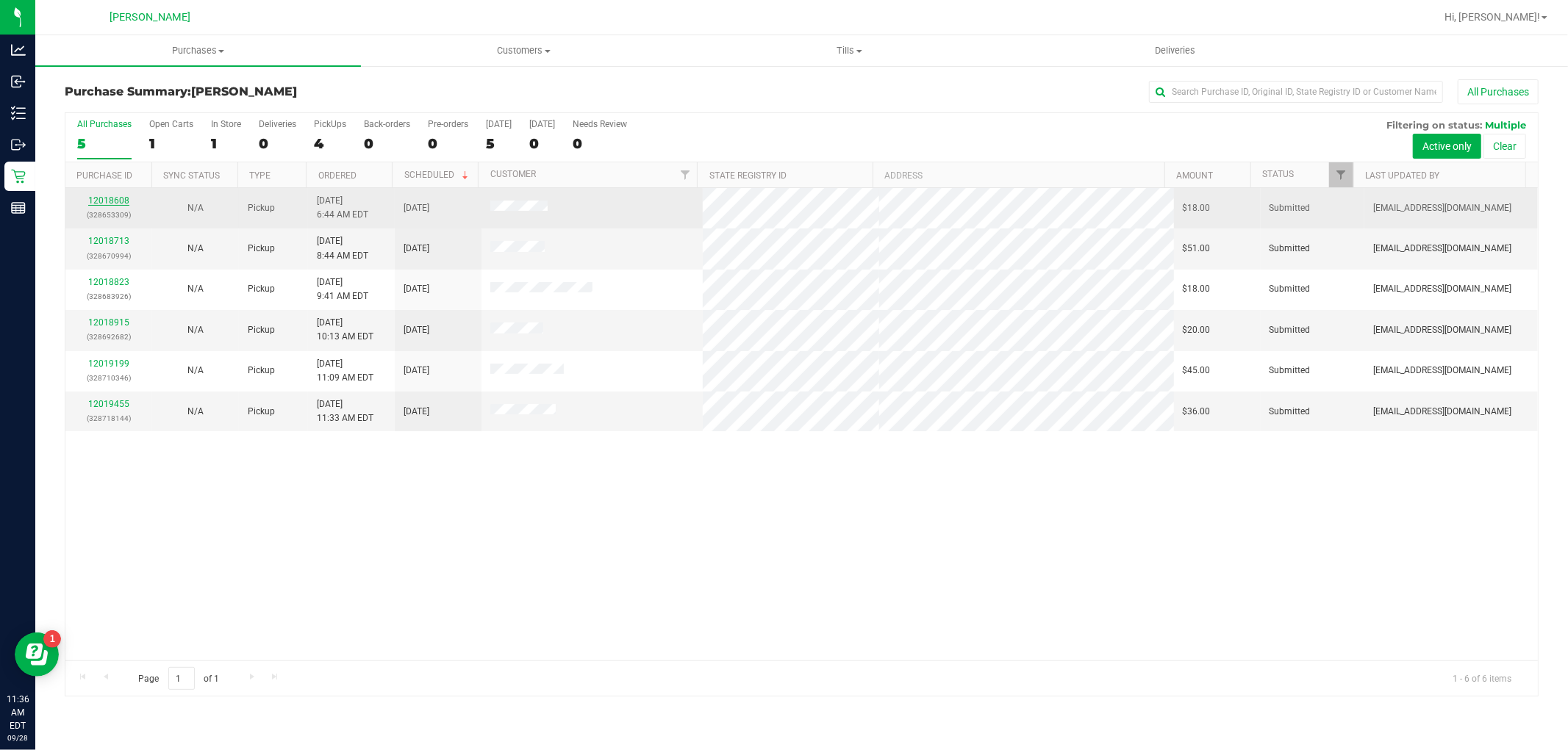
click at [121, 199] on link "12018608" at bounding box center [108, 200] width 41 height 10
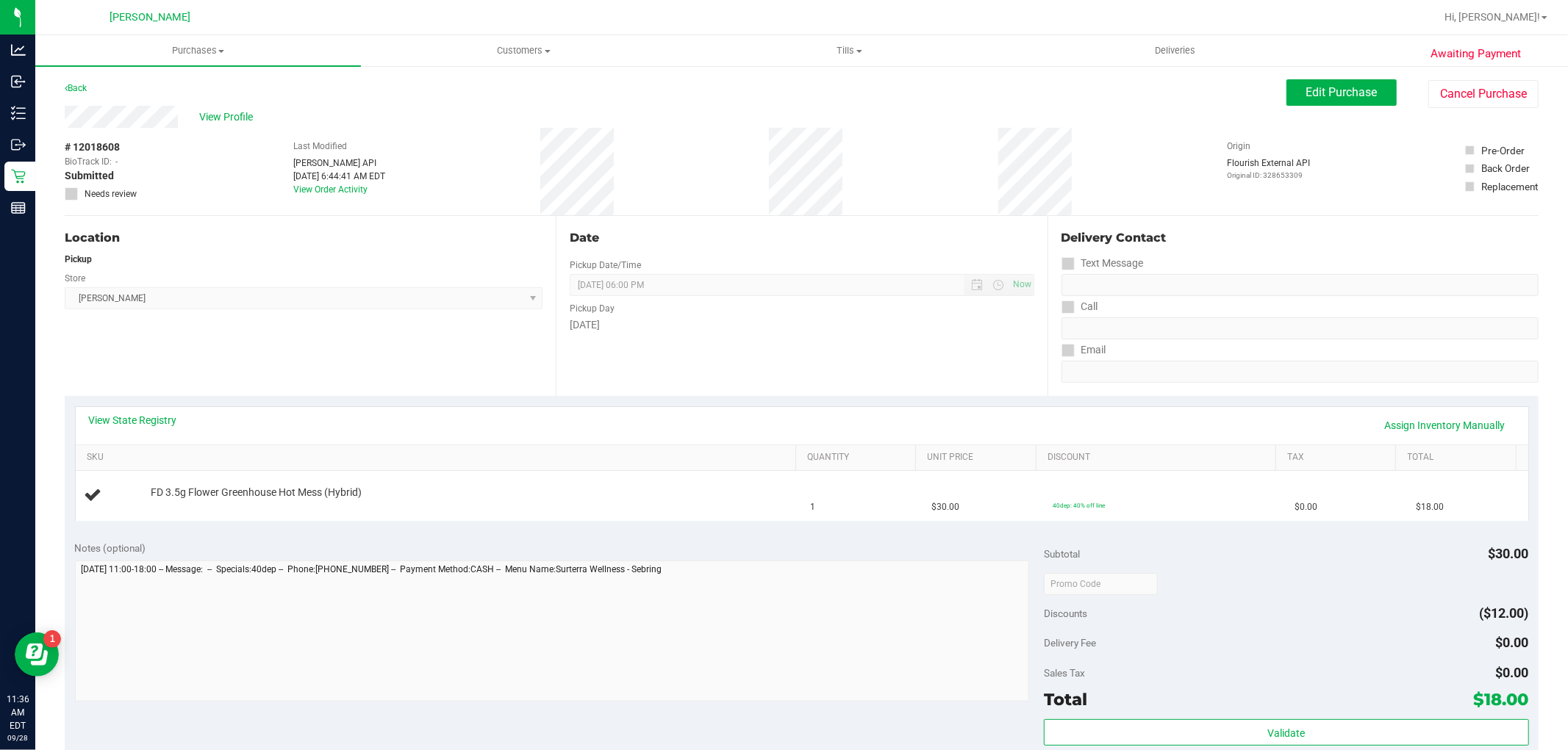
scroll to position [408, 0]
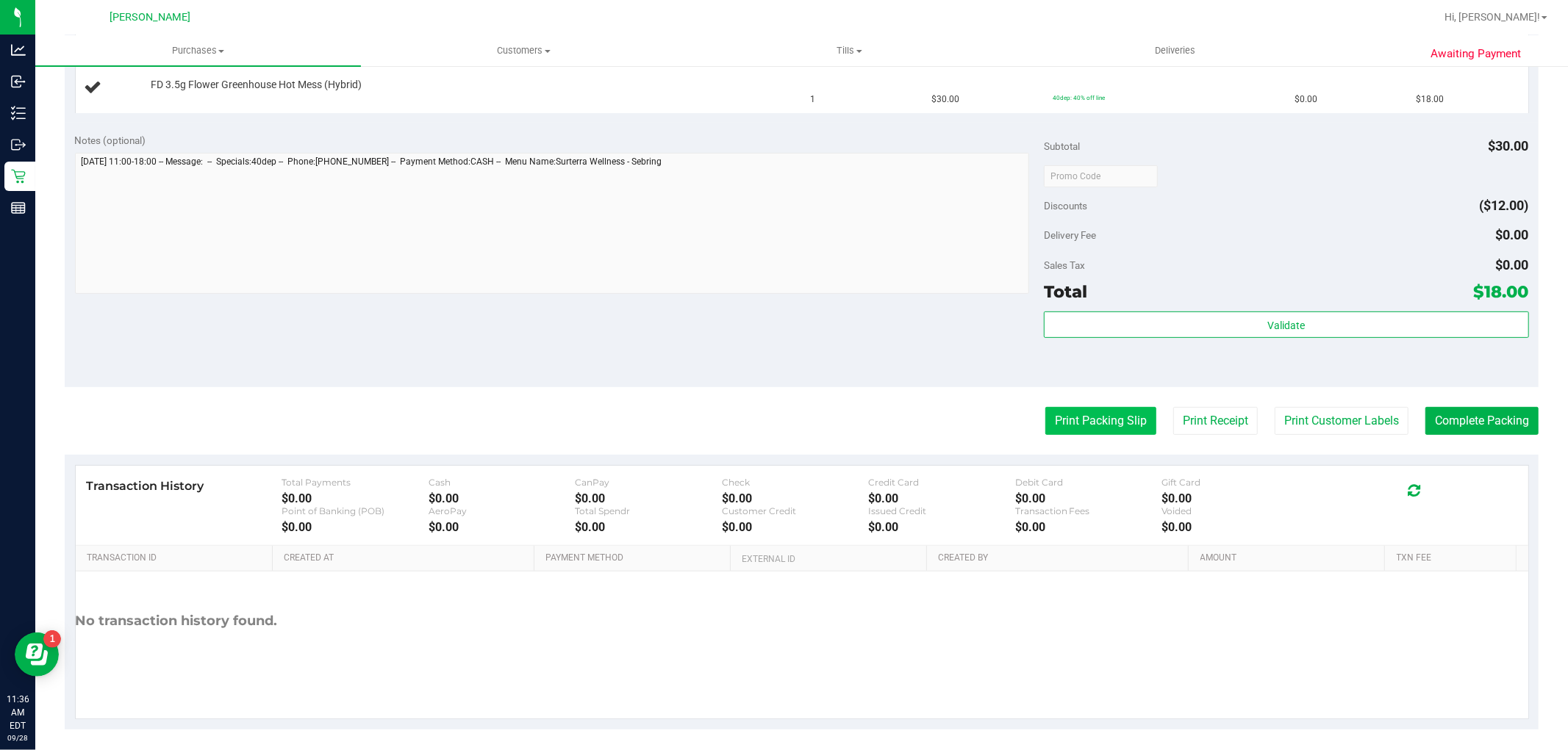
click at [1092, 412] on button "Print Packing Slip" at bounding box center [1101, 421] width 111 height 28
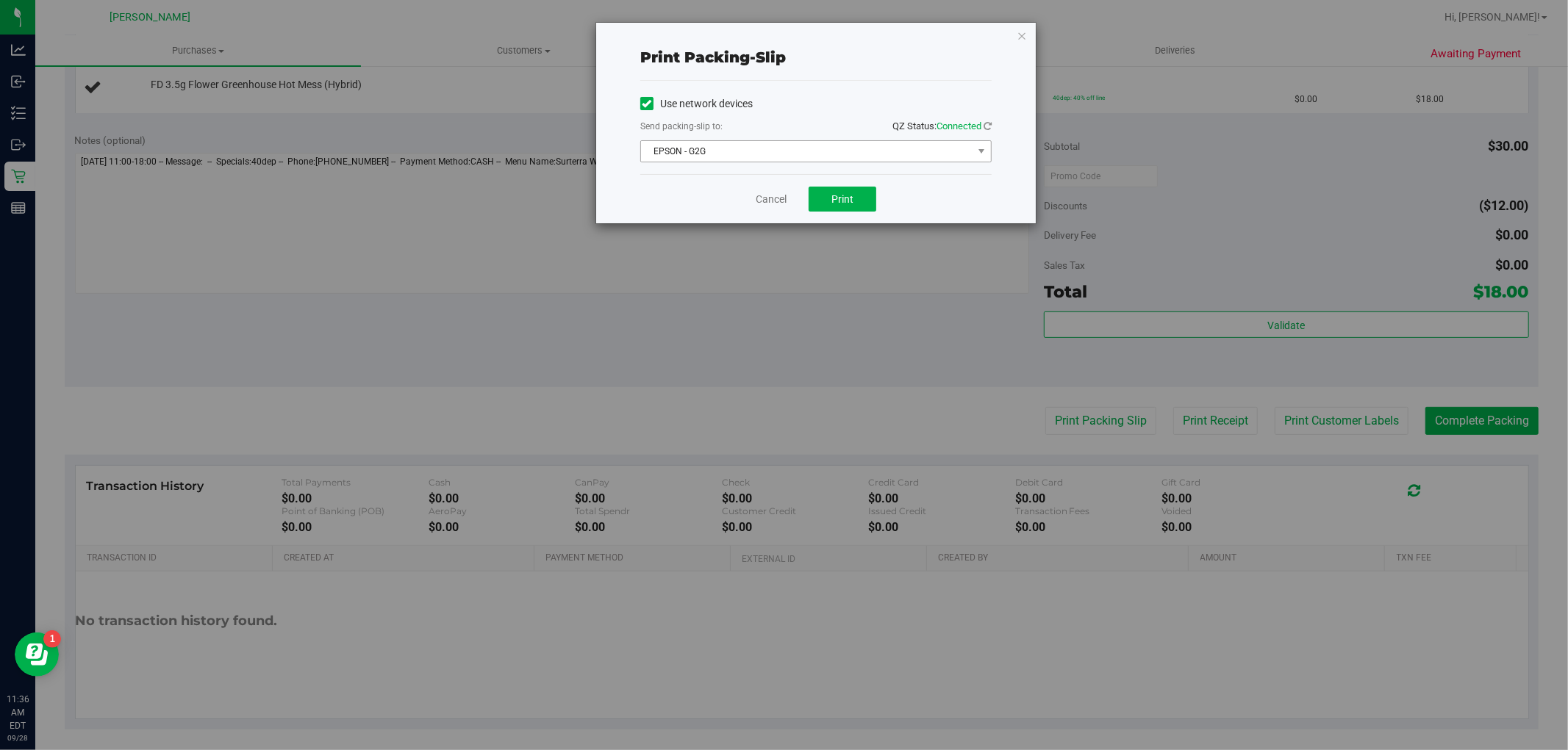
click at [840, 159] on span "EPSON - G2G" at bounding box center [807, 151] width 332 height 20
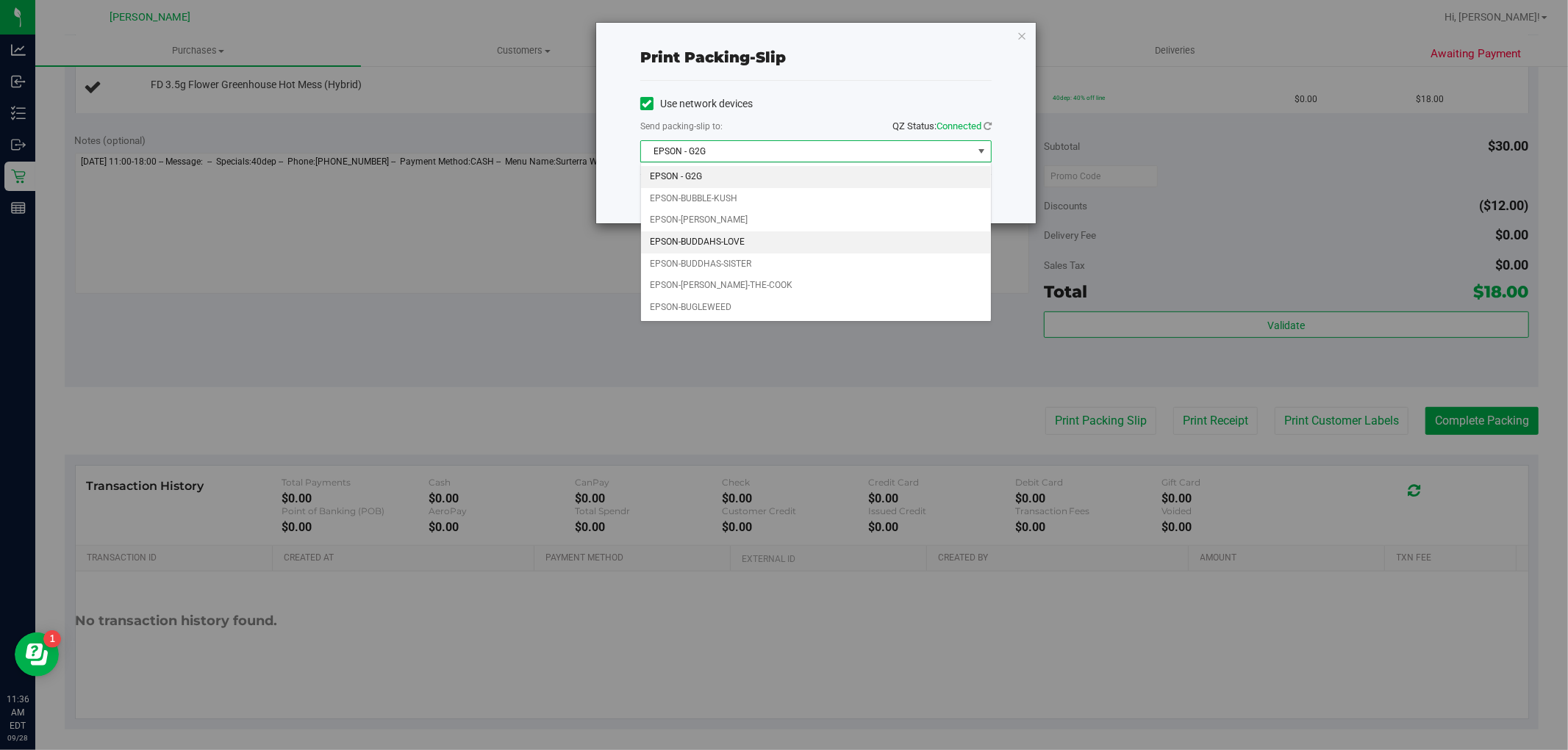
click at [759, 251] on li "EPSON-BUDDAHS-LOVE" at bounding box center [816, 243] width 350 height 22
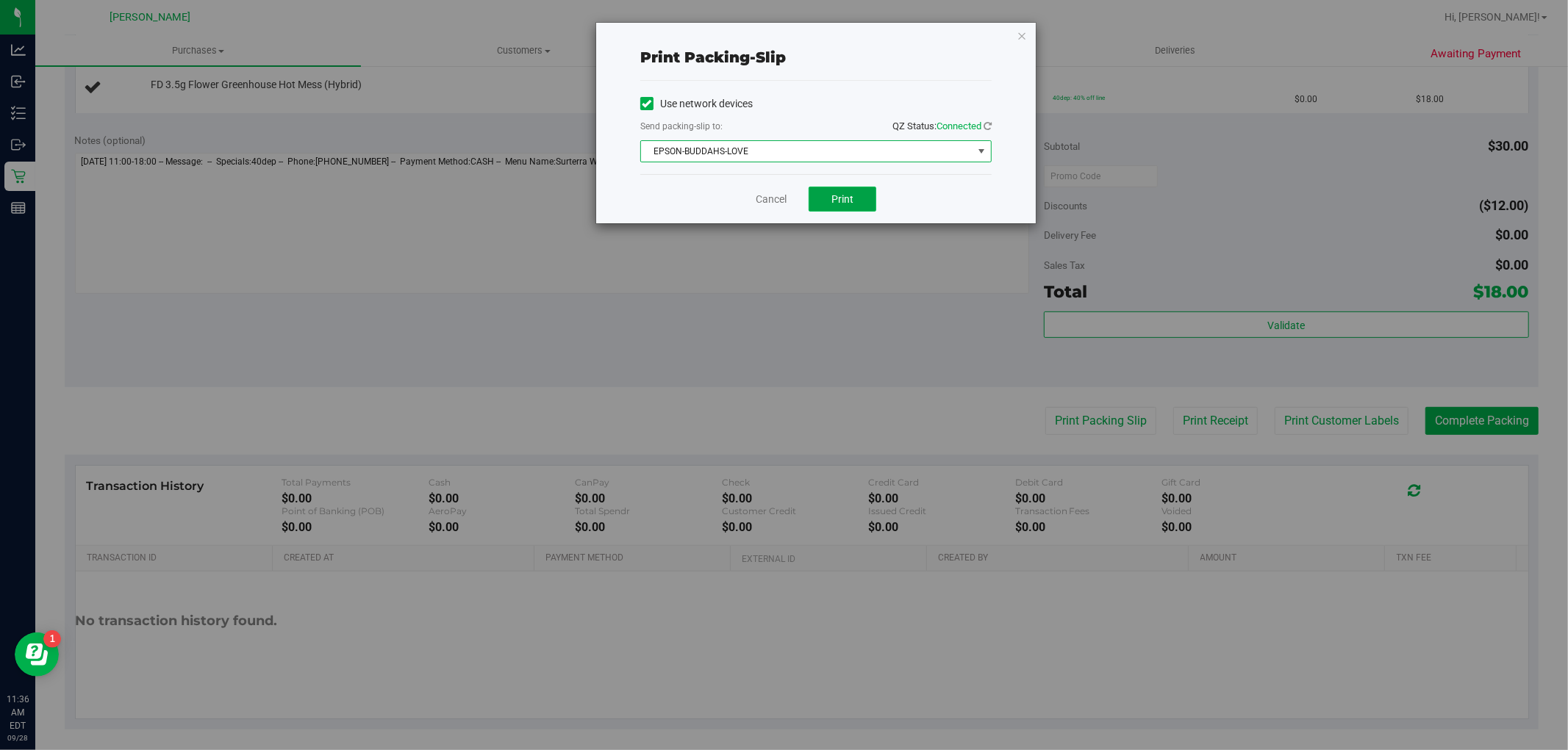
click at [847, 198] on span "Print" at bounding box center [843, 199] width 22 height 12
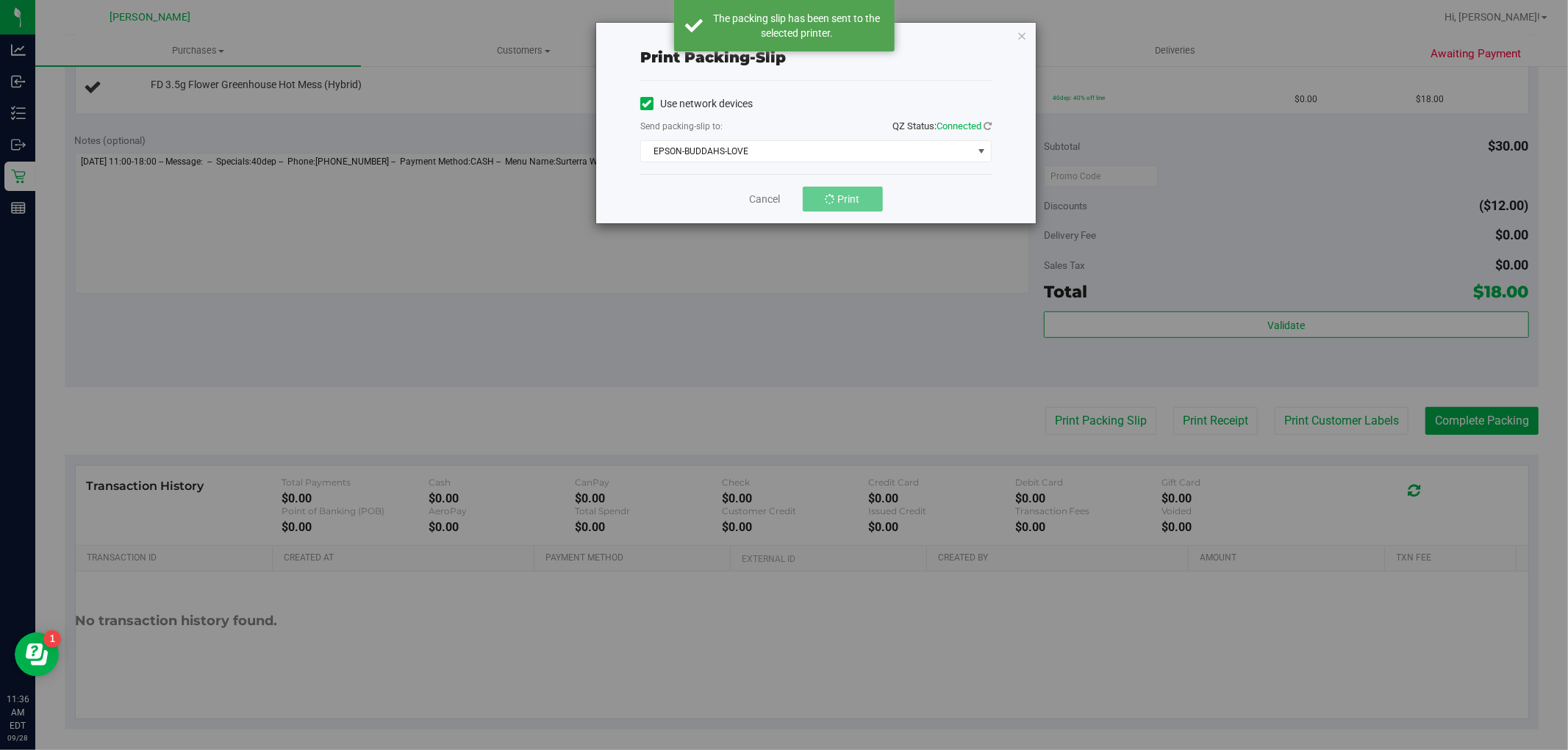
click at [1015, 40] on div "Print packing-slip Use network devices Send packing-slip to: QZ Status: Connect…" at bounding box center [816, 123] width 440 height 201
click at [1019, 38] on icon "button" at bounding box center [1022, 35] width 10 height 18
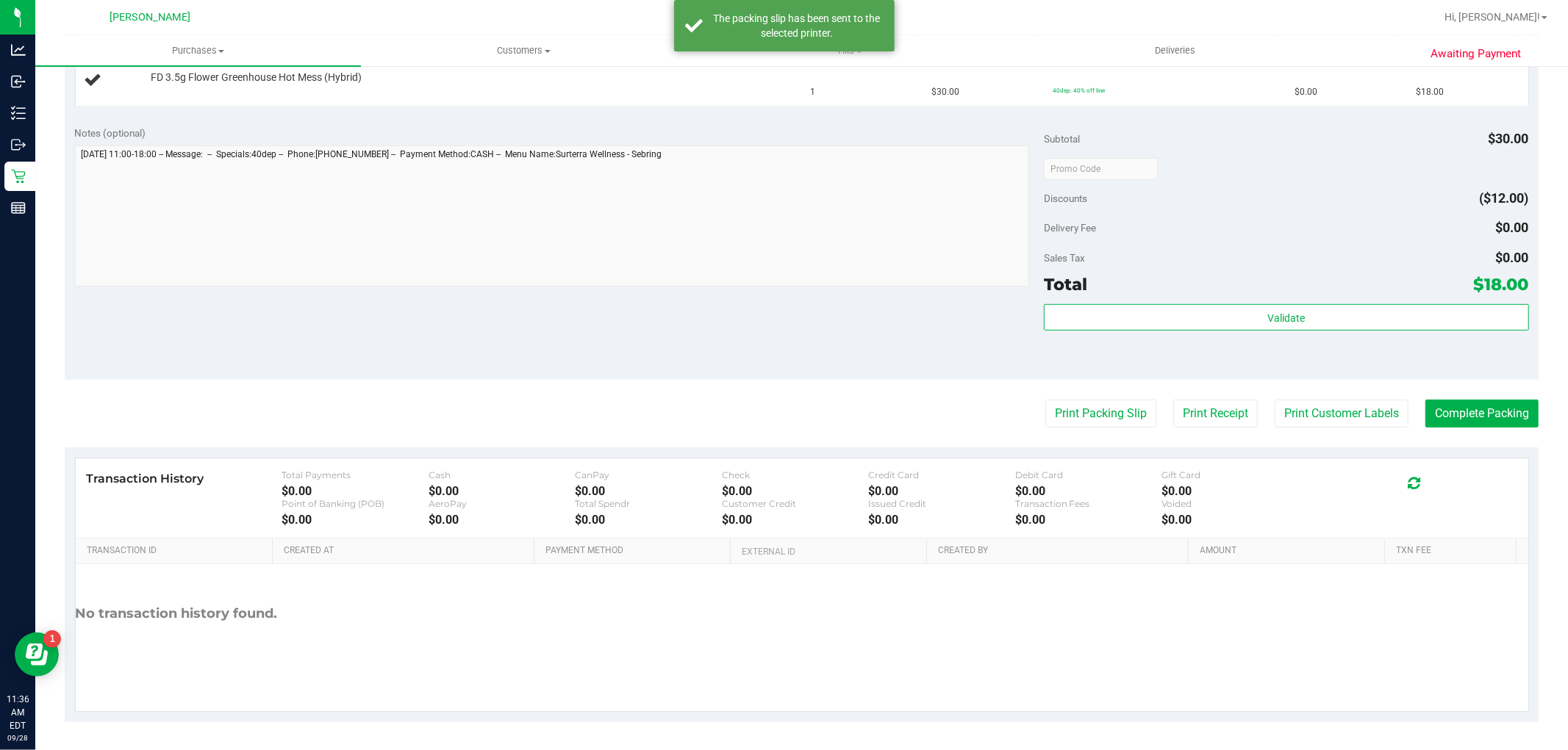
scroll to position [418, 0]
click at [1115, 424] on button "Print Packing Slip" at bounding box center [1101, 412] width 111 height 28
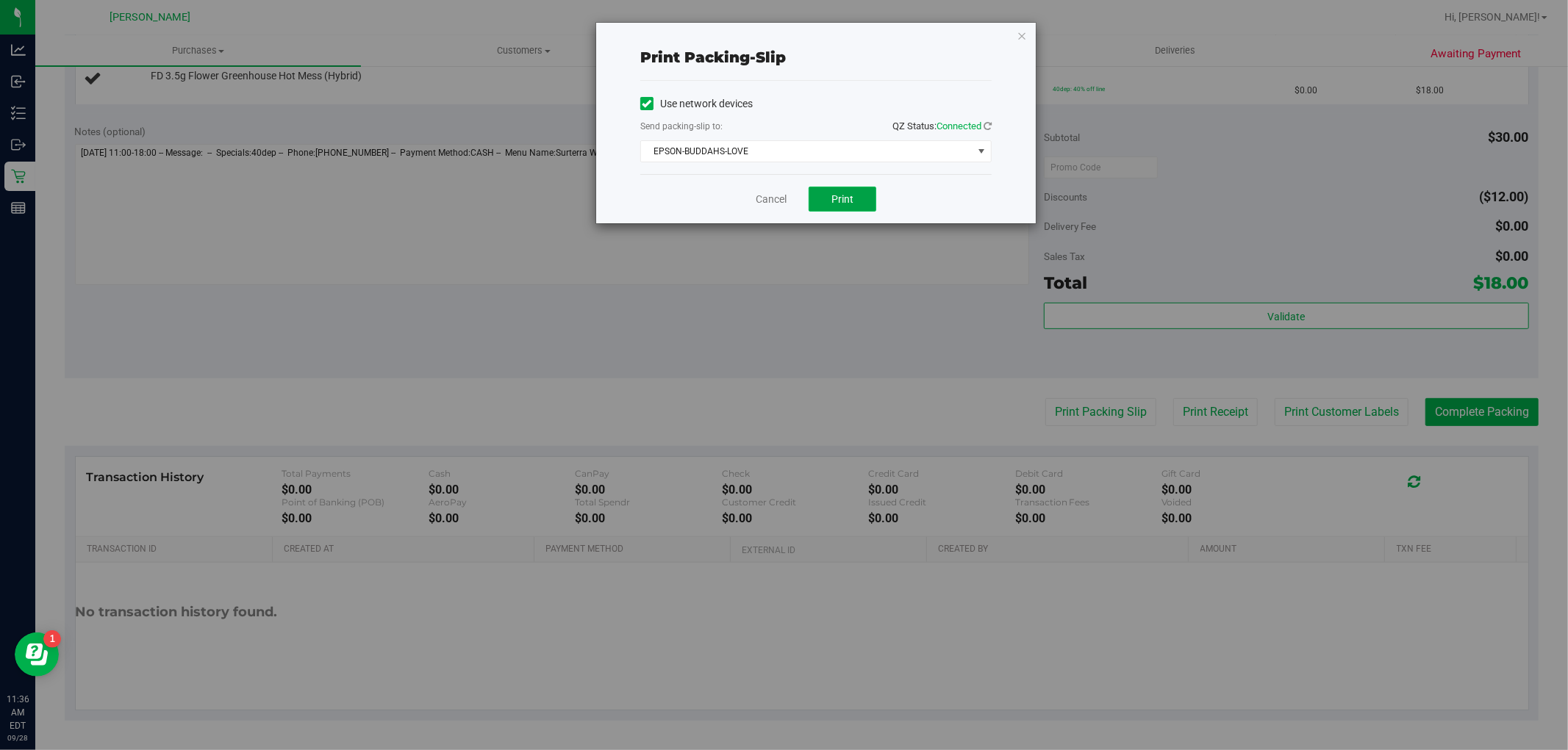
click at [865, 196] on button "Print" at bounding box center [842, 199] width 68 height 25
click at [868, 208] on button "Print" at bounding box center [842, 199] width 68 height 25
click at [760, 199] on link "Cancel" at bounding box center [771, 199] width 31 height 16
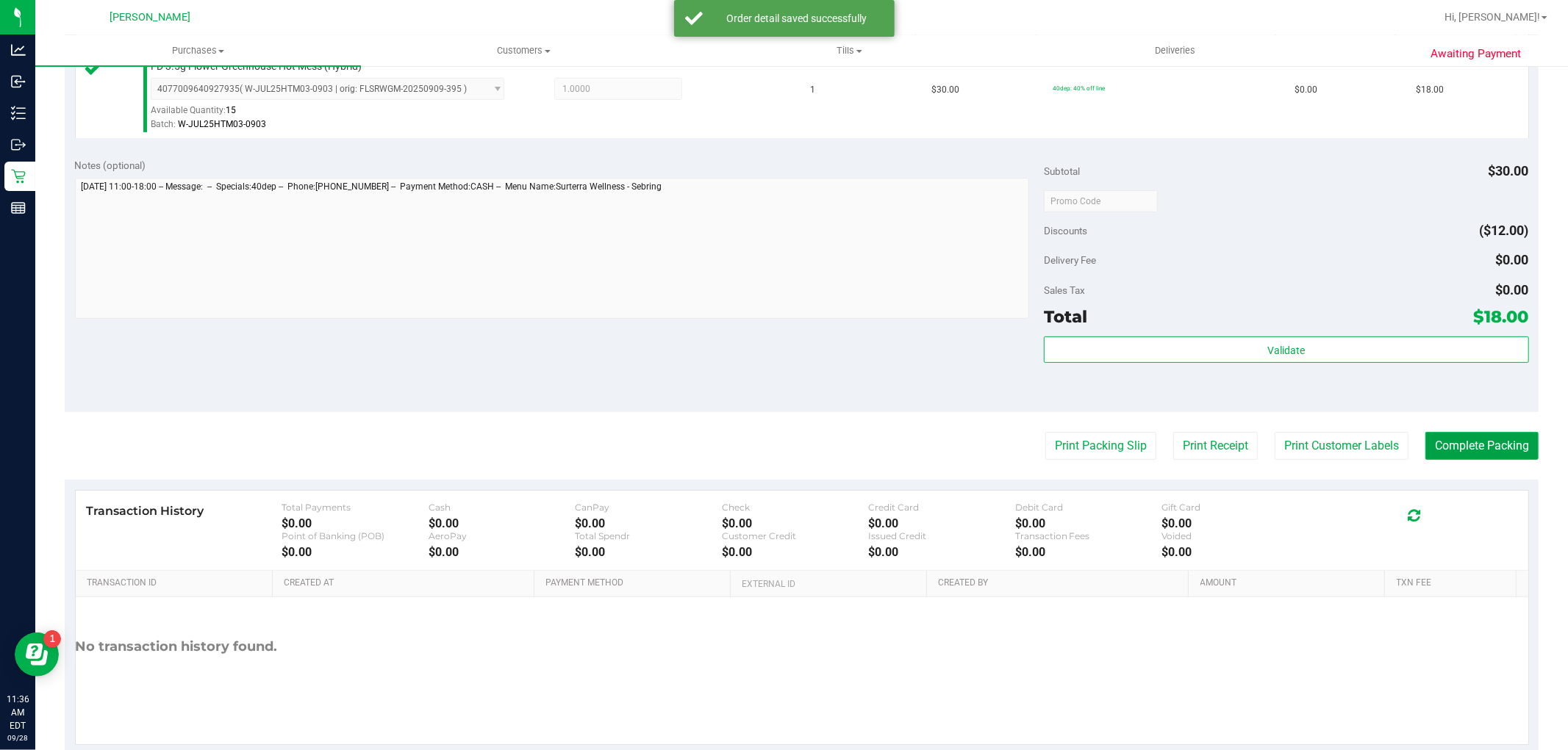
click at [1458, 437] on button "Complete Packing" at bounding box center [1482, 446] width 113 height 28
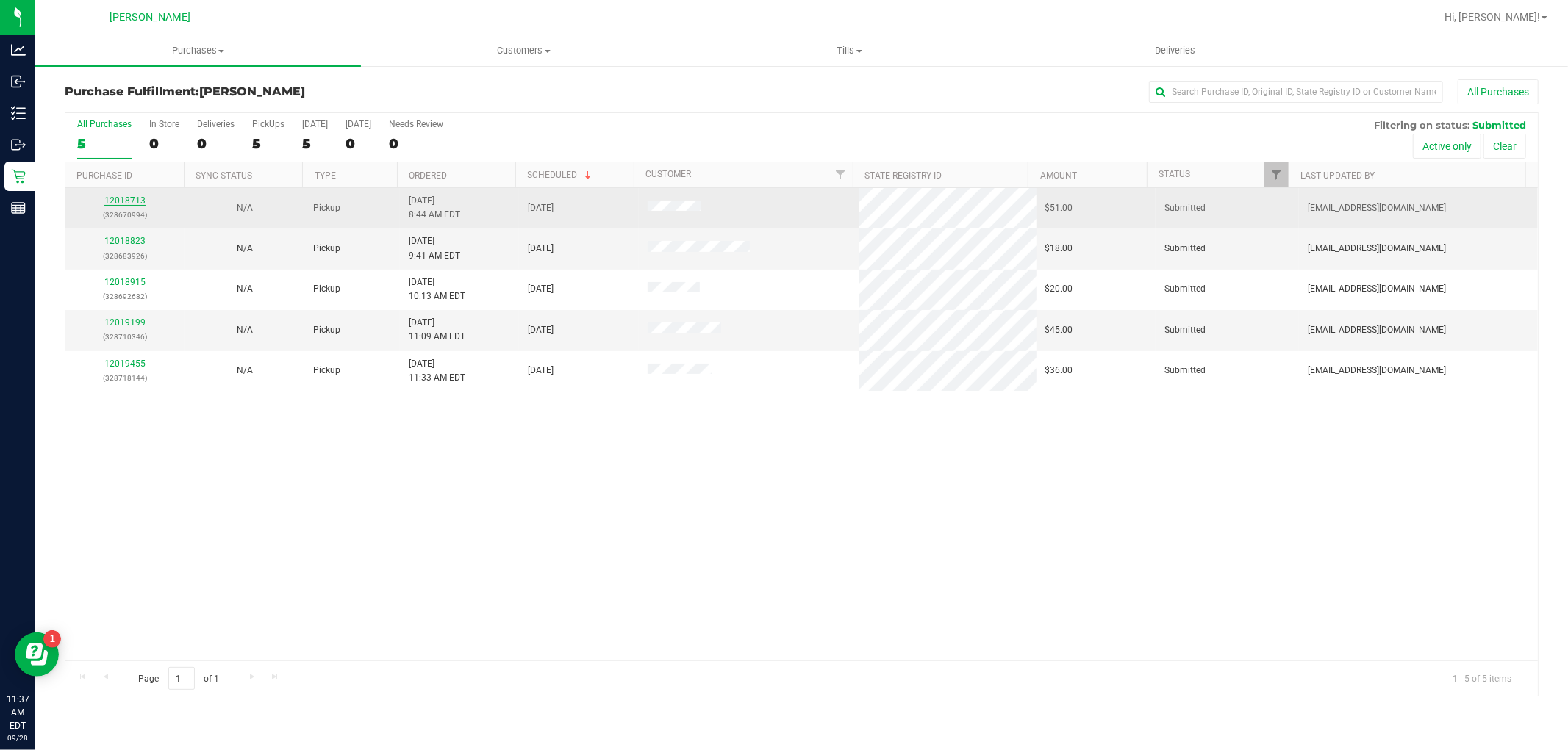
click at [116, 201] on link "12018713" at bounding box center [125, 200] width 41 height 10
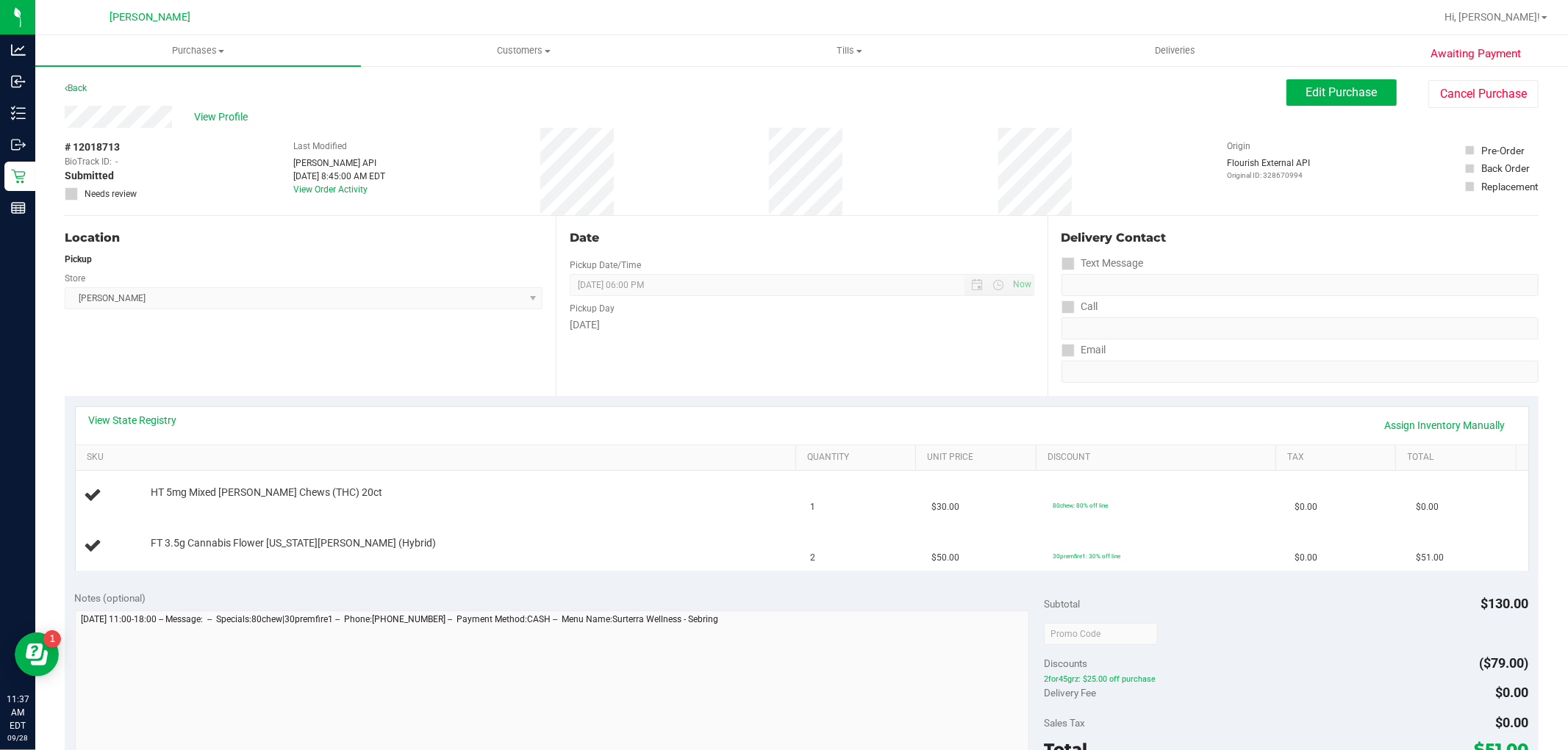
click at [53, 83] on div "Awaiting Payment Back Edit Purchase Cancel Purchase View Profile # 12018713 Bio…" at bounding box center [801, 641] width 1533 height 1153
click at [85, 85] on link "Back" at bounding box center [76, 88] width 22 height 10
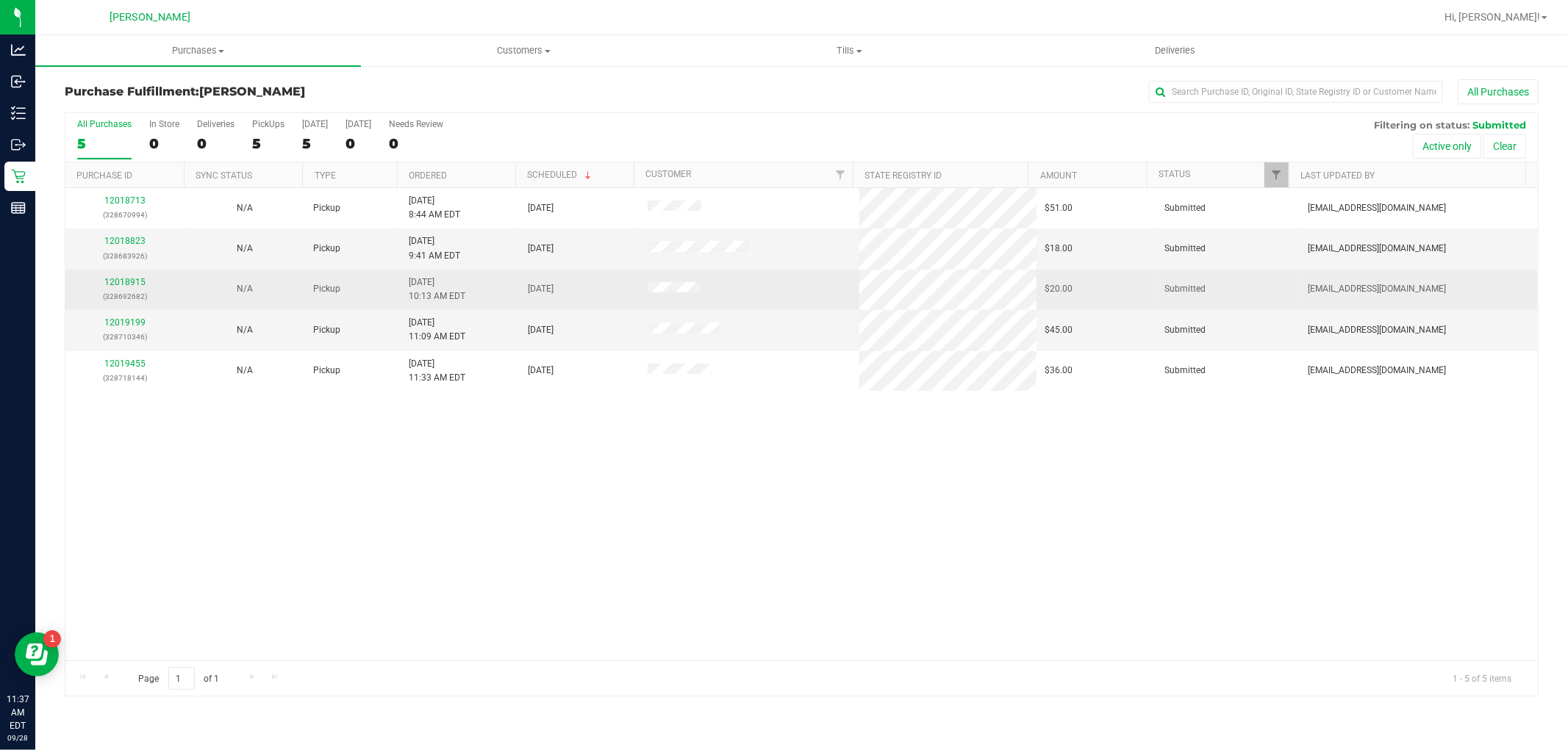
click at [145, 282] on div "12018915 (328692682)" at bounding box center [125, 290] width 102 height 28
click at [141, 282] on link "12018915" at bounding box center [125, 281] width 41 height 10
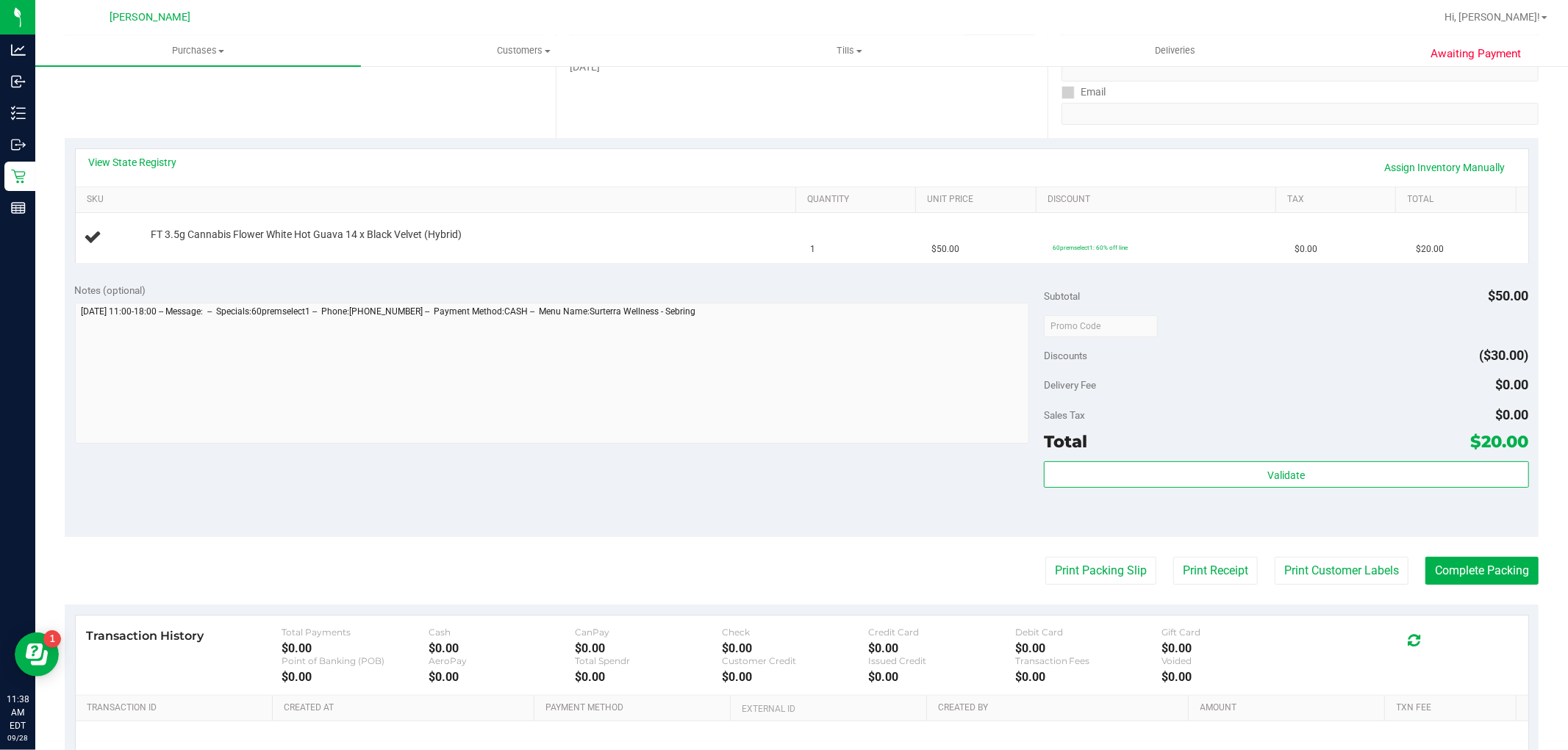
scroll to position [408, 0]
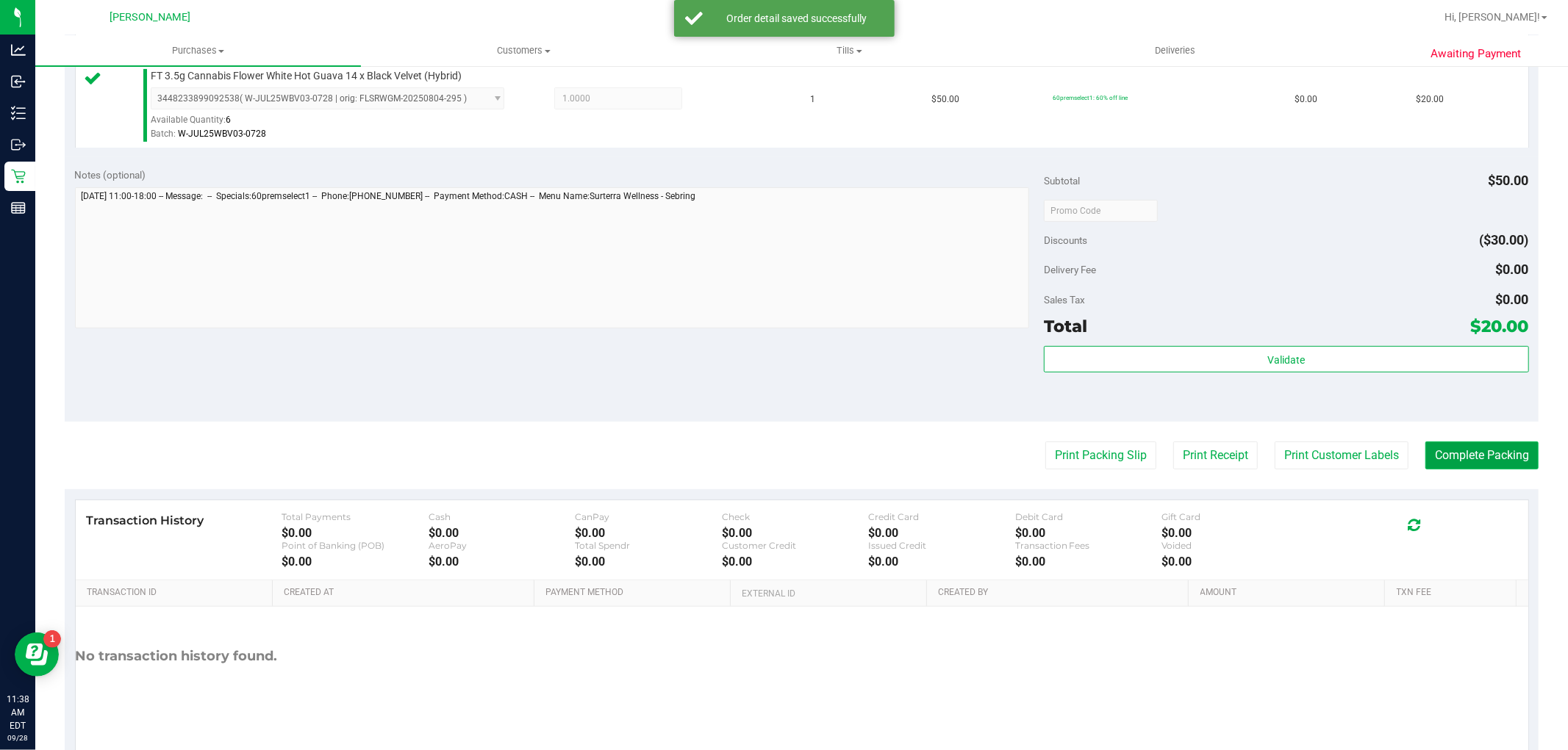
click at [1460, 450] on button "Complete Packing" at bounding box center [1482, 456] width 113 height 28
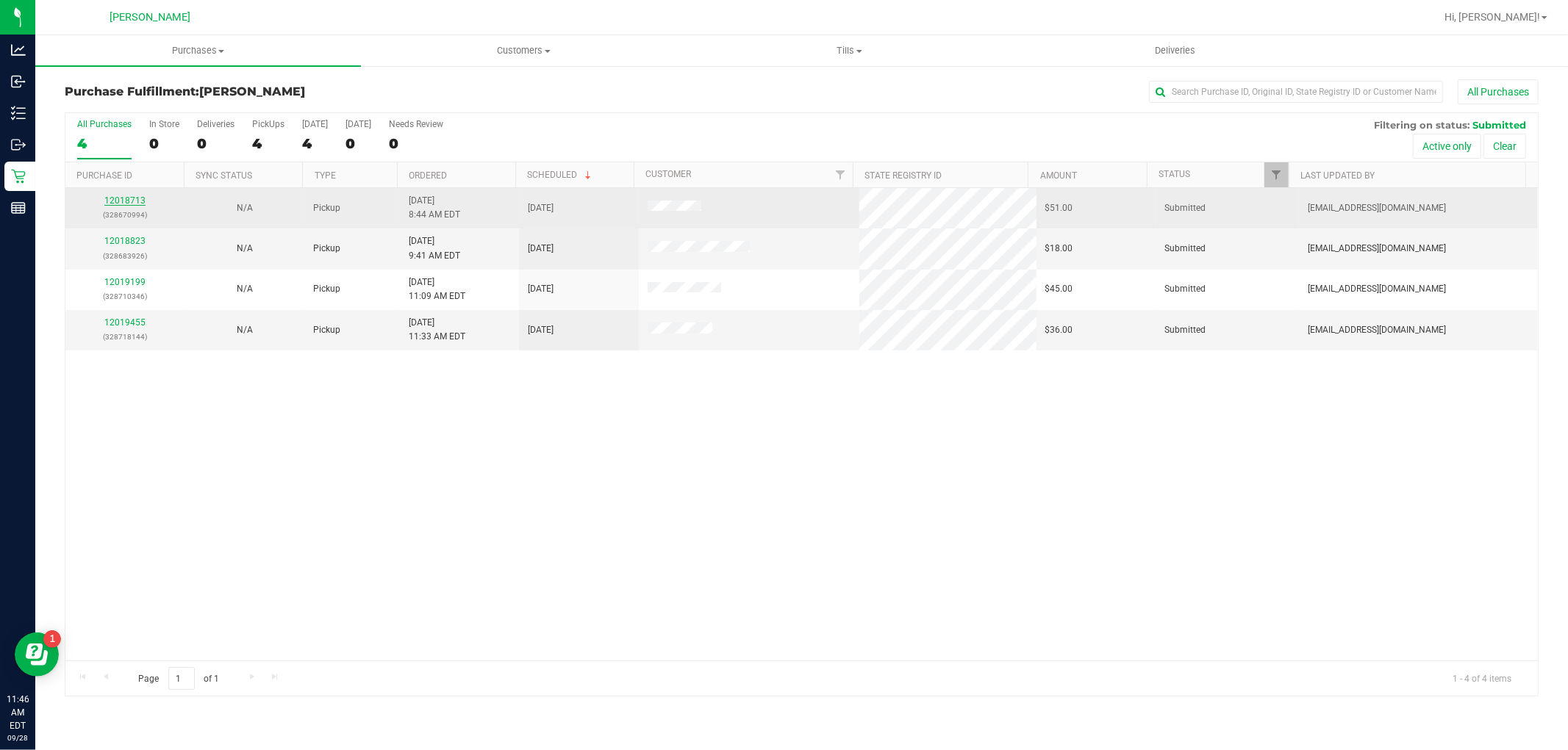
click at [107, 201] on link "12018713" at bounding box center [125, 200] width 41 height 10
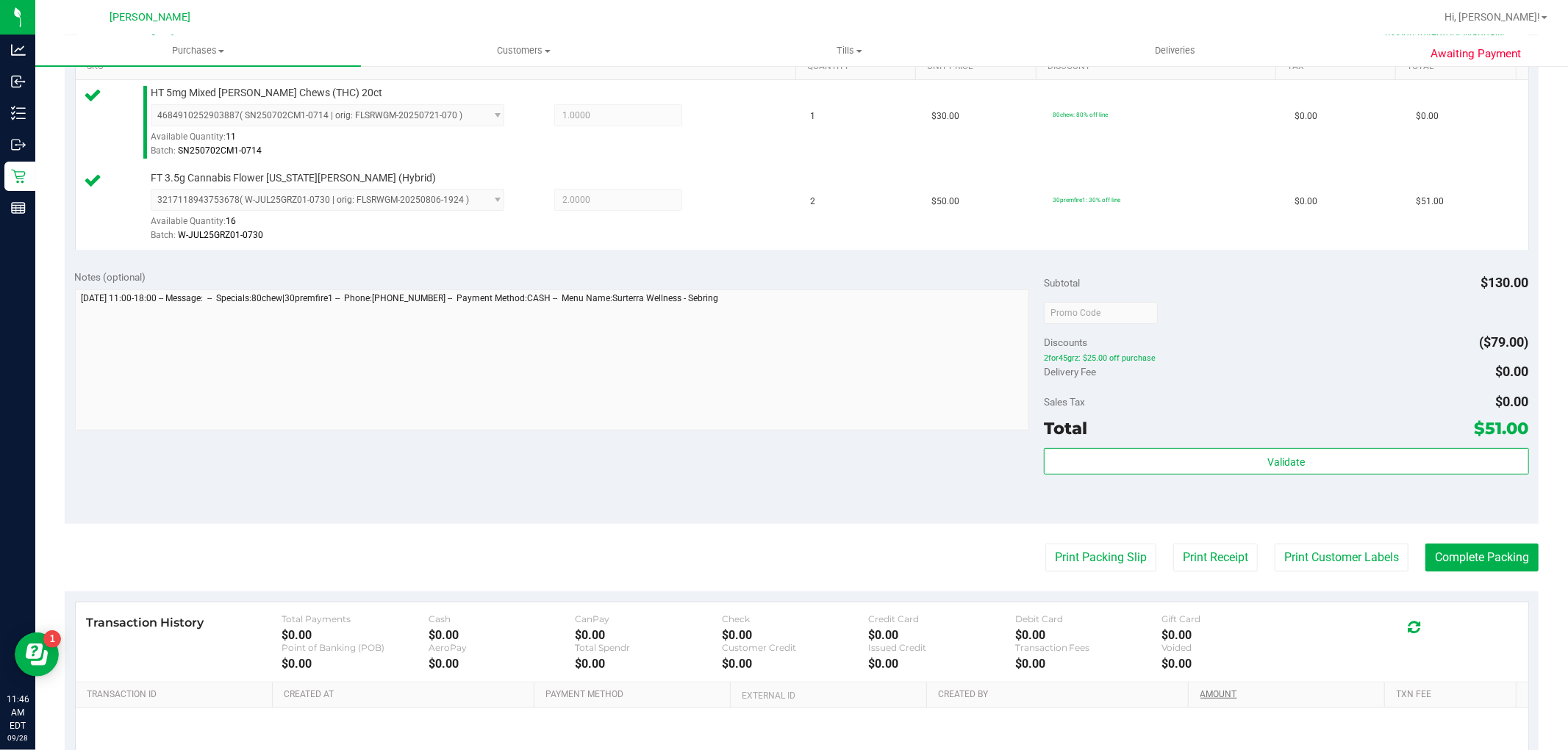
scroll to position [538, 0]
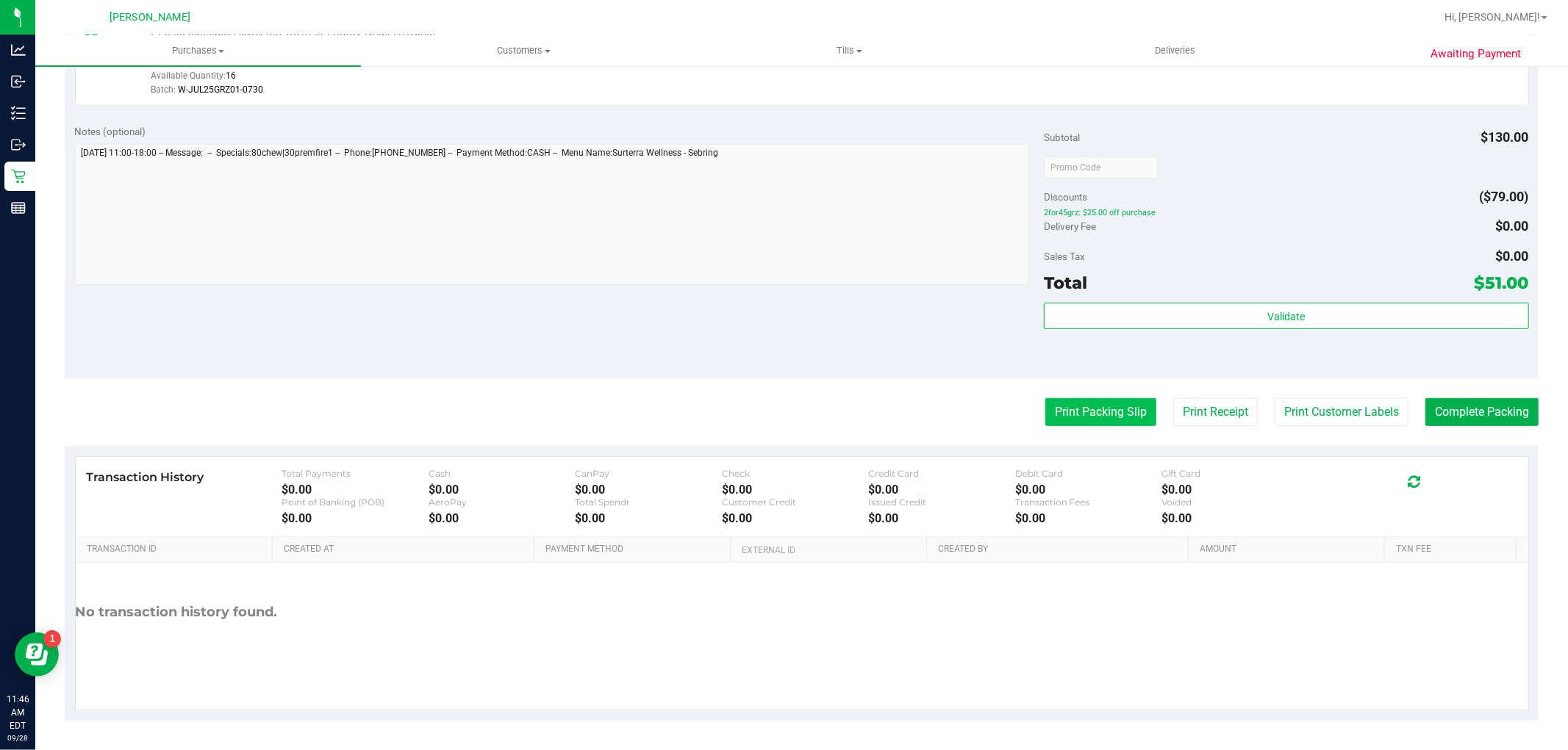
click at [1086, 413] on button "Print Packing Slip" at bounding box center [1101, 412] width 111 height 28
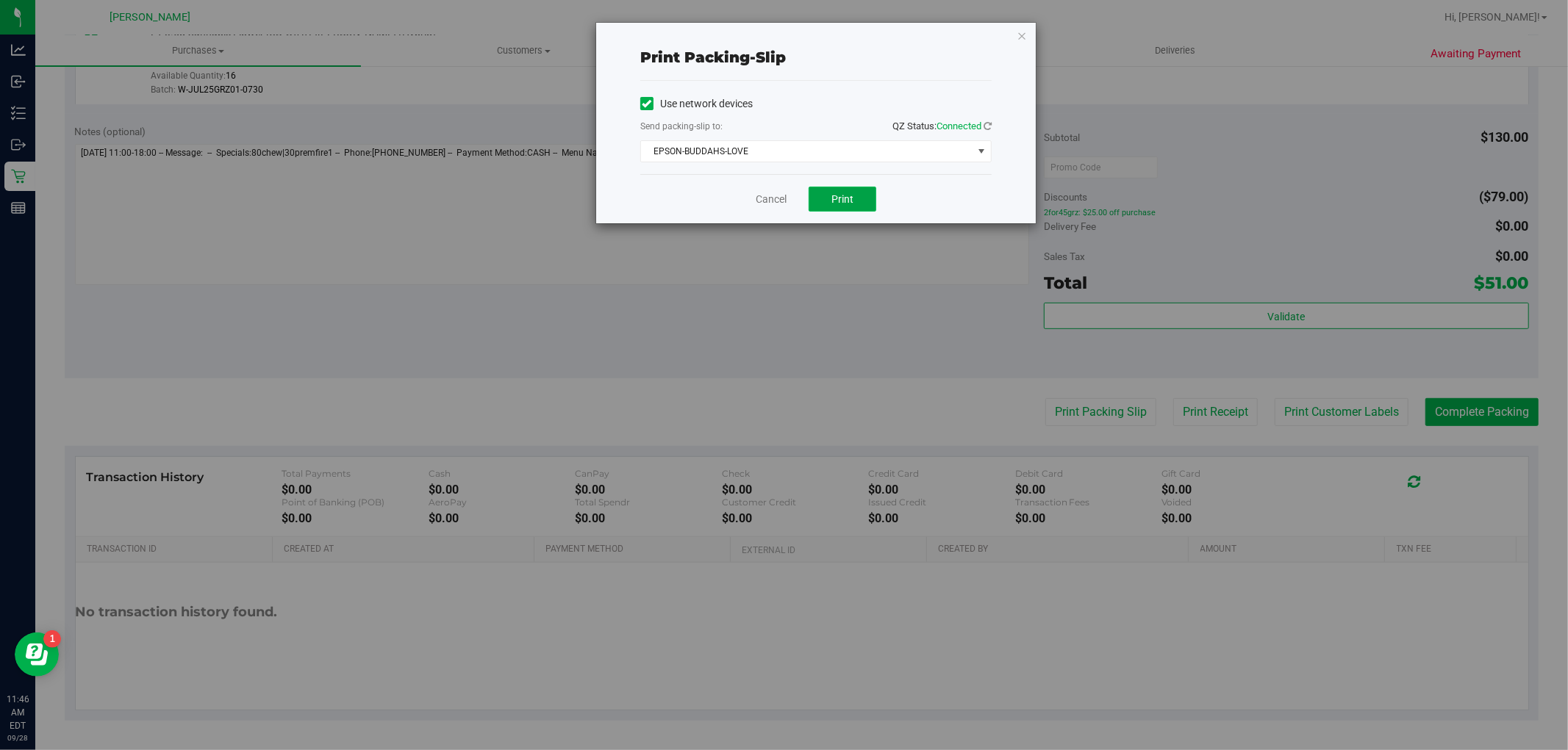
click at [839, 202] on span "Print" at bounding box center [843, 199] width 22 height 12
click at [777, 208] on div "Cancel Print" at bounding box center [815, 198] width 351 height 49
click at [773, 198] on link "Cancel" at bounding box center [771, 199] width 31 height 16
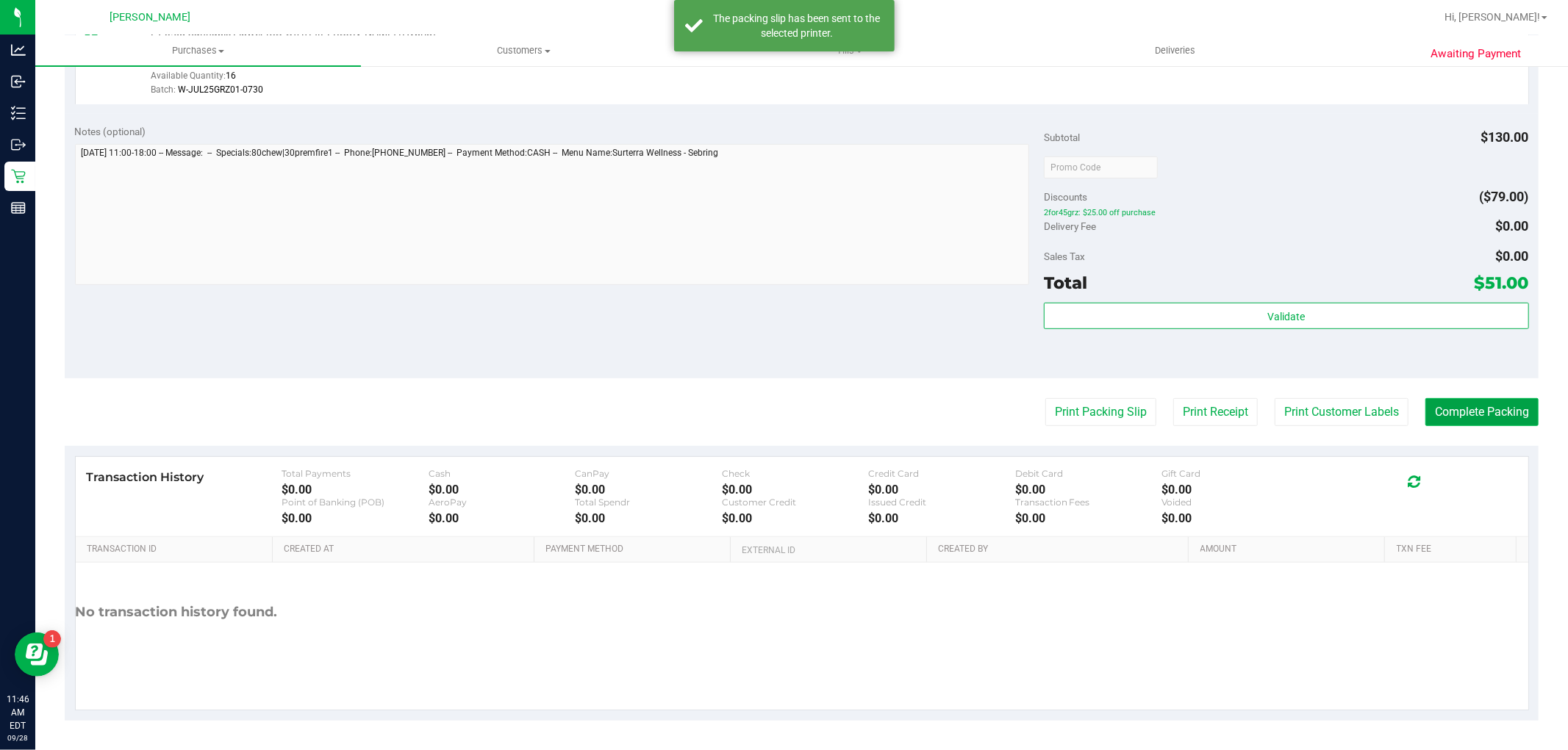
click at [1468, 419] on button "Complete Packing" at bounding box center [1482, 412] width 113 height 28
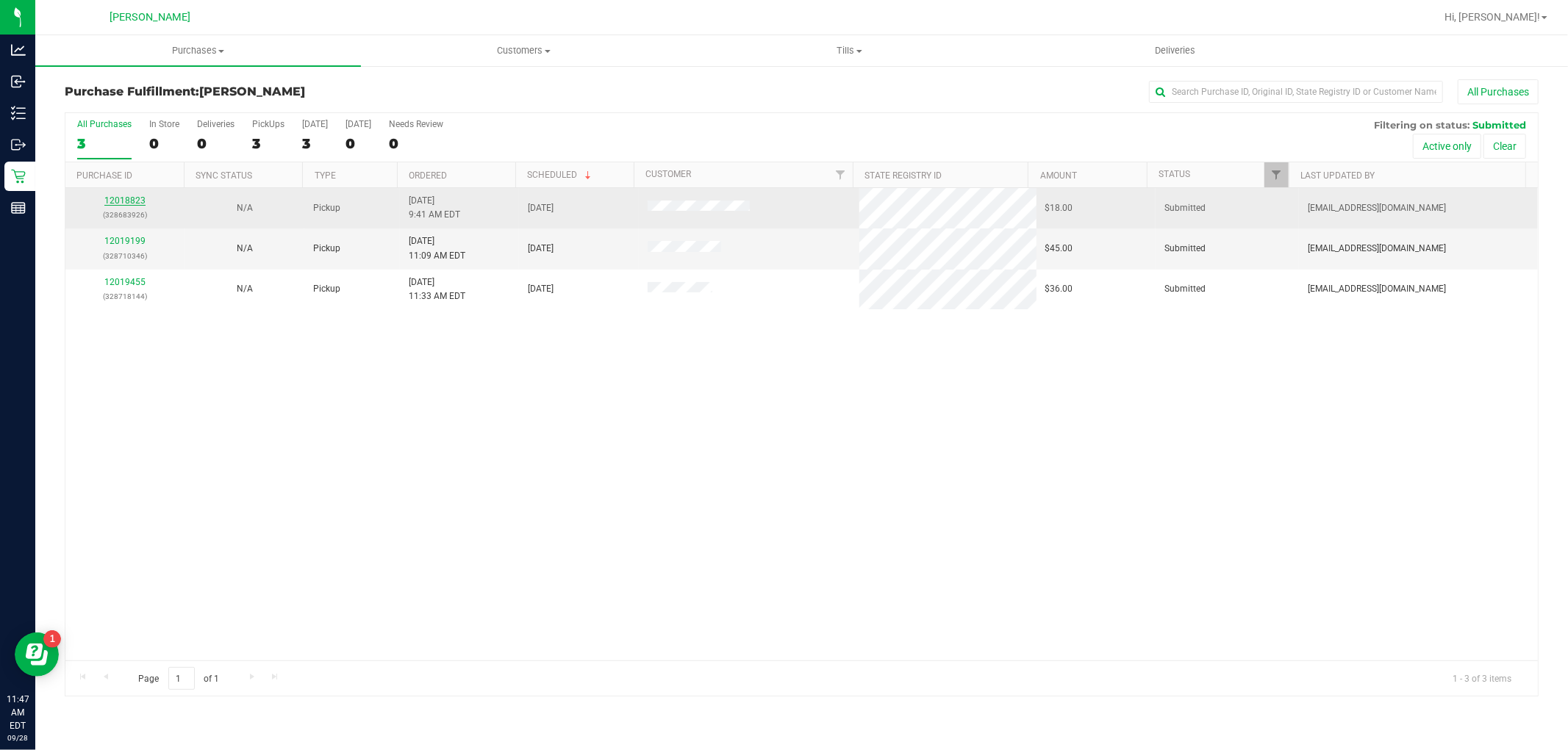
click at [118, 200] on link "12018823" at bounding box center [125, 200] width 41 height 10
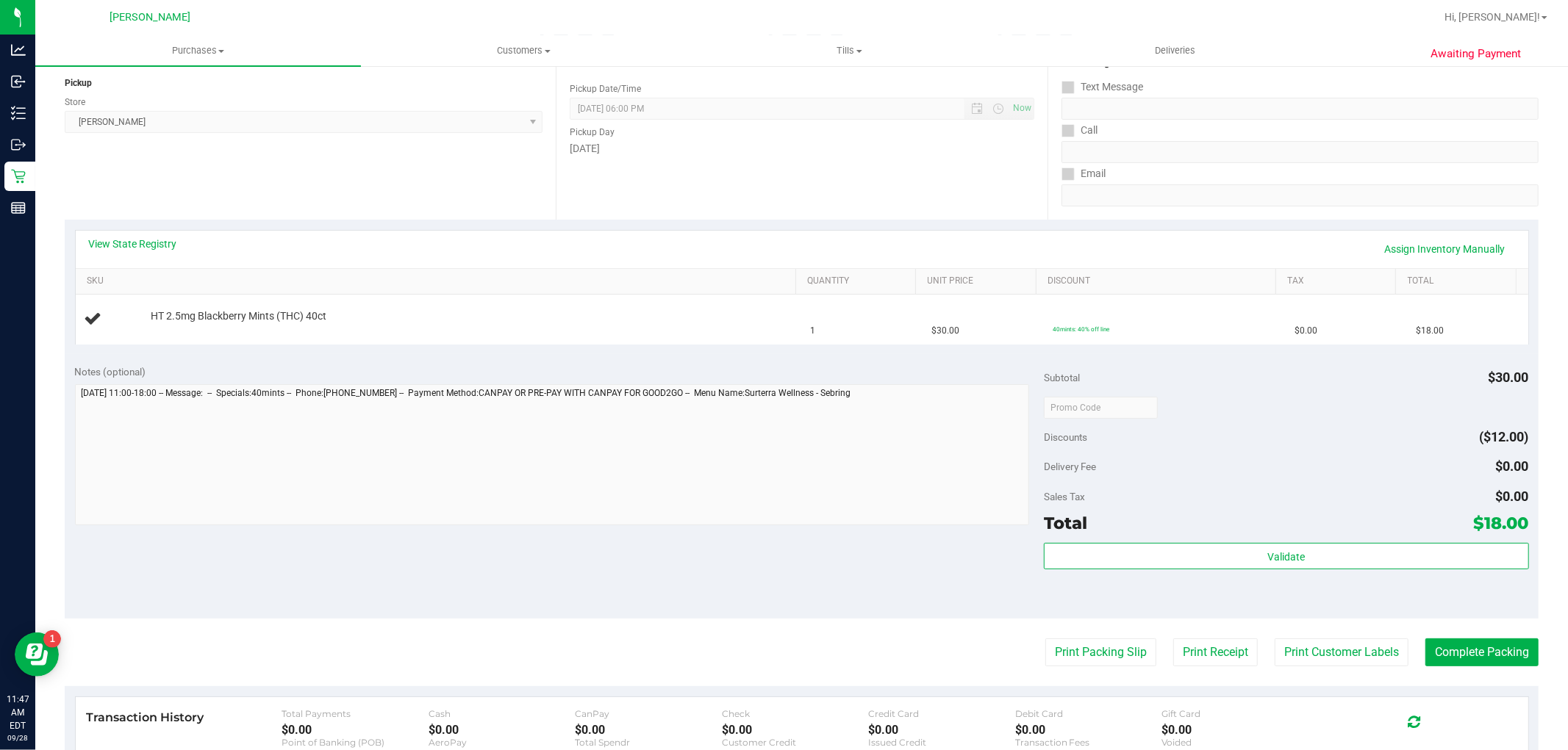
scroll to position [244, 0]
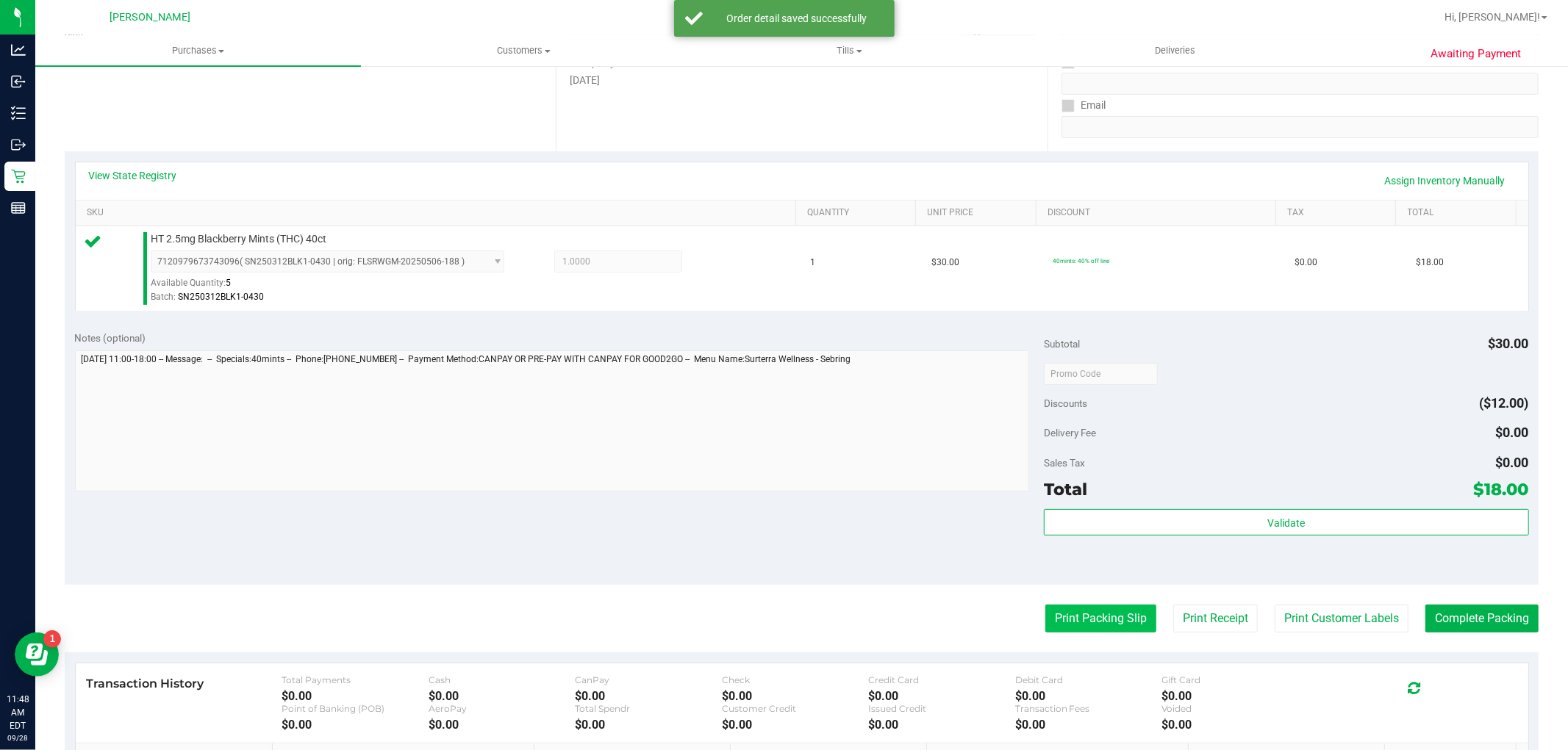
click at [1075, 629] on button "Print Packing Slip" at bounding box center [1101, 619] width 111 height 28
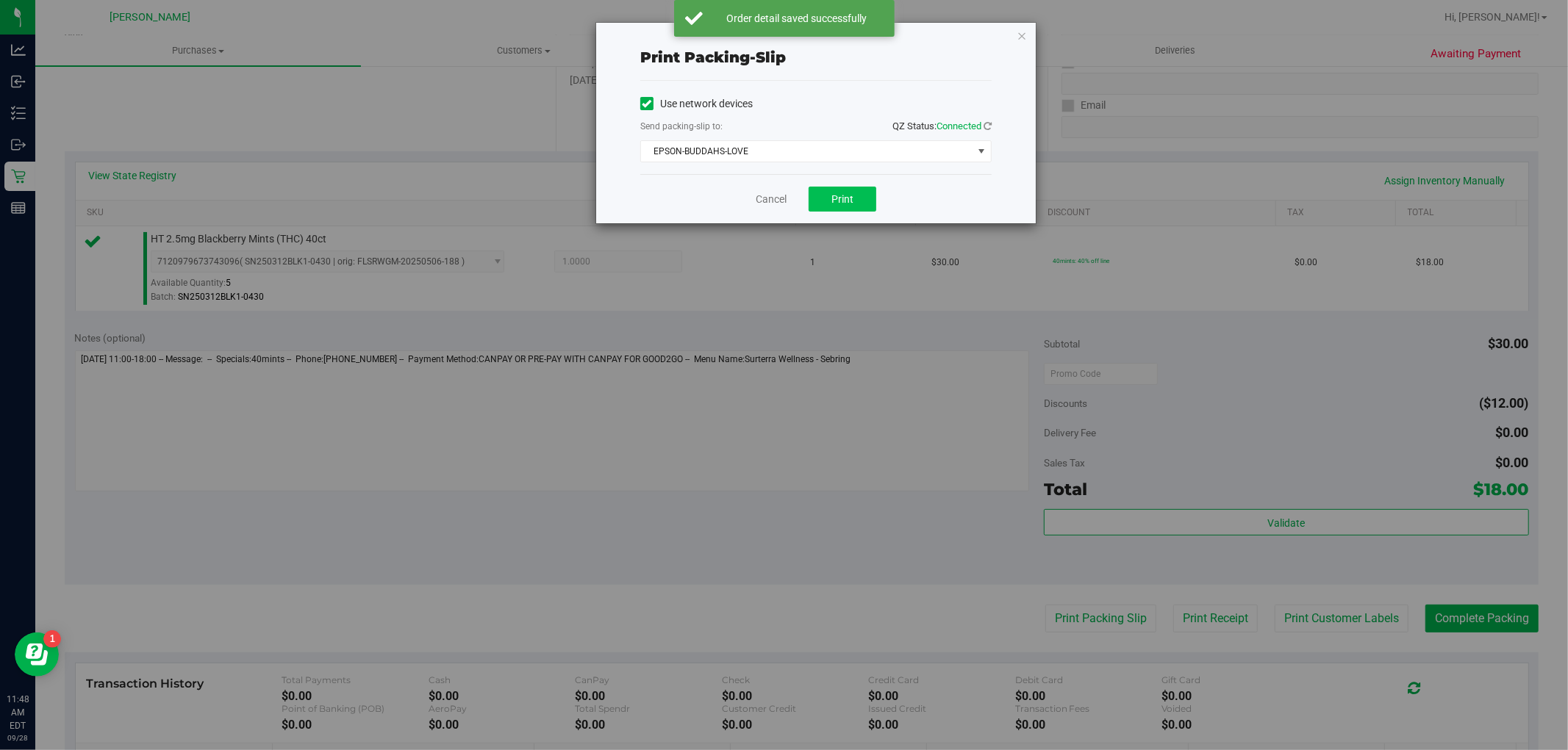
drag, startPoint x: 888, startPoint y: 200, endPoint x: 853, endPoint y: 194, distance: 35.5
click at [879, 199] on div "Cancel Print" at bounding box center [815, 198] width 351 height 49
click at [853, 194] on span "Print" at bounding box center [843, 199] width 22 height 12
click at [1023, 34] on icon "button" at bounding box center [1022, 35] width 10 height 18
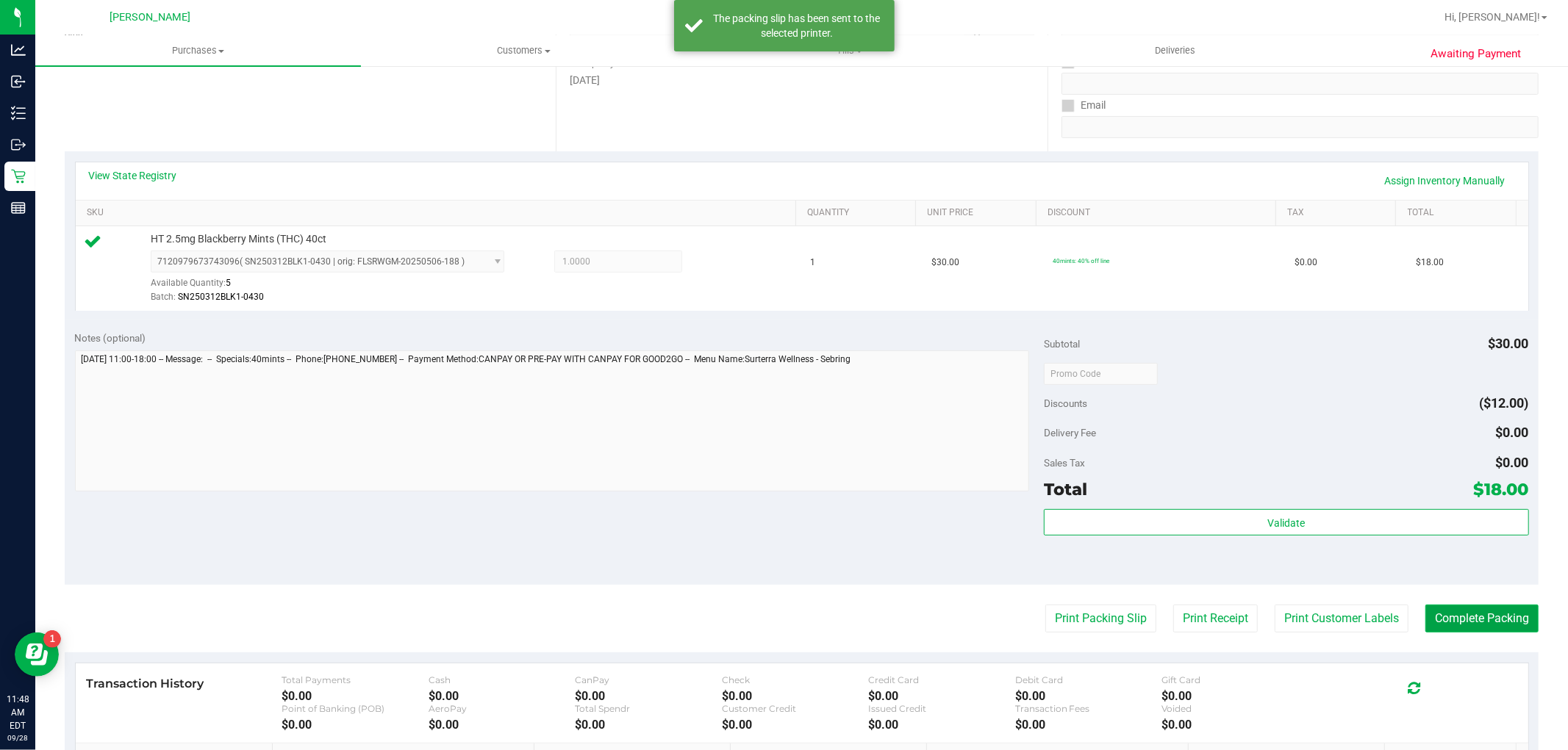
click at [1430, 631] on button "Complete Packing" at bounding box center [1482, 619] width 113 height 28
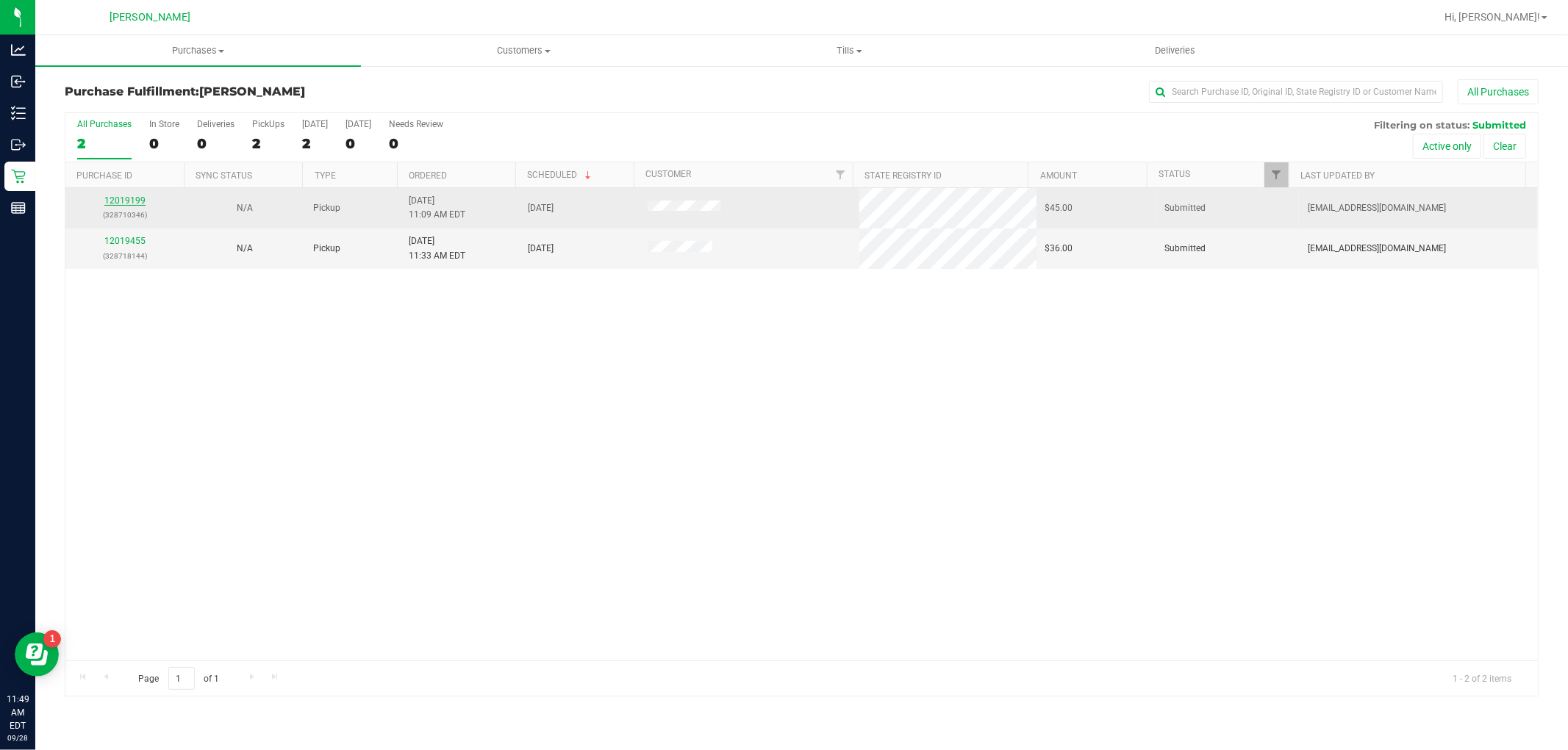
click at [138, 202] on link "12019199" at bounding box center [125, 200] width 41 height 10
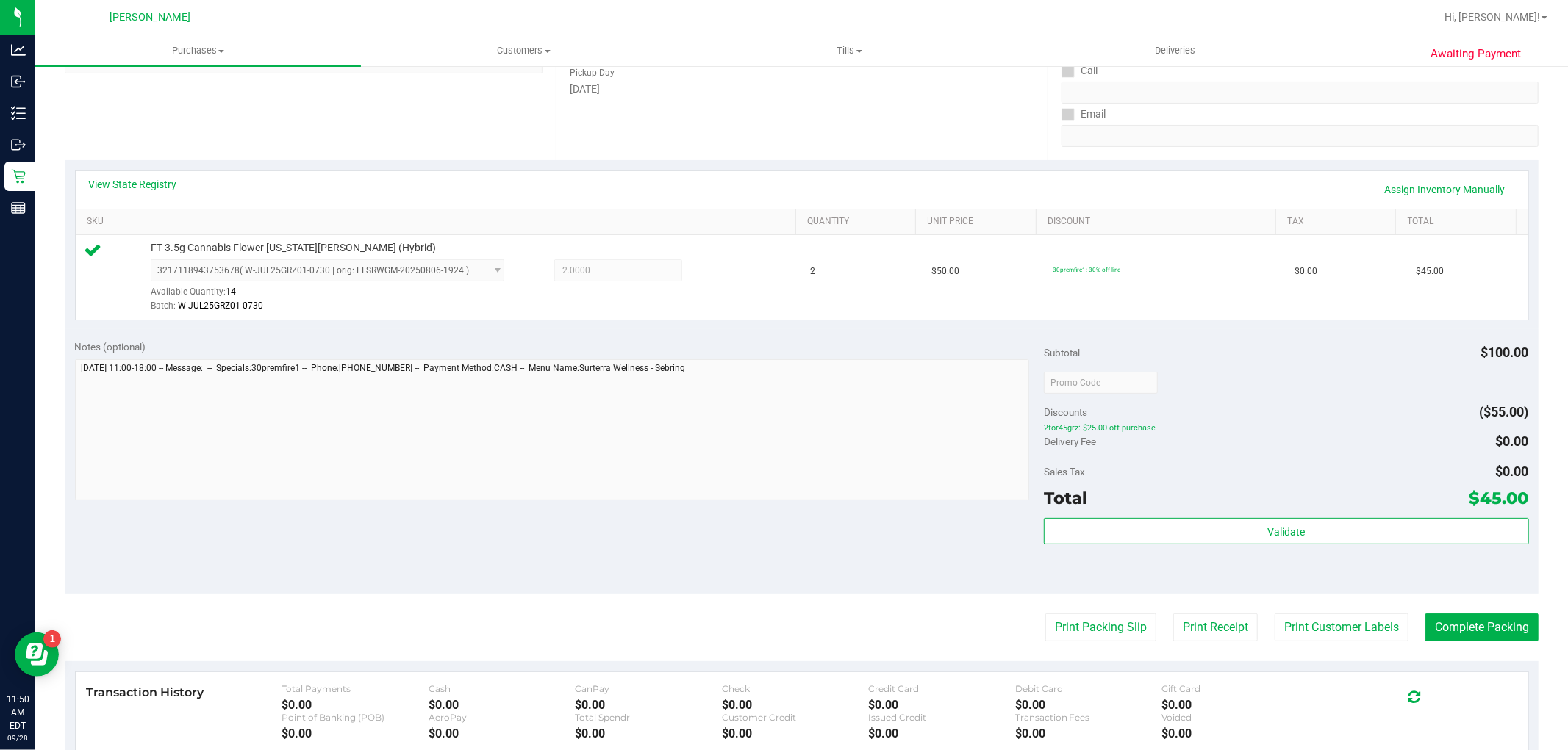
scroll to position [452, 0]
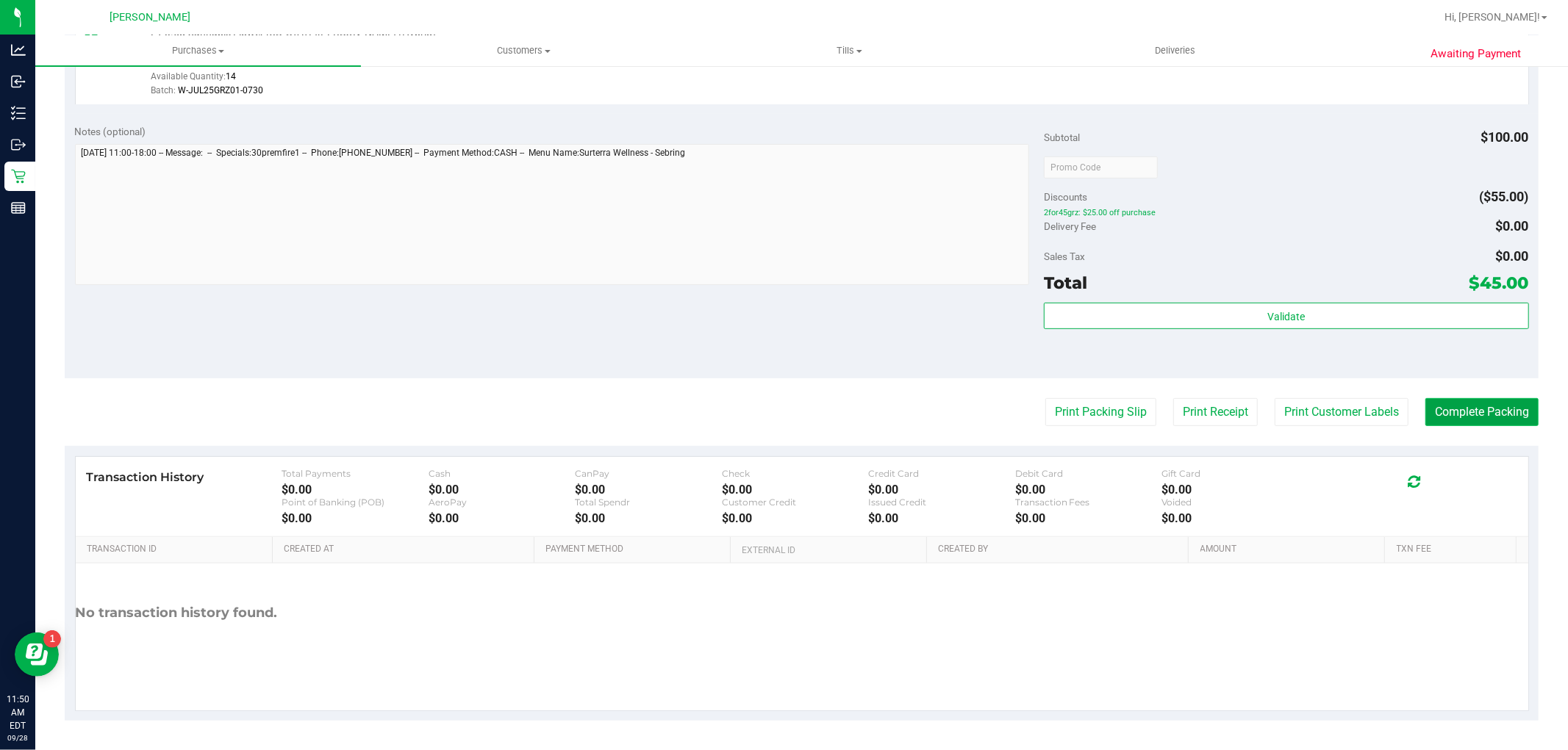
click at [1497, 412] on button "Complete Packing" at bounding box center [1482, 412] width 113 height 28
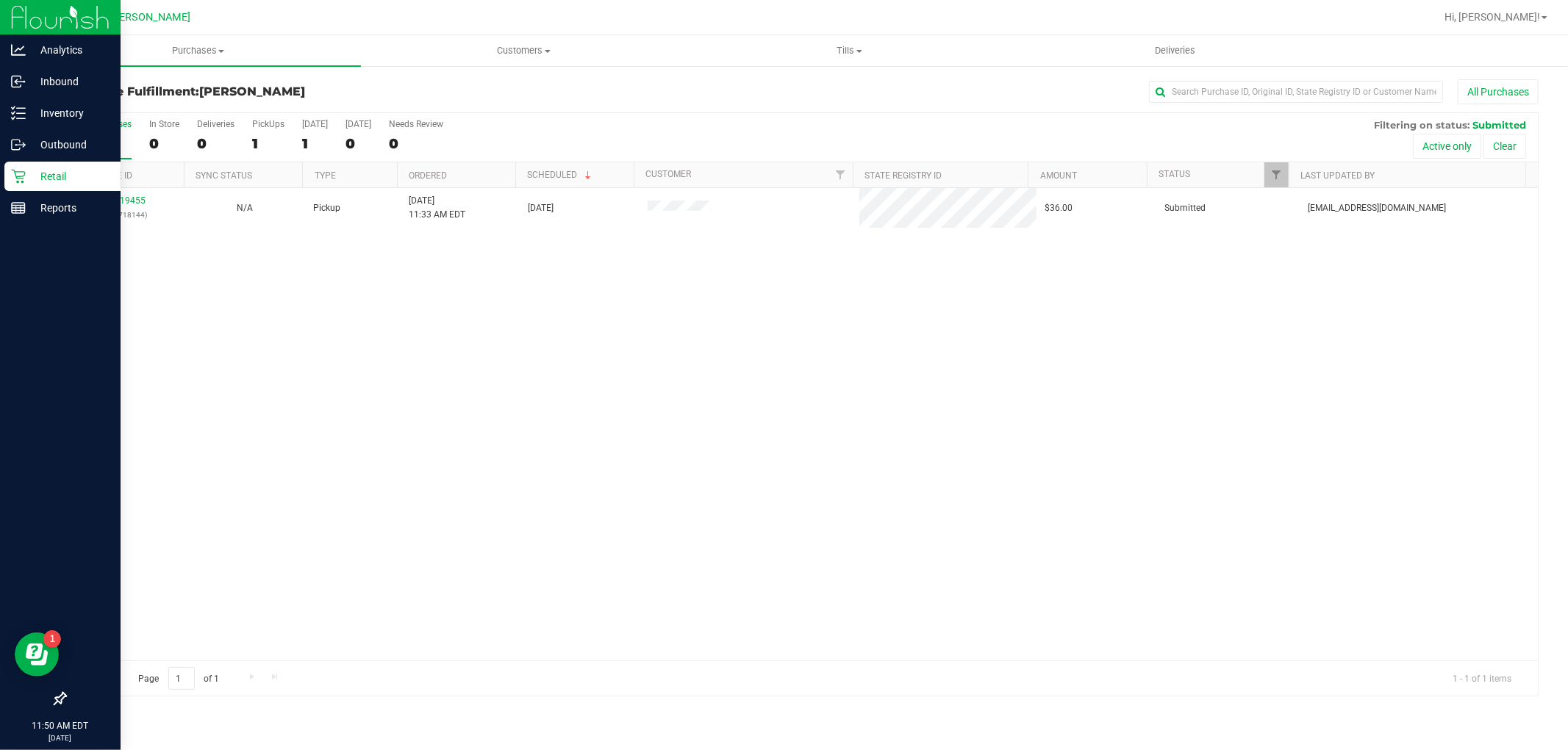
click at [22, 189] on div "Retail" at bounding box center [62, 177] width 116 height 30
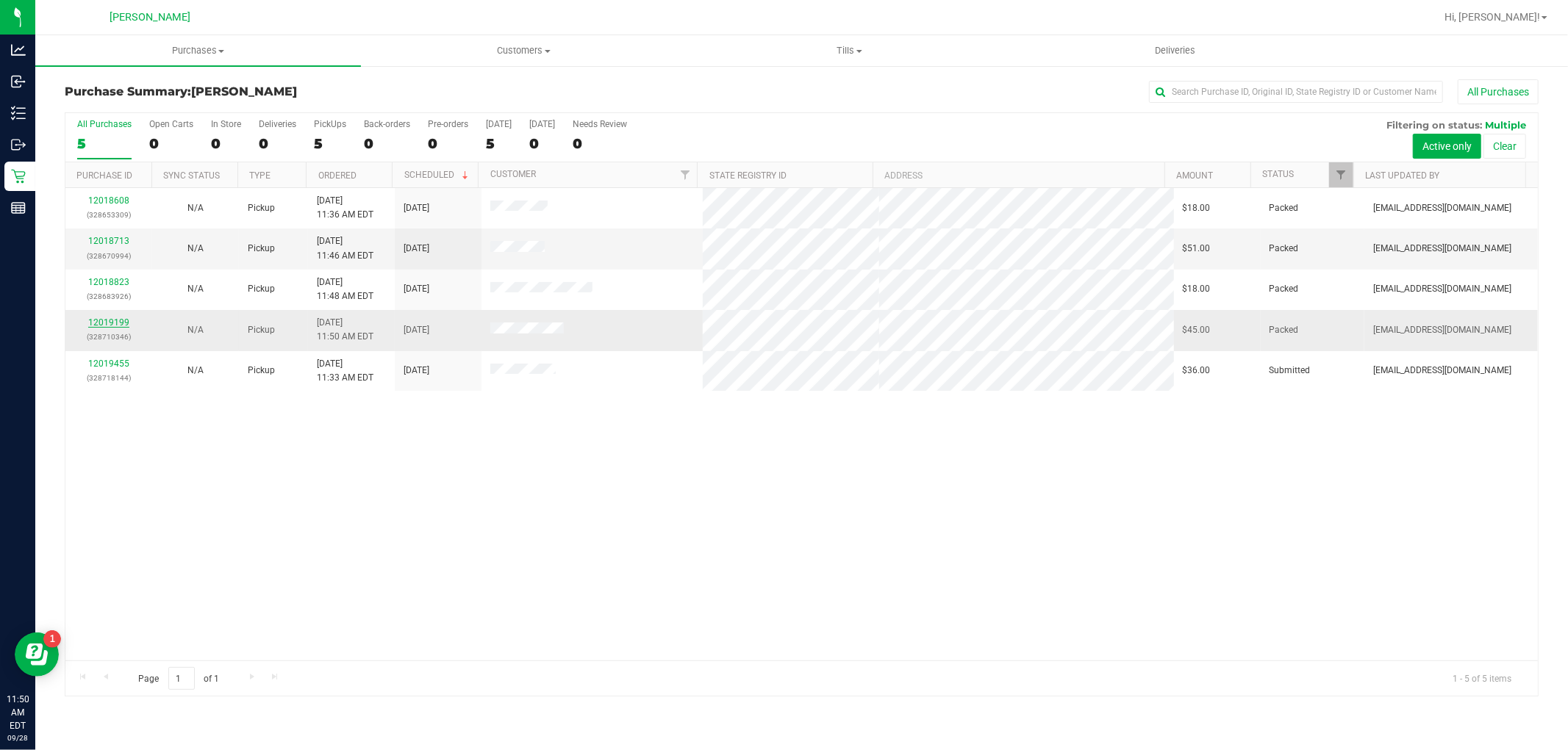
click at [119, 326] on link "12019199" at bounding box center [108, 322] width 41 height 10
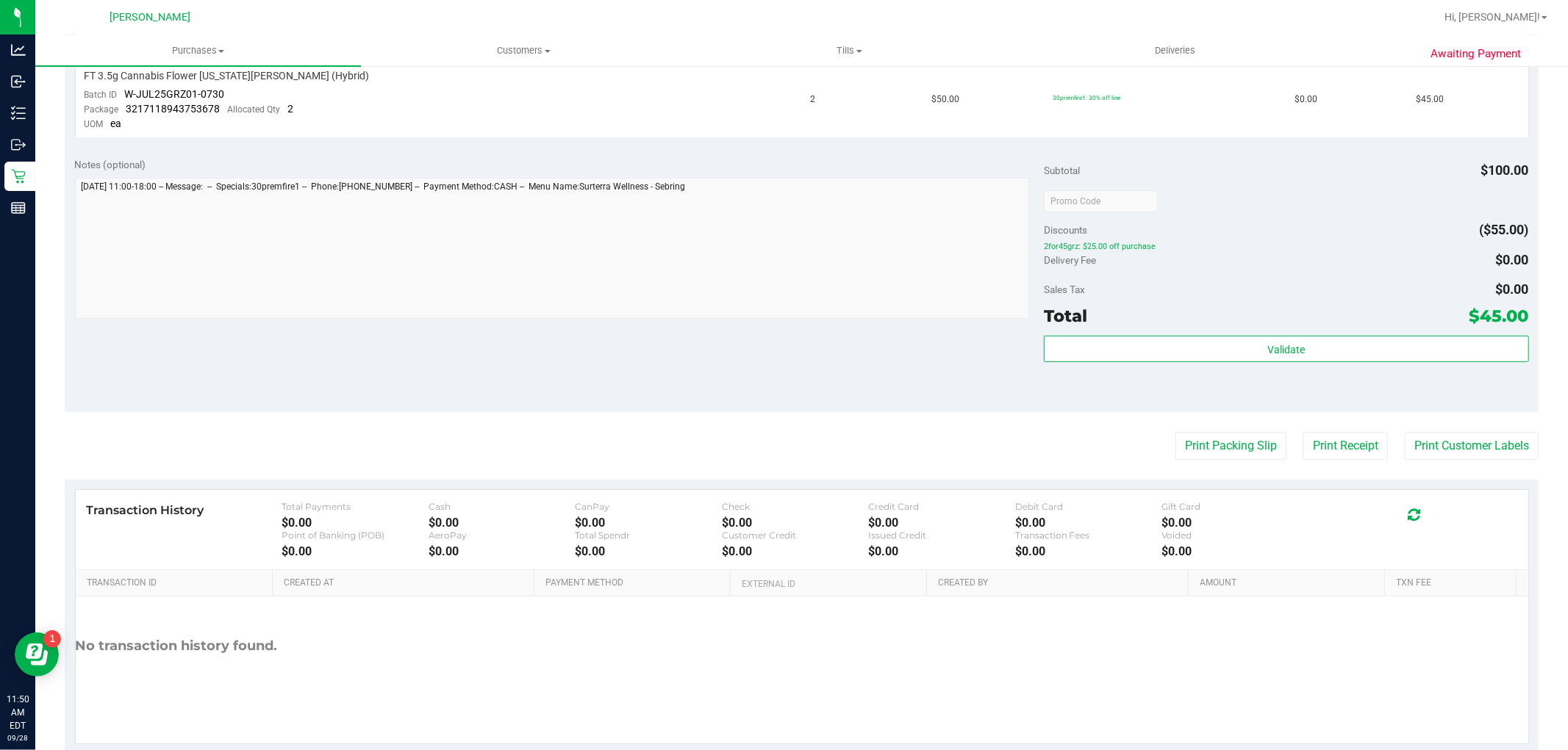
scroll to position [326, 0]
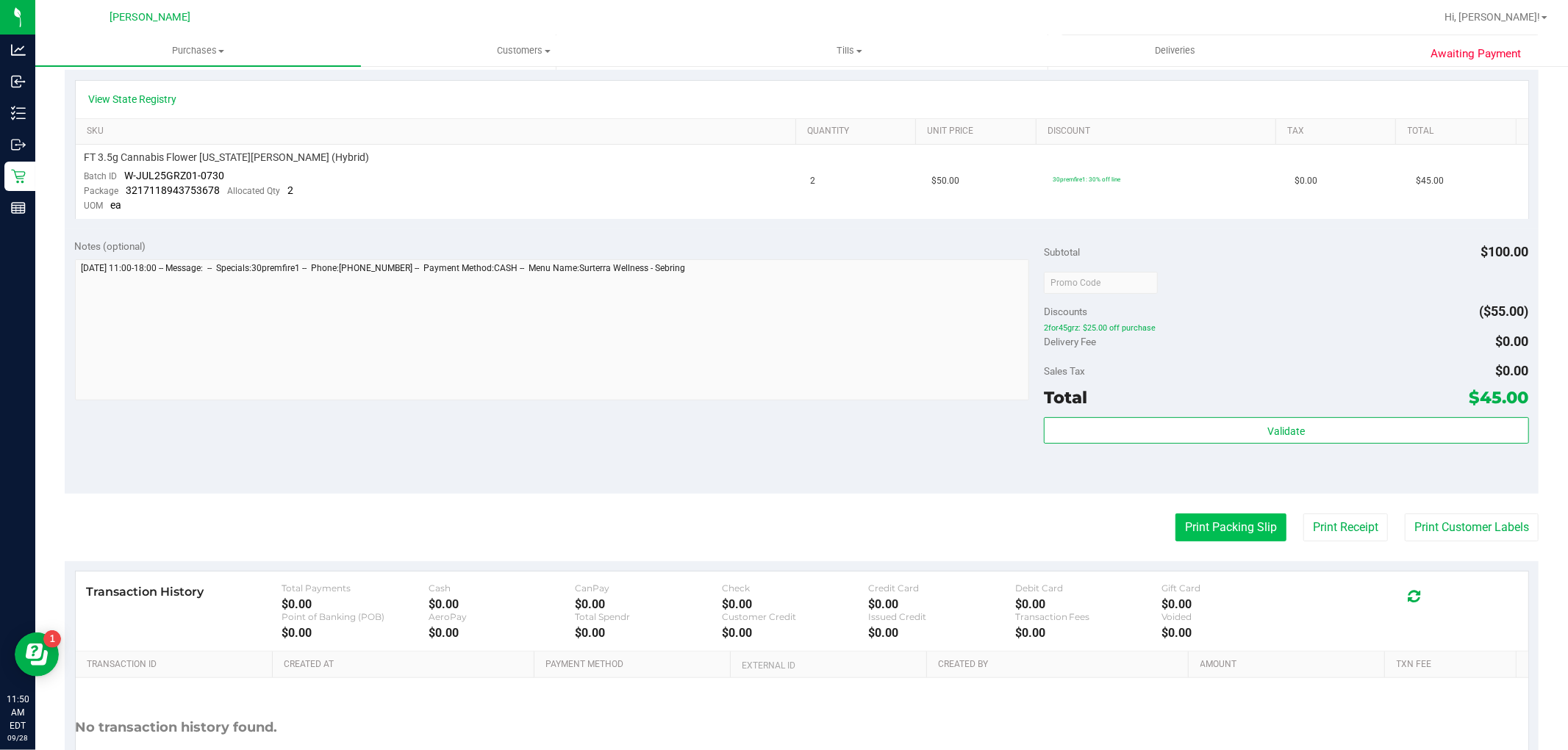
click at [1236, 541] on button "Print Packing Slip" at bounding box center [1231, 528] width 111 height 28
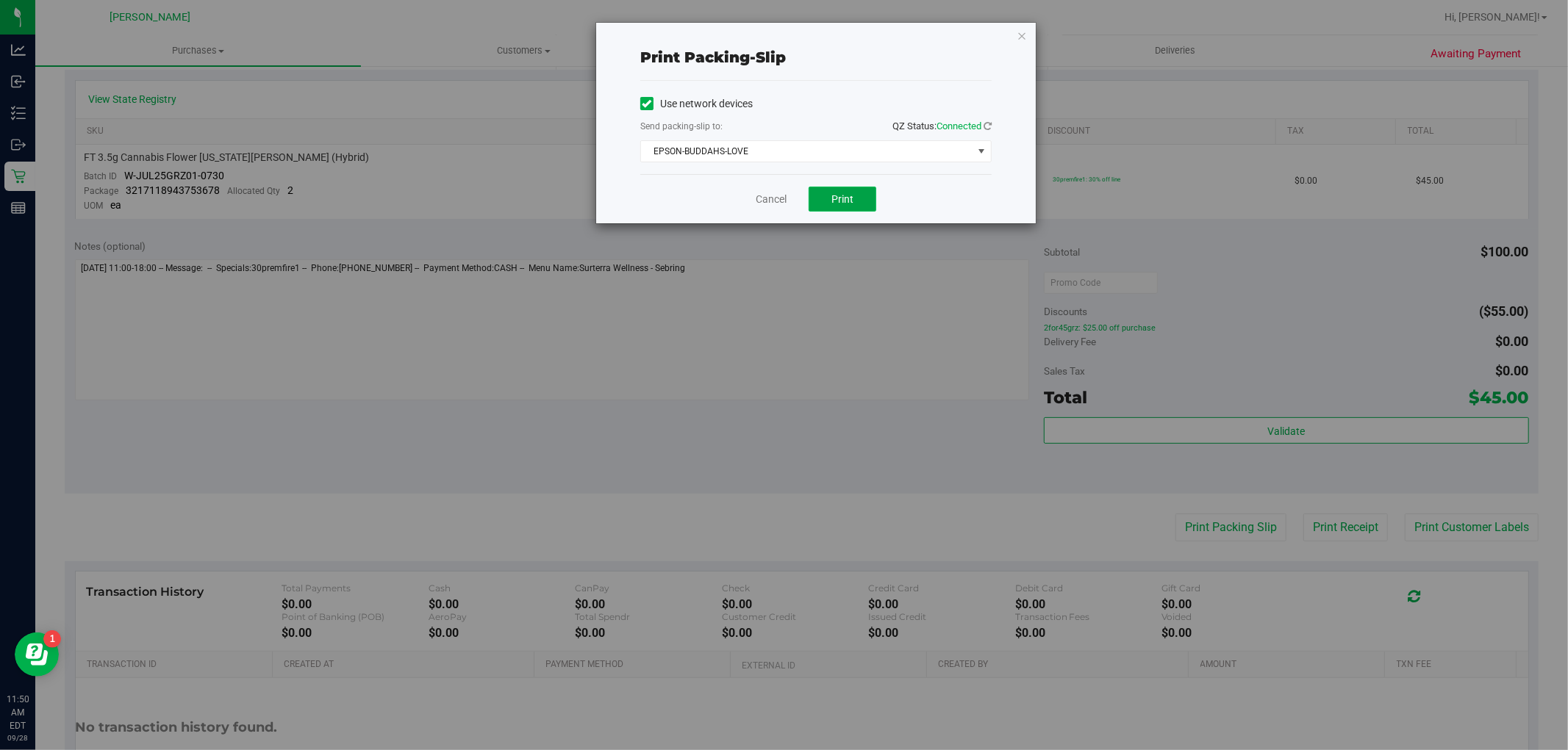
click at [851, 201] on span "Print" at bounding box center [843, 199] width 22 height 12
click at [776, 188] on div "Cancel Print" at bounding box center [815, 198] width 351 height 49
click at [779, 194] on link "Cancel" at bounding box center [771, 199] width 31 height 16
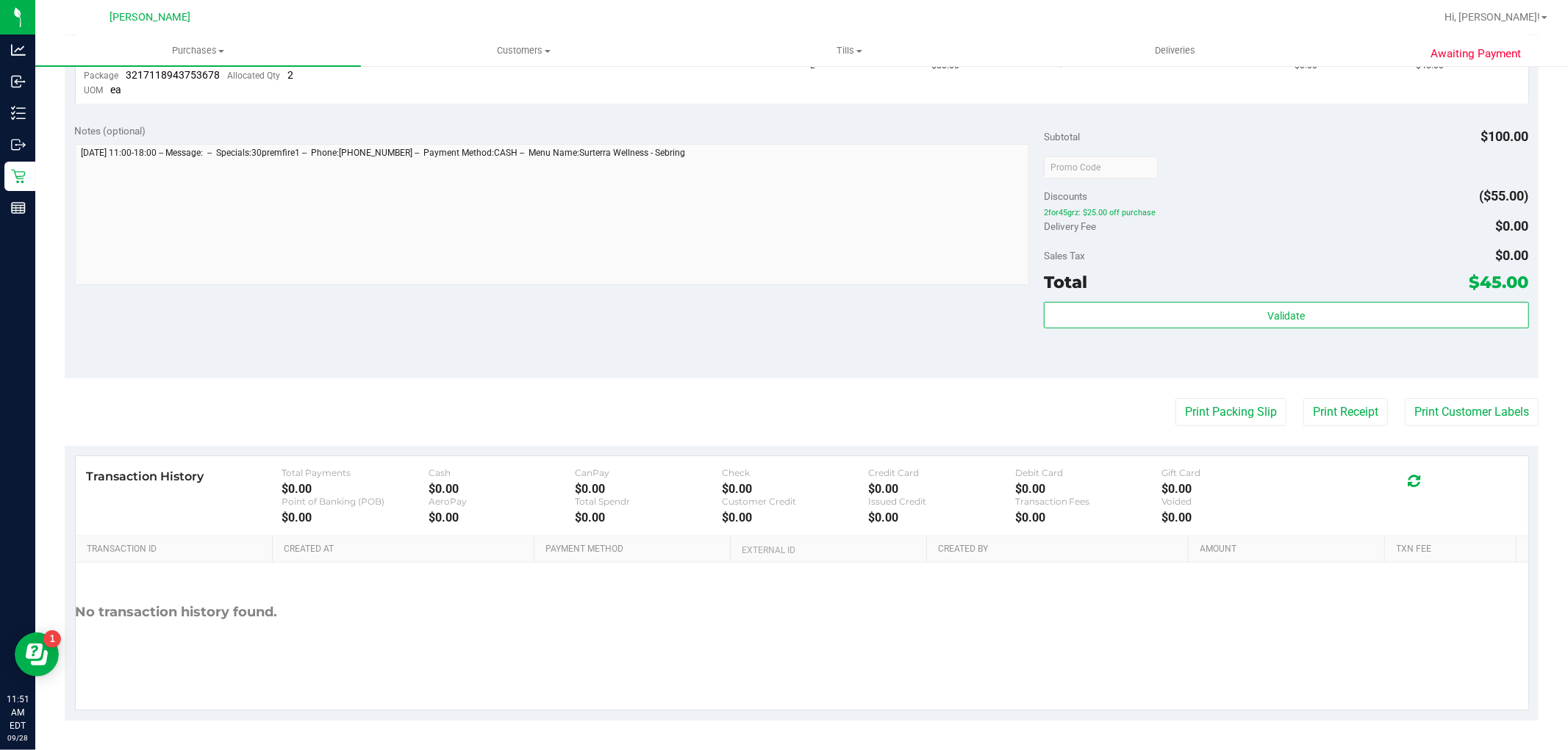
scroll to position [0, 0]
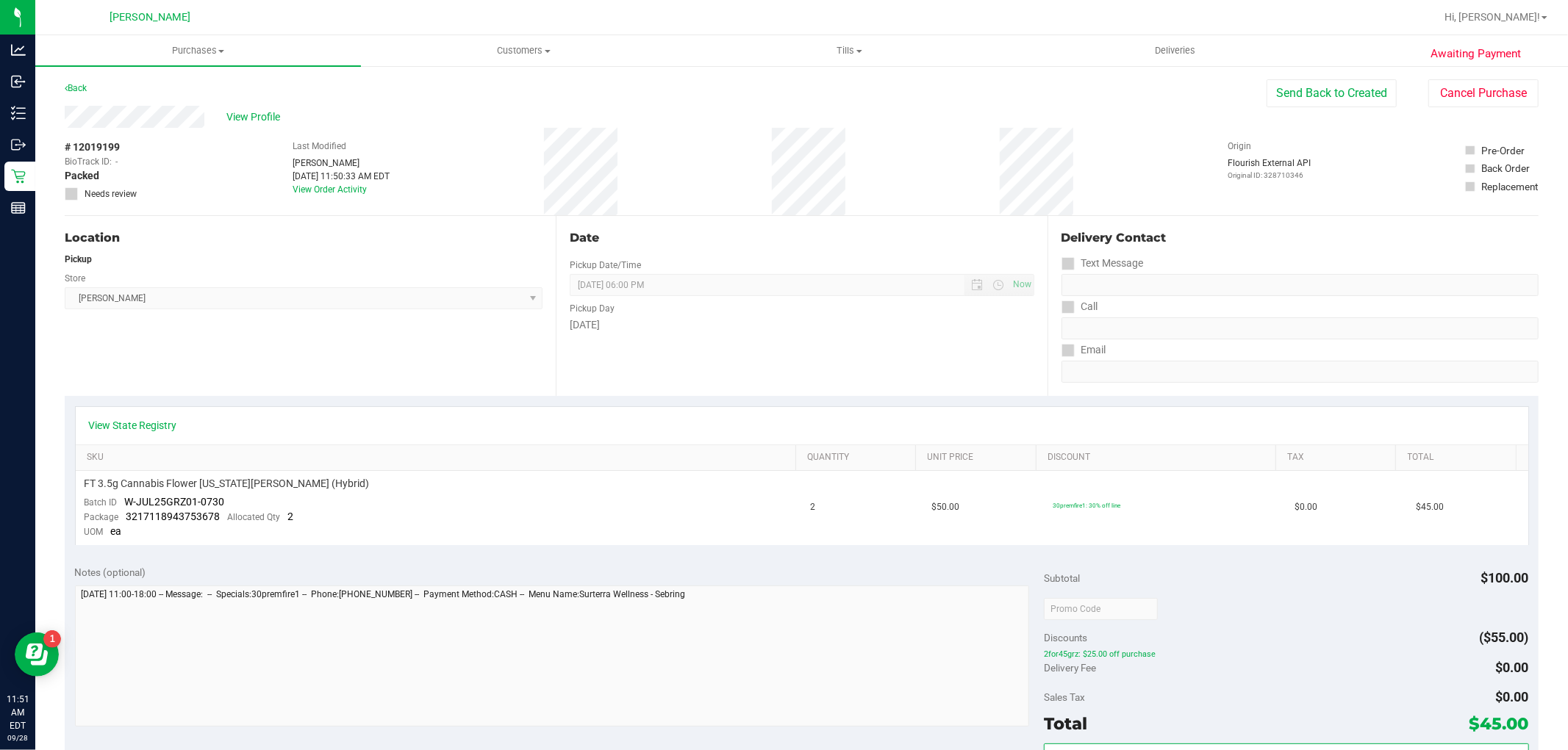
click at [82, 94] on div "Back" at bounding box center [76, 88] width 22 height 18
click at [76, 78] on div "Awaiting Payment Back Send Back to Created Cancel Purchase View Profile # 12019…" at bounding box center [801, 629] width 1533 height 1128
click at [82, 83] on link "Back" at bounding box center [76, 88] width 22 height 10
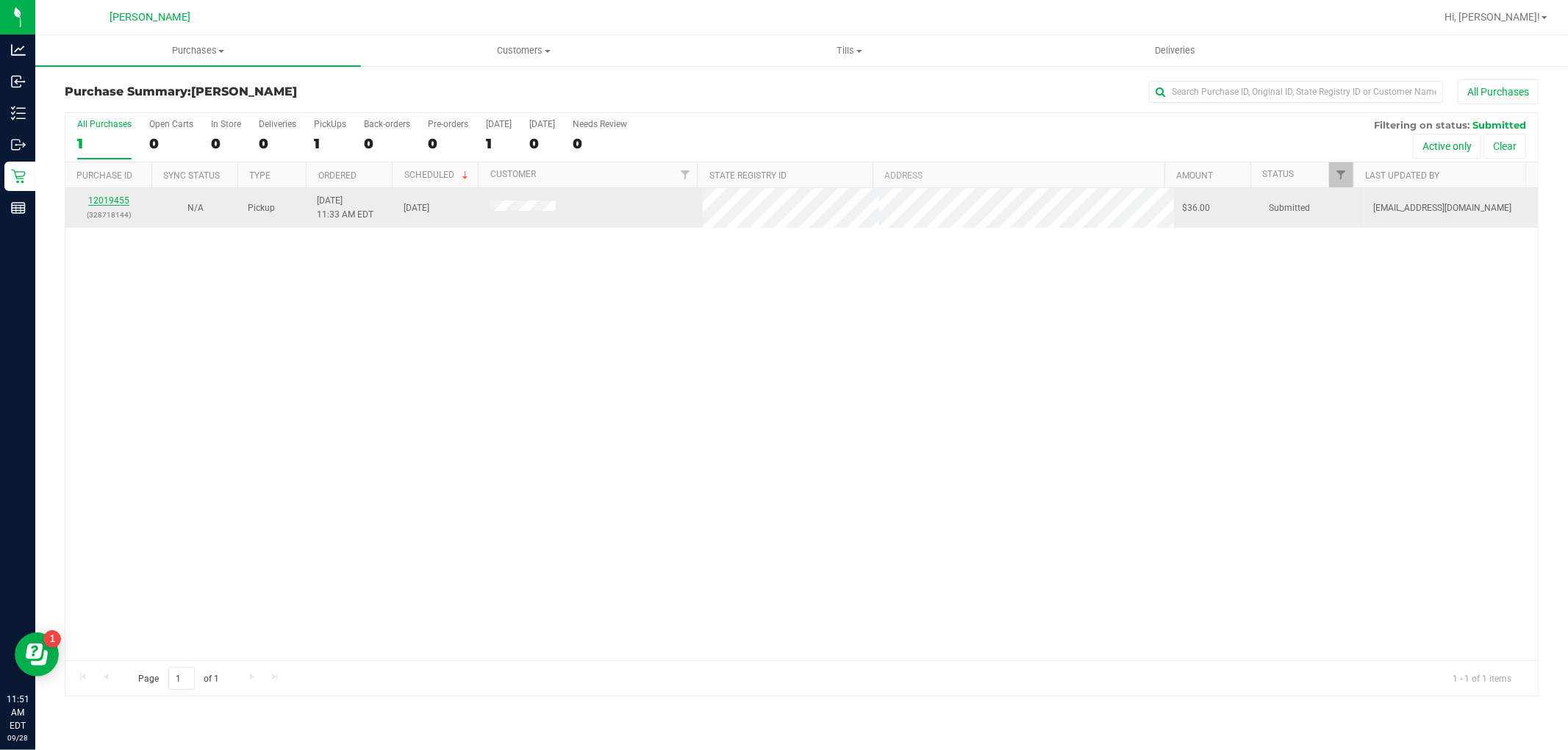
click at [106, 200] on link "12019455" at bounding box center [108, 200] width 41 height 10
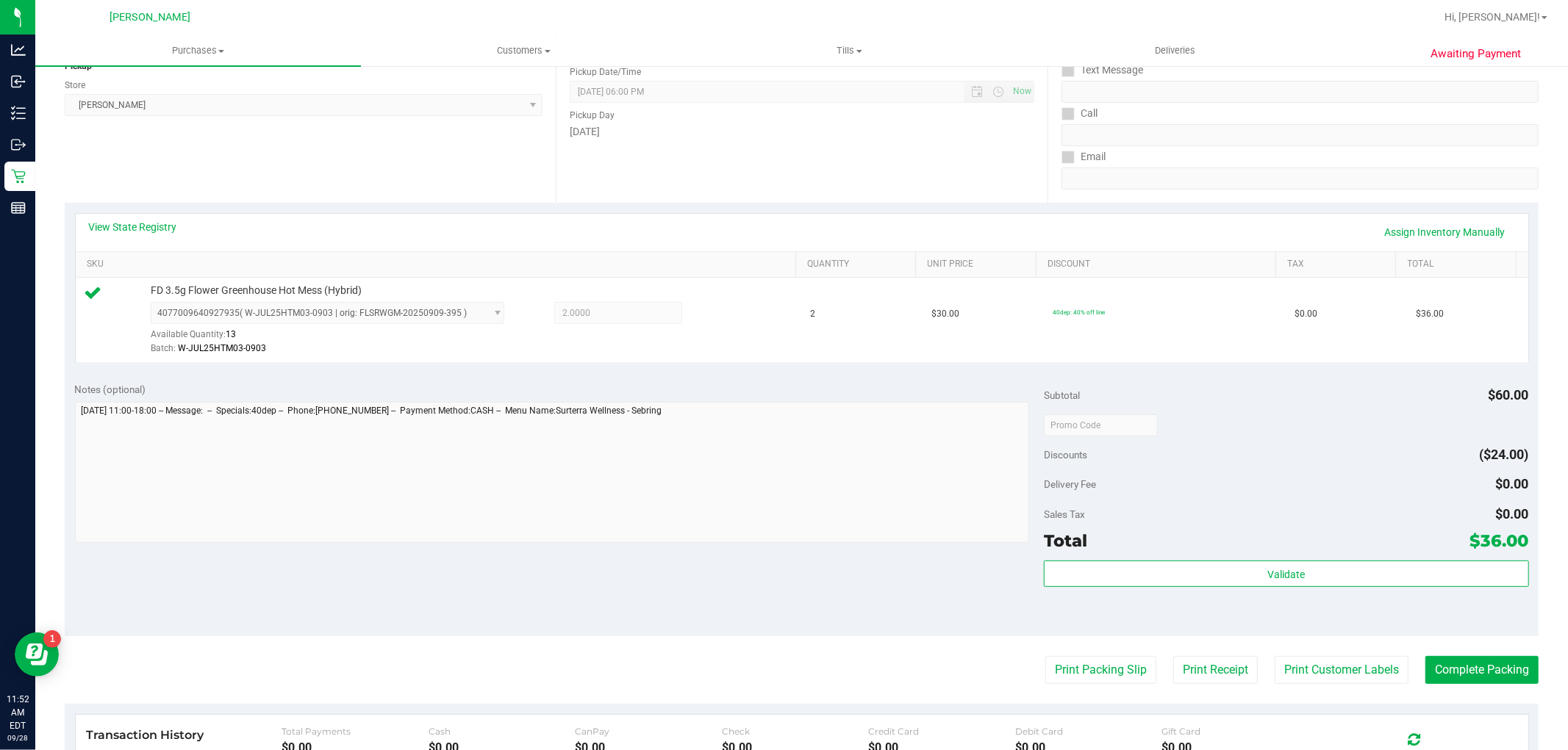
scroll to position [326, 0]
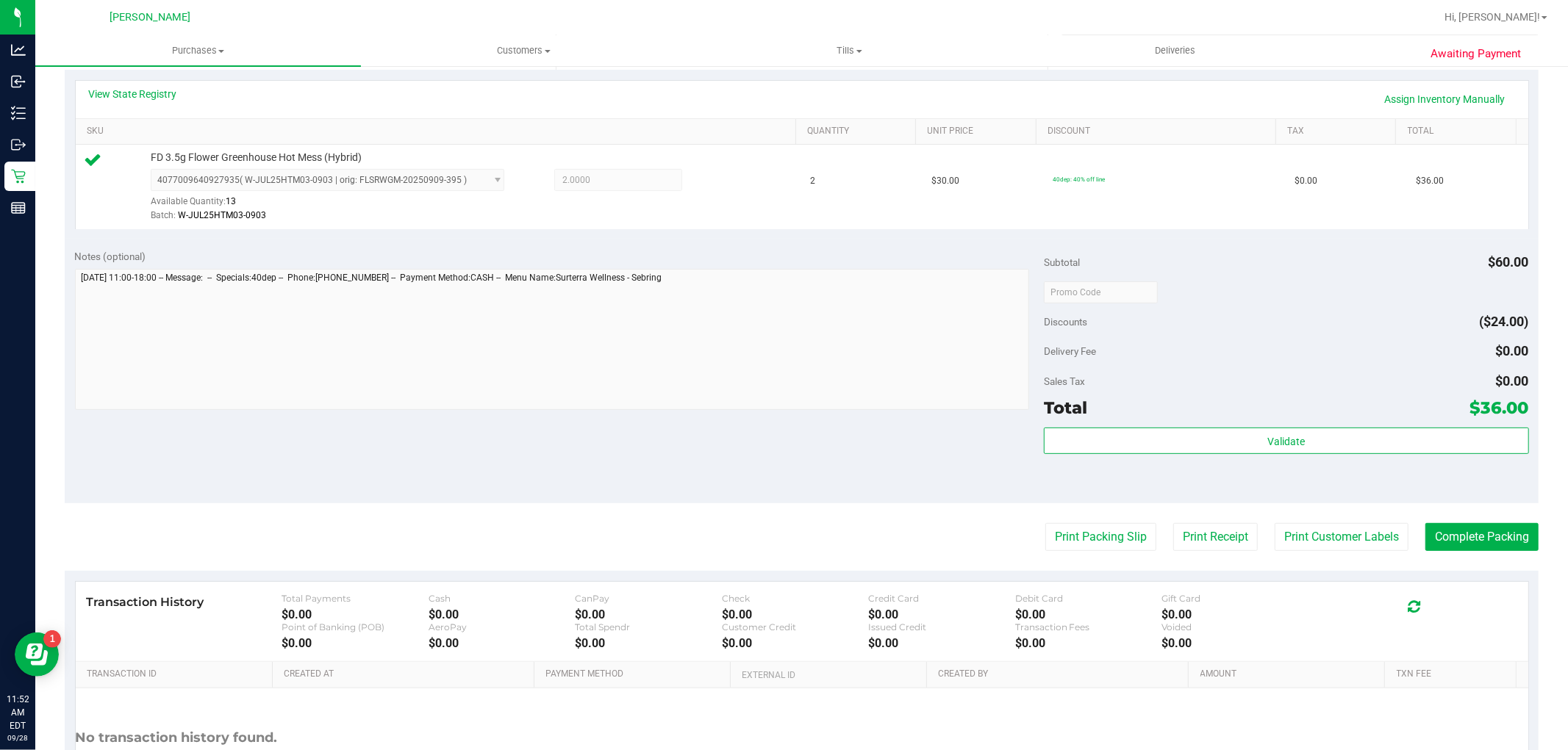
click at [1089, 556] on purchase-details "Back Edit Purchase Cancel Purchase View Profile # 12019455 BioTrack ID: - Submi…" at bounding box center [801, 299] width 1474 height 1093
click at [1091, 552] on purchase-details "Back Edit Purchase Cancel Purchase View Profile # 12019455 BioTrack ID: - Submi…" at bounding box center [801, 299] width 1474 height 1093
click at [1091, 546] on button "Print Packing Slip" at bounding box center [1101, 537] width 111 height 28
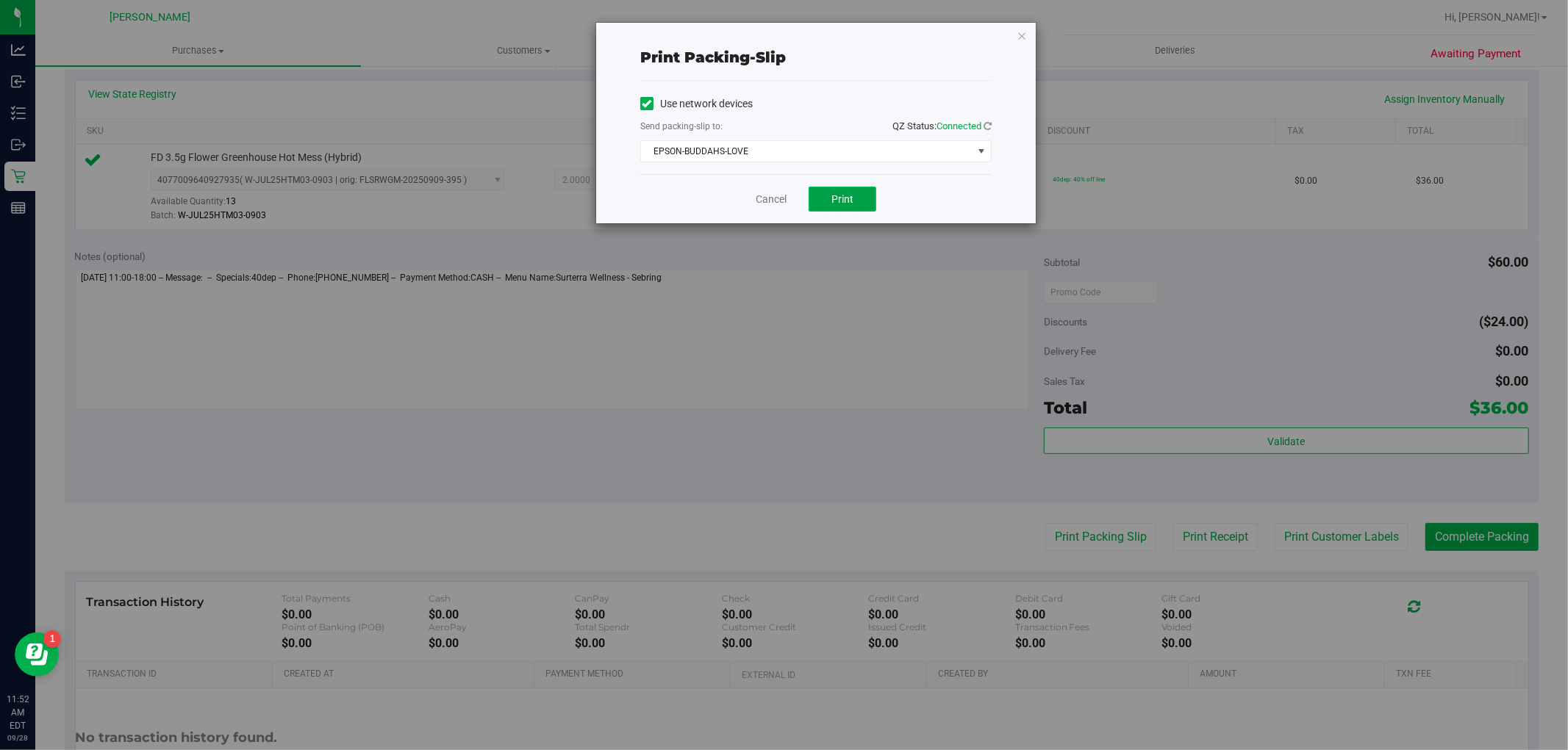
click at [809, 199] on button "Print" at bounding box center [842, 199] width 68 height 25
click at [768, 208] on div "Cancel Print" at bounding box center [815, 198] width 351 height 49
click at [766, 204] on link "Cancel" at bounding box center [771, 199] width 31 height 16
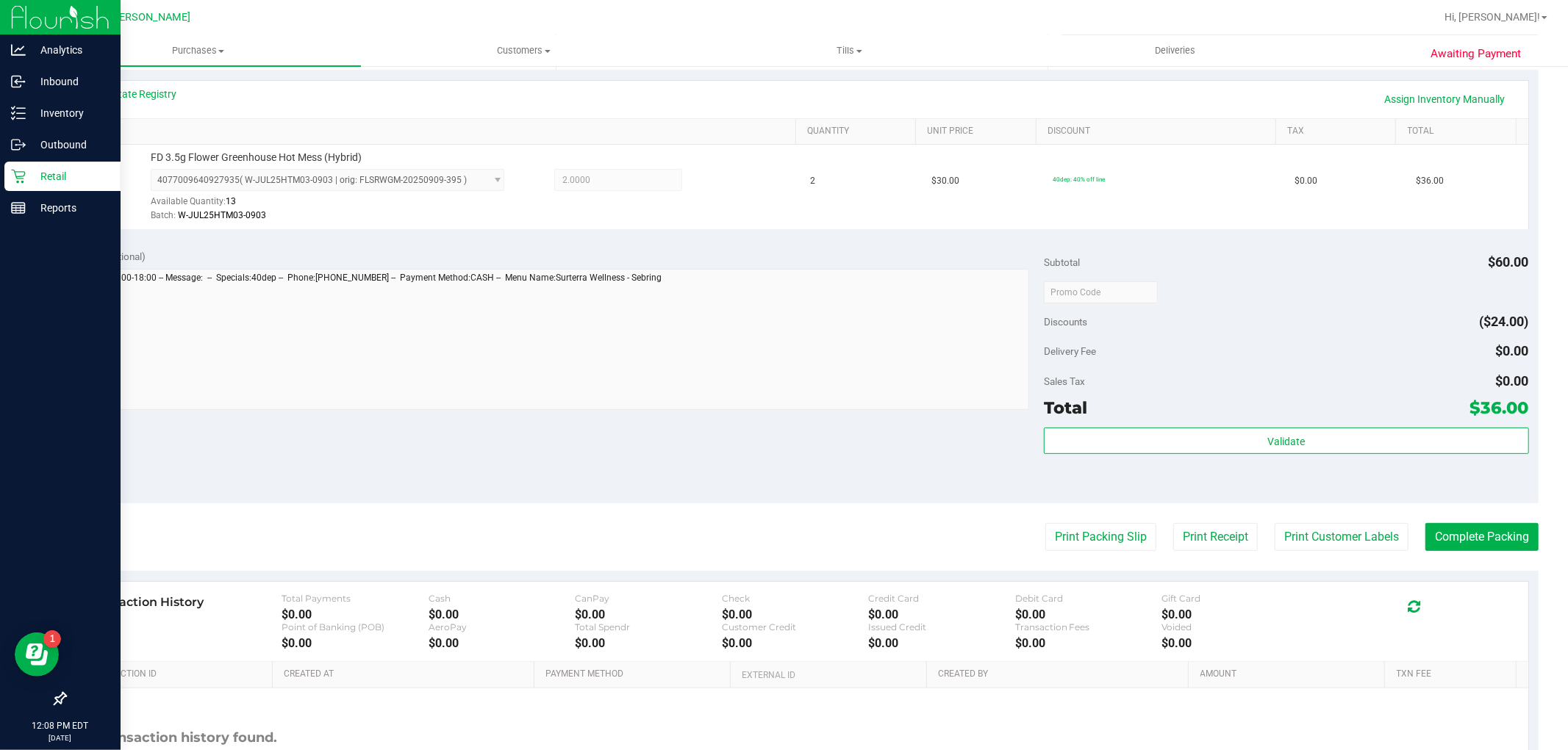
click at [23, 180] on icon at bounding box center [19, 177] width 15 height 15
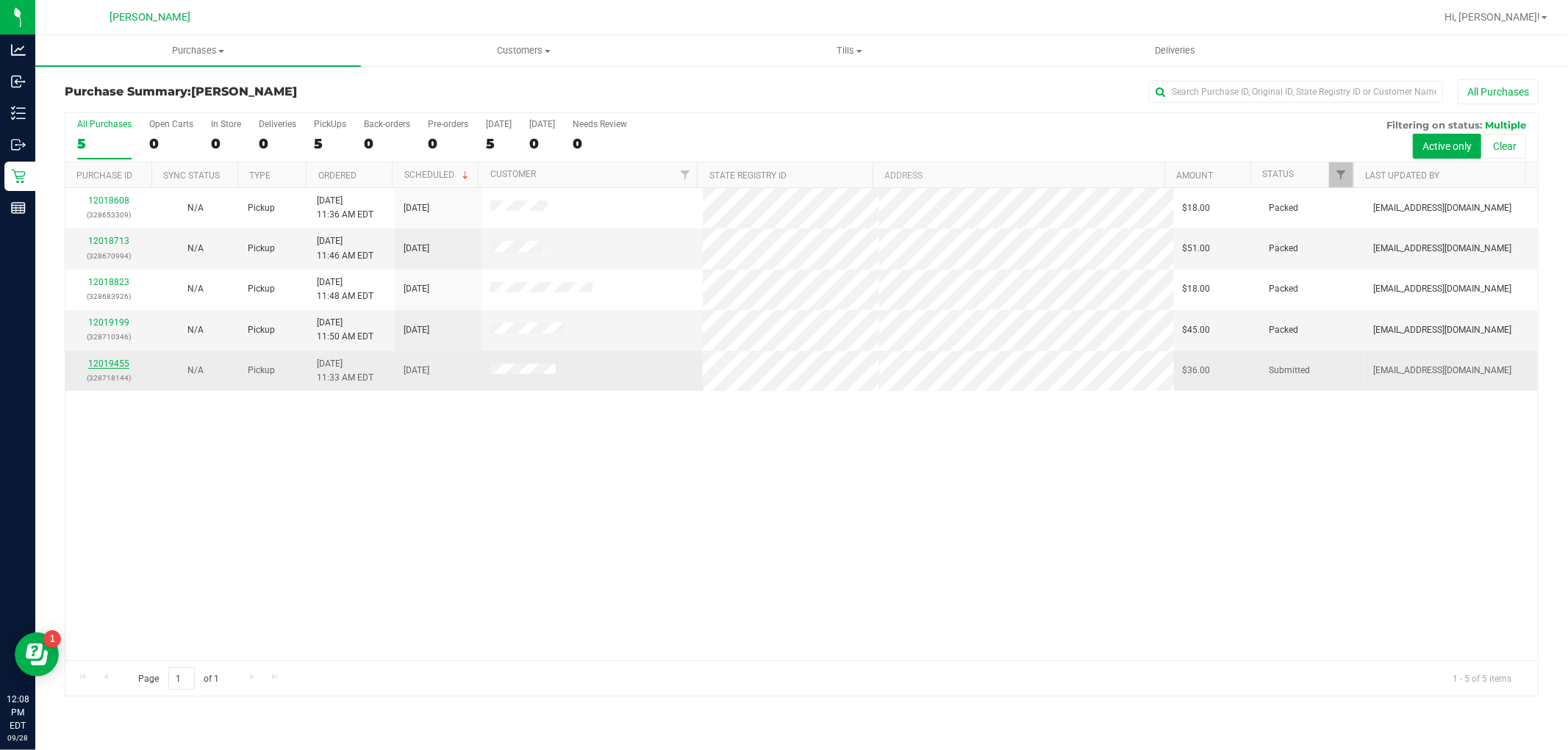
click at [123, 364] on link "12019455" at bounding box center [108, 363] width 41 height 10
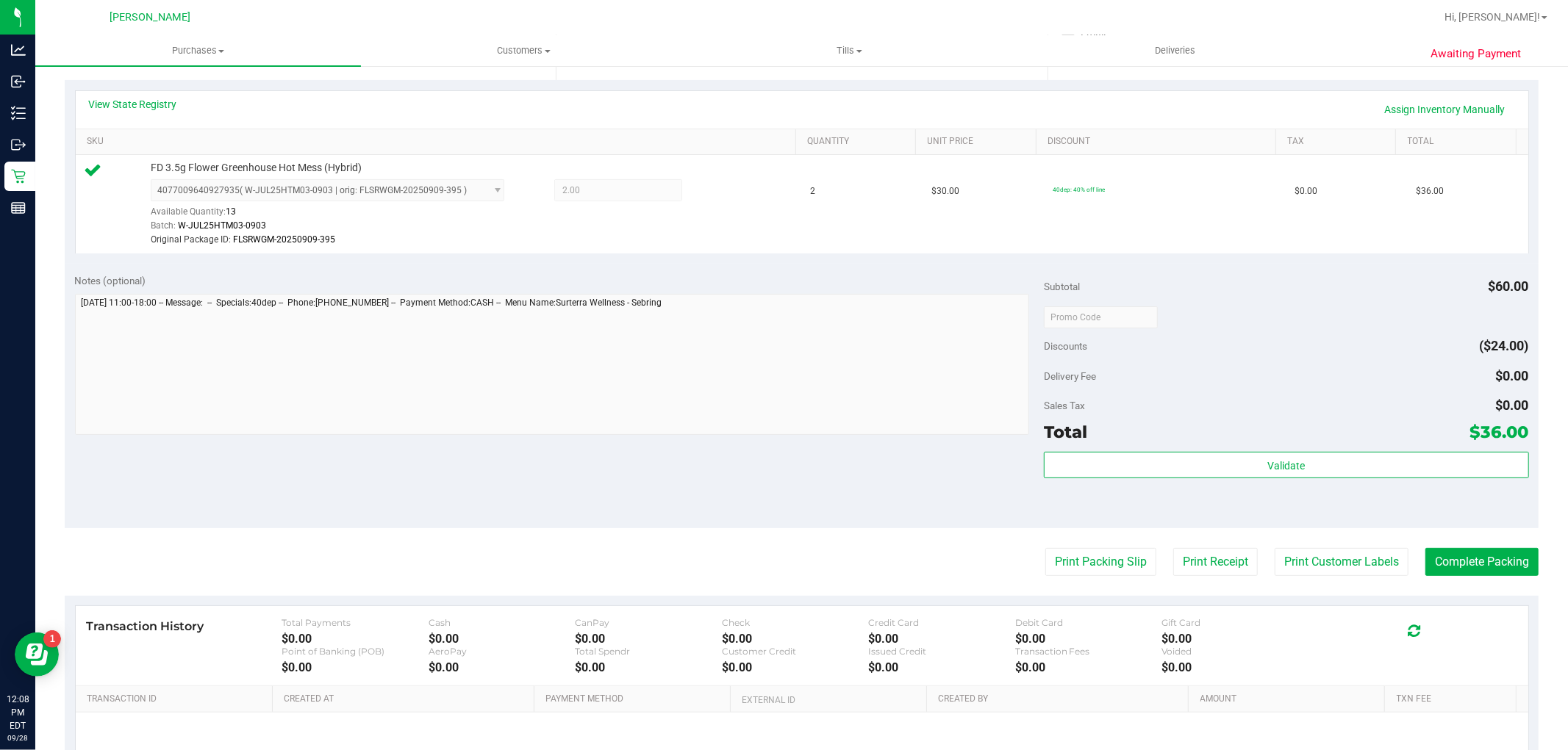
scroll to position [408, 0]
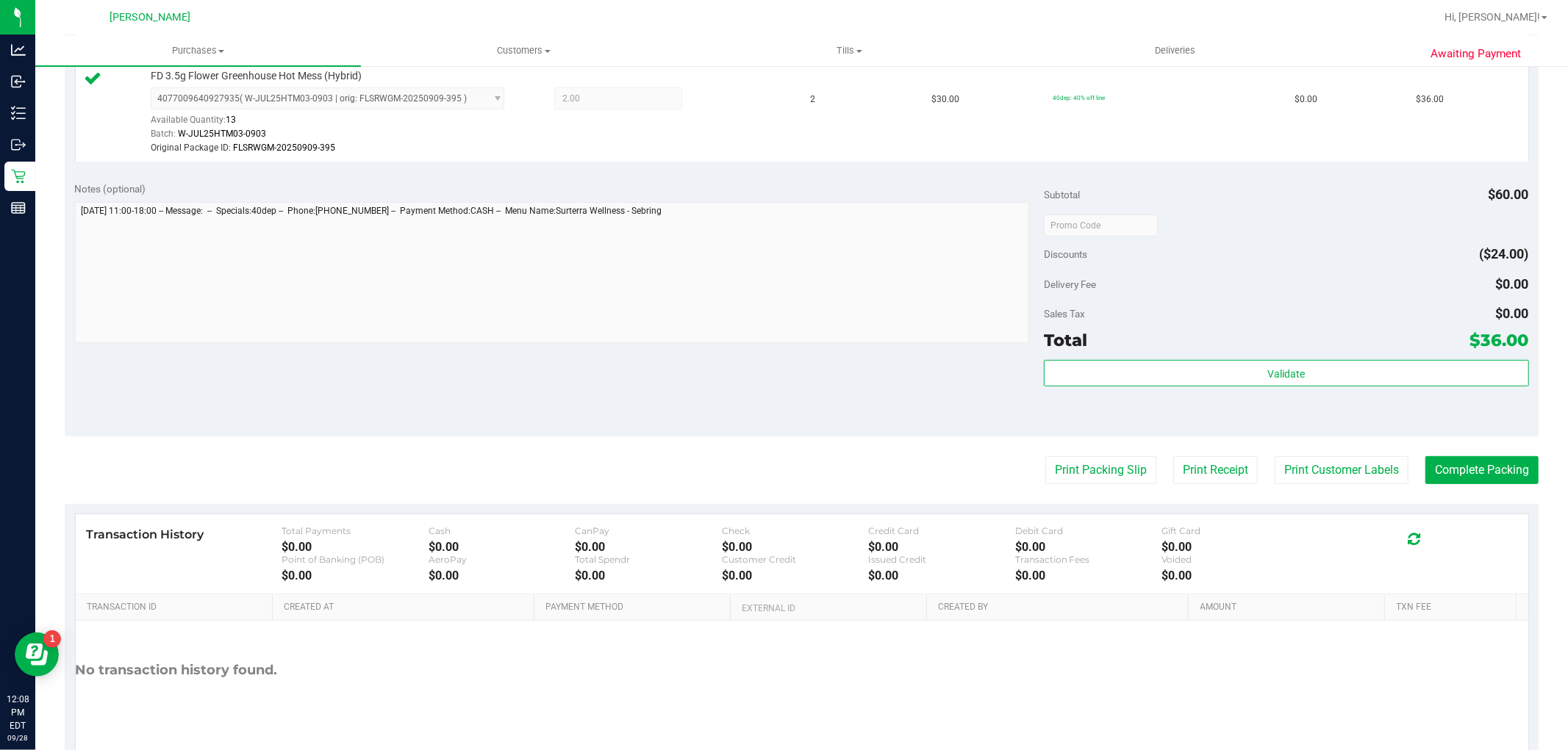
click at [1512, 486] on purchase-details "Back Edit Purchase Cancel Purchase View Profile # 12019455 BioTrack ID: - Submi…" at bounding box center [801, 225] width 1474 height 1107
click at [1512, 485] on purchase-details "Back Edit Purchase Cancel Purchase View Profile # 12019455 BioTrack ID: - Submi…" at bounding box center [801, 225] width 1474 height 1107
click at [1512, 476] on button "Complete Packing" at bounding box center [1482, 470] width 113 height 28
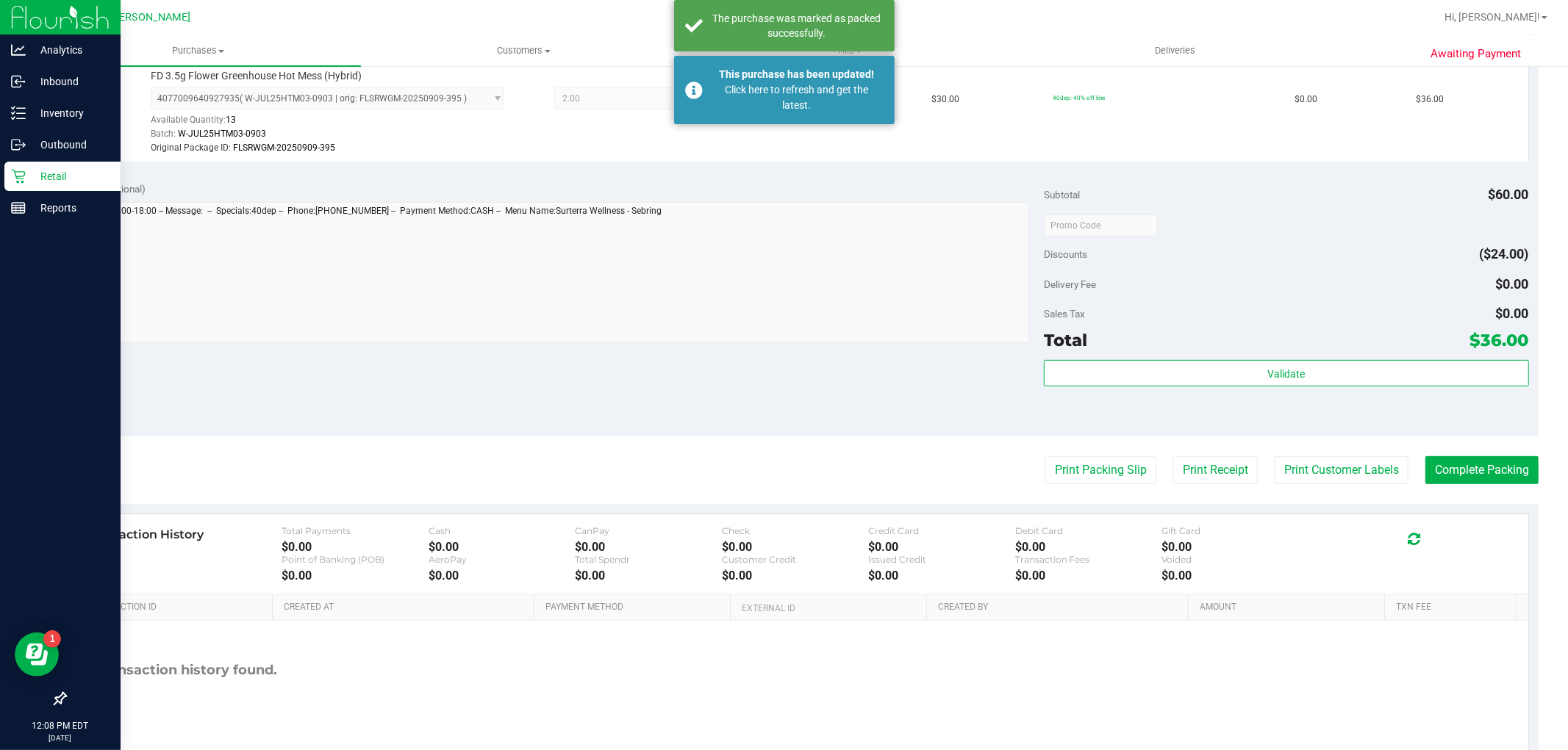
click at [8, 185] on div "Retail" at bounding box center [62, 177] width 116 height 30
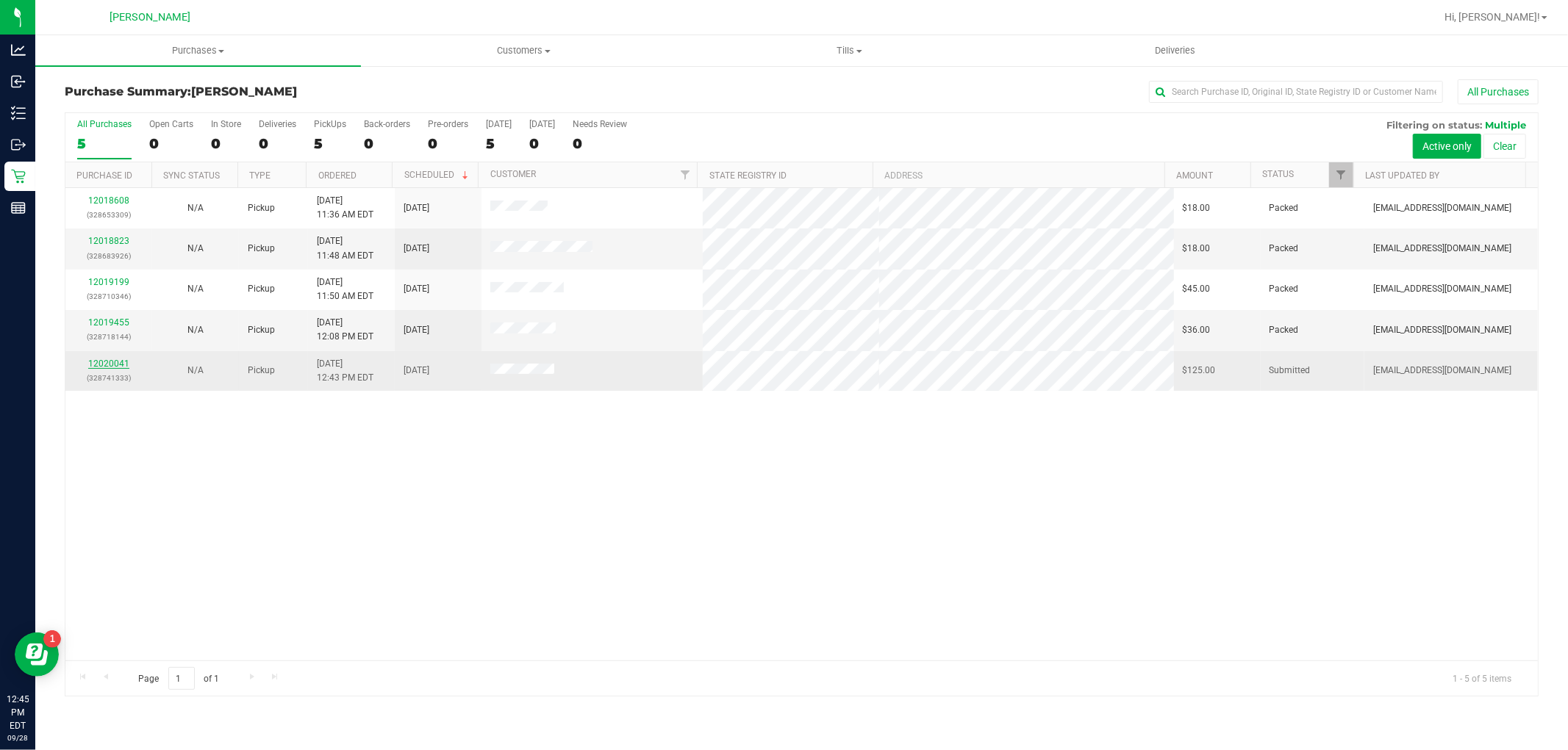
click at [113, 364] on link "12020041" at bounding box center [108, 363] width 41 height 10
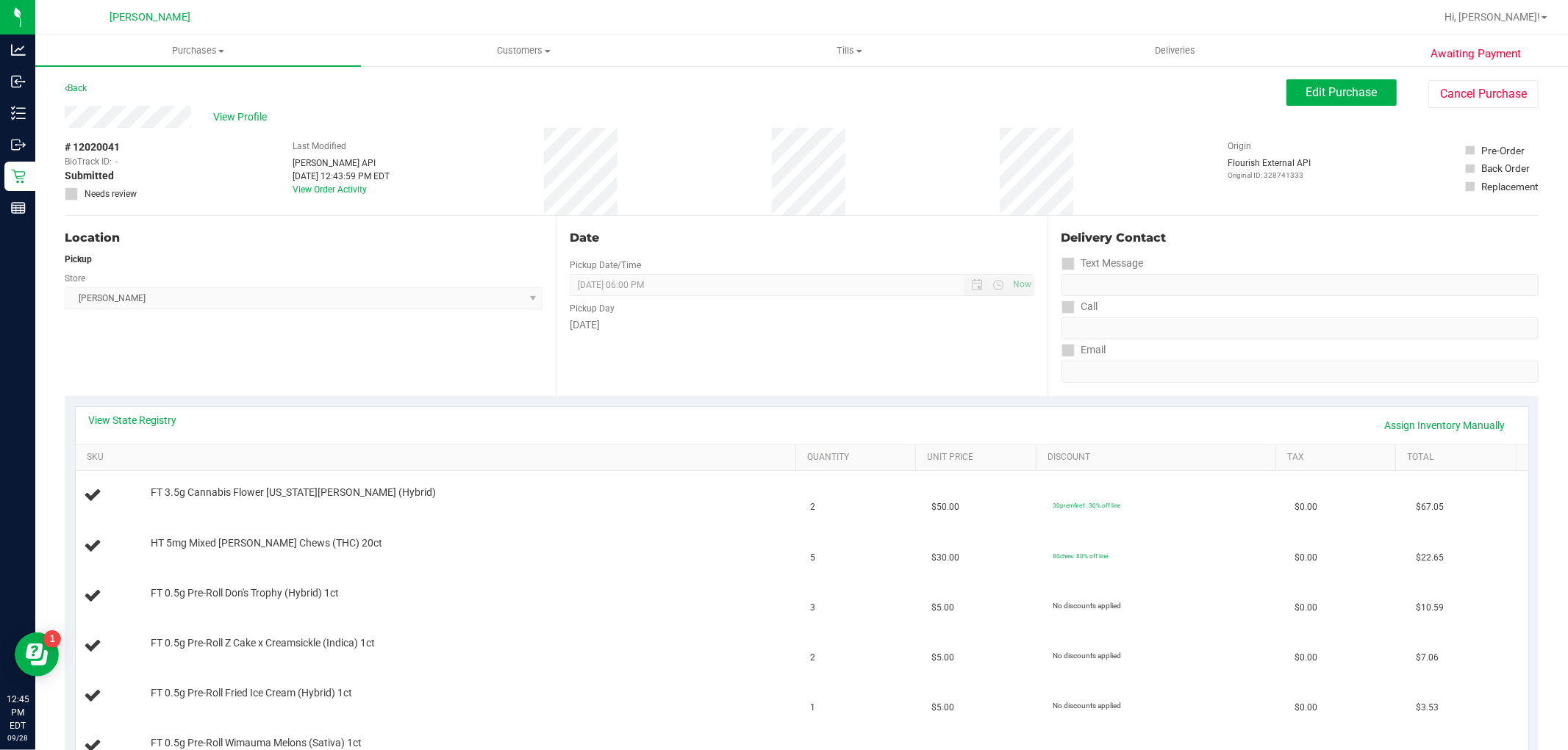
scroll to position [490, 0]
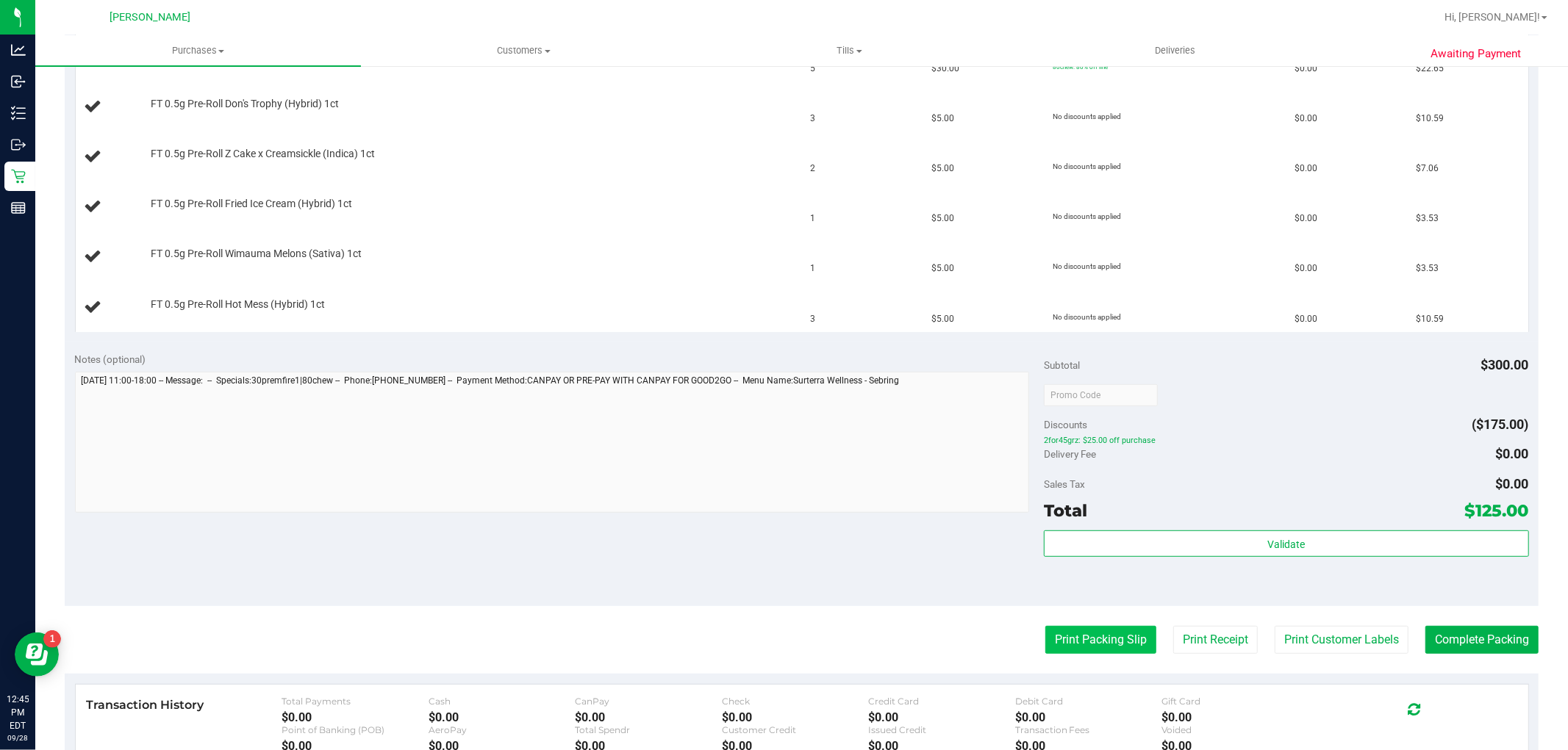
click at [1046, 645] on button "Print Packing Slip" at bounding box center [1101, 640] width 111 height 28
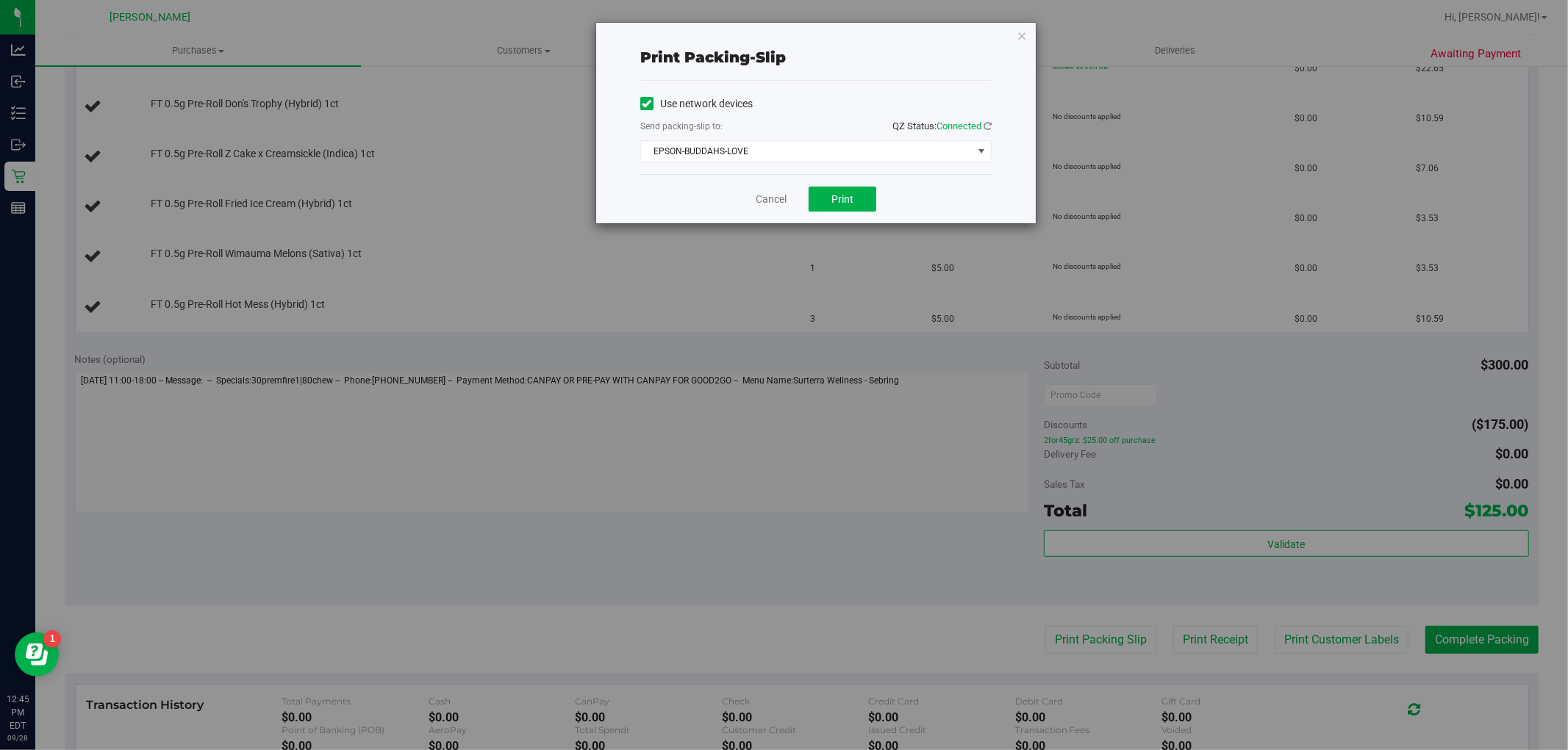
click at [872, 216] on div "Cancel Print" at bounding box center [815, 198] width 351 height 49
click at [857, 205] on button "Print" at bounding box center [842, 199] width 68 height 25
click at [766, 201] on link "Cancel" at bounding box center [771, 199] width 31 height 16
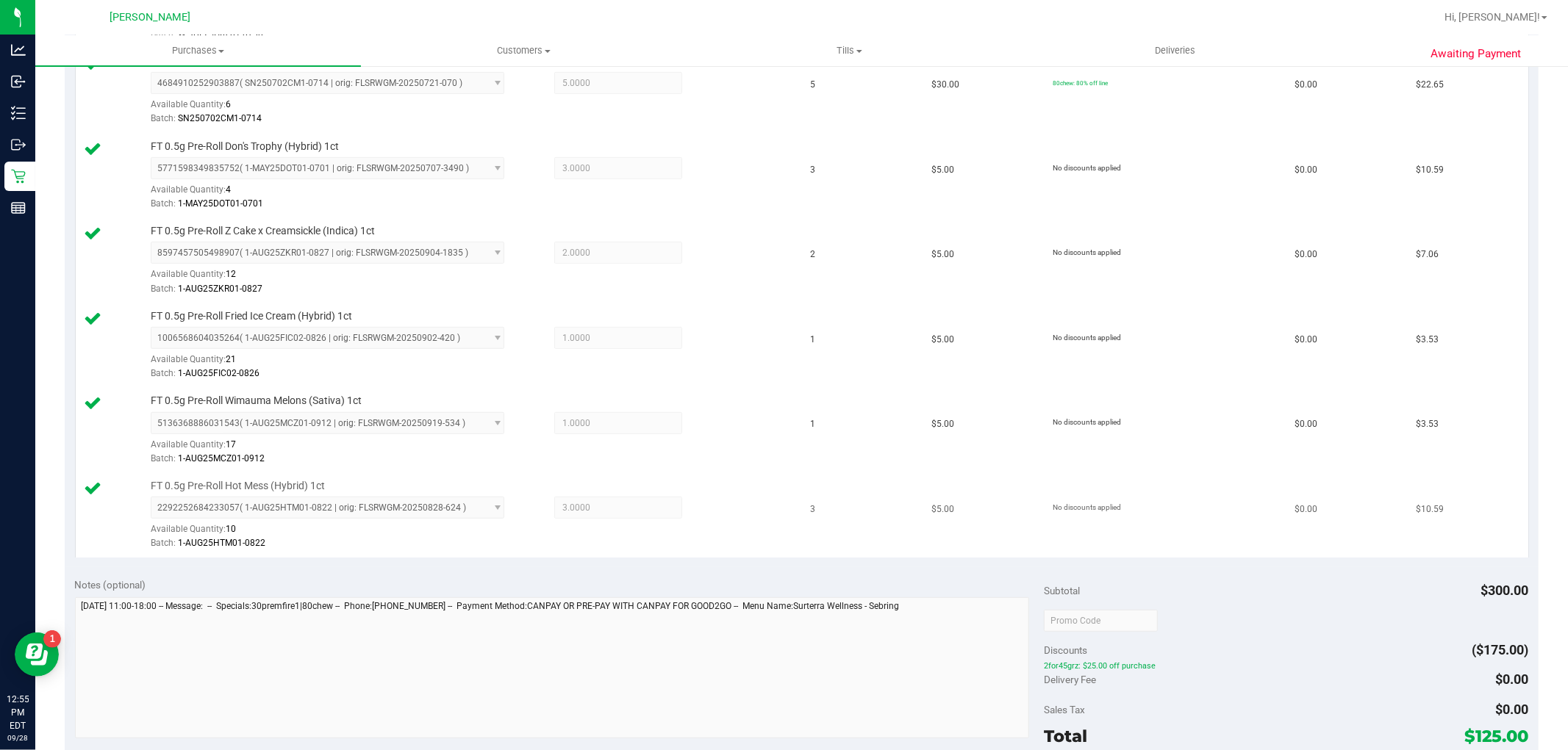
scroll to position [0, 0]
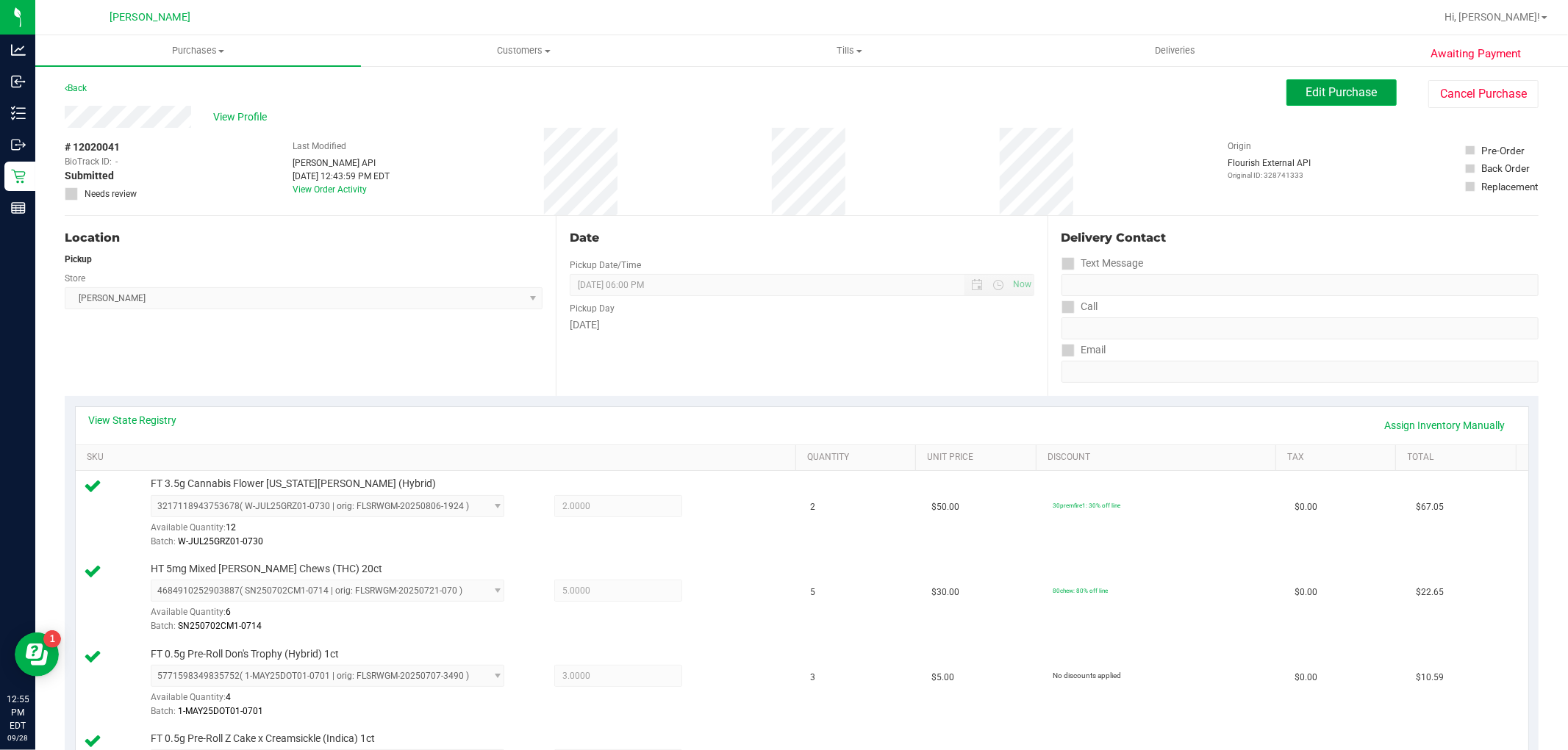
click at [1343, 102] on button "Edit Purchase" at bounding box center [1341, 93] width 110 height 27
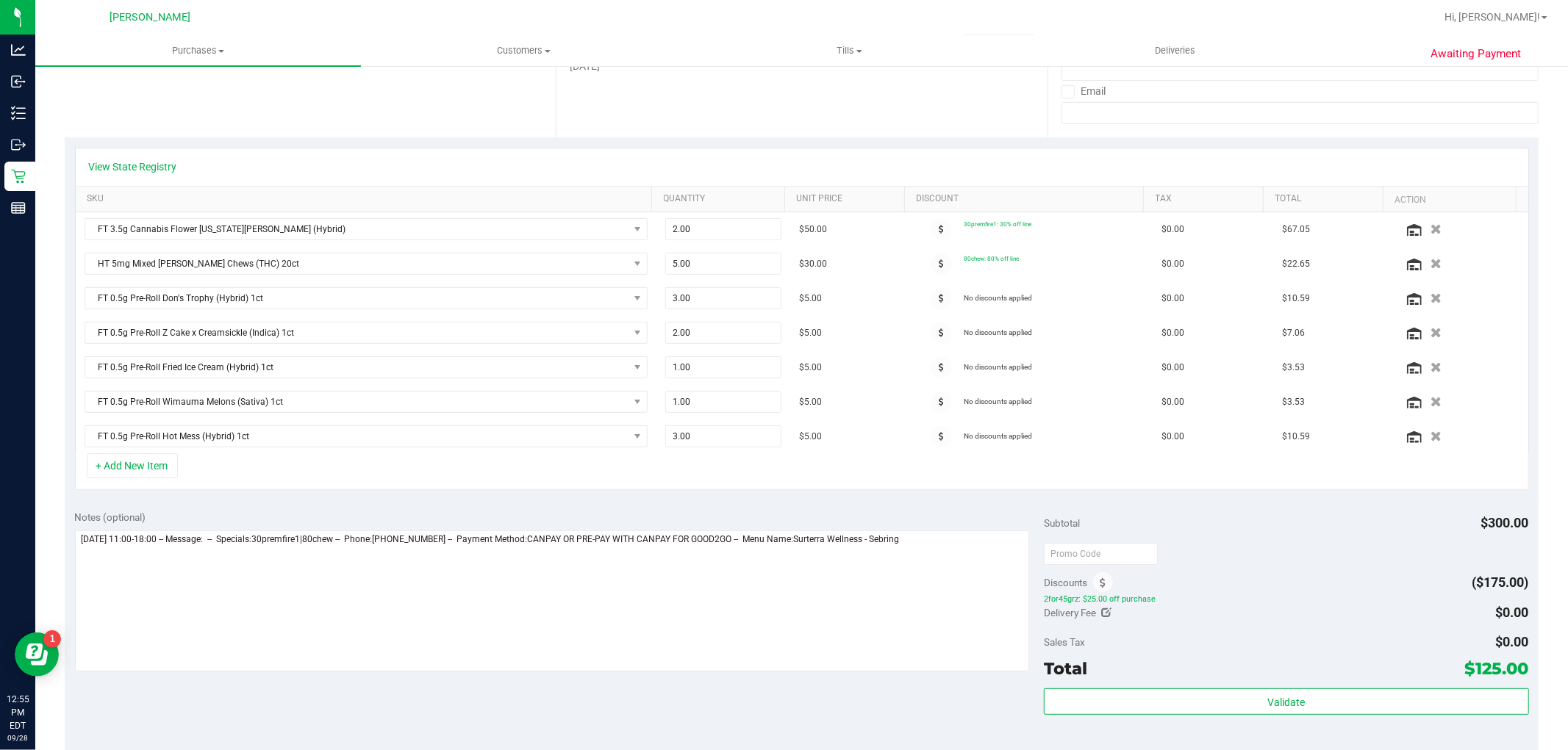
scroll to position [490, 0]
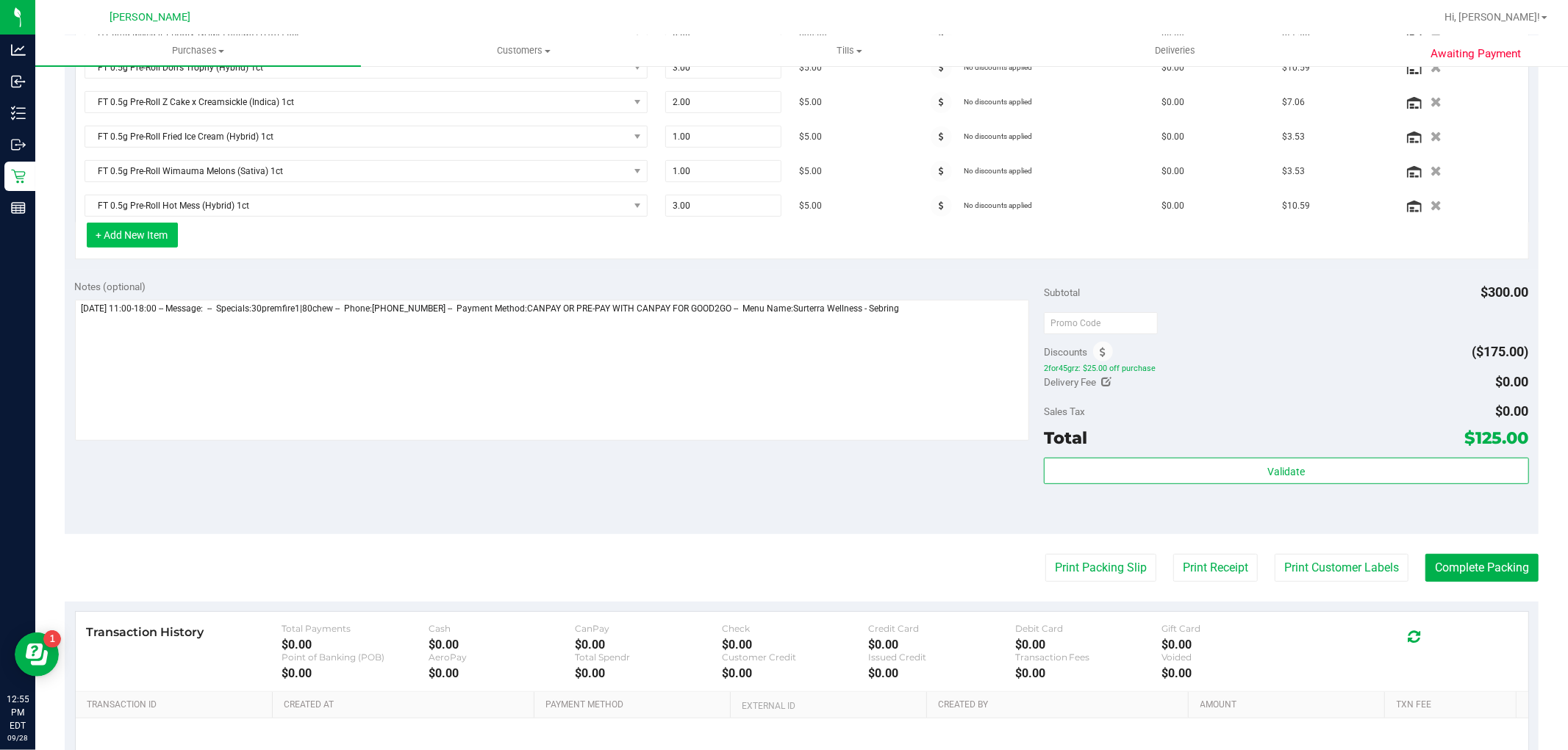
click at [158, 241] on button "+ Add New Item" at bounding box center [132, 234] width 91 height 25
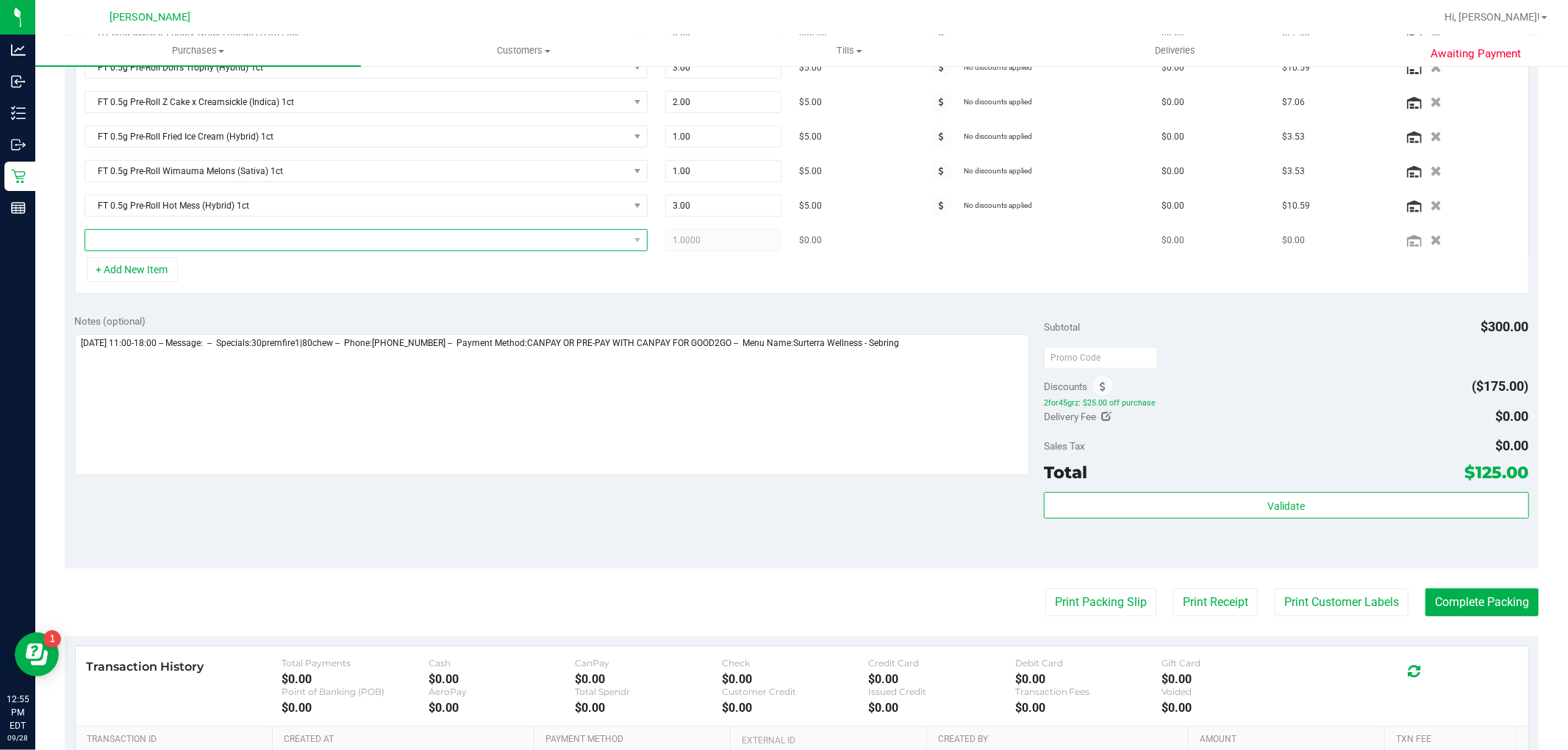
click at [176, 243] on span "NO DATA FOUND" at bounding box center [357, 240] width 544 height 20
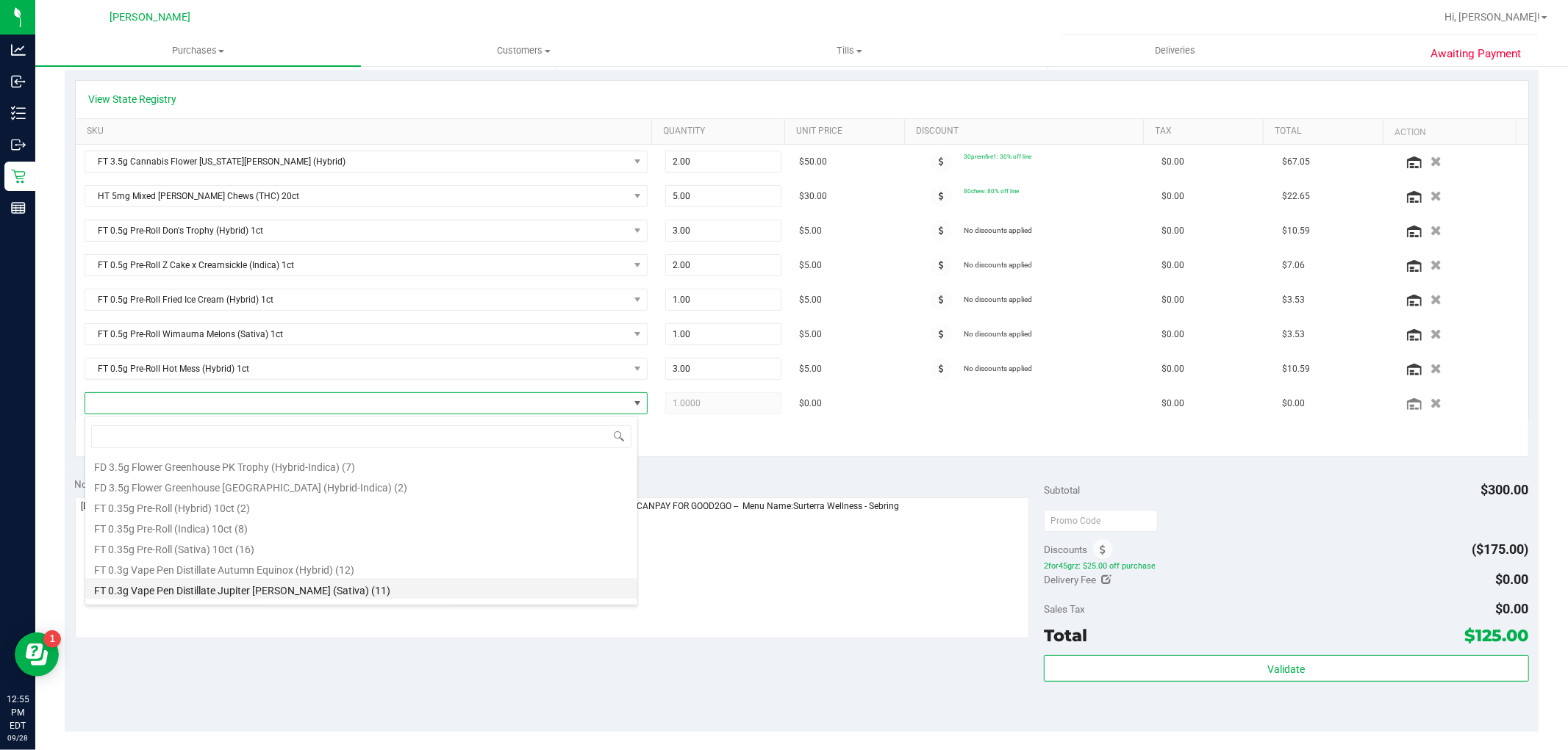
scroll to position [244, 0]
type input "bitter bite"
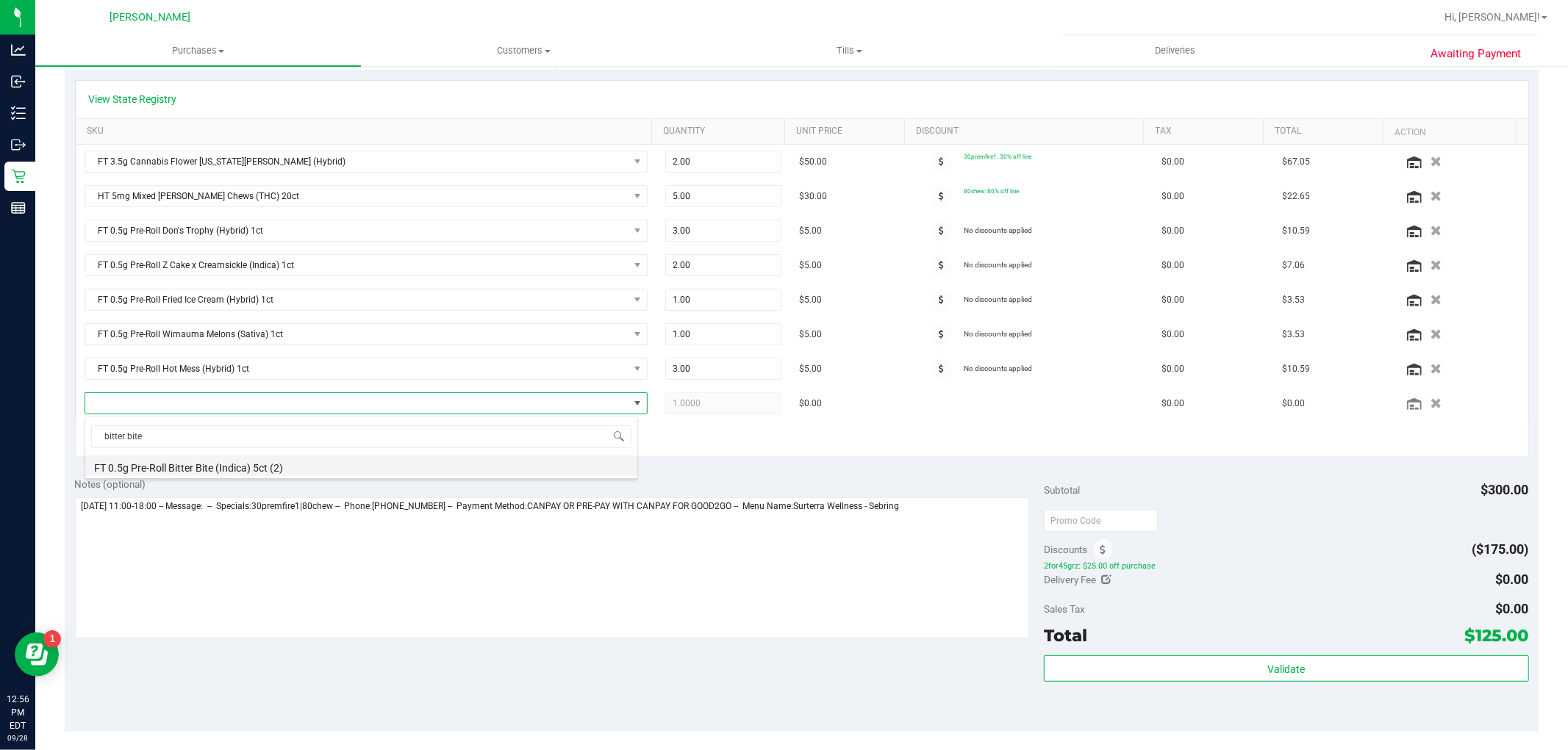
click at [185, 468] on li "FT 0.5g Pre-Roll Bitter Bite (Indica) 5ct (2)" at bounding box center [361, 466] width 552 height 20
click at [610, 438] on div "+ Add New Item" at bounding box center [802, 439] width 1454 height 37
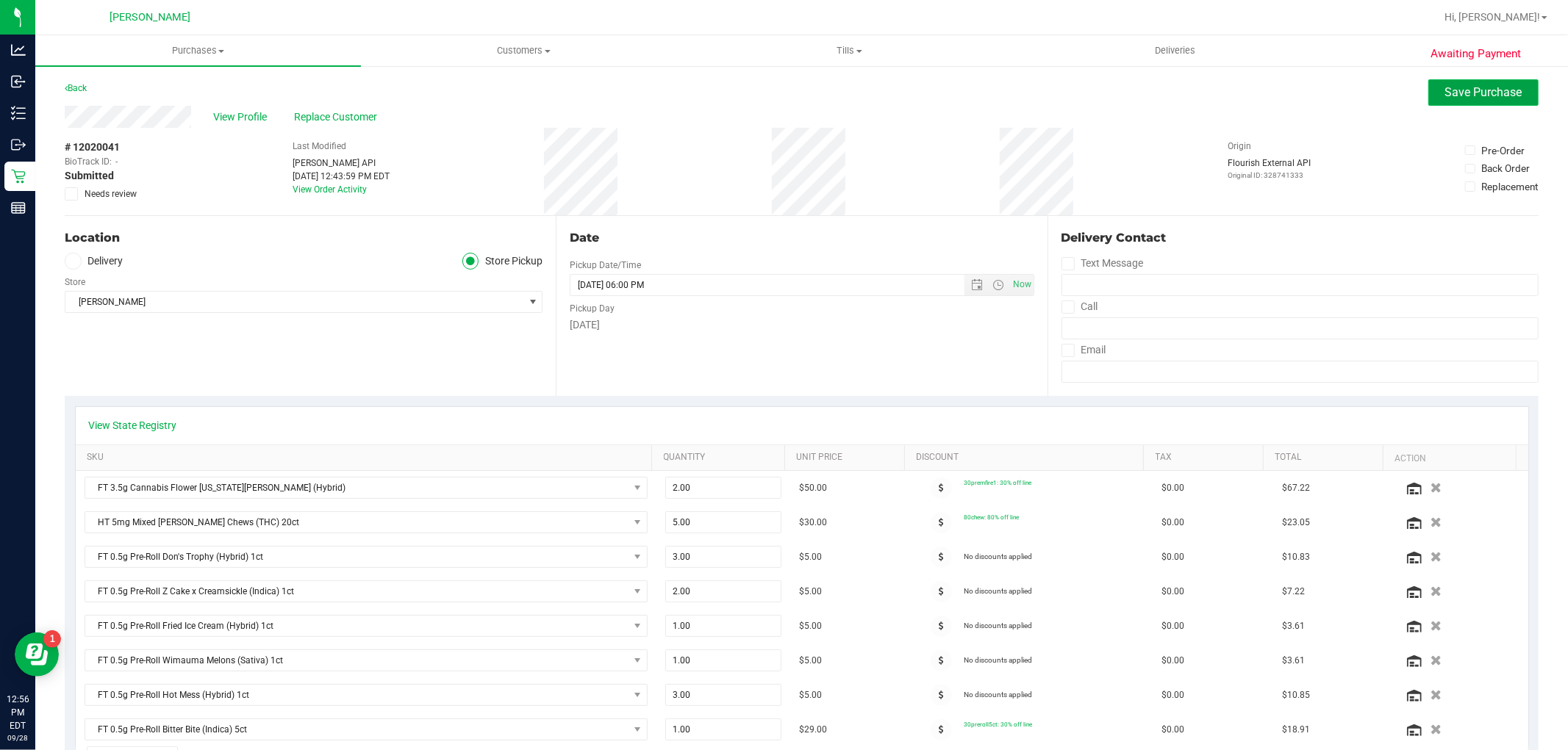
click at [1487, 103] on button "Save Purchase" at bounding box center [1483, 93] width 110 height 27
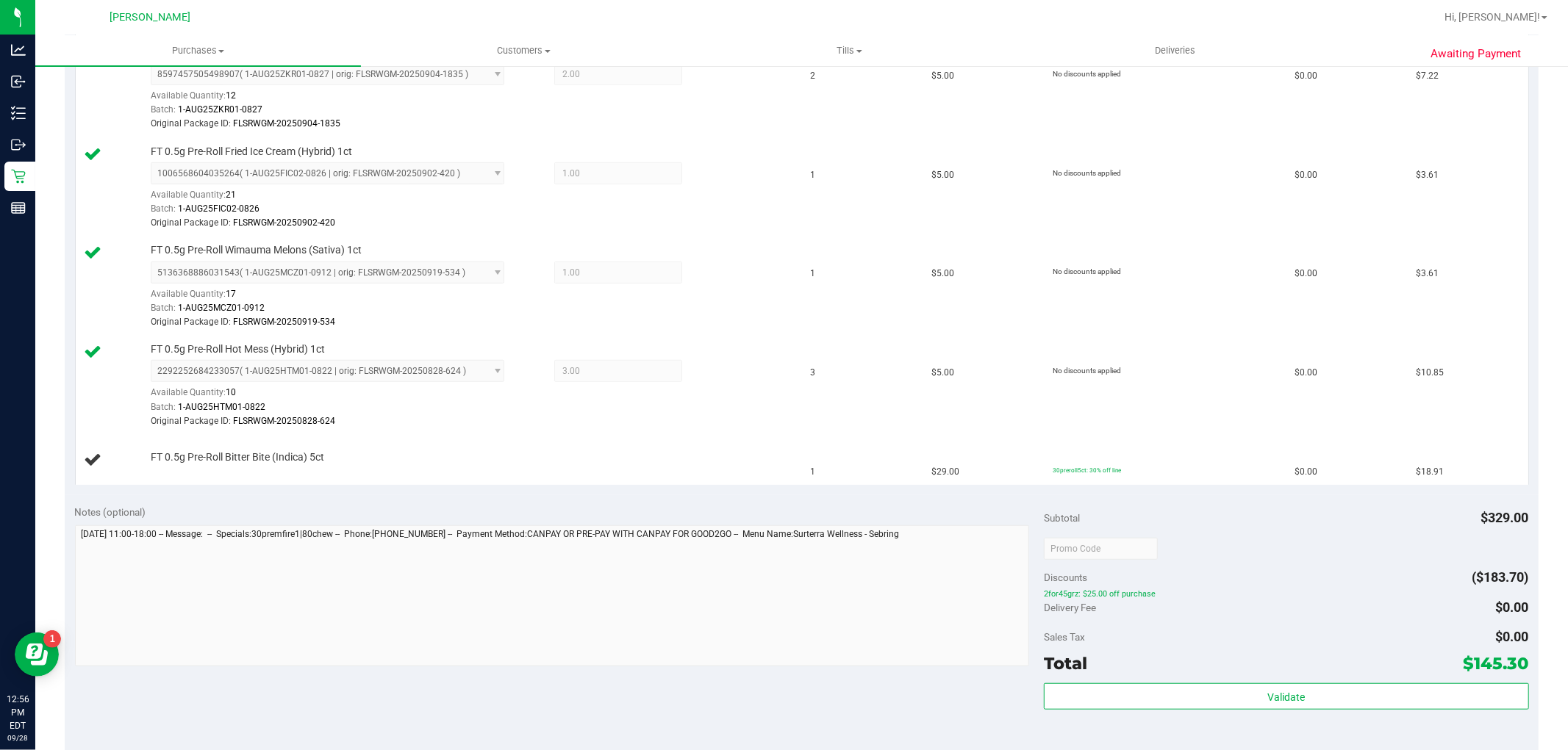
scroll to position [898, 0]
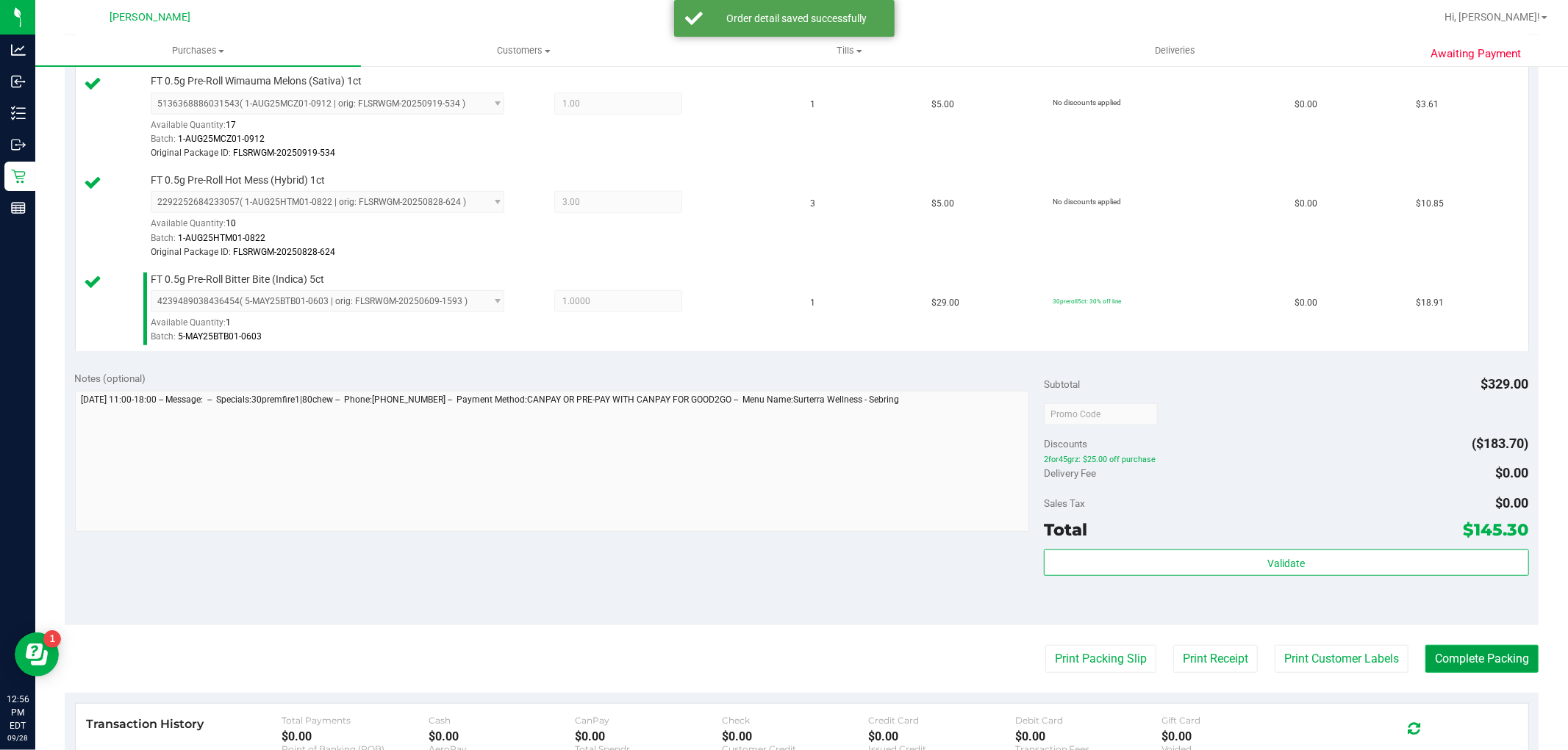
click at [1500, 670] on button "Complete Packing" at bounding box center [1482, 659] width 113 height 28
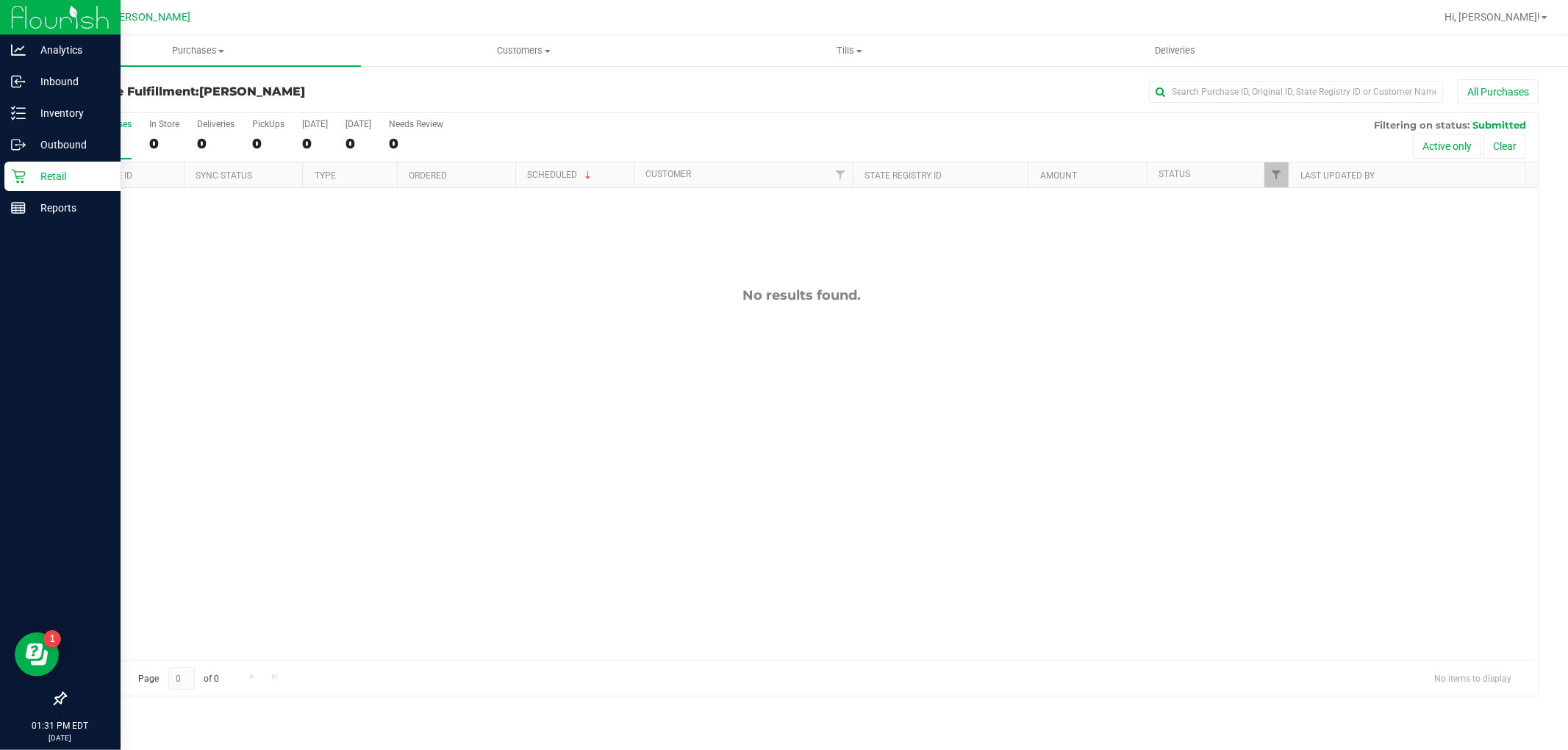
click at [28, 175] on p "Retail" at bounding box center [69, 176] width 88 height 18
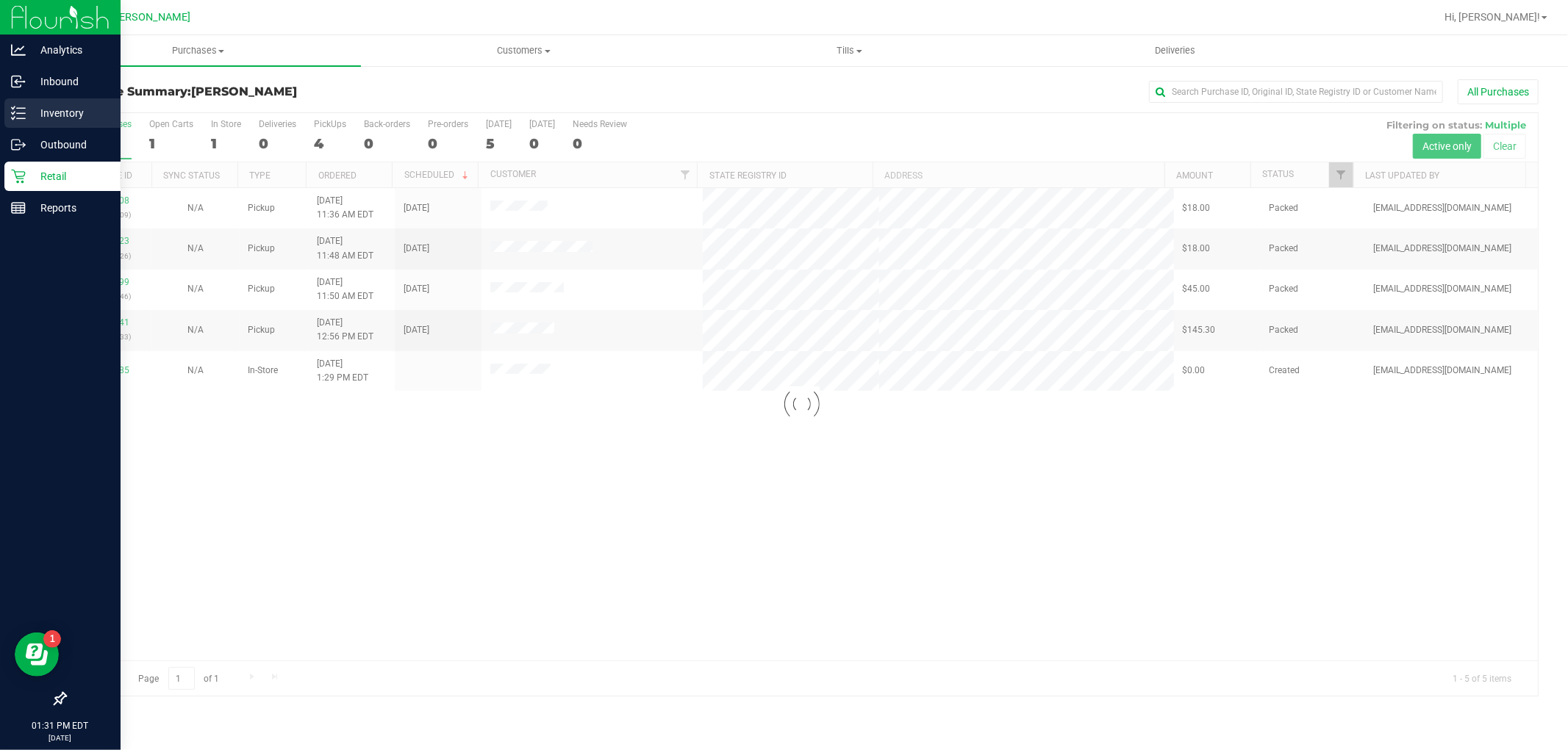
click at [89, 123] on div "Inventory" at bounding box center [62, 113] width 116 height 30
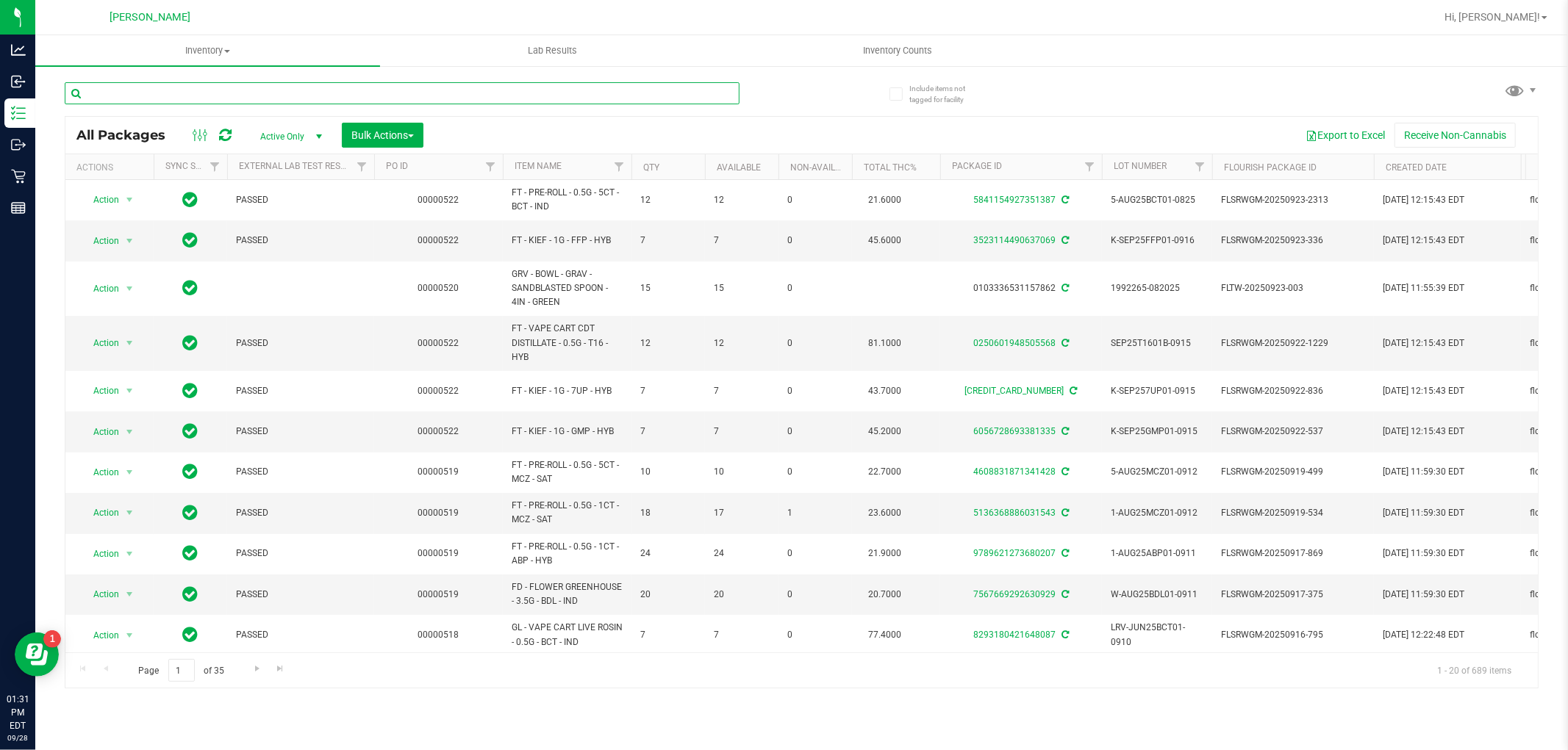
click at [156, 96] on input "text" at bounding box center [402, 94] width 675 height 22
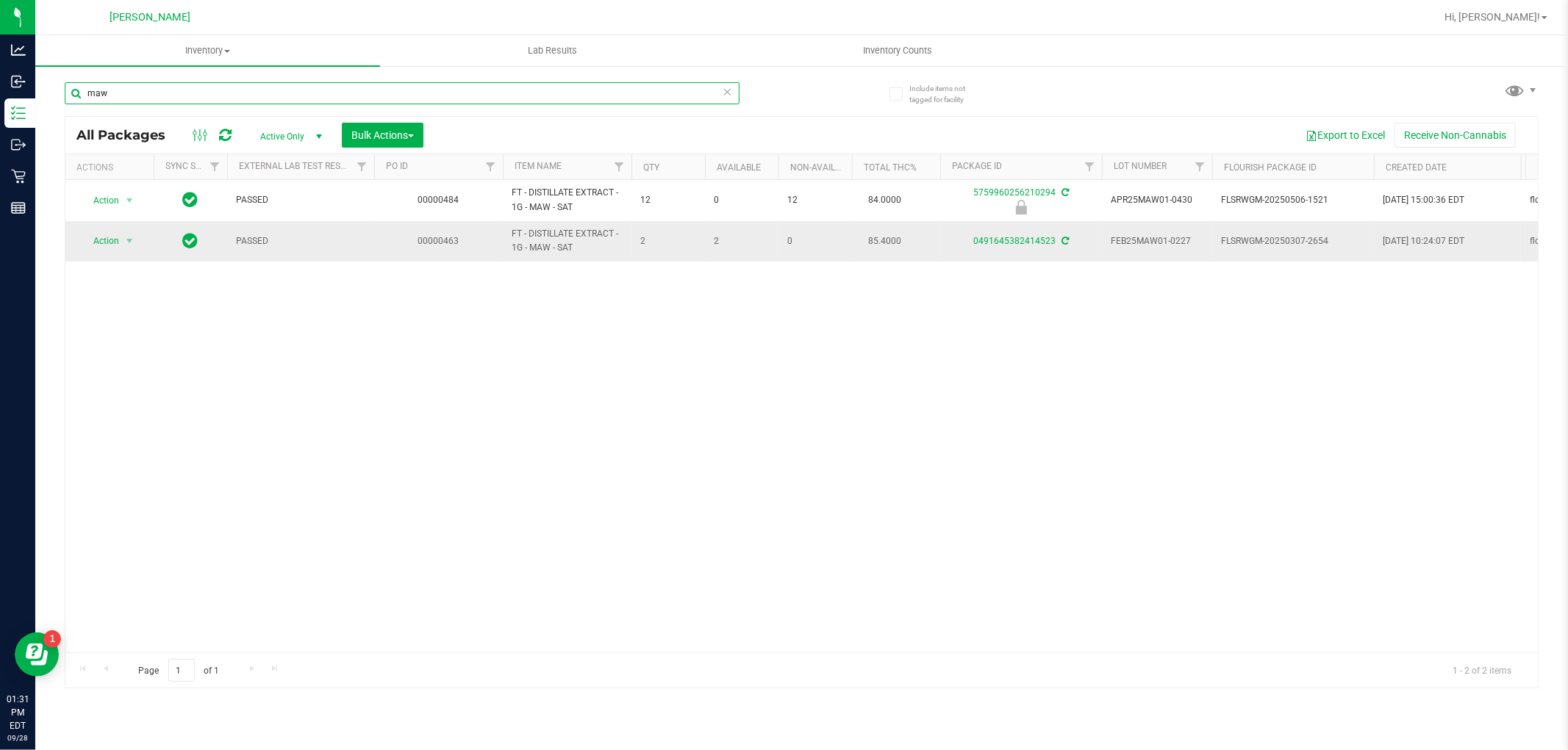
type input "maw"
click at [1029, 247] on div "0491645382414523" at bounding box center [1021, 241] width 166 height 14
click at [1029, 244] on link "0491645382414523" at bounding box center [1014, 241] width 82 height 10
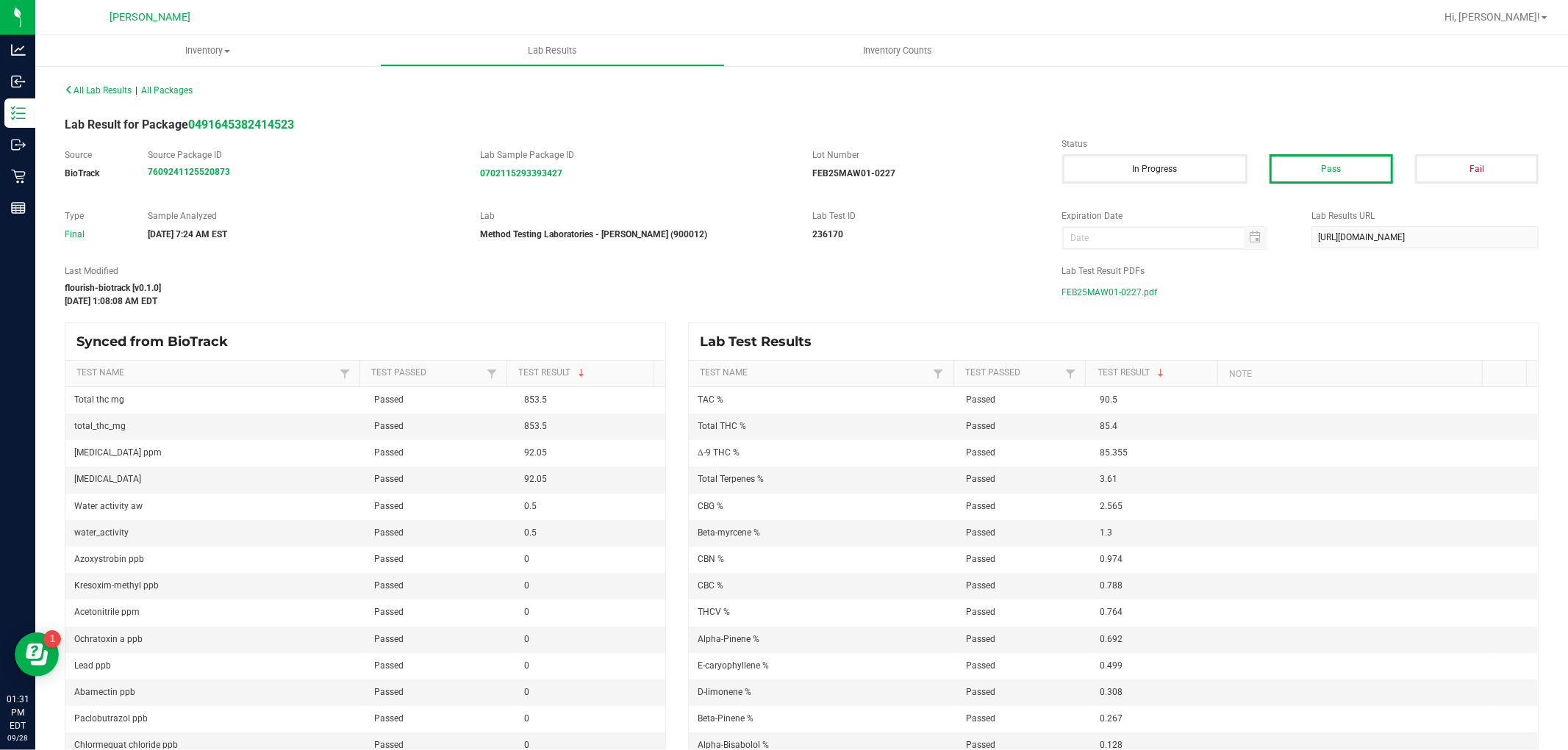
click at [1120, 291] on span "FEB25MAW01-0227.pdf" at bounding box center [1110, 293] width 95 height 22
click at [115, 95] on div "All Lab Results | All Packages" at bounding box center [428, 90] width 748 height 13
click at [119, 89] on span "All Lab Results" at bounding box center [98, 90] width 67 height 10
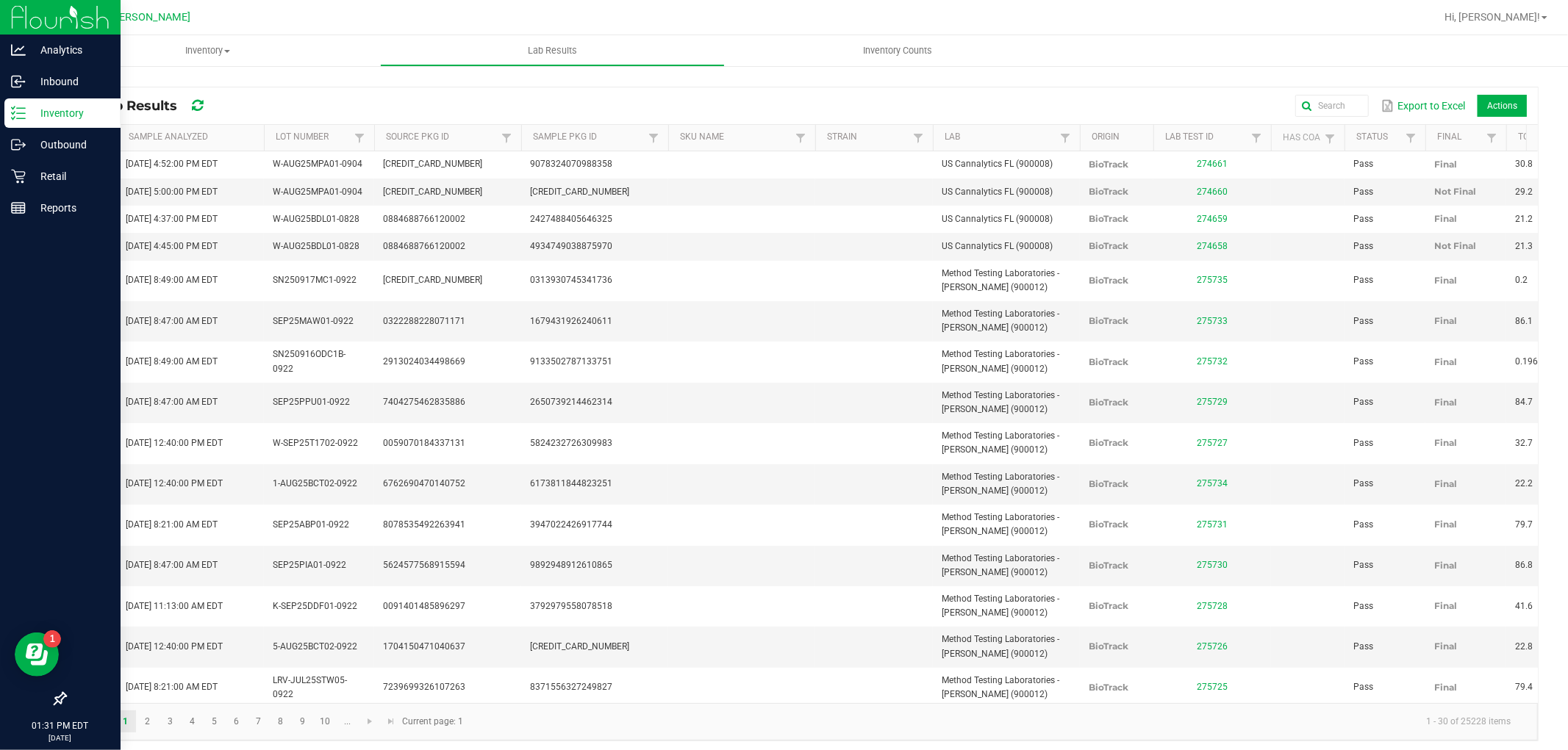
click at [11, 108] on icon at bounding box center [19, 113] width 15 height 15
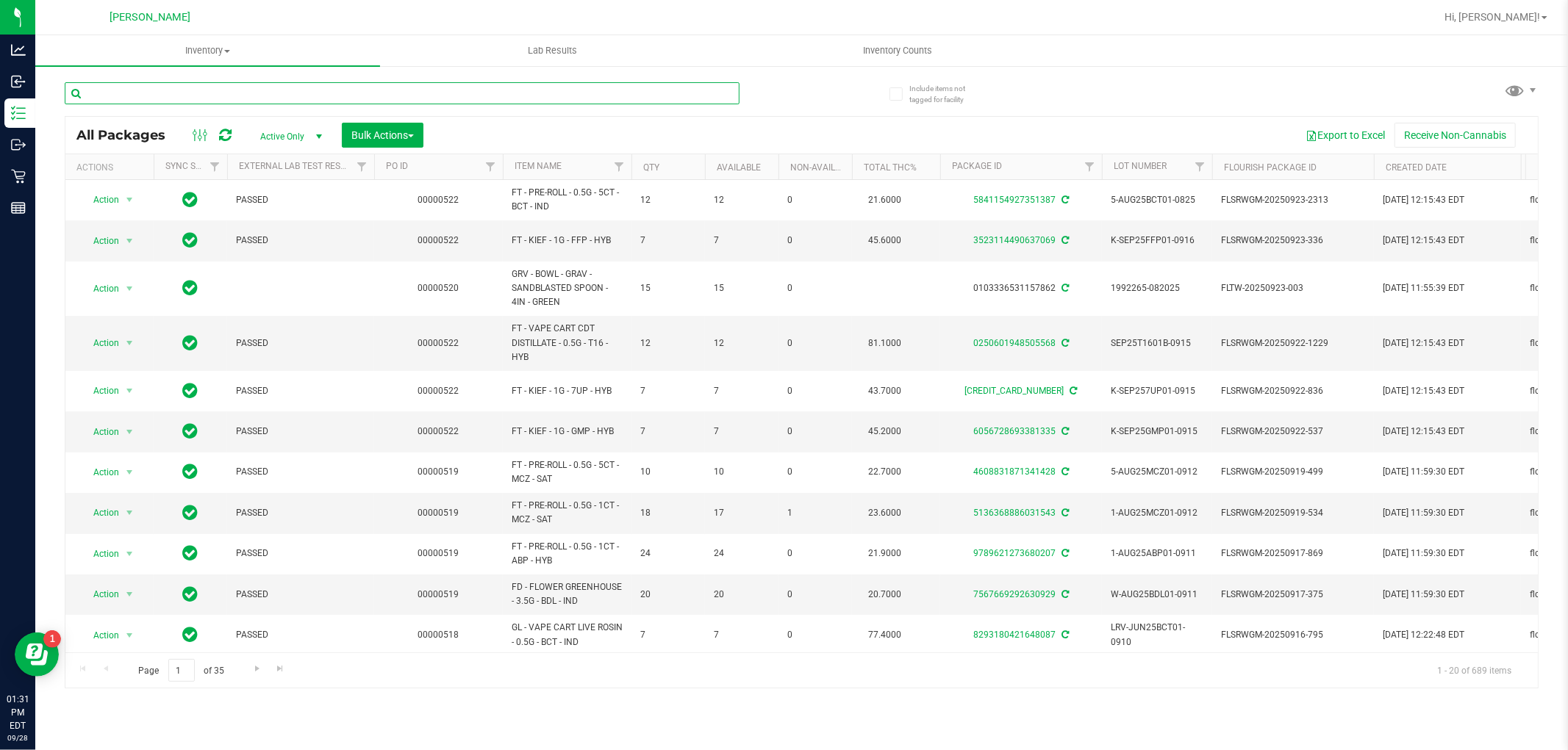
click at [490, 100] on input "text" at bounding box center [402, 94] width 675 height 22
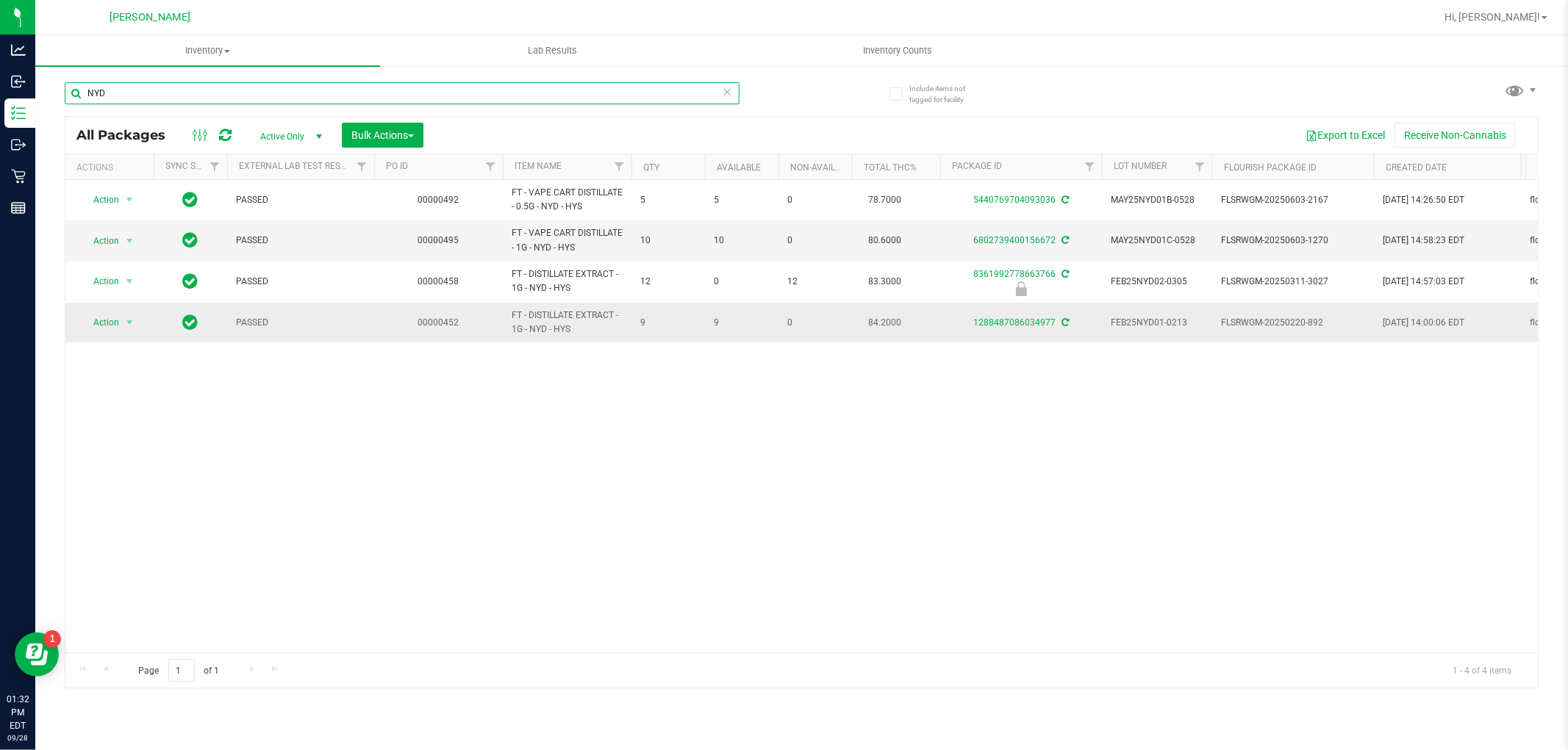
type input "NYD"
click at [997, 333] on td "1288487086034977" at bounding box center [1021, 322] width 162 height 40
click at [1000, 319] on link "1288487086034977" at bounding box center [1014, 322] width 82 height 10
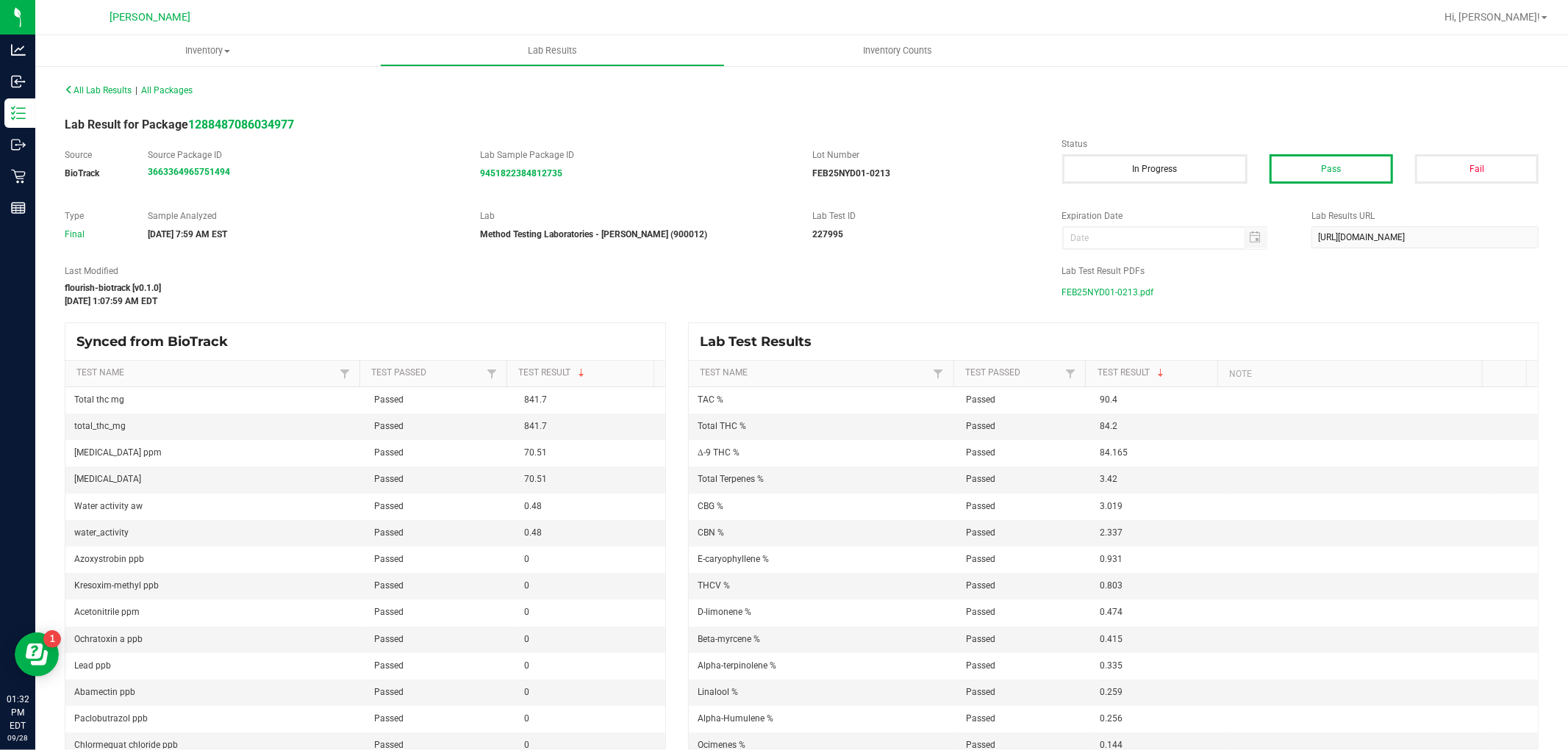
drag, startPoint x: 1111, startPoint y: 288, endPoint x: 1113, endPoint y: 310, distance: 22.1
click at [1112, 289] on span "FEB25NYD01-0213.pdf" at bounding box center [1108, 293] width 92 height 22
